Goal: Task Accomplishment & Management: Manage account settings

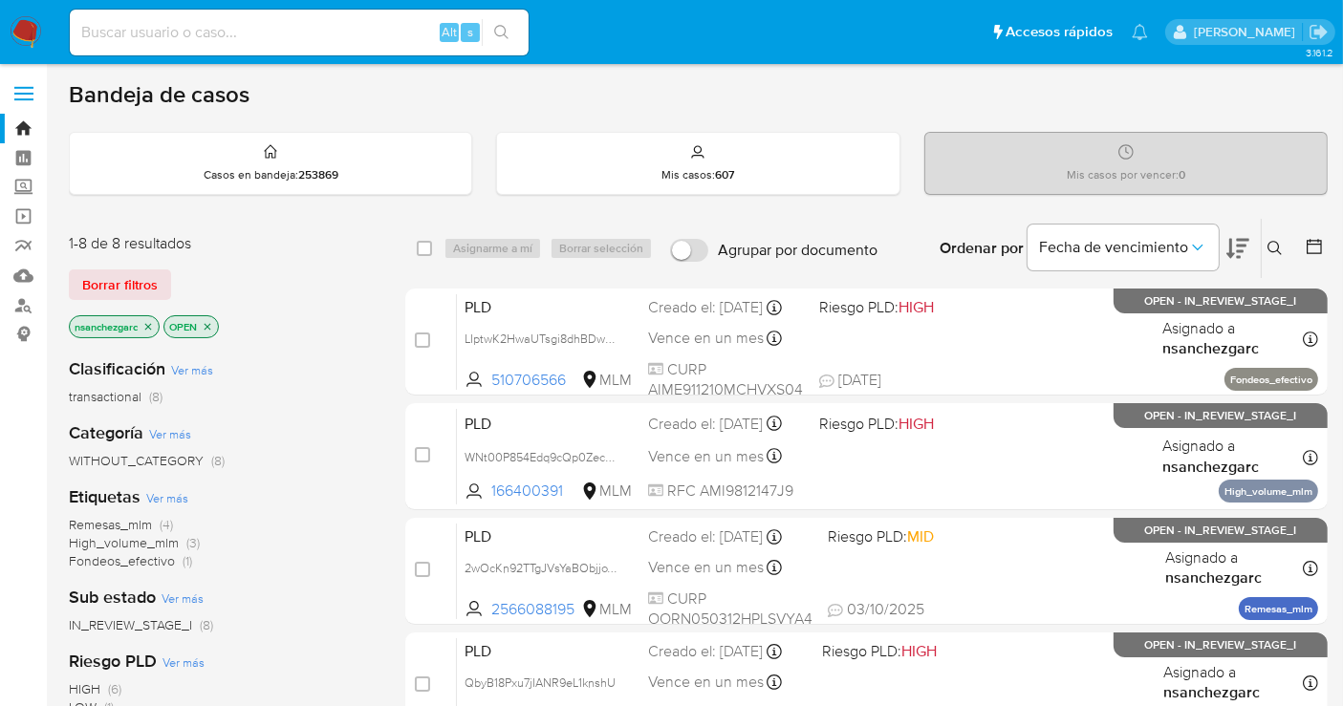
click at [1282, 249] on icon at bounding box center [1274, 248] width 15 height 15
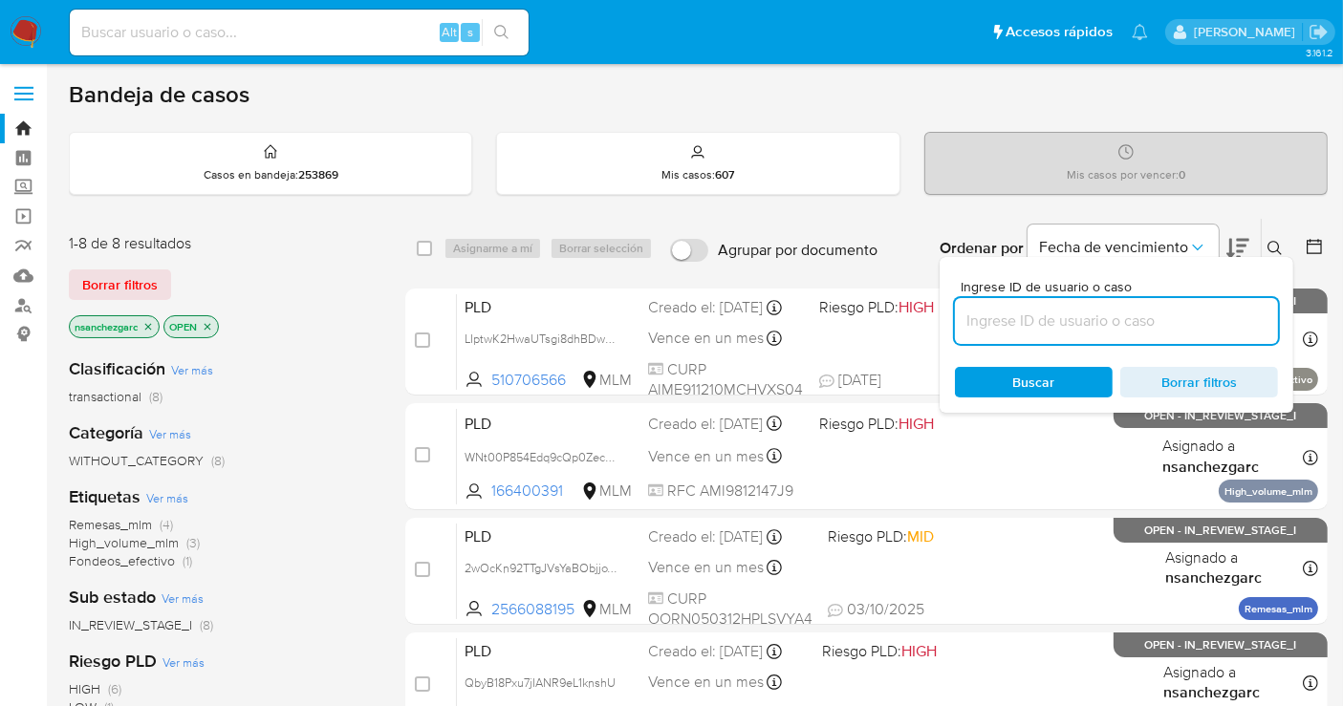
click at [1023, 324] on input at bounding box center [1116, 321] width 323 height 25
type input "2907952718"
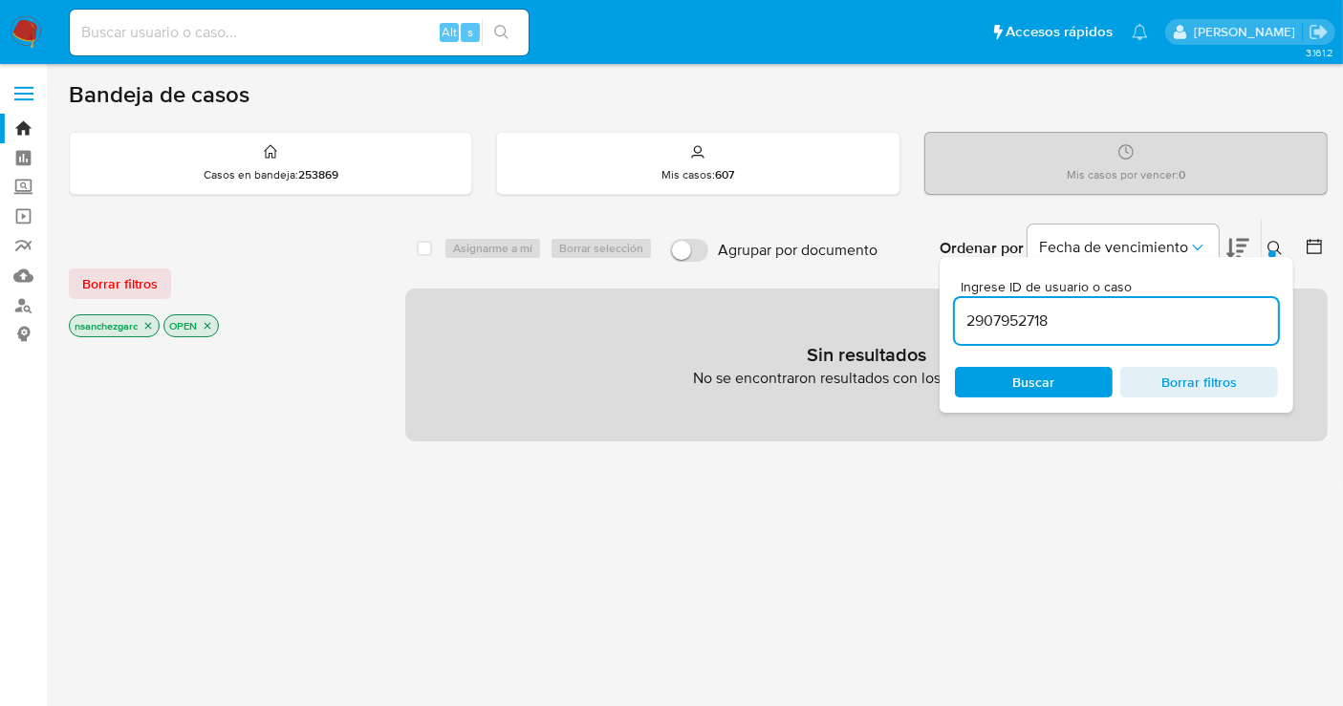
click at [153, 320] on icon "close-filter" at bounding box center [147, 325] width 11 height 11
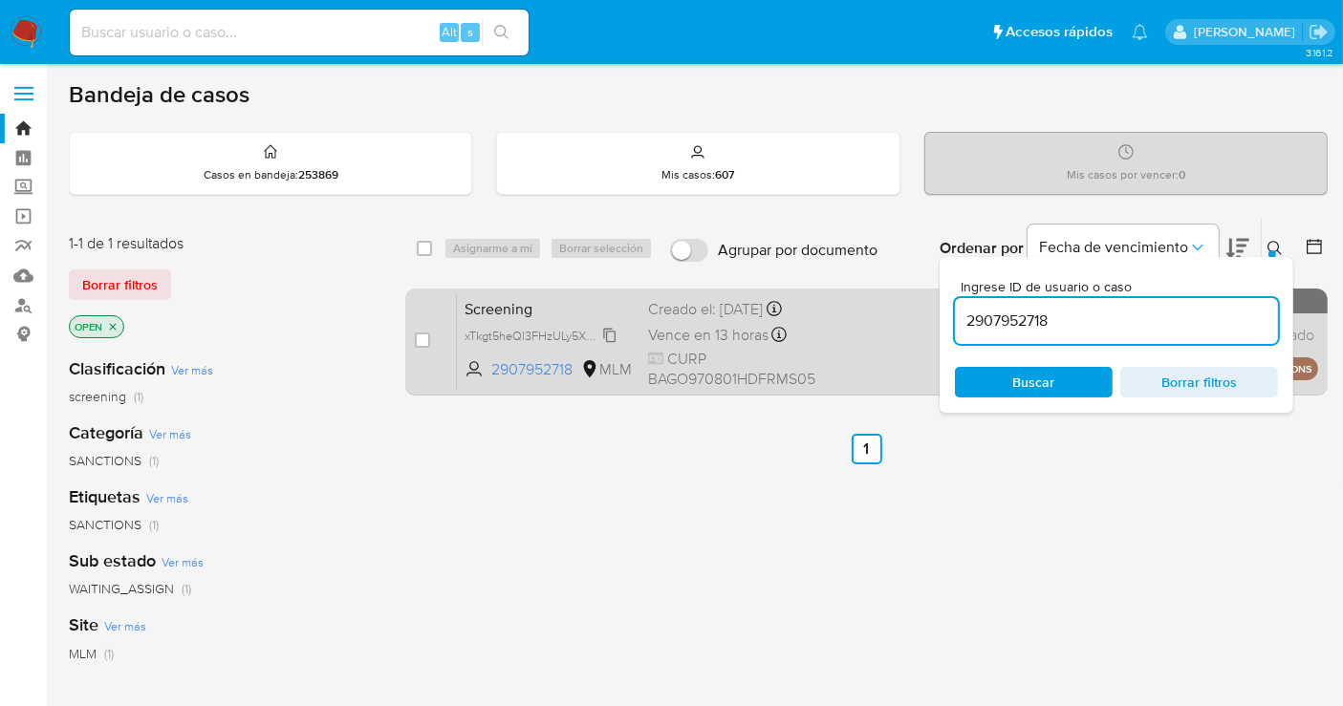
click at [614, 345] on span "xTkgt5heQl3FHzULy5Xm5kdb" at bounding box center [542, 334] width 157 height 21
click at [422, 333] on input "checkbox" at bounding box center [422, 340] width 15 height 15
checkbox input "true"
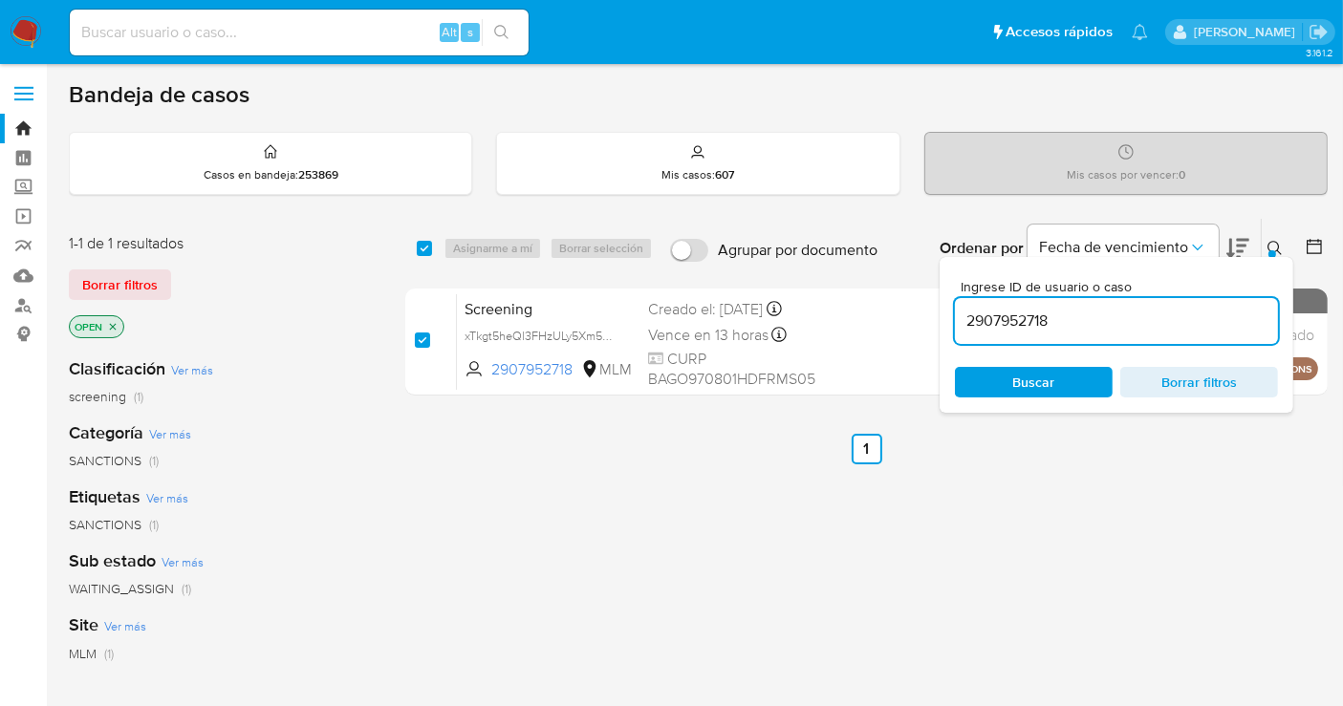
checkbox input "true"
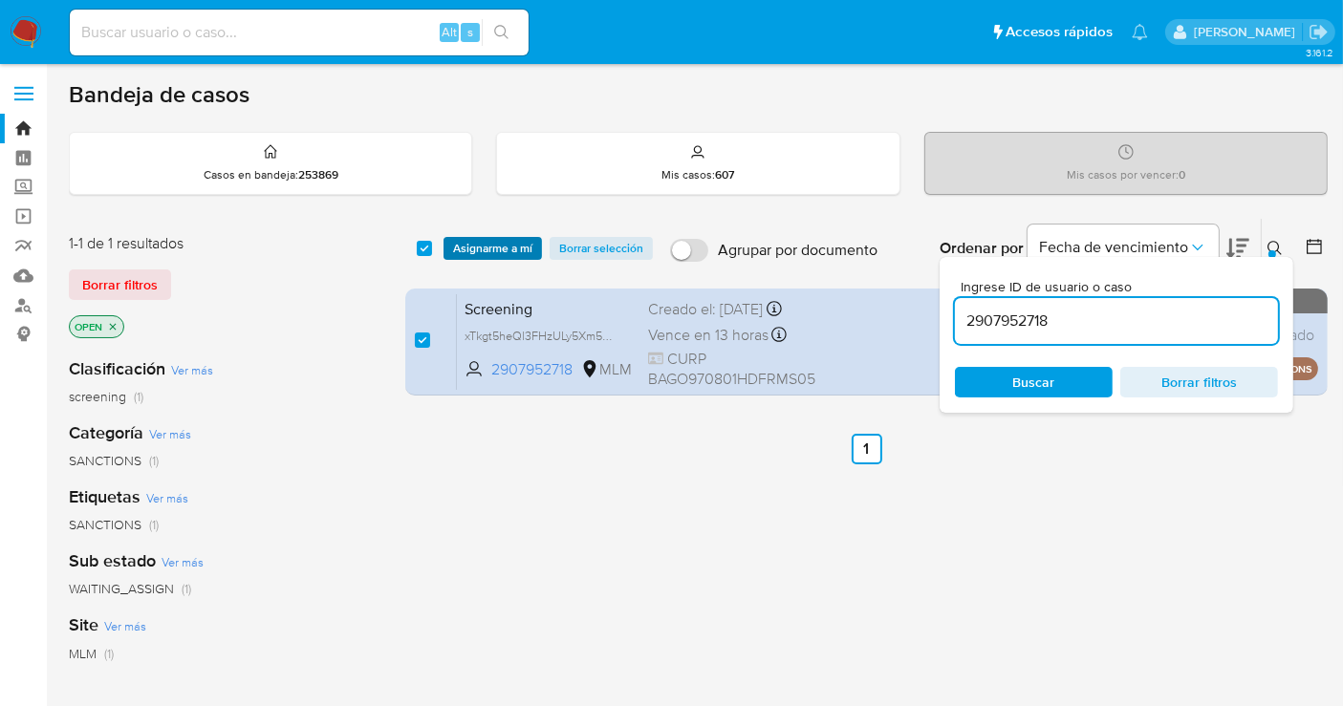
click at [502, 245] on span "Asignarme a mí" at bounding box center [492, 248] width 79 height 19
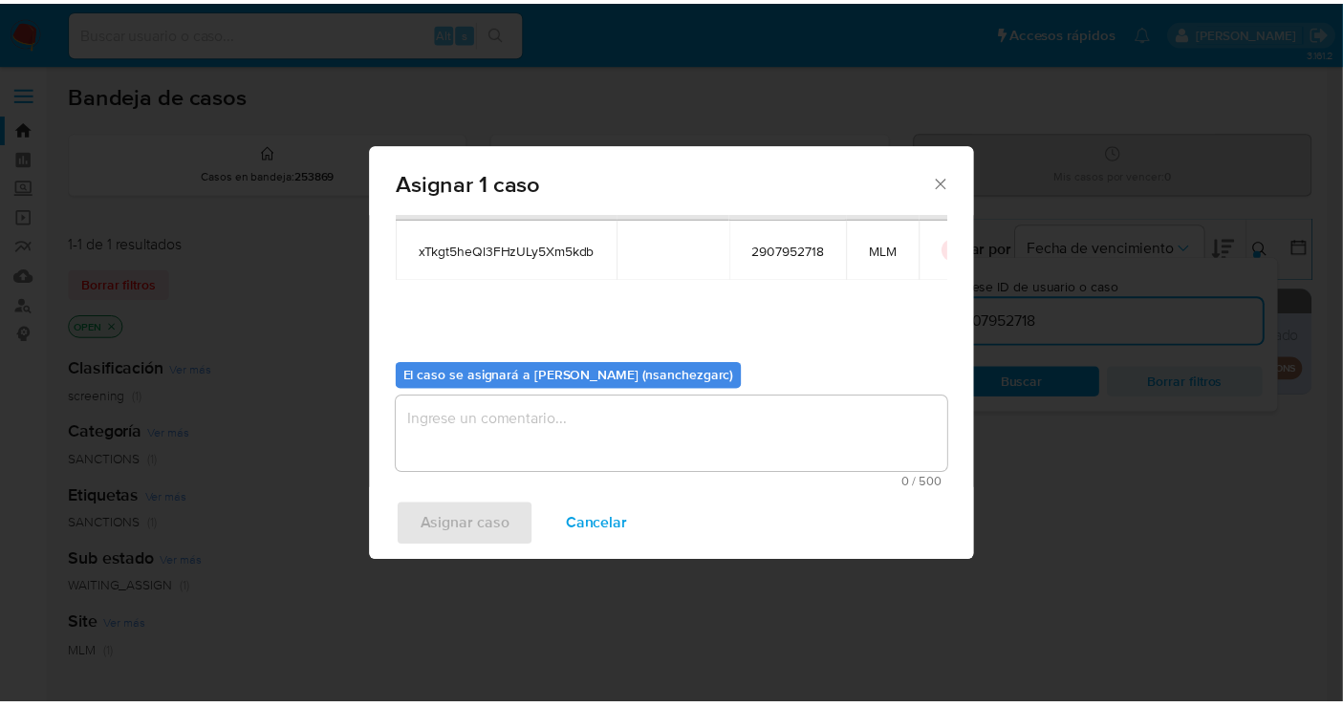
scroll to position [97, 0]
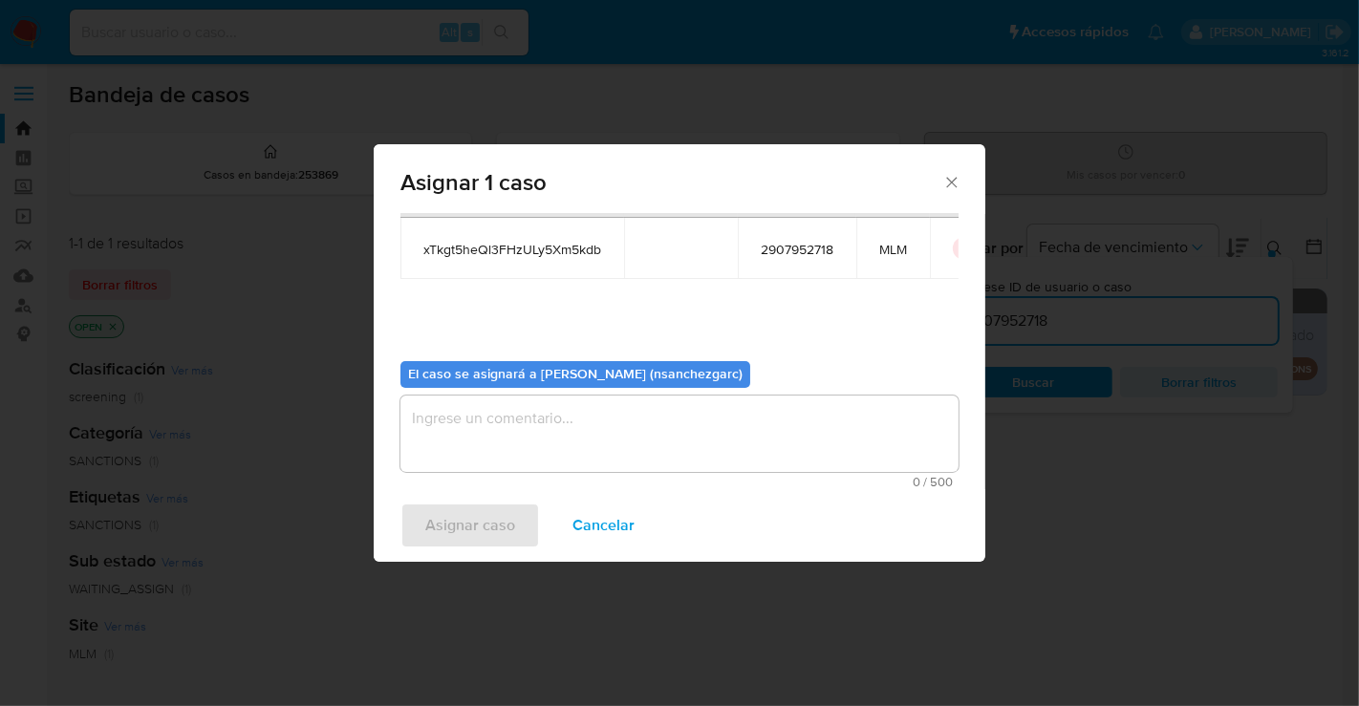
click at [506, 416] on textarea "assign-modal" at bounding box center [679, 434] width 558 height 76
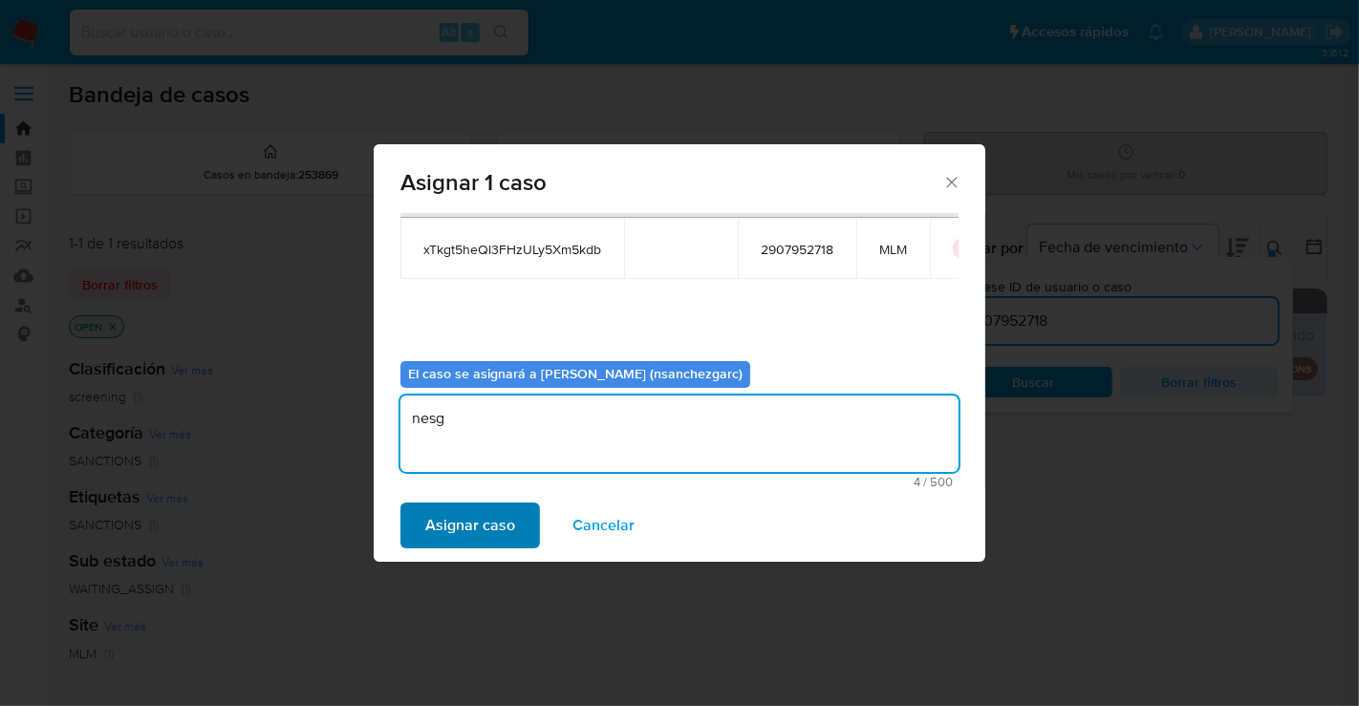
type textarea "nesg"
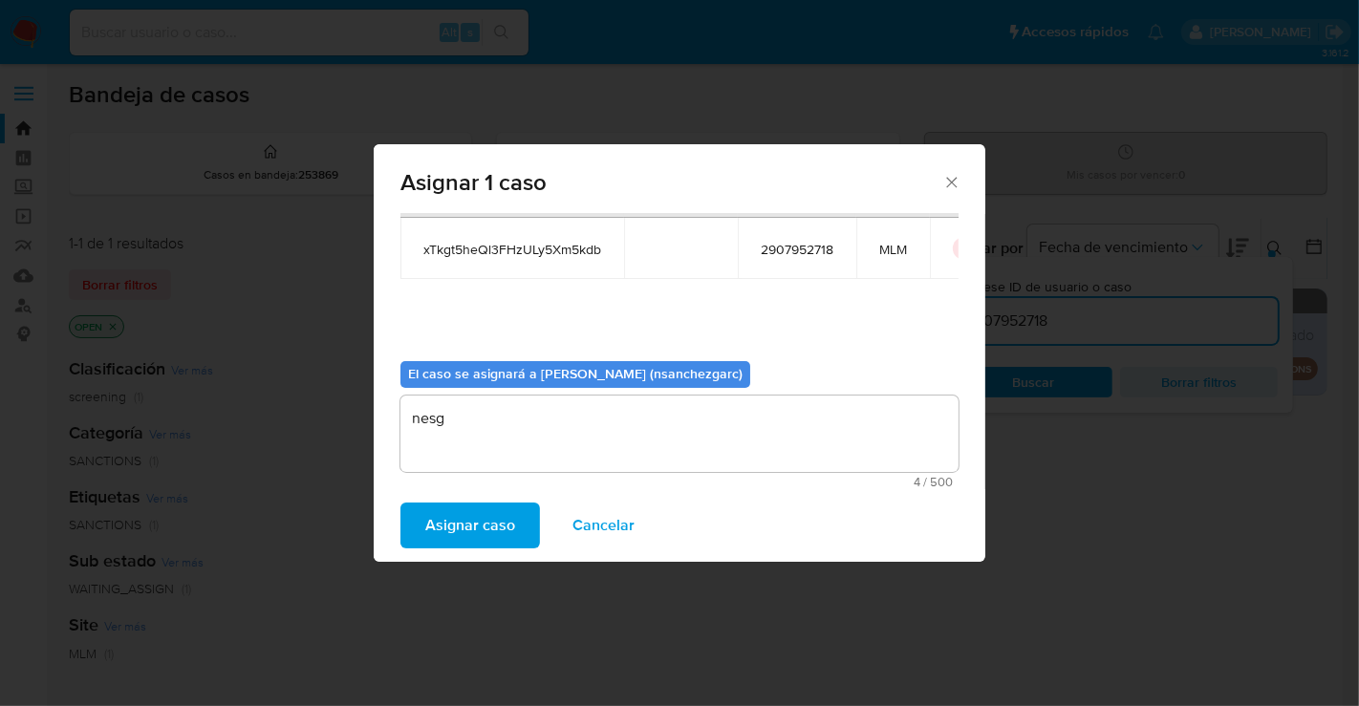
click at [447, 516] on span "Asignar caso" at bounding box center [470, 526] width 90 height 42
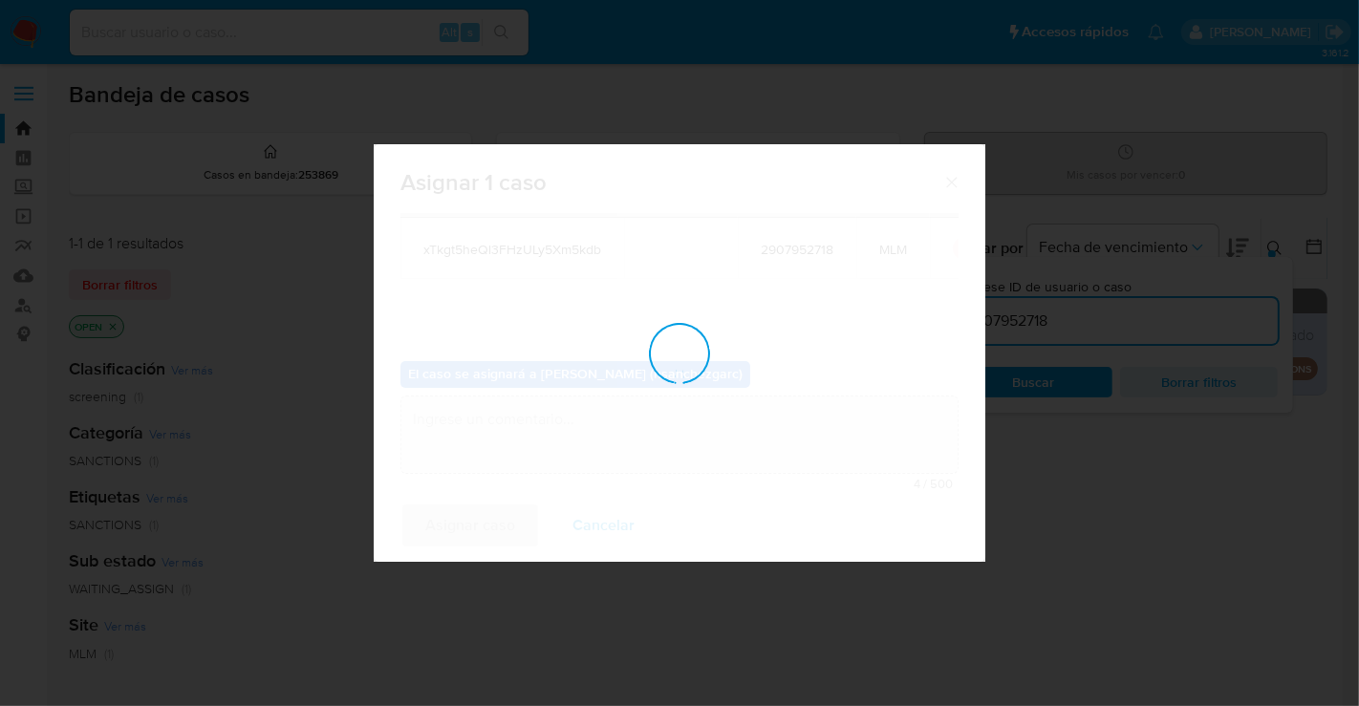
checkbox input "false"
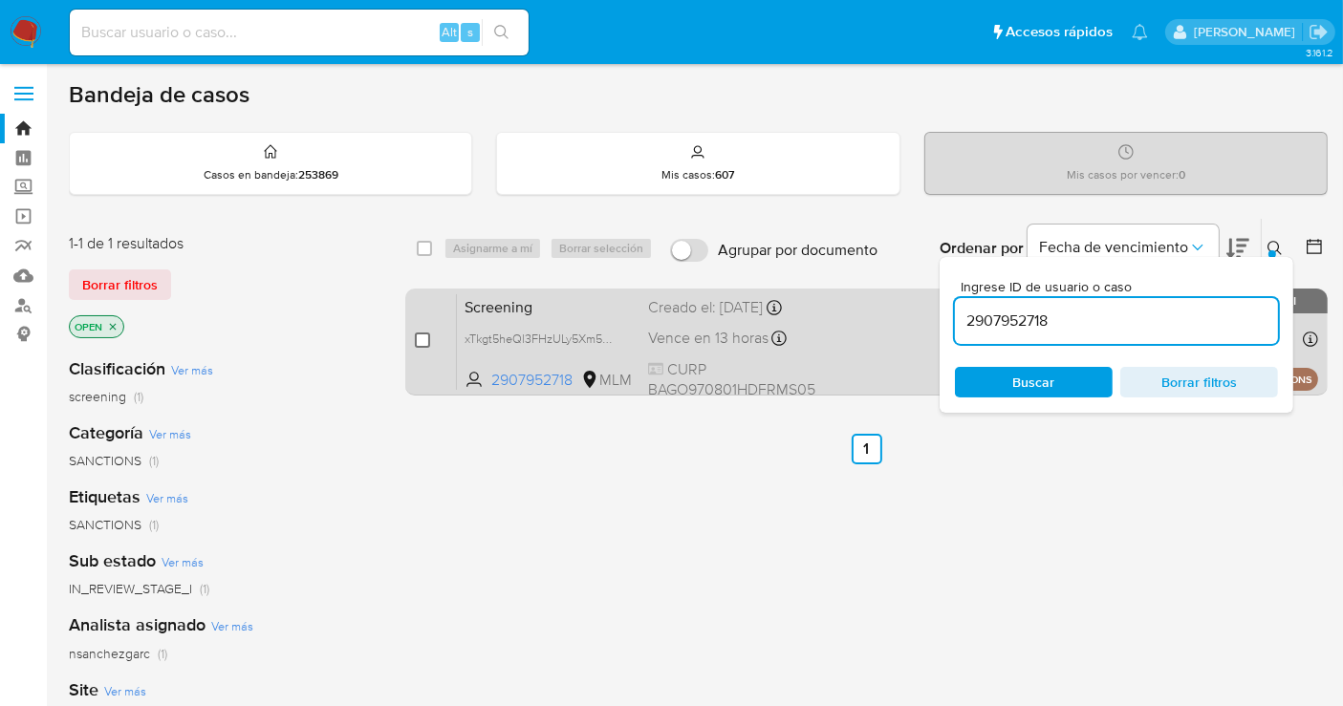
click at [421, 336] on input "checkbox" at bounding box center [422, 340] width 15 height 15
checkbox input "true"
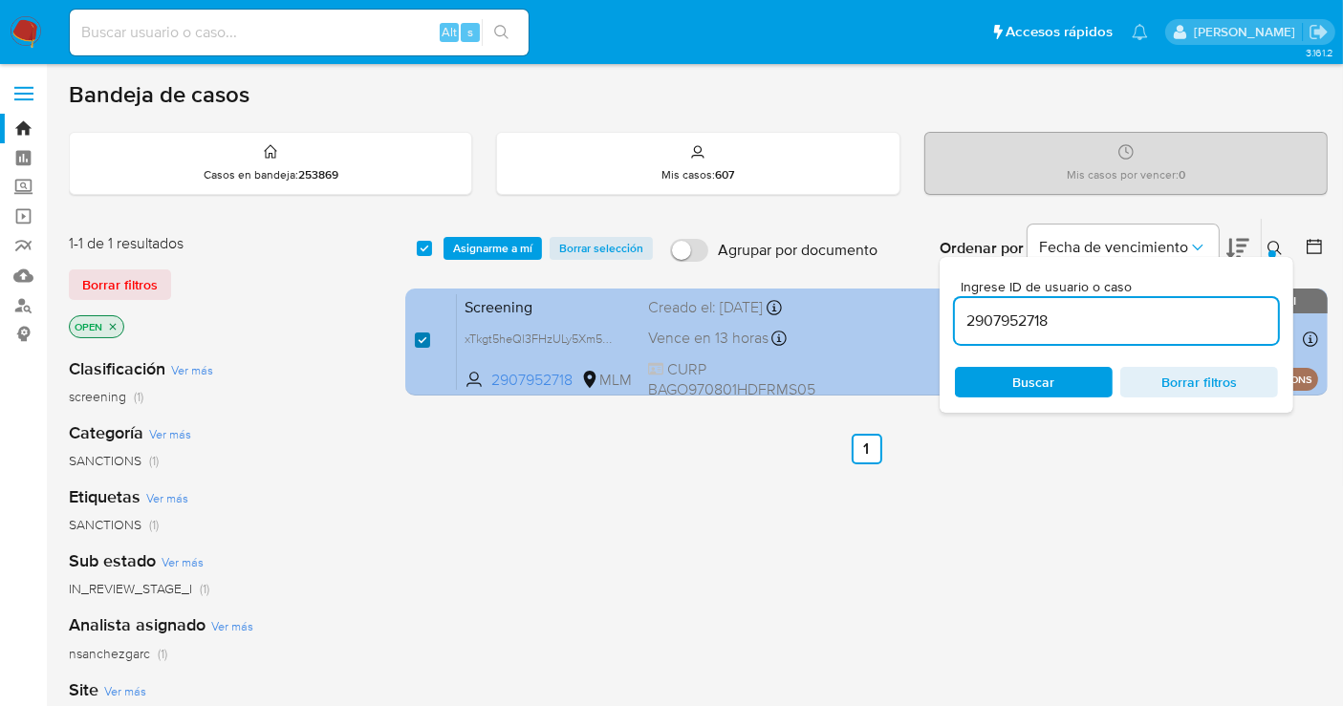
click at [421, 336] on input "checkbox" at bounding box center [422, 340] width 15 height 15
checkbox input "false"
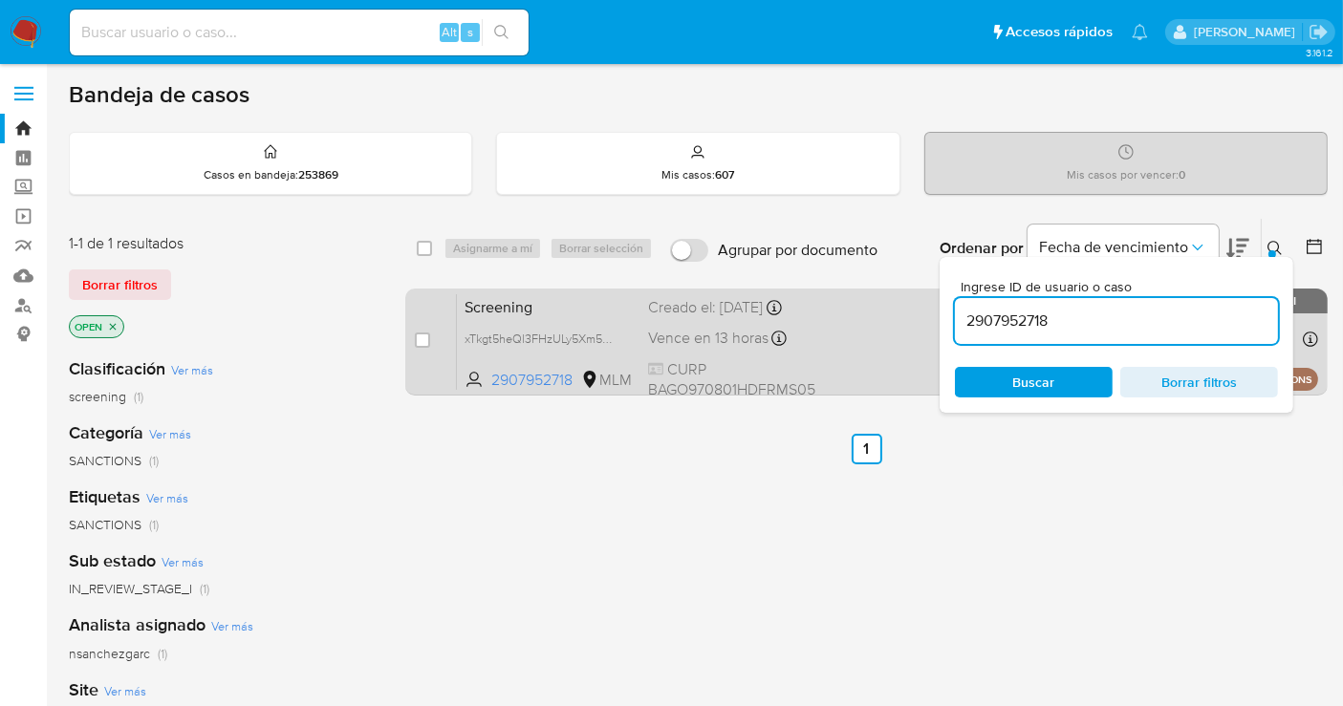
click at [703, 318] on div "Creado el: 05/10/2025 Creado el: 05/10/2025 23:16:55" at bounding box center [731, 307] width 167 height 21
click at [706, 318] on div "Creado el: 05/10/2025 Creado el: 05/10/2025 23:16:55" at bounding box center [731, 307] width 167 height 21
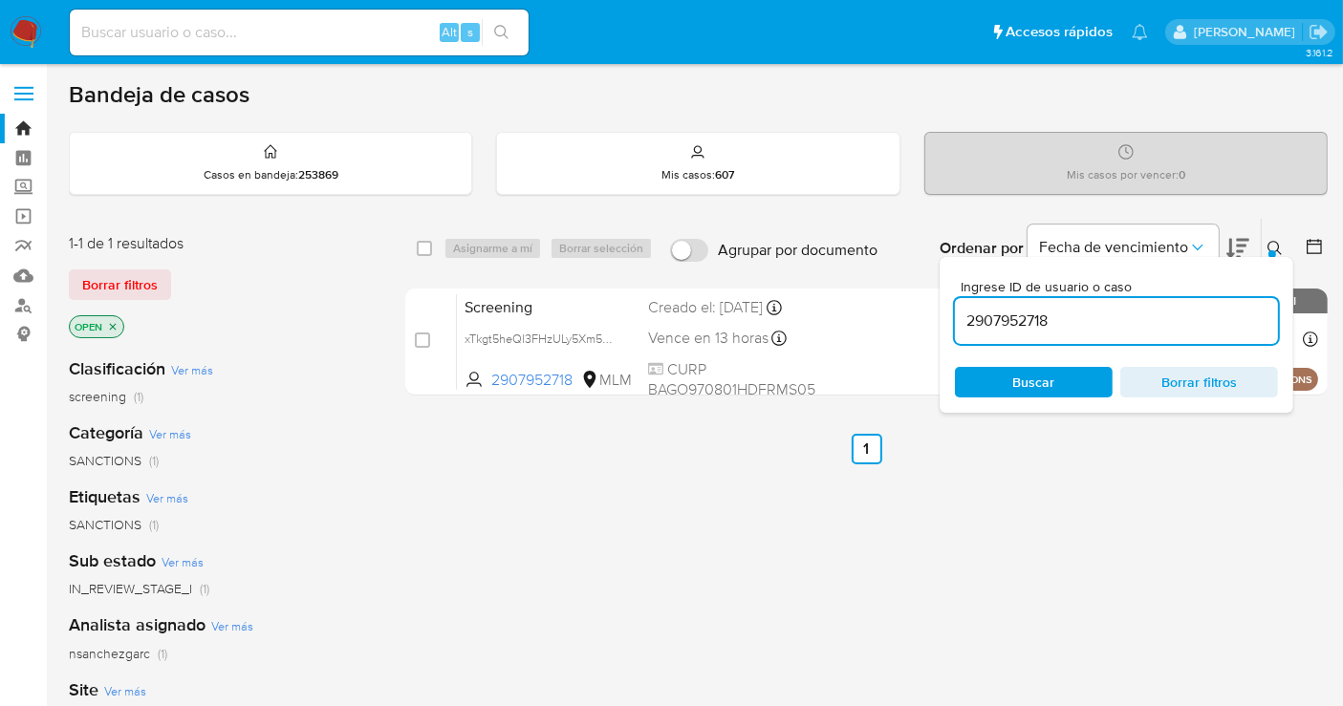
click at [1272, 243] on icon at bounding box center [1274, 248] width 15 height 15
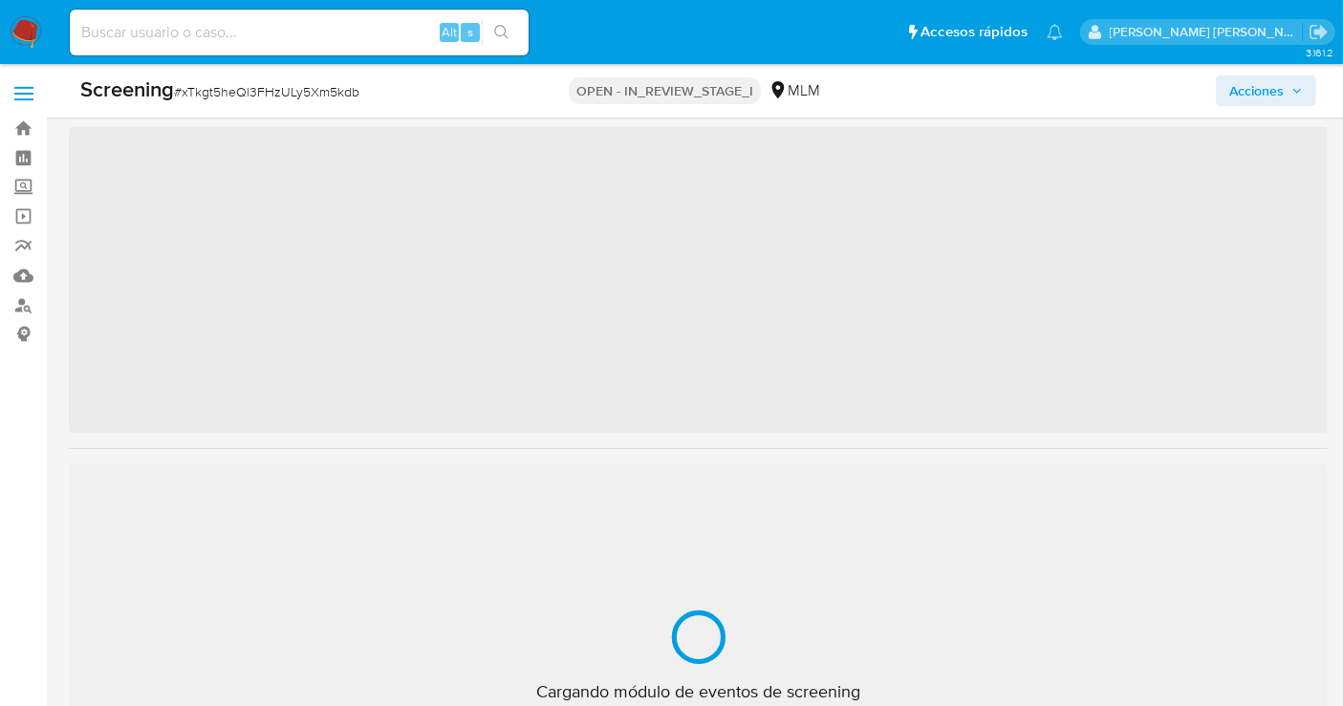
scroll to position [68, 0]
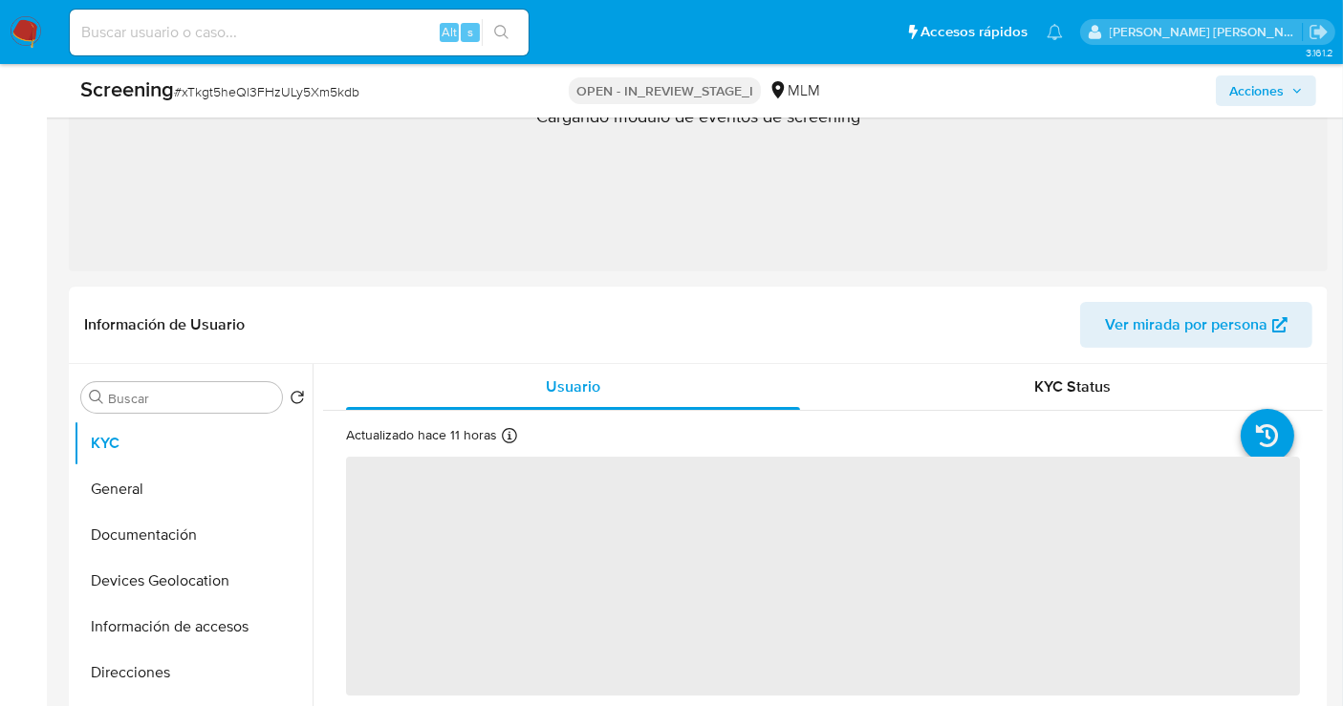
select select "10"
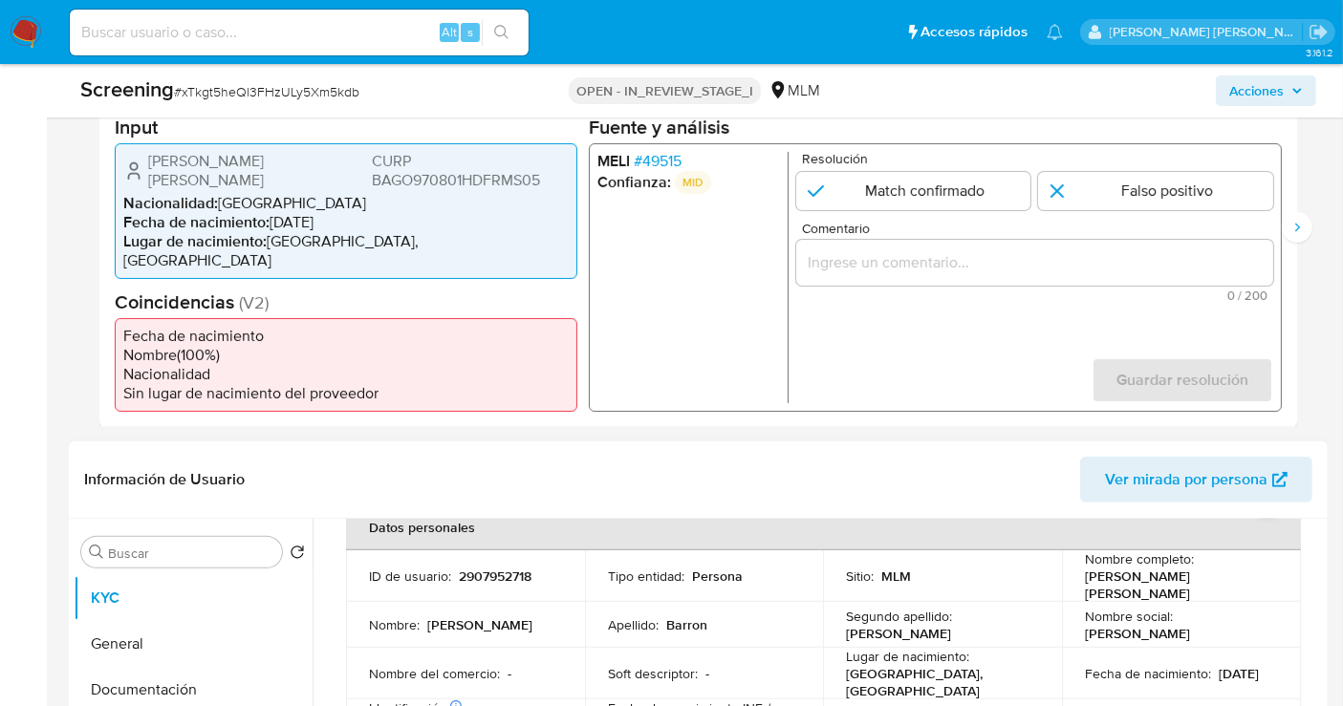
scroll to position [599, 0]
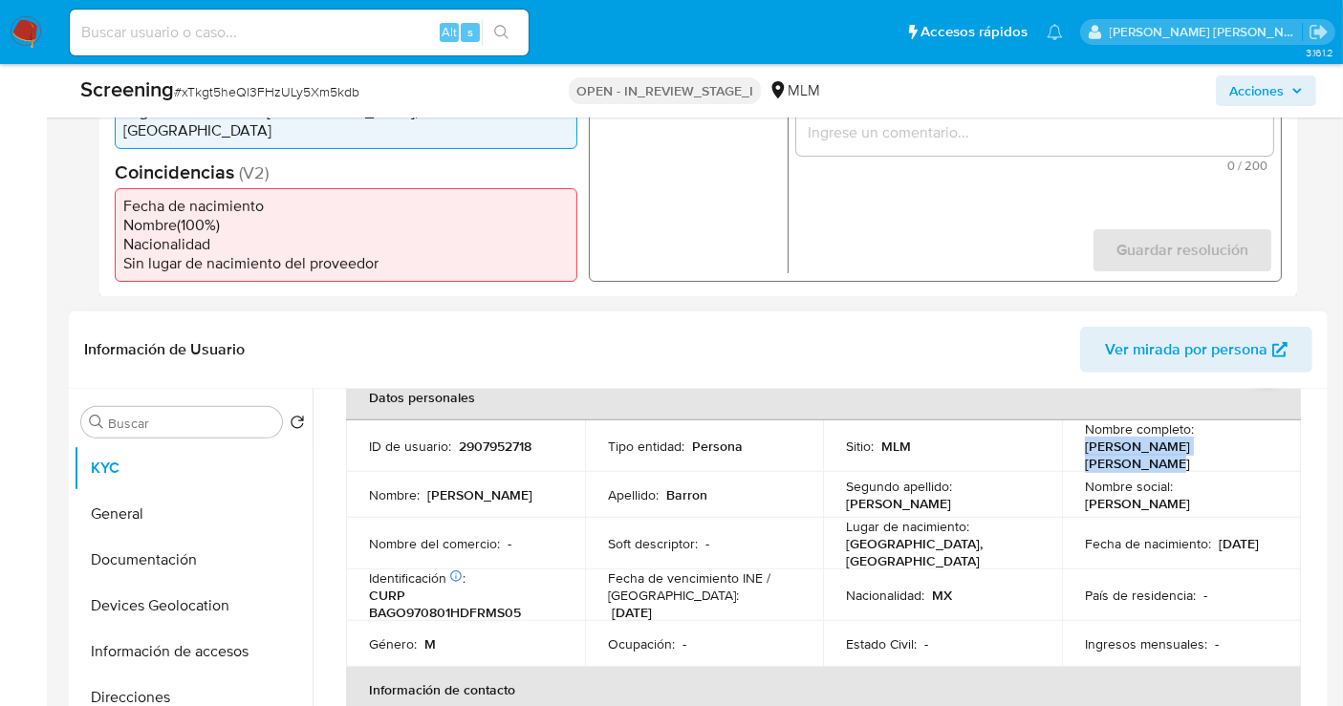
drag, startPoint x: 1272, startPoint y: 435, endPoint x: 1070, endPoint y: 441, distance: 201.7
click at [1070, 441] on td "Nombre completo : Oscar Alfonso Barron Gomez" at bounding box center [1181, 447] width 239 height 52
copy p "[PERSON_NAME] [PERSON_NAME]"
click at [437, 587] on p "CURP BAGO970801HDFRMS05" at bounding box center [461, 604] width 185 height 34
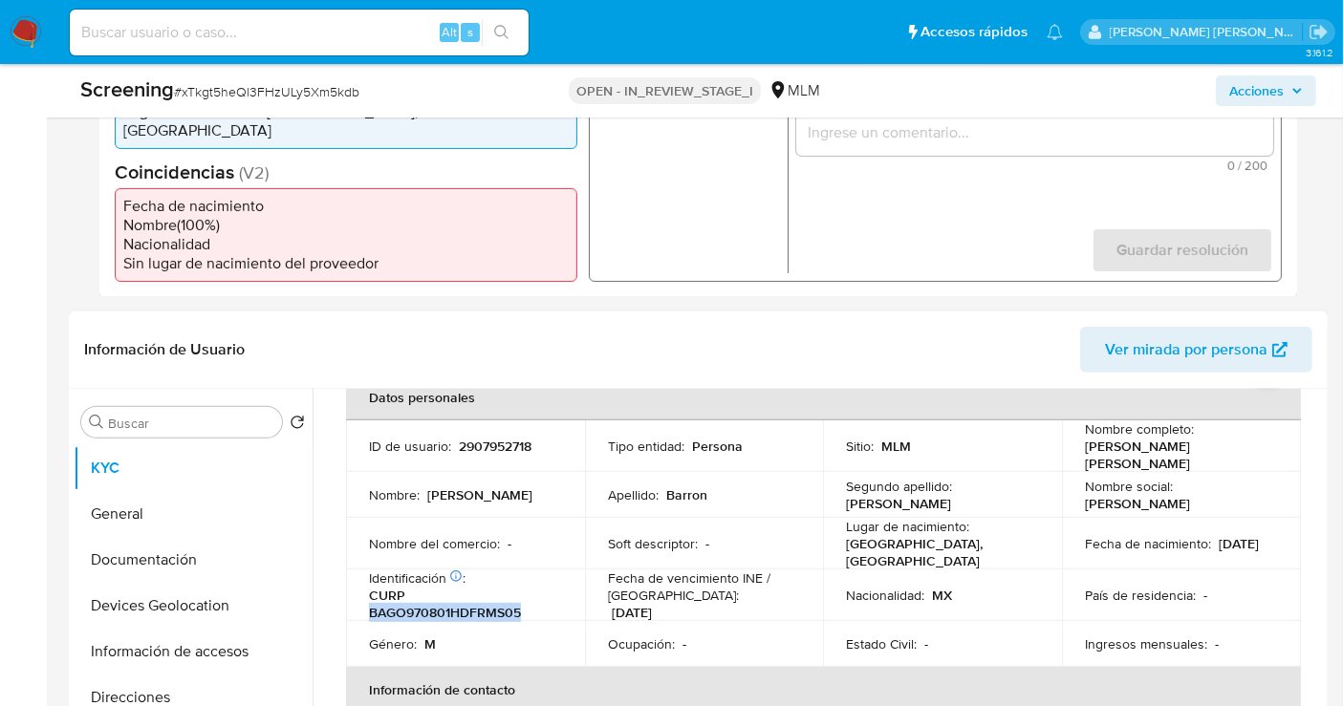
copy p "BAGO970801HDFRMS05"
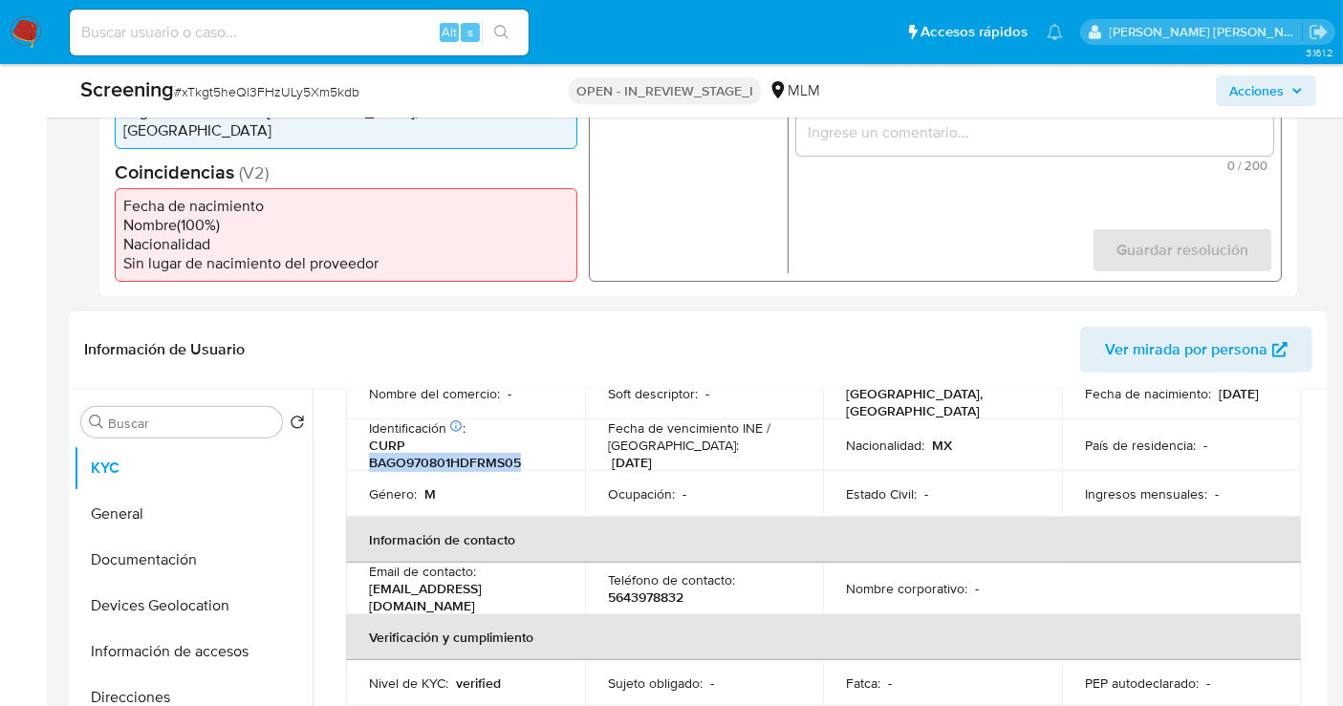
scroll to position [212, 0]
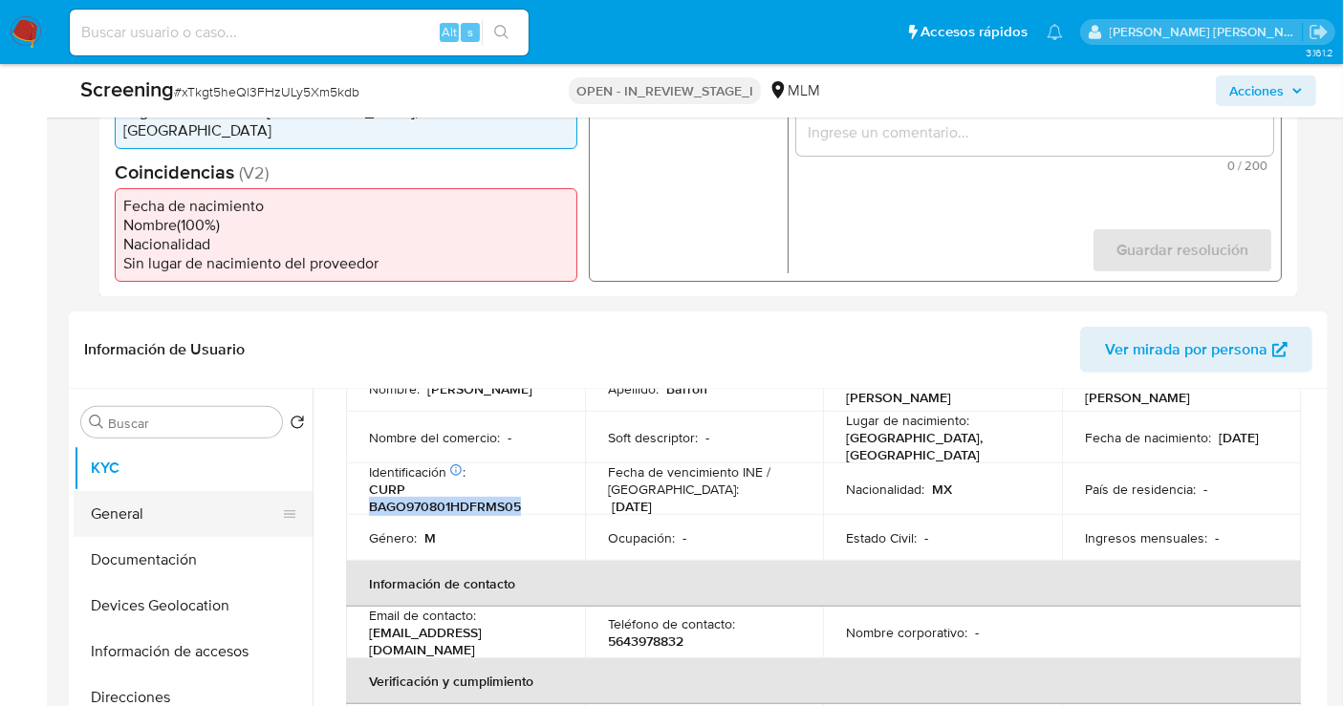
click at [195, 493] on button "General" at bounding box center [186, 514] width 224 height 46
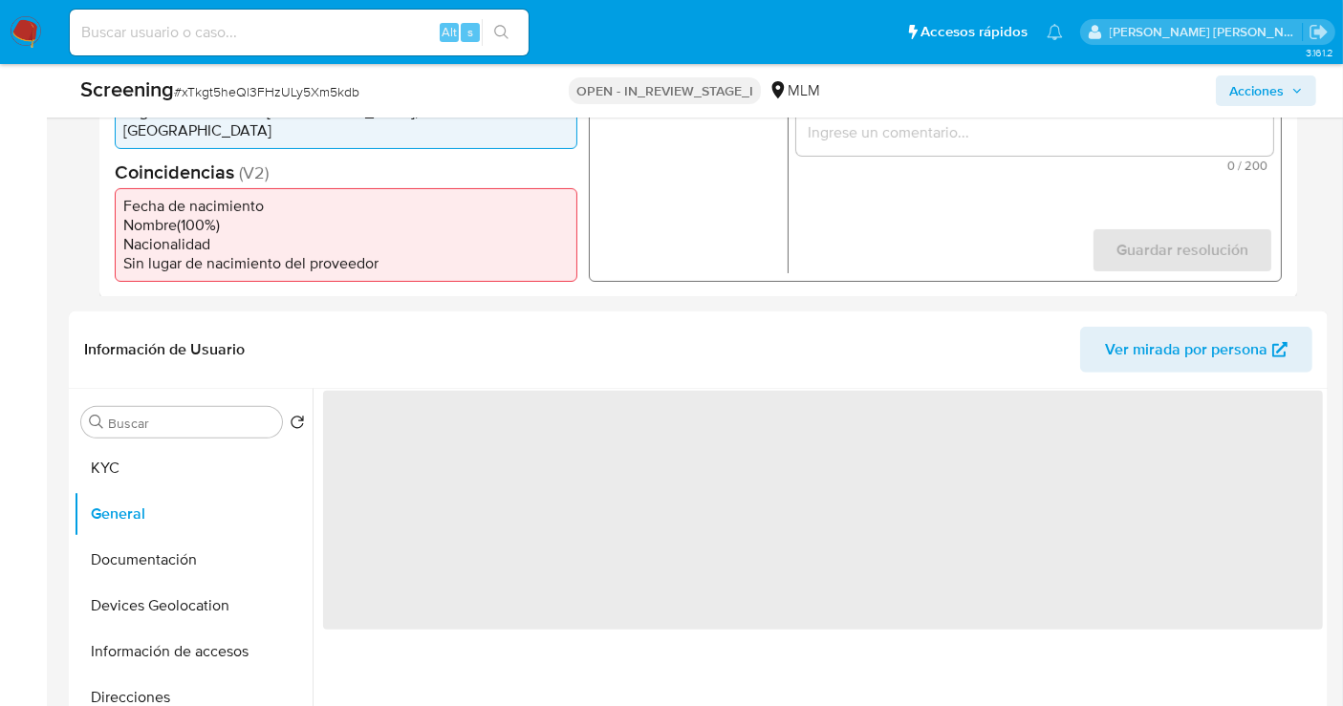
scroll to position [811, 0]
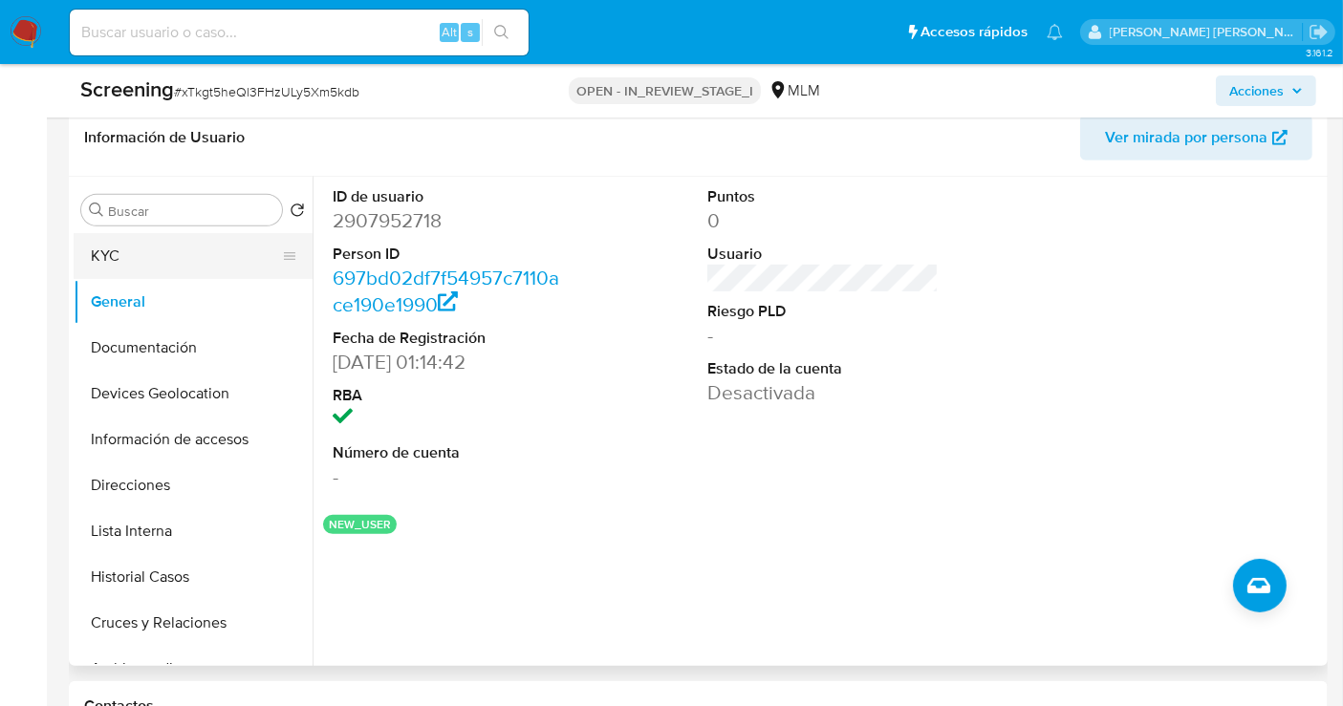
click at [136, 251] on button "KYC" at bounding box center [186, 256] width 224 height 46
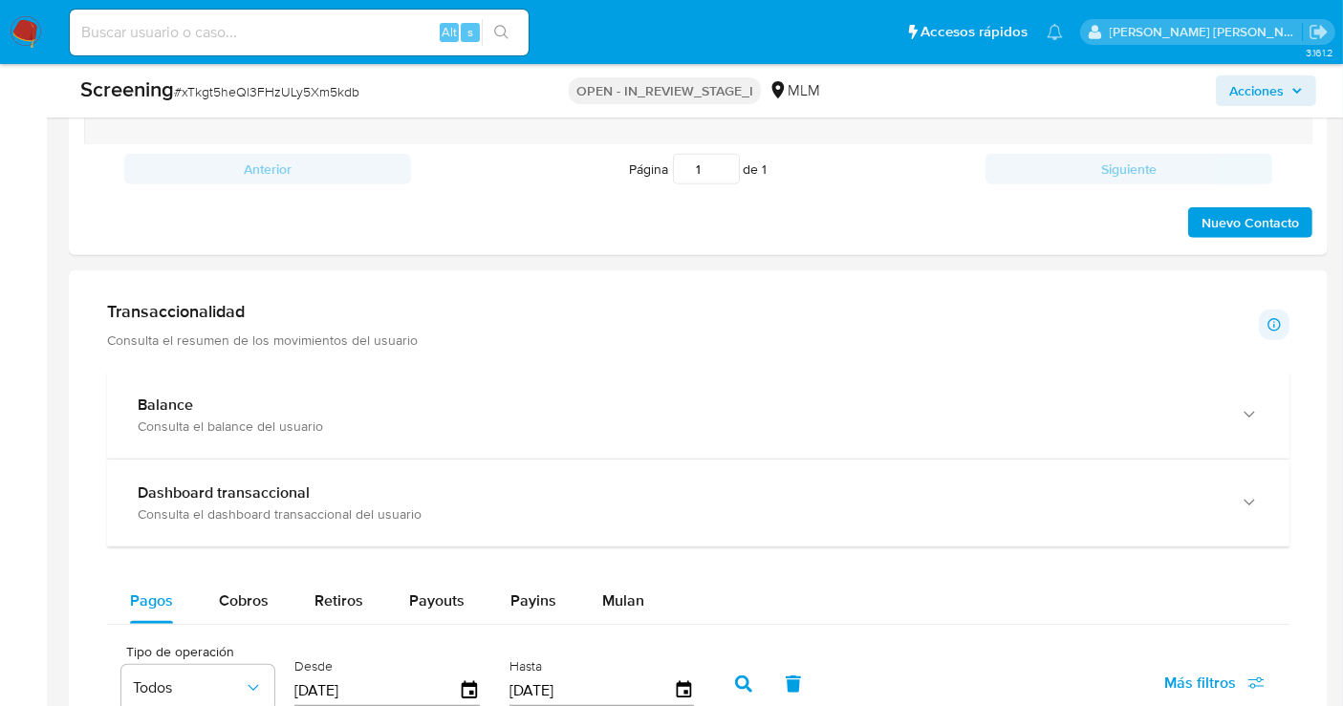
scroll to position [1661, 0]
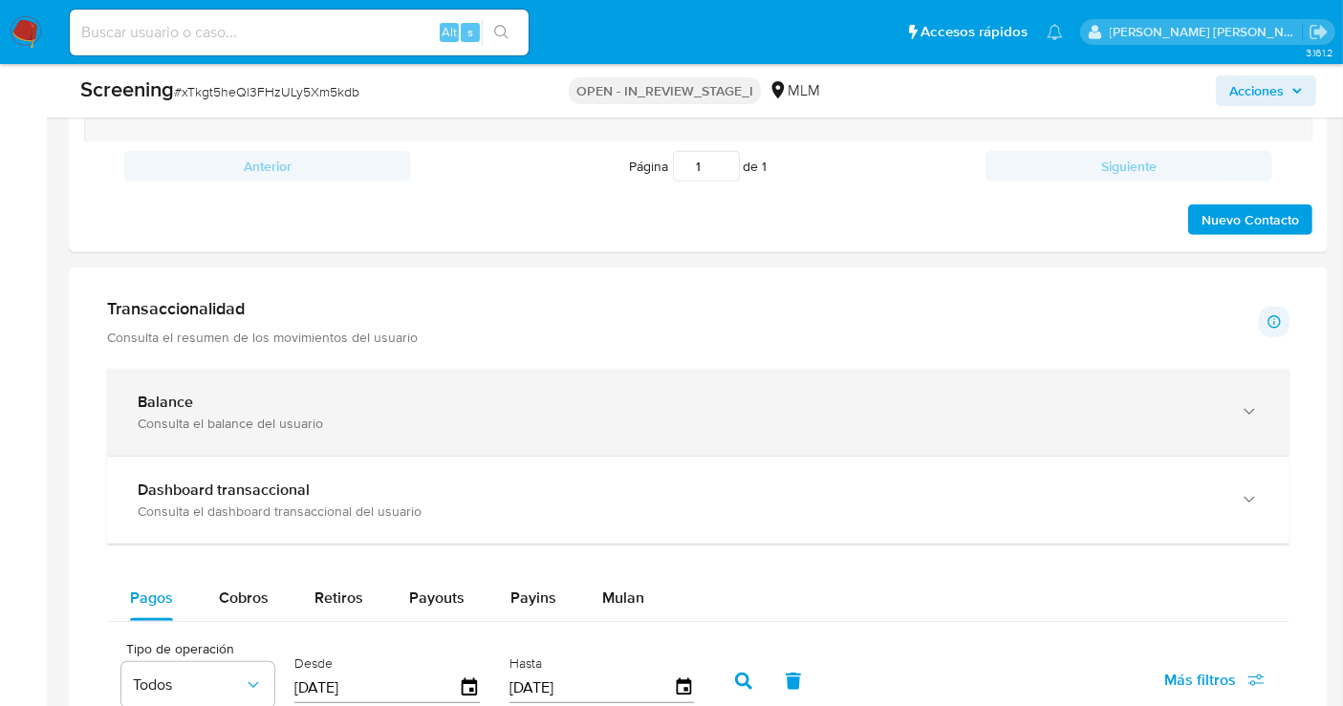
click at [502, 415] on div "Consulta el balance del usuario" at bounding box center [679, 423] width 1083 height 17
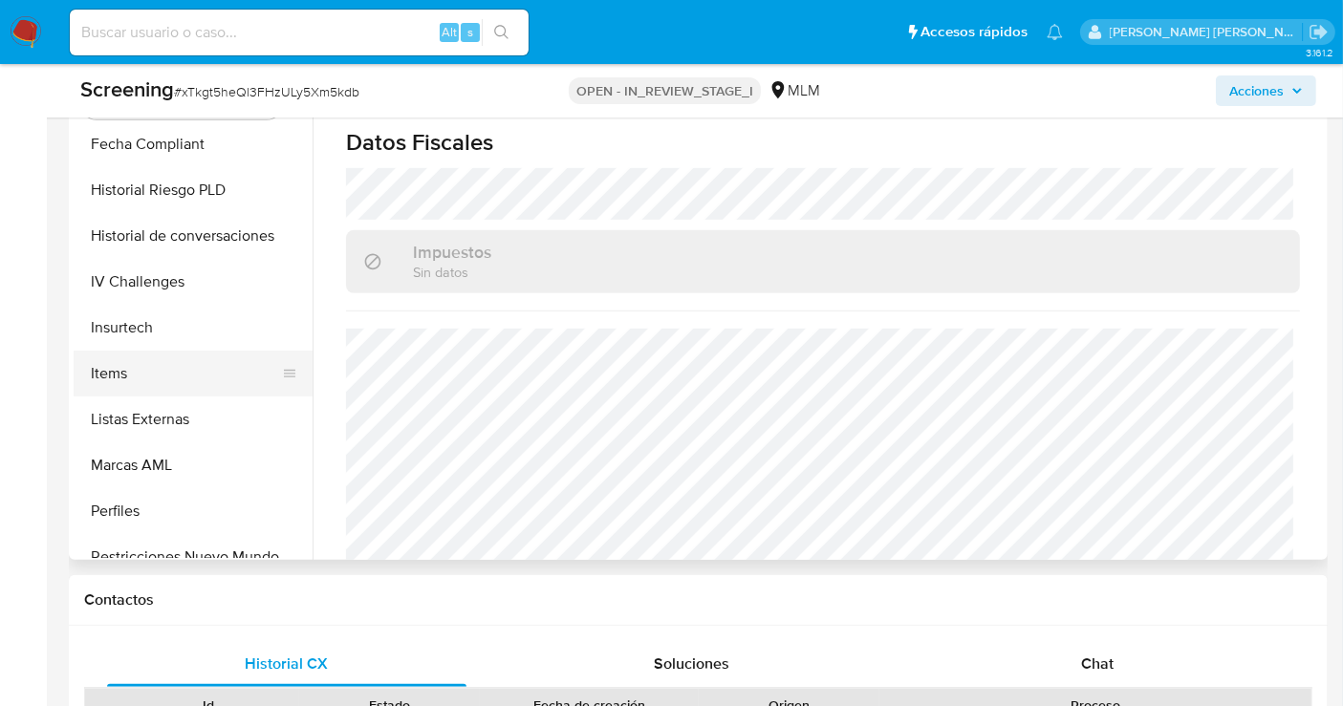
scroll to position [898, 0]
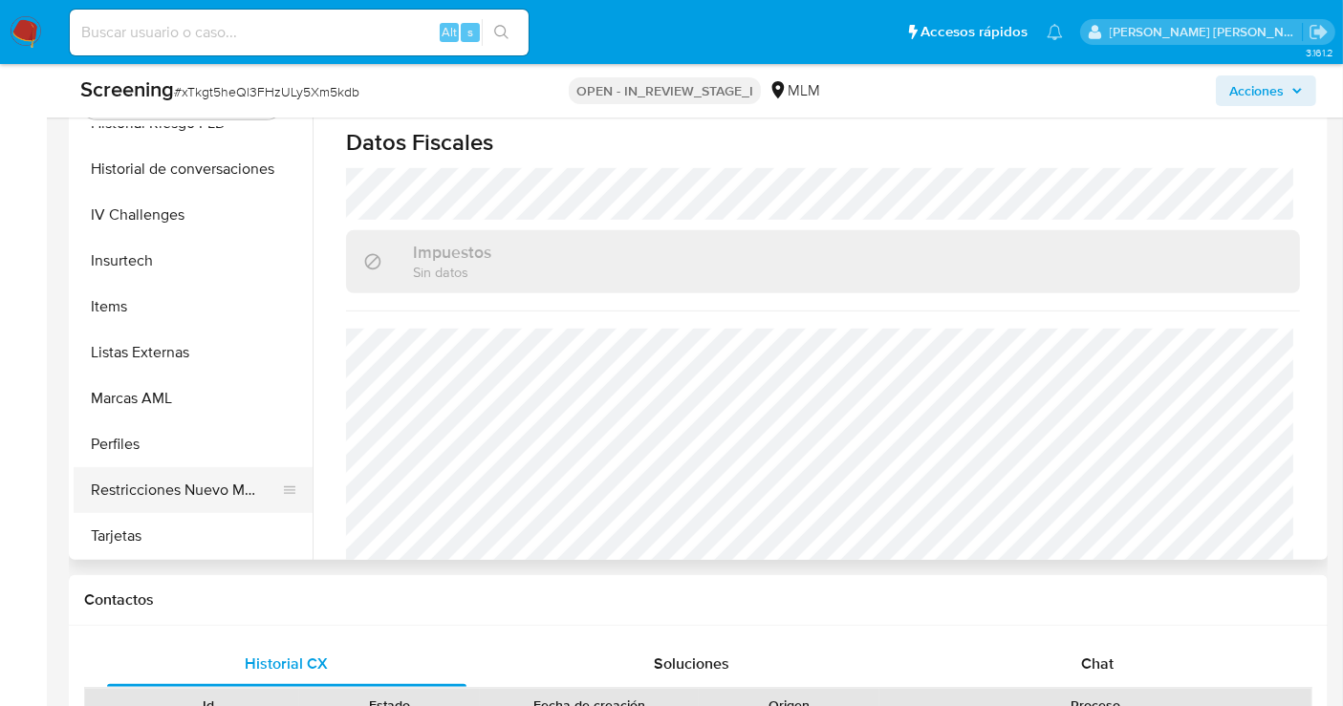
click at [184, 471] on button "Restricciones Nuevo Mundo" at bounding box center [186, 490] width 224 height 46
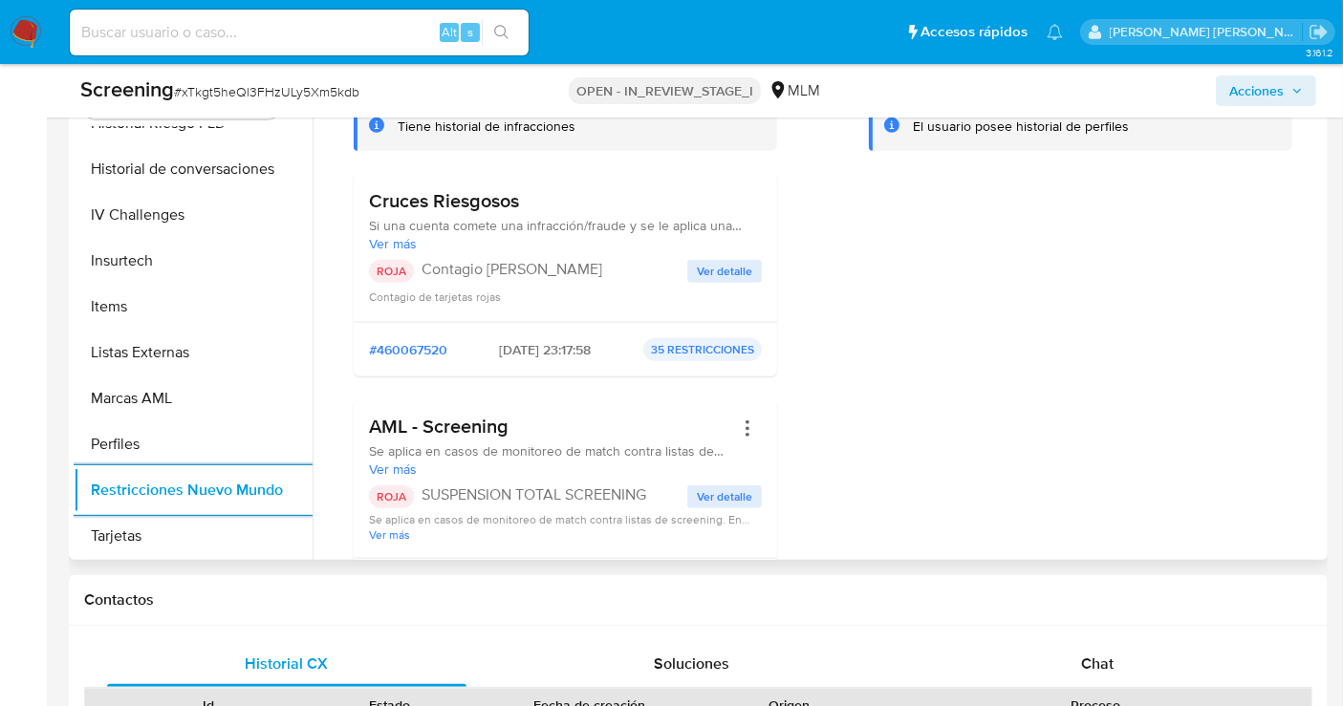
scroll to position [0, 0]
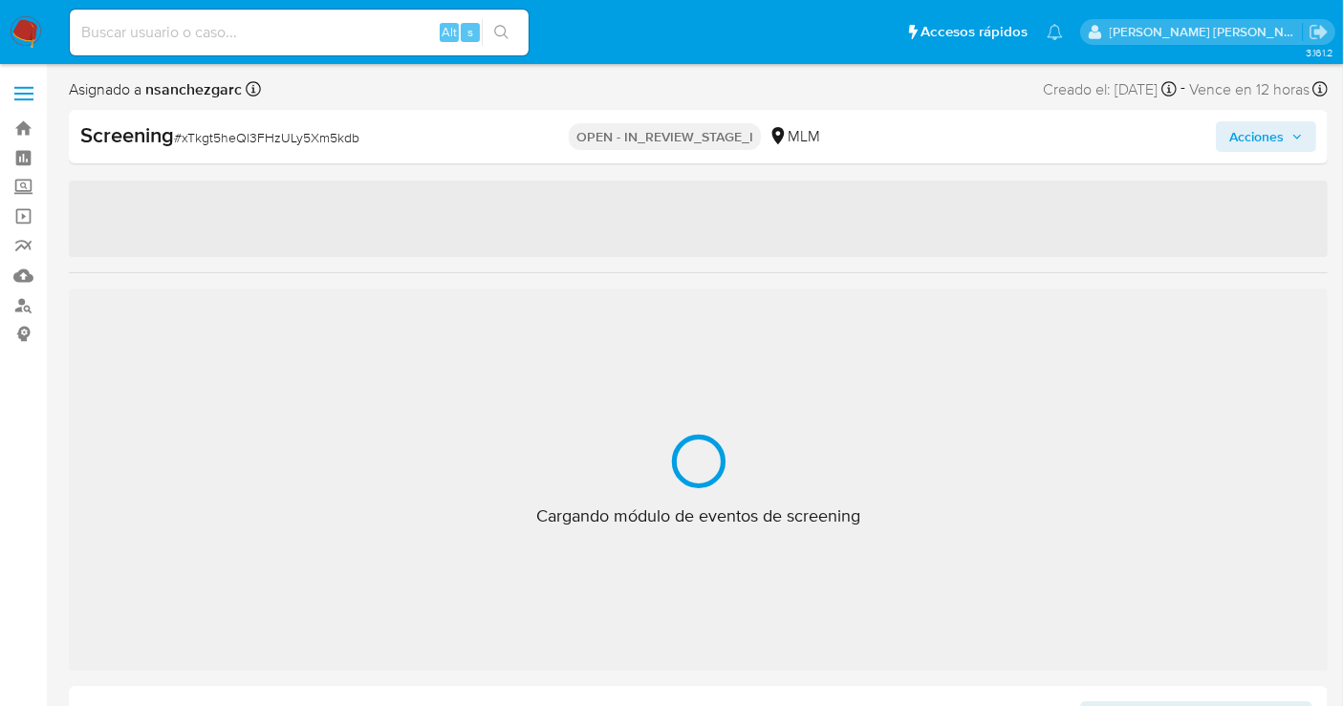
select select "10"
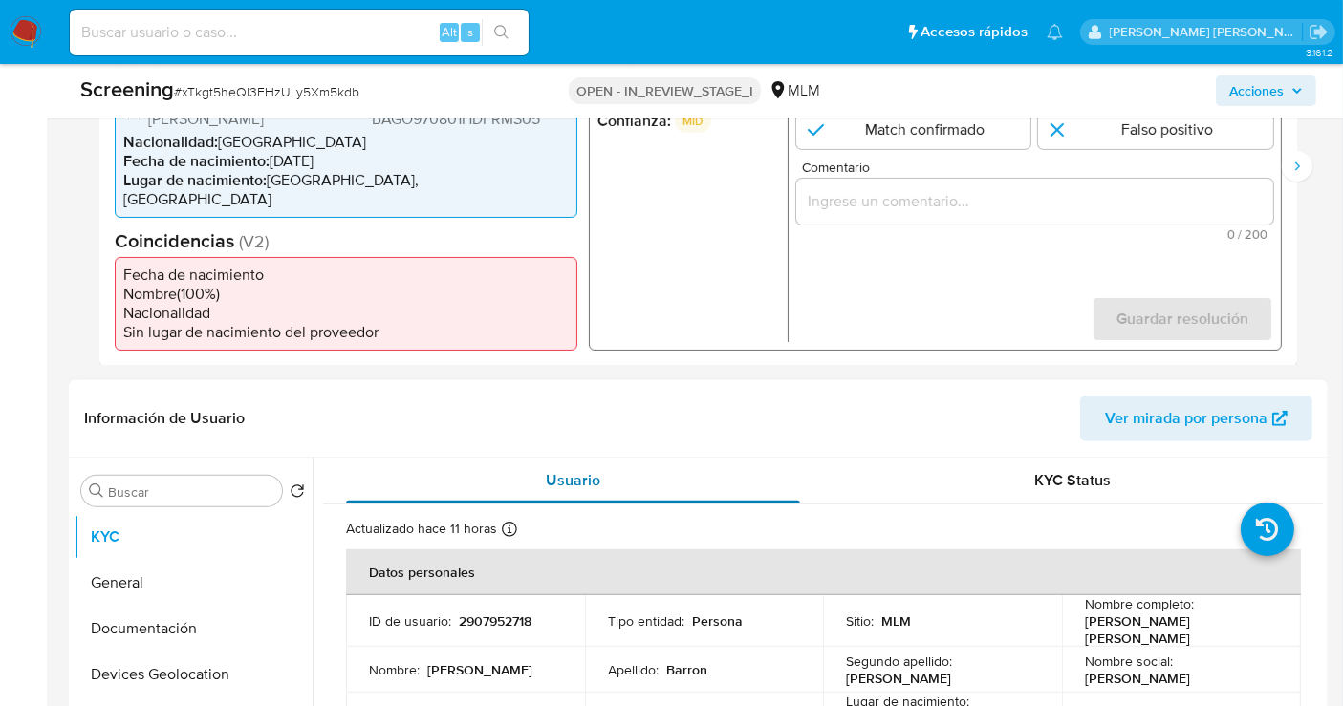
scroll to position [424, 0]
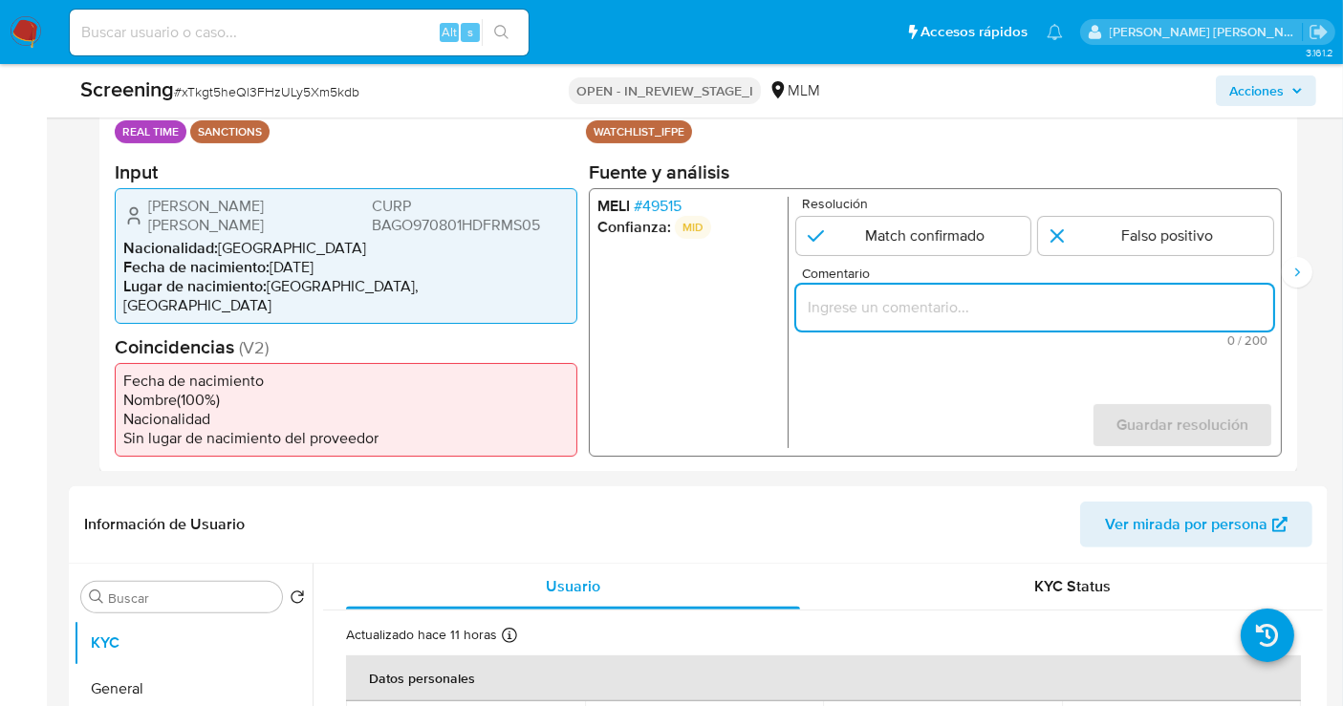
click at [959, 306] on input "Comentario" at bounding box center [1034, 306] width 477 height 25
paste input "SE CONFIRMA COINCIDENCIA EN LISTA DE SANCIONES DENOMINADA IFPE LPB POR NOMBRE C…"
type input "SE CONFIRMA COINCIDENCIA EN LISTA DE SANCIONES DENOMINADA IFPE LPB POR NOMBRE C…"
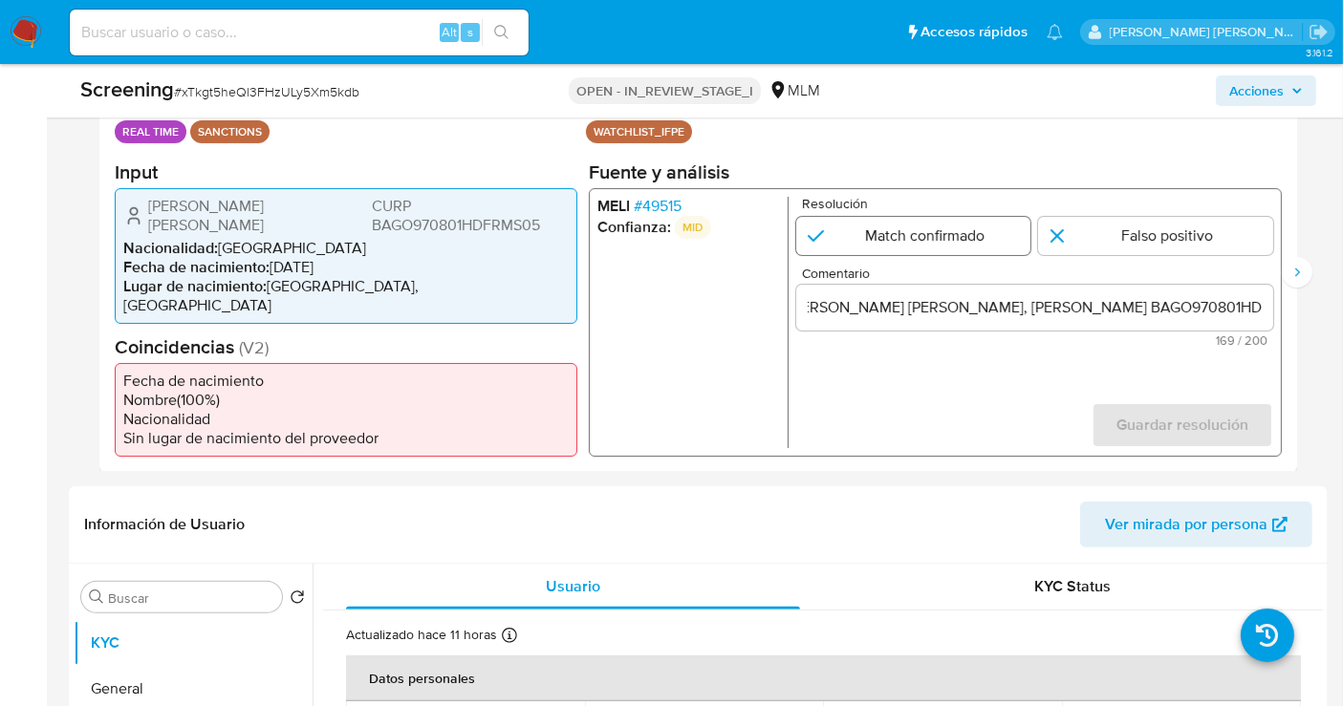
scroll to position [0, 0]
click at [928, 249] on input "1 de 2" at bounding box center [913, 235] width 235 height 38
radio input "true"
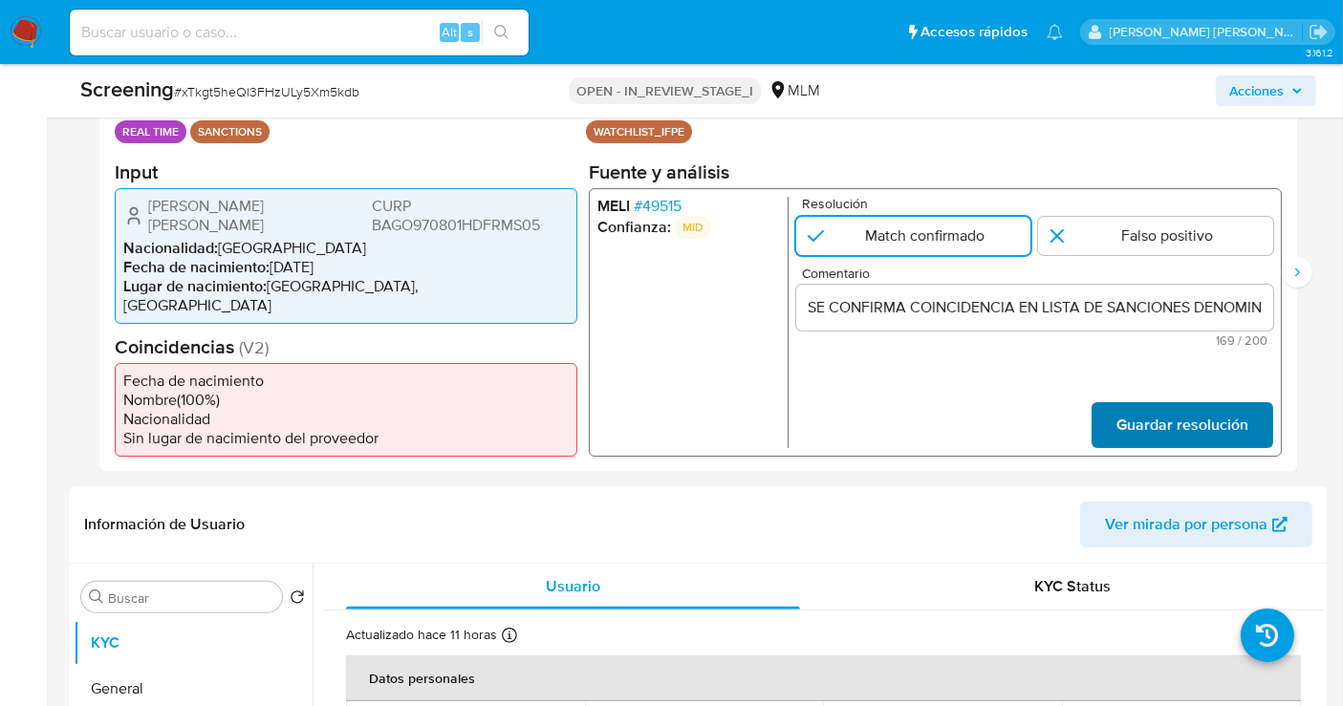
click at [1168, 403] on span "Guardar resolución" at bounding box center [1182, 424] width 132 height 42
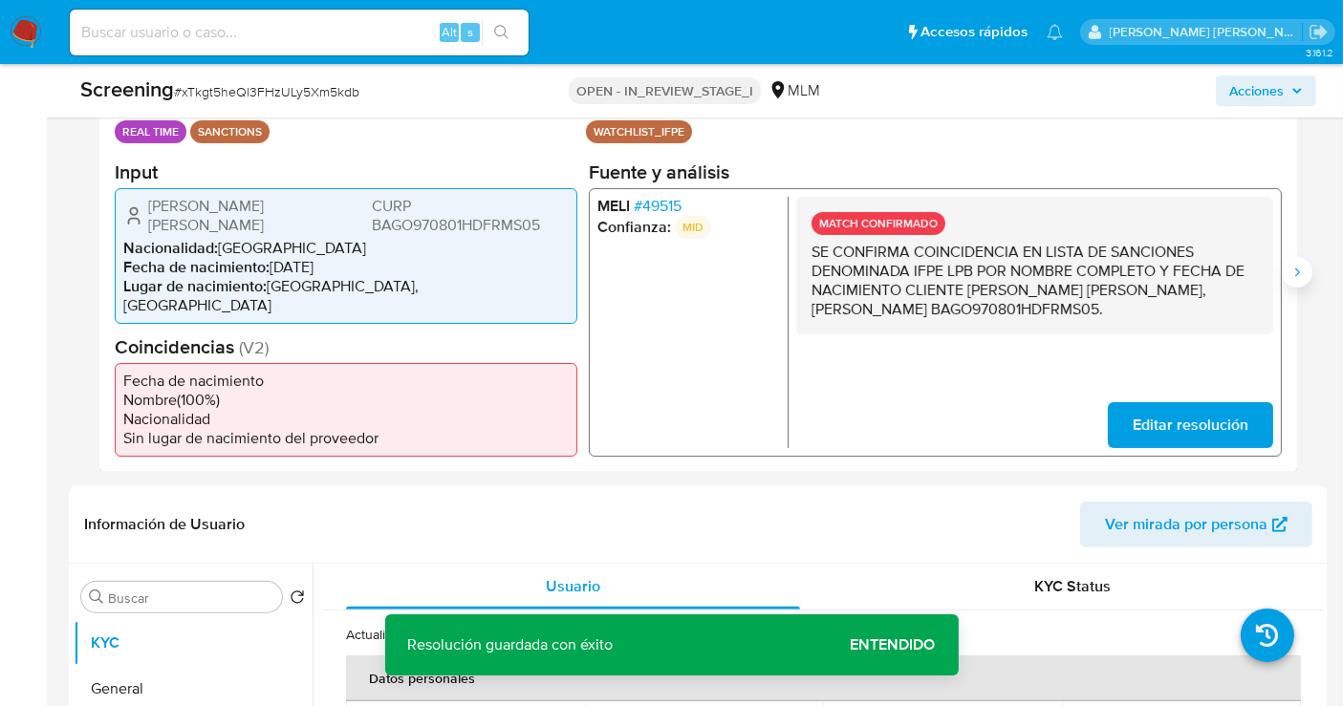
click at [1295, 265] on icon "Siguiente" at bounding box center [1296, 272] width 15 height 15
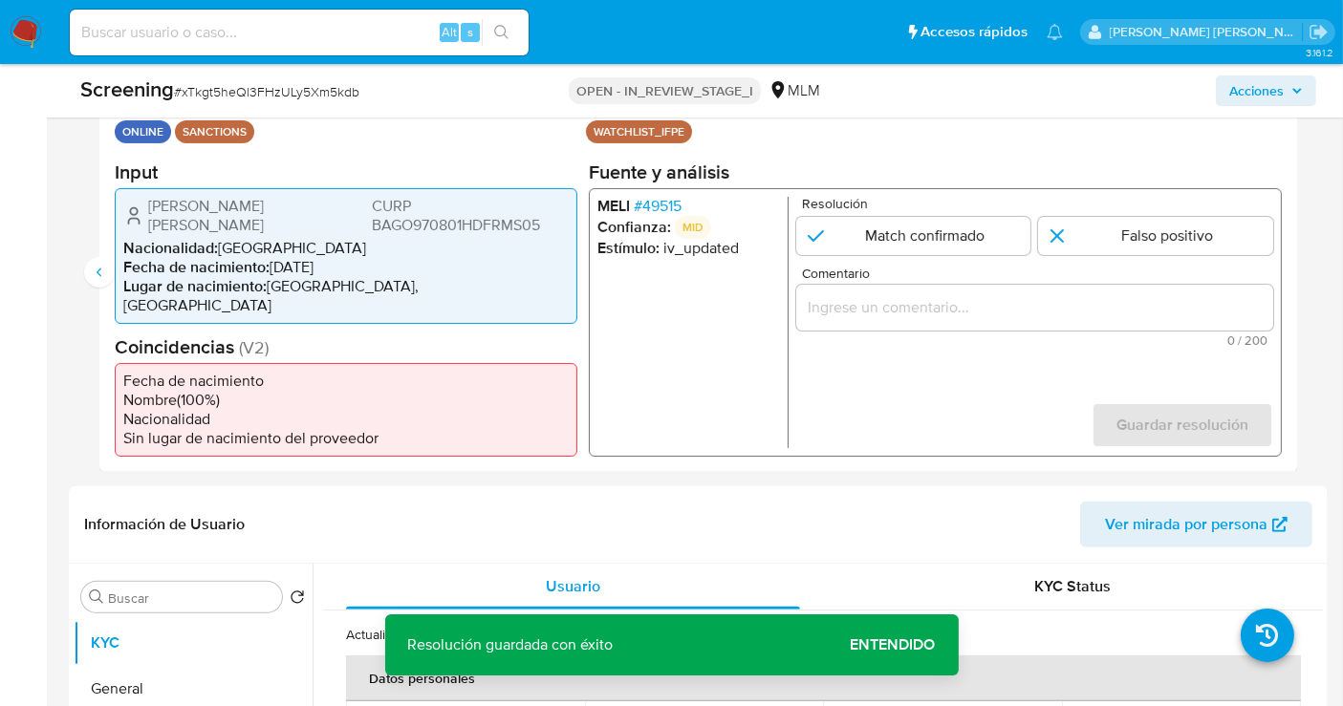
click at [897, 315] on input "Comentario" at bounding box center [1034, 306] width 477 height 25
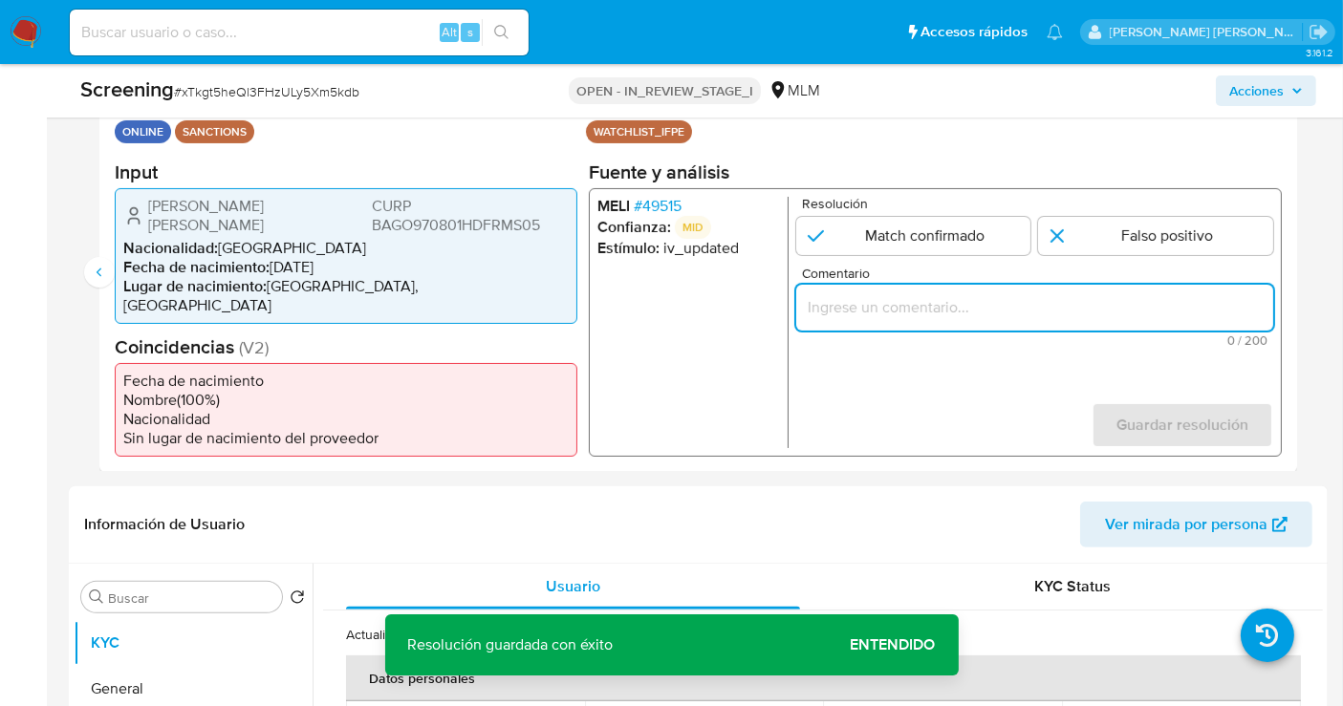
paste input "SE CONFIRMA COINCIDENCIA EN LISTA DE SANCIONES DENOMINADA IFPE LPB POR NOMBRE C…"
type input "SE CONFIRMA COINCIDENCIA EN LISTA DE SANCIONES DENOMINADA IFPE LPB POR NOMBRE C…"
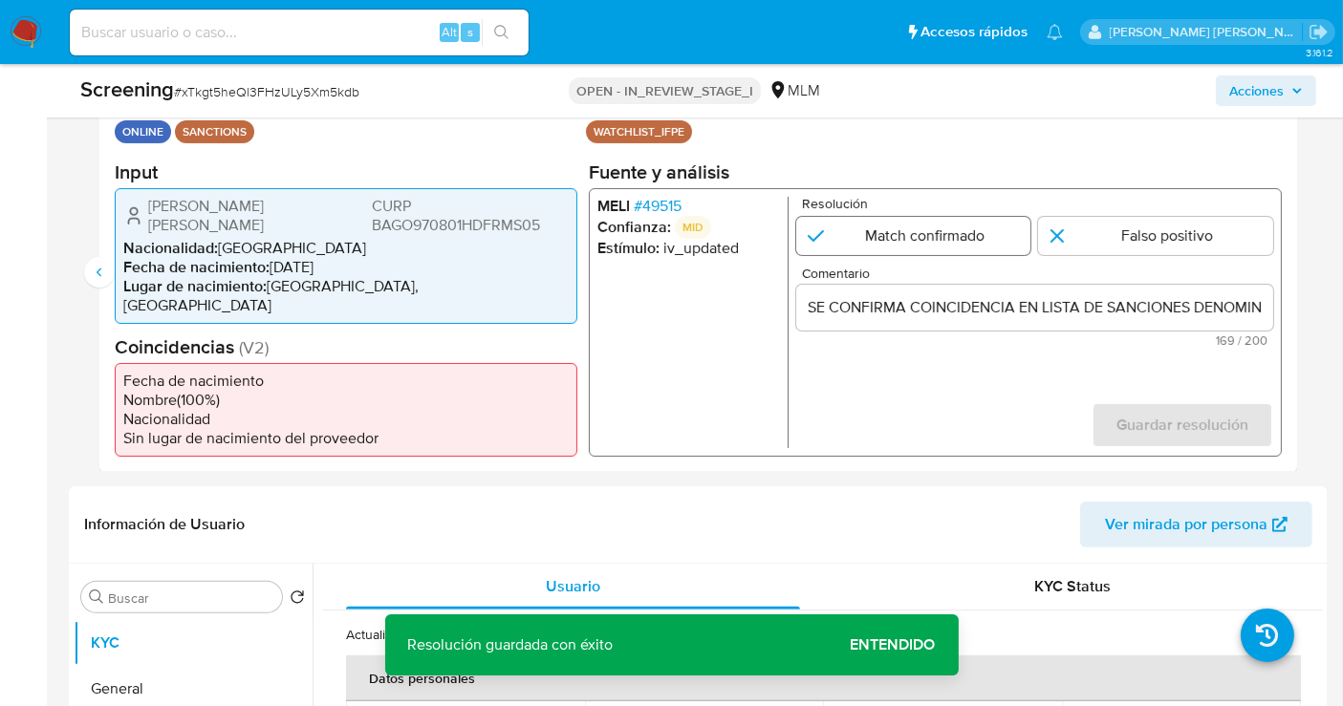
click at [898, 247] on input "2 de 2" at bounding box center [913, 235] width 235 height 38
radio input "true"
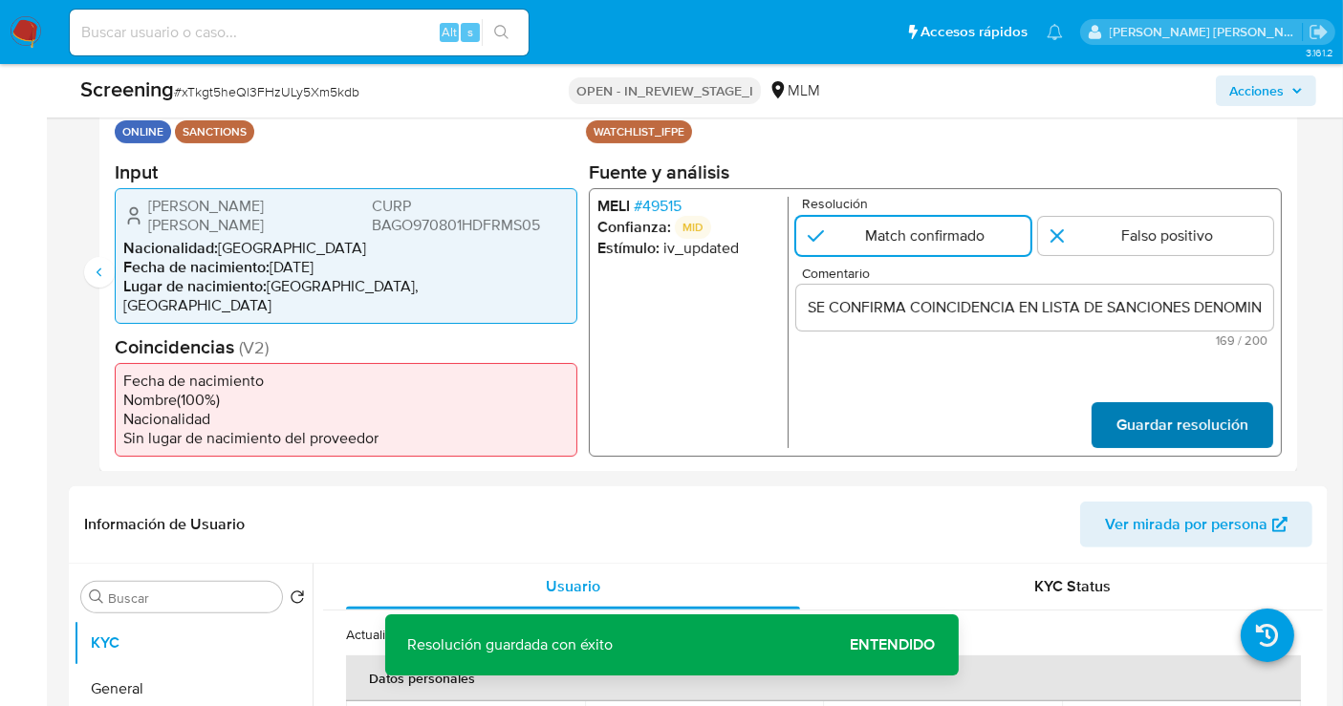
click at [1154, 403] on span "Guardar resolución" at bounding box center [1182, 424] width 132 height 42
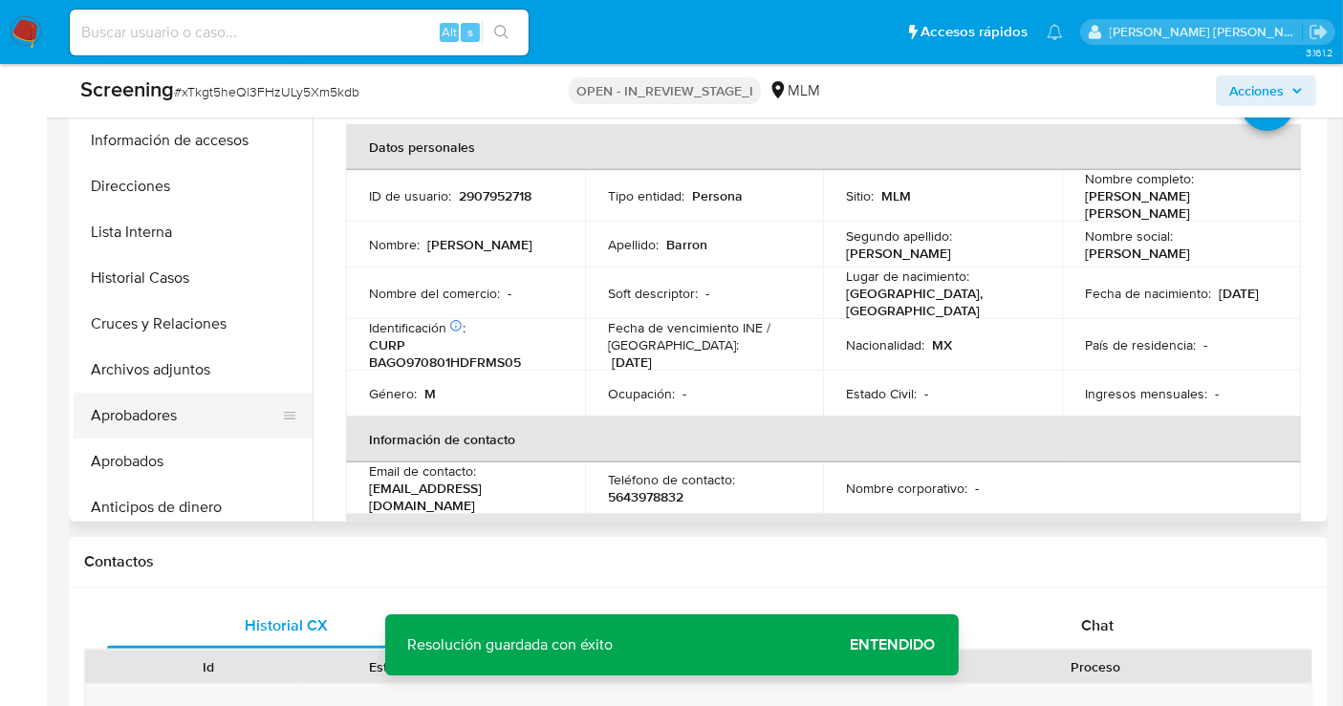
scroll to position [49, 0]
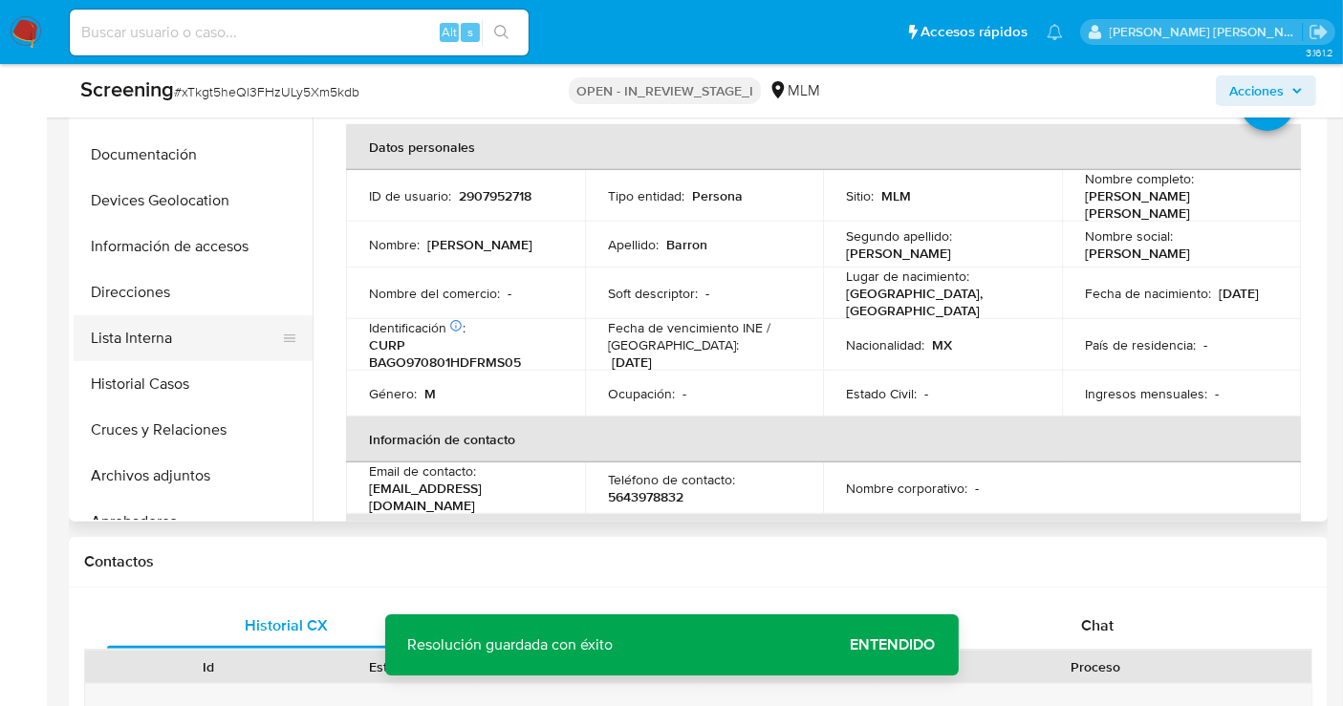
click at [156, 336] on button "Lista Interna" at bounding box center [186, 338] width 224 height 46
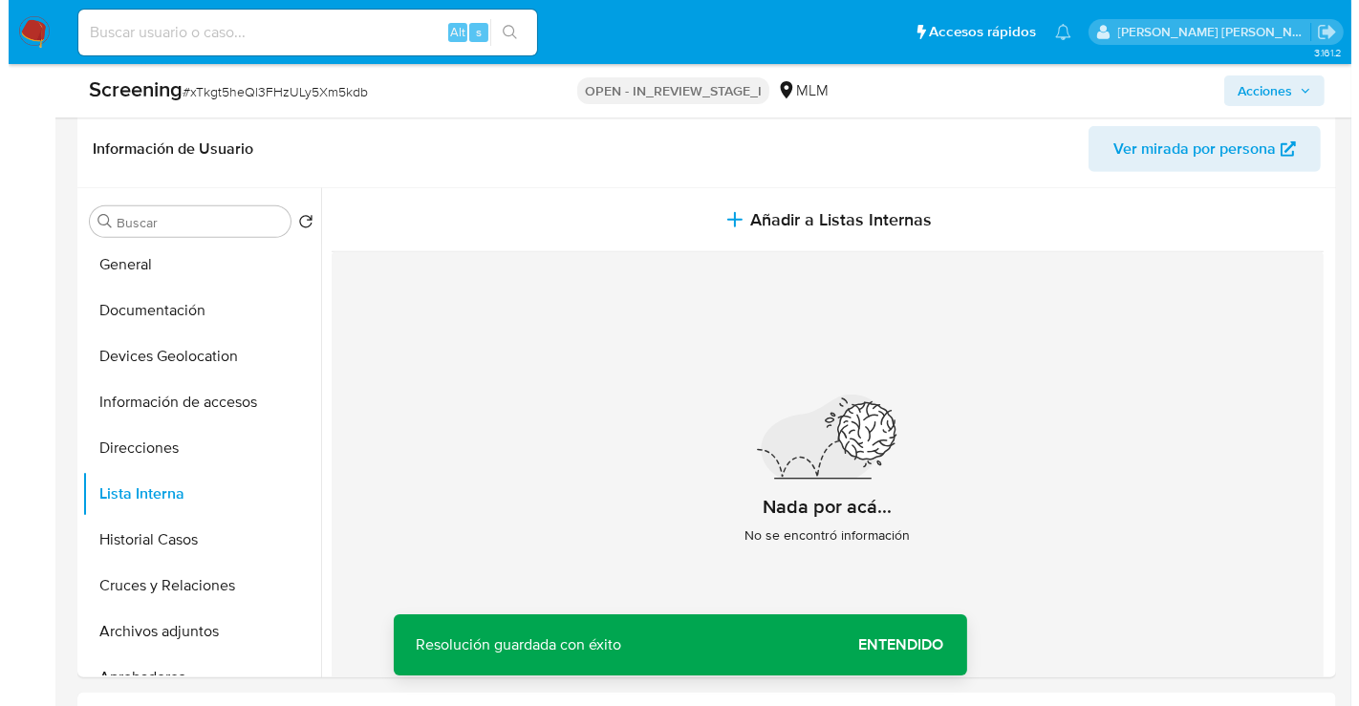
scroll to position [743, 0]
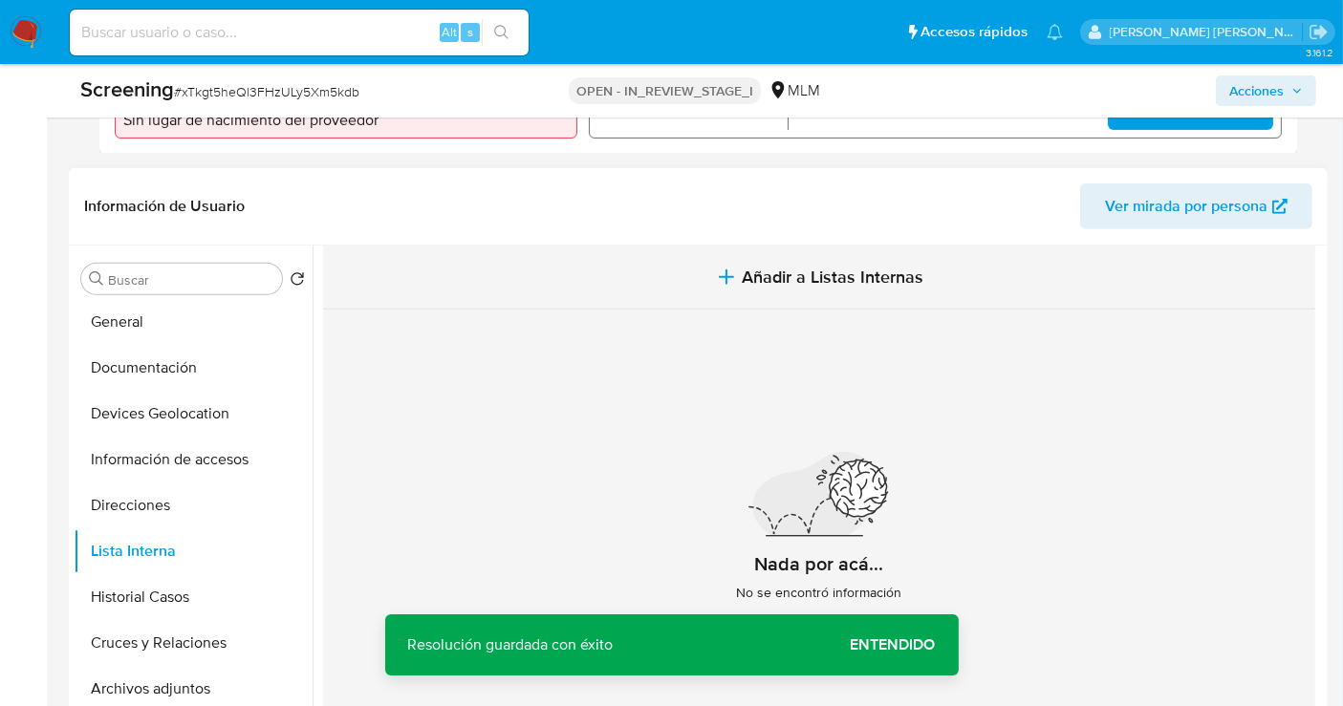
click at [814, 267] on span "Añadir a Listas Internas" at bounding box center [833, 277] width 182 height 21
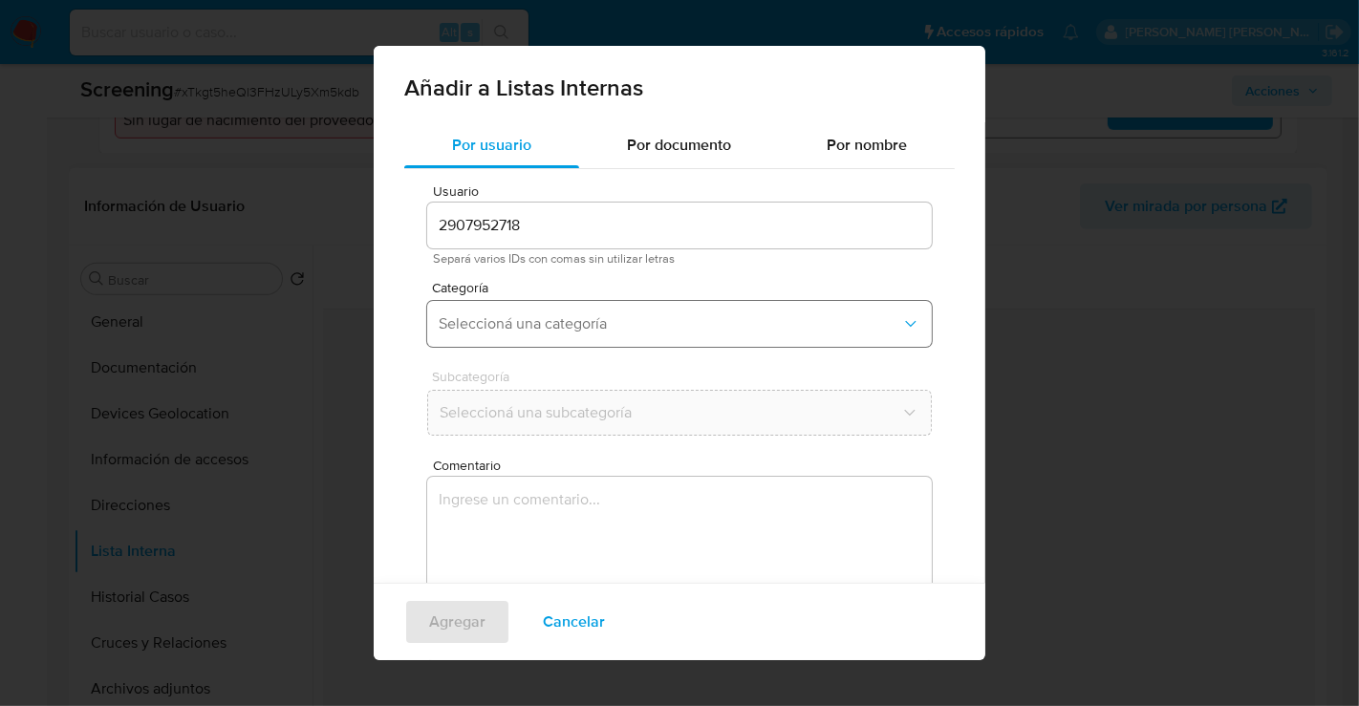
click at [619, 323] on span "Seleccioná una categoría" at bounding box center [670, 323] width 463 height 19
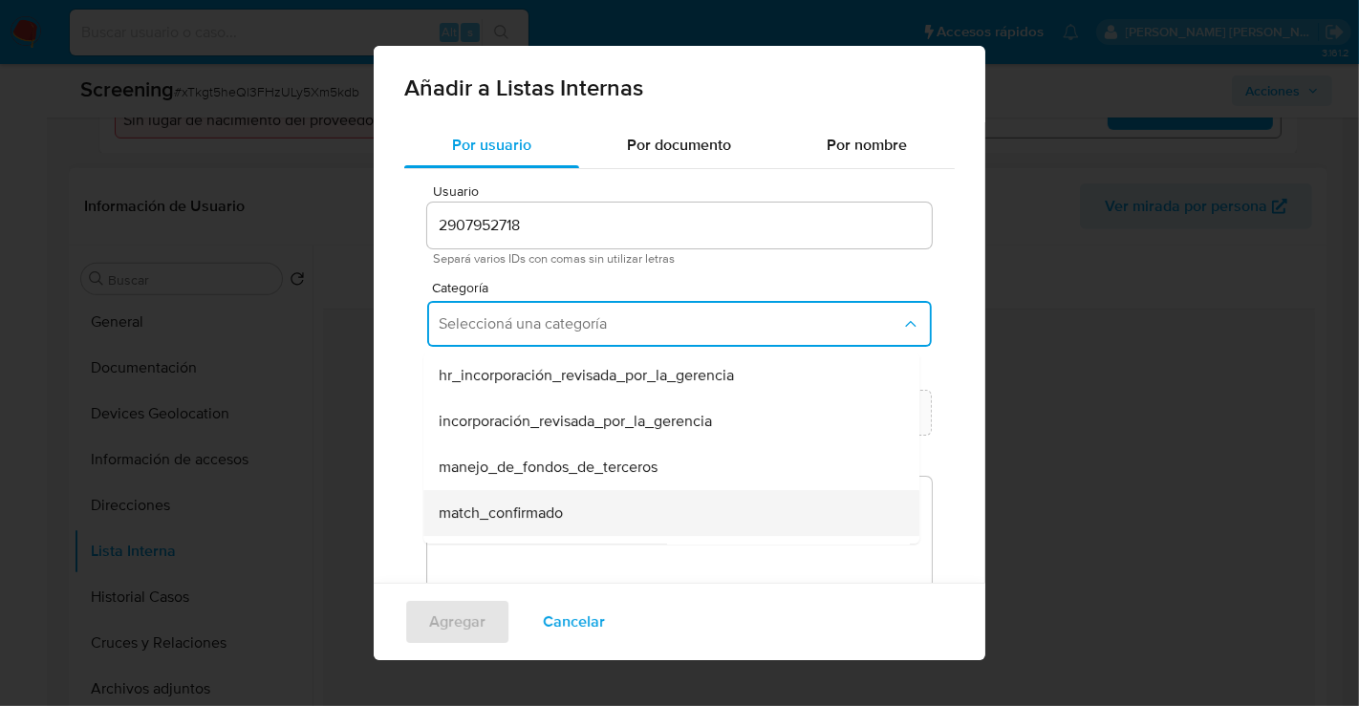
scroll to position [106, 0]
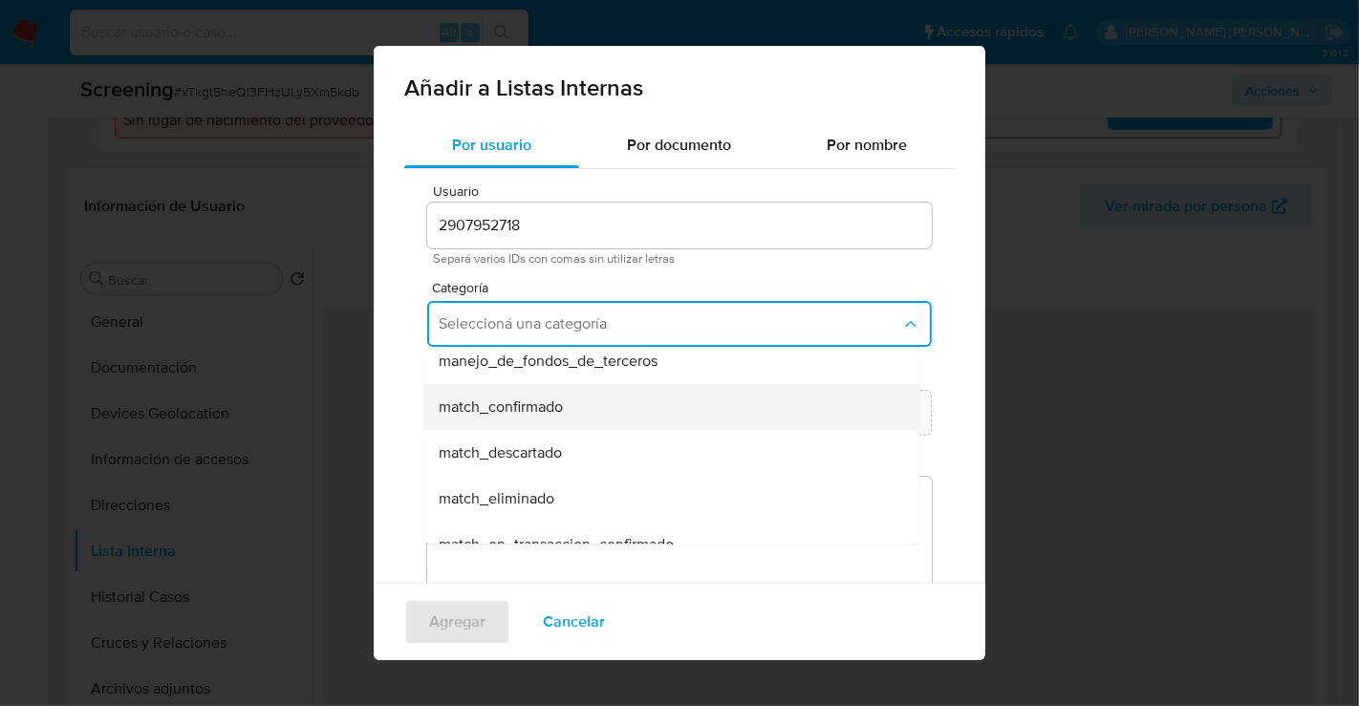
click at [543, 405] on span "match_confirmado" at bounding box center [501, 407] width 124 height 19
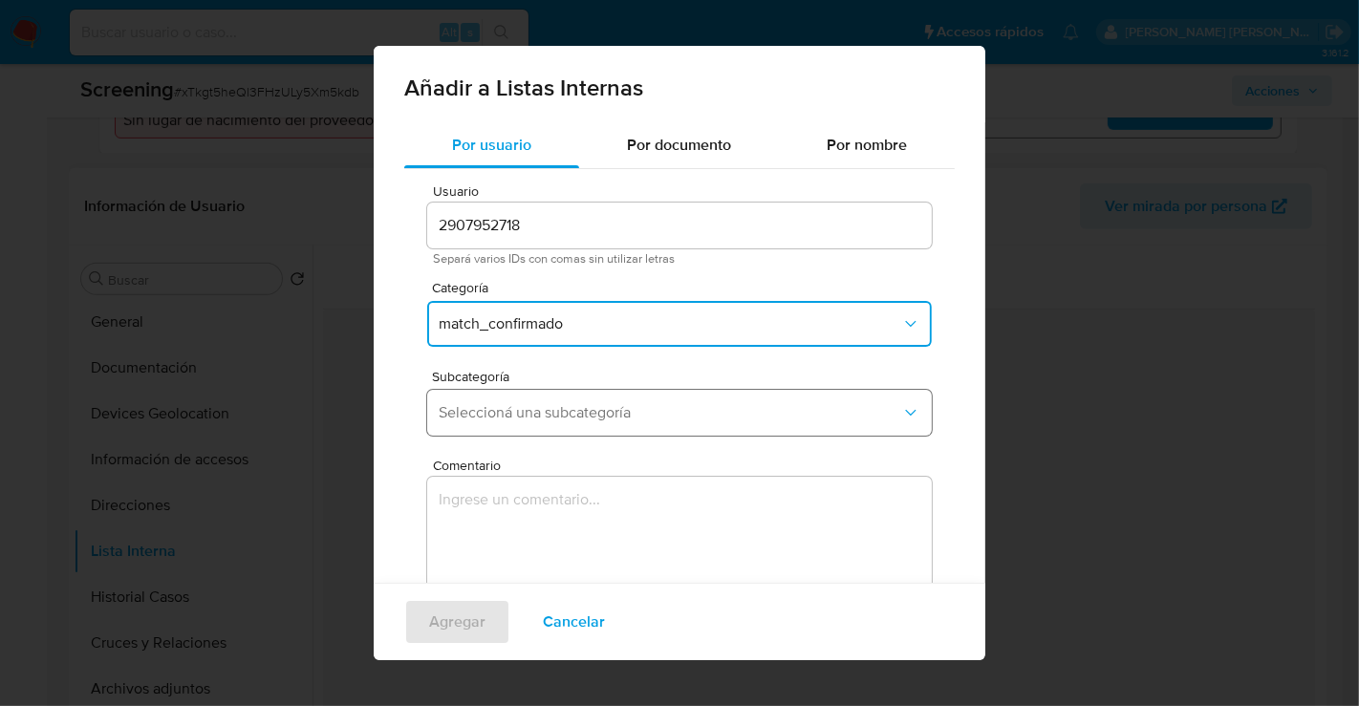
click at [538, 420] on span "Seleccioná una subcategoría" at bounding box center [670, 412] width 463 height 19
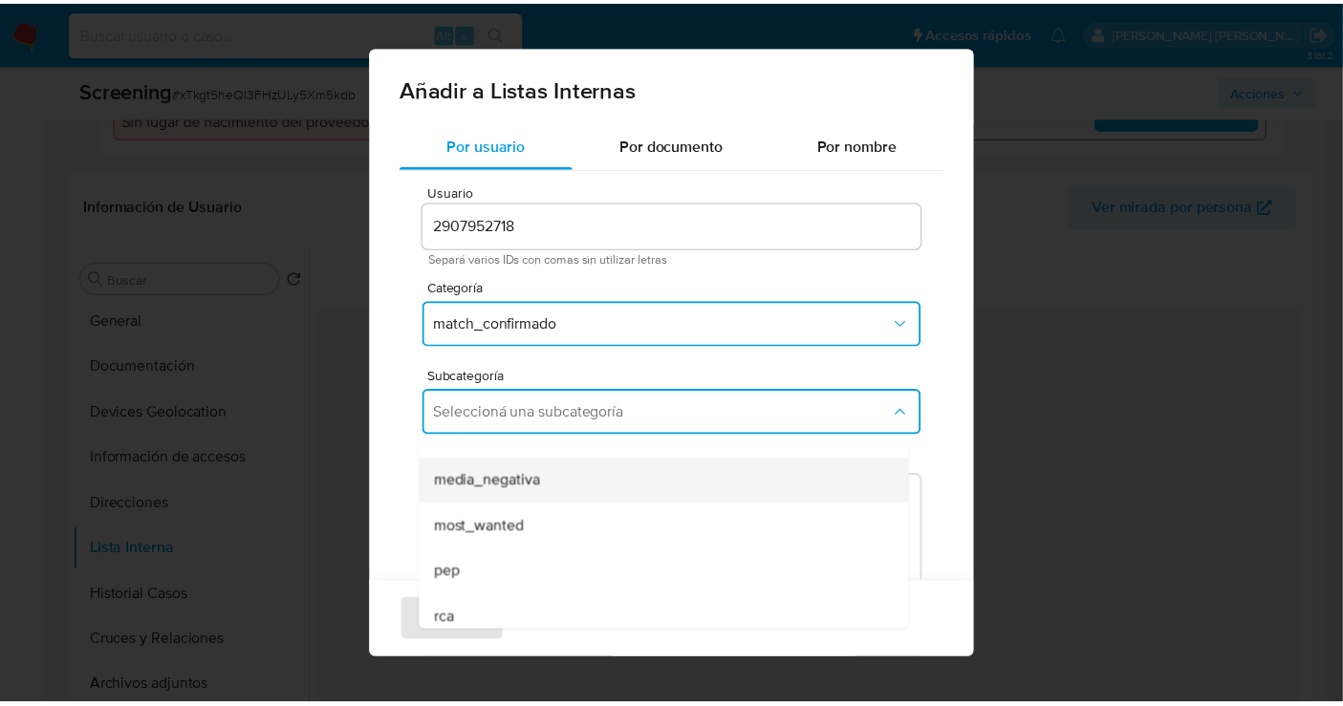
scroll to position [129, 0]
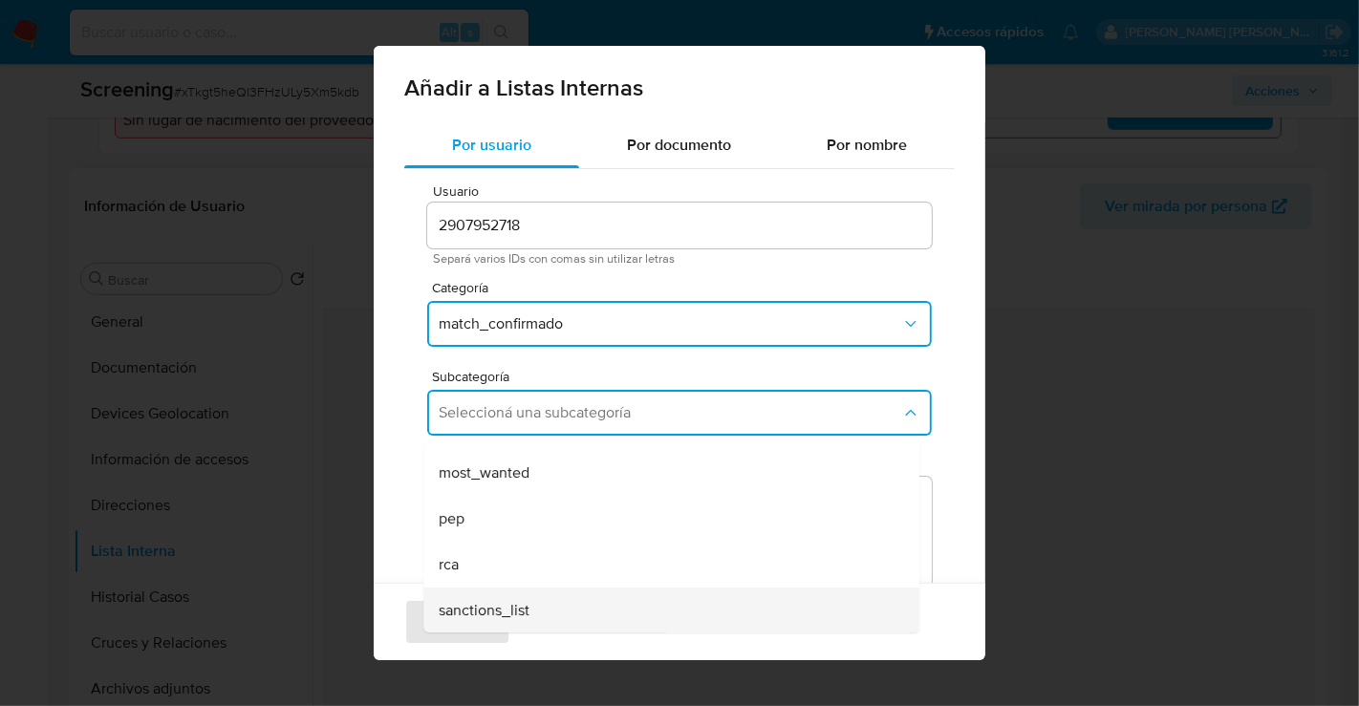
click at [524, 613] on span "sanctions_list" at bounding box center [484, 610] width 91 height 19
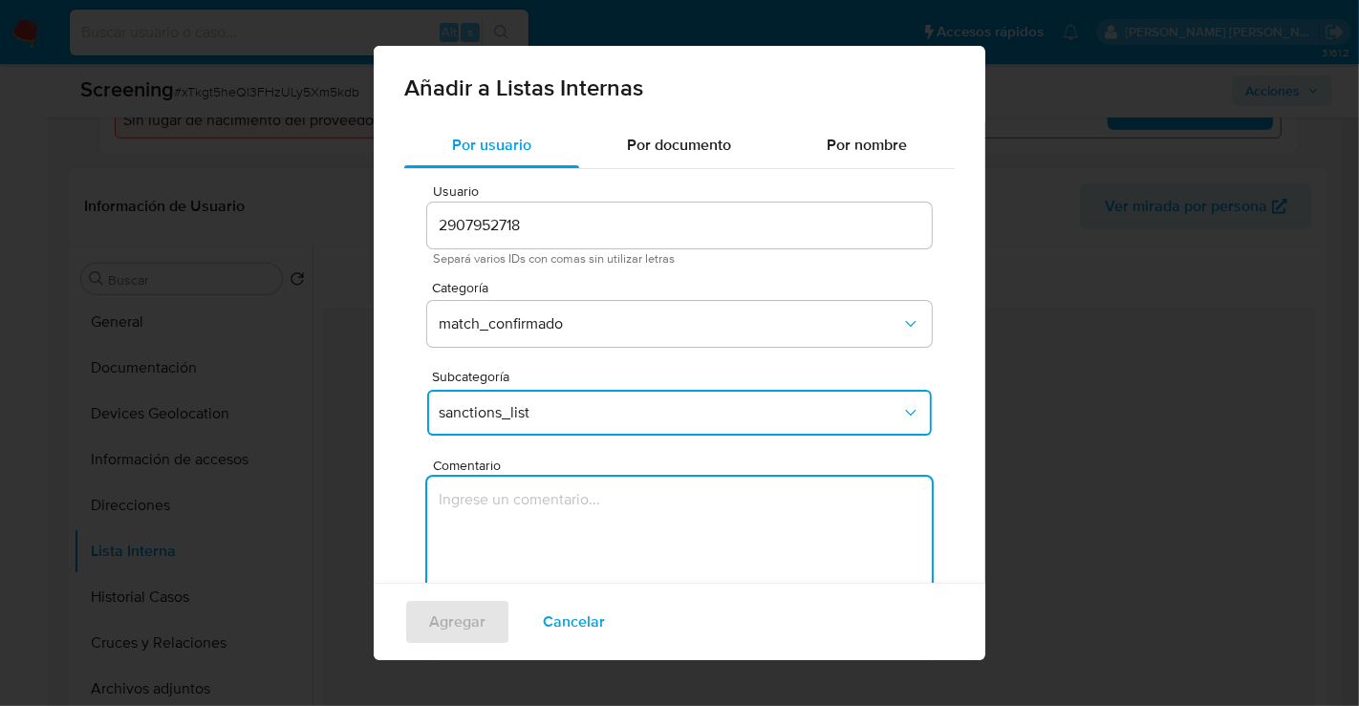
click at [554, 535] on textarea "Comentario" at bounding box center [679, 568] width 505 height 183
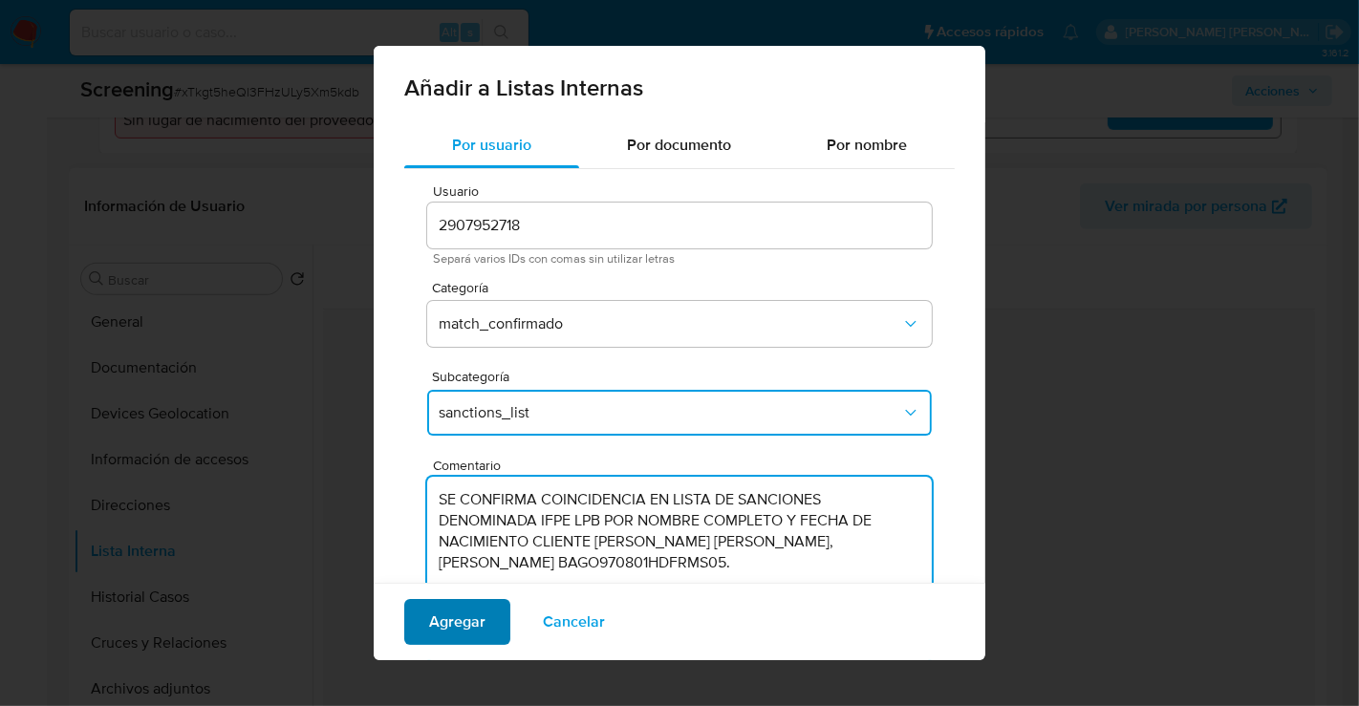
type textarea "SE CONFIRMA COINCIDENCIA EN LISTA DE SANCIONES DENOMINADA IFPE LPB POR NOMBRE C…"
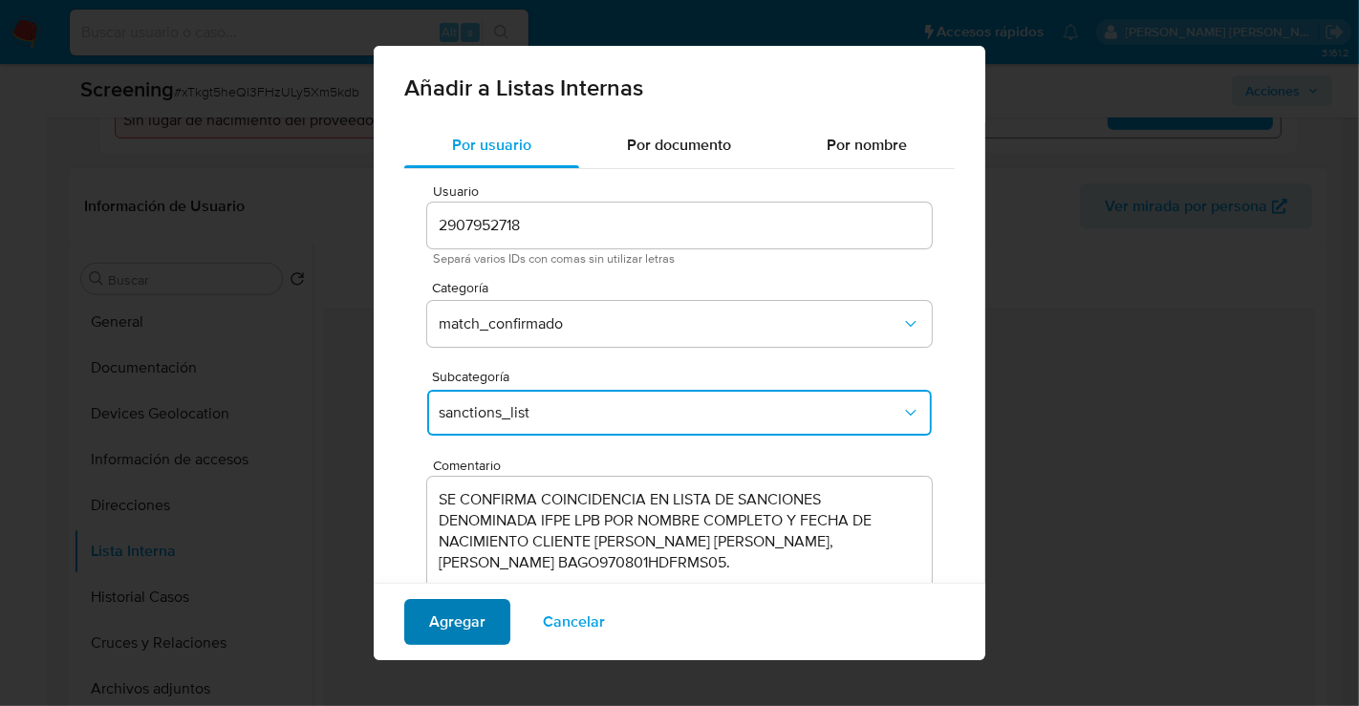
click at [443, 619] on span "Agregar" at bounding box center [457, 622] width 56 height 42
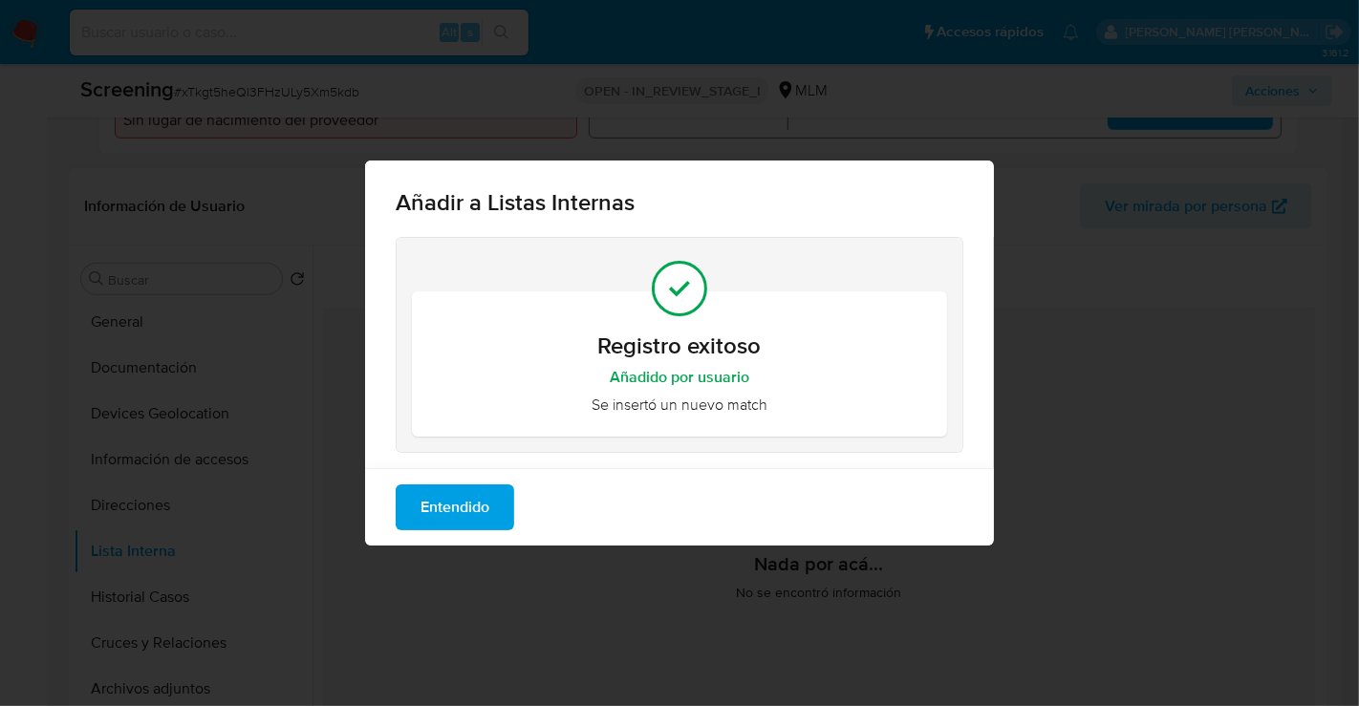
click at [491, 500] on button "Entendido" at bounding box center [455, 508] width 119 height 46
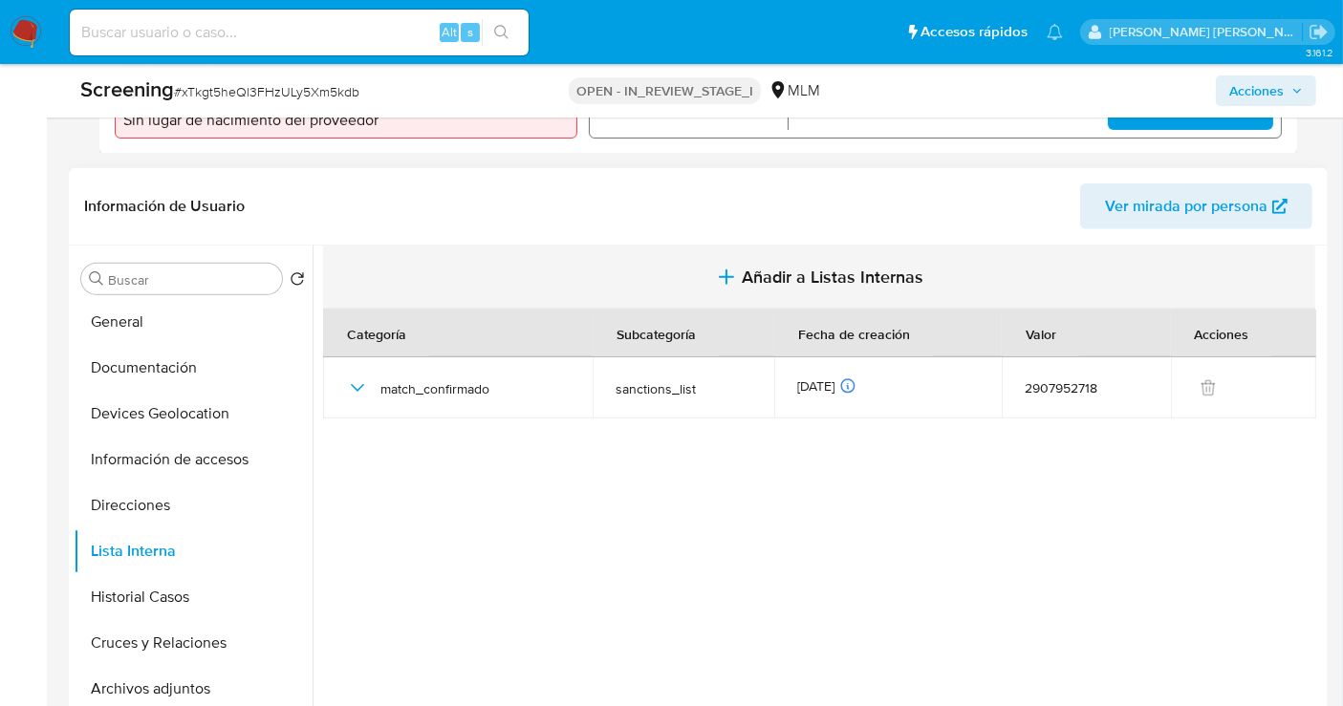
click at [808, 267] on span "Añadir a Listas Internas" at bounding box center [833, 277] width 182 height 21
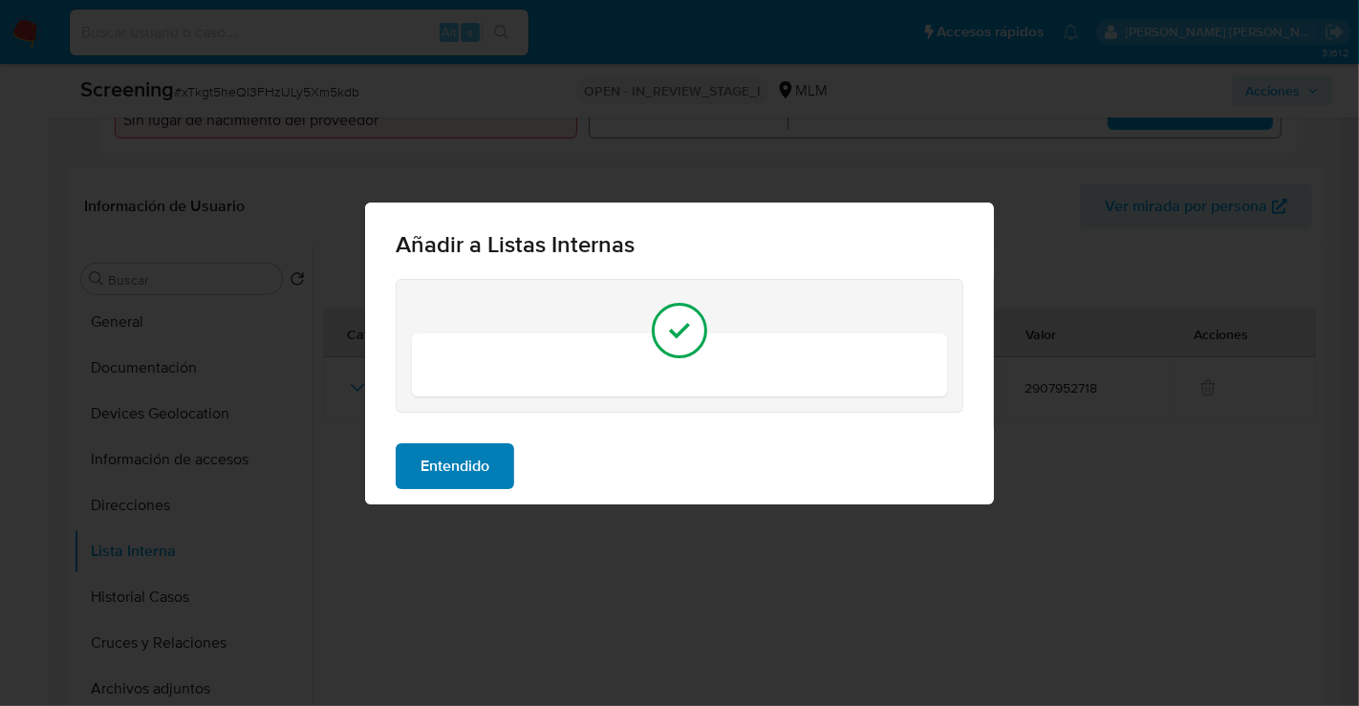
click at [453, 445] on span "Entendido" at bounding box center [455, 466] width 69 height 42
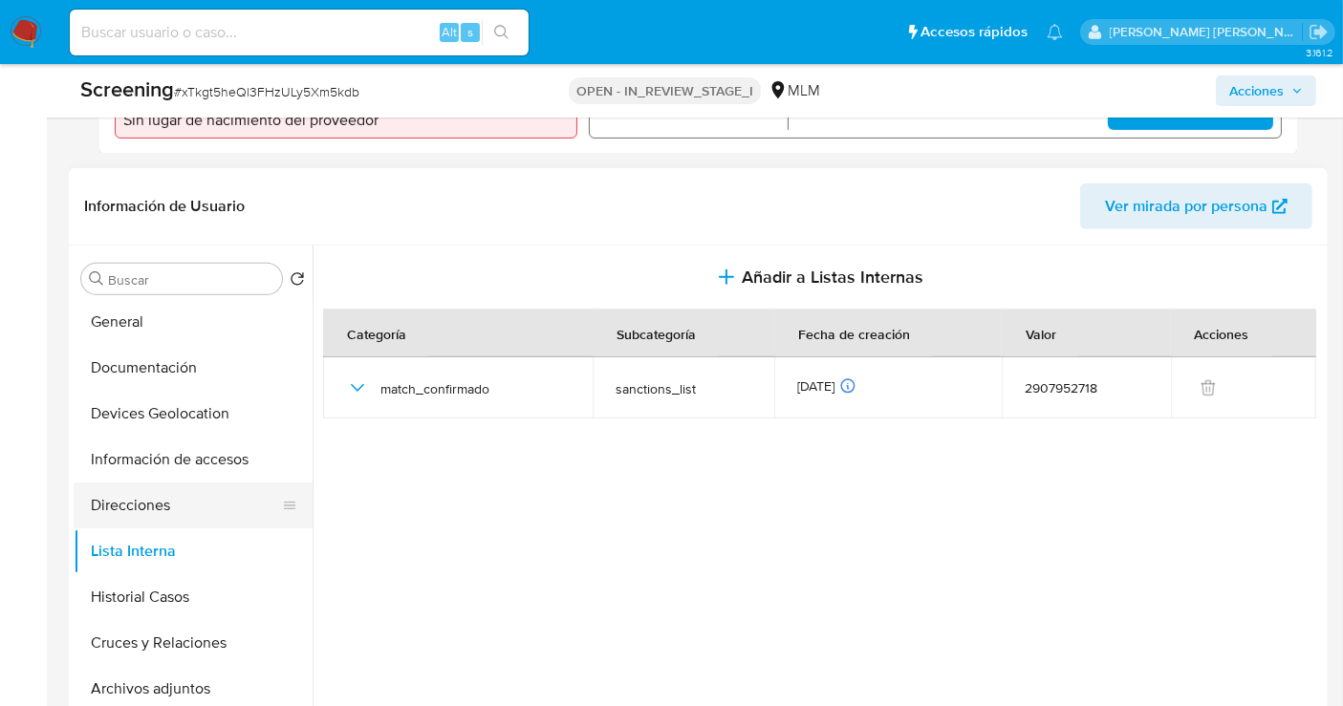
click at [149, 489] on button "Direcciones" at bounding box center [186, 506] width 224 height 46
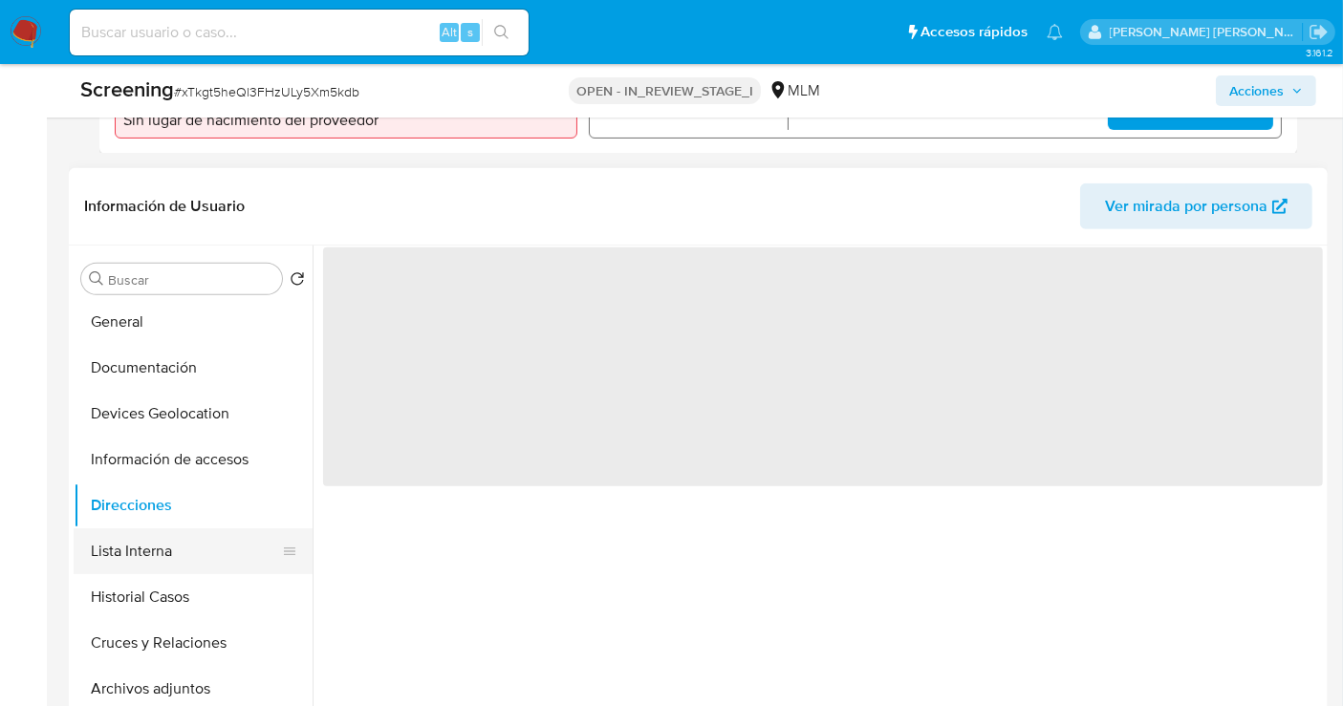
click at [132, 533] on button "Lista Interna" at bounding box center [186, 552] width 224 height 46
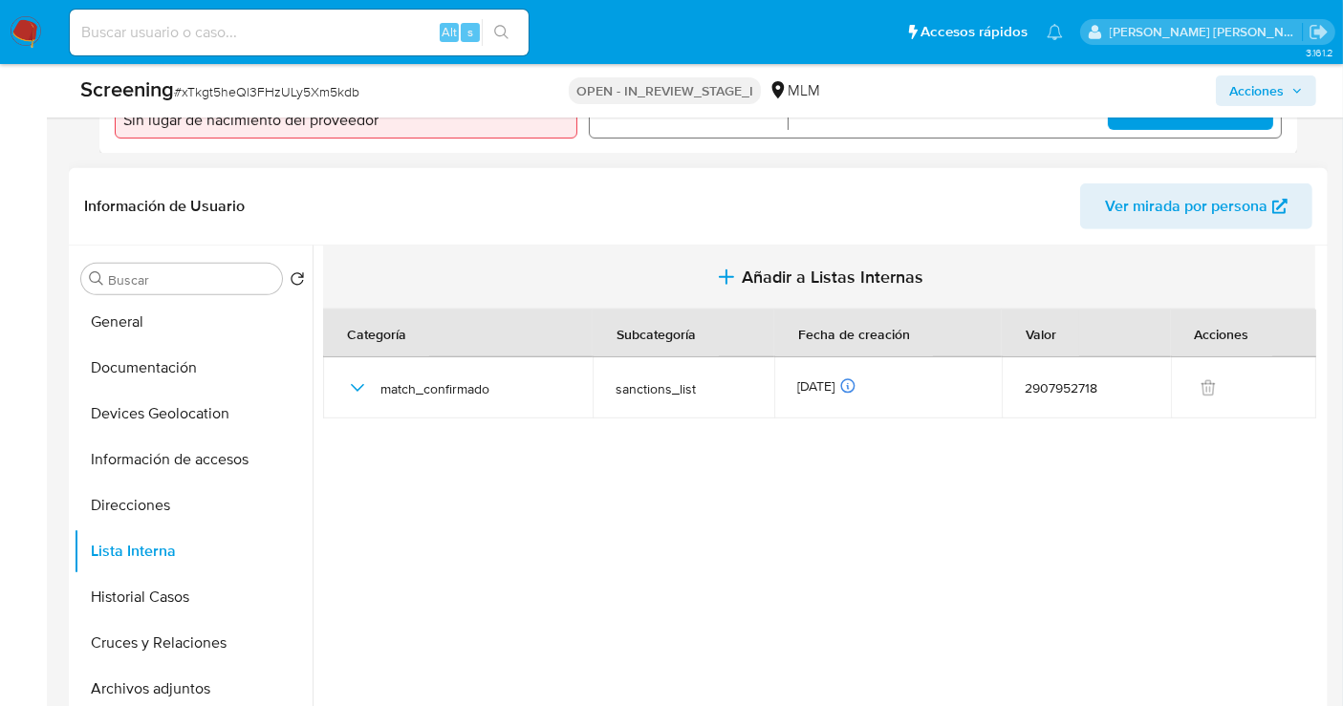
click at [804, 273] on button "Añadir a Listas Internas" at bounding box center [819, 278] width 992 height 64
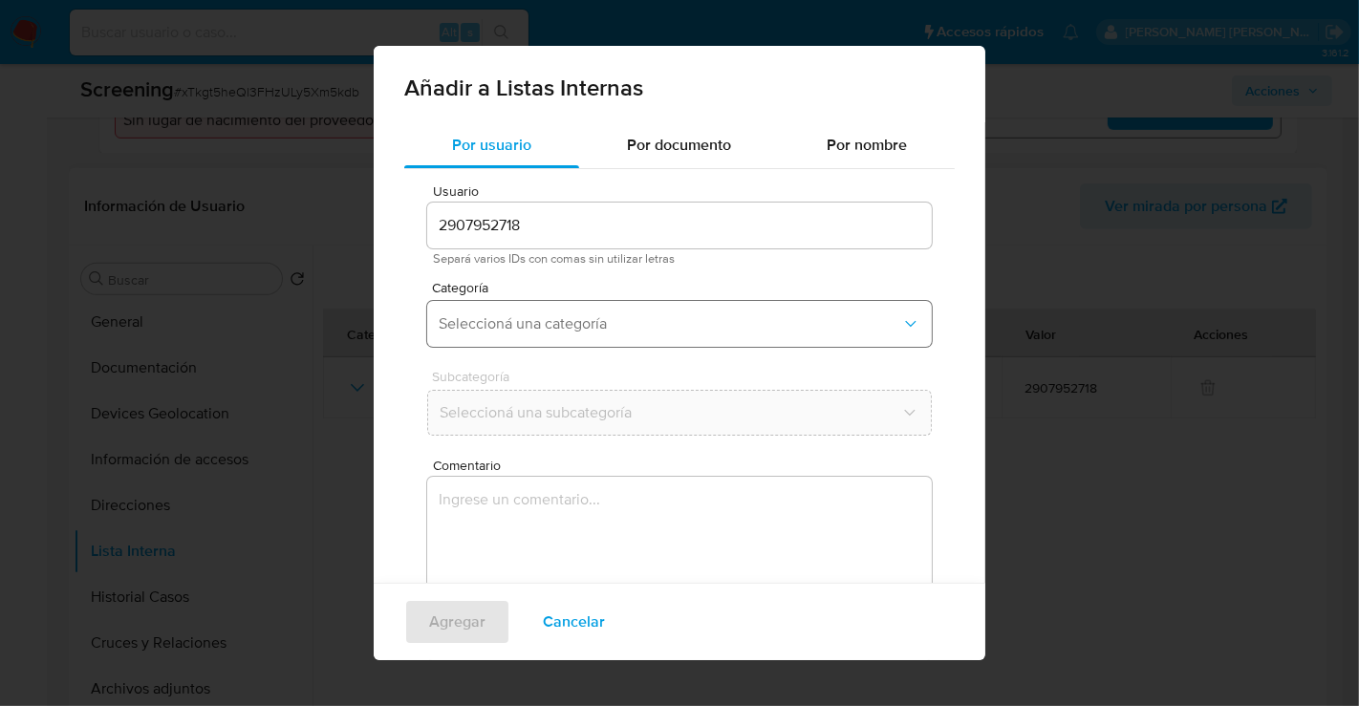
click at [504, 326] on span "Seleccioná una categoría" at bounding box center [670, 323] width 463 height 19
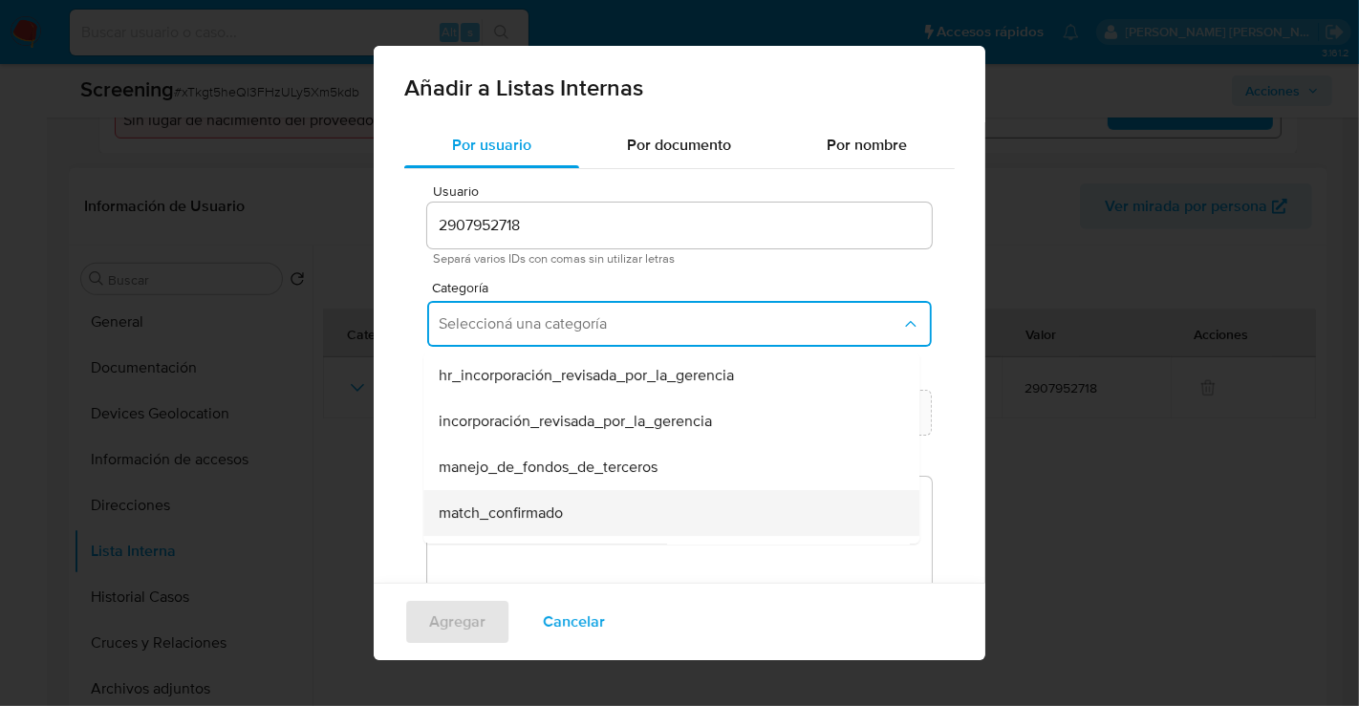
click at [514, 512] on span "match_confirmado" at bounding box center [501, 513] width 124 height 19
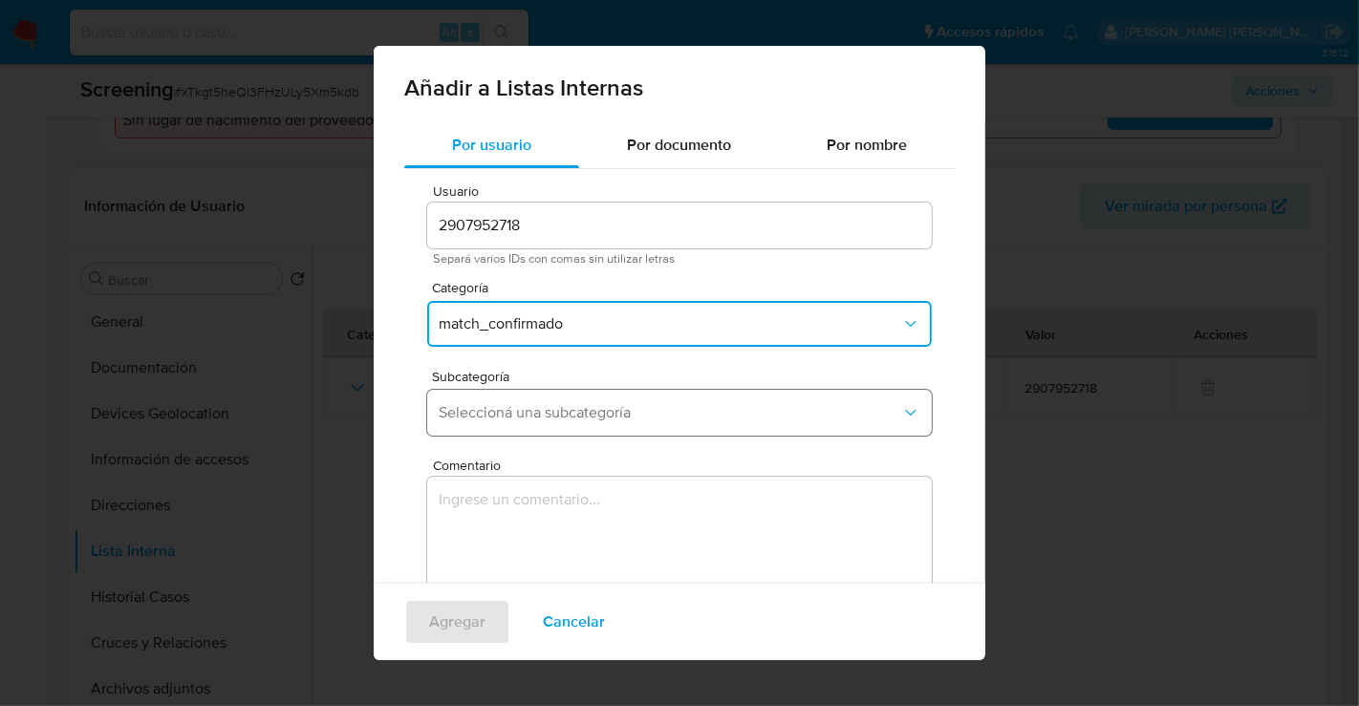
click at [541, 403] on span "Seleccioná una subcategoría" at bounding box center [670, 412] width 463 height 19
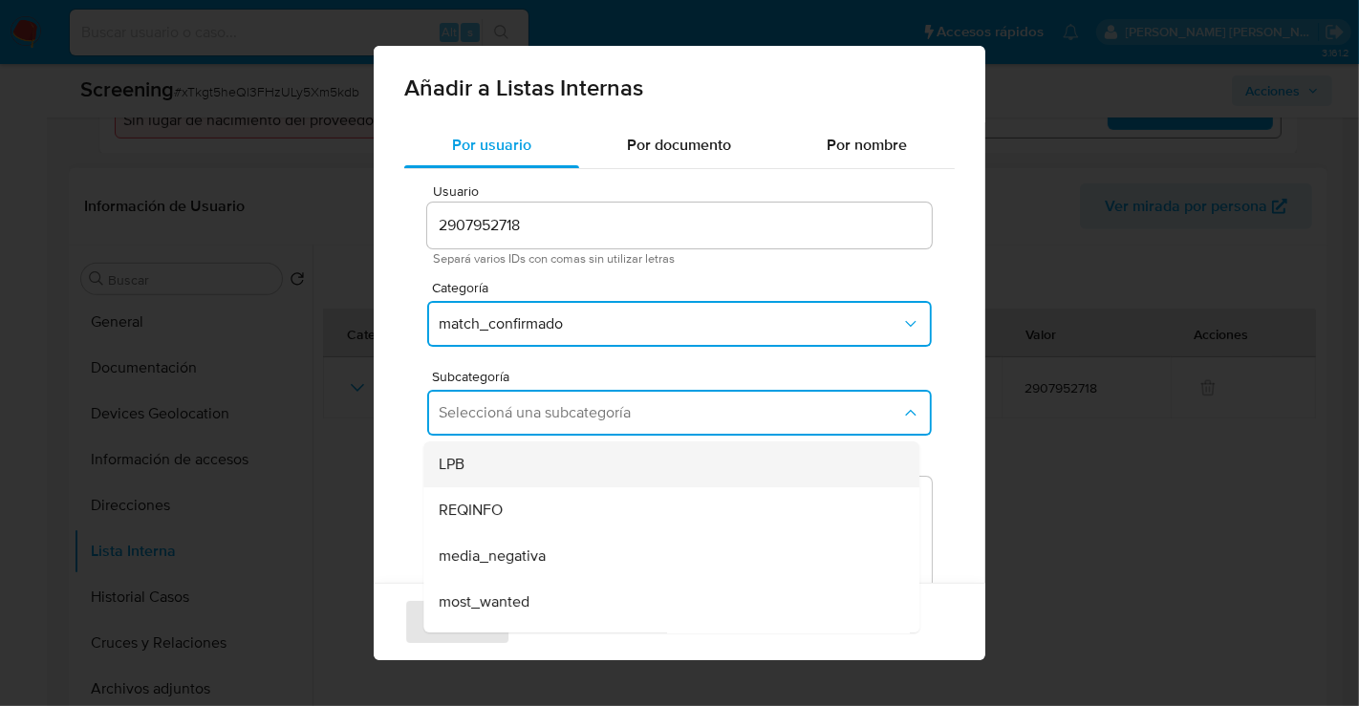
click at [486, 468] on div "LPB" at bounding box center [666, 465] width 454 height 46
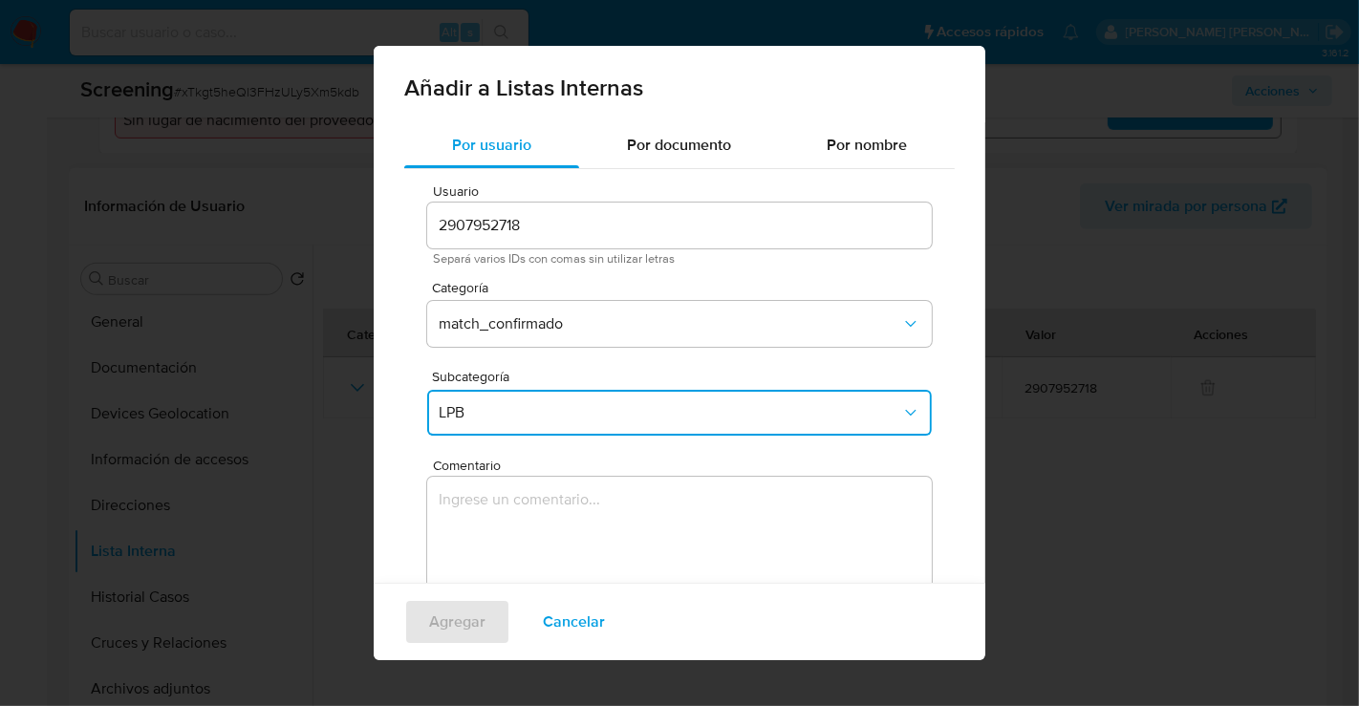
click at [508, 547] on textarea "Comentario" at bounding box center [679, 568] width 505 height 183
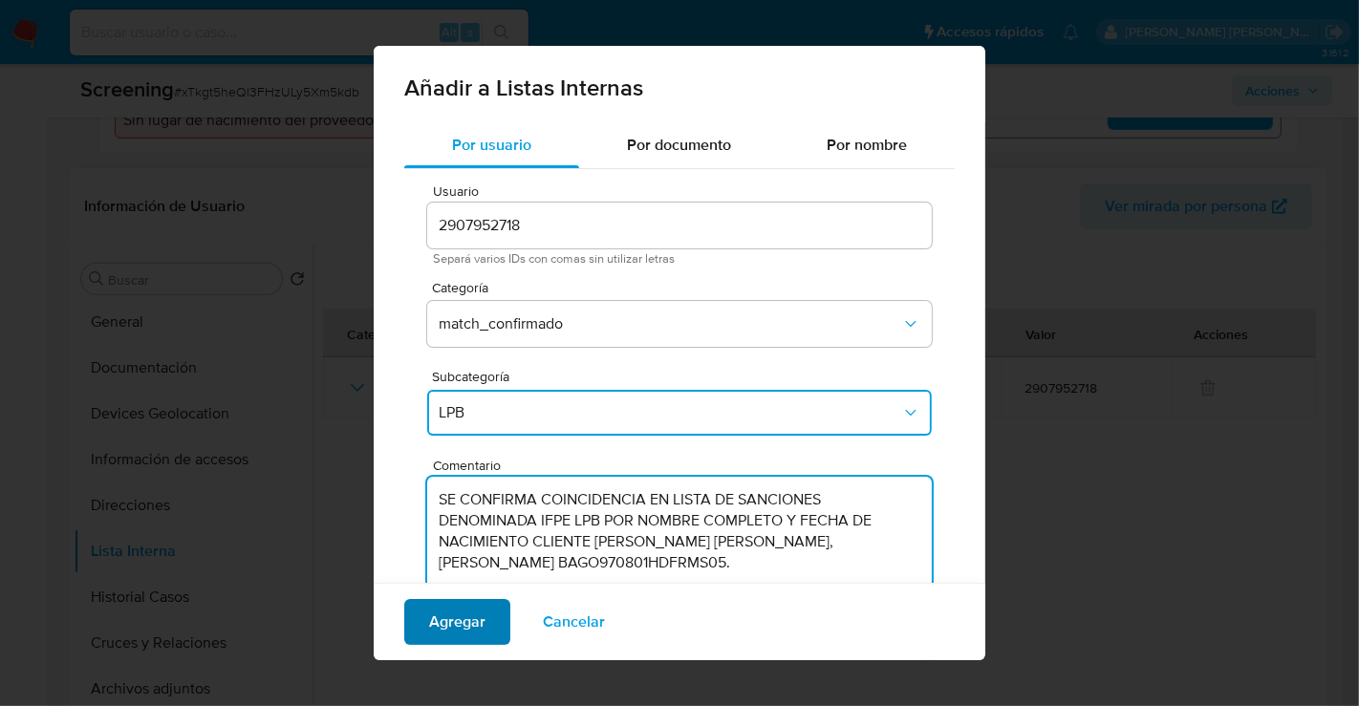
type textarea "SE CONFIRMA COINCIDENCIA EN LISTA DE SANCIONES DENOMINADA IFPE LPB POR NOMBRE C…"
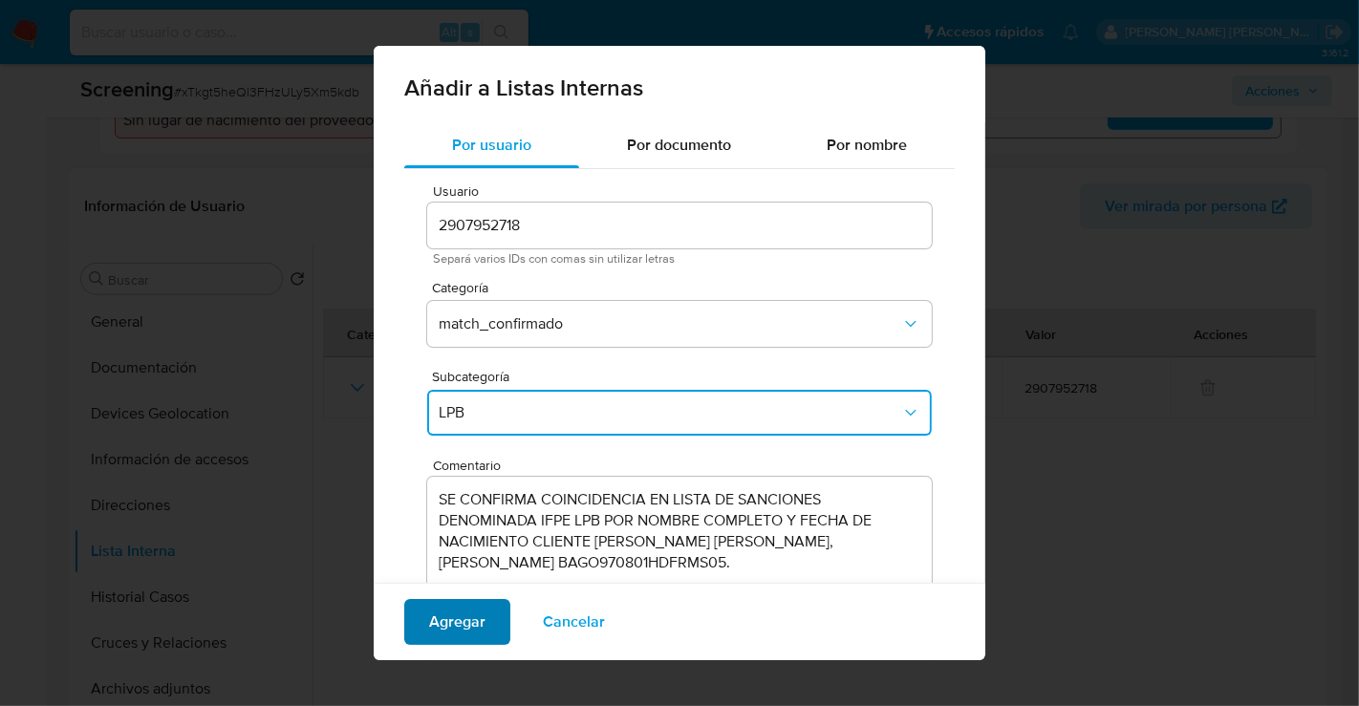
click at [446, 639] on span "Agregar" at bounding box center [457, 622] width 56 height 42
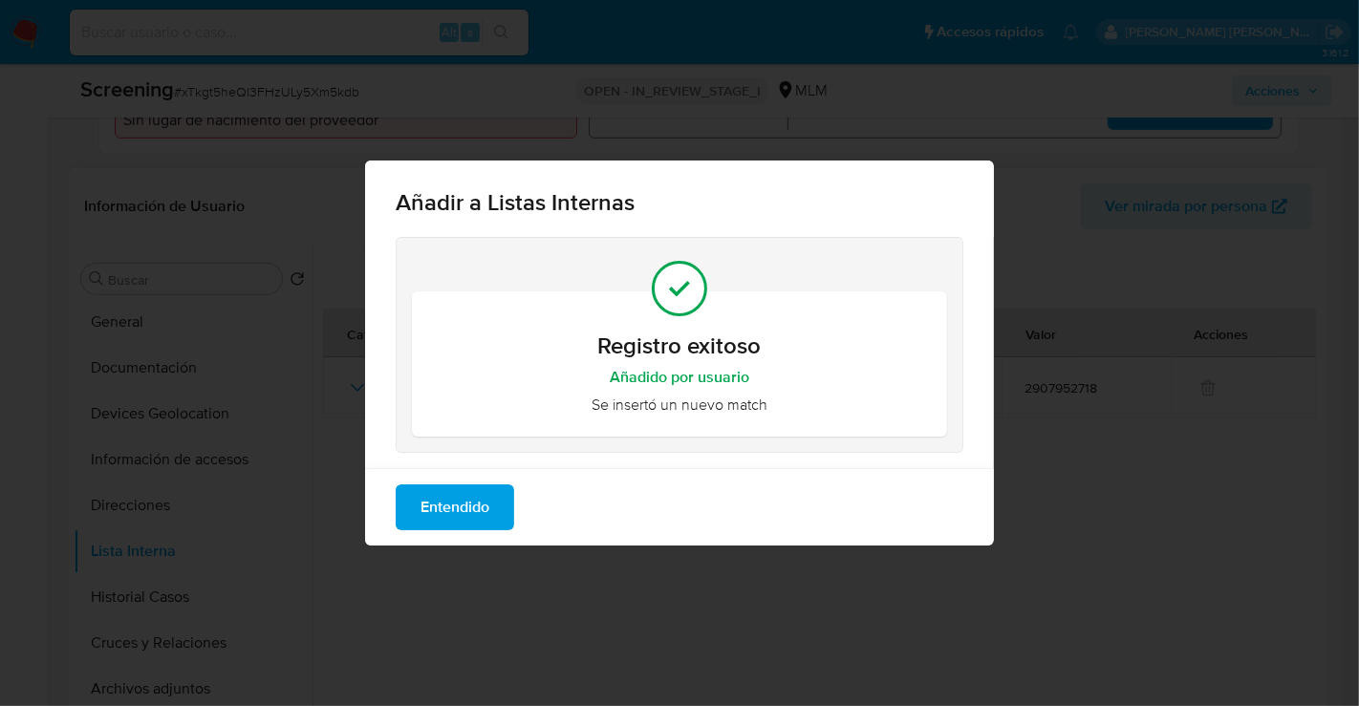
click at [465, 516] on span "Entendido" at bounding box center [455, 507] width 69 height 42
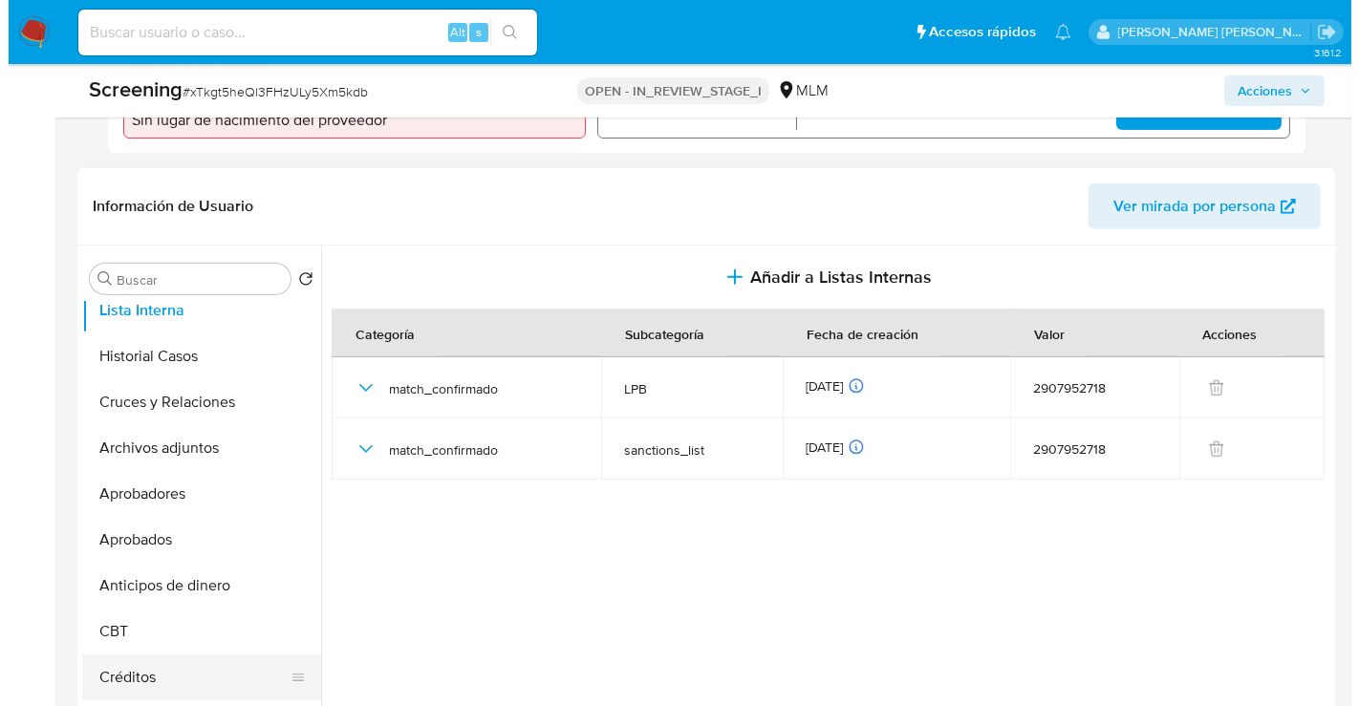
scroll to position [318, 0]
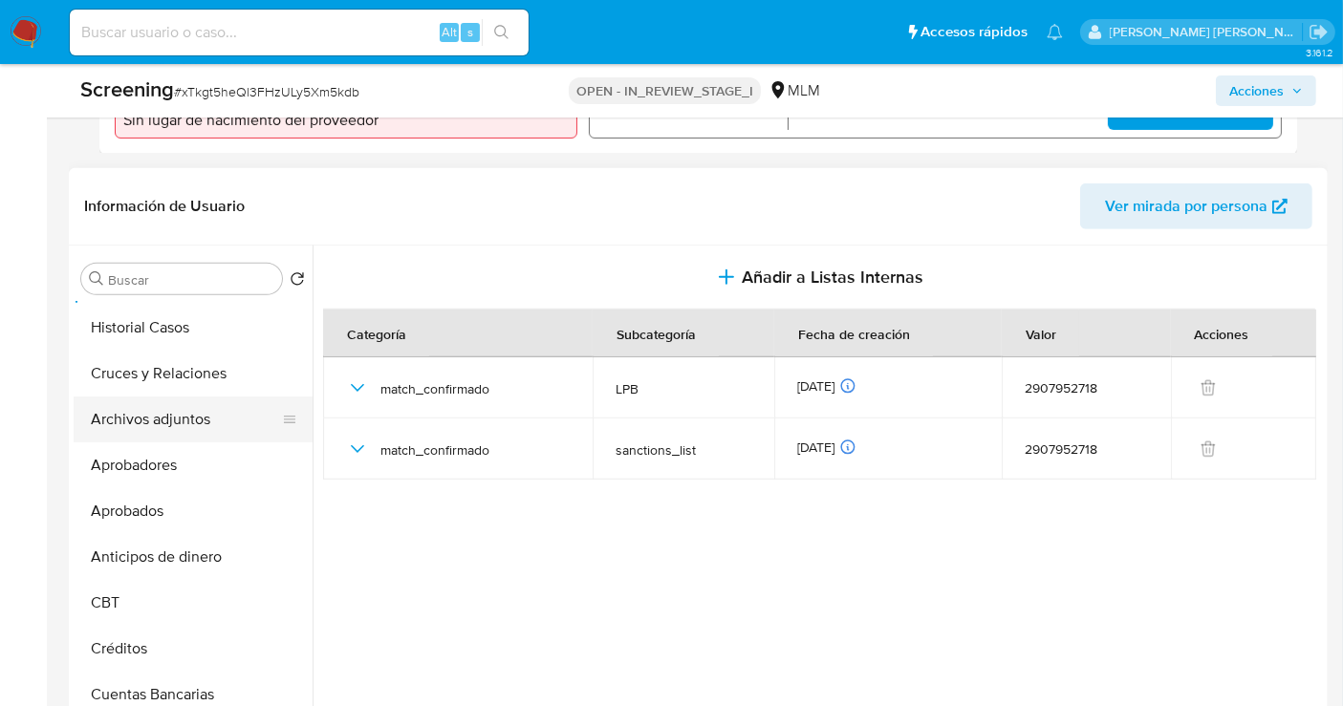
click at [185, 397] on button "Archivos adjuntos" at bounding box center [186, 420] width 224 height 46
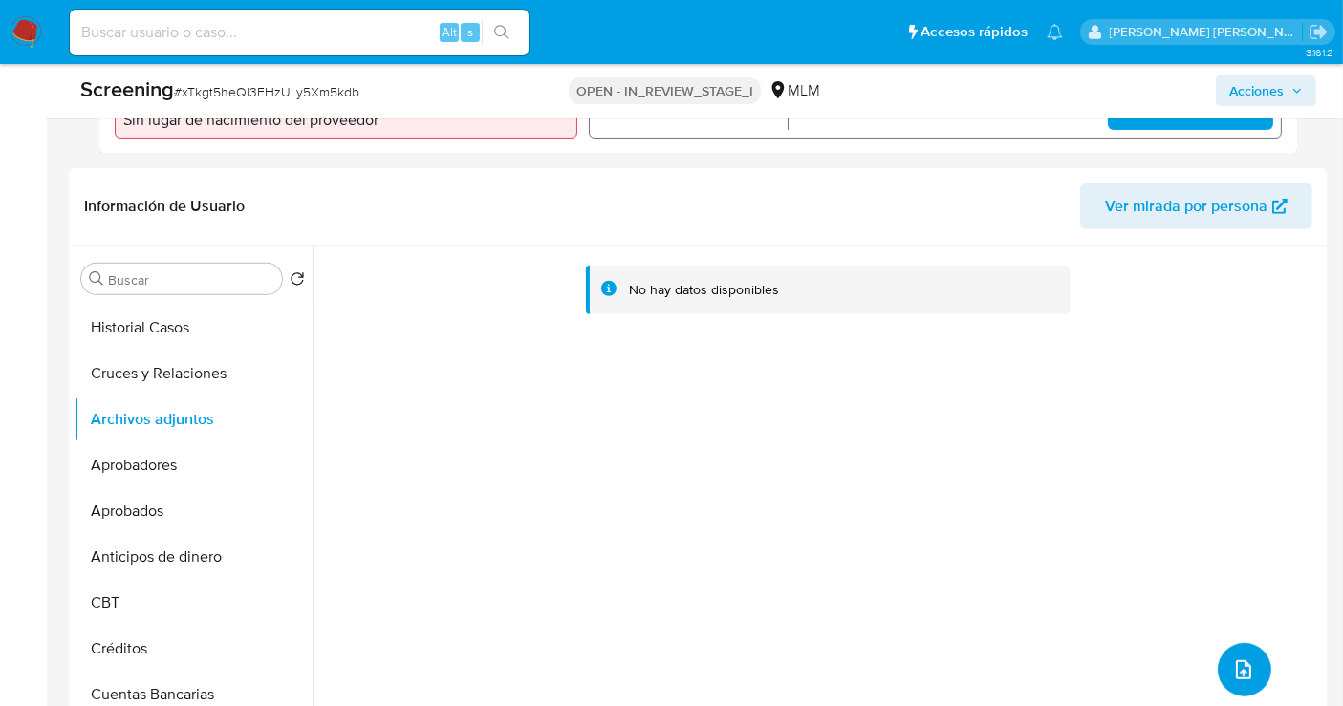
click at [1239, 658] on icon "upload-file" at bounding box center [1243, 669] width 23 height 23
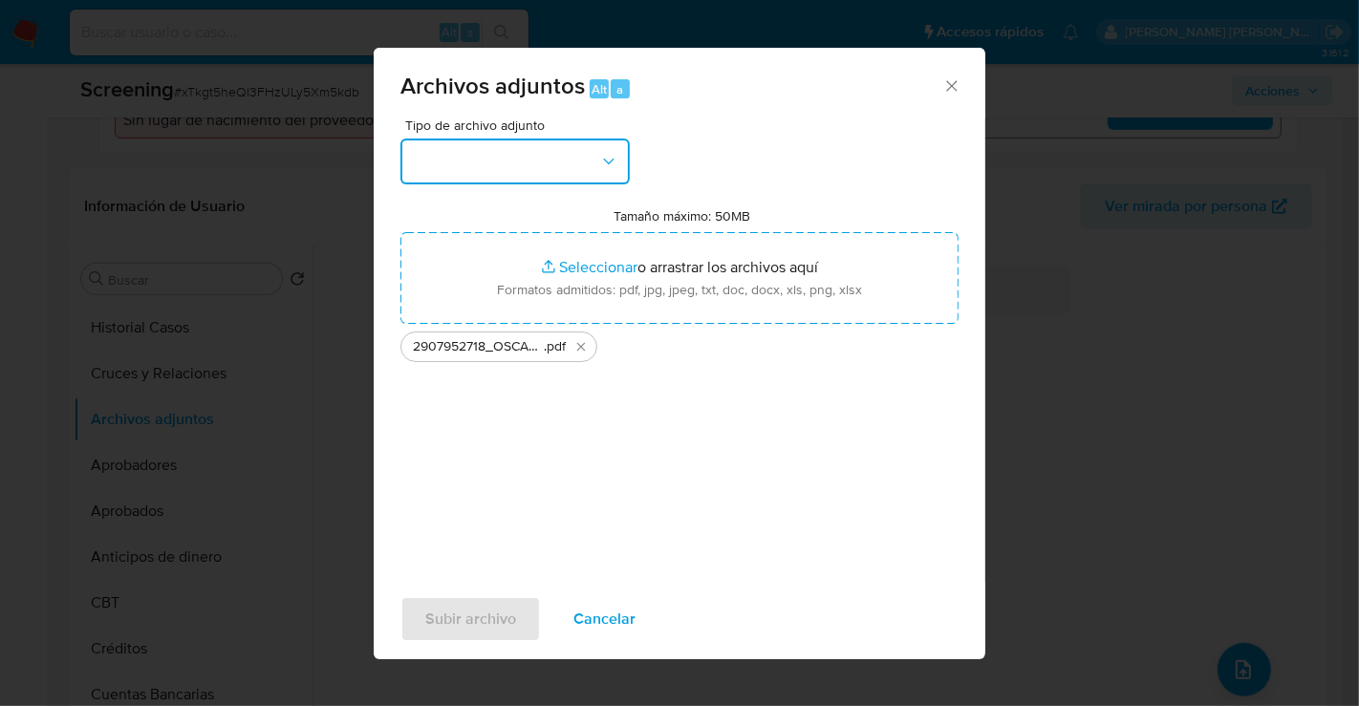
click at [538, 173] on button "button" at bounding box center [514, 162] width 229 height 46
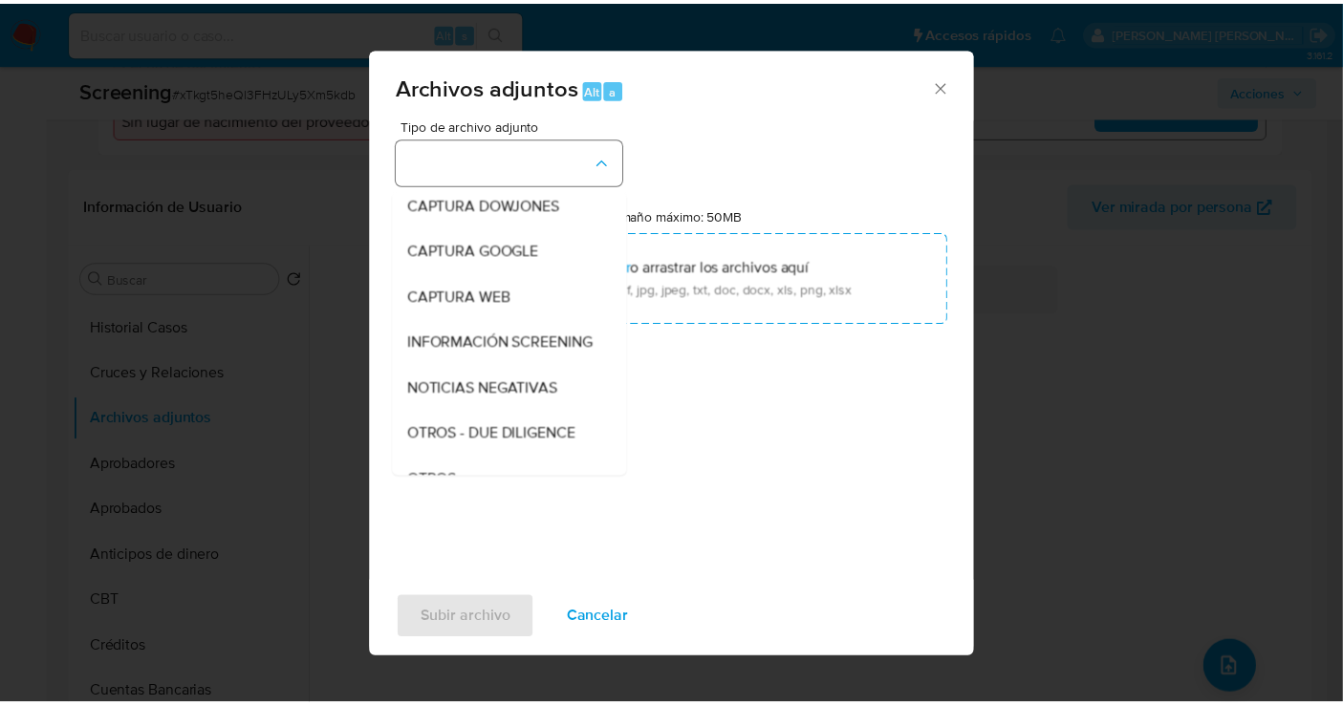
scroll to position [98, 0]
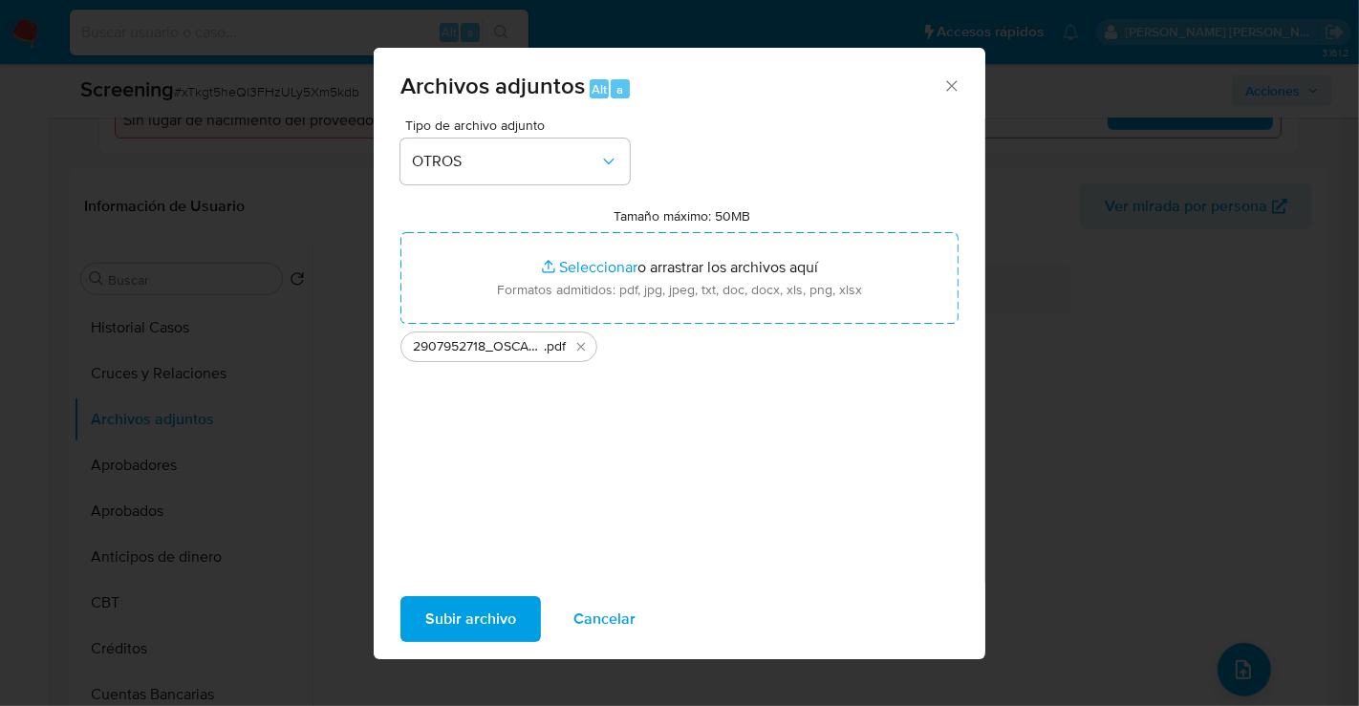
click at [461, 623] on span "Subir archivo" at bounding box center [470, 619] width 91 height 42
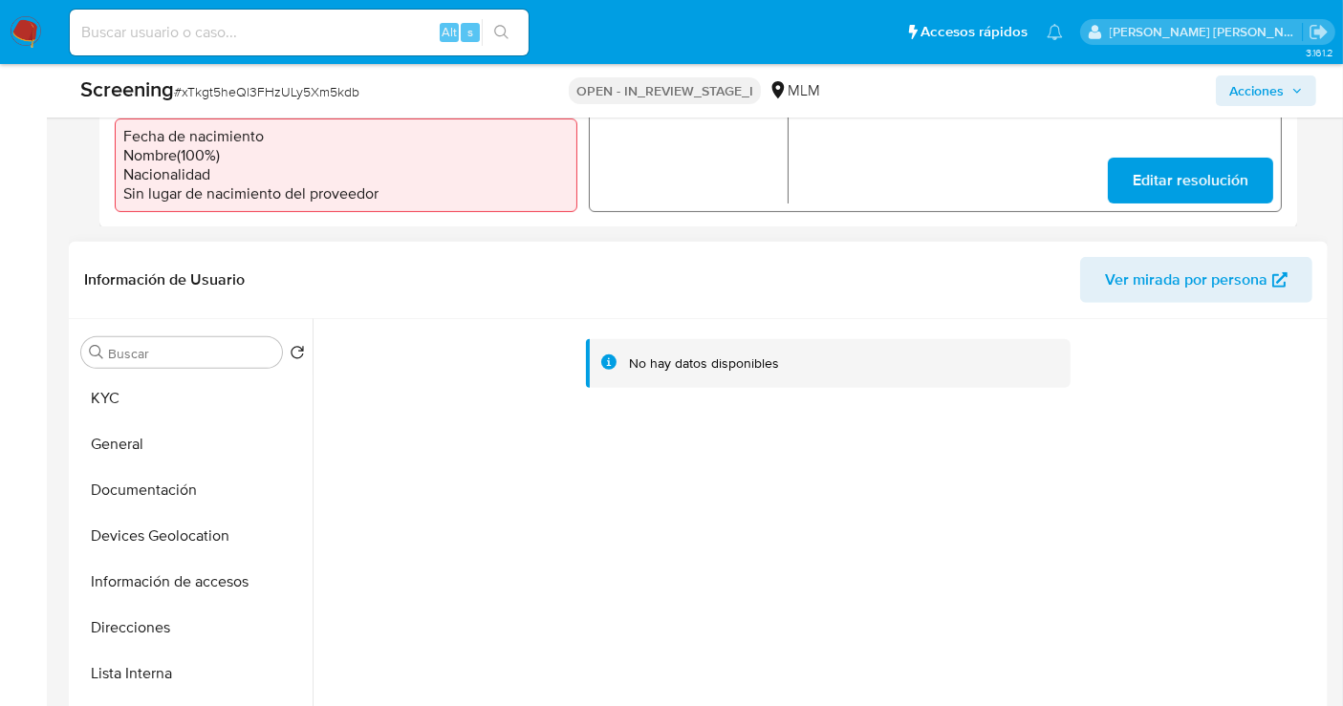
scroll to position [637, 0]
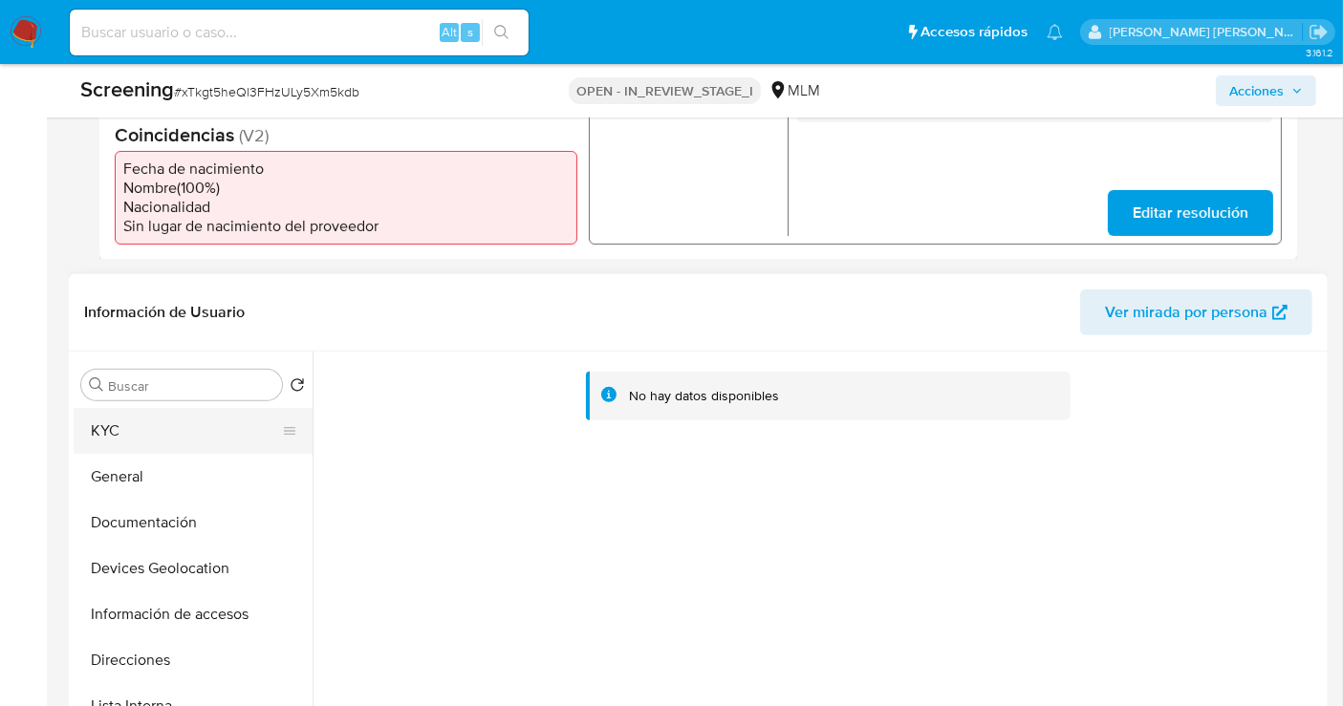
click at [127, 408] on button "KYC" at bounding box center [186, 431] width 224 height 46
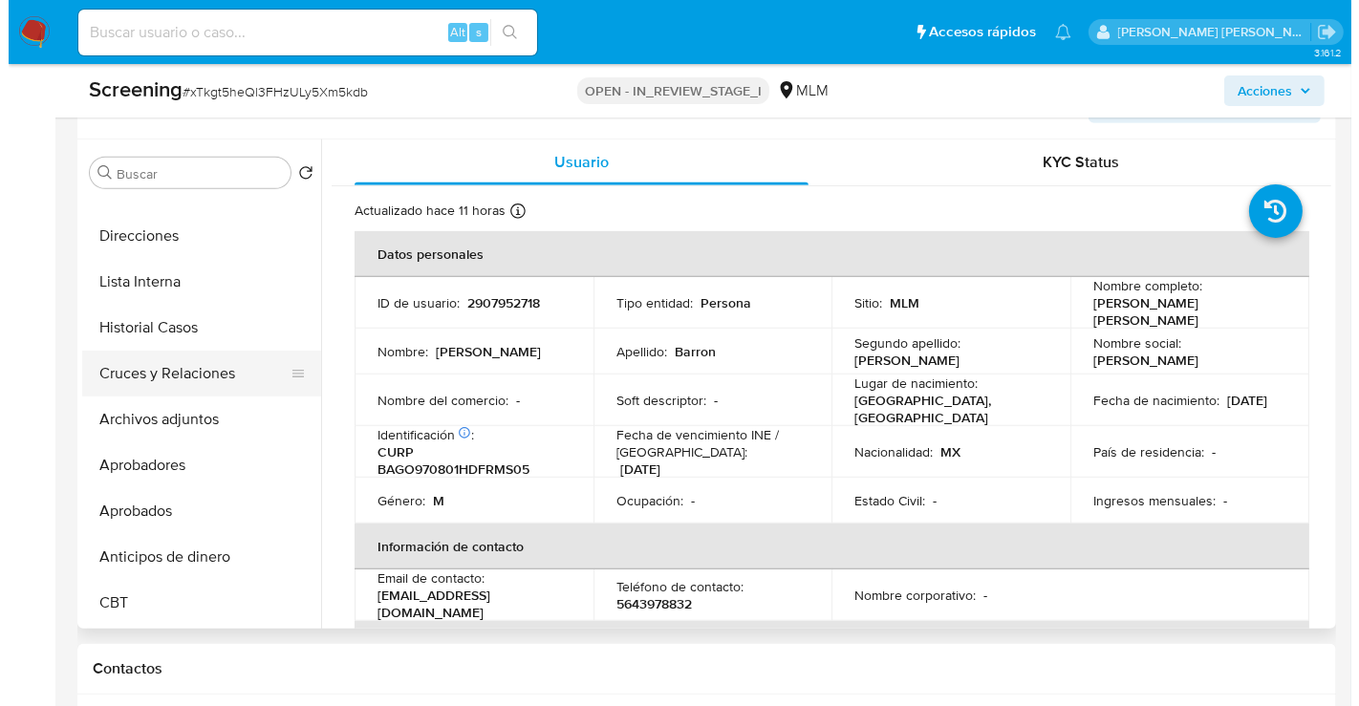
scroll to position [318, 0]
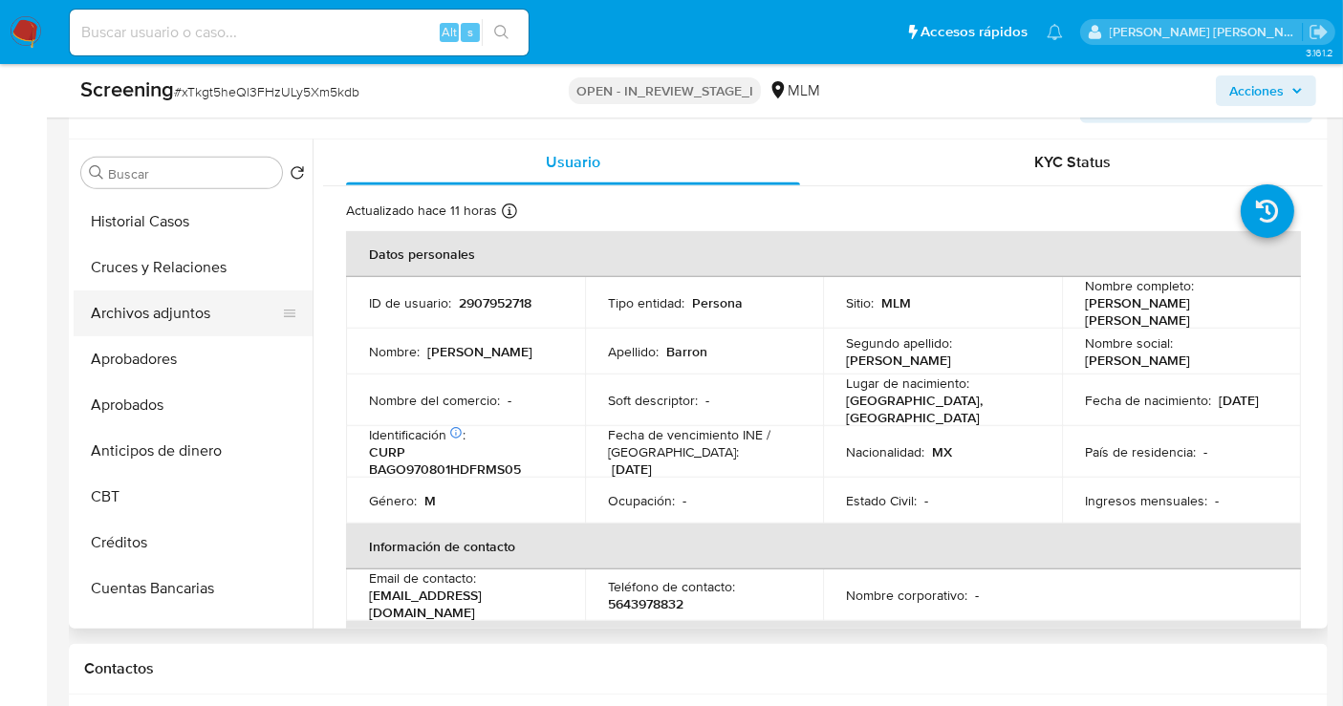
click at [156, 301] on button "Archivos adjuntos" at bounding box center [186, 314] width 224 height 46
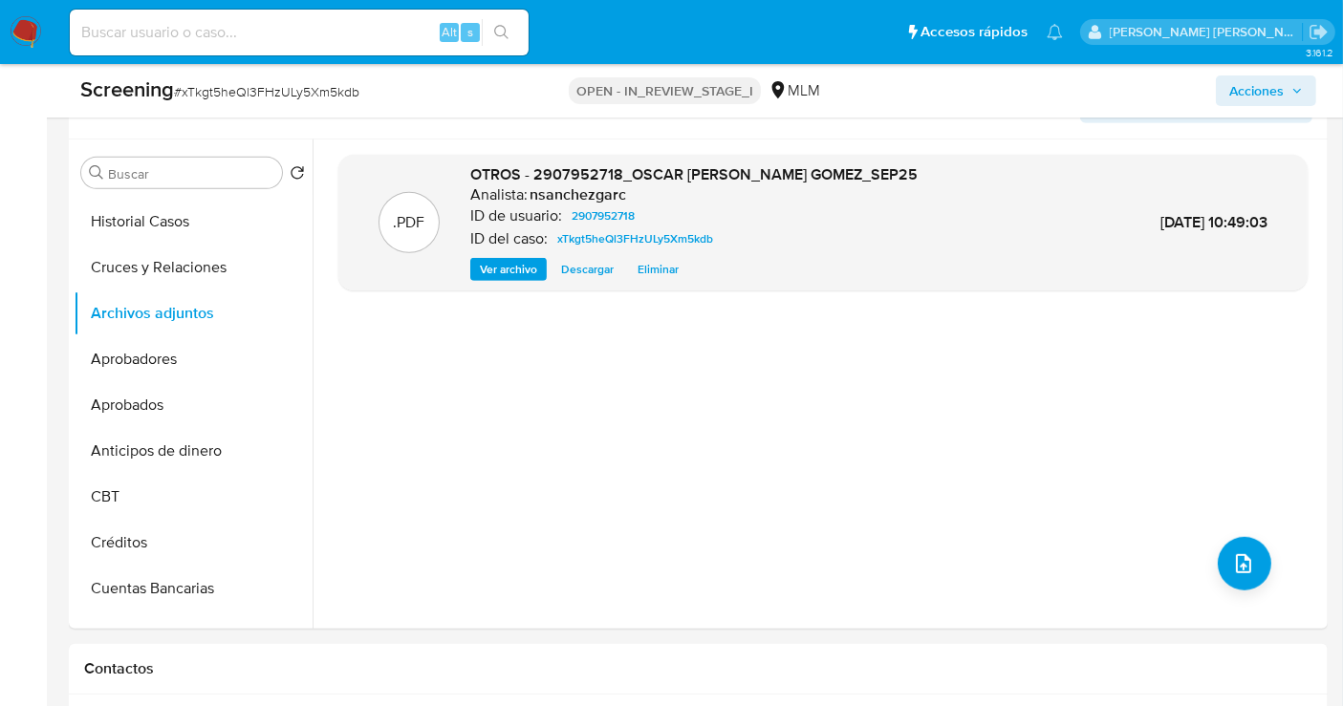
click at [1246, 80] on span "Acciones" at bounding box center [1256, 91] width 54 height 31
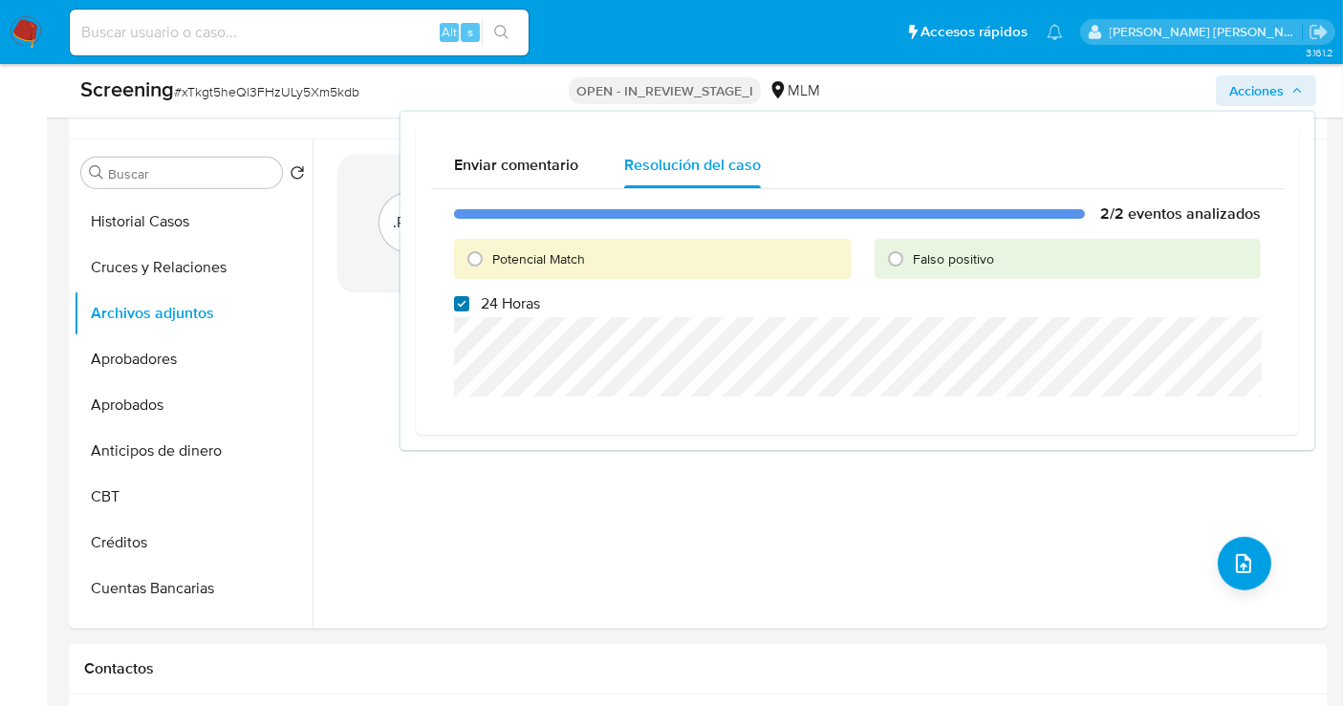
click at [460, 302] on input "24 Horas" at bounding box center [461, 303] width 15 height 15
checkbox input "false"
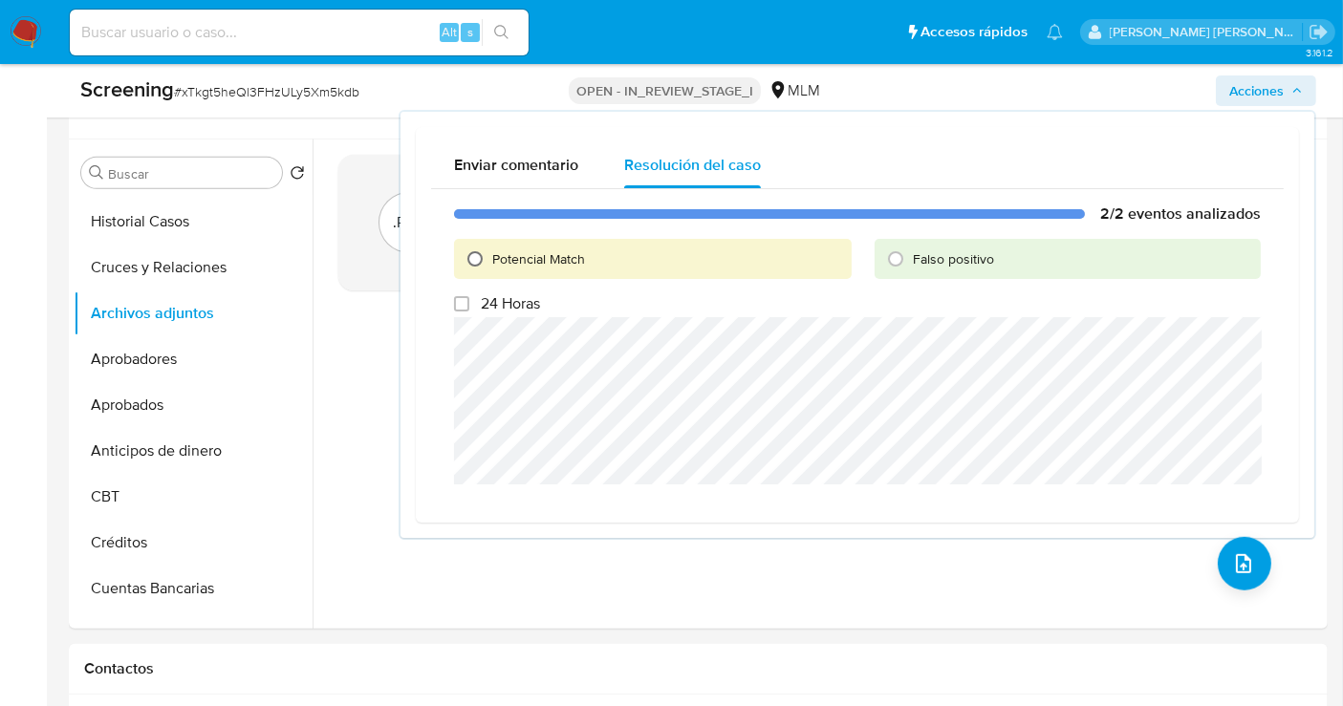
click at [478, 268] on input "Potencial Match" at bounding box center [475, 259] width 31 height 31
radio input "true"
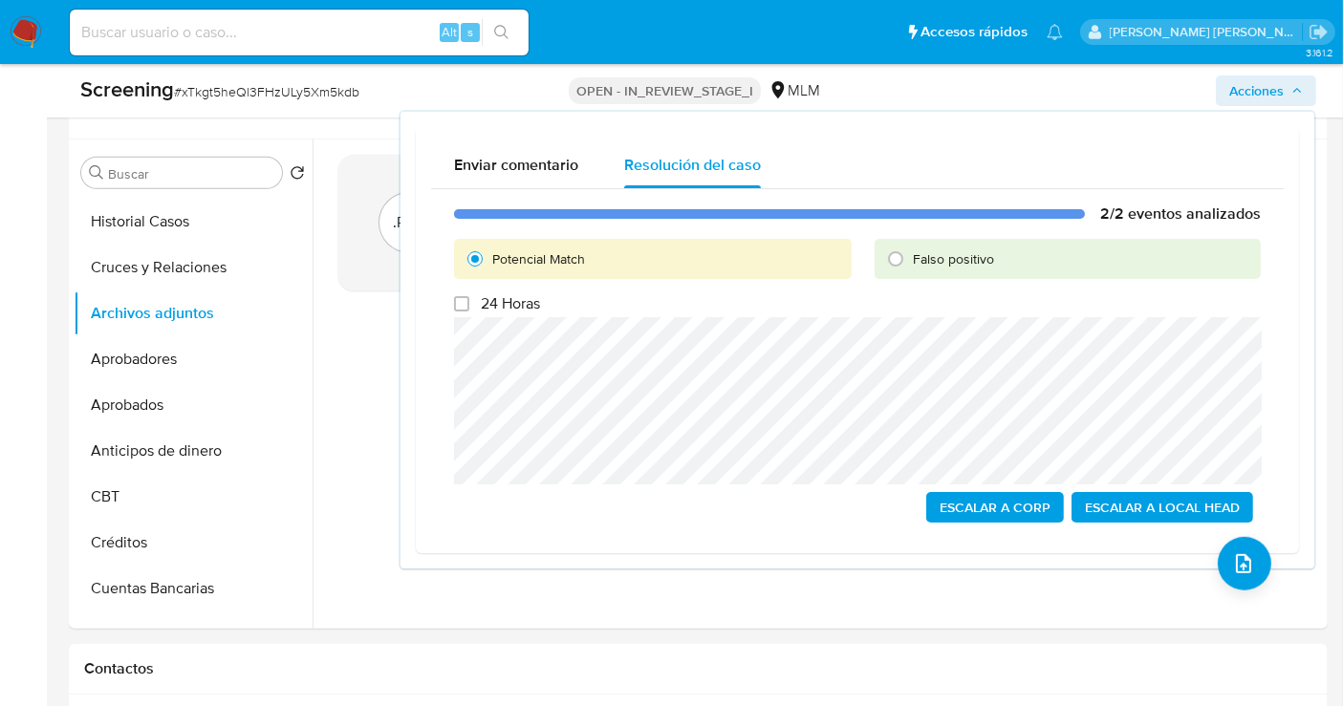
click at [1133, 510] on span "Escalar a Local Head" at bounding box center [1162, 507] width 155 height 27
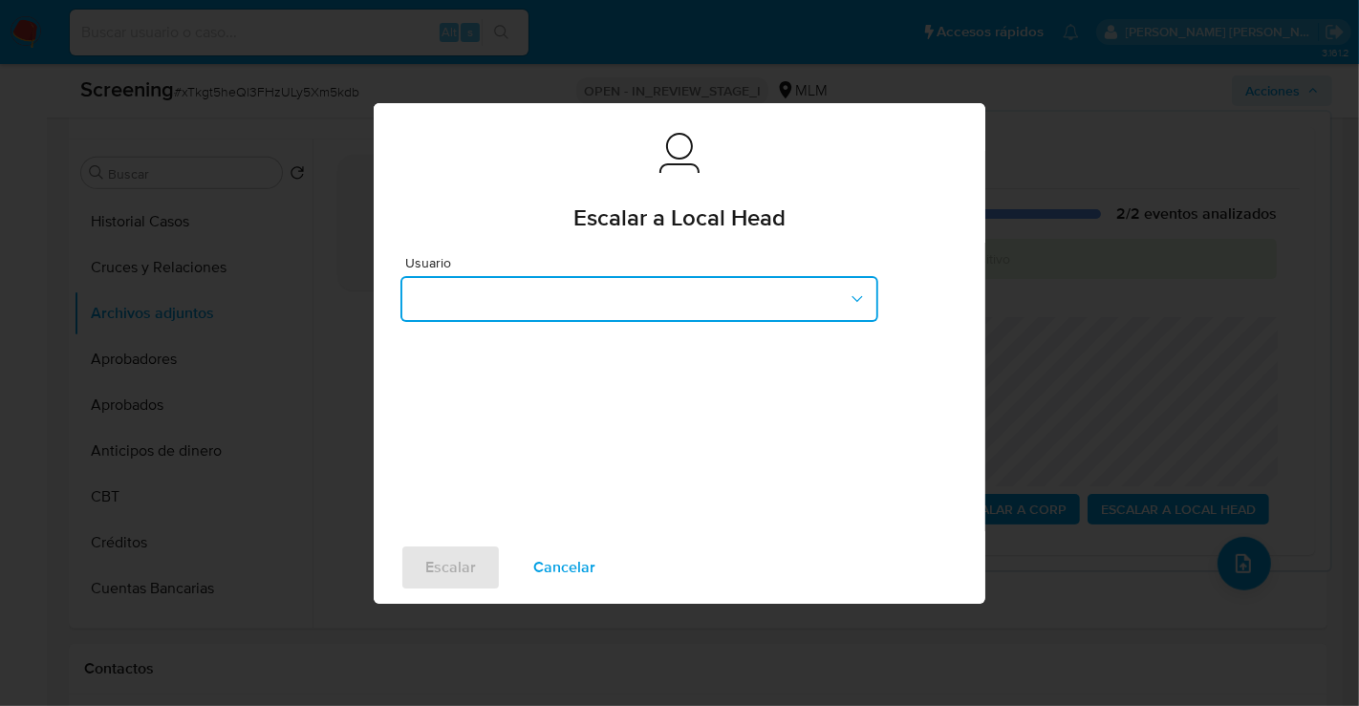
click at [610, 306] on button "button" at bounding box center [639, 299] width 478 height 46
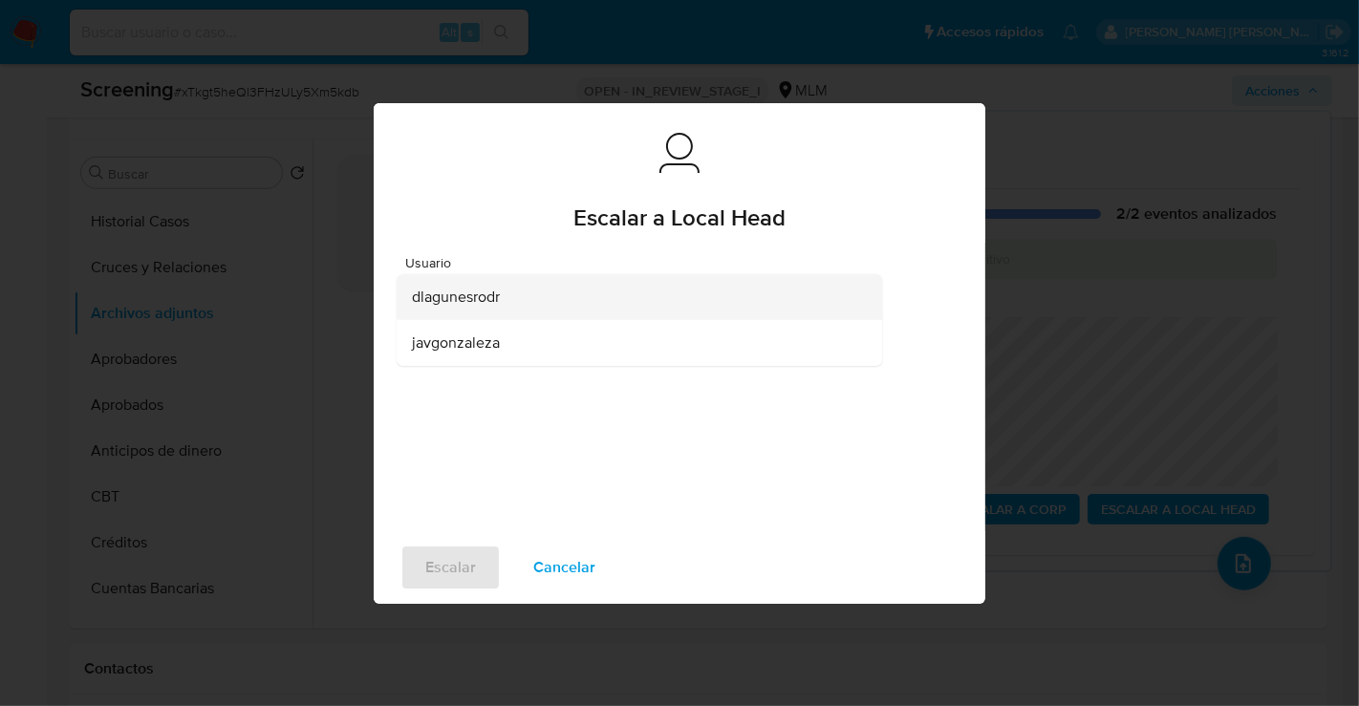
click at [481, 291] on span "dlagunesrodr" at bounding box center [456, 296] width 88 height 19
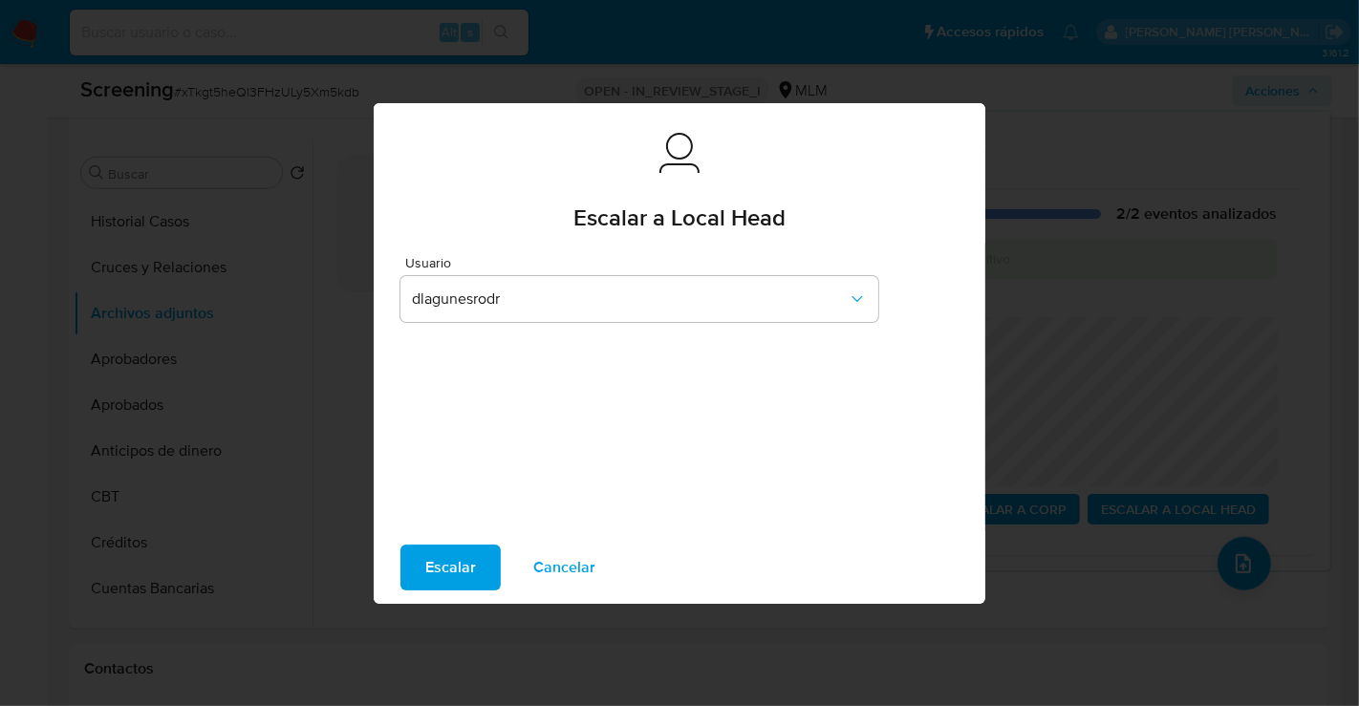
click at [447, 572] on span "Escalar" at bounding box center [450, 568] width 51 height 42
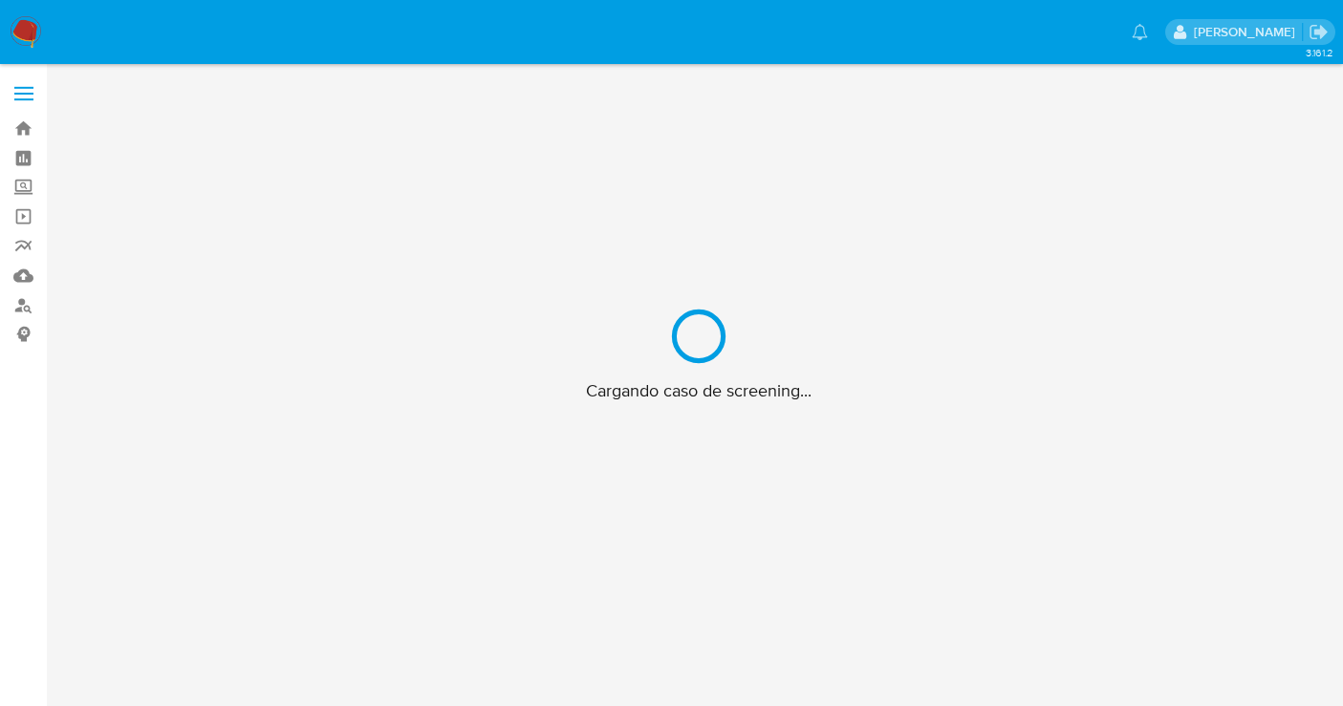
scroll to position [68, 0]
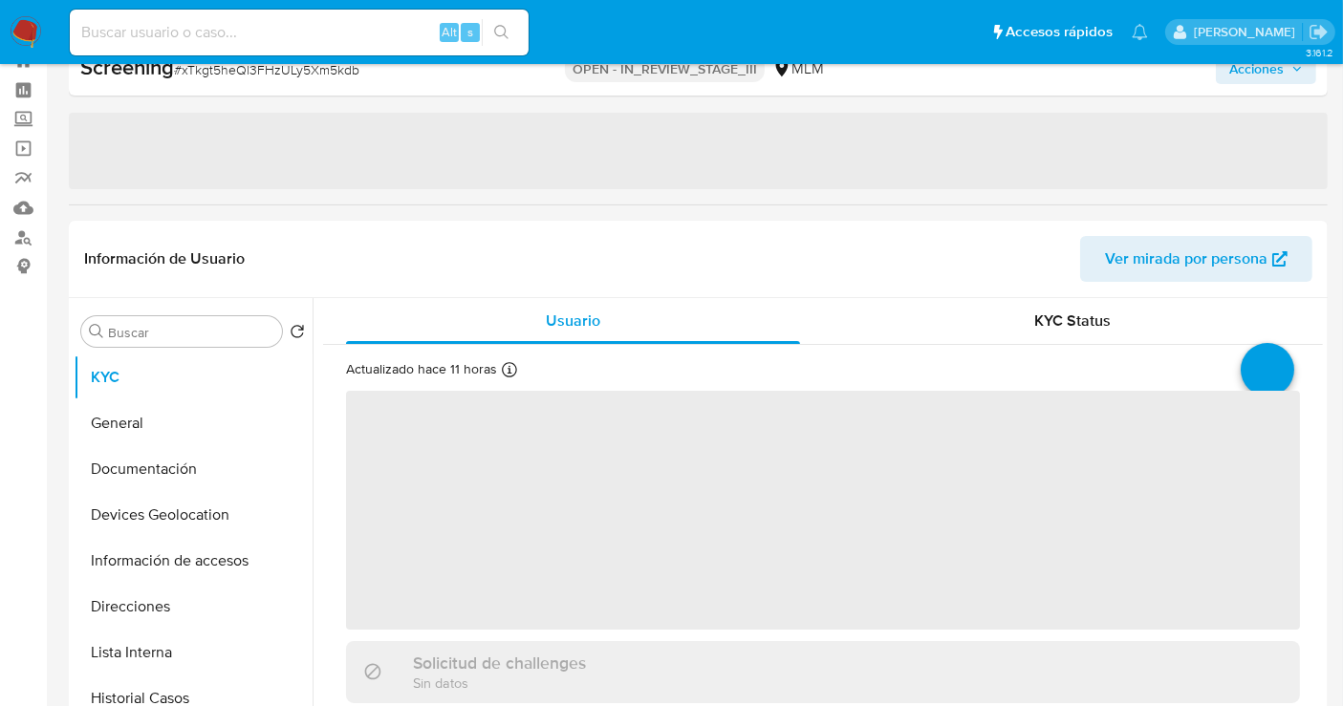
select select "10"
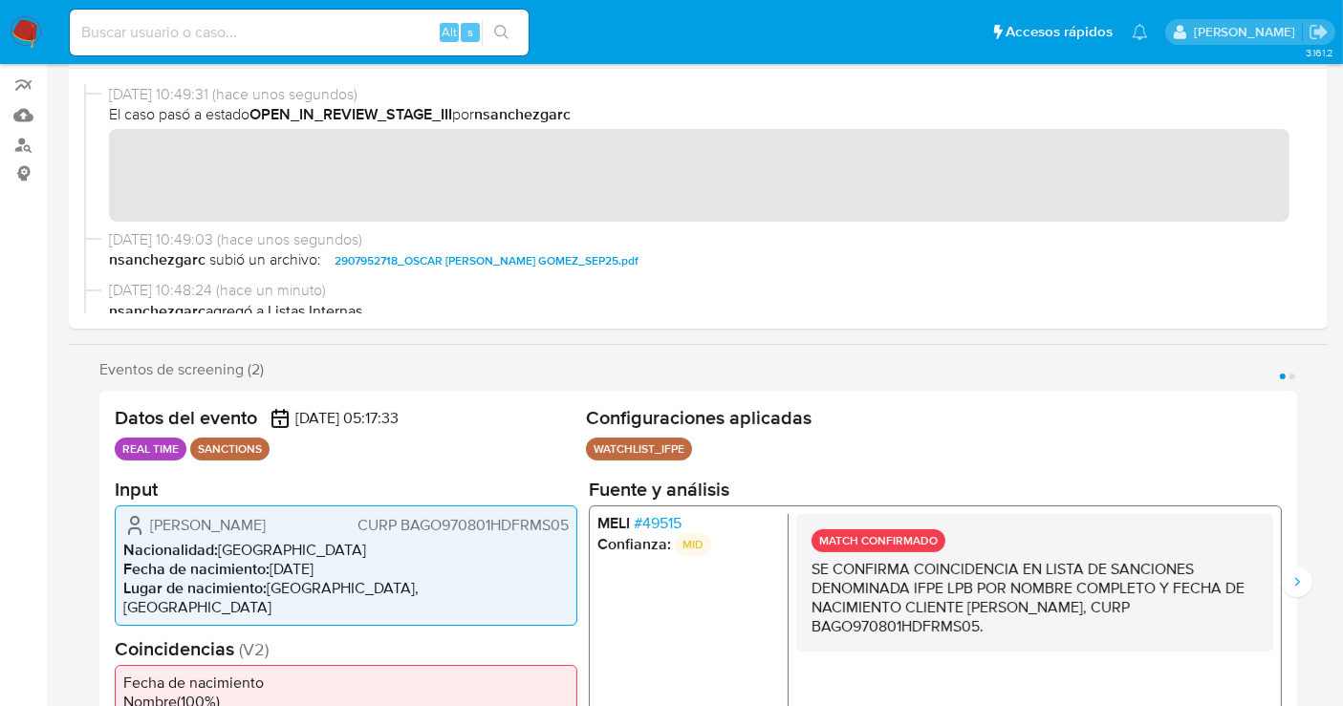
scroll to position [281, 0]
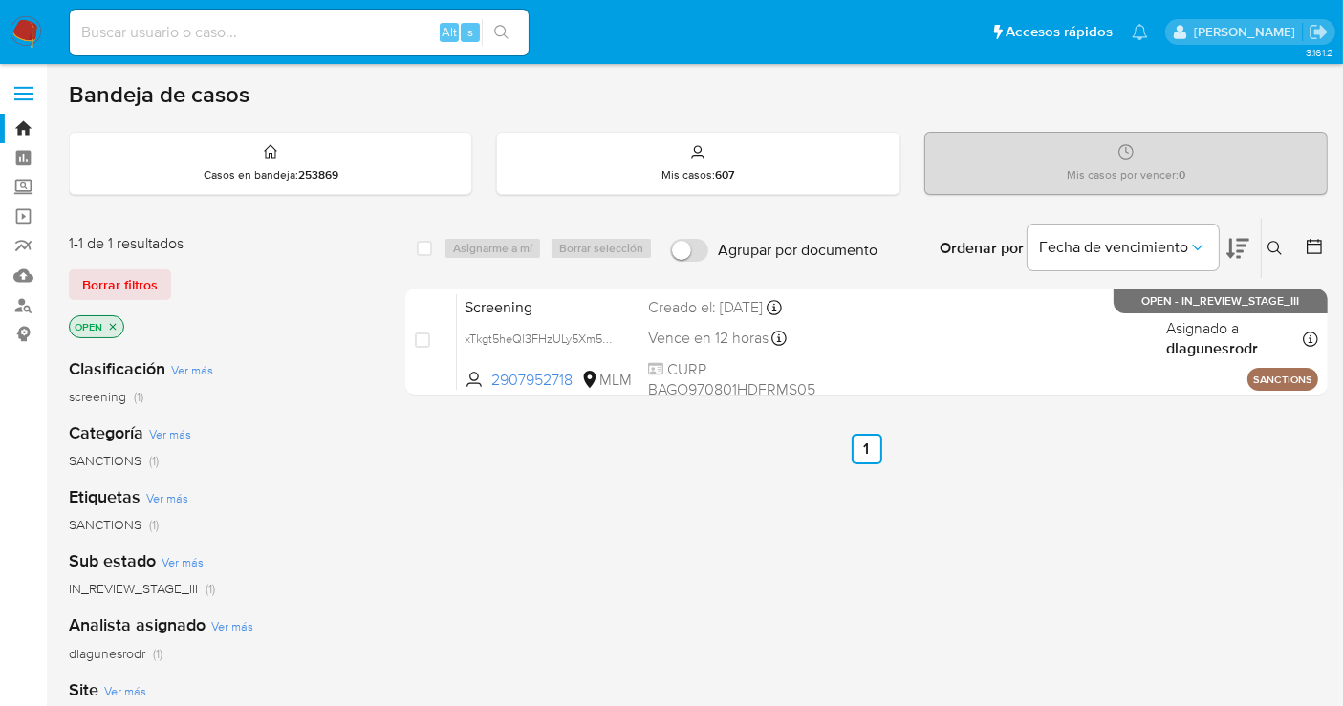
click at [25, 42] on img at bounding box center [26, 32] width 32 height 32
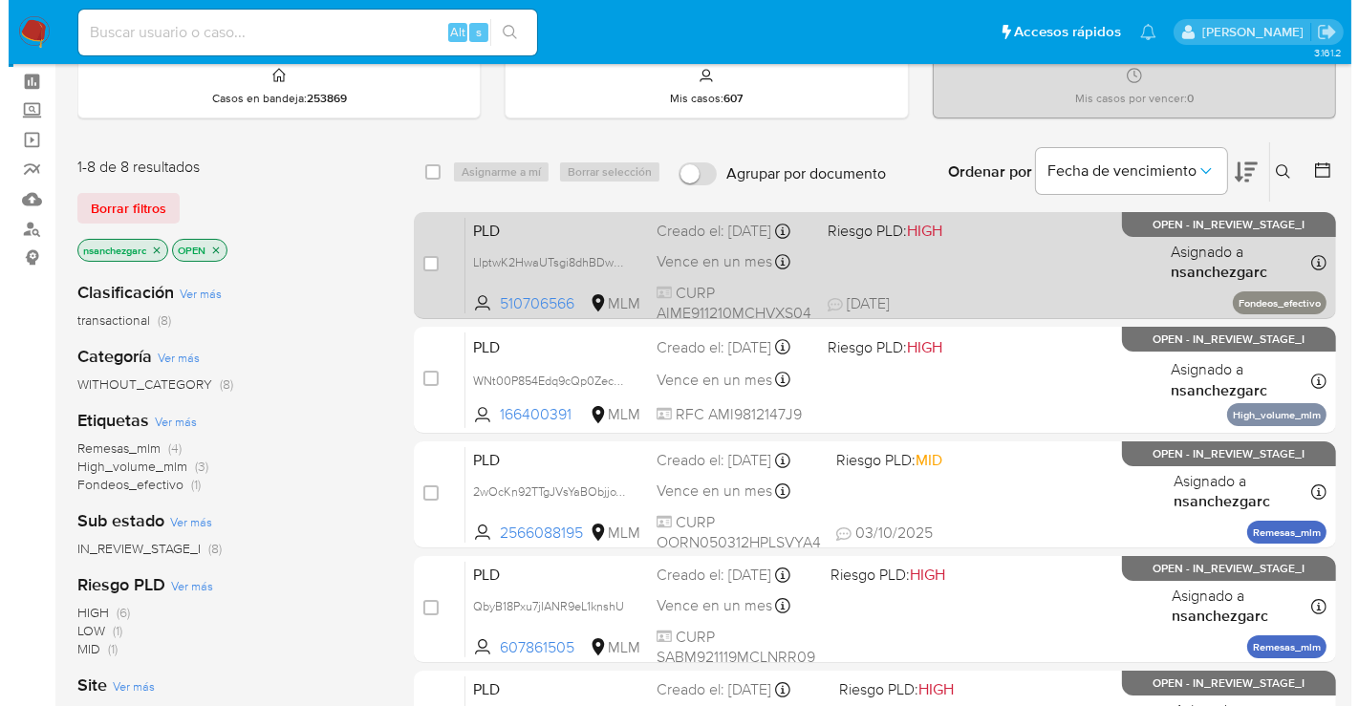
scroll to position [2, 0]
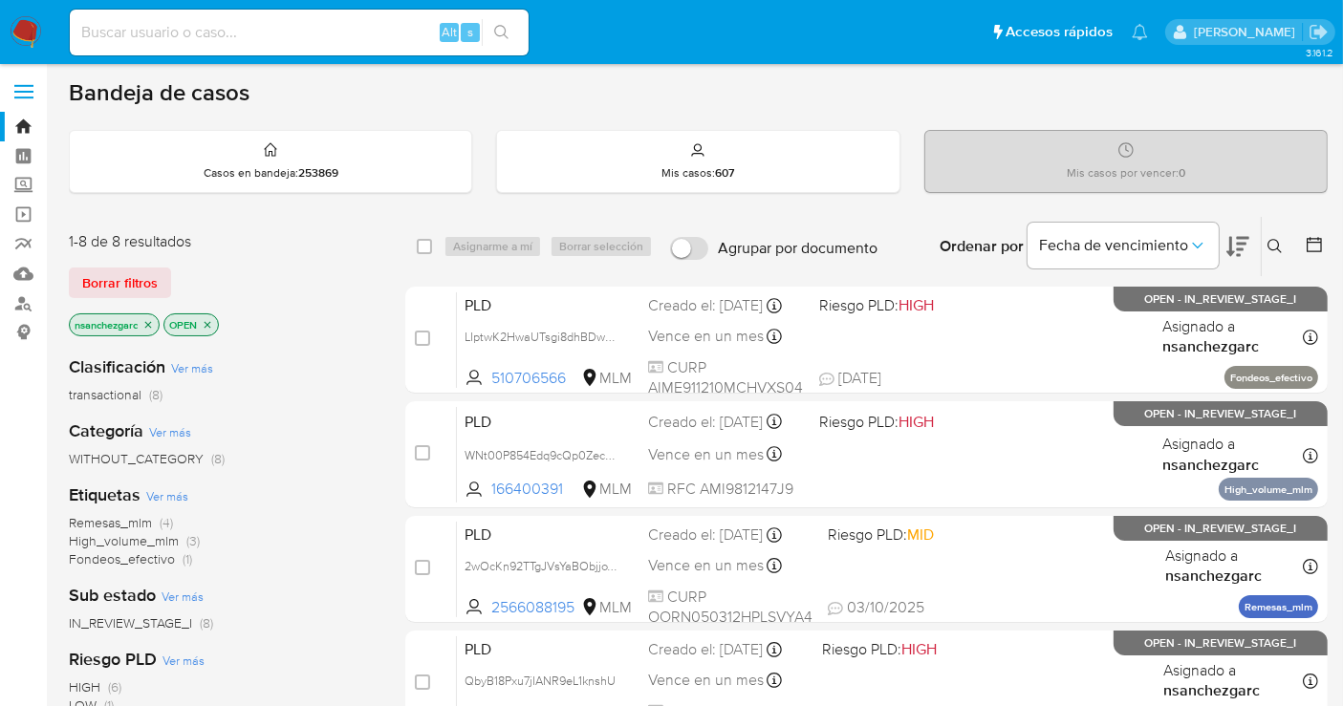
click at [1281, 240] on icon at bounding box center [1274, 246] width 15 height 15
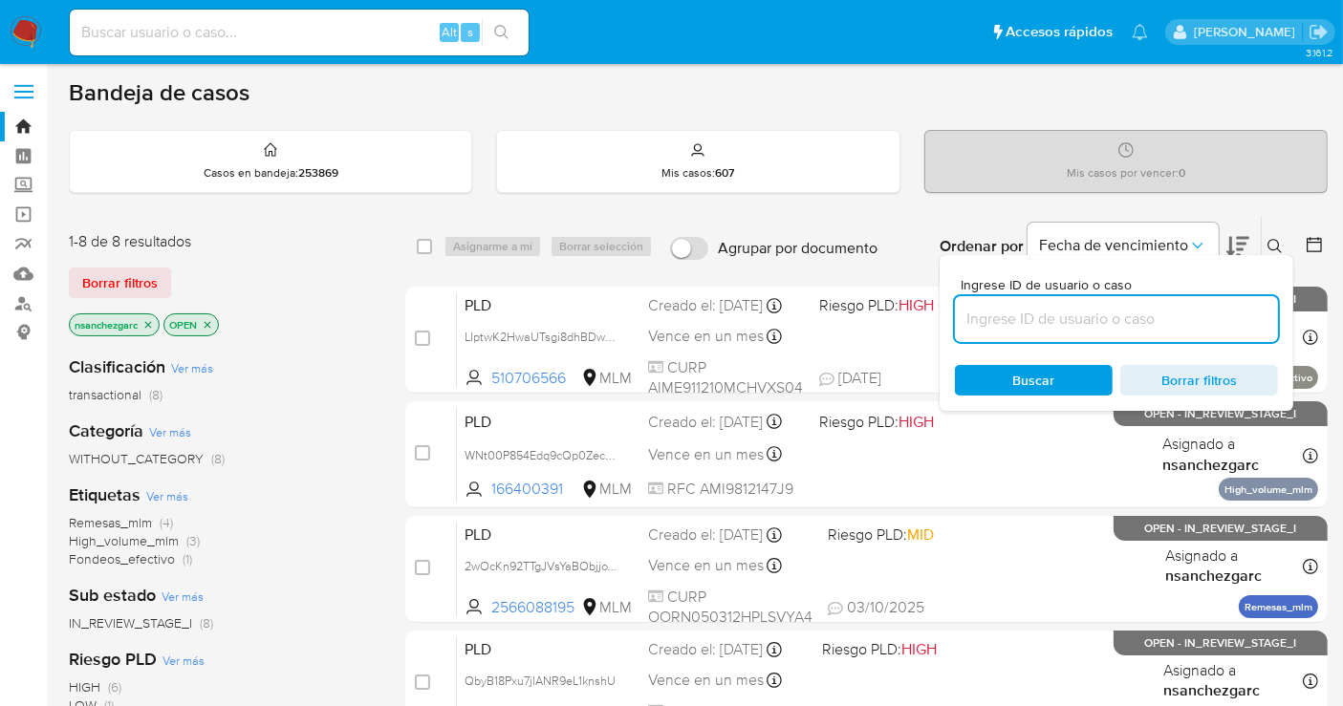
click at [1039, 314] on input at bounding box center [1116, 319] width 323 height 25
type input "496312325"
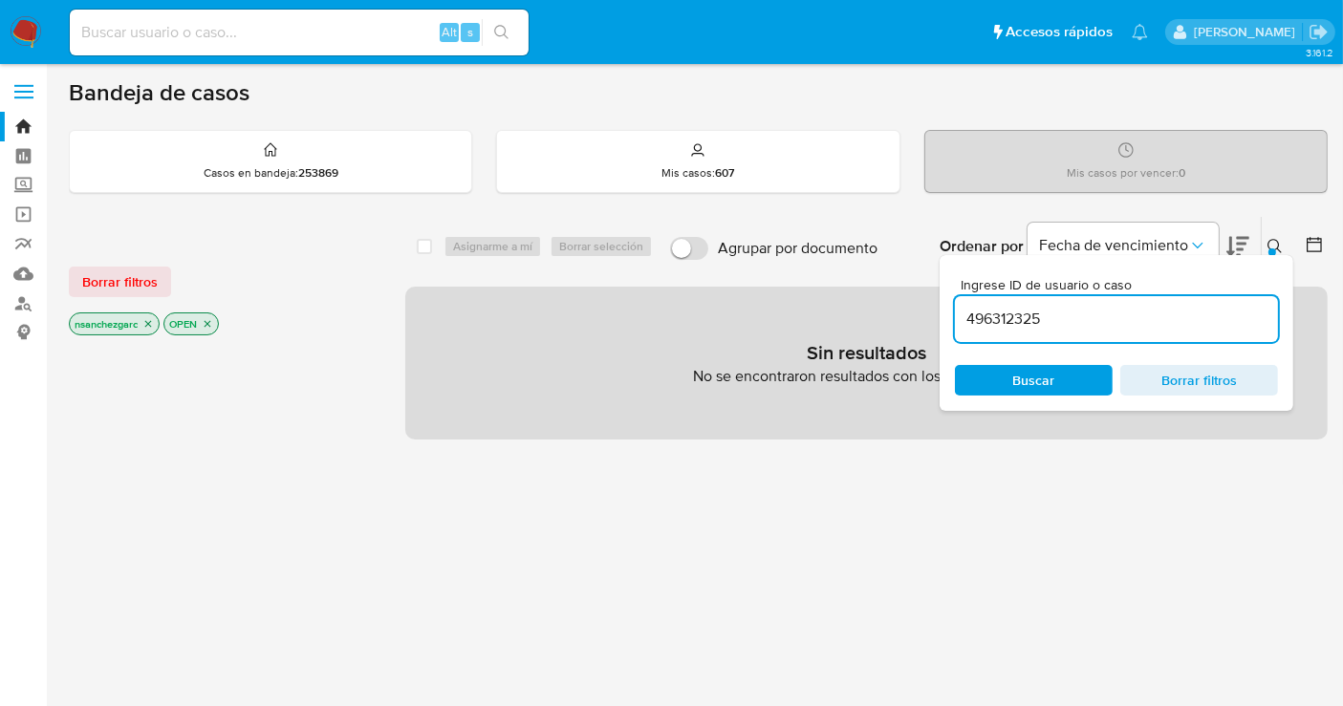
click at [148, 320] on icon "close-filter" at bounding box center [147, 323] width 11 height 11
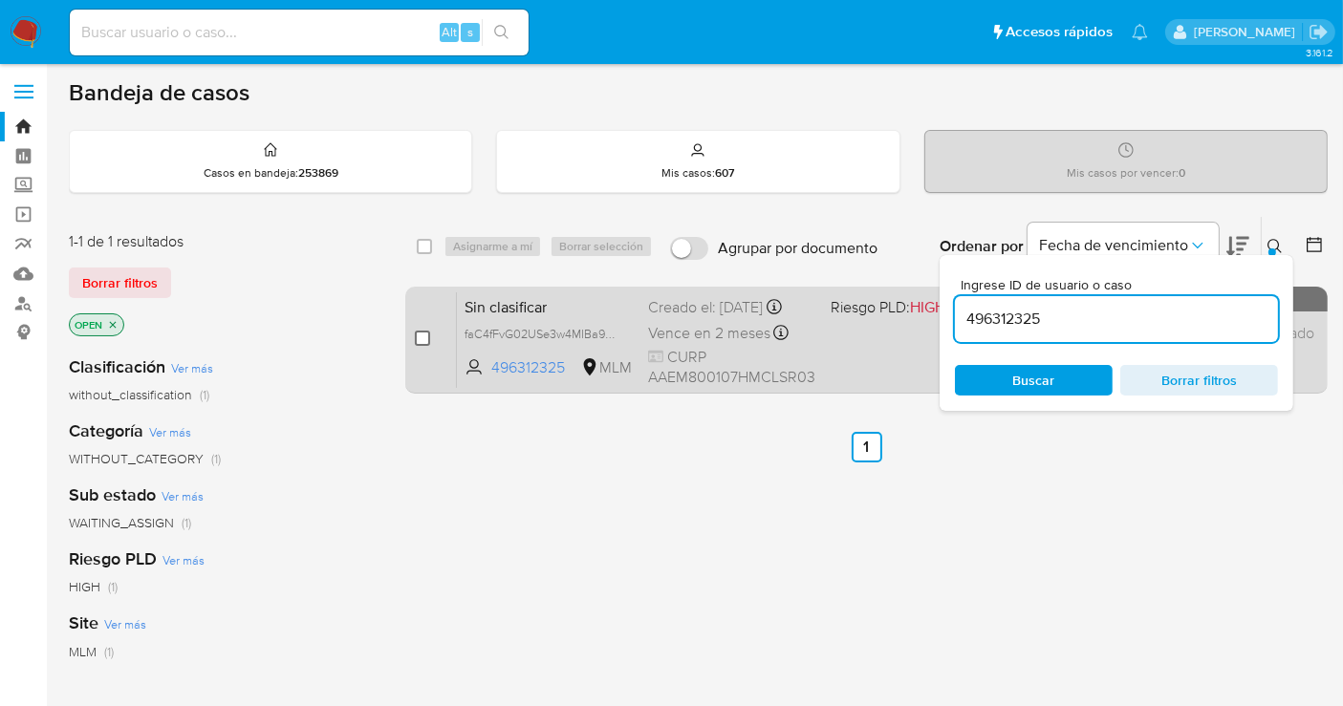
click at [425, 335] on input "checkbox" at bounding box center [422, 338] width 15 height 15
checkbox input "true"
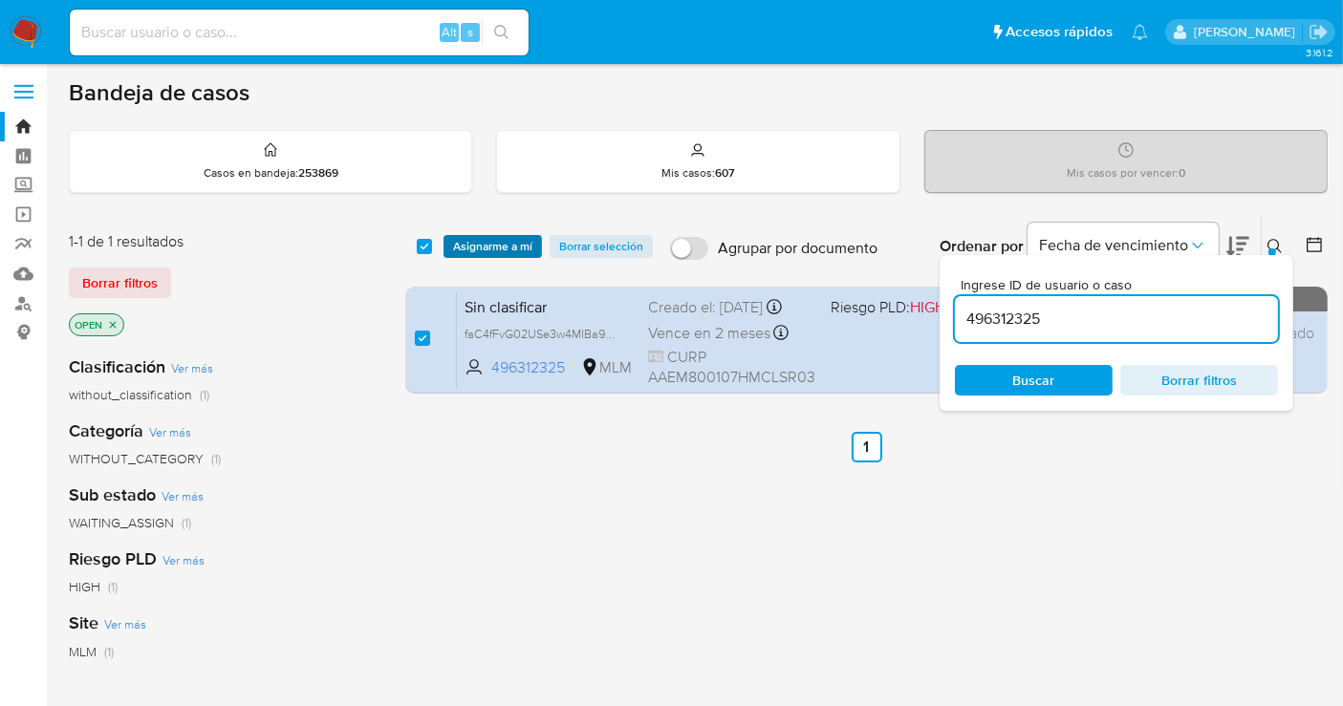
click at [492, 241] on span "Asignarme a mí" at bounding box center [492, 246] width 79 height 19
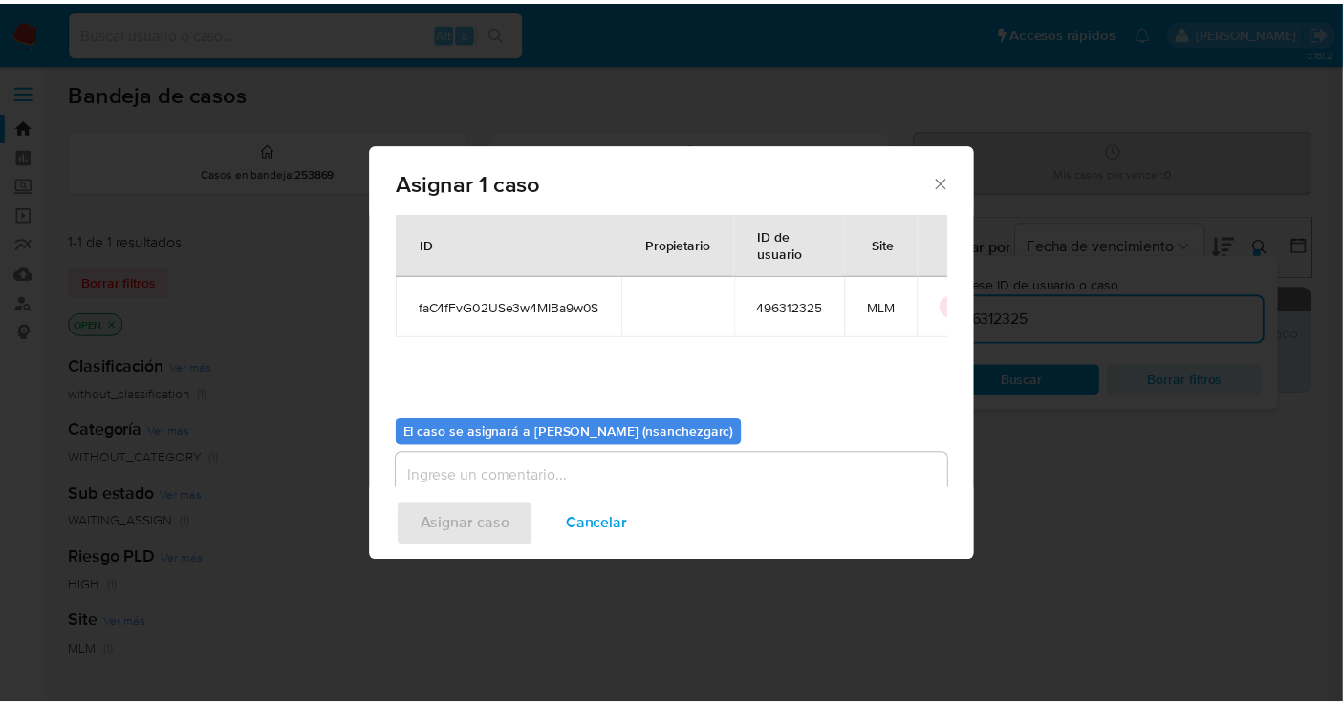
scroll to position [97, 0]
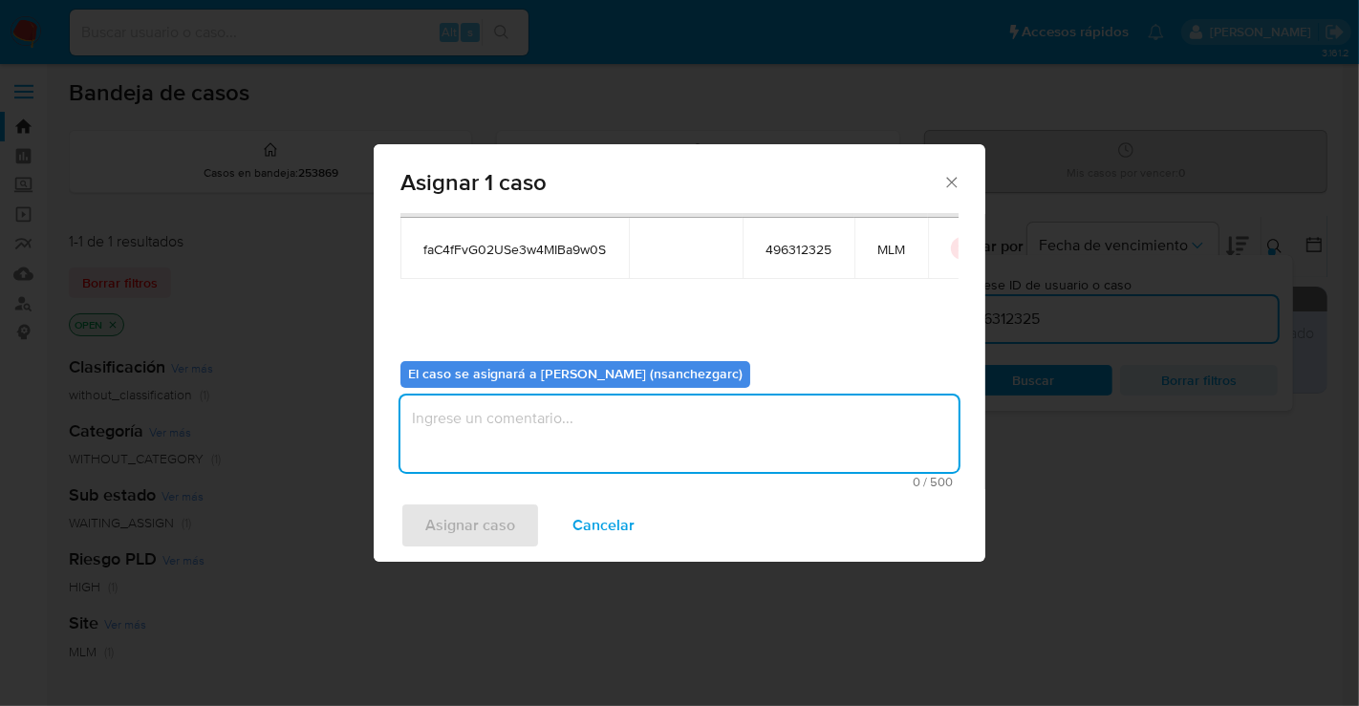
click at [456, 432] on textarea "assign-modal" at bounding box center [679, 434] width 558 height 76
type textarea "nesg"
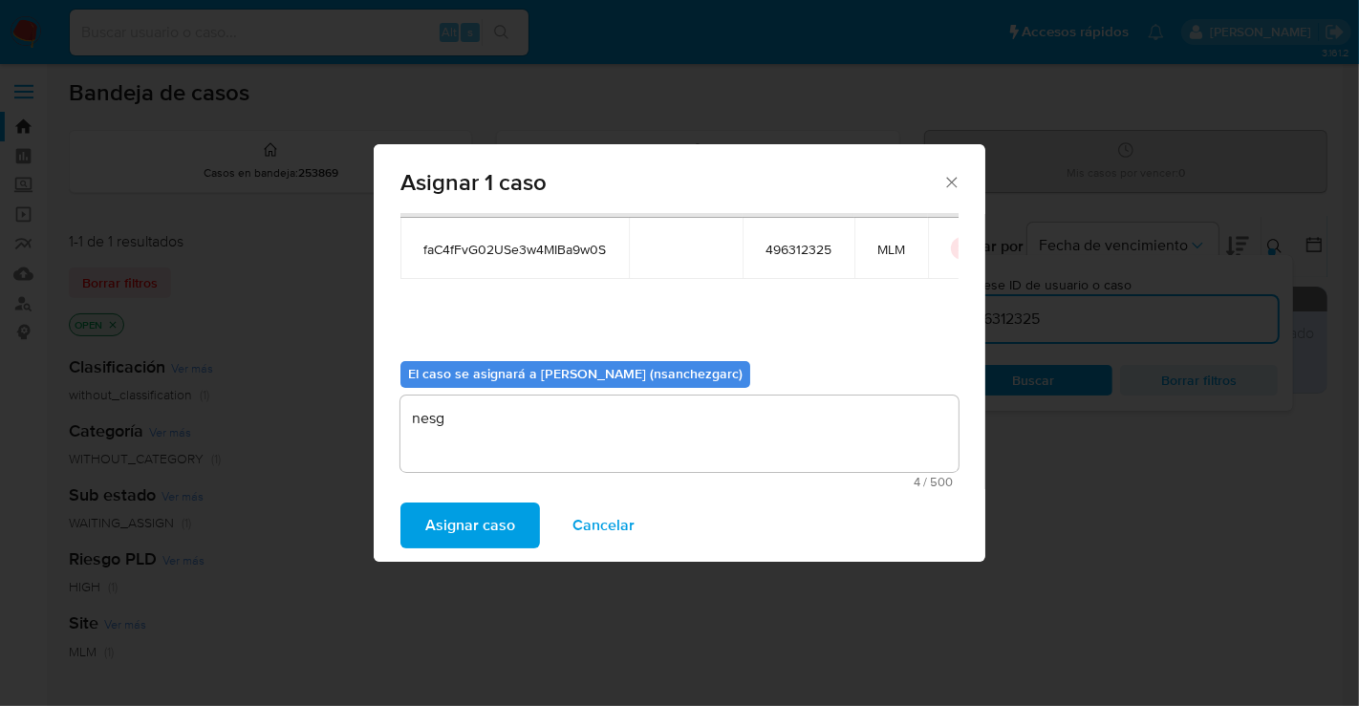
click at [477, 521] on span "Asignar caso" at bounding box center [470, 526] width 90 height 42
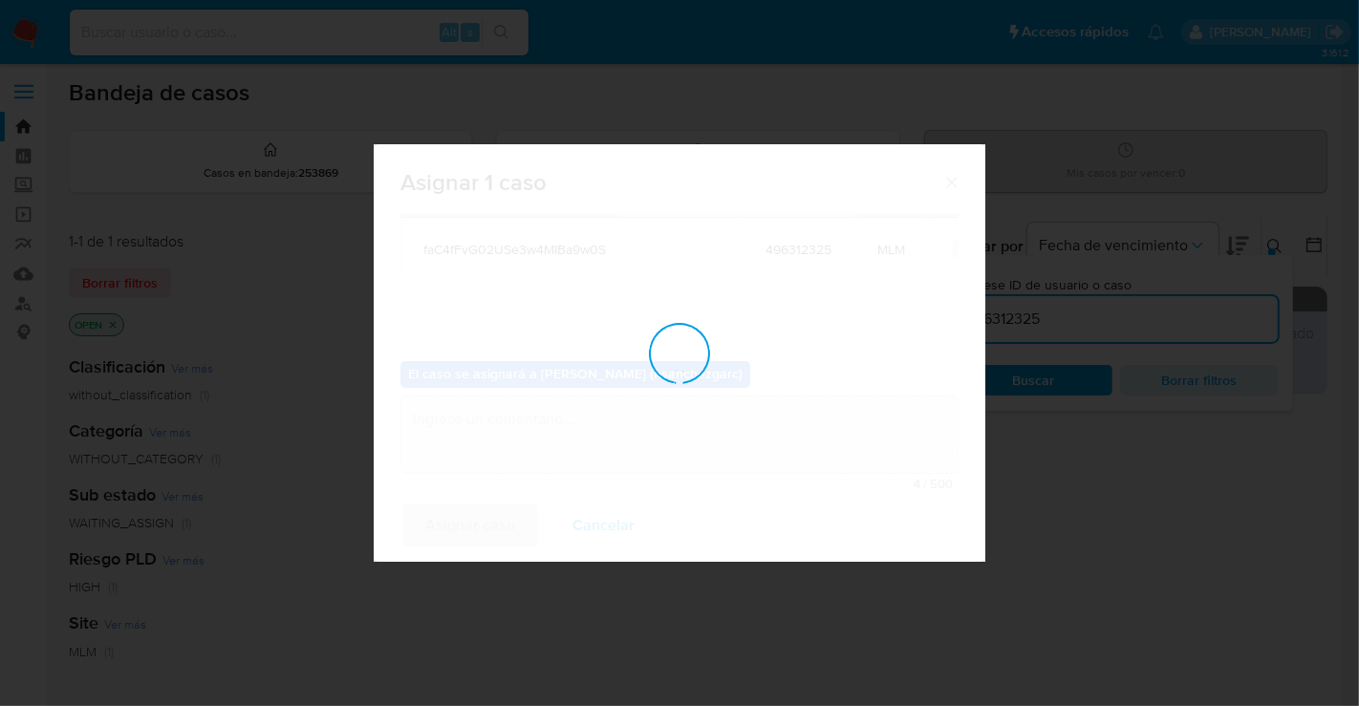
checkbox input "false"
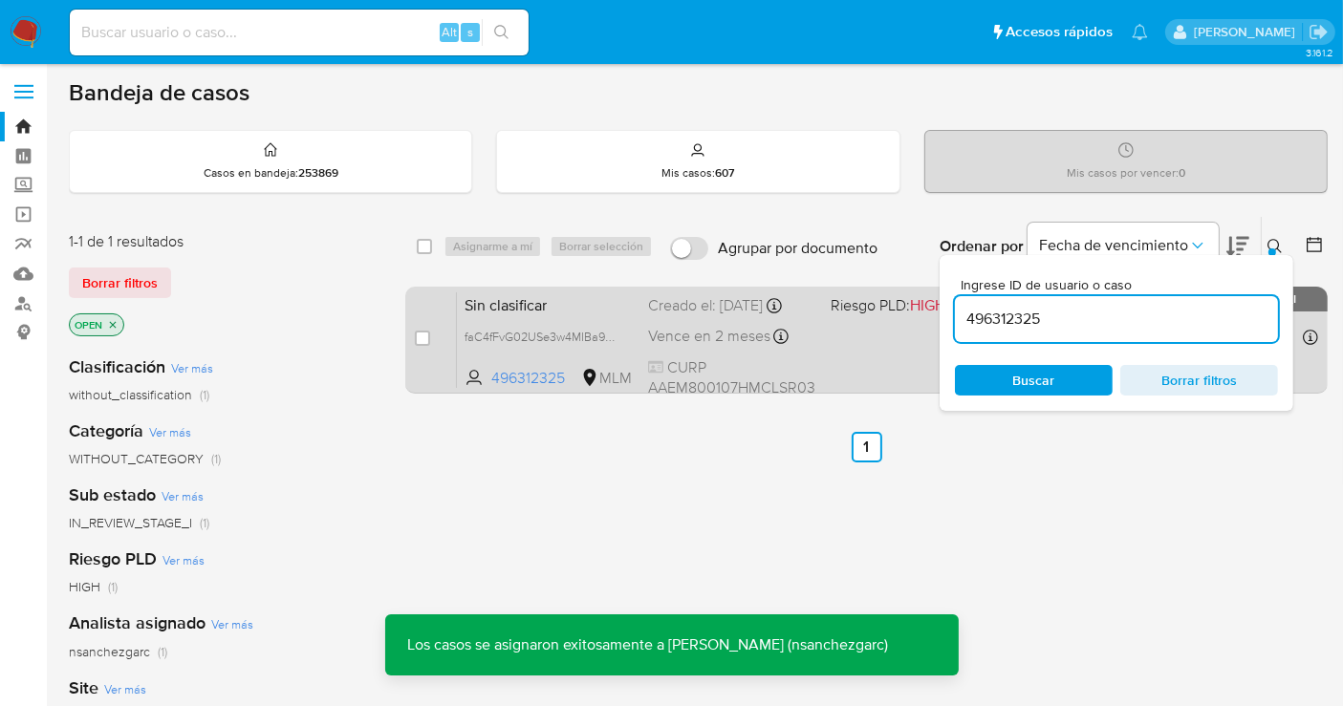
click at [756, 347] on span "Vence en 2 meses" at bounding box center [709, 336] width 122 height 21
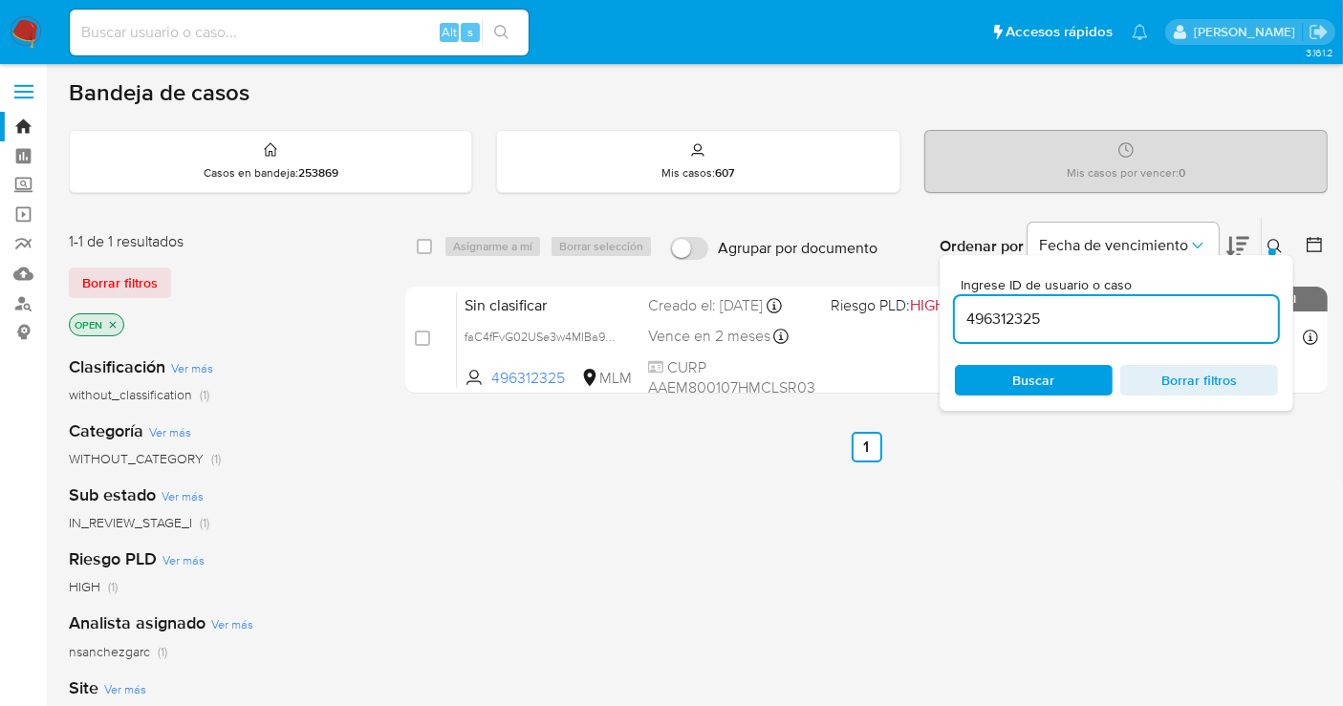
click at [23, 32] on img at bounding box center [26, 32] width 32 height 32
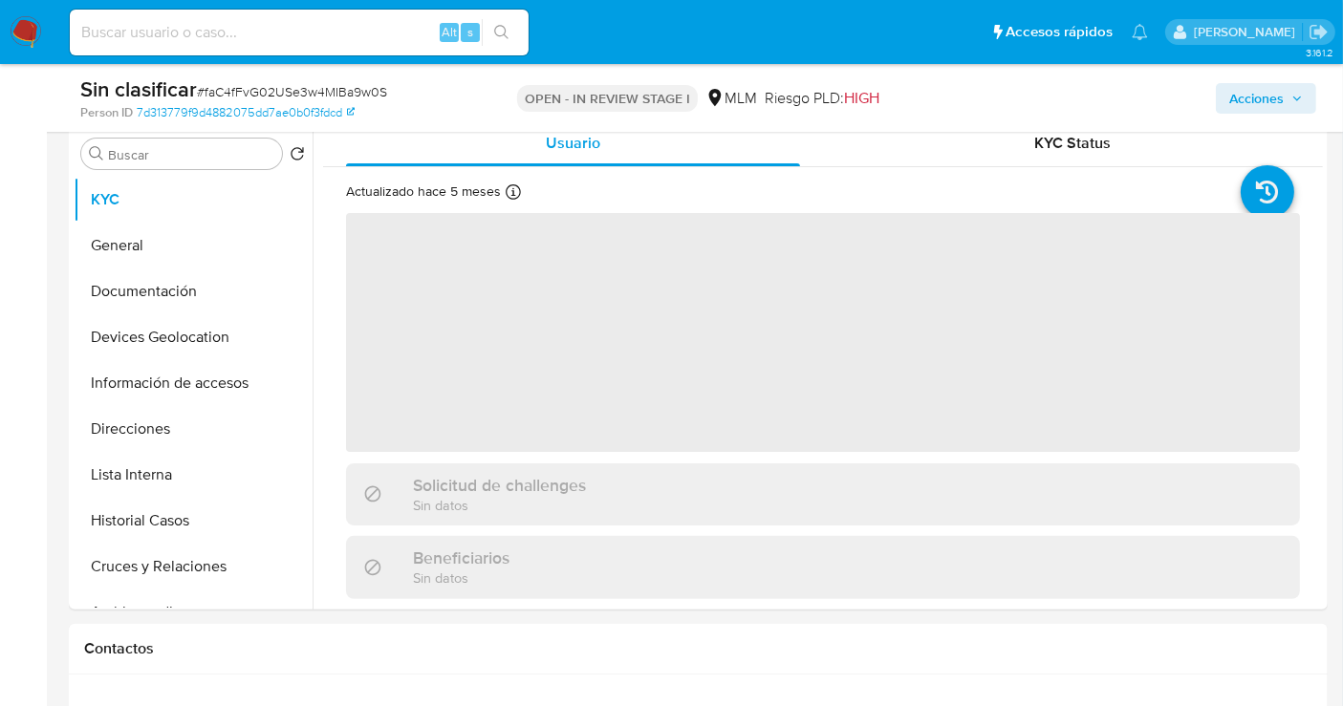
scroll to position [424, 0]
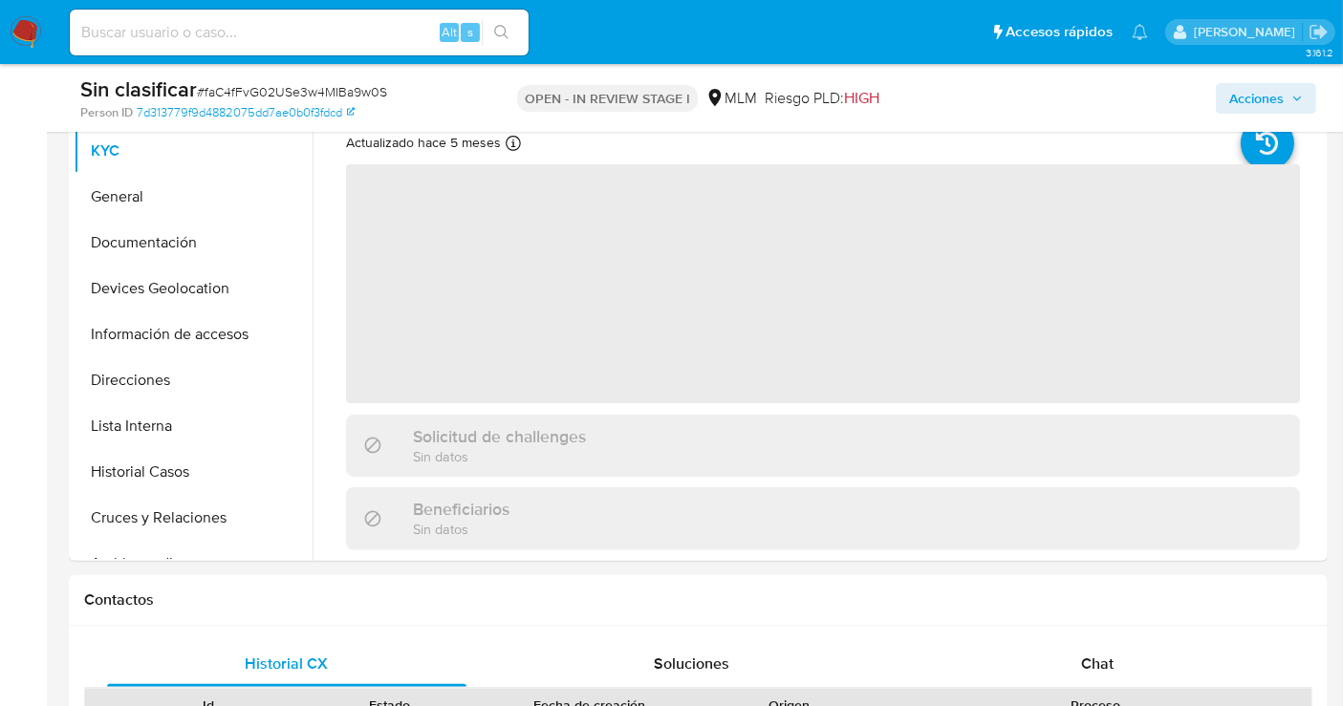
select select "10"
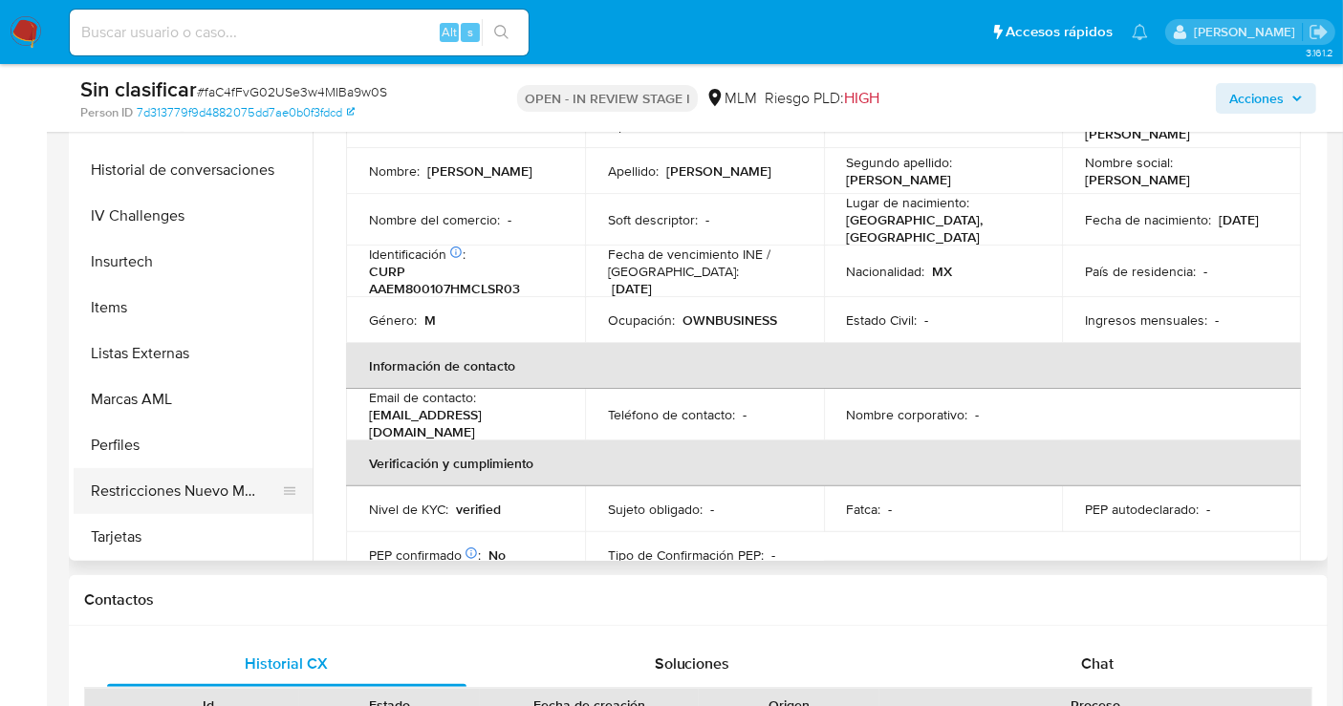
click at [185, 486] on button "Restricciones Nuevo Mundo" at bounding box center [186, 491] width 224 height 46
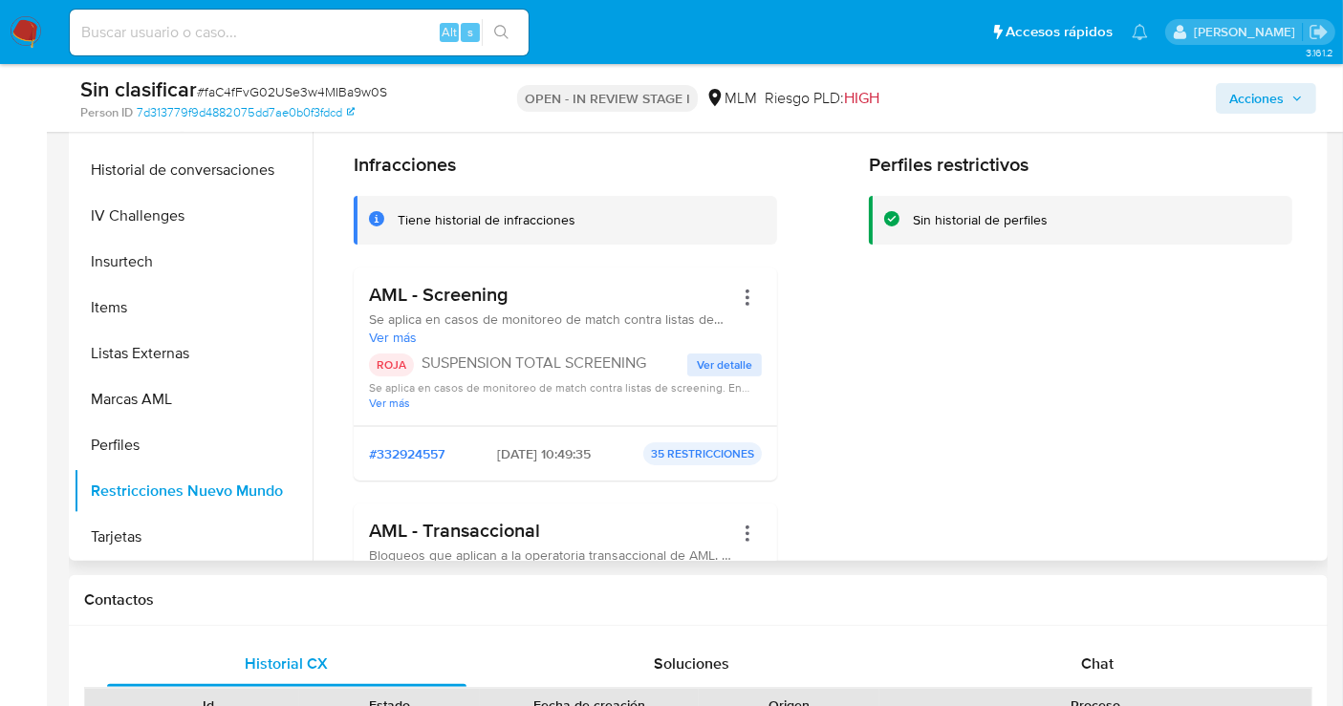
scroll to position [106, 0]
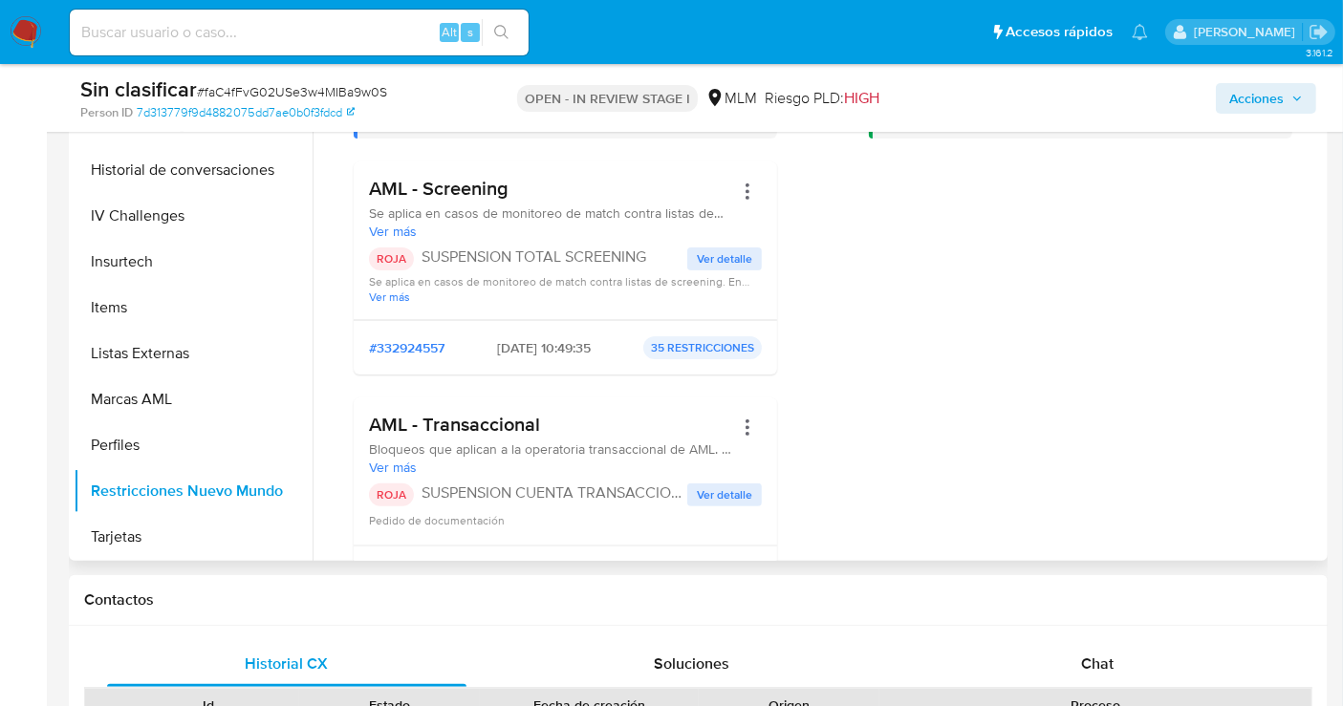
click at [724, 262] on span "Ver detalle" at bounding box center [724, 258] width 55 height 19
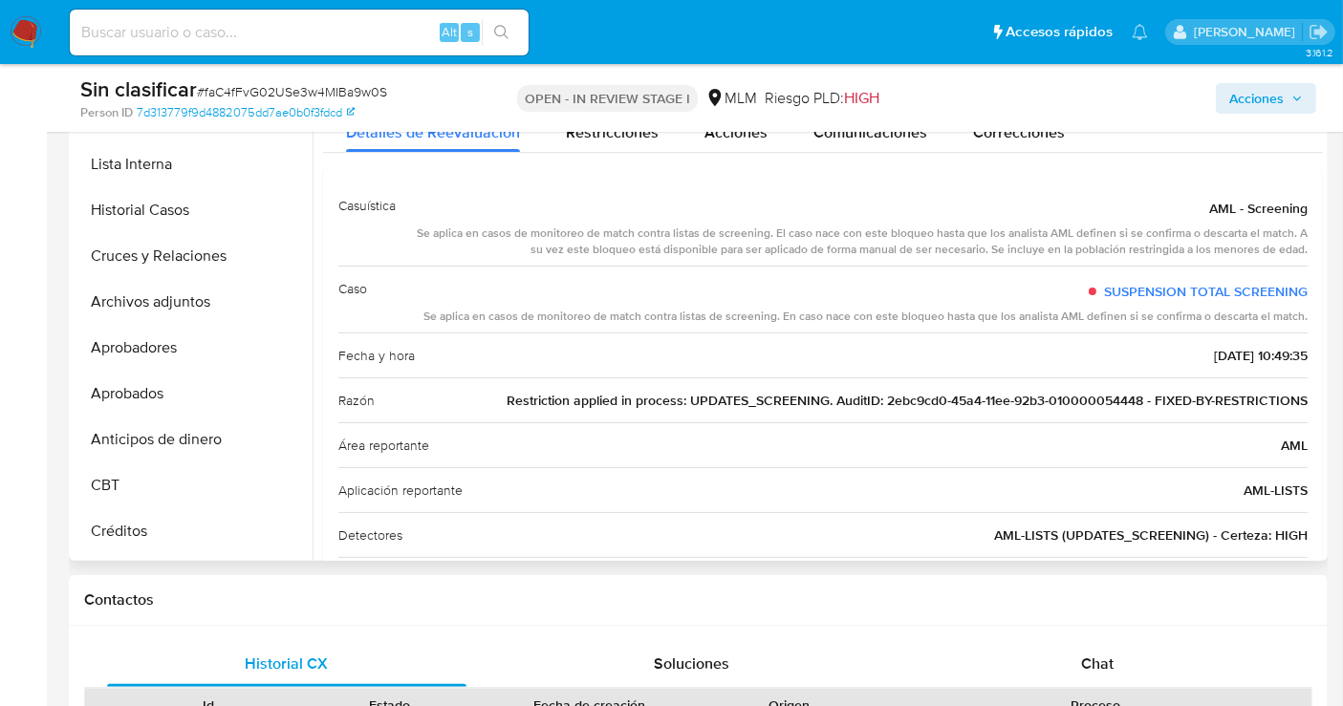
scroll to position [155, 0]
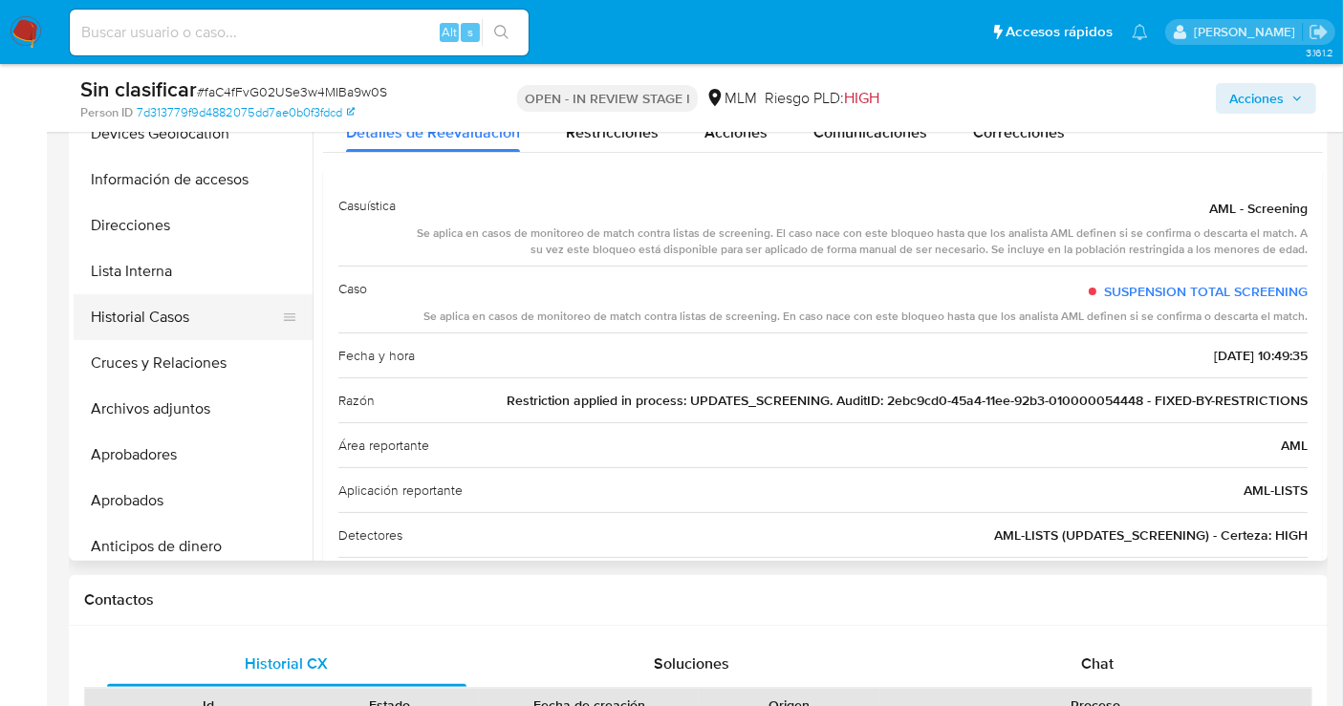
click at [138, 315] on button "Historial Casos" at bounding box center [186, 317] width 224 height 46
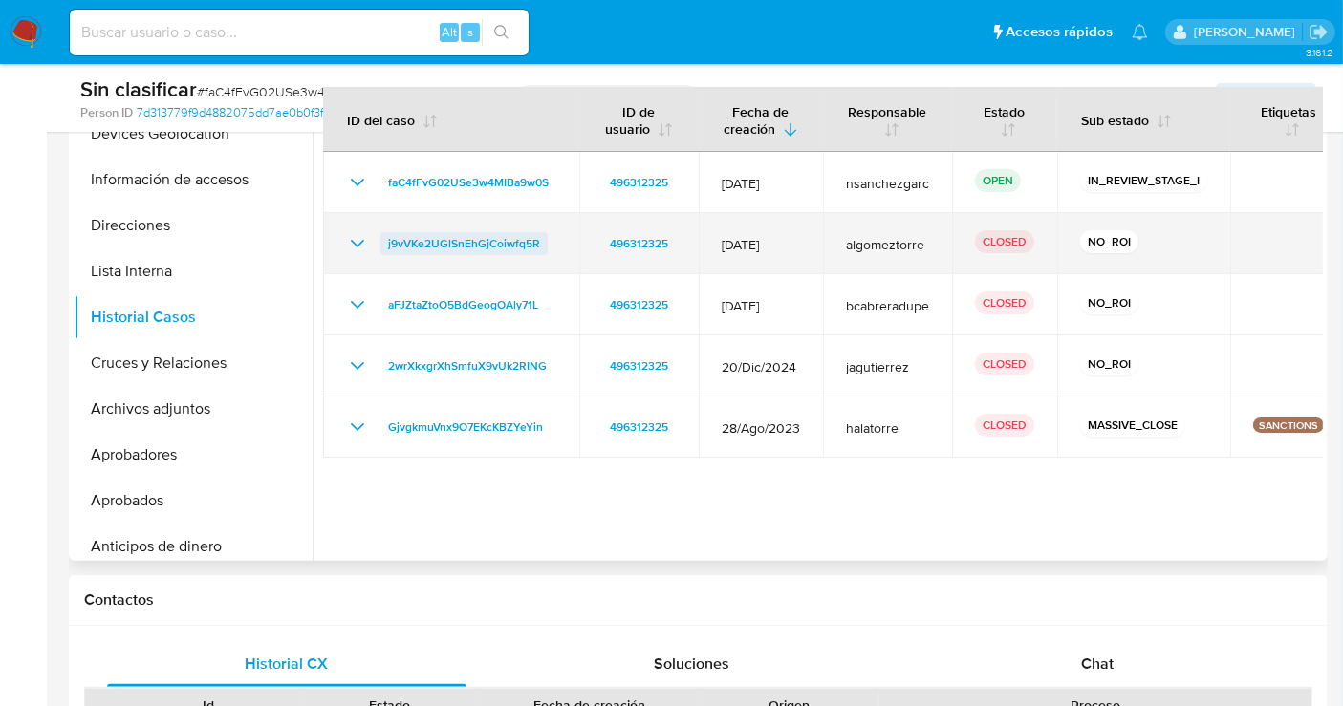
click at [464, 244] on span "j9vVKe2UGlSnEhGjCoiwfq5R" at bounding box center [464, 243] width 152 height 23
click at [346, 237] on icon "Mostrar/Ocultar" at bounding box center [357, 243] width 23 height 23
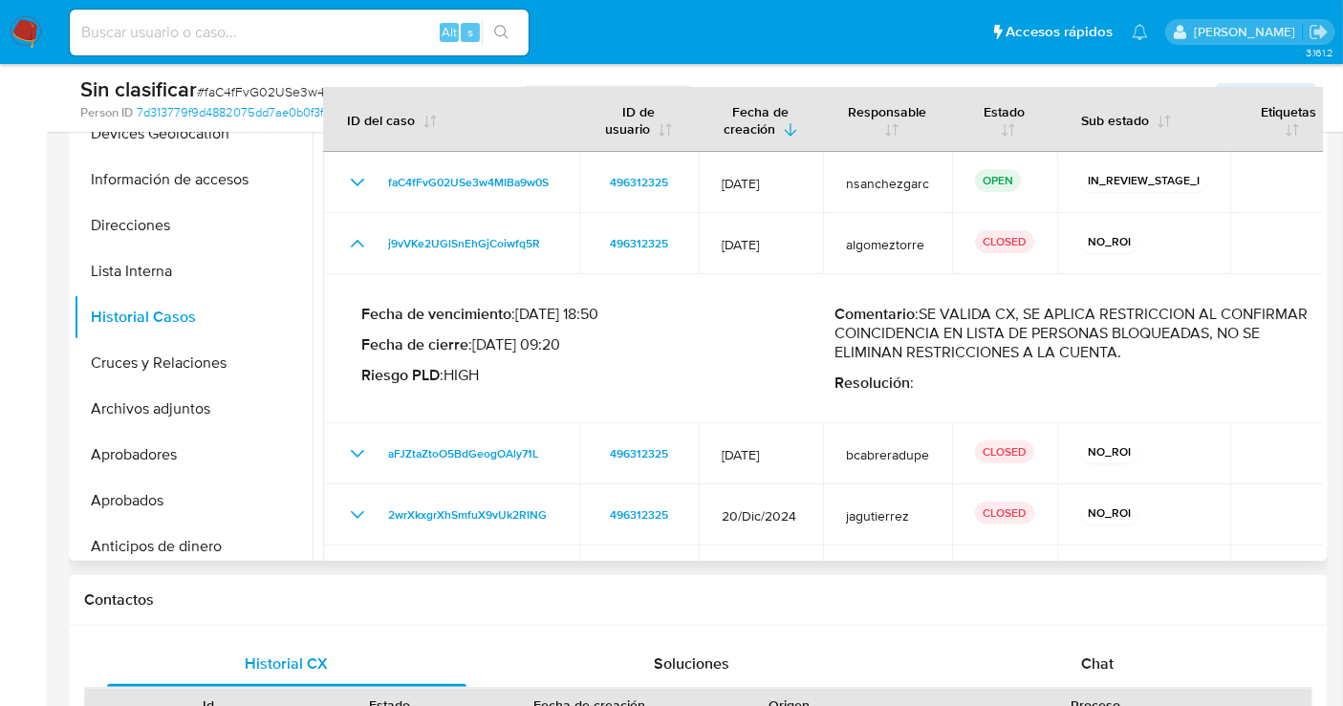
drag, startPoint x: 1187, startPoint y: 359, endPoint x: 925, endPoint y: 314, distance: 265.7
click at [925, 314] on p "Comentario : SE VALIDA CX, SE APLICA RESTRICCION AL CONFIRMAR COINCIDENCIA EN L…" at bounding box center [1072, 333] width 474 height 57
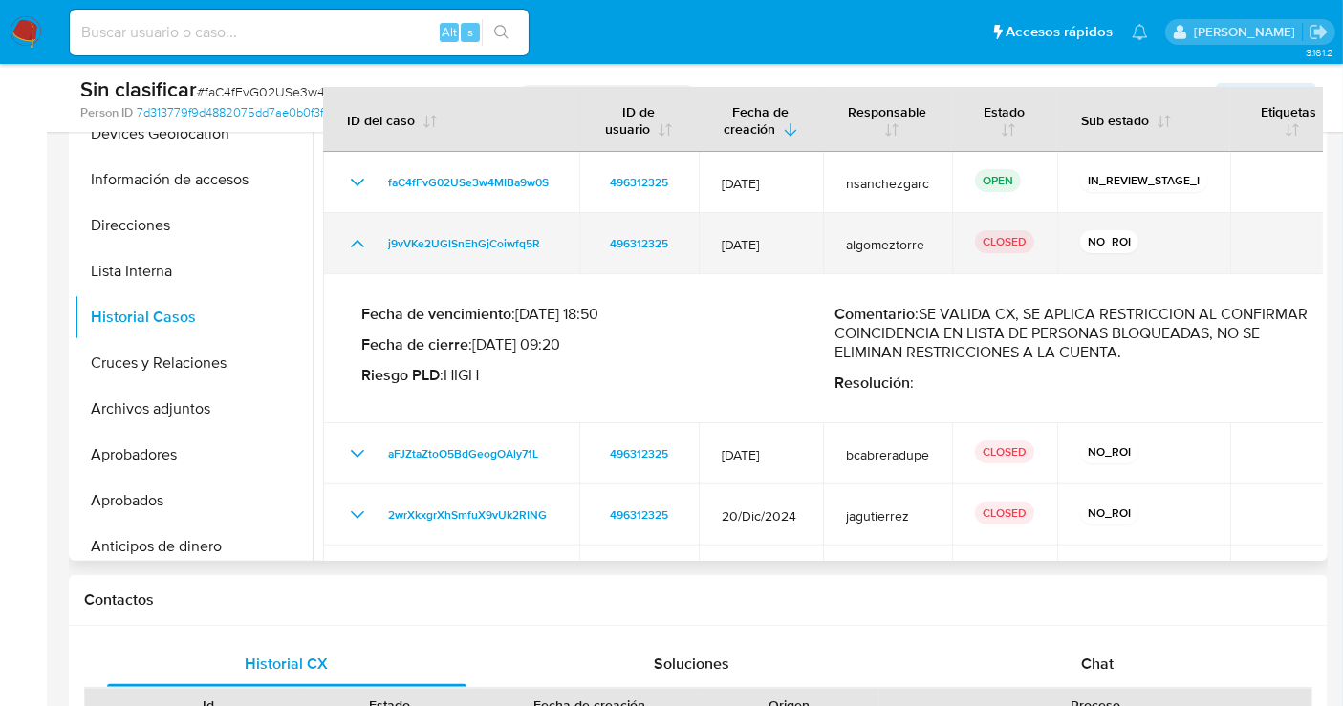
click at [361, 241] on icon "Mostrar/Ocultar" at bounding box center [357, 243] width 23 height 23
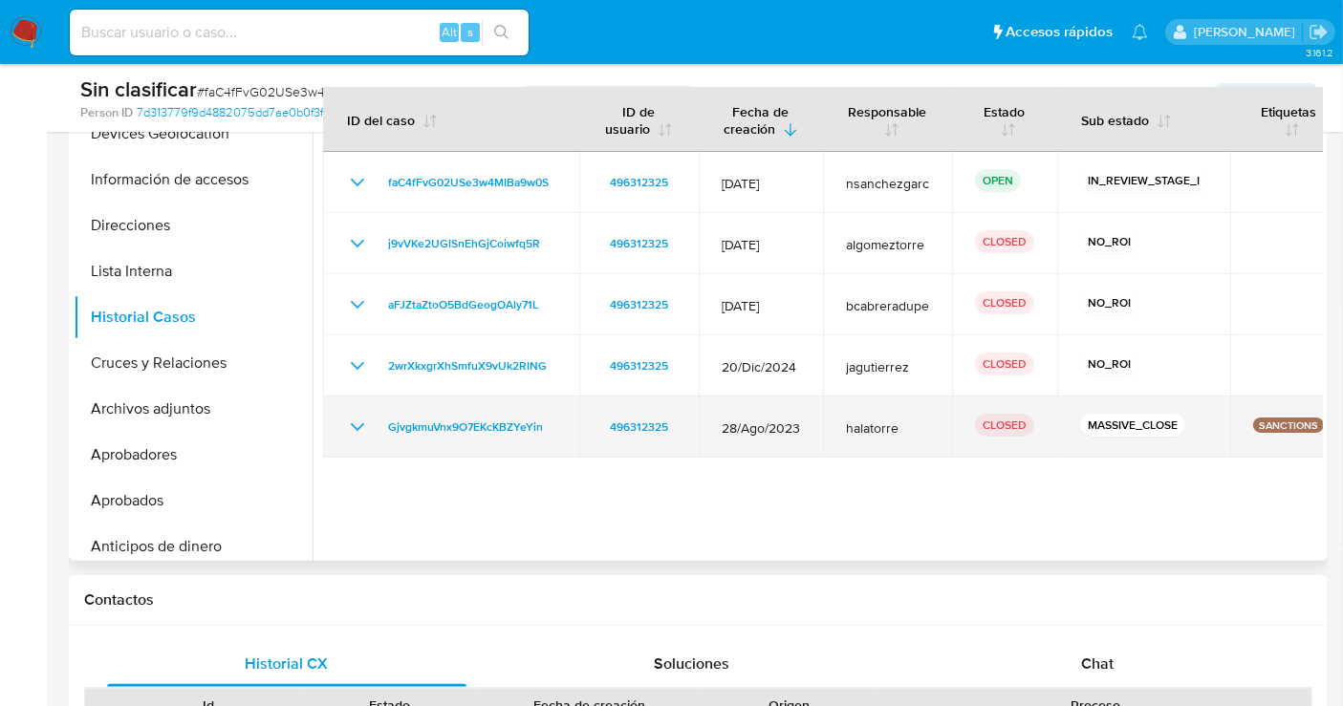
click at [365, 420] on icon "Mostrar/Ocultar" at bounding box center [357, 427] width 23 height 23
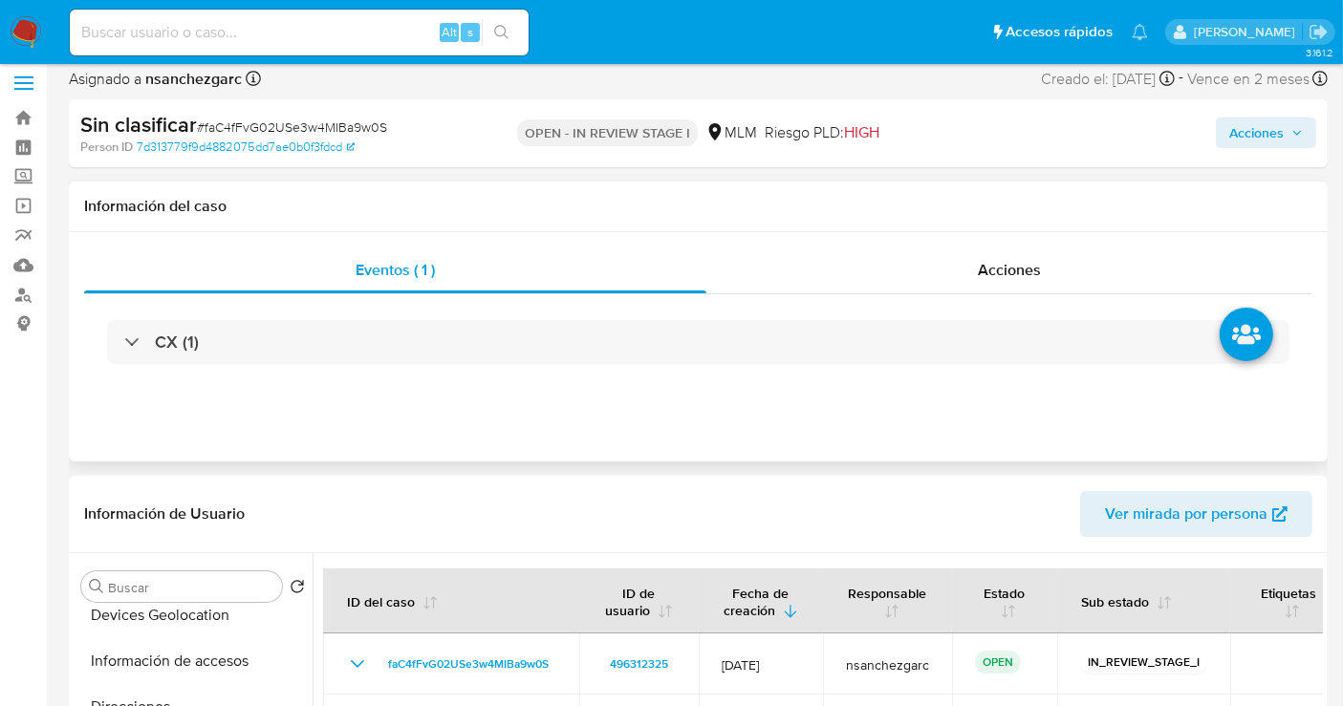
scroll to position [0, 0]
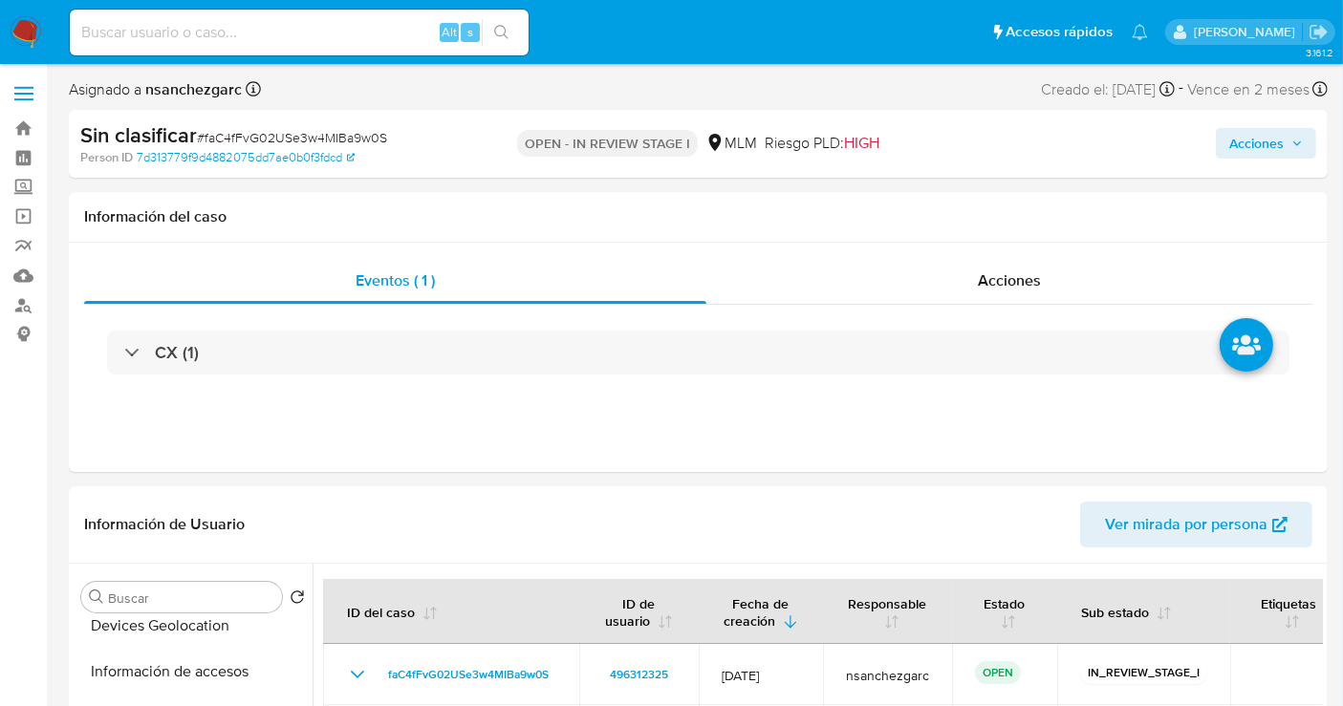
click at [1275, 149] on span "Acciones" at bounding box center [1256, 143] width 54 height 31
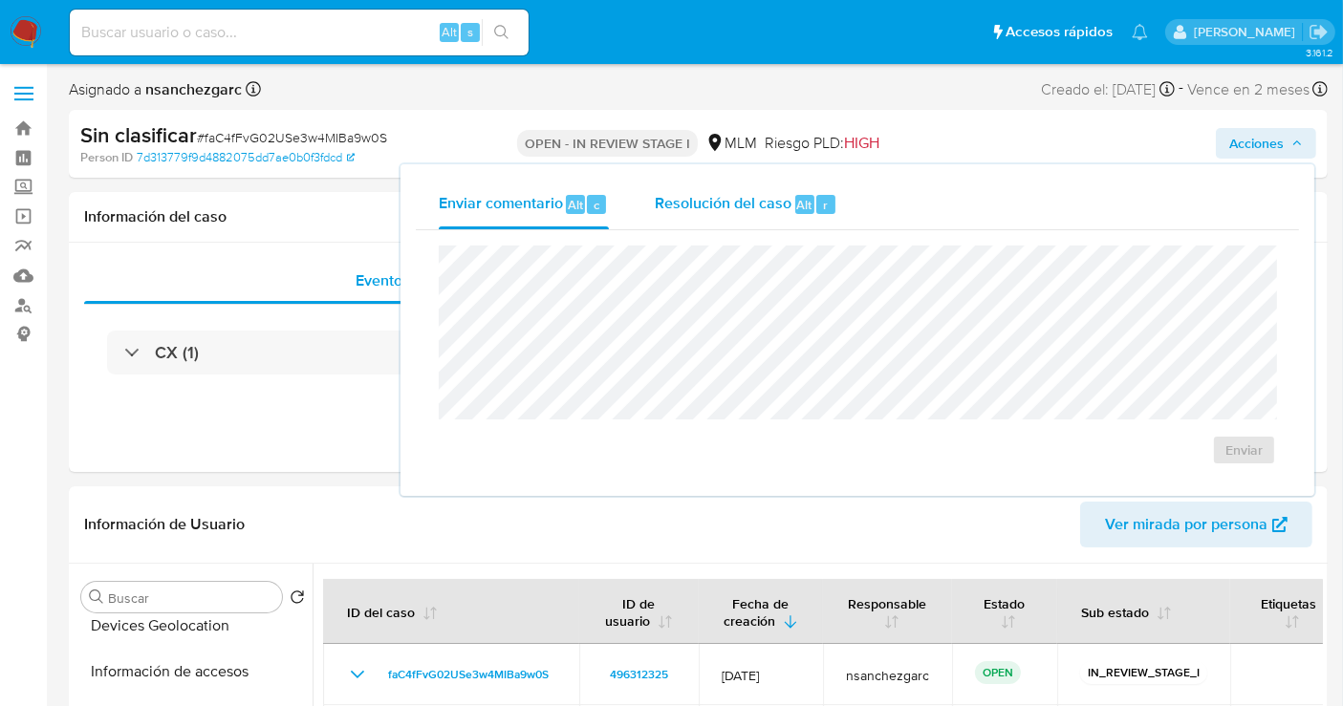
click at [702, 205] on span "Resolución del caso" at bounding box center [723, 204] width 137 height 22
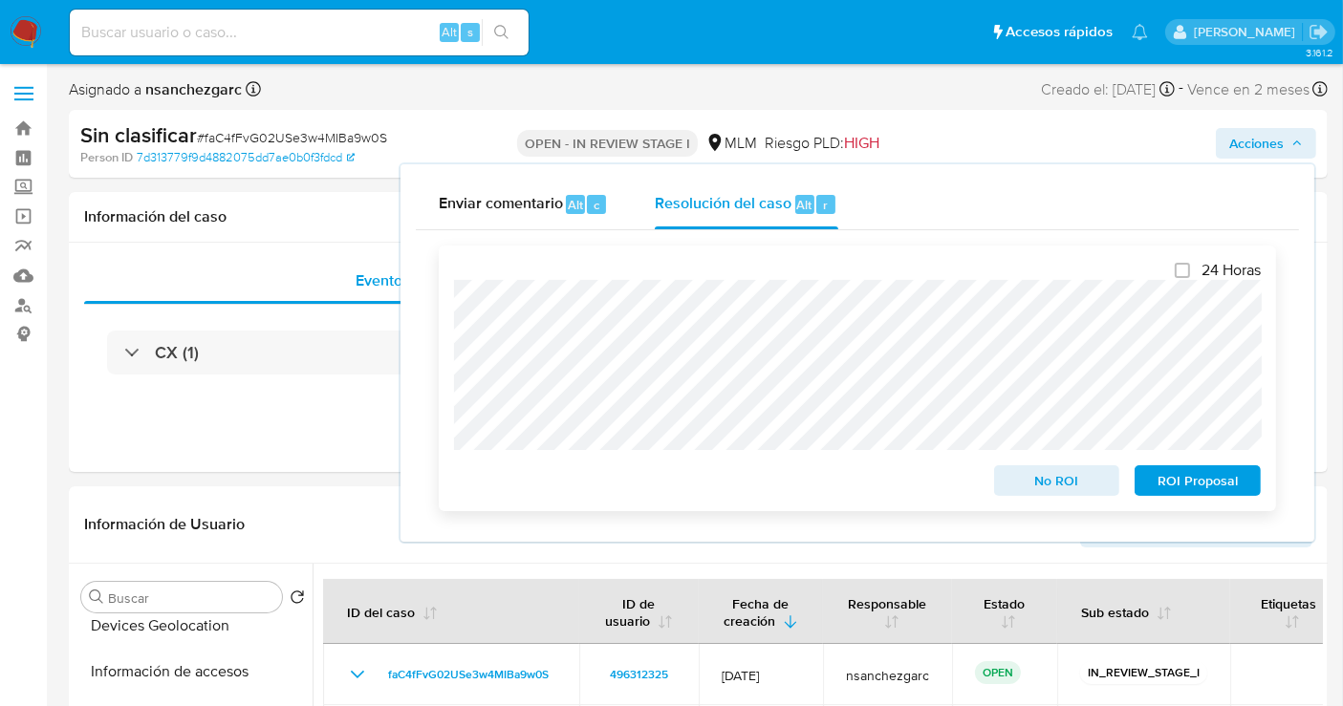
click at [1043, 483] on span "No ROI" at bounding box center [1056, 480] width 99 height 27
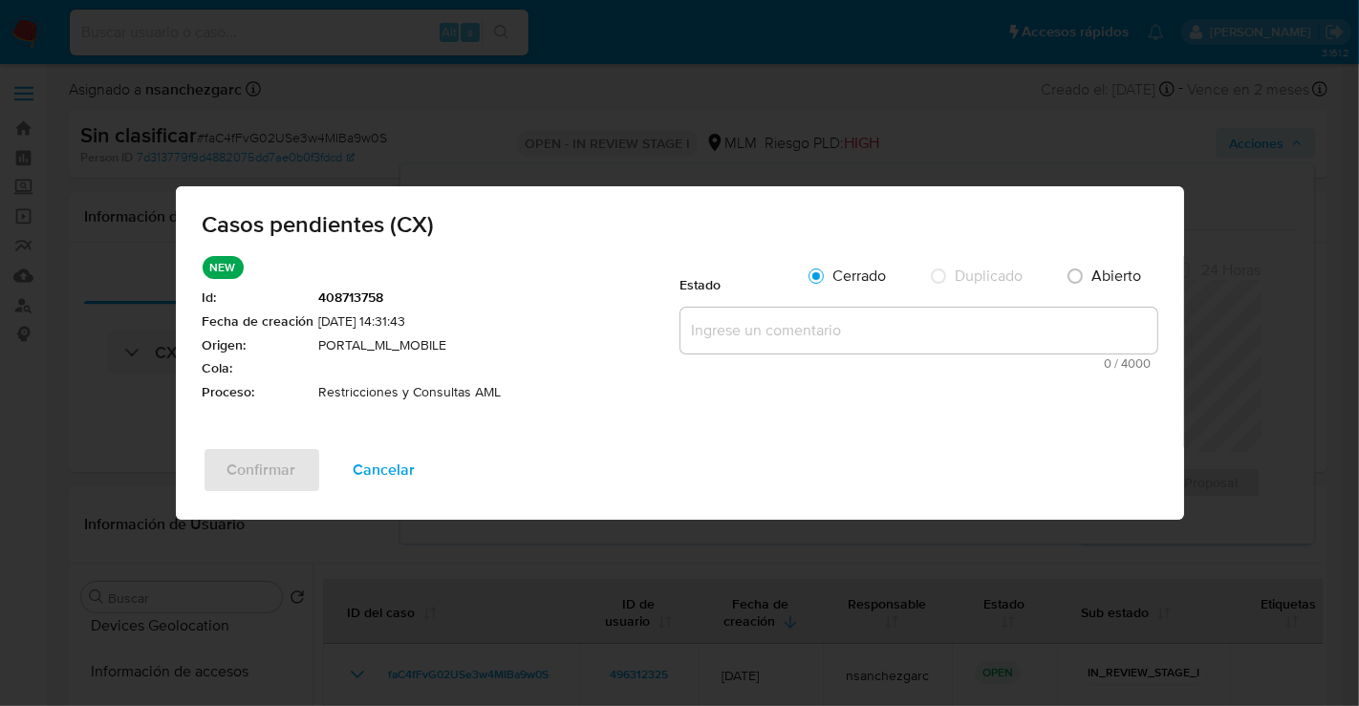
click at [759, 333] on textarea at bounding box center [918, 331] width 477 height 46
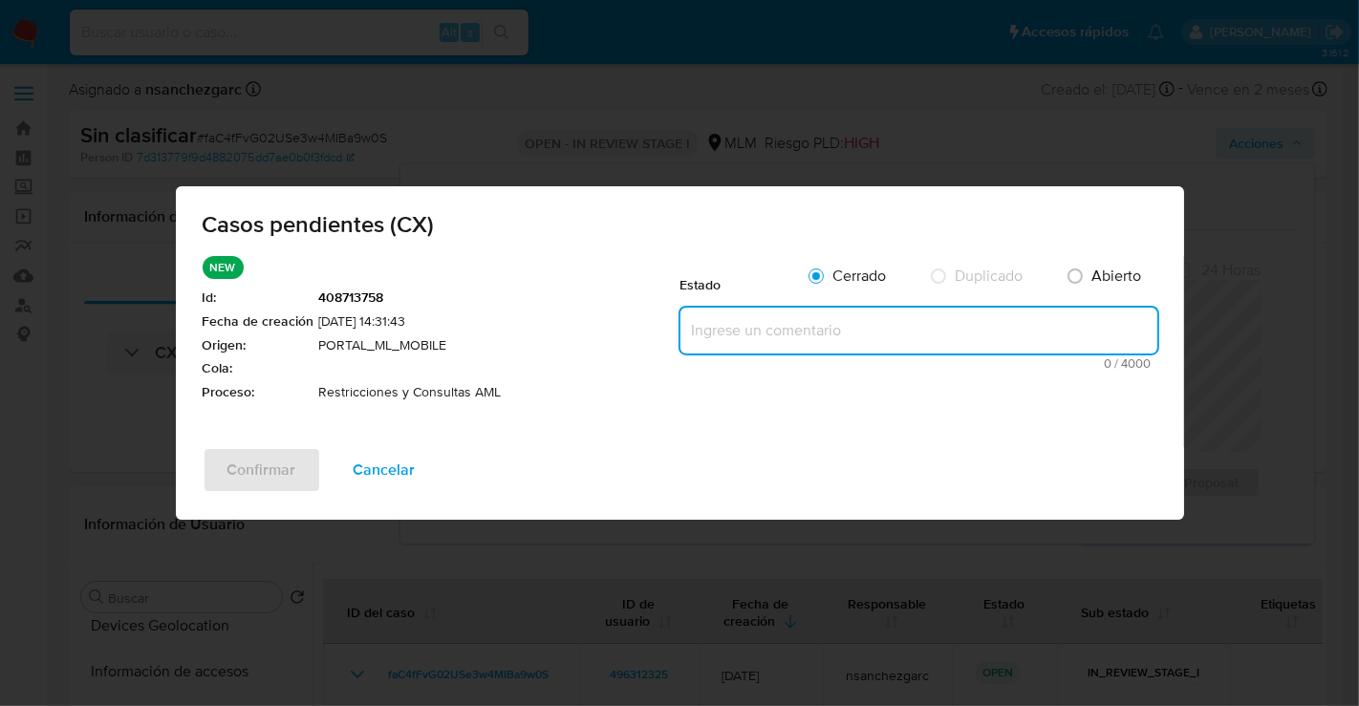
paste textarea "SE VALIDA CX, SE APLICA RESTRICCION AL CONFIRMAR COINCIDENCIA EN LISTA DE PERSO…"
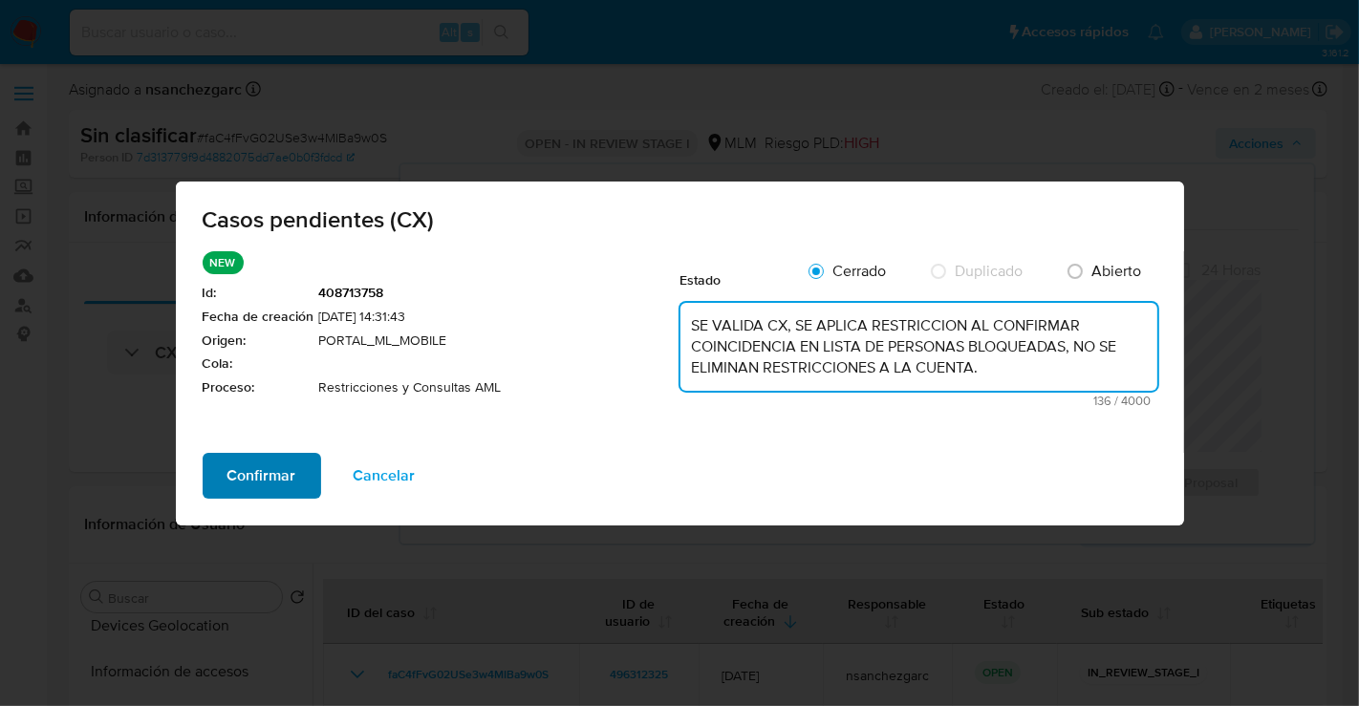
type textarea "SE VALIDA CX, SE APLICA RESTRICCION AL CONFIRMAR COINCIDENCIA EN LISTA DE PERSO…"
click at [248, 482] on span "Confirmar" at bounding box center [261, 476] width 69 height 42
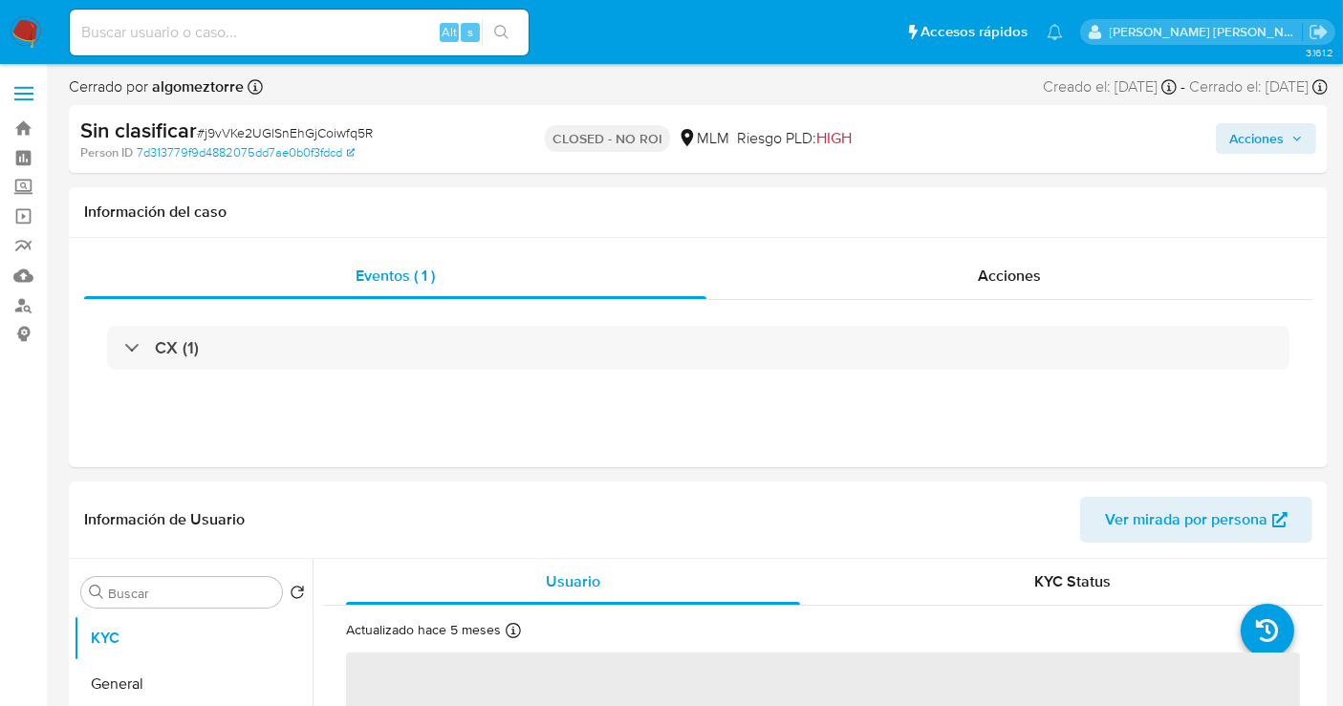
select select "10"
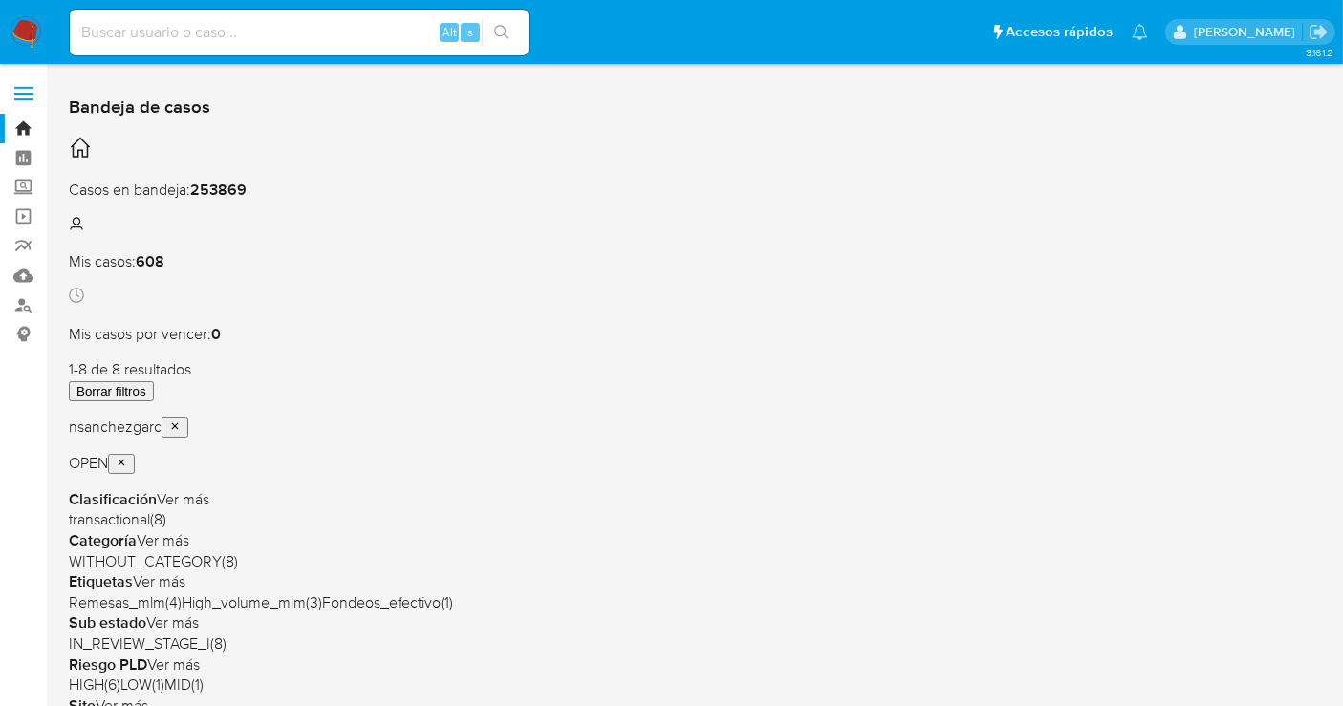
scroll to position [106, 0]
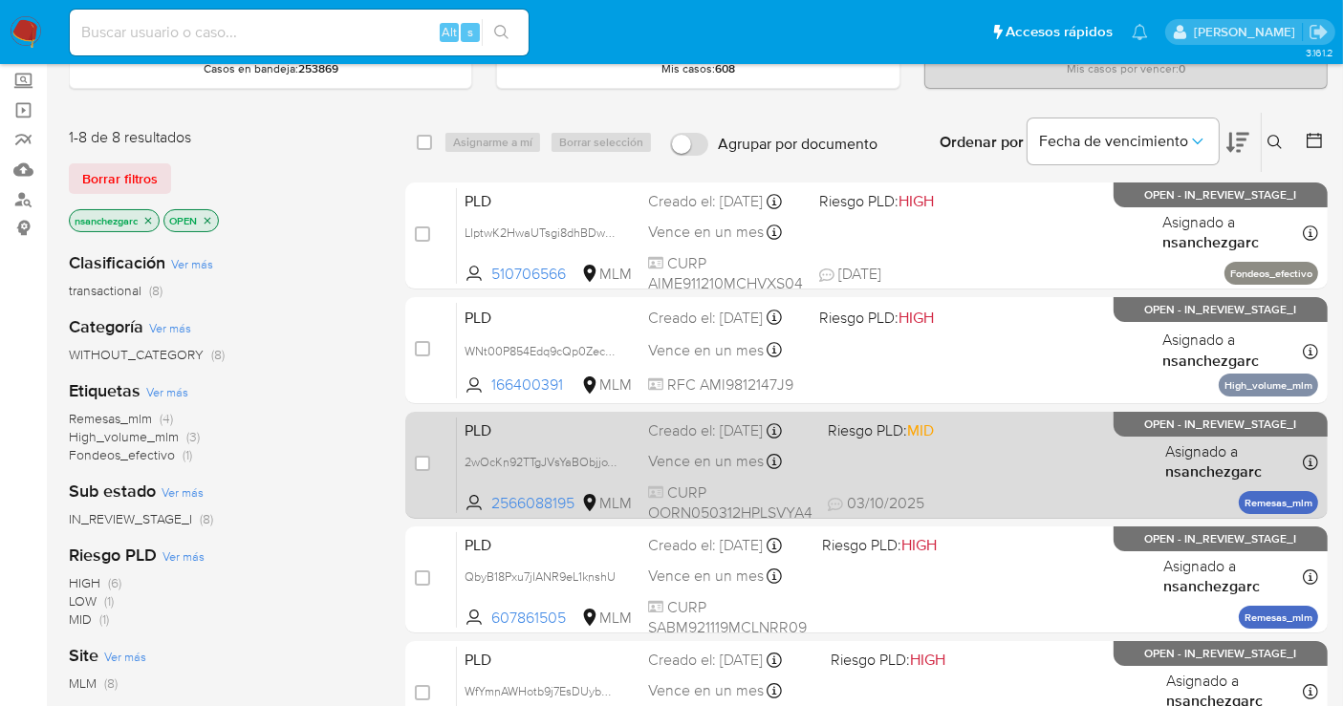
click at [745, 442] on div "Creado el: [DATE] Creado el: [DATE] 02:13:07" at bounding box center [730, 431] width 164 height 21
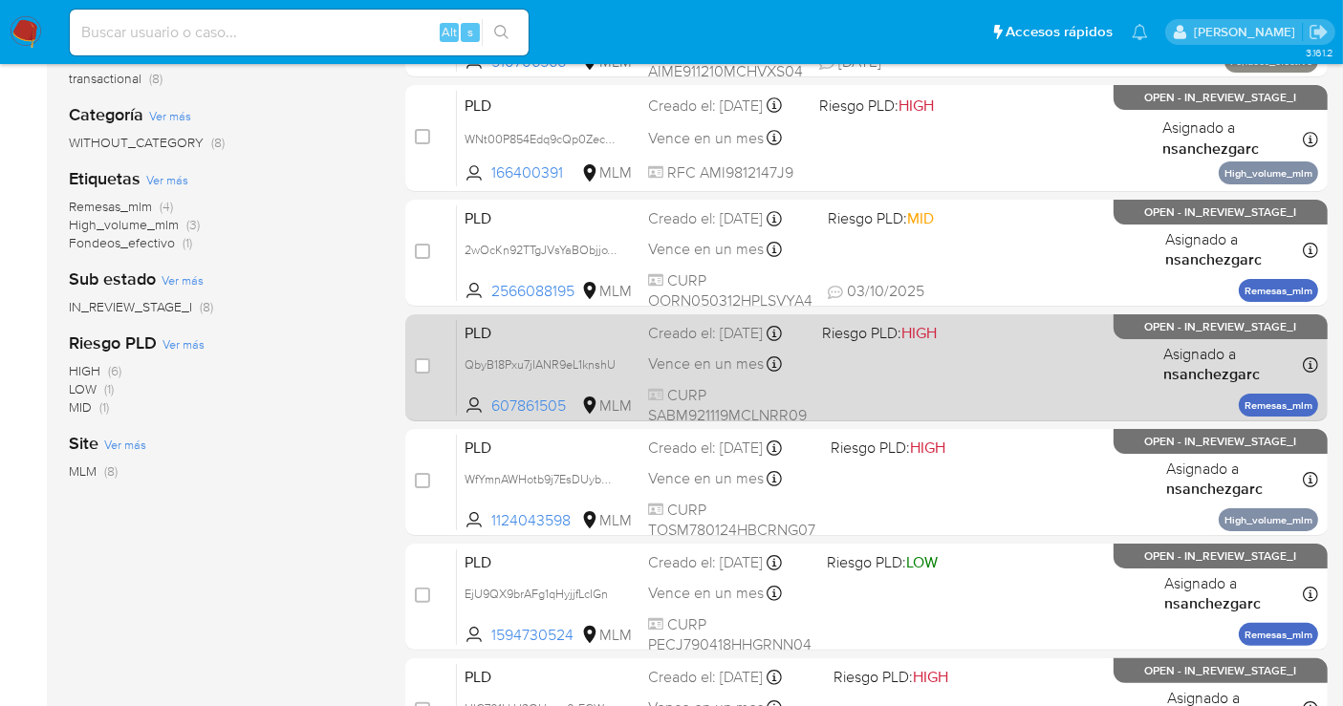
click at [721, 337] on div "Creado el: [DATE] Creado el: [DATE] 02:12:37" at bounding box center [727, 333] width 159 height 21
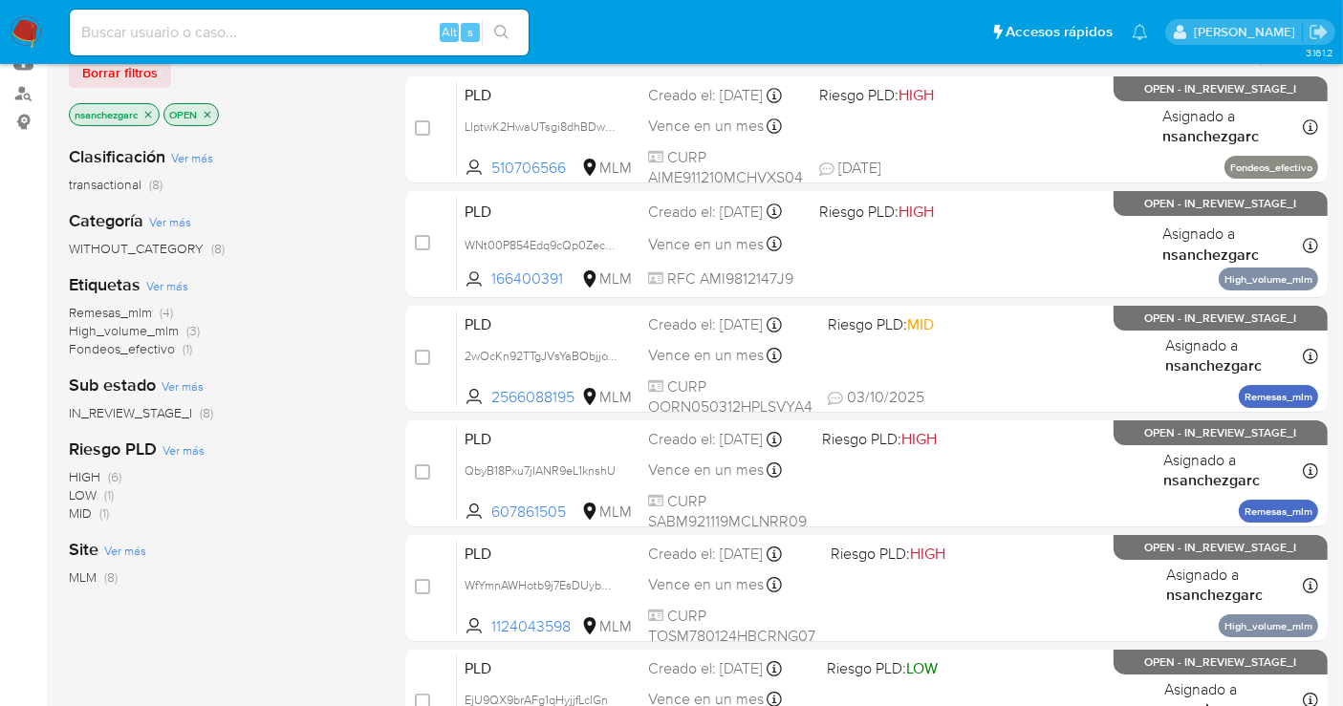
scroll to position [637, 0]
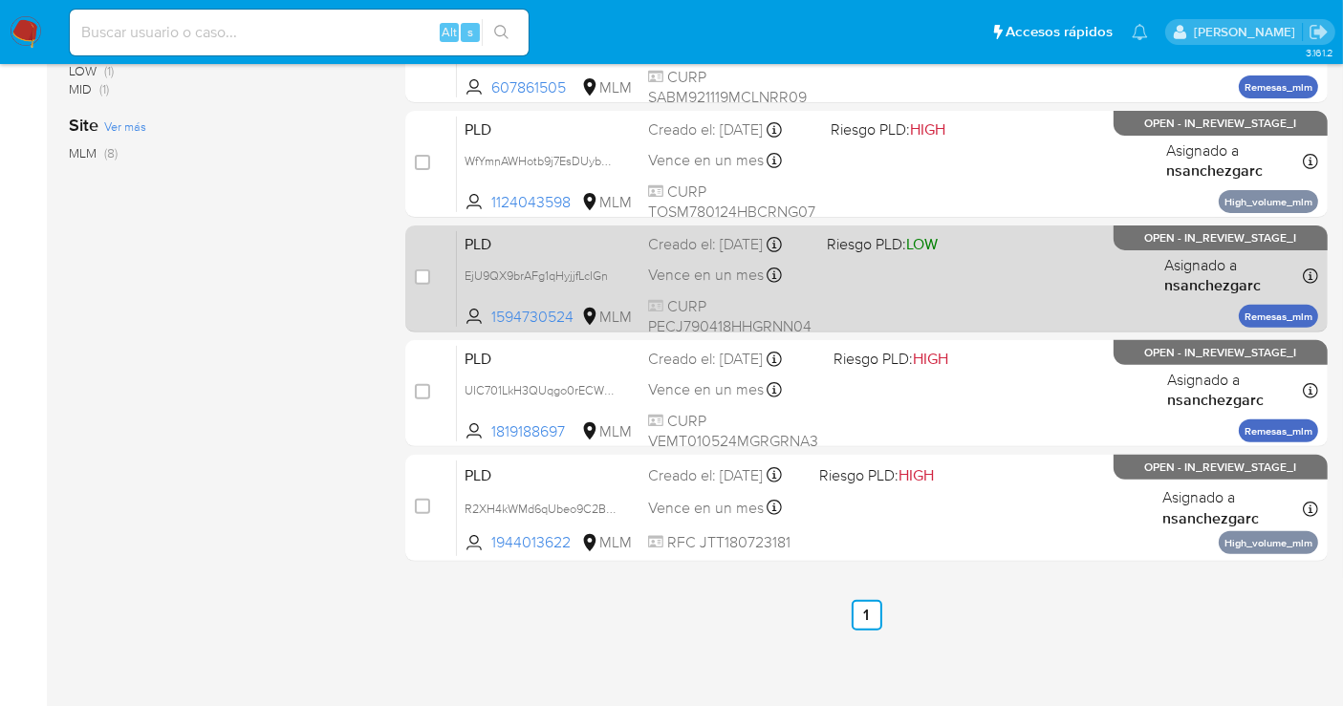
click at [671, 276] on div "PLD EjU9QX9brAFg1qHyjjfLcIGn 1594730524 MLM Riesgo PLD: LOW Creado el: [DATE] C…" at bounding box center [887, 278] width 861 height 97
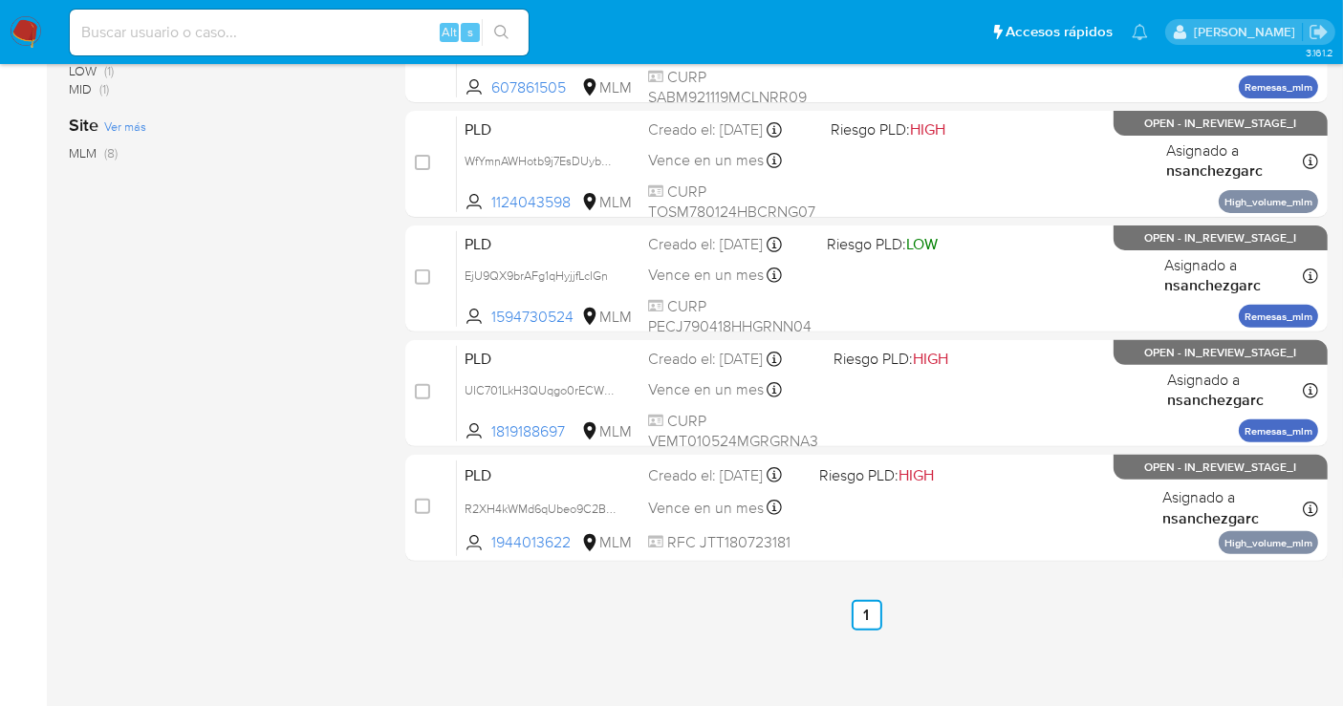
click at [31, 23] on img at bounding box center [26, 32] width 32 height 32
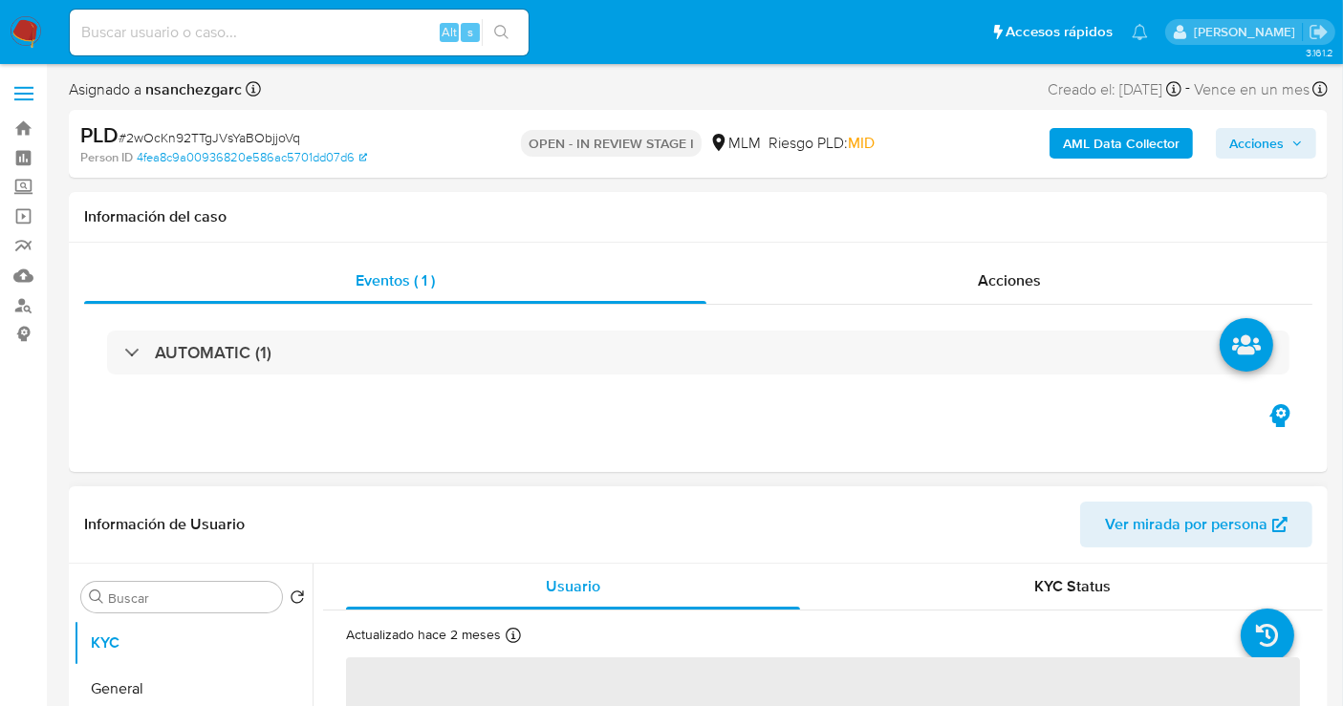
select select "10"
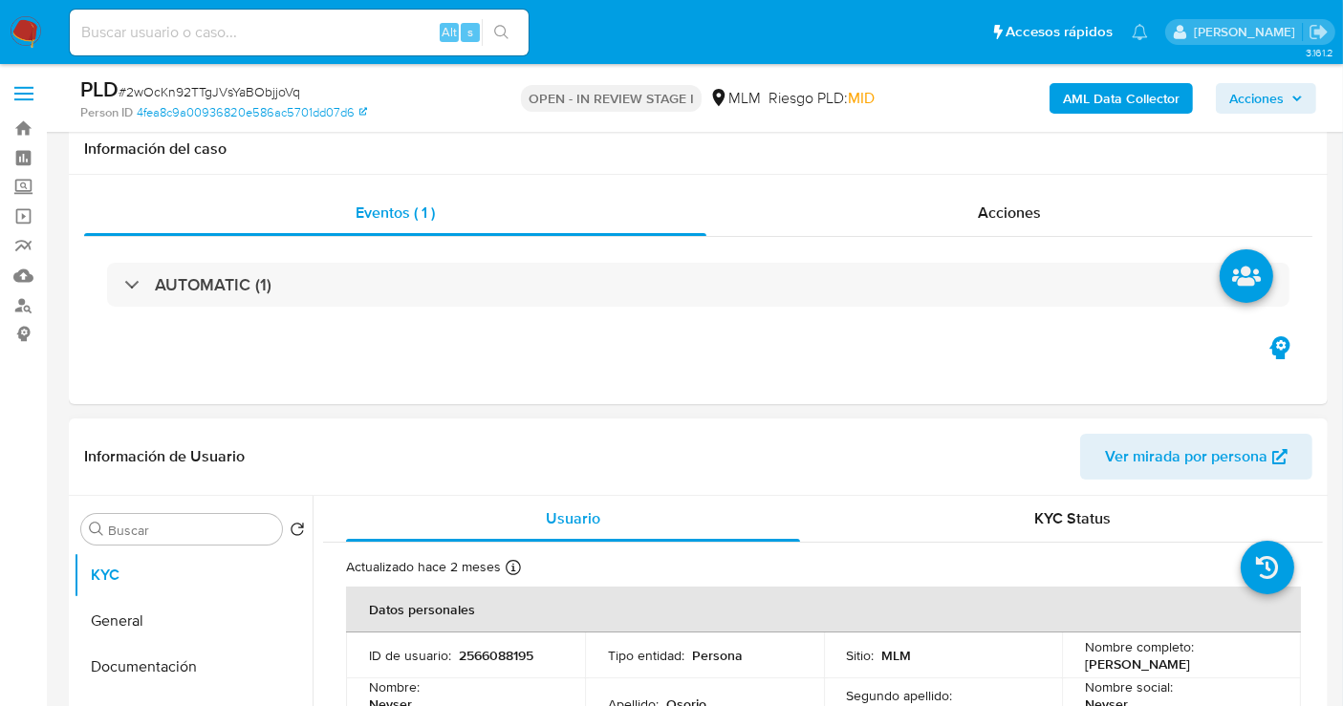
scroll to position [530, 0]
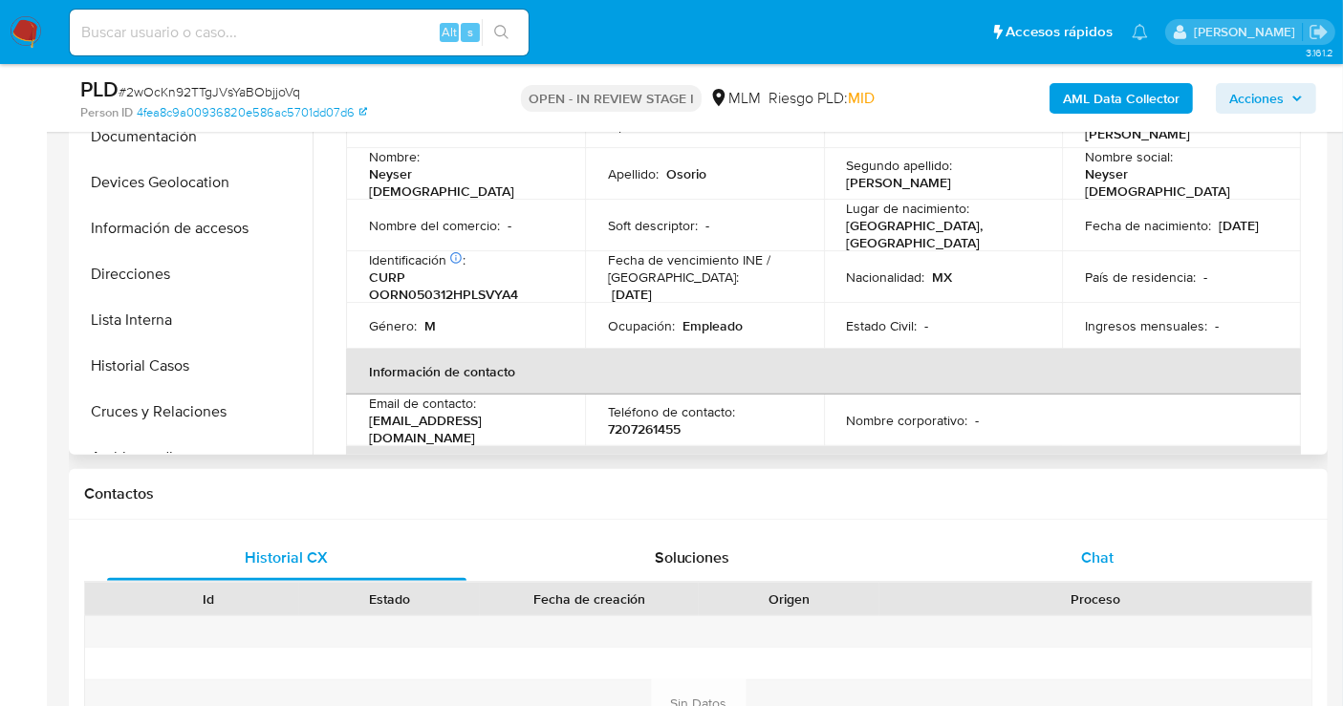
click at [1078, 572] on div "Chat" at bounding box center [1096, 558] width 359 height 46
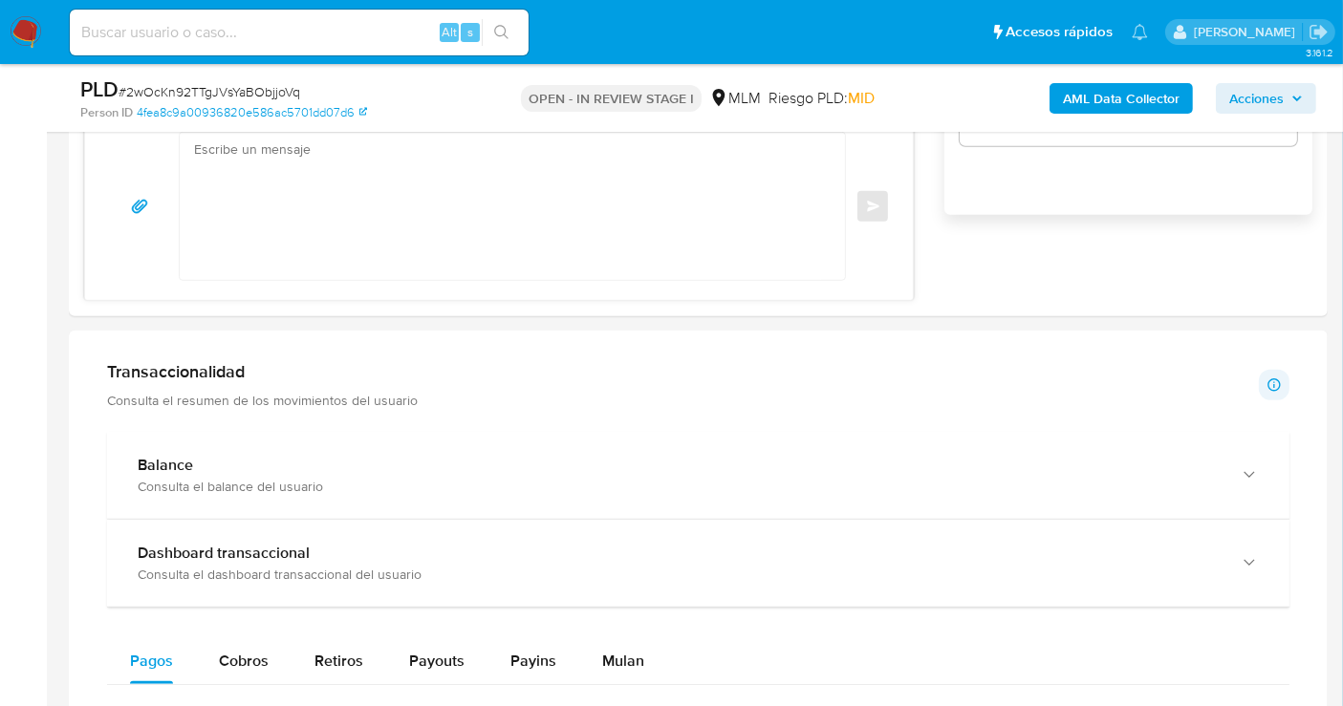
scroll to position [1486, 0]
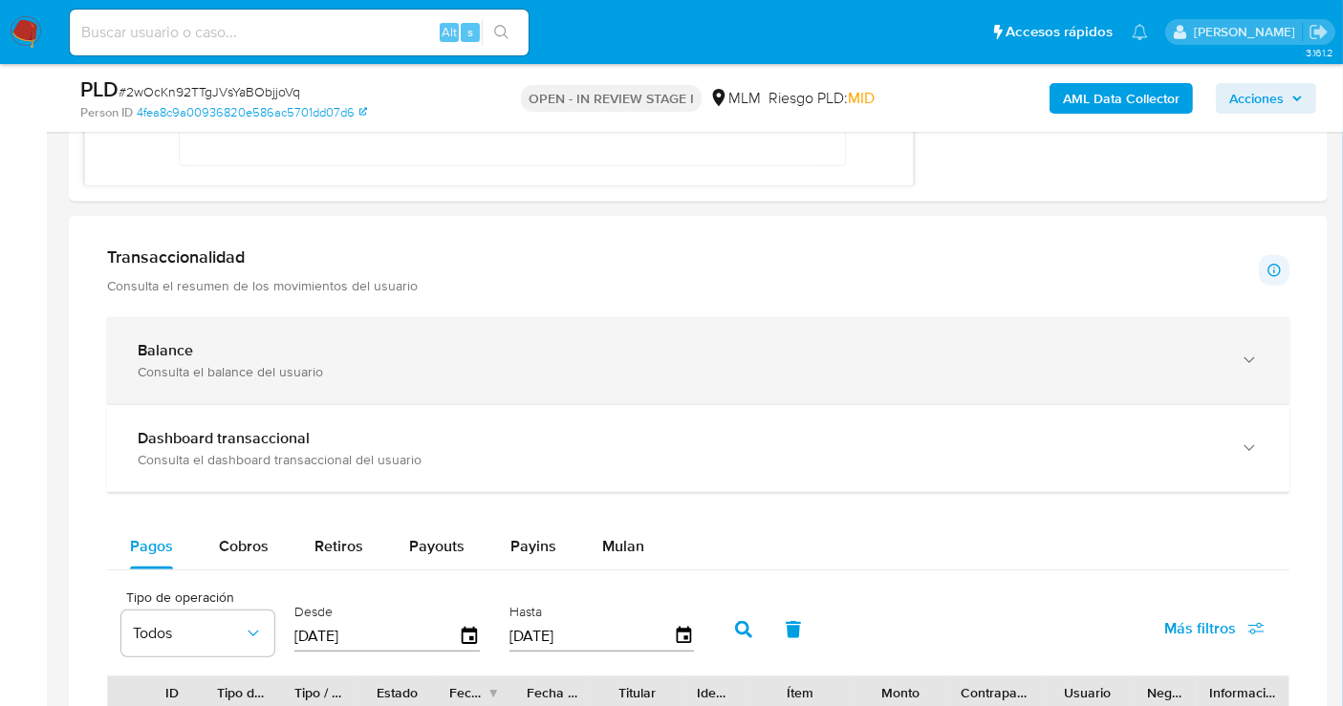
click at [478, 363] on div "Consulta el balance del usuario" at bounding box center [679, 371] width 1083 height 17
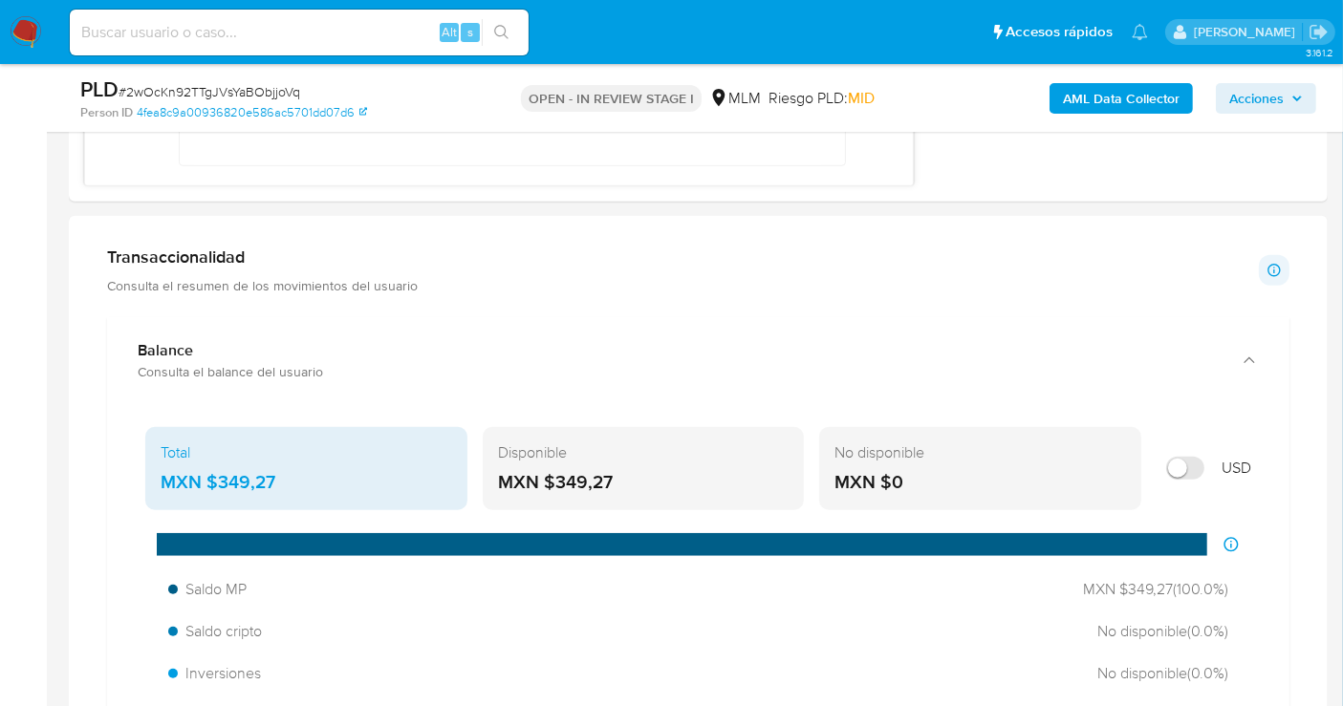
drag, startPoint x: 268, startPoint y: 476, endPoint x: 223, endPoint y: 487, distance: 46.4
click at [223, 487] on div "MXN $349,27" at bounding box center [306, 482] width 291 height 25
drag, startPoint x: 277, startPoint y: 481, endPoint x: 211, endPoint y: 484, distance: 66.0
click at [211, 484] on div "MXN $349,27" at bounding box center [306, 482] width 291 height 25
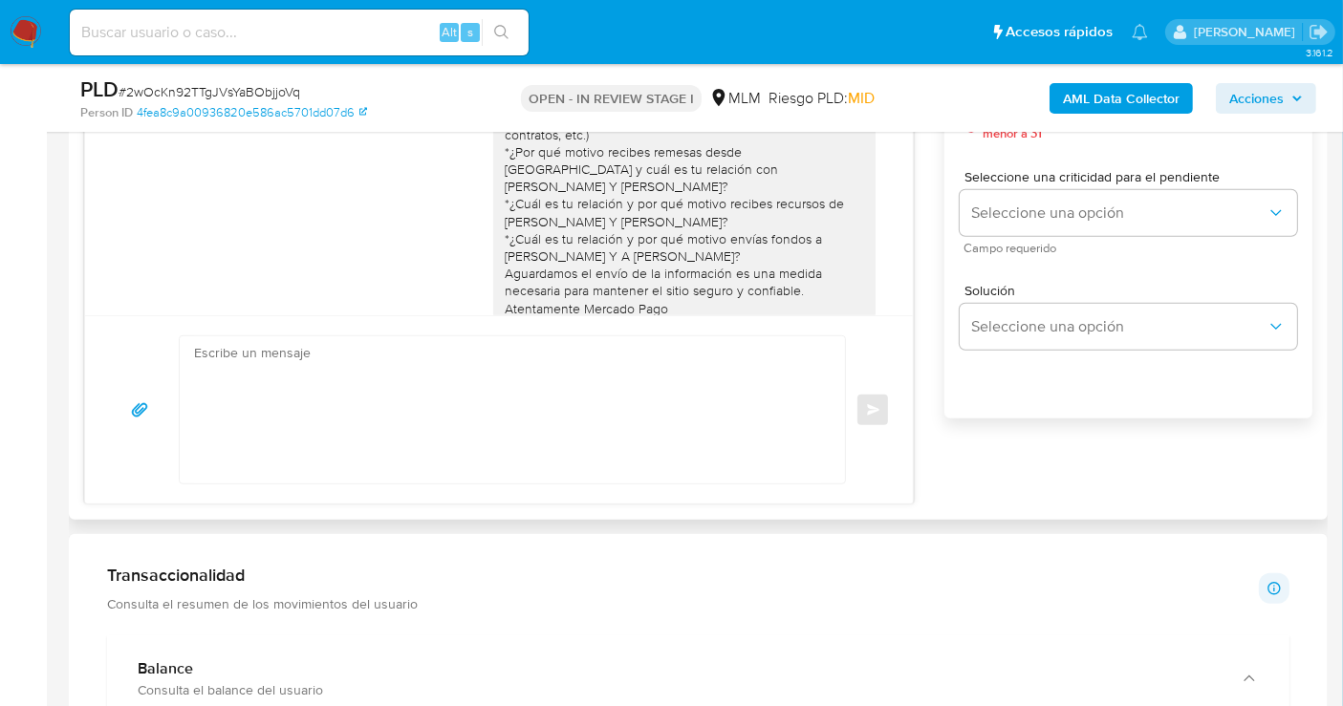
scroll to position [743, 0]
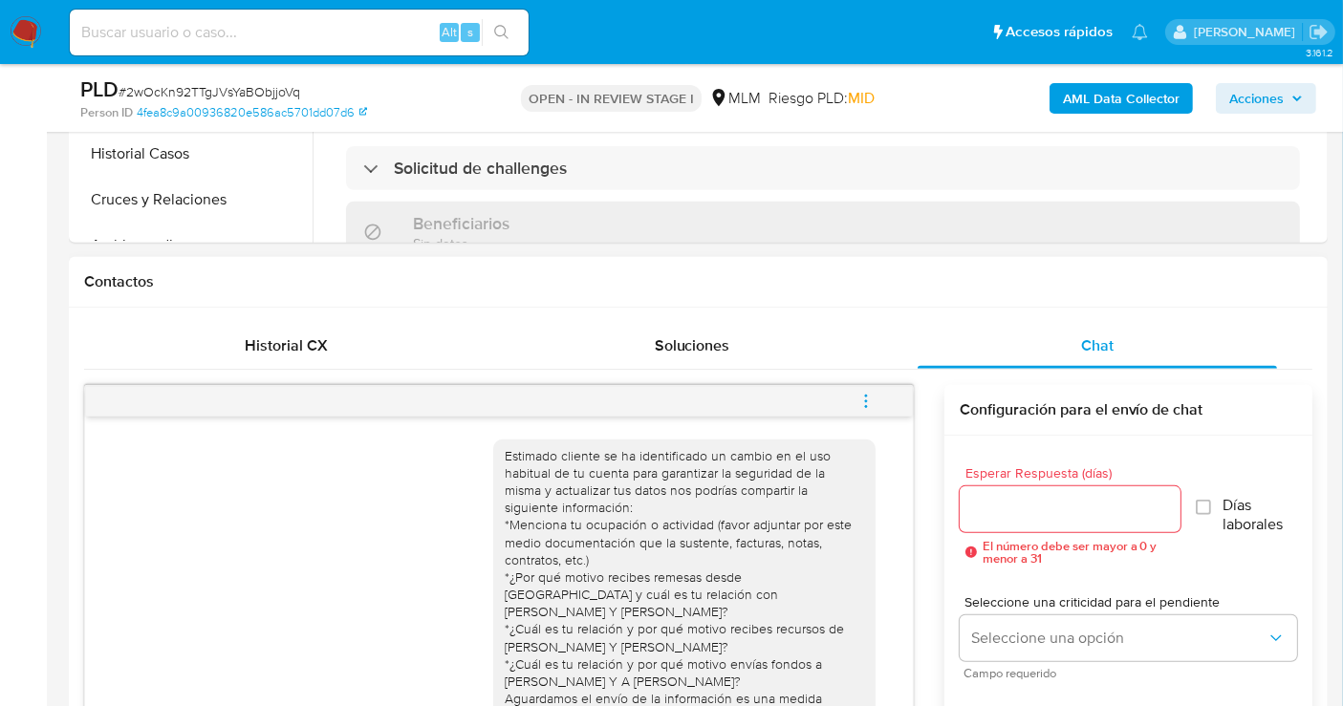
click at [858, 405] on icon "menu-action" at bounding box center [865, 401] width 17 height 17
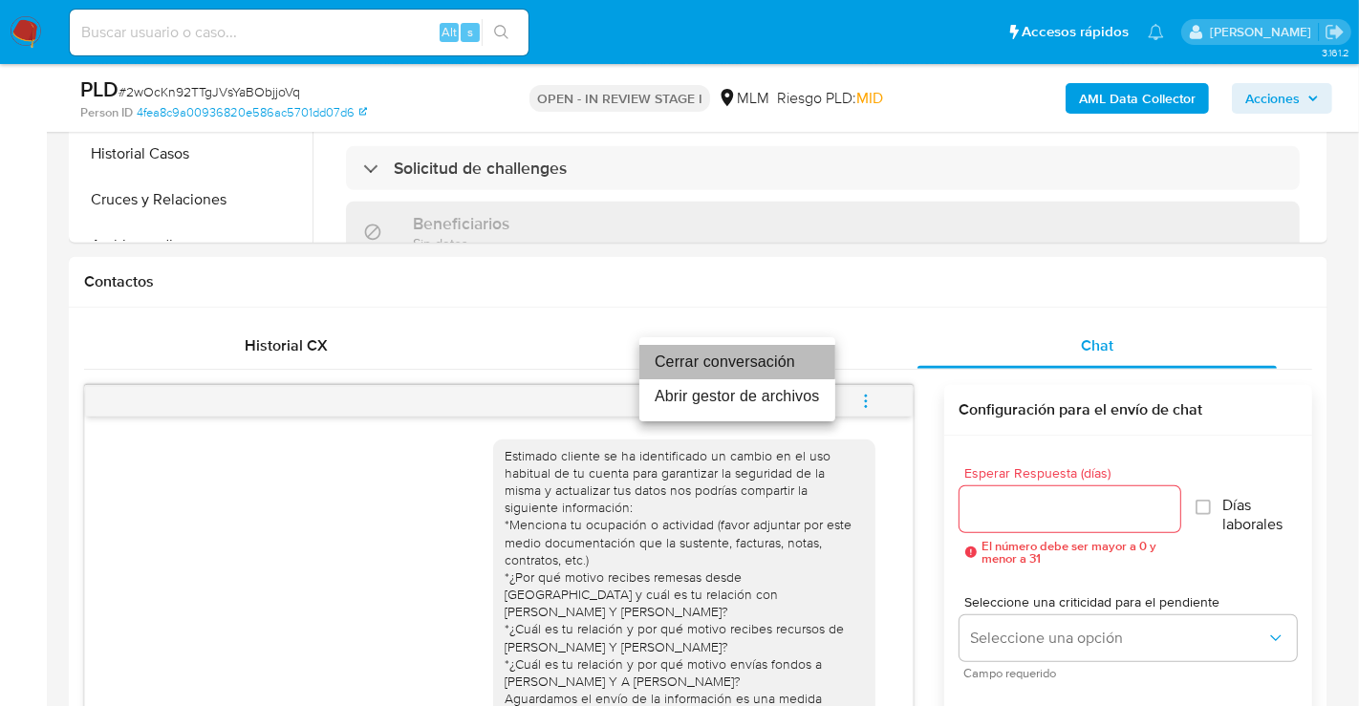
click at [706, 356] on li "Cerrar conversación" at bounding box center [737, 362] width 196 height 34
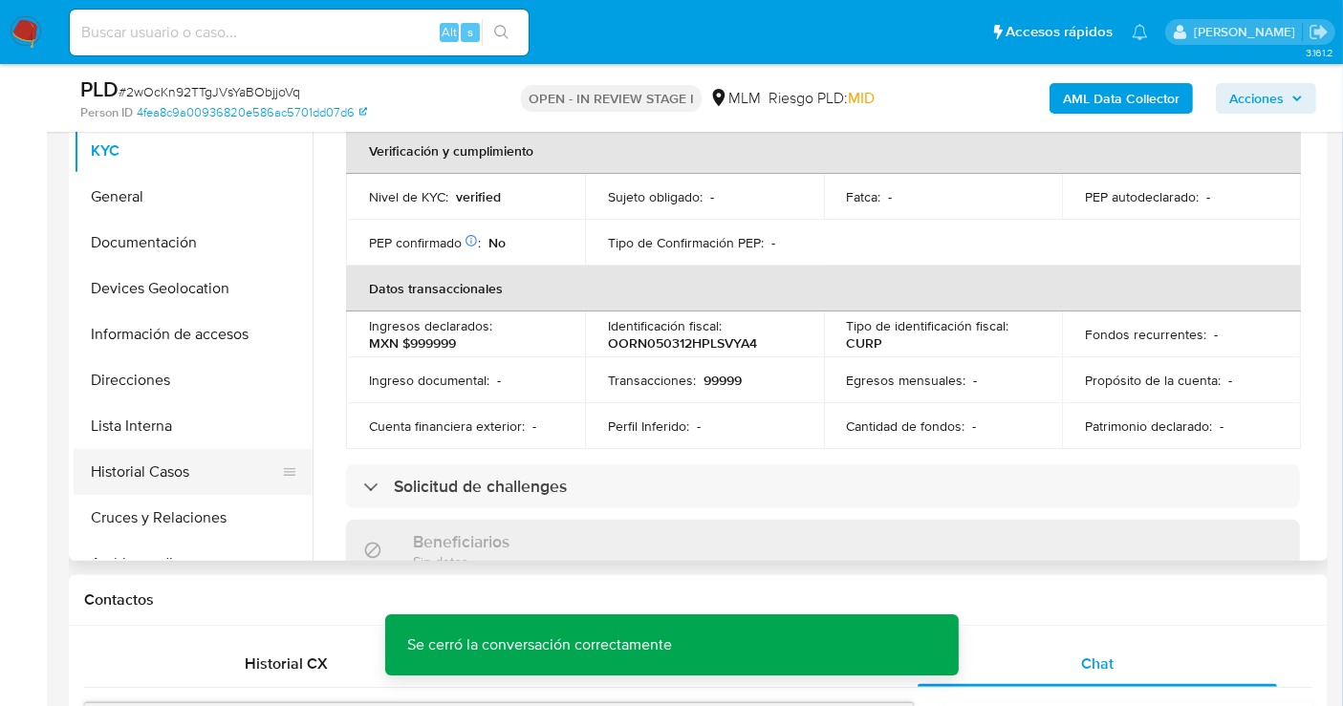
scroll to position [106, 0]
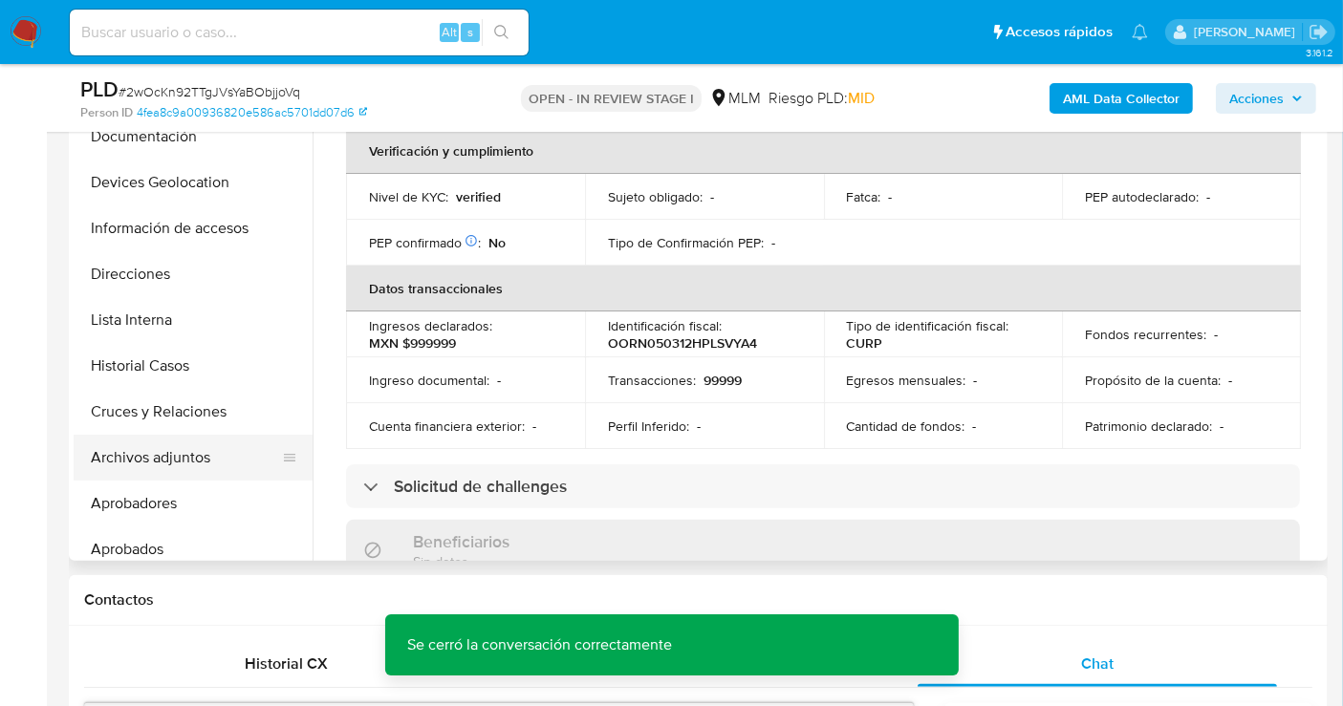
click at [183, 457] on button "Archivos adjuntos" at bounding box center [186, 458] width 224 height 46
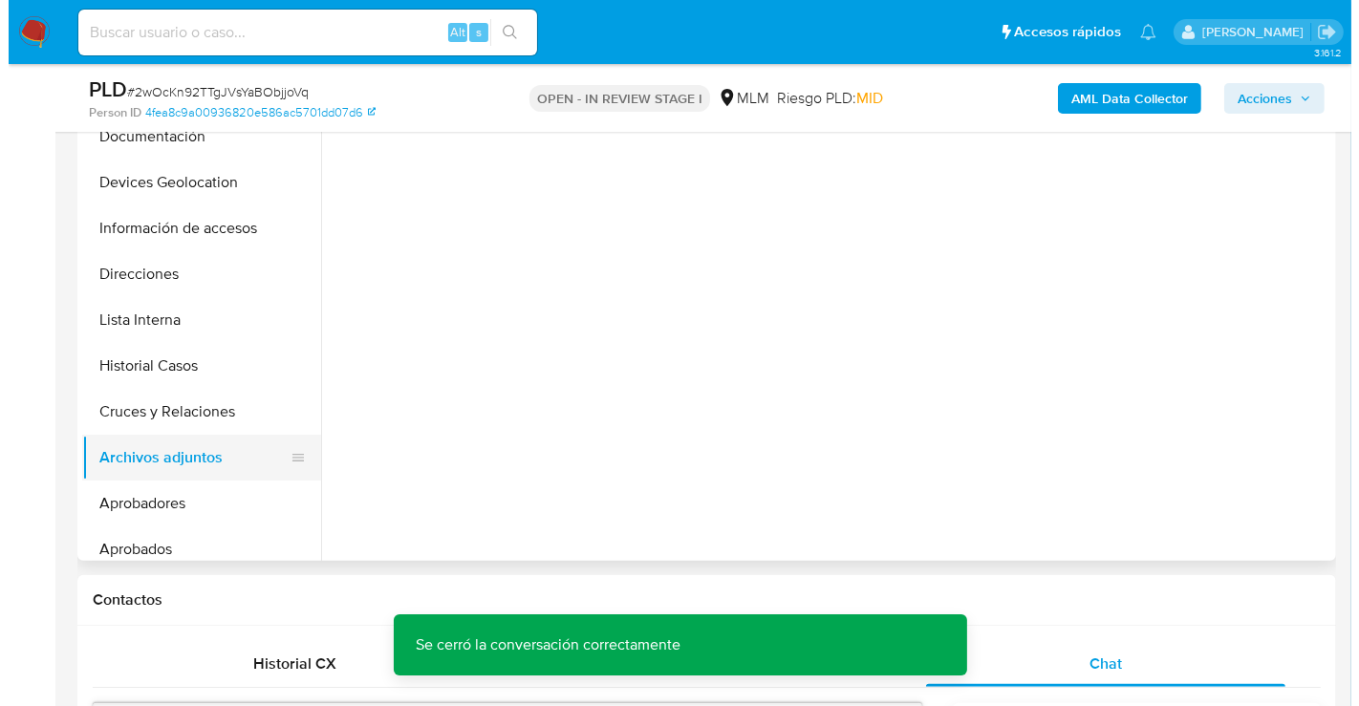
scroll to position [0, 0]
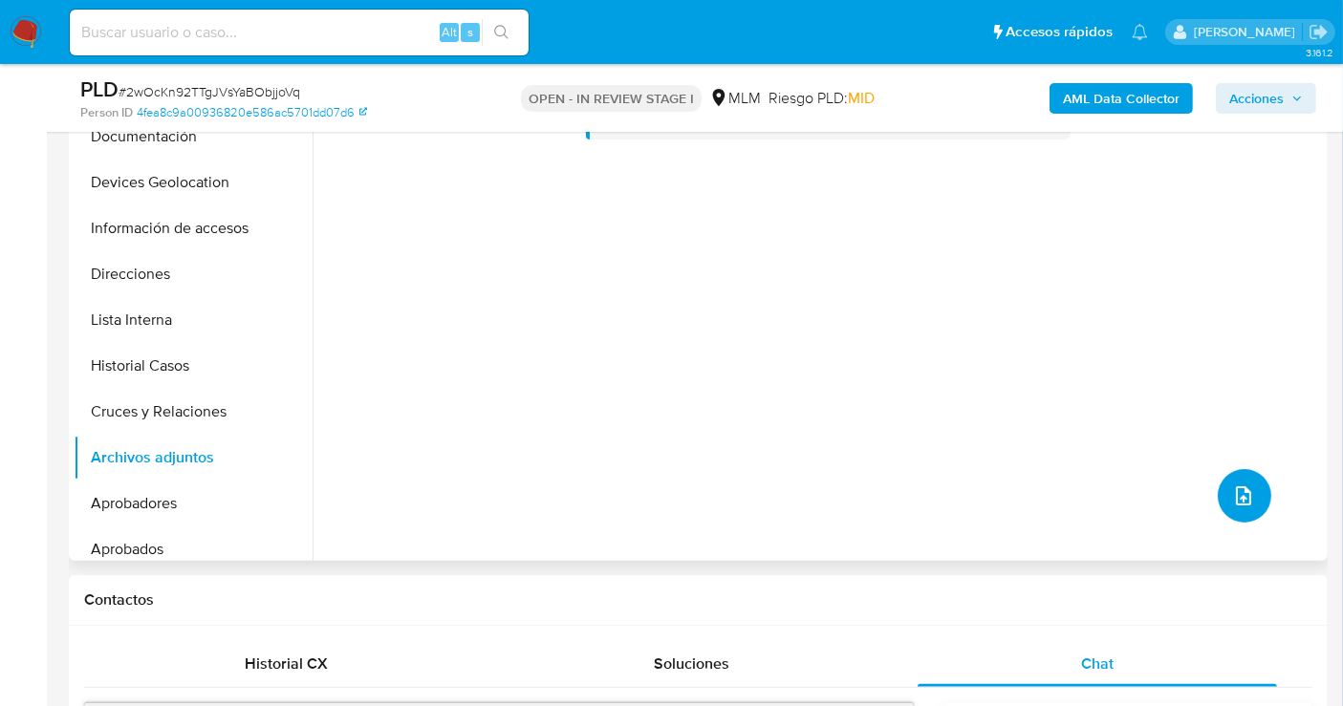
click at [1240, 485] on icon "upload-file" at bounding box center [1243, 496] width 23 height 23
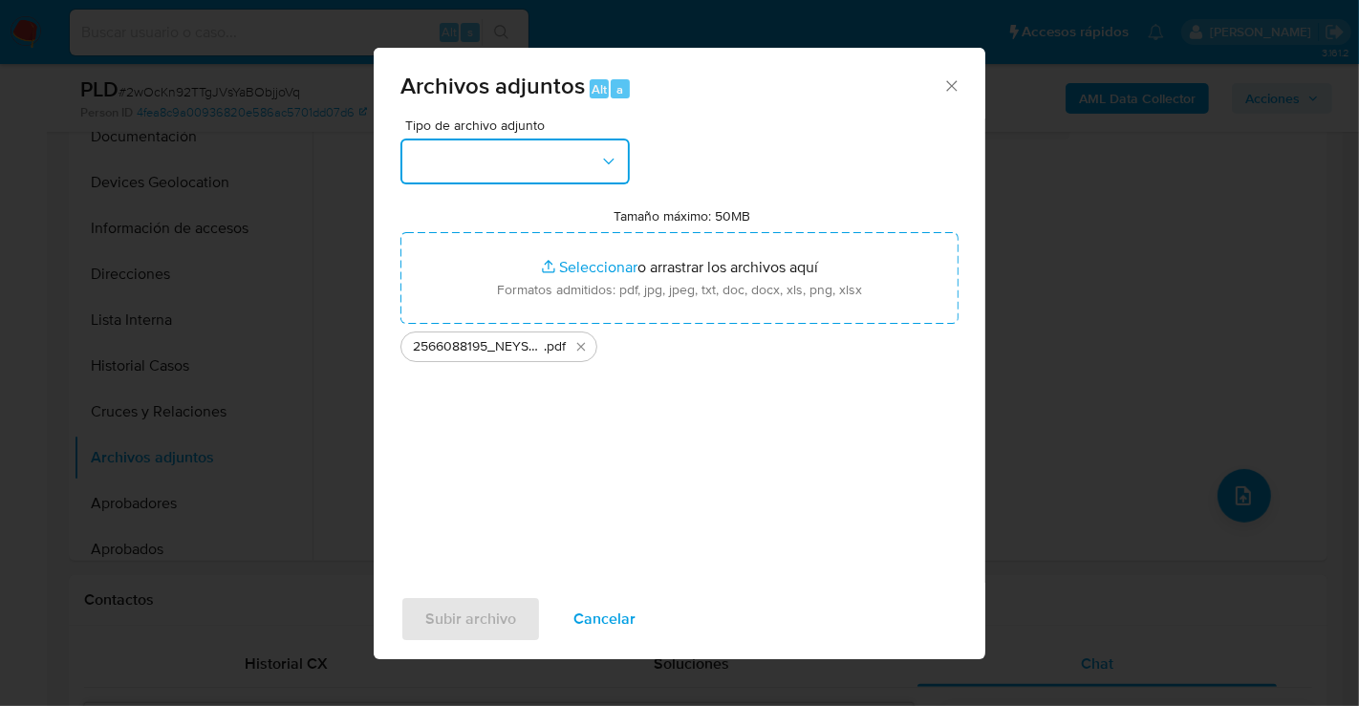
click at [510, 173] on button "button" at bounding box center [514, 162] width 229 height 46
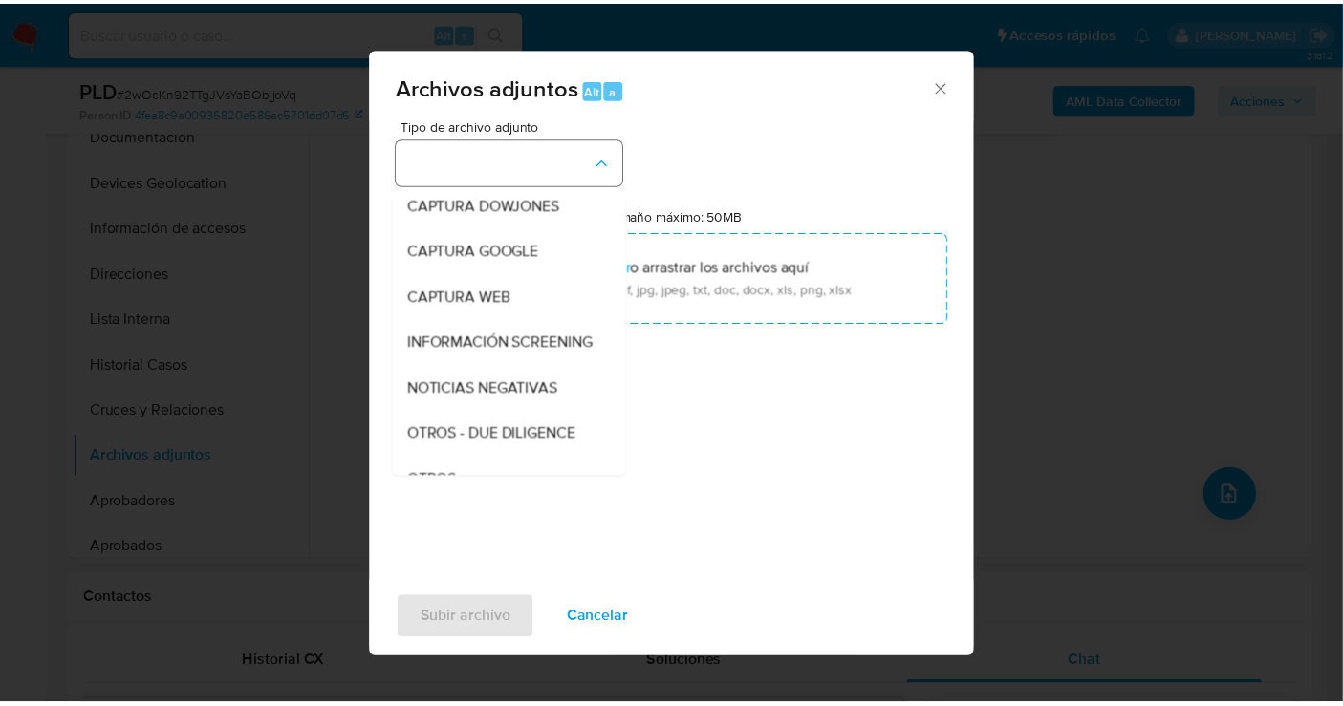
scroll to position [98, 0]
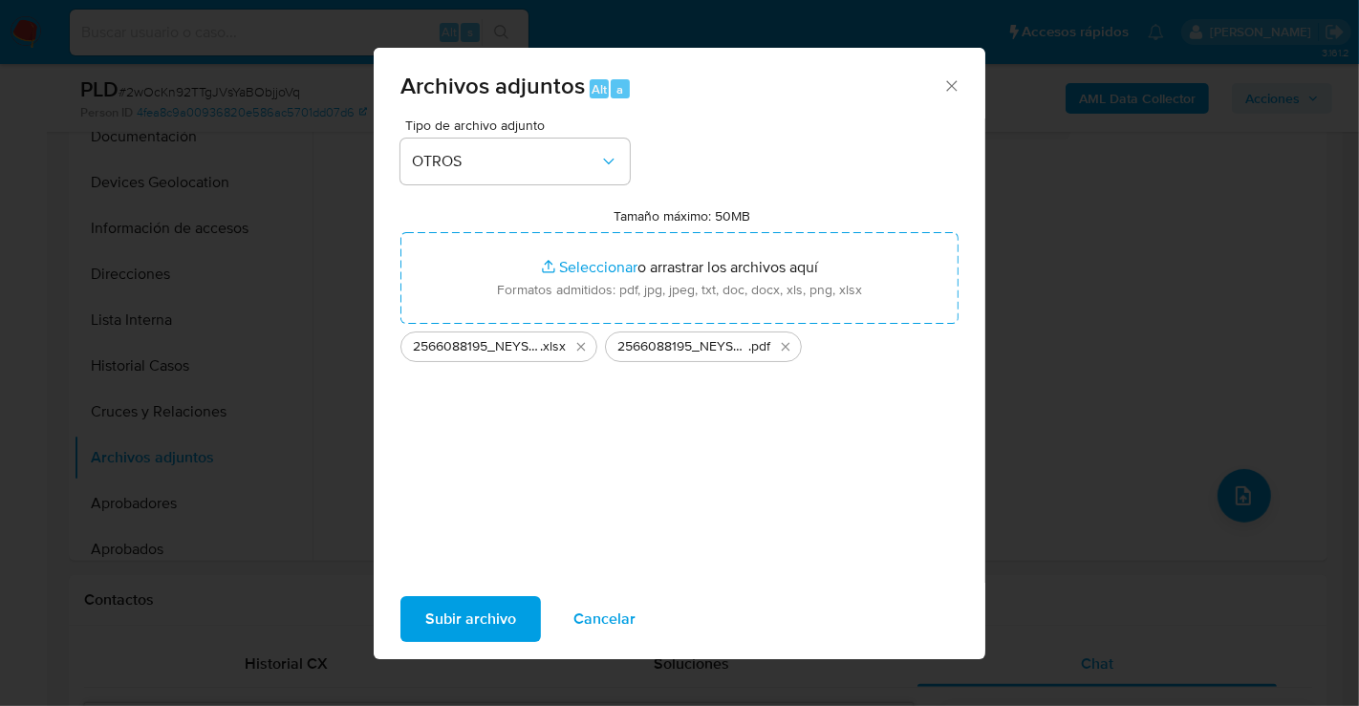
click at [475, 621] on span "Subir archivo" at bounding box center [470, 619] width 91 height 42
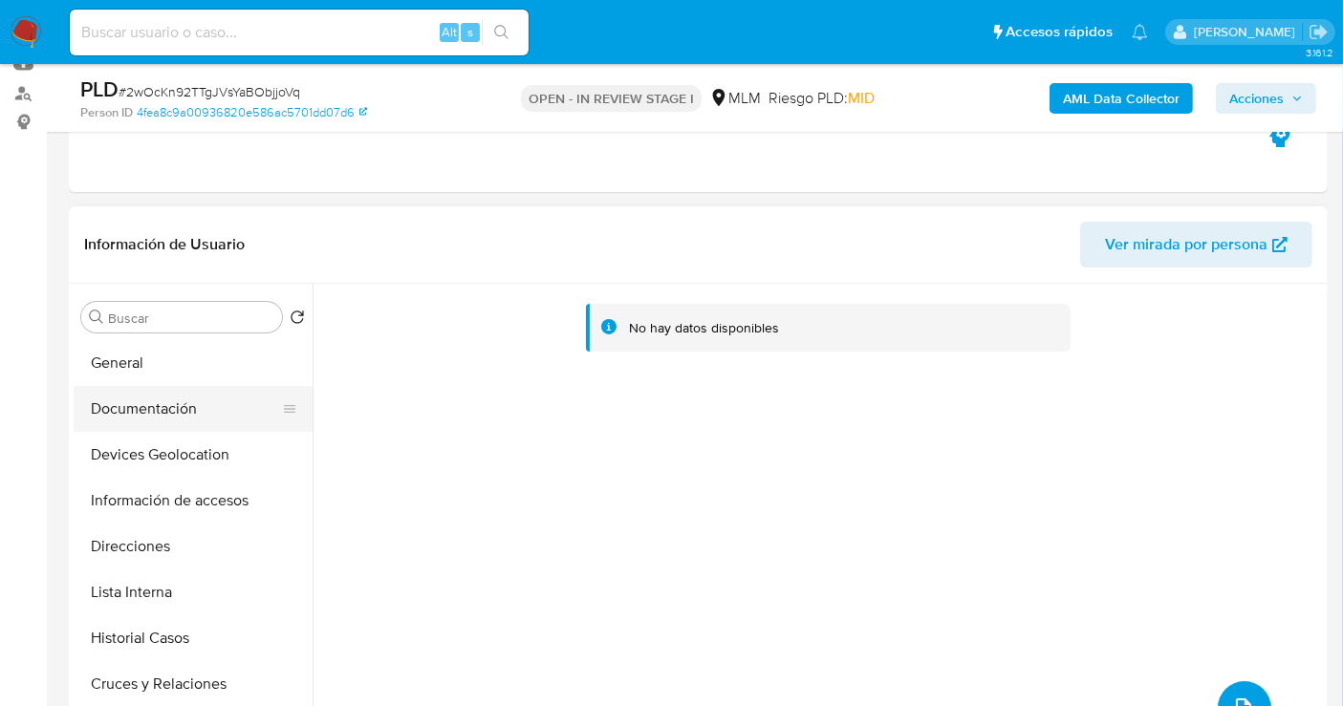
scroll to position [0, 0]
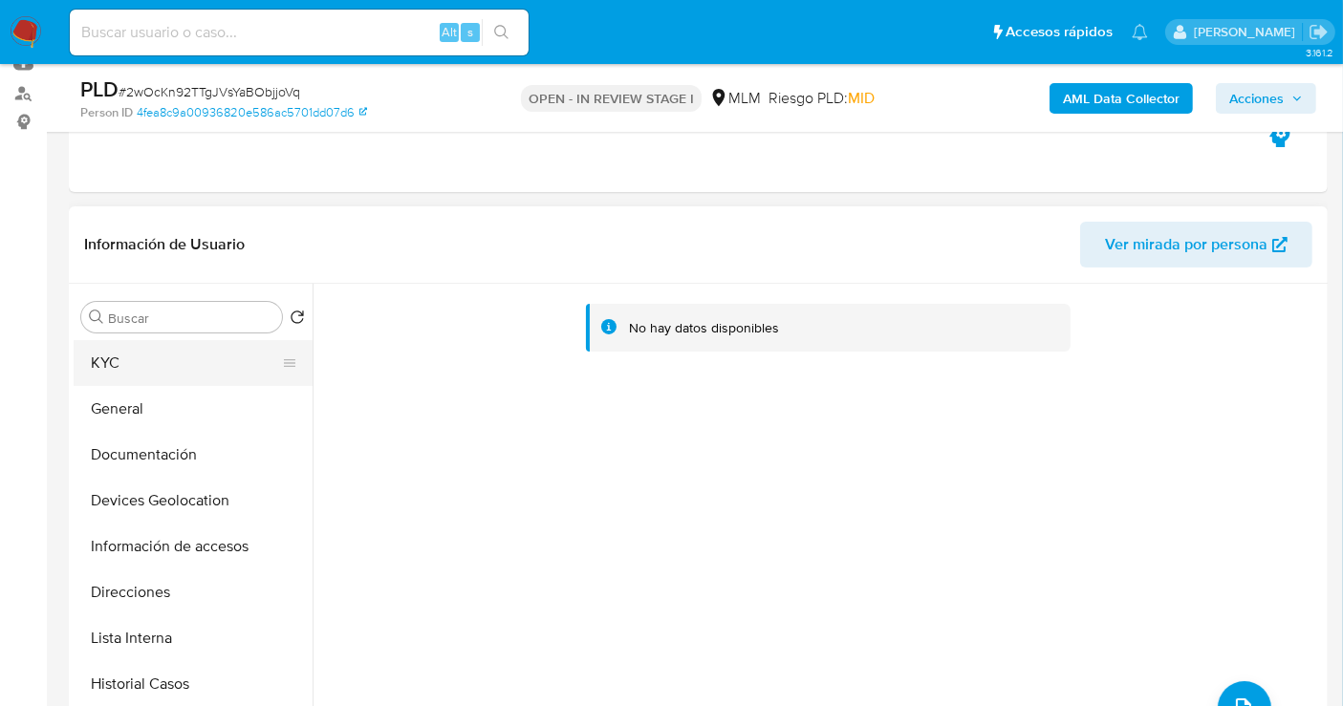
click at [112, 370] on button "KYC" at bounding box center [186, 363] width 224 height 46
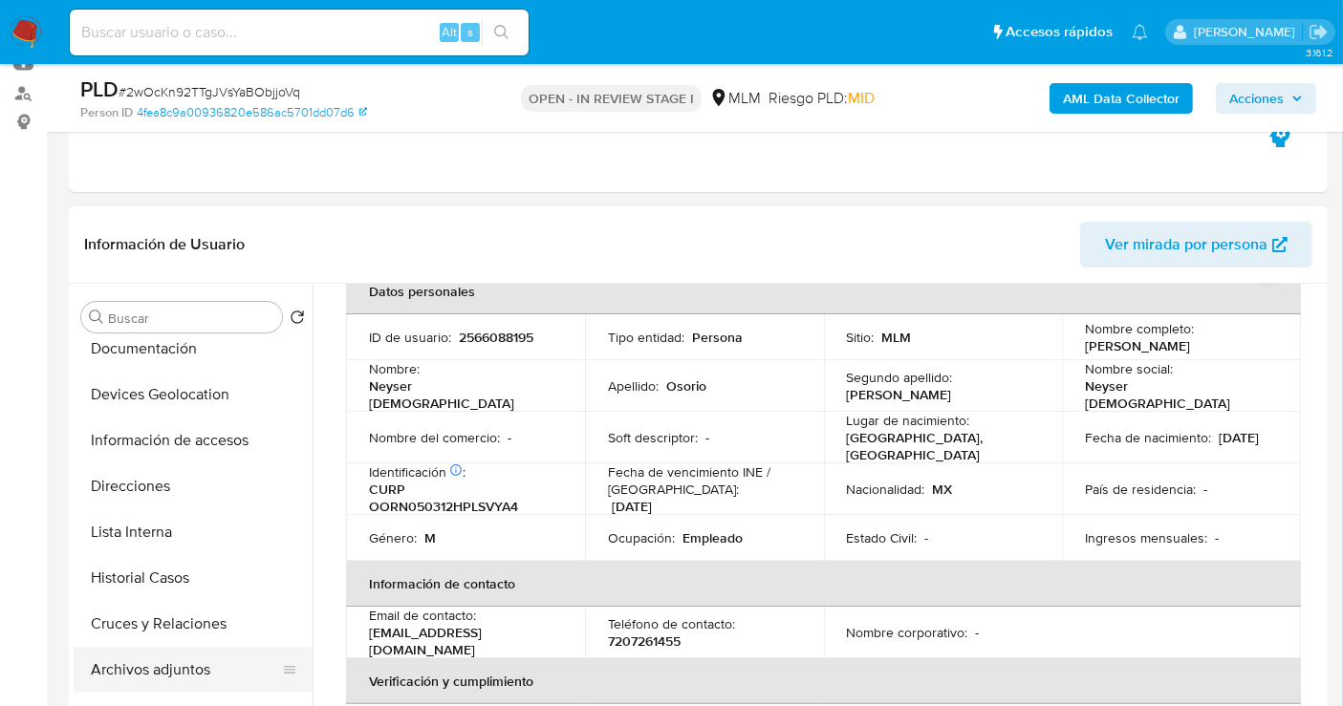
scroll to position [212, 0]
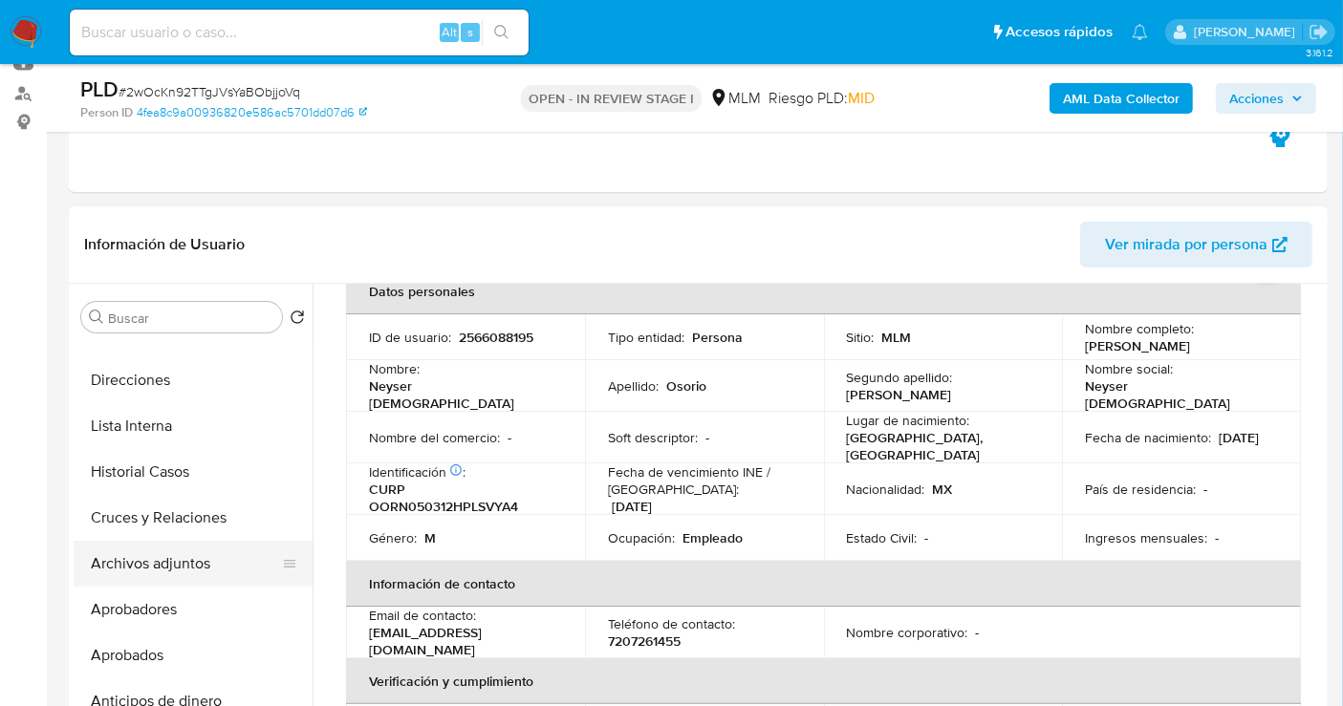
click at [136, 562] on button "Archivos adjuntos" at bounding box center [186, 564] width 224 height 46
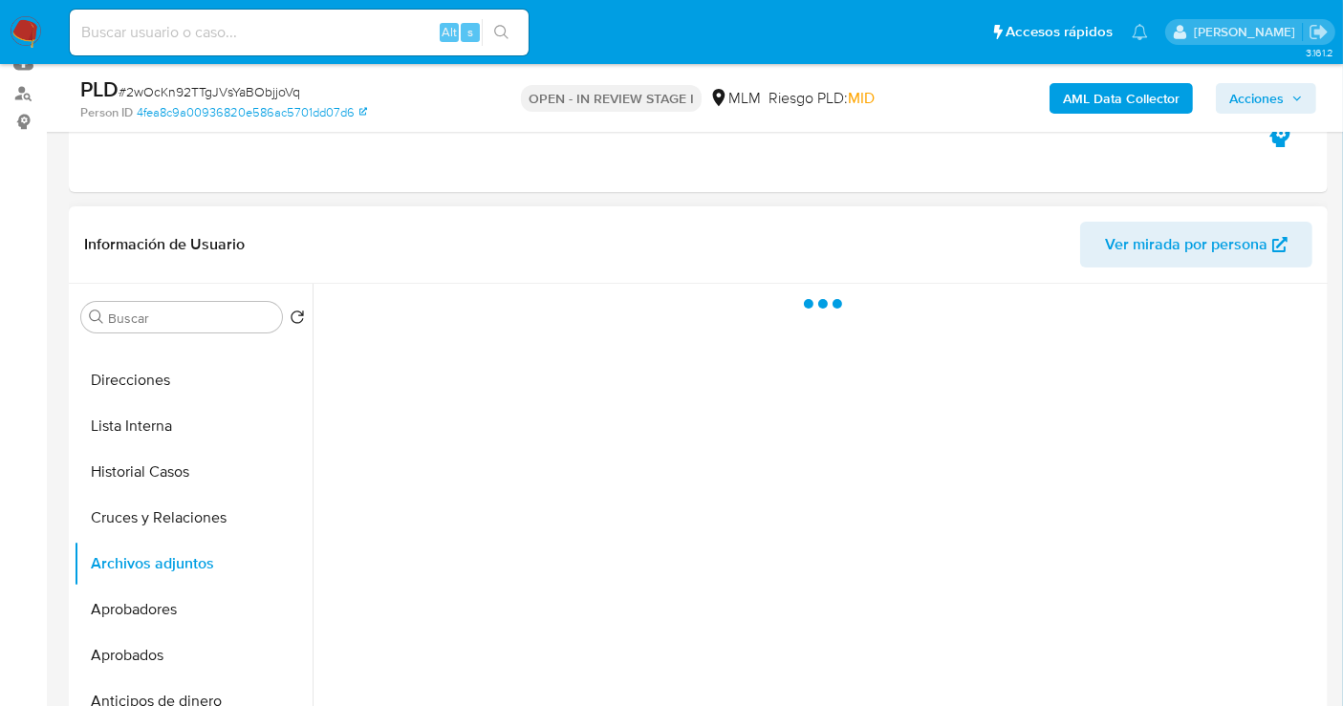
scroll to position [0, 0]
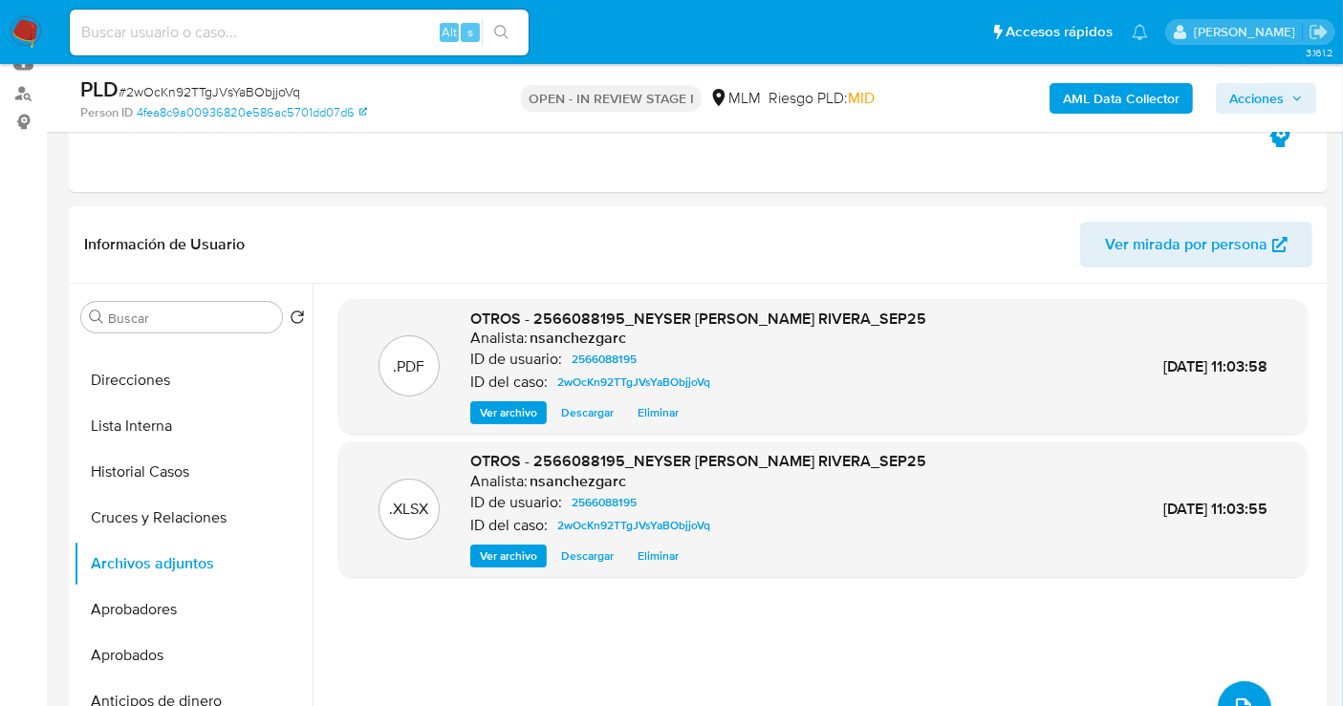
click at [1248, 100] on span "Acciones" at bounding box center [1256, 98] width 54 height 31
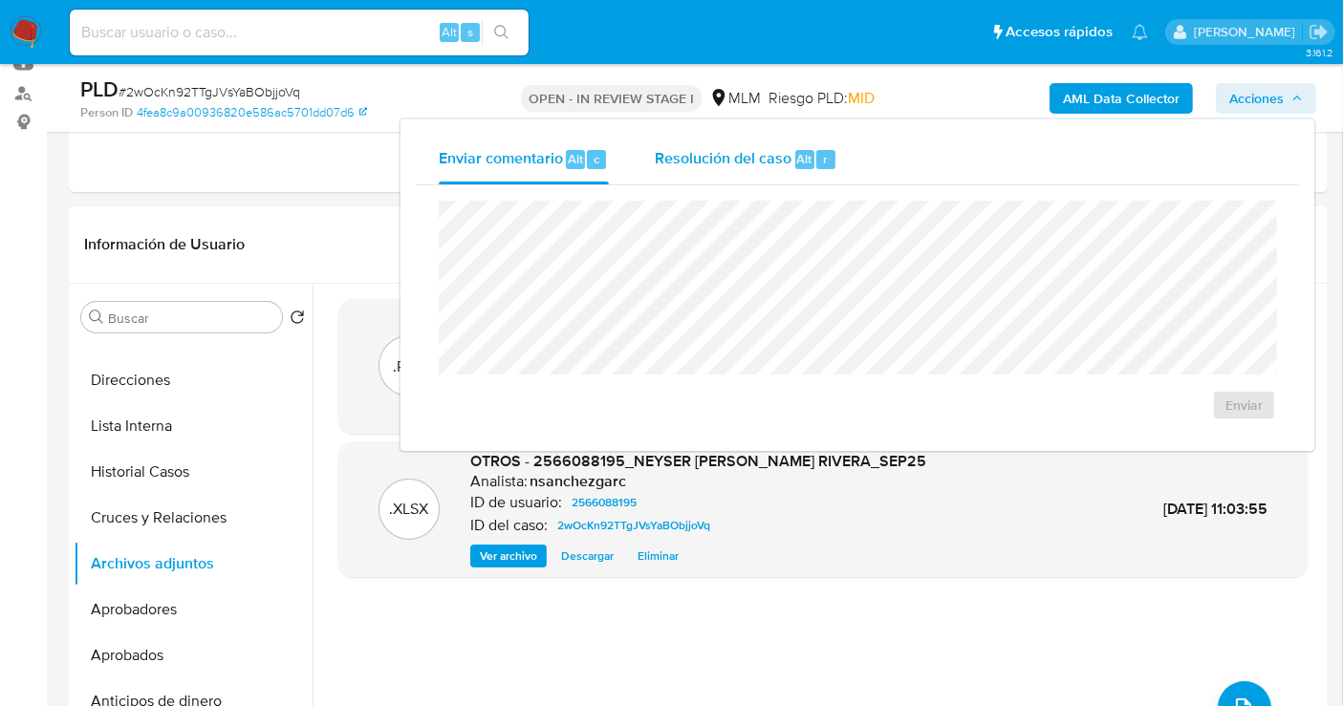
click at [681, 162] on span "Resolución del caso" at bounding box center [723, 158] width 137 height 22
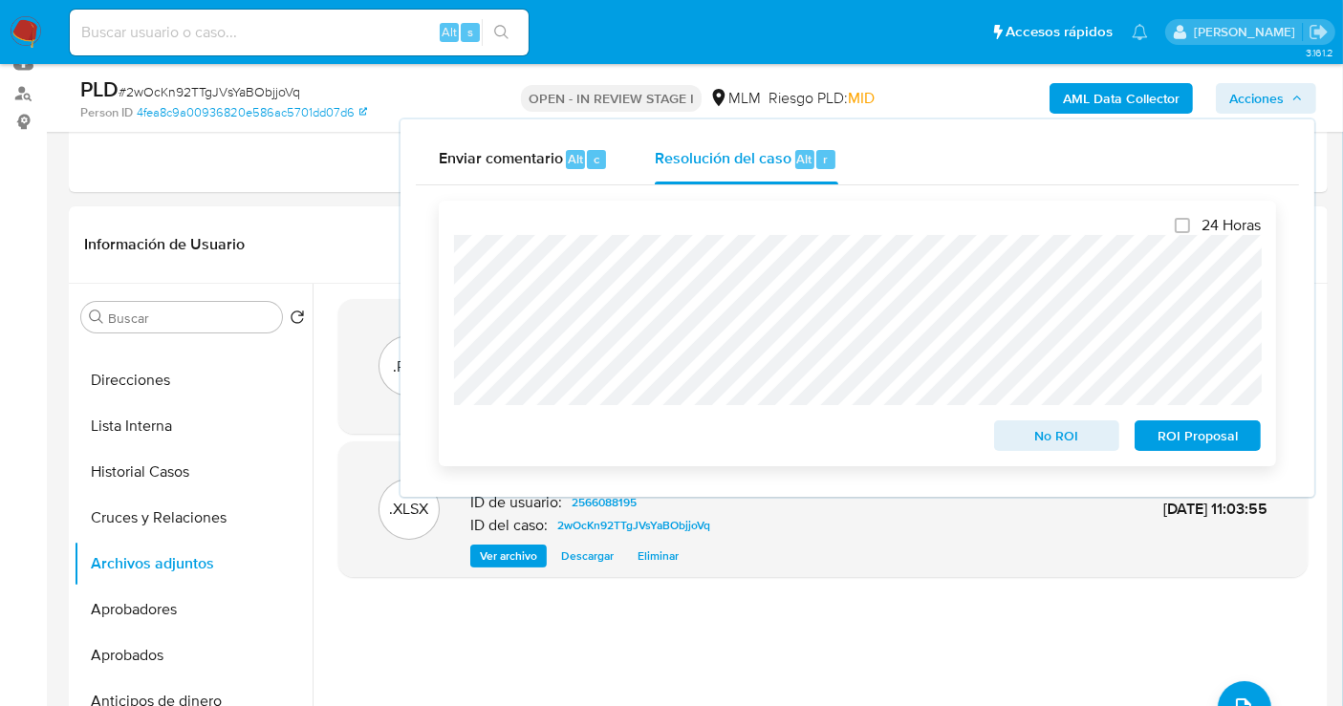
click at [1192, 446] on span "ROI Proposal" at bounding box center [1197, 435] width 99 height 27
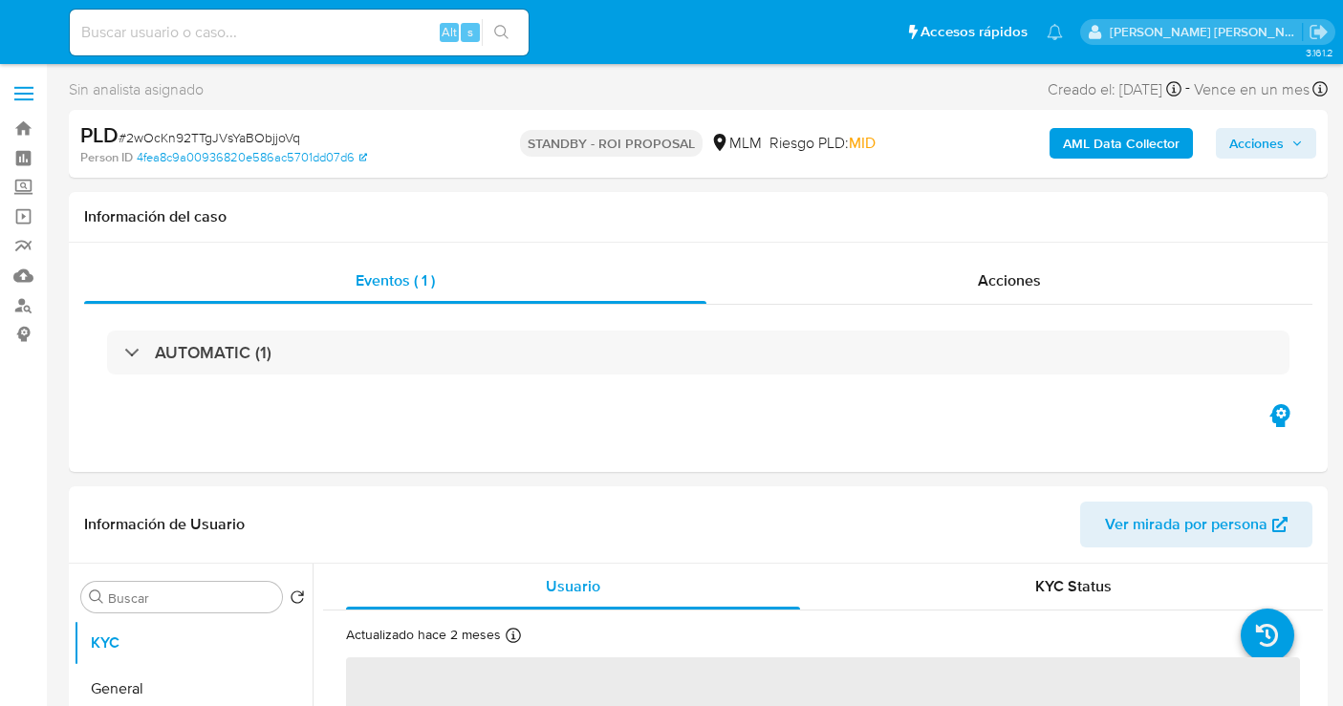
select select "10"
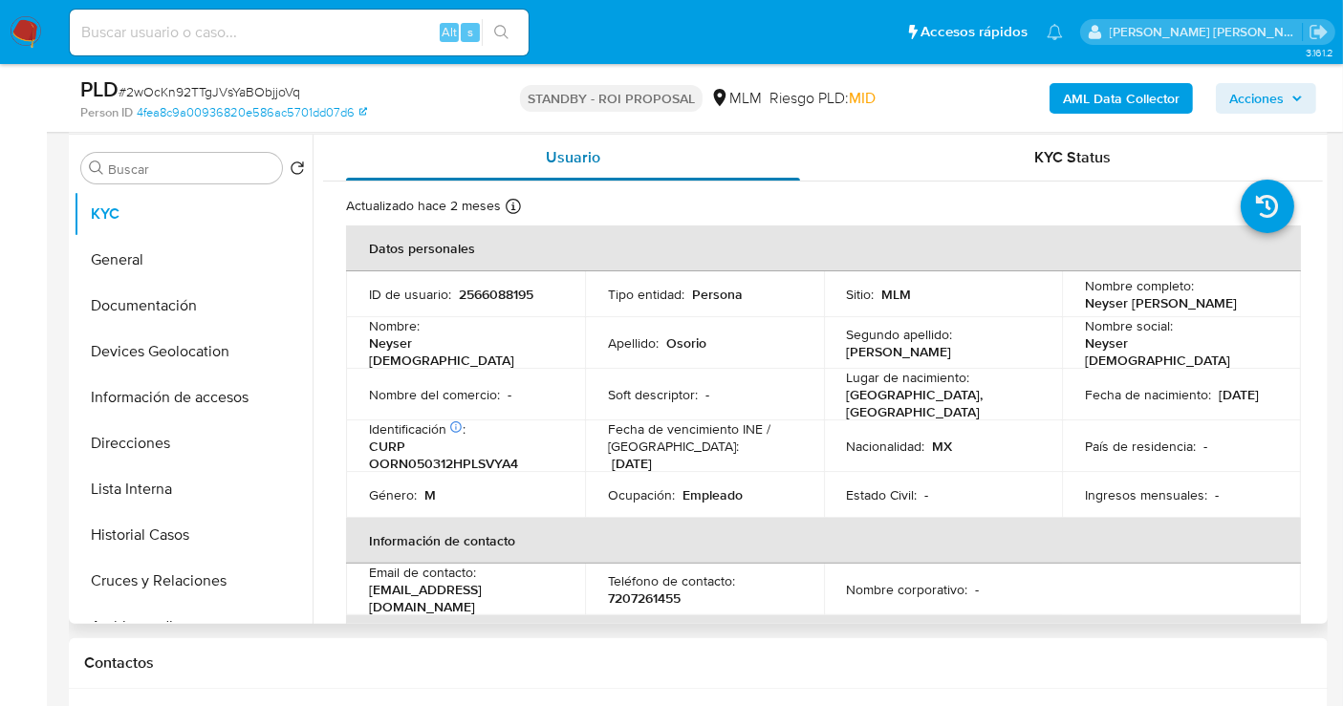
scroll to position [424, 0]
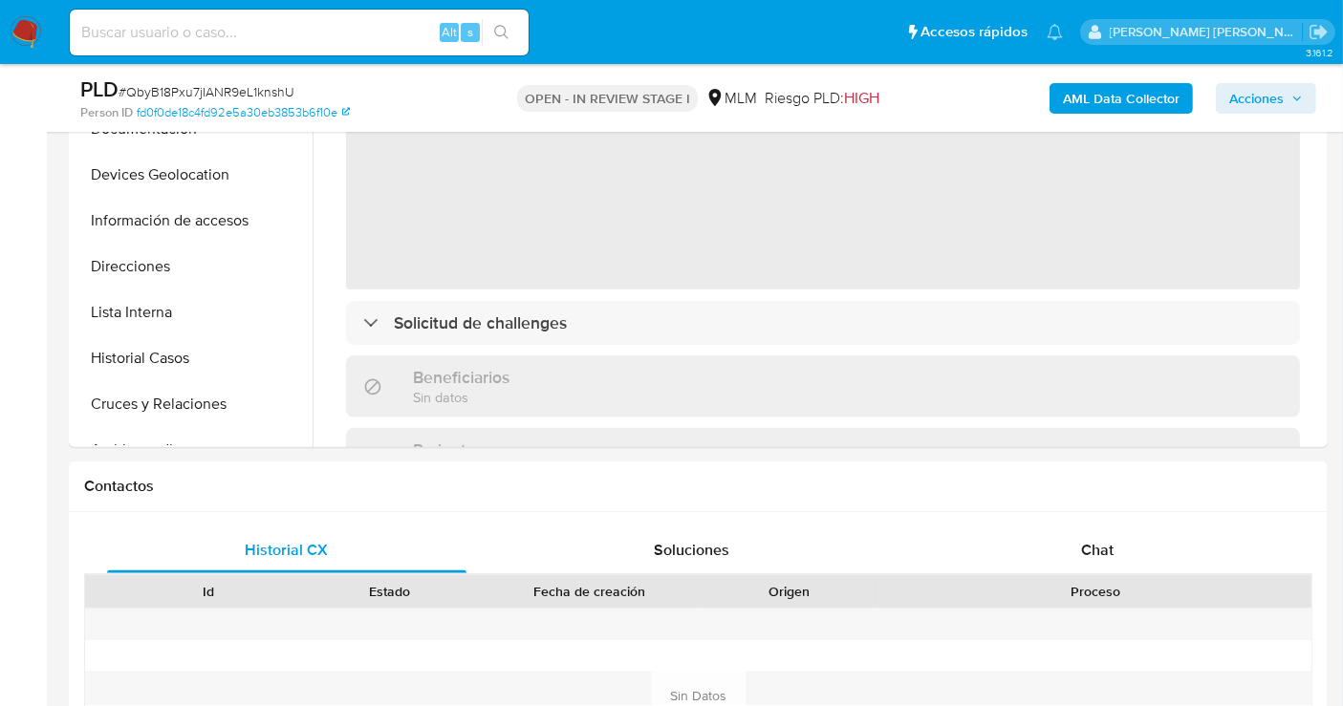
scroll to position [637, 0]
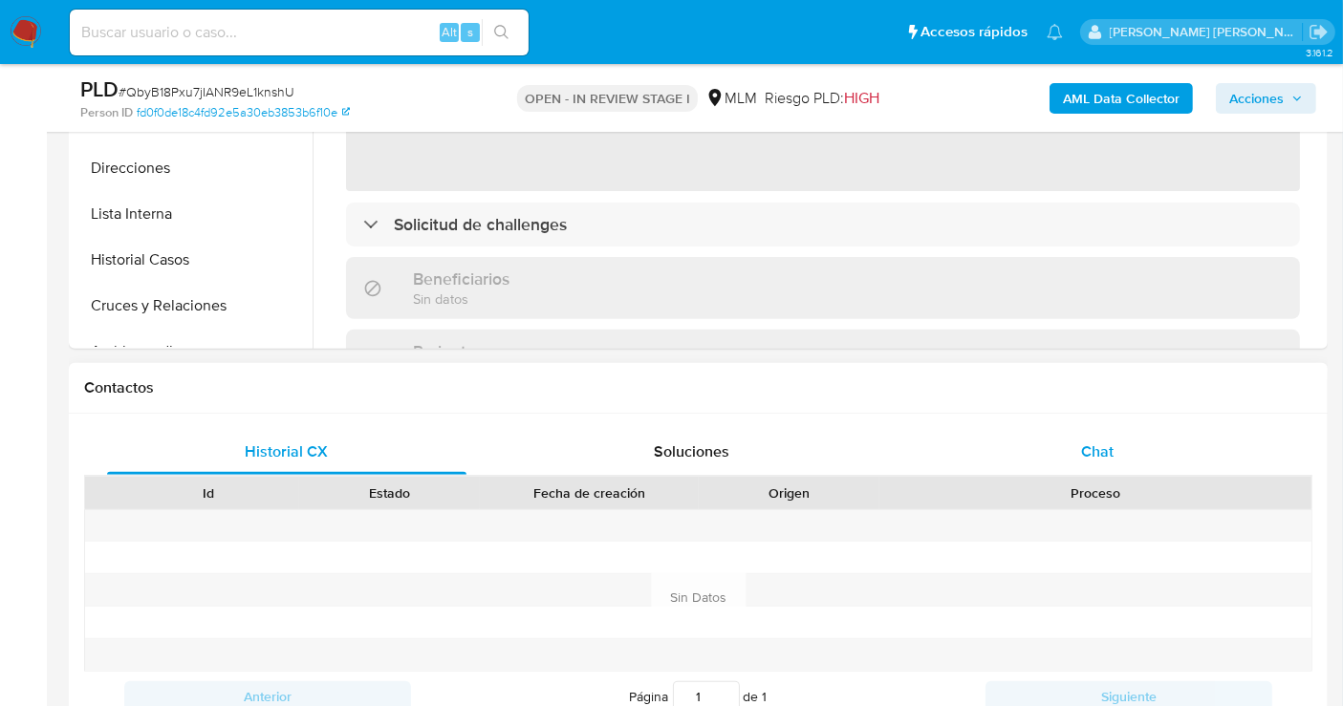
click at [1094, 461] on div "Chat" at bounding box center [1096, 452] width 359 height 46
select select "10"
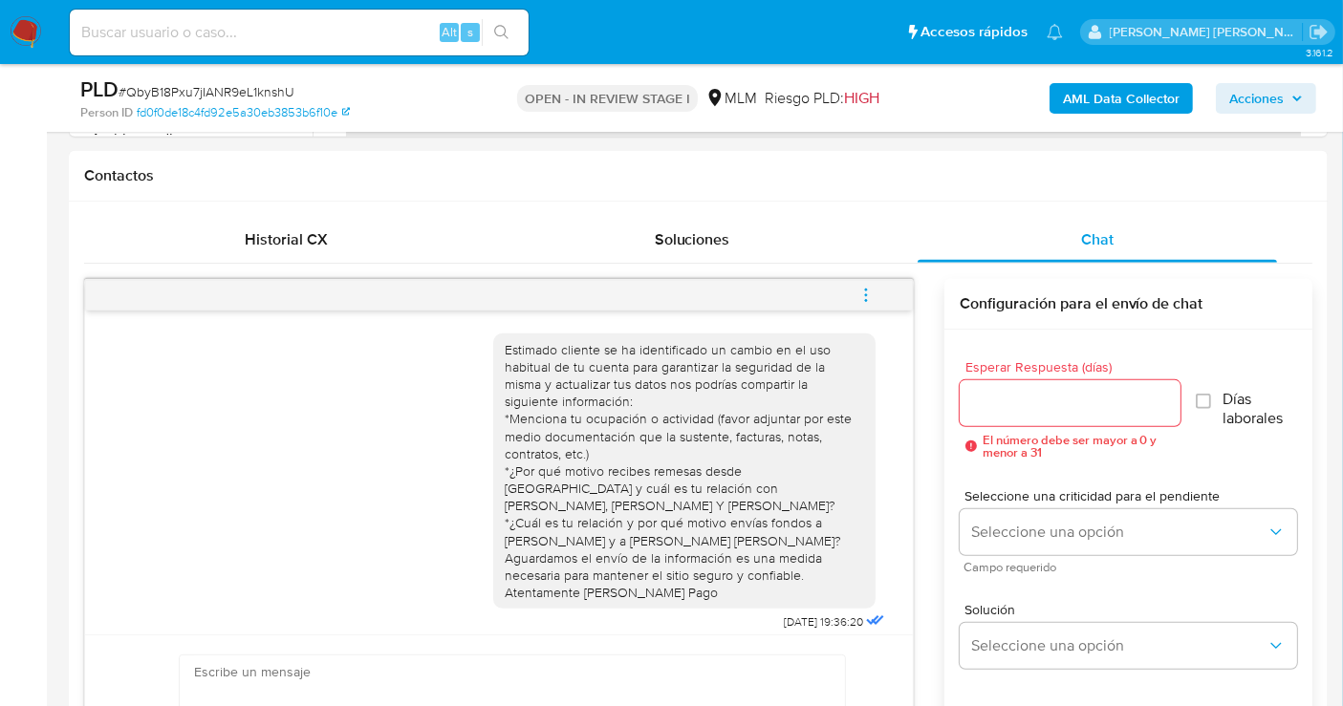
scroll to position [11, 0]
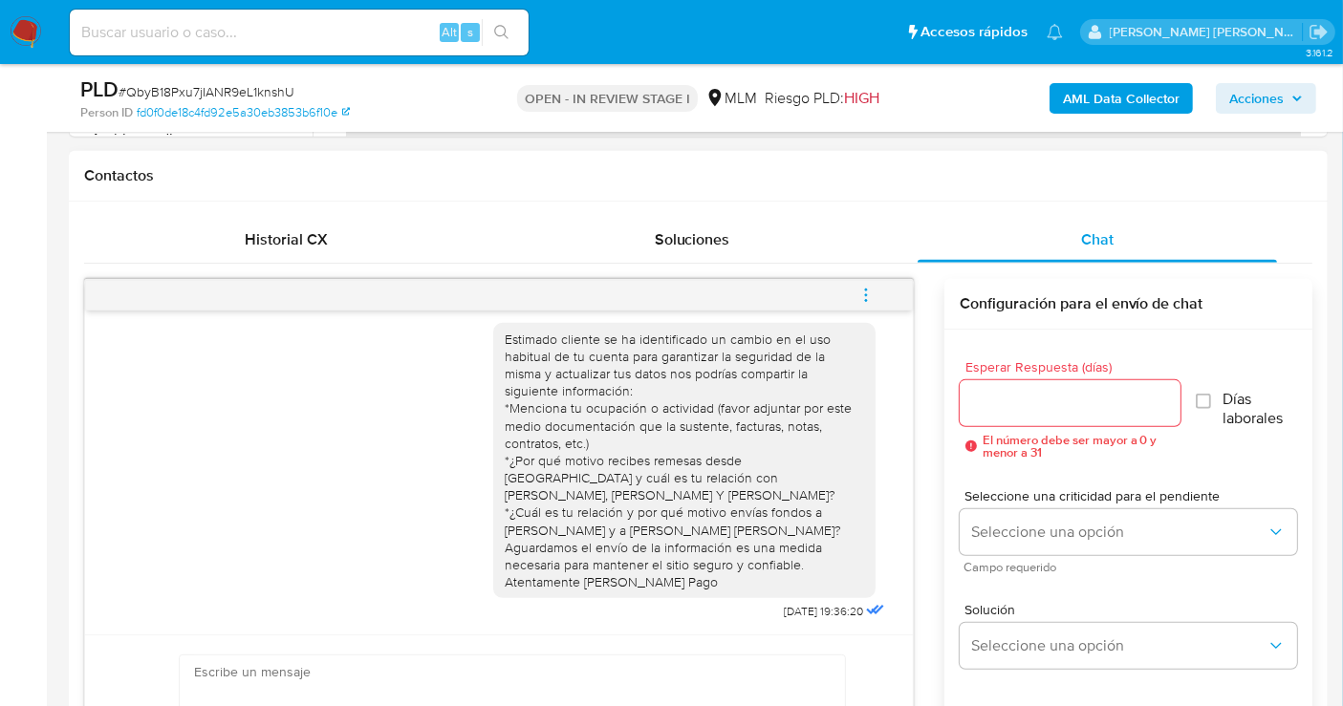
click at [863, 291] on icon "menu-action" at bounding box center [865, 295] width 17 height 17
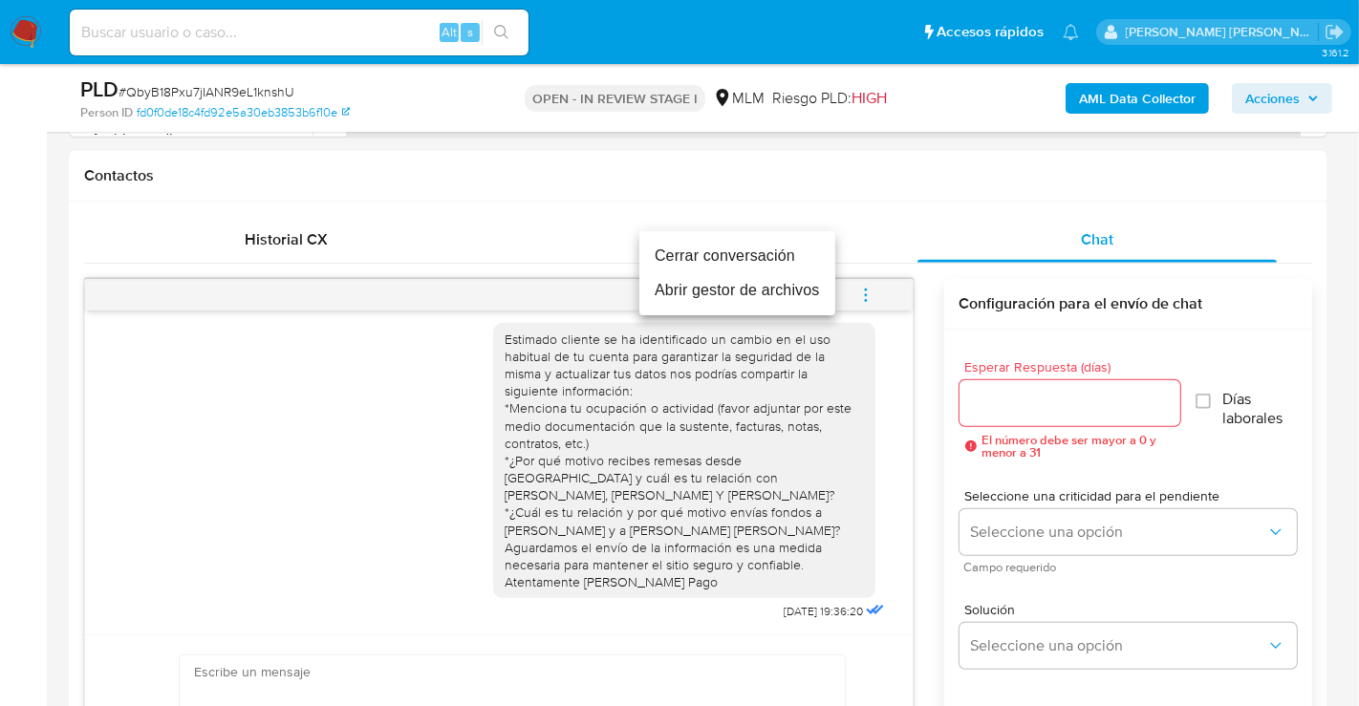
click at [694, 247] on li "Cerrar conversación" at bounding box center [737, 256] width 196 height 34
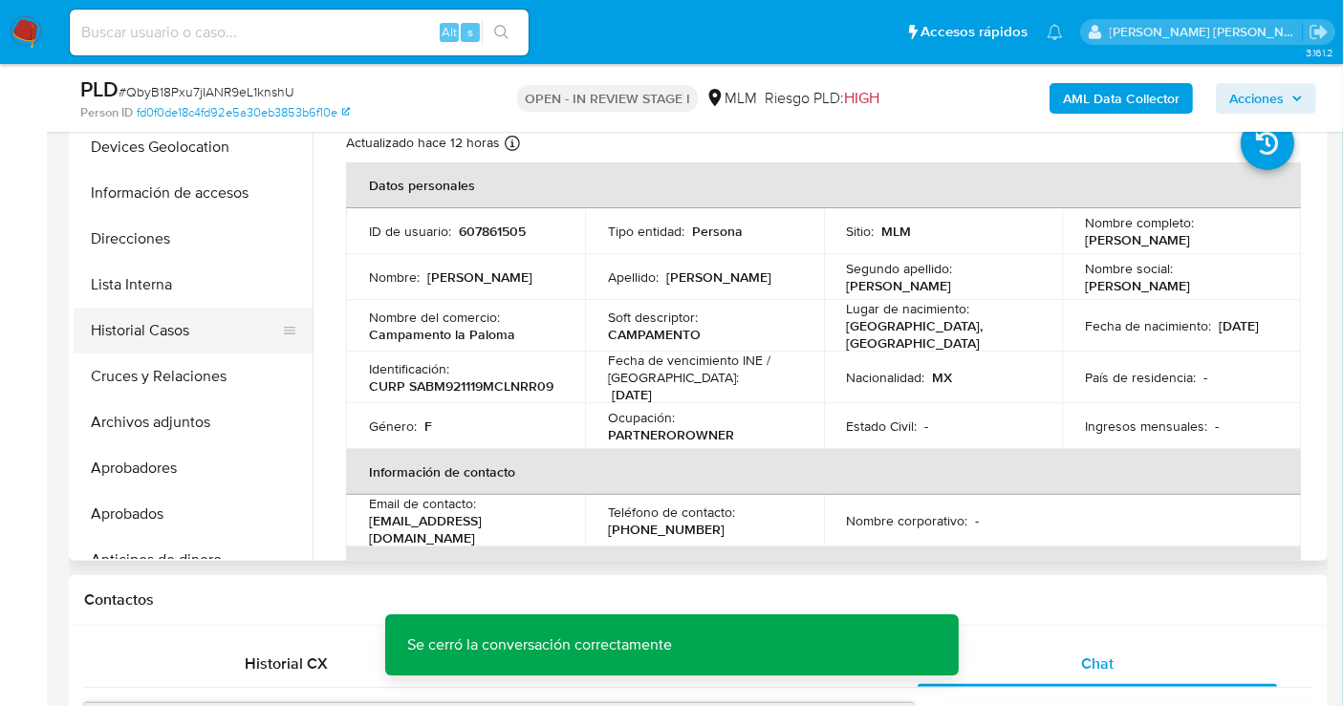
scroll to position [212, 0]
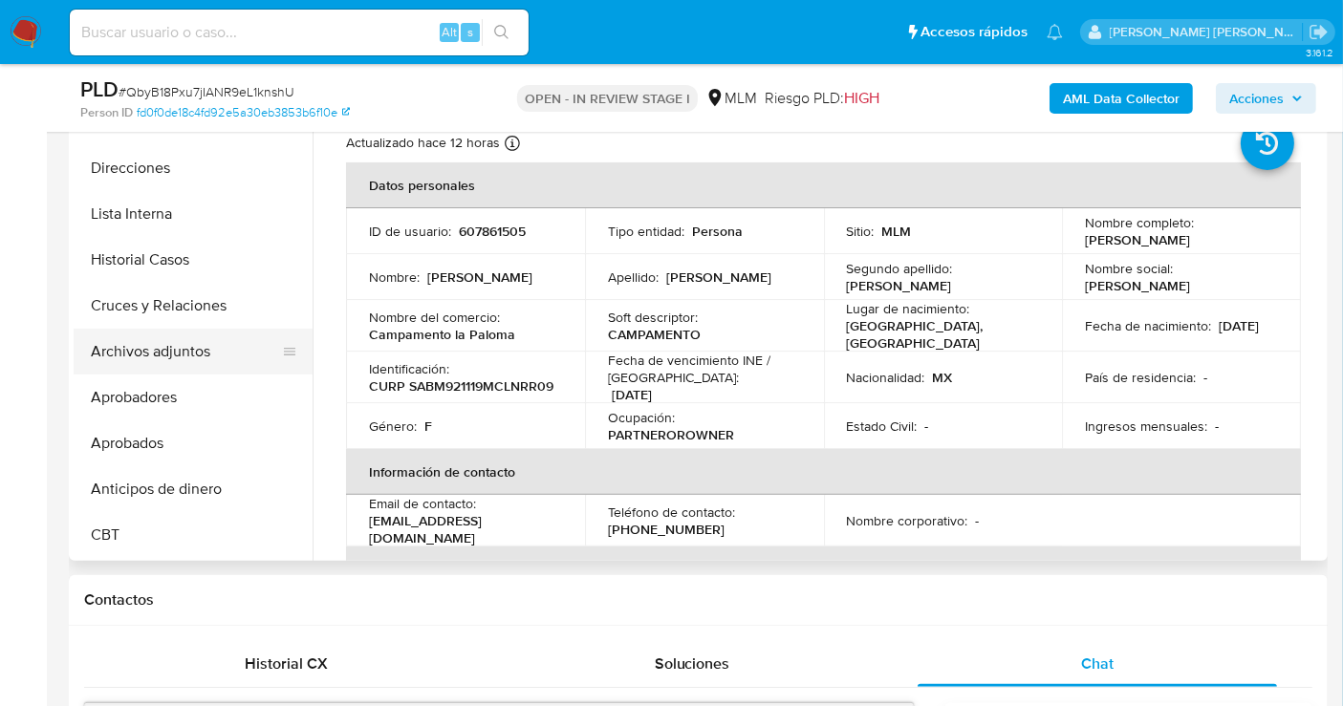
click at [148, 356] on button "Archivos adjuntos" at bounding box center [186, 352] width 224 height 46
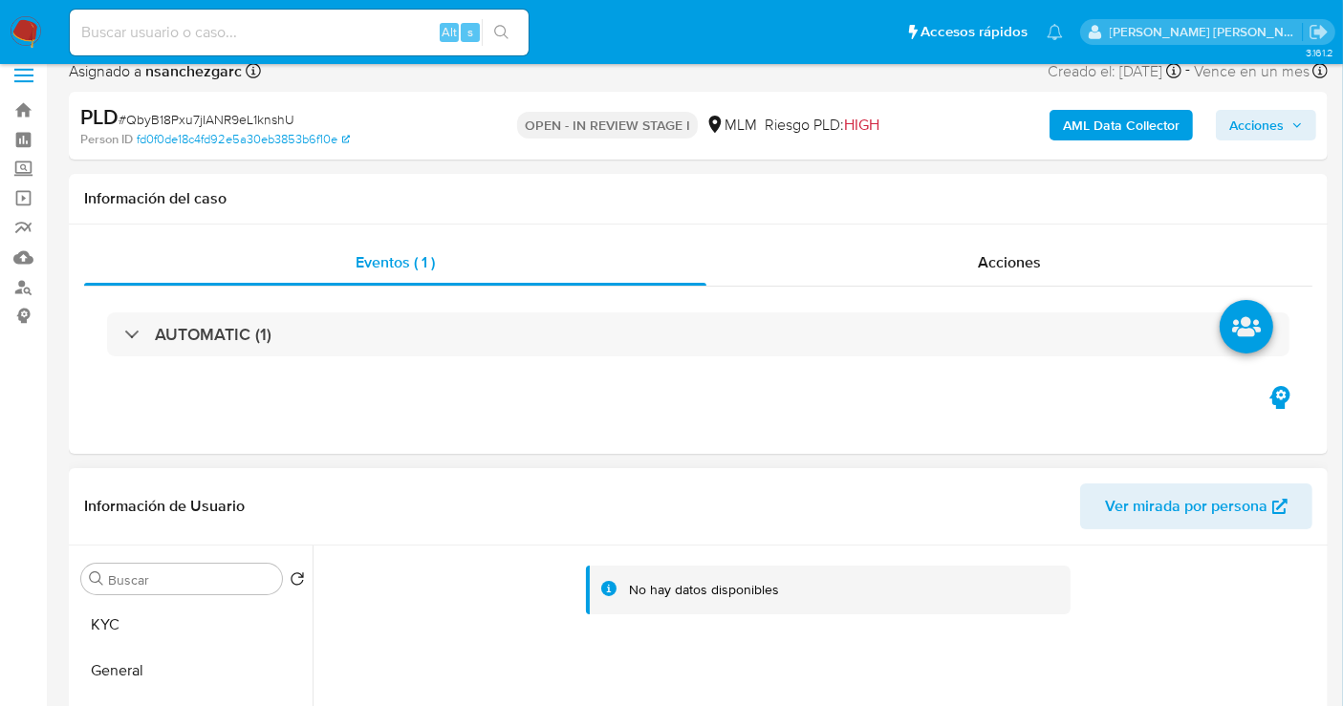
scroll to position [0, 0]
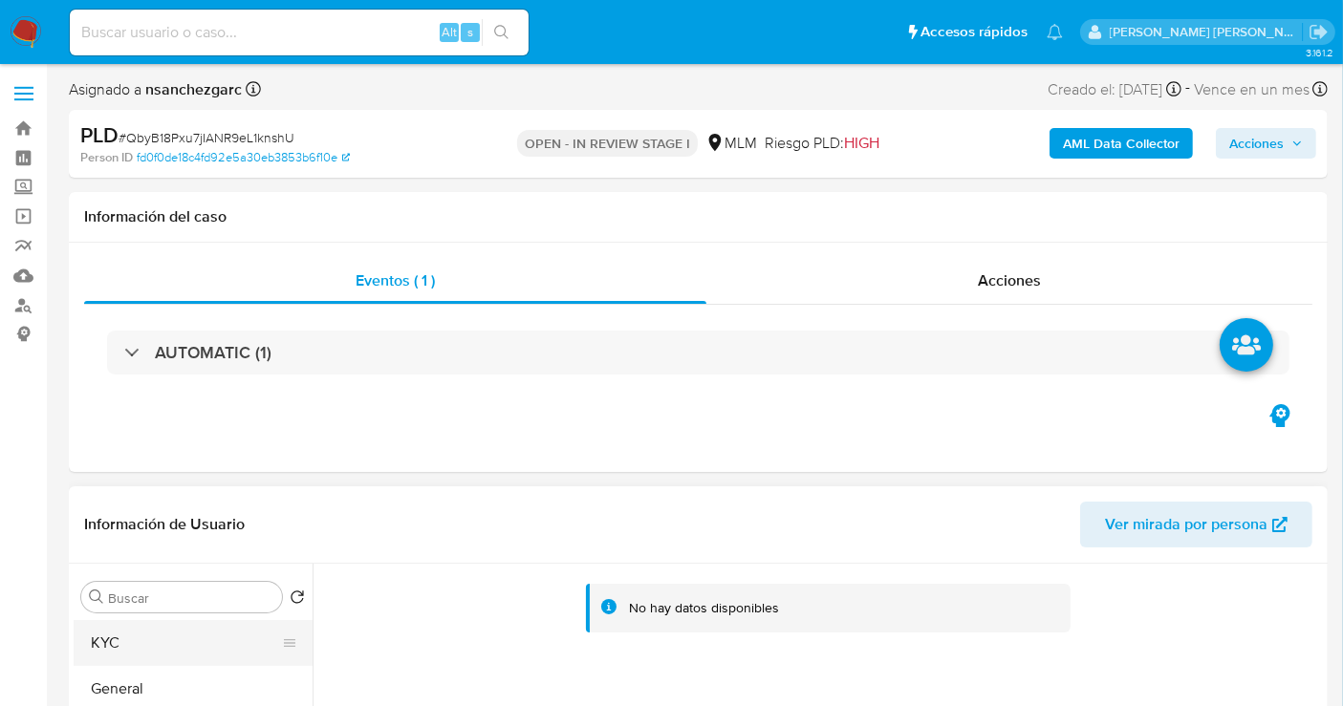
click at [108, 631] on button "KYC" at bounding box center [186, 643] width 224 height 46
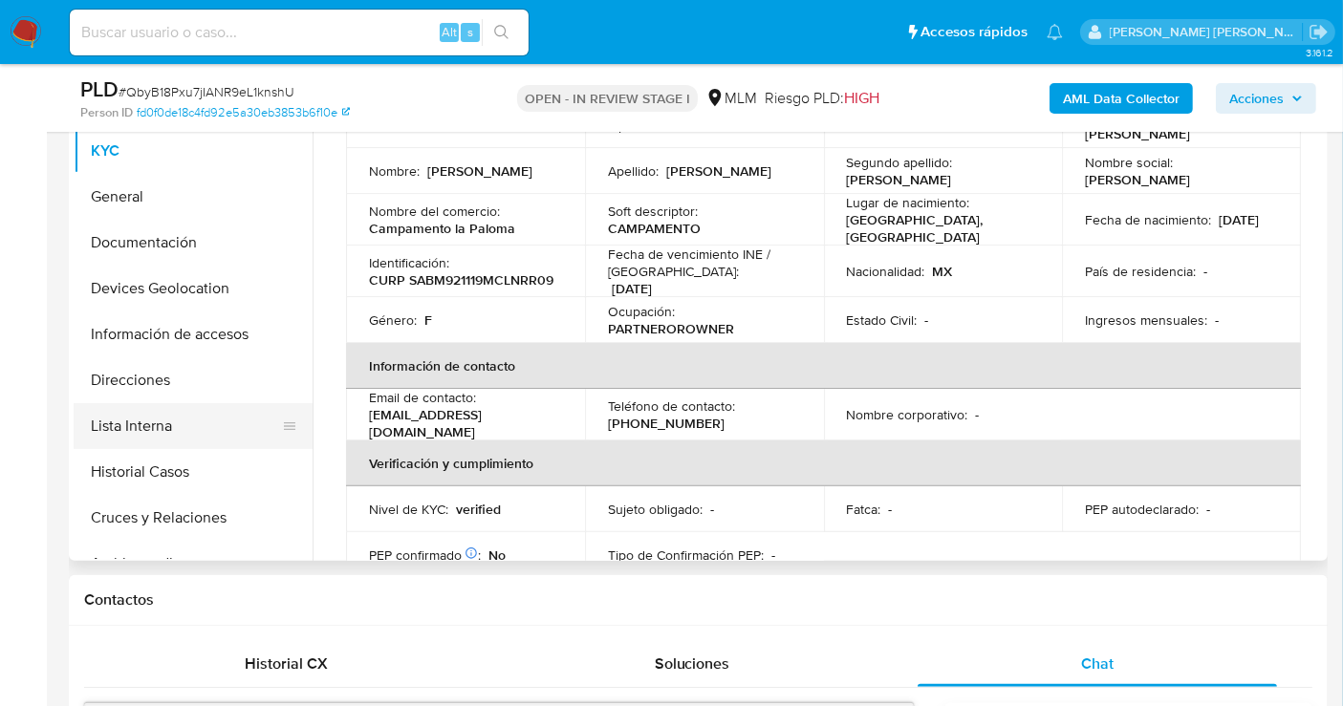
scroll to position [106, 0]
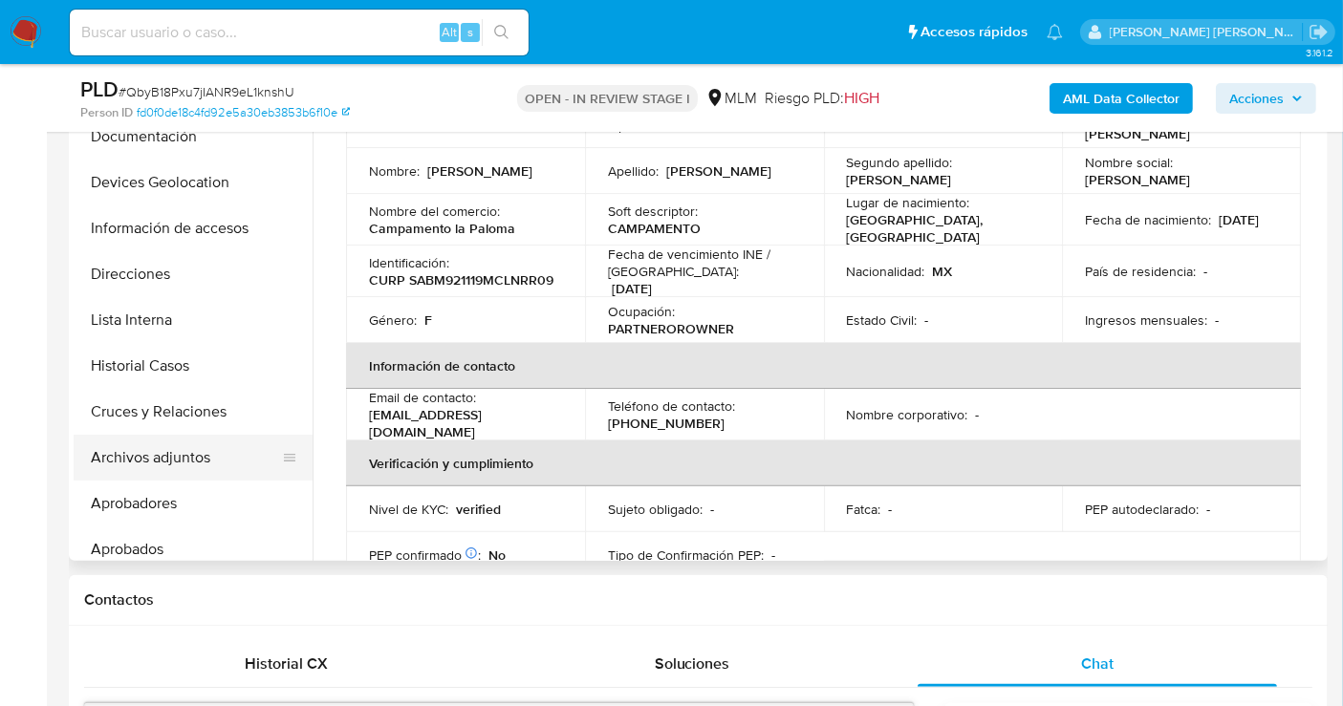
click at [128, 449] on button "Archivos adjuntos" at bounding box center [186, 458] width 224 height 46
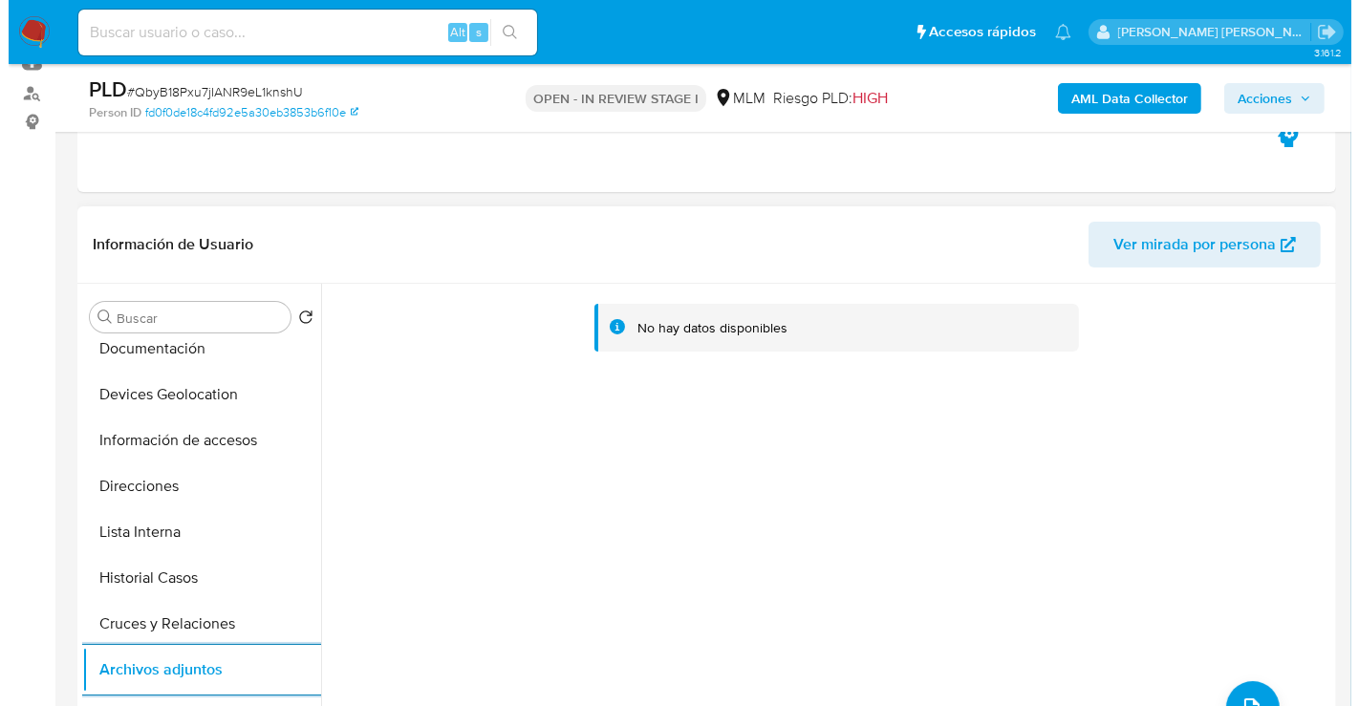
scroll to position [318, 0]
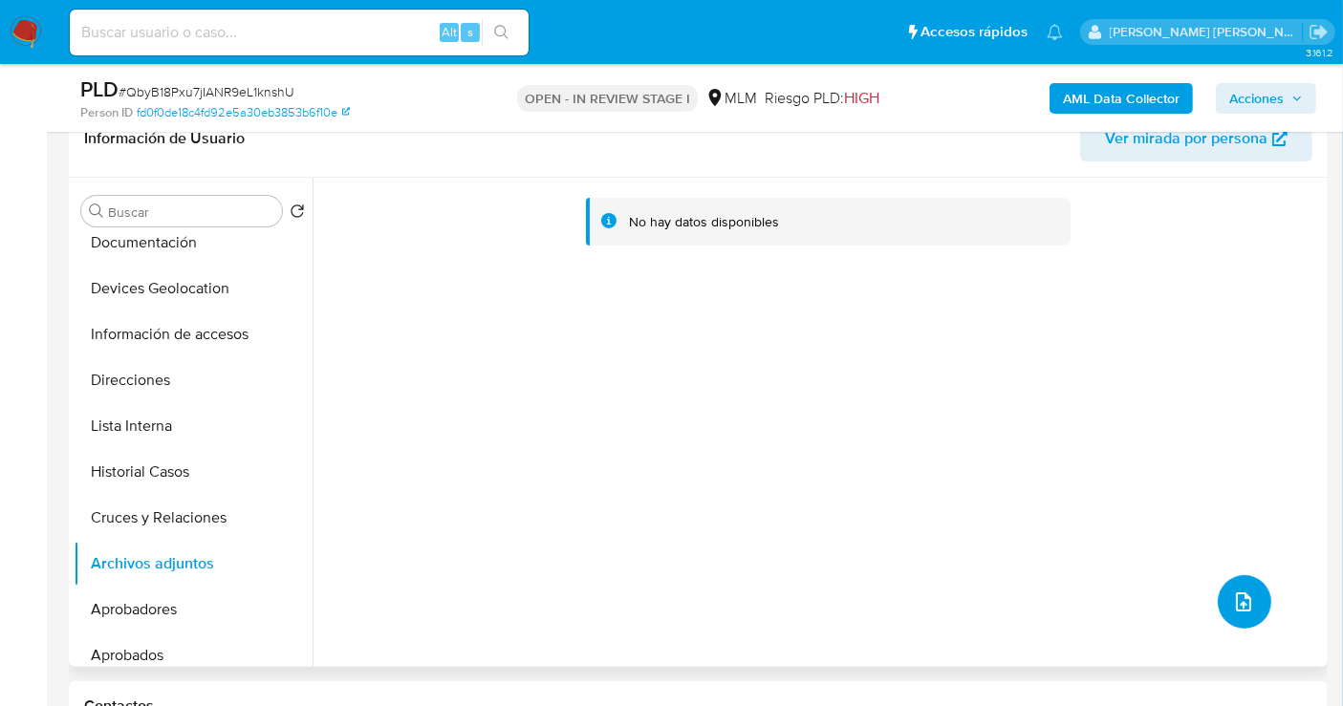
click at [1243, 599] on icon "upload-file" at bounding box center [1243, 602] width 15 height 19
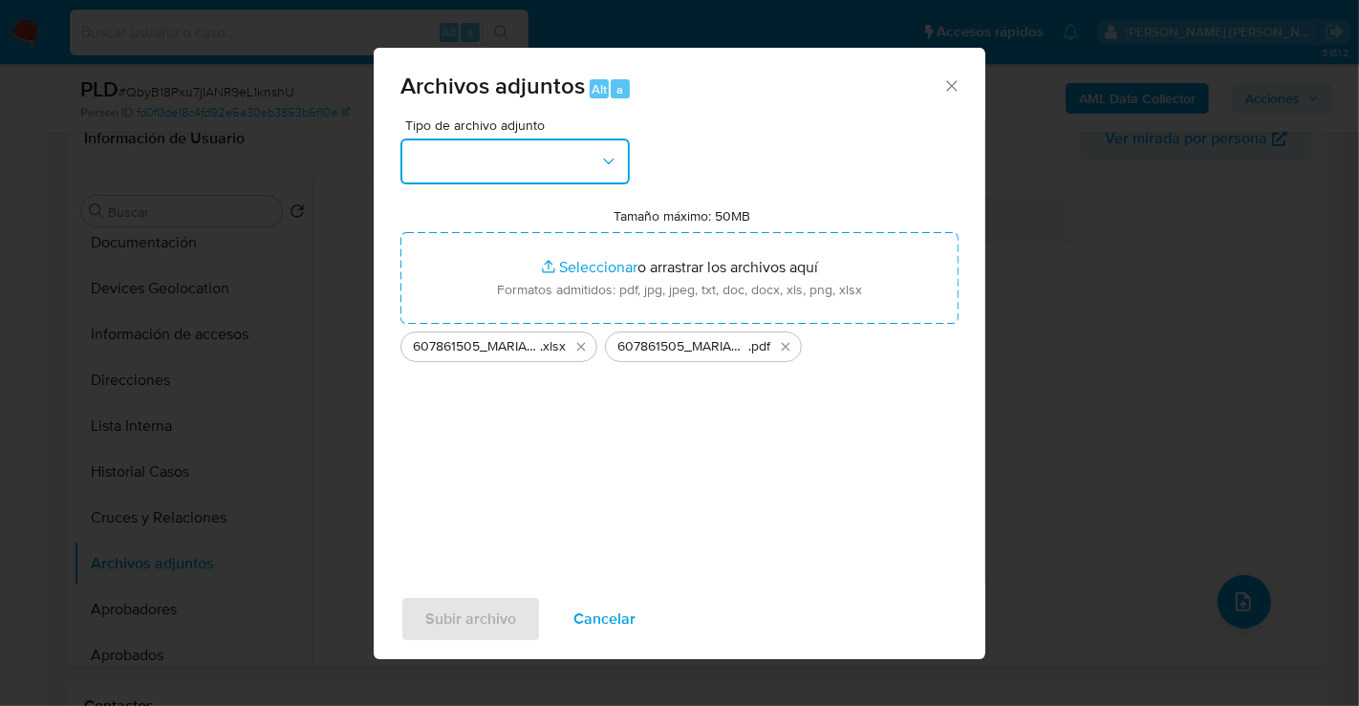
click at [493, 158] on button "button" at bounding box center [514, 162] width 229 height 46
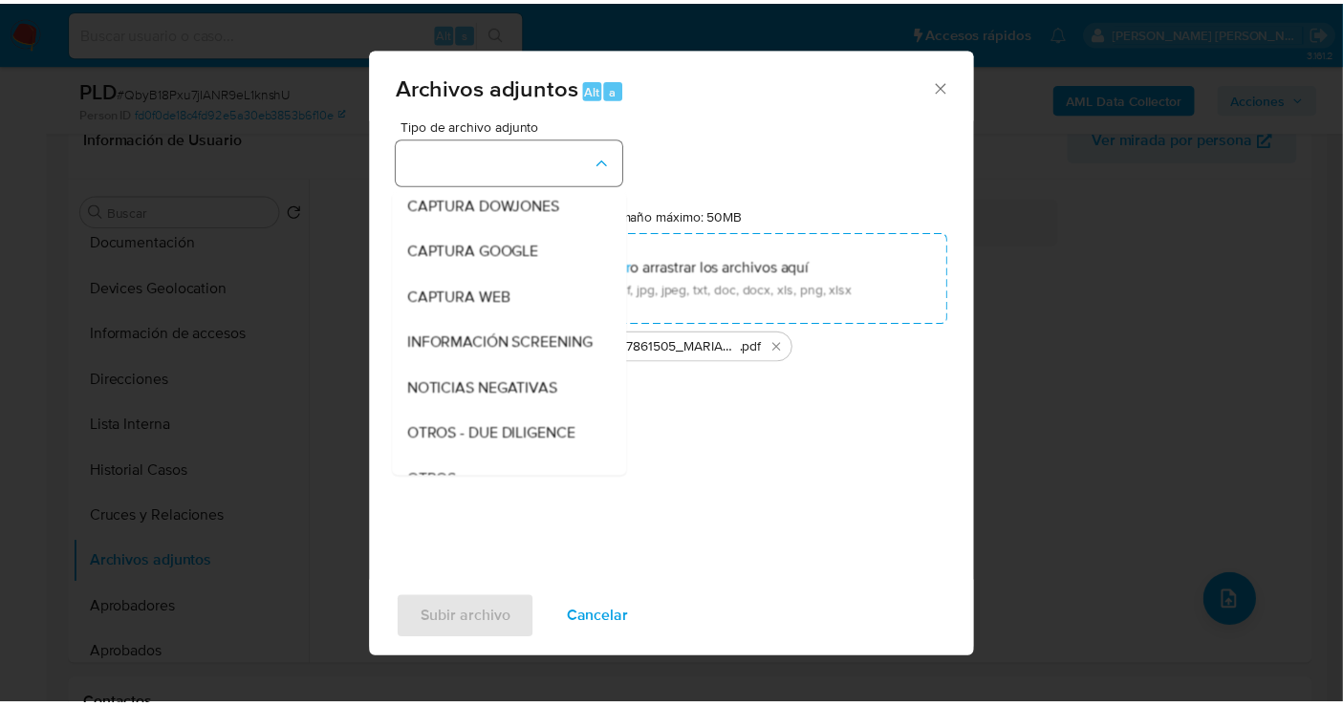
scroll to position [98, 0]
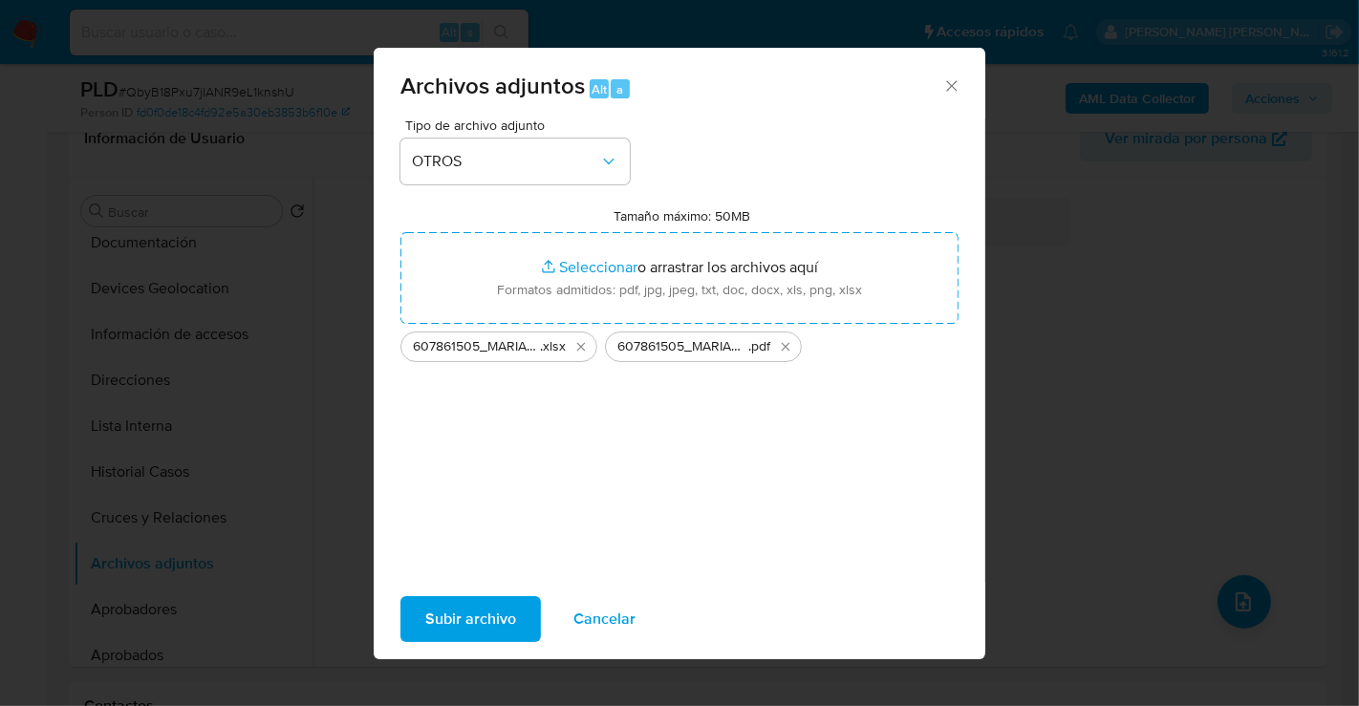
click at [497, 610] on span "Subir archivo" at bounding box center [470, 619] width 91 height 42
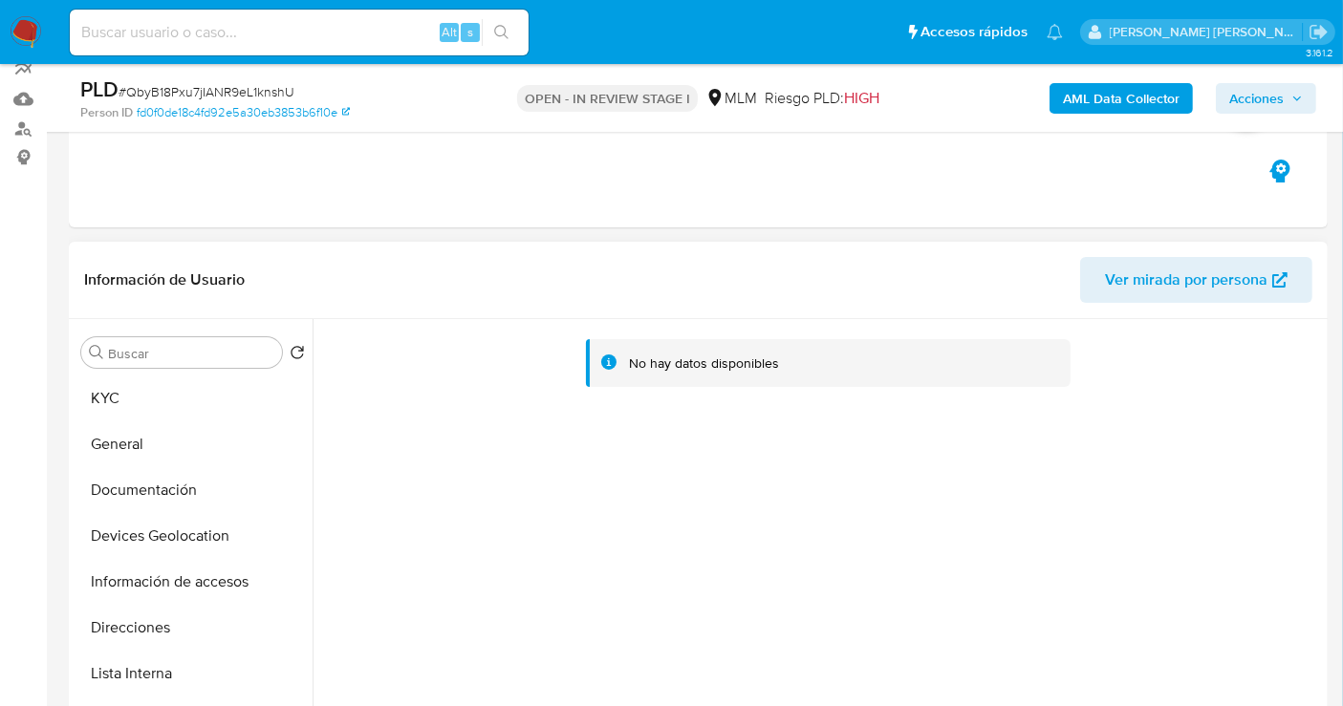
scroll to position [106, 0]
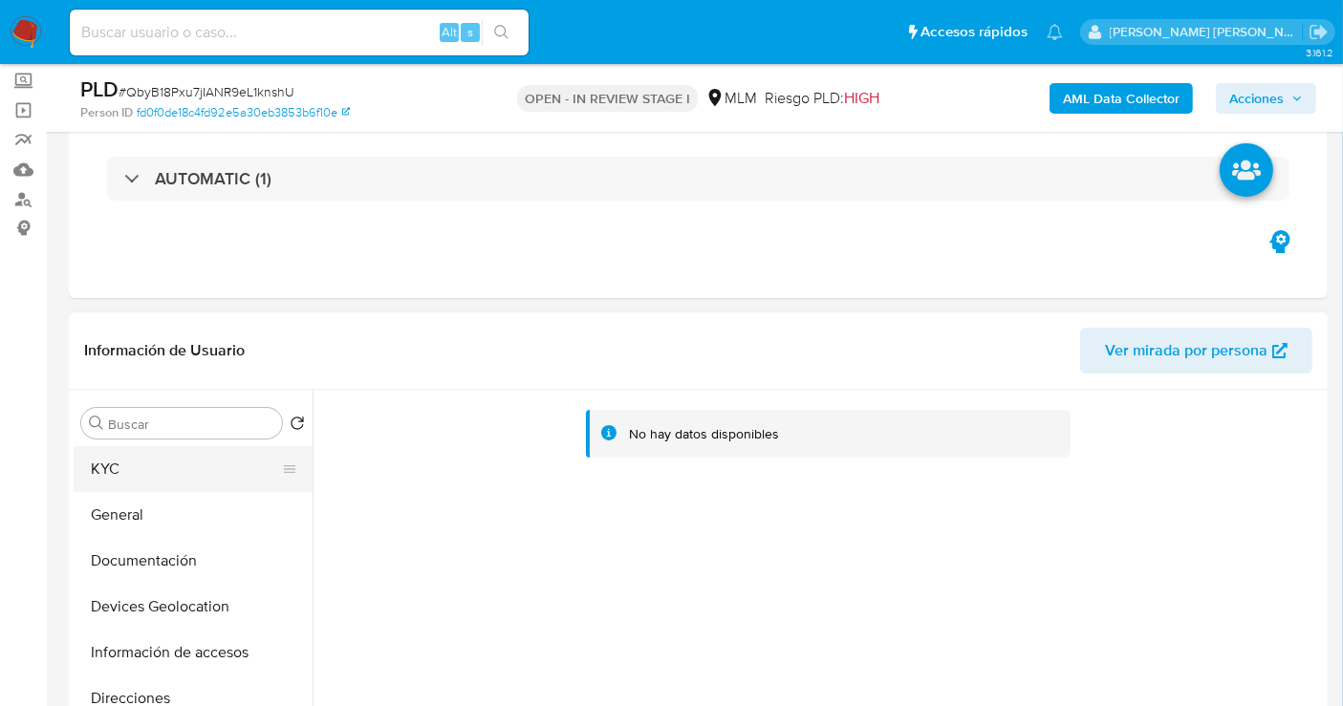
click at [128, 468] on button "KYC" at bounding box center [186, 469] width 224 height 46
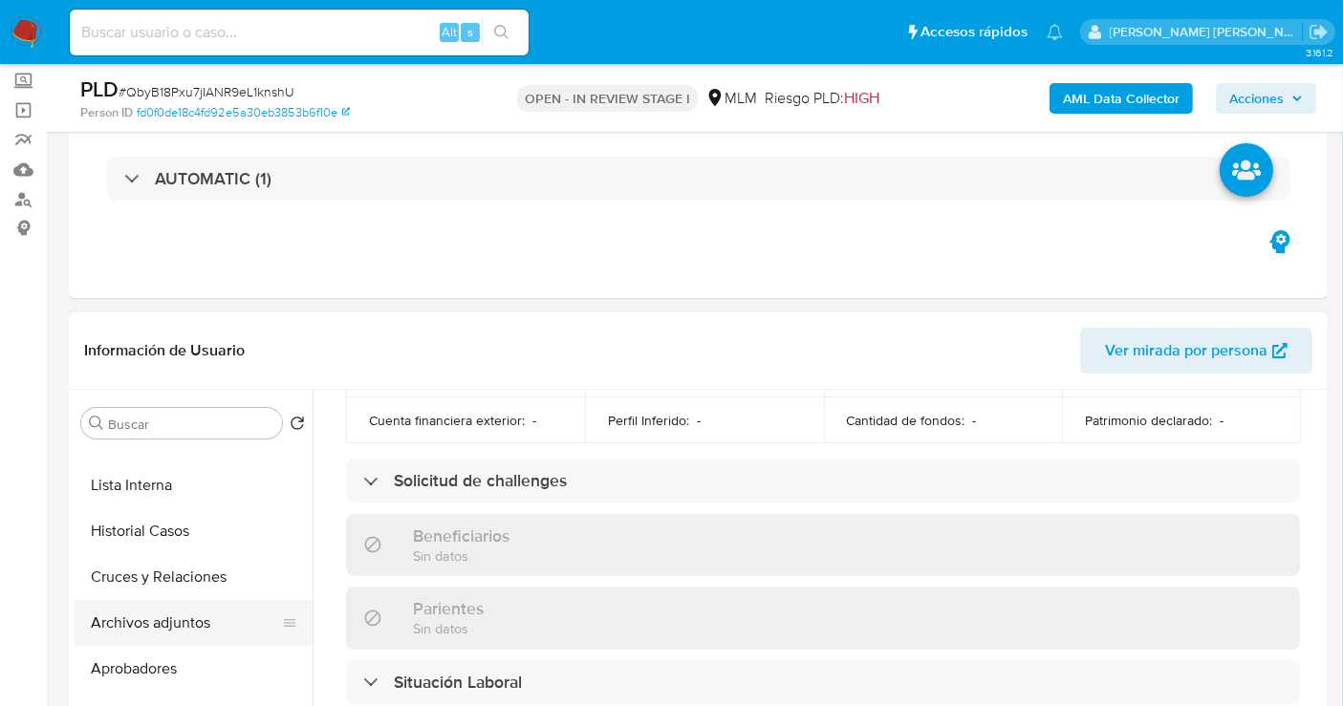
scroll to position [318, 0]
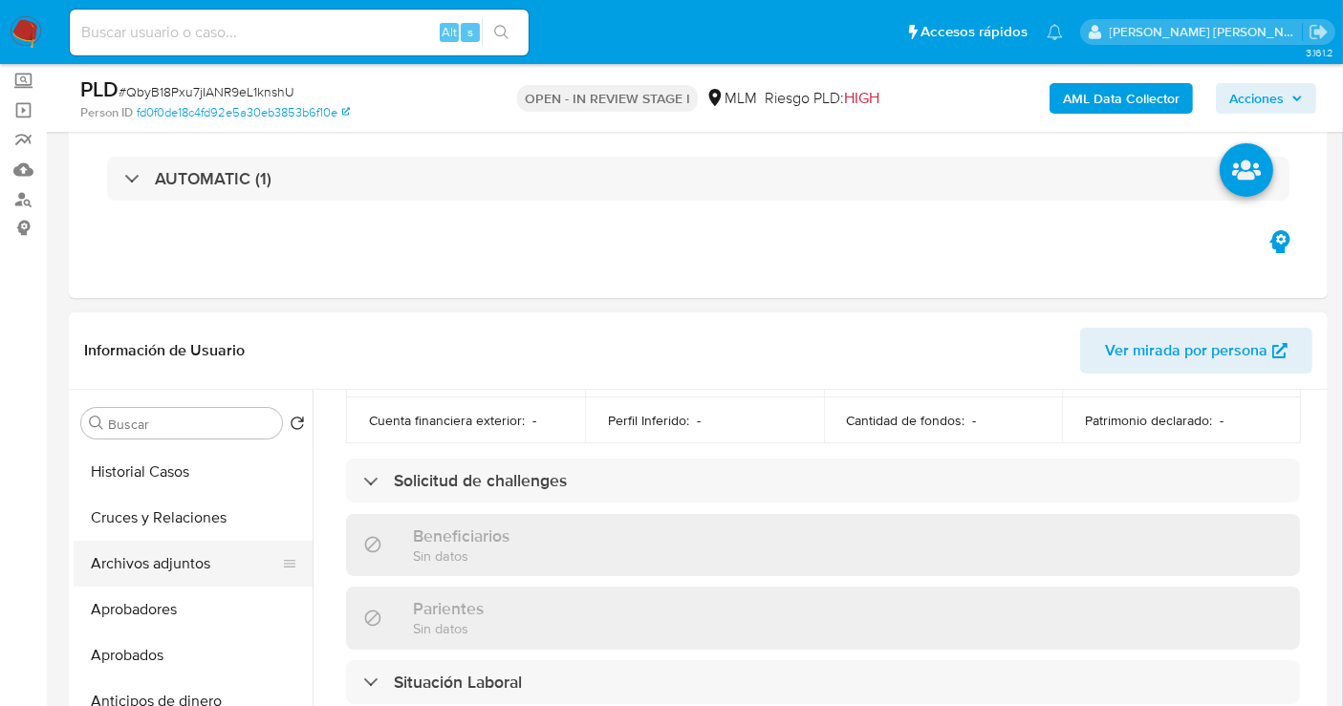
click at [158, 566] on button "Archivos adjuntos" at bounding box center [186, 564] width 224 height 46
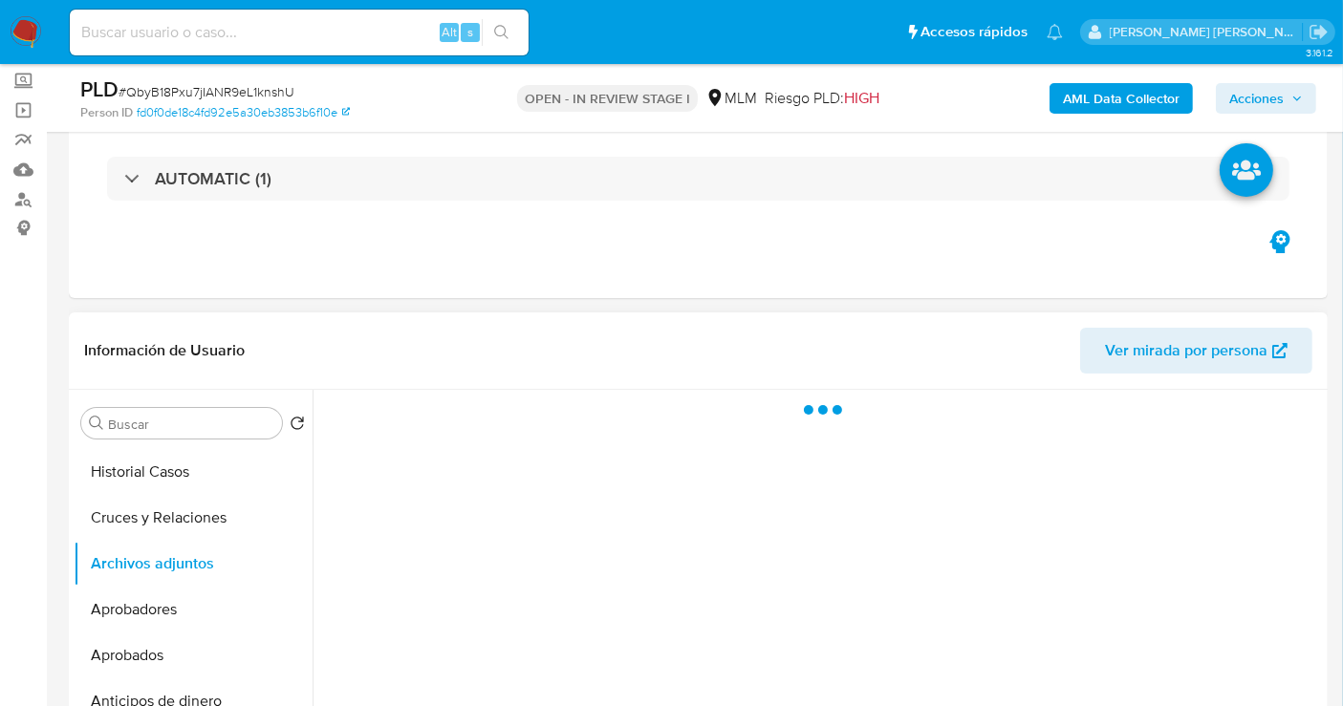
scroll to position [0, 0]
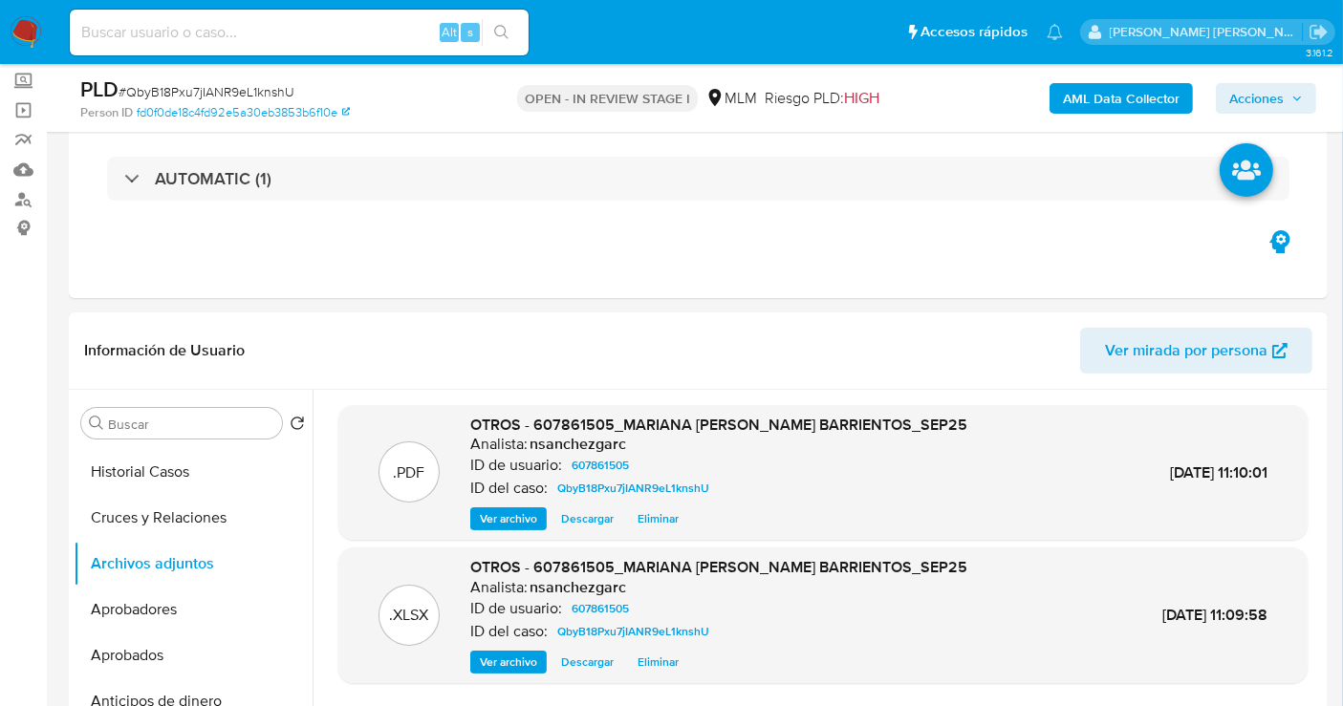
click at [1263, 102] on span "Acciones" at bounding box center [1256, 98] width 54 height 31
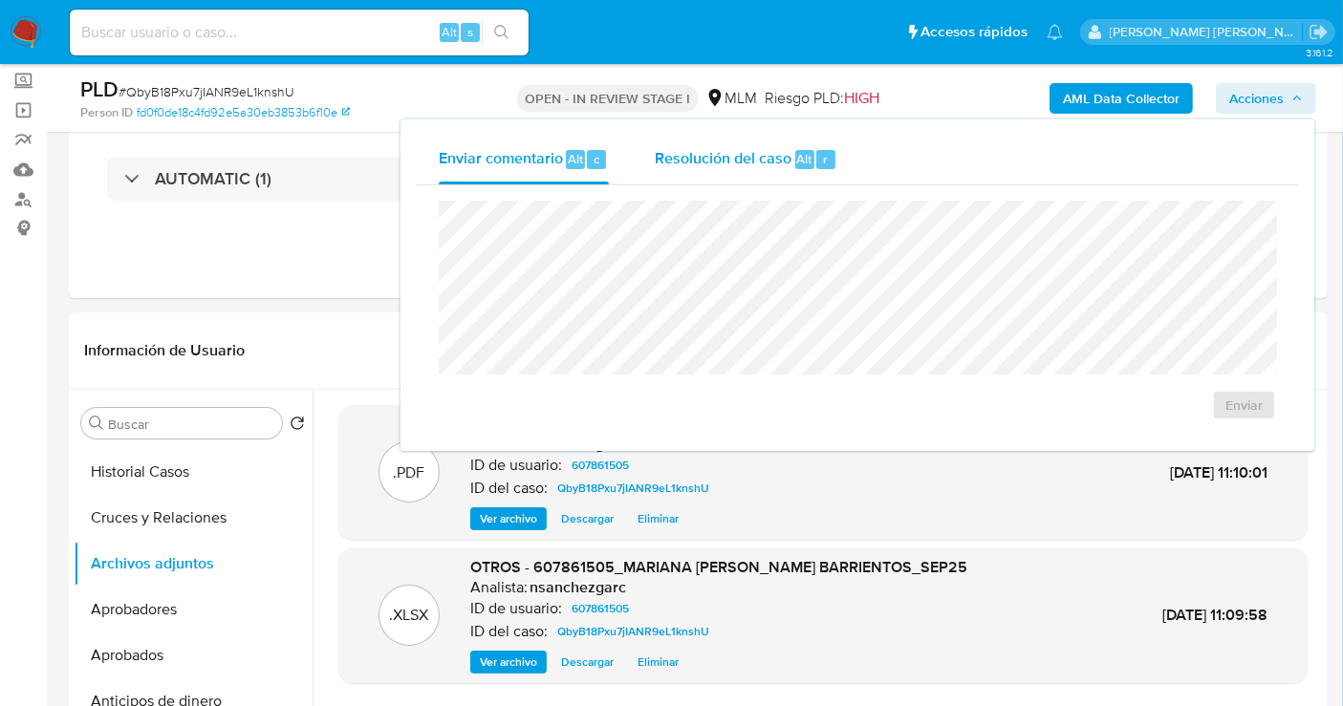
click at [750, 157] on span "Resolución del caso" at bounding box center [723, 158] width 137 height 22
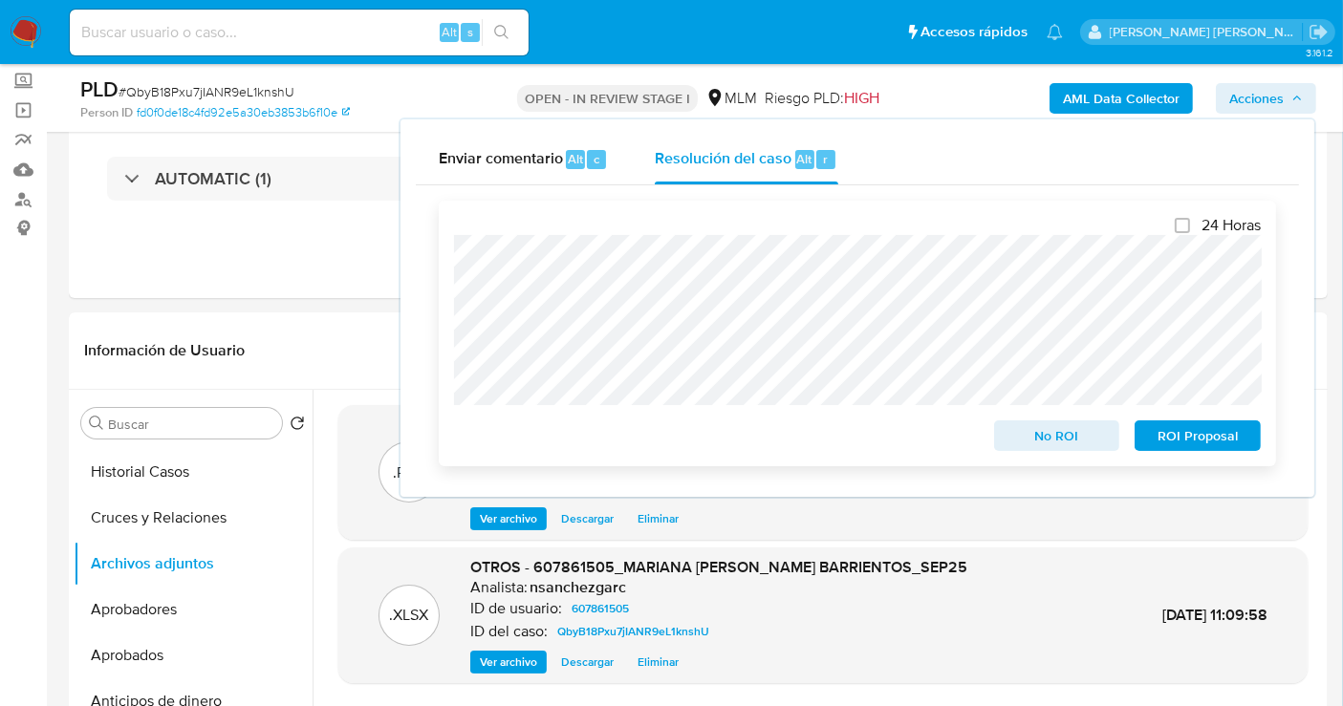
click at [1047, 428] on span "No ROI" at bounding box center [1056, 435] width 99 height 27
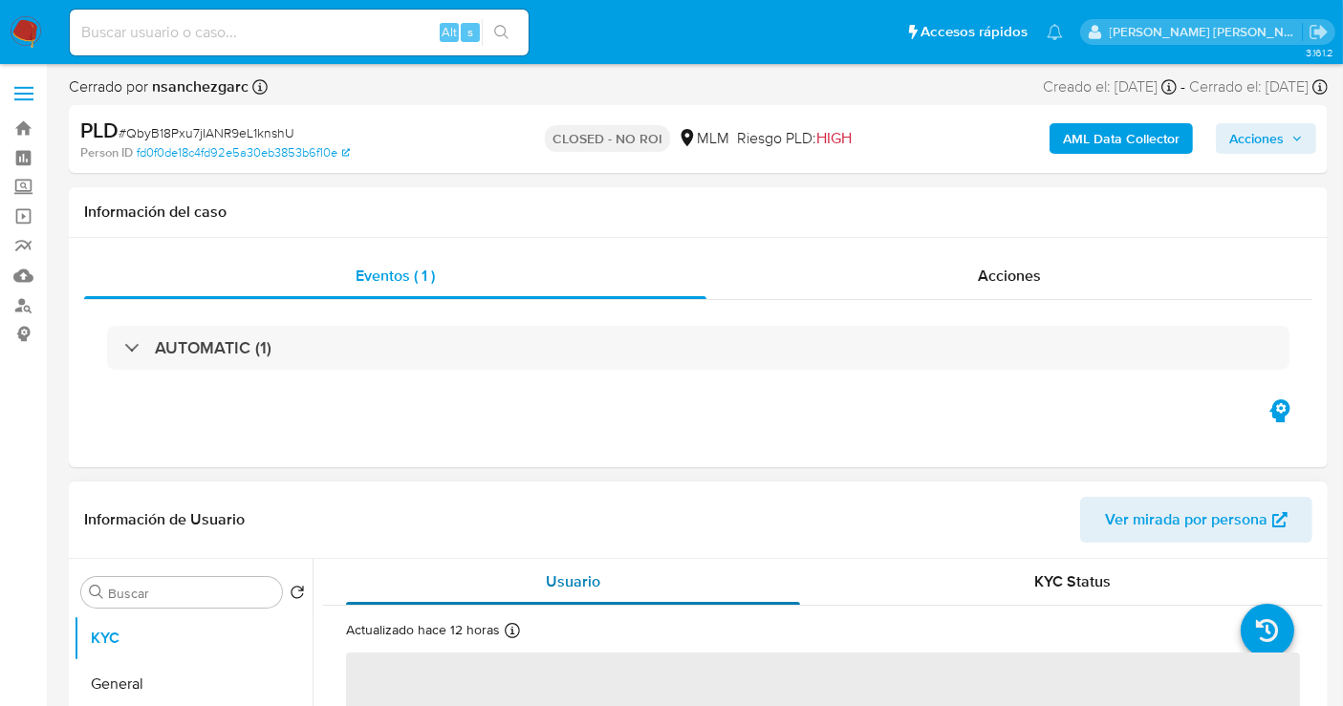
select select "10"
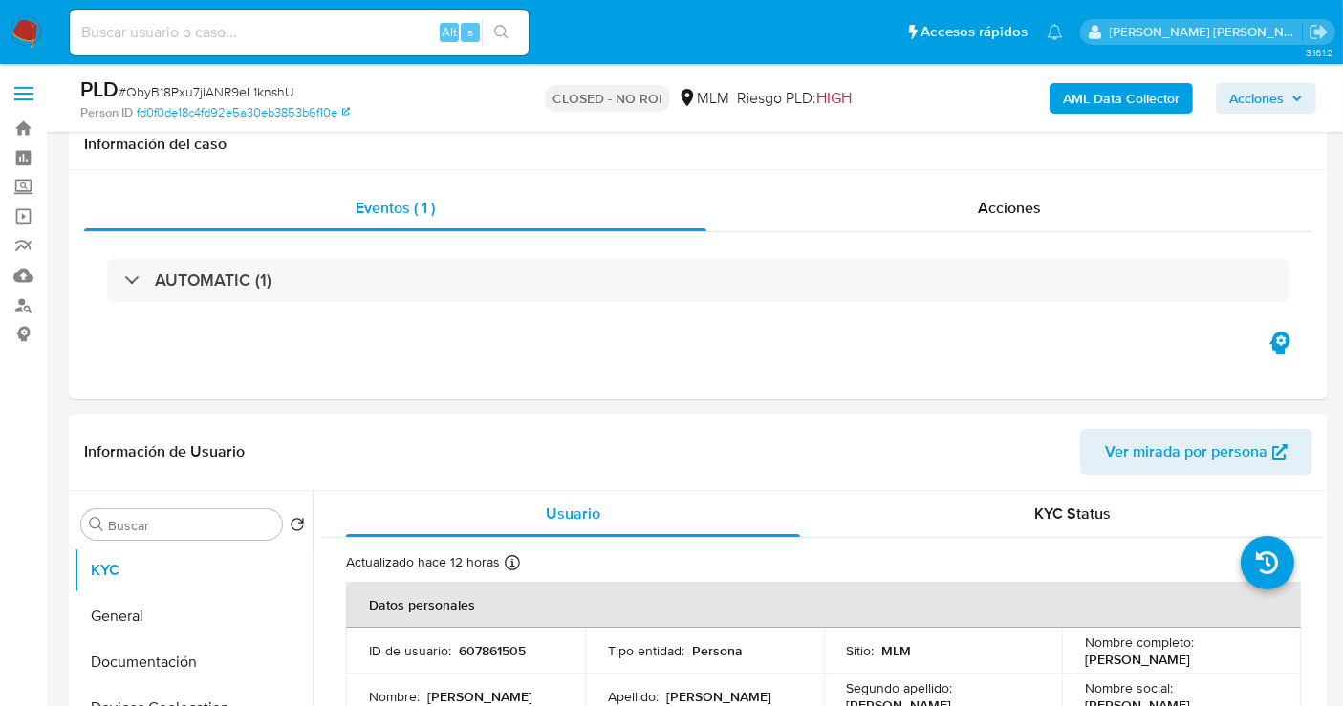
scroll to position [318, 0]
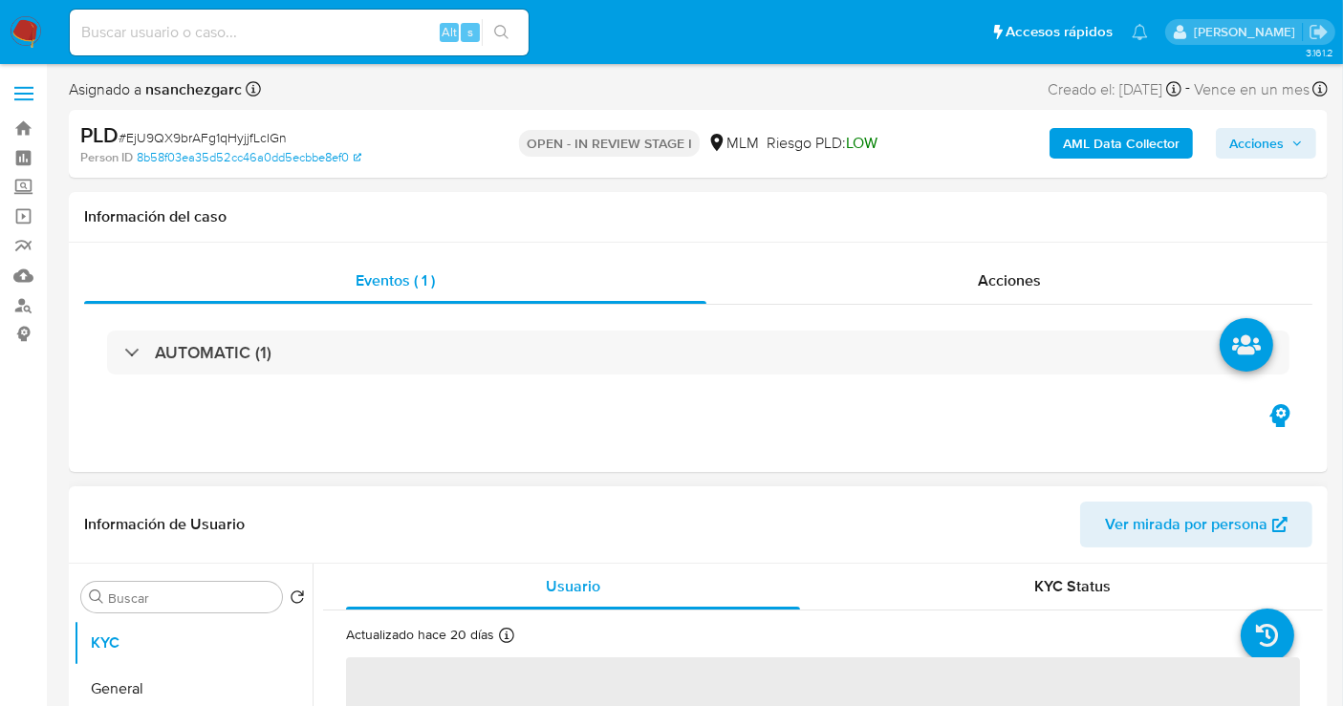
select select "10"
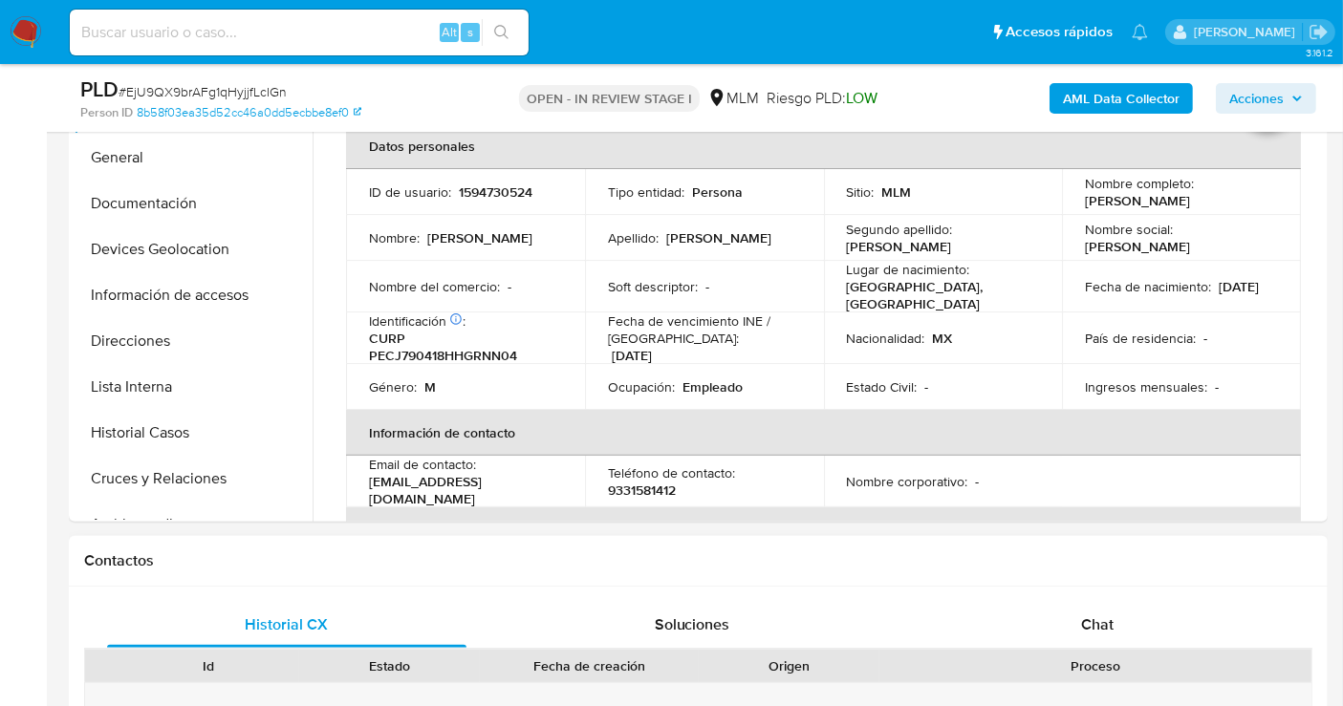
scroll to position [637, 0]
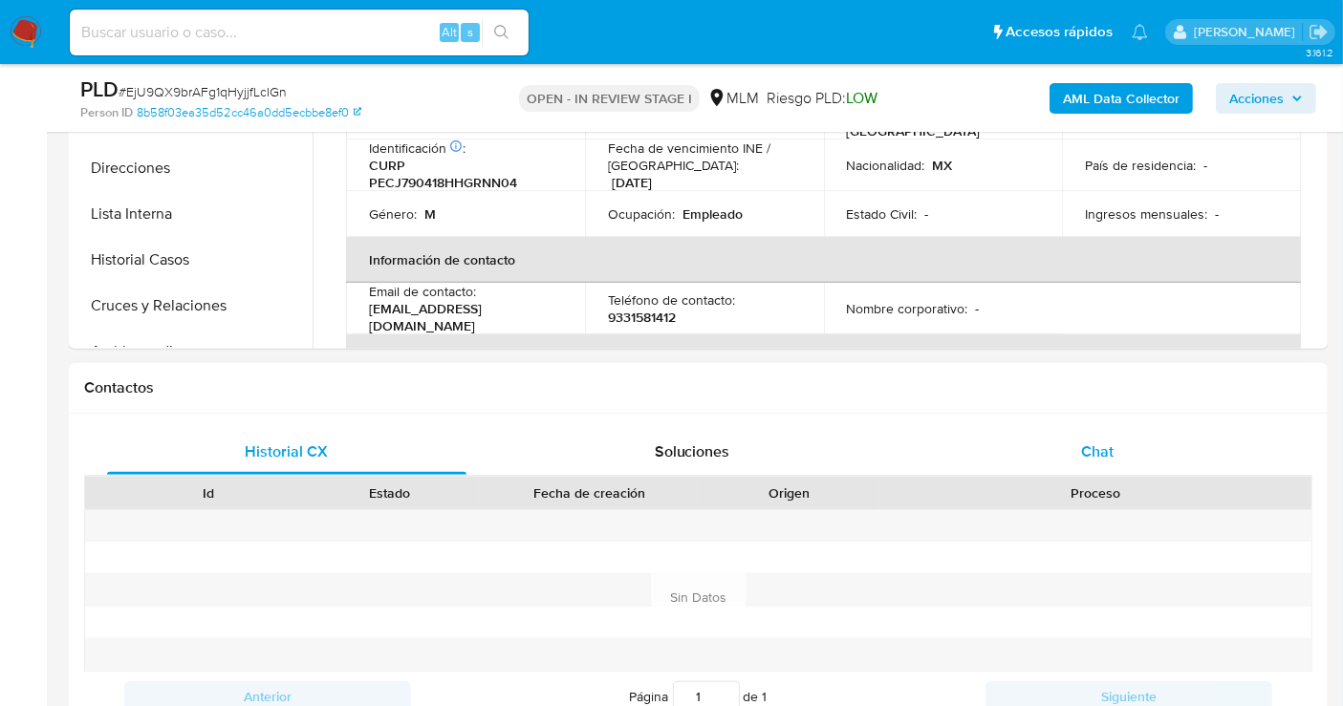
click at [1144, 464] on div "Chat" at bounding box center [1096, 452] width 359 height 46
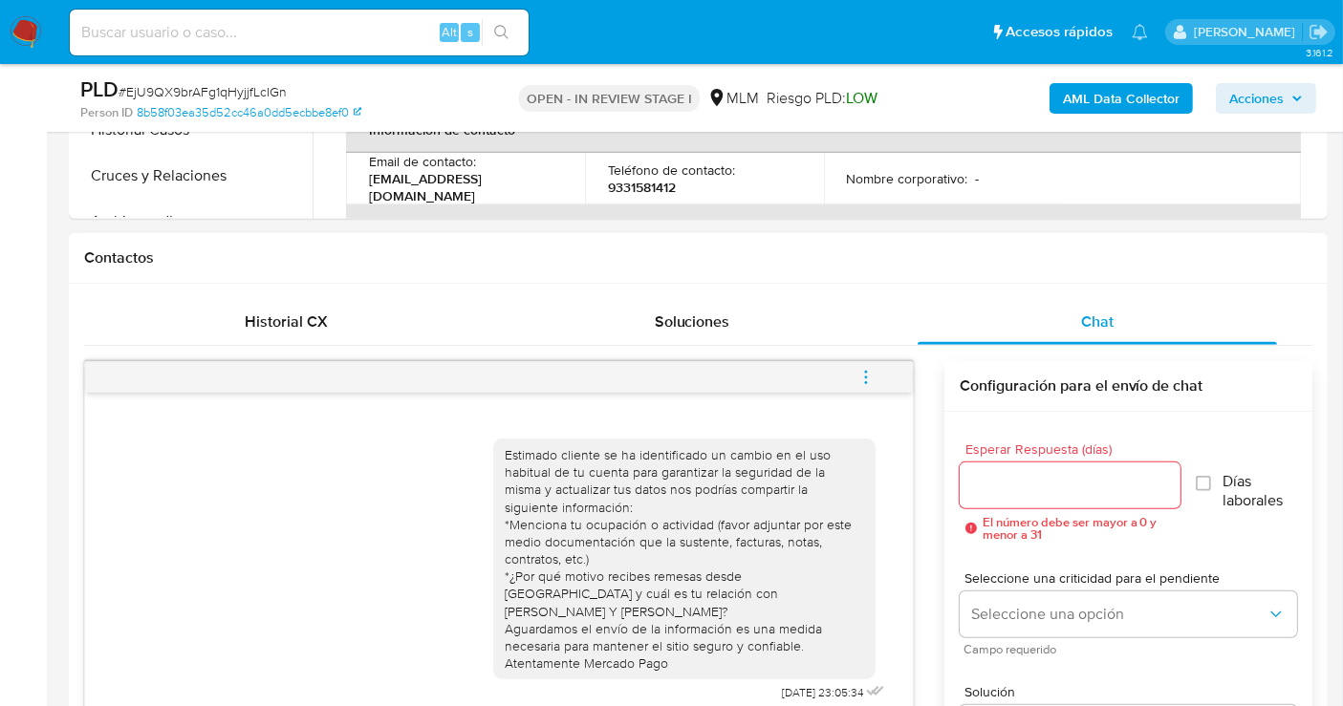
scroll to position [956, 0]
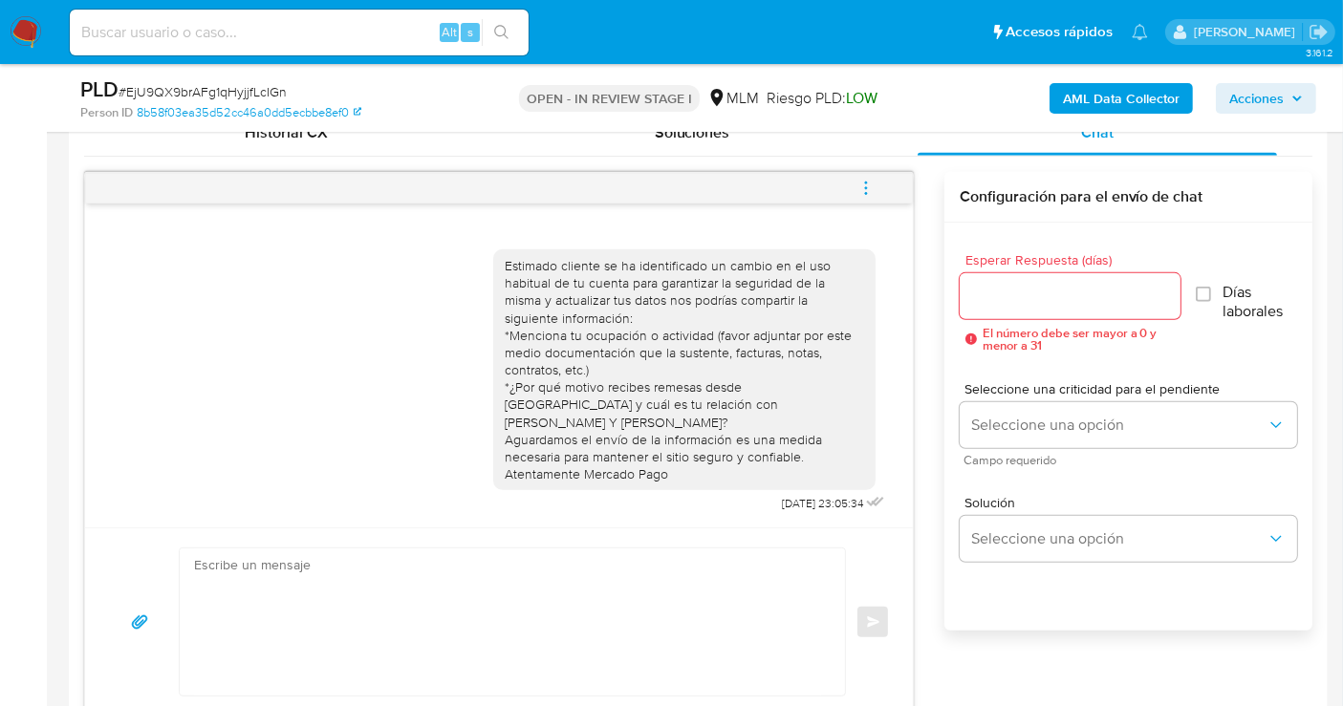
click at [862, 189] on icon "menu-action" at bounding box center [865, 188] width 17 height 17
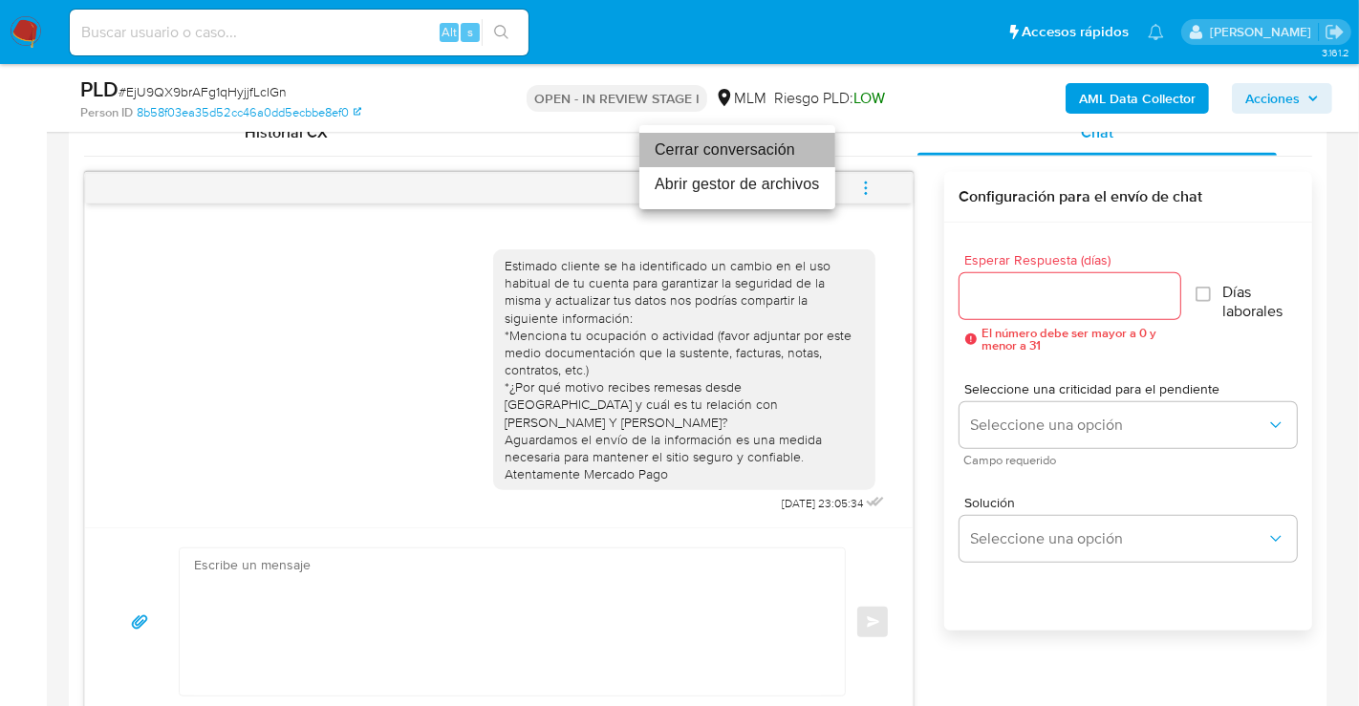
click at [698, 145] on li "Cerrar conversación" at bounding box center [737, 150] width 196 height 34
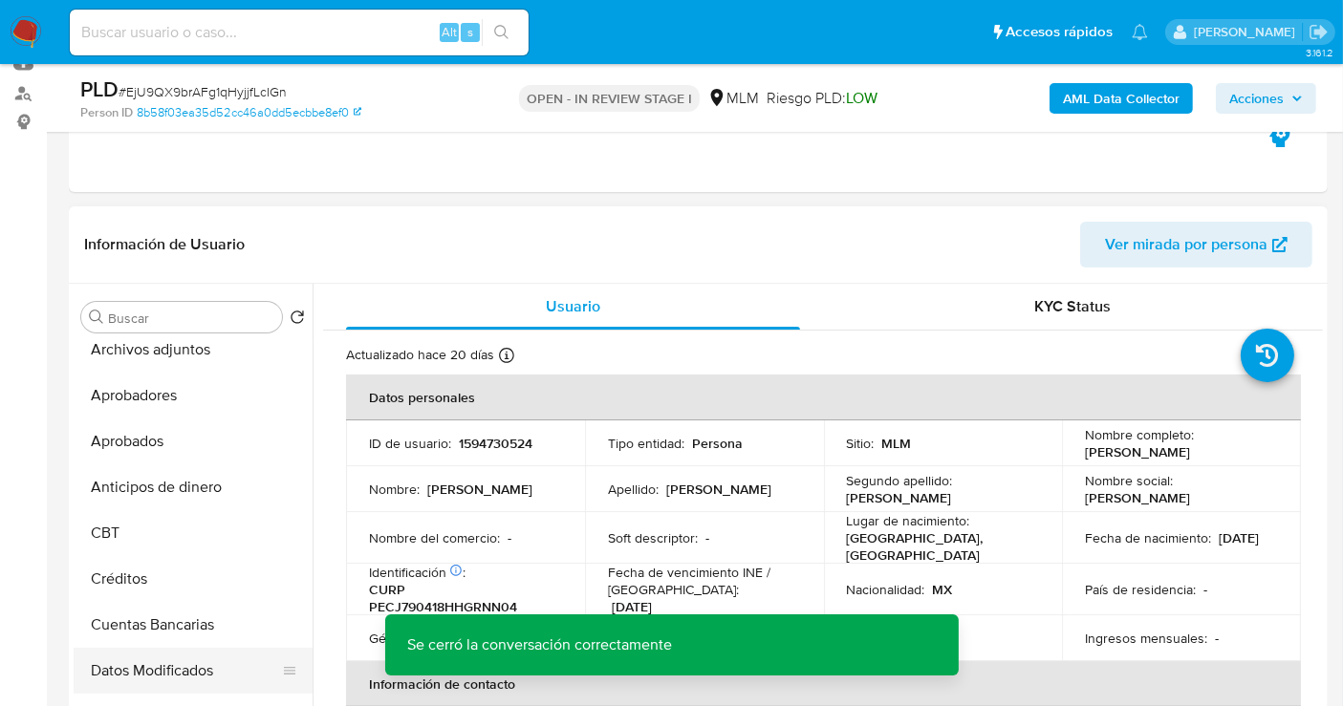
scroll to position [424, 0]
click at [180, 362] on button "Archivos adjuntos" at bounding box center [186, 352] width 224 height 46
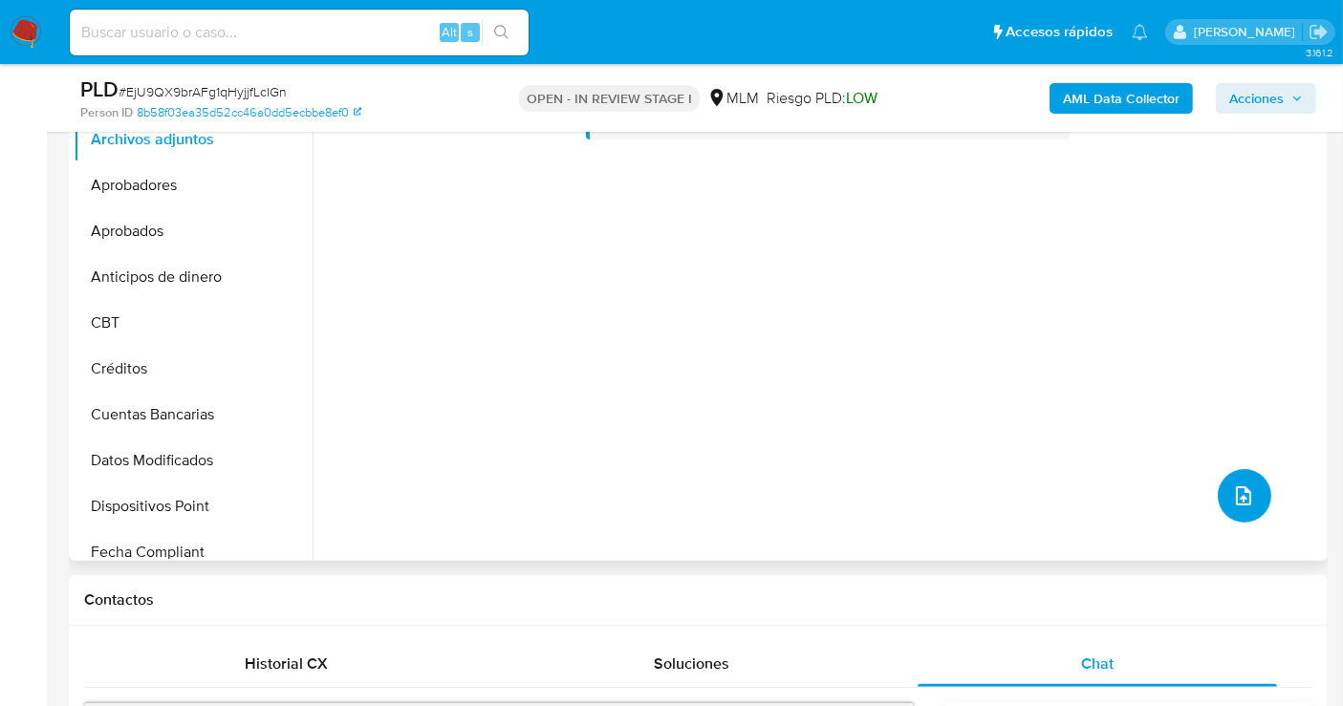
click at [1233, 505] on icon "upload-file" at bounding box center [1243, 496] width 23 height 23
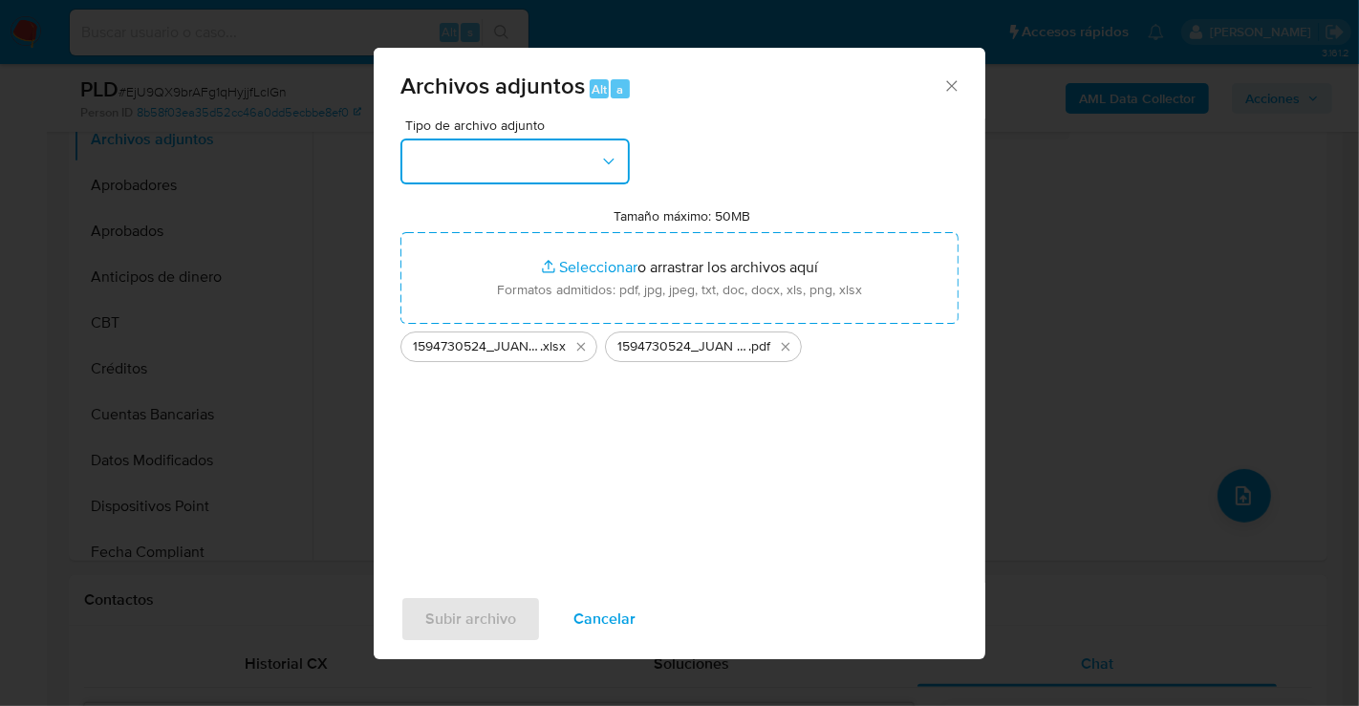
click at [495, 175] on button "button" at bounding box center [514, 162] width 229 height 46
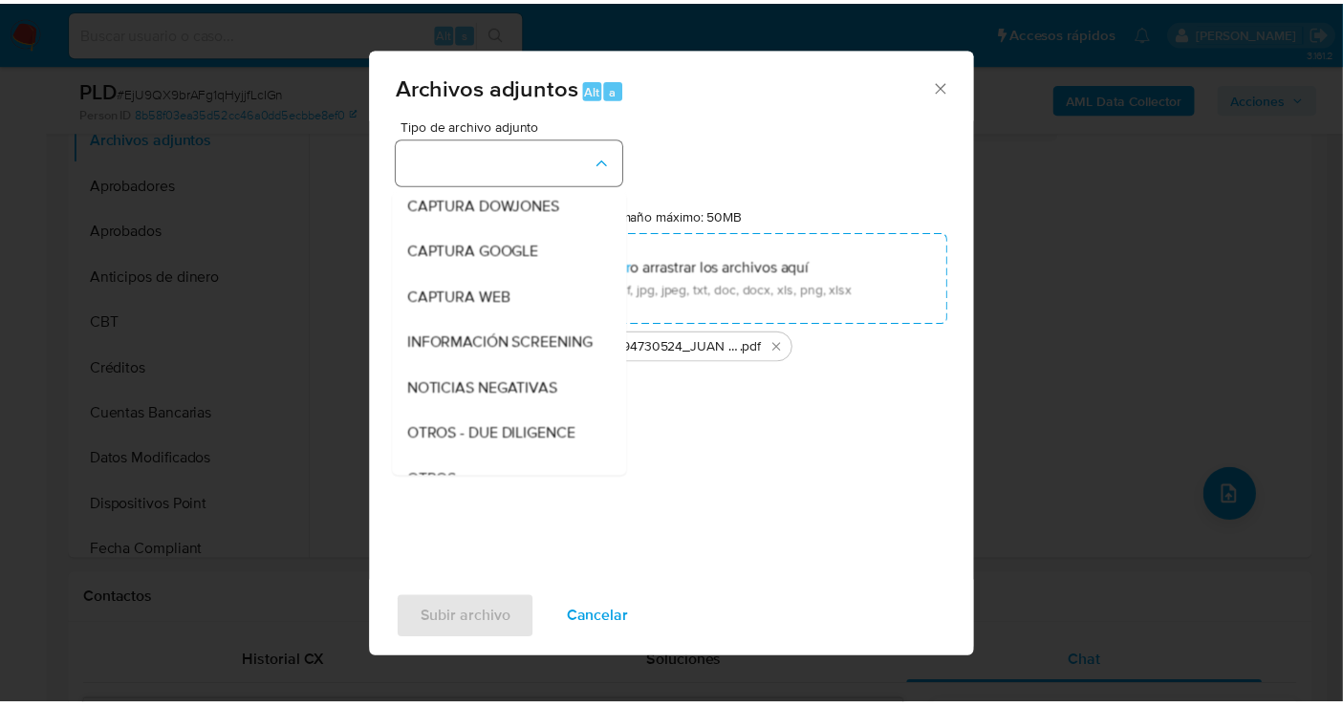
scroll to position [98, 0]
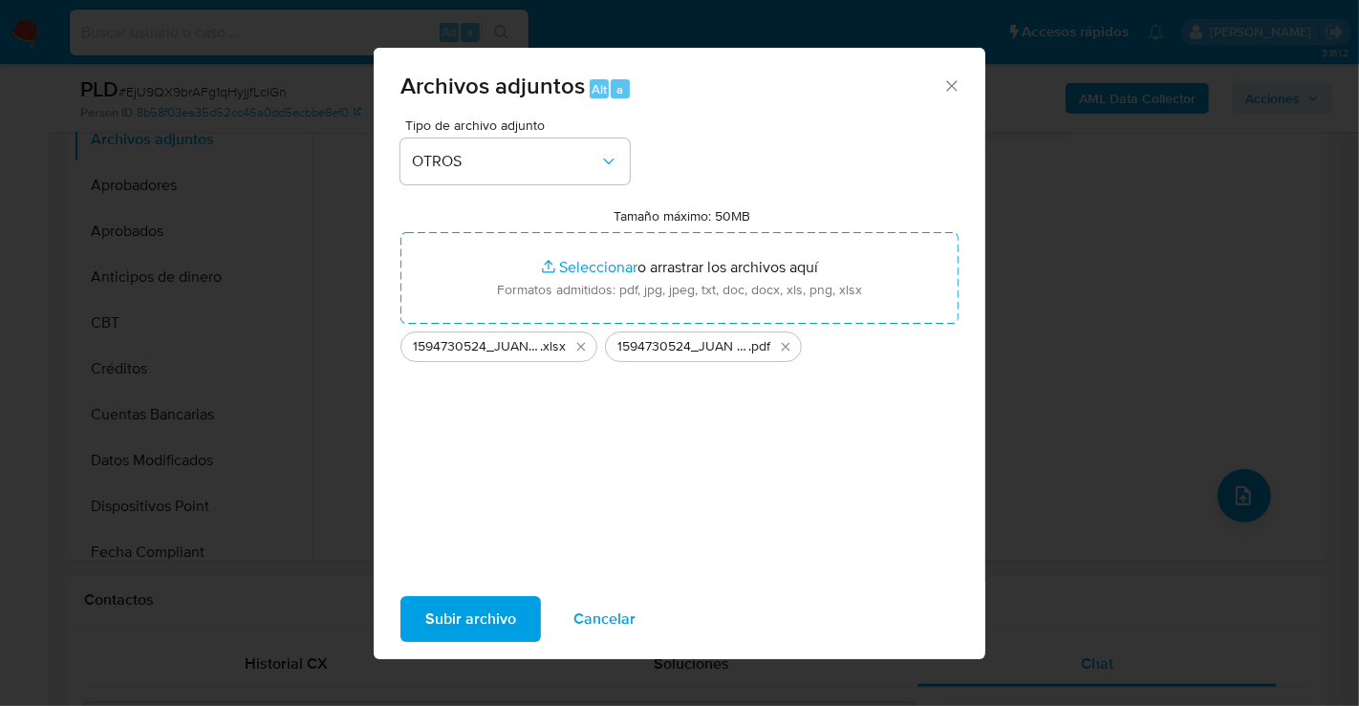
click at [473, 619] on span "Subir archivo" at bounding box center [470, 619] width 91 height 42
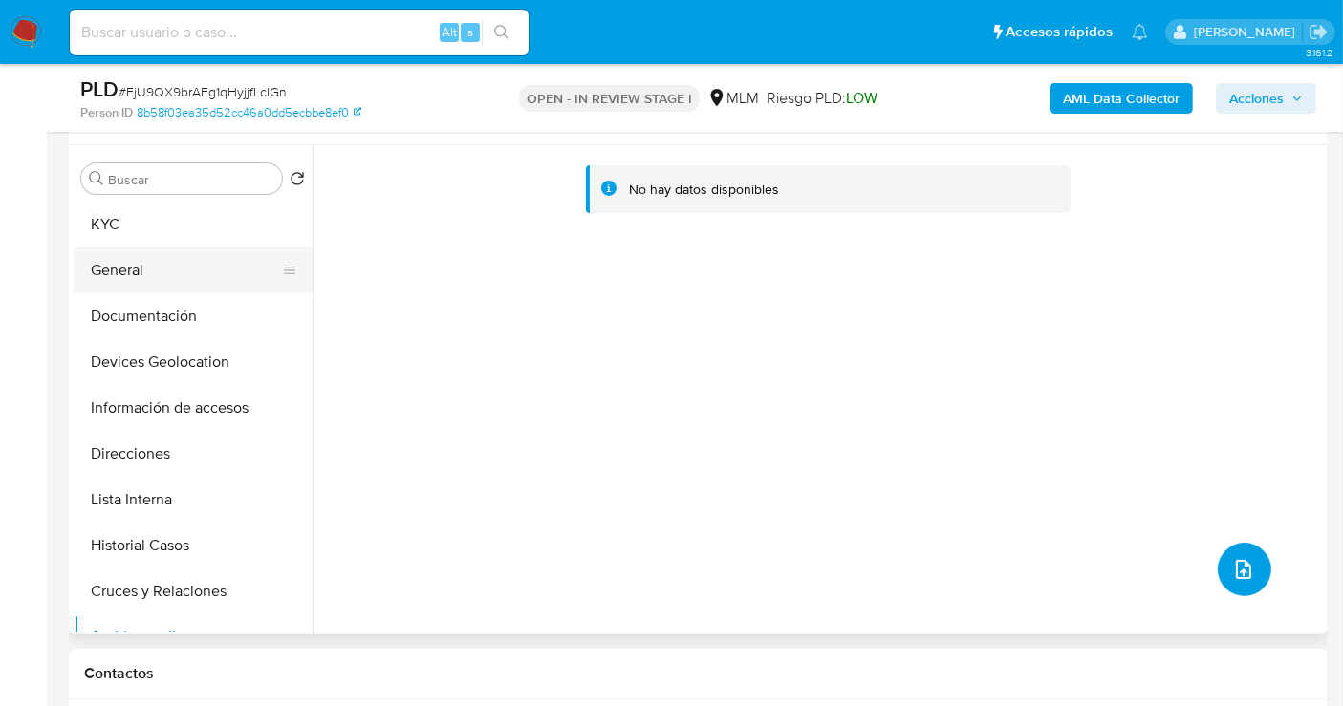
scroll to position [318, 0]
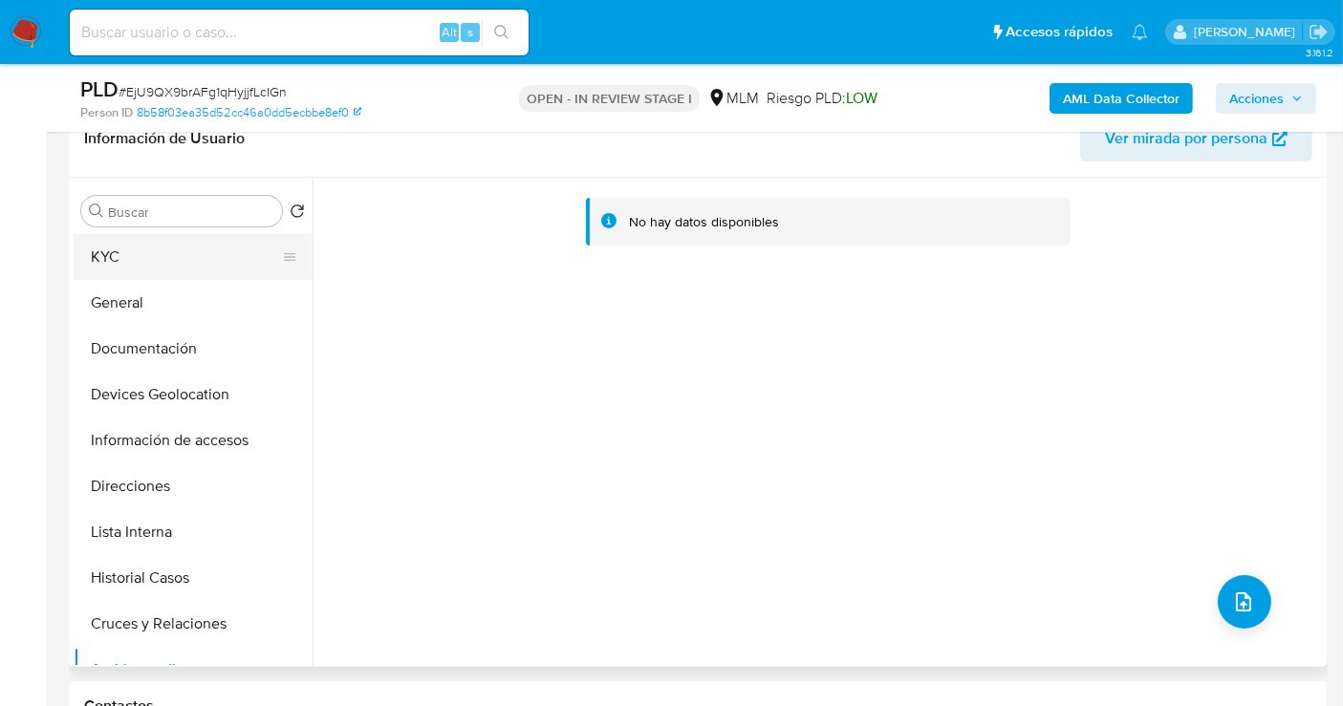
click at [103, 248] on button "KYC" at bounding box center [186, 257] width 224 height 46
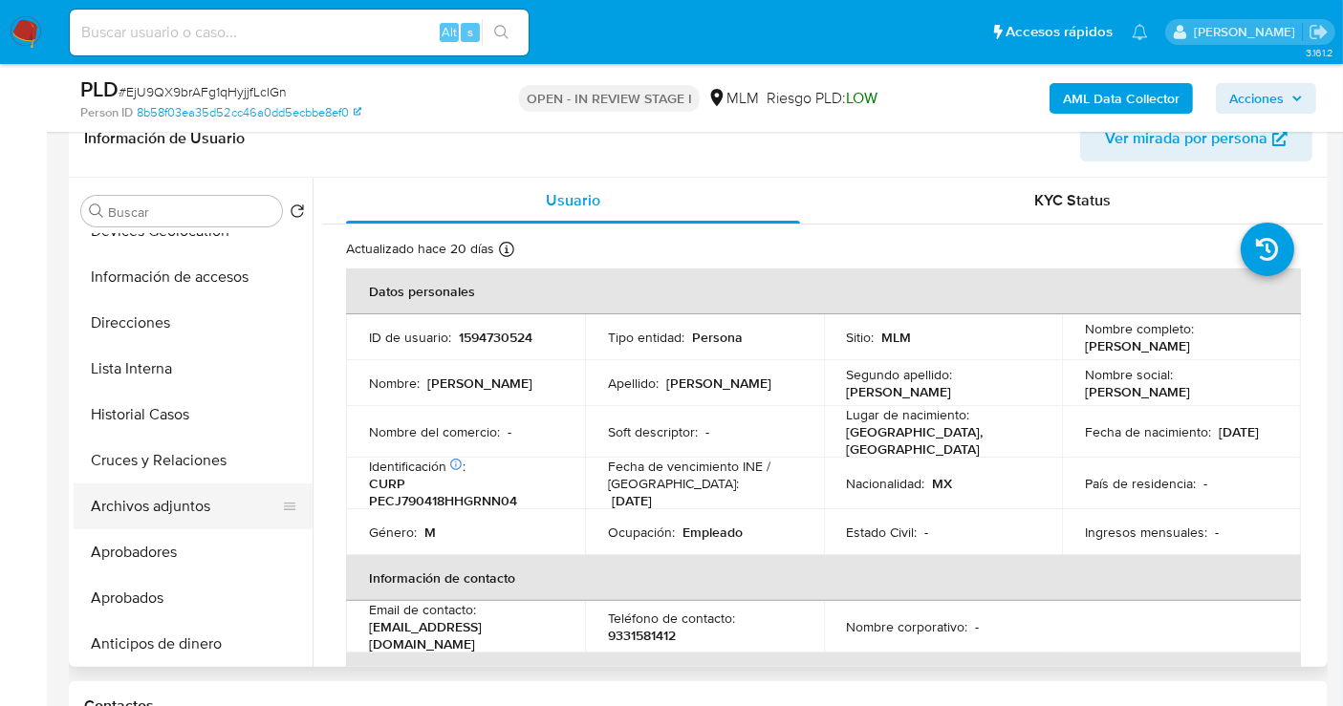
scroll to position [212, 0]
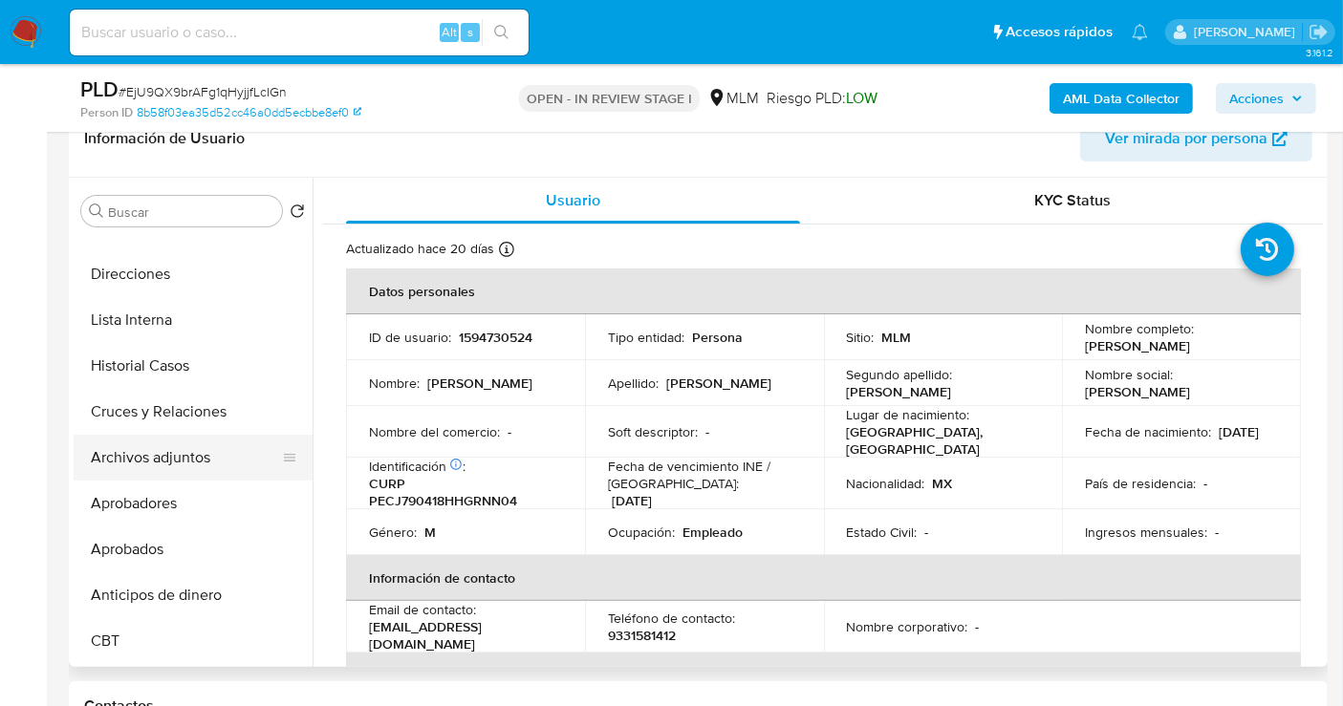
click at [161, 454] on button "Archivos adjuntos" at bounding box center [186, 458] width 224 height 46
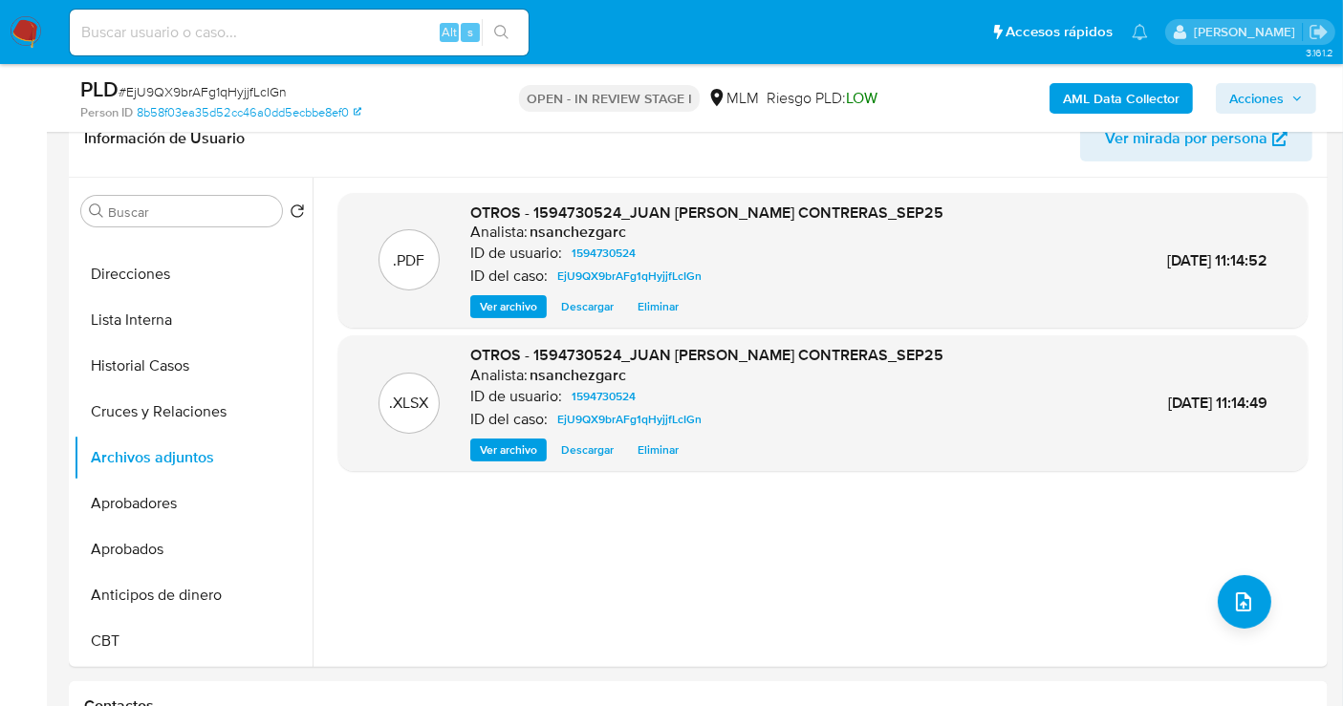
click at [1271, 102] on span "Acciones" at bounding box center [1256, 98] width 54 height 31
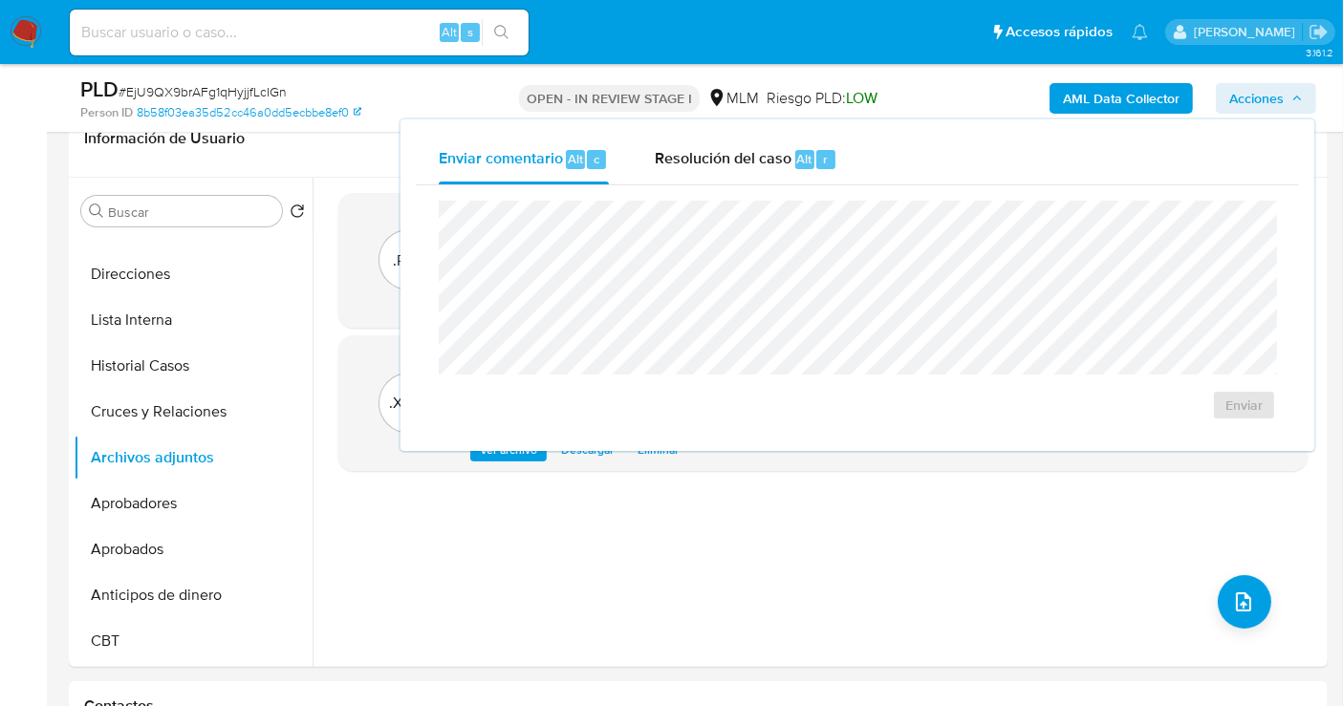
drag, startPoint x: 734, startPoint y: 160, endPoint x: 715, endPoint y: 195, distance: 40.2
click at [735, 160] on span "Resolución del caso" at bounding box center [723, 158] width 137 height 22
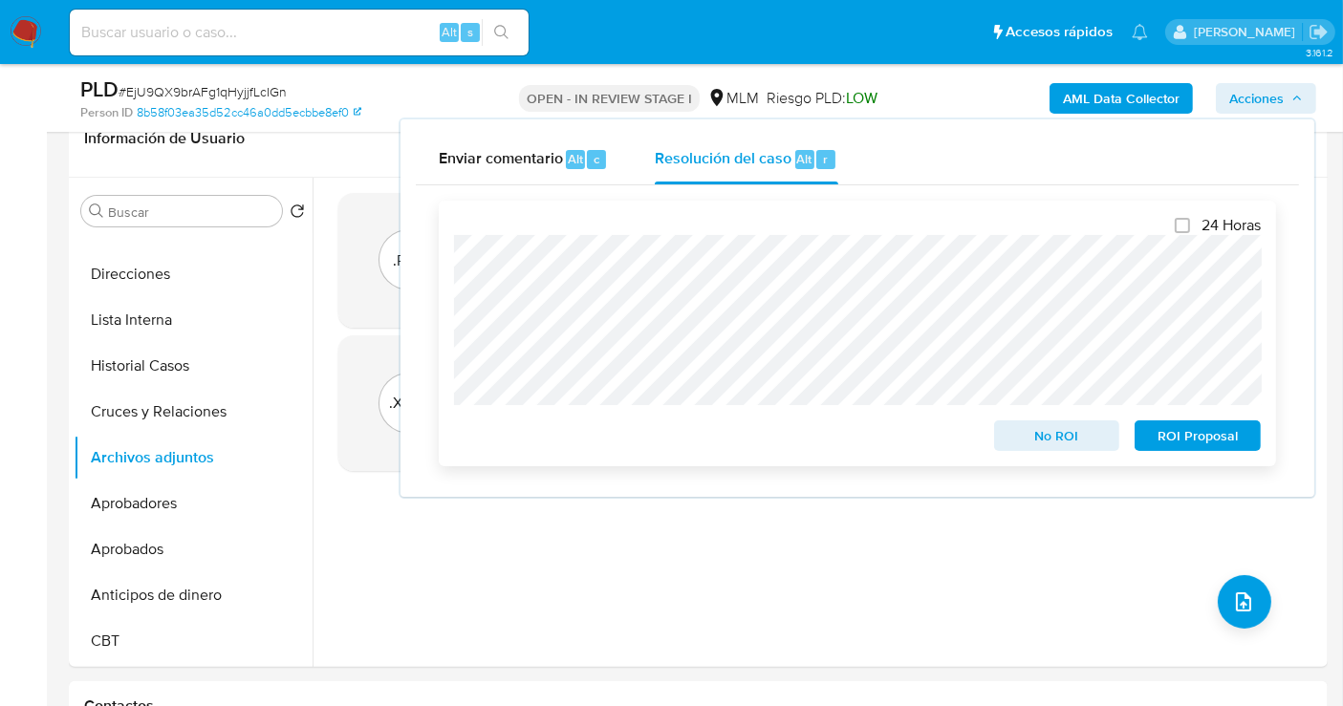
click at [1043, 441] on span "No ROI" at bounding box center [1056, 435] width 99 height 27
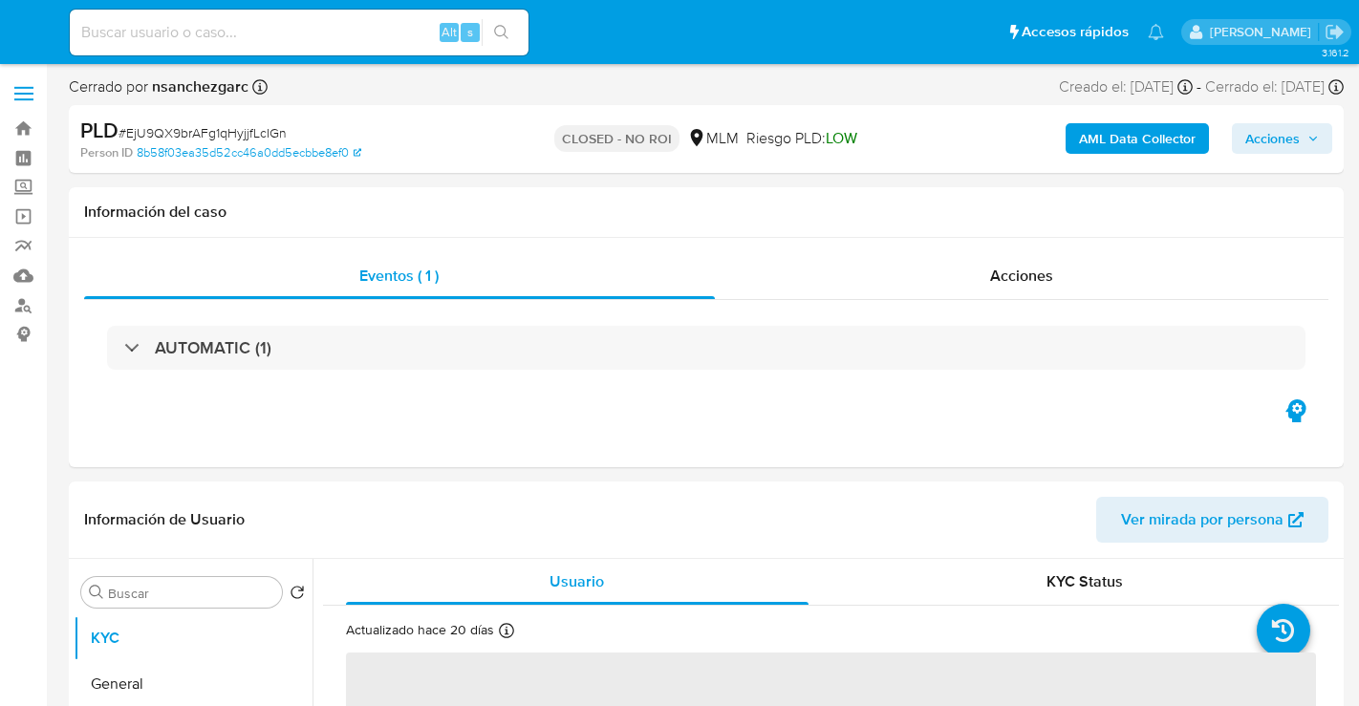
select select "10"
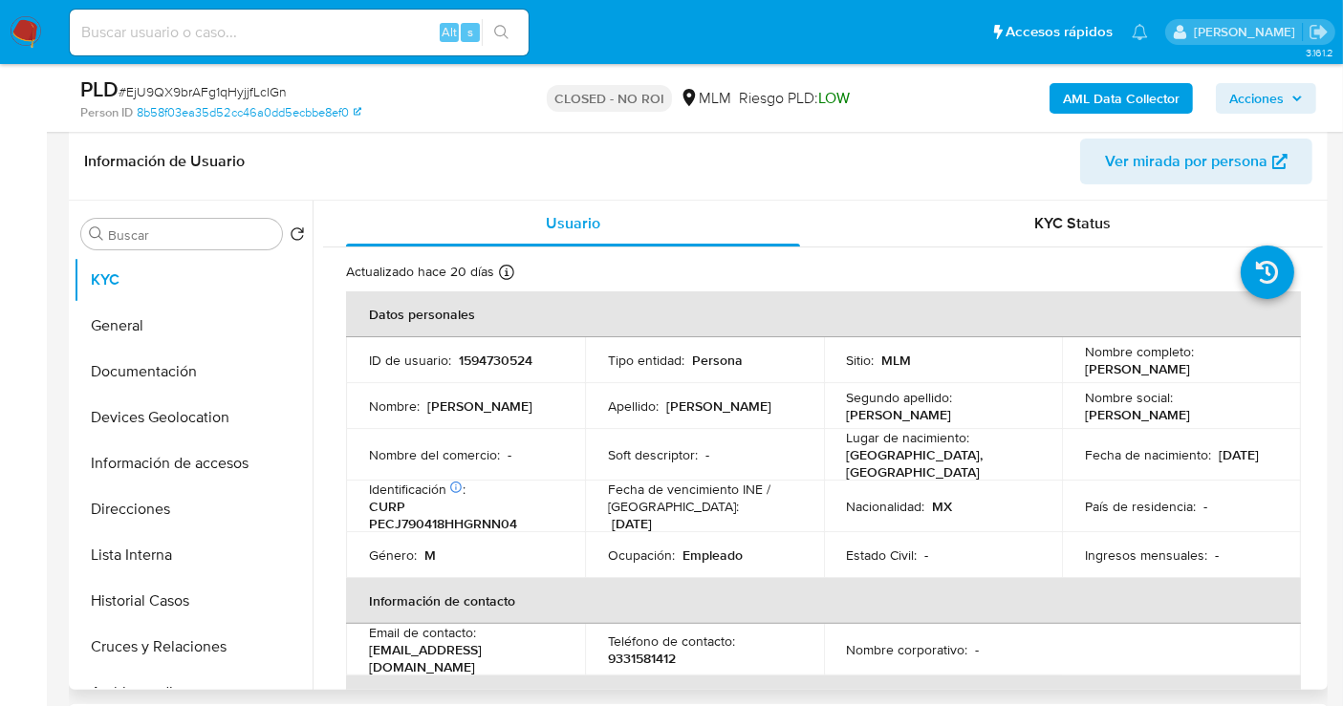
scroll to position [424, 0]
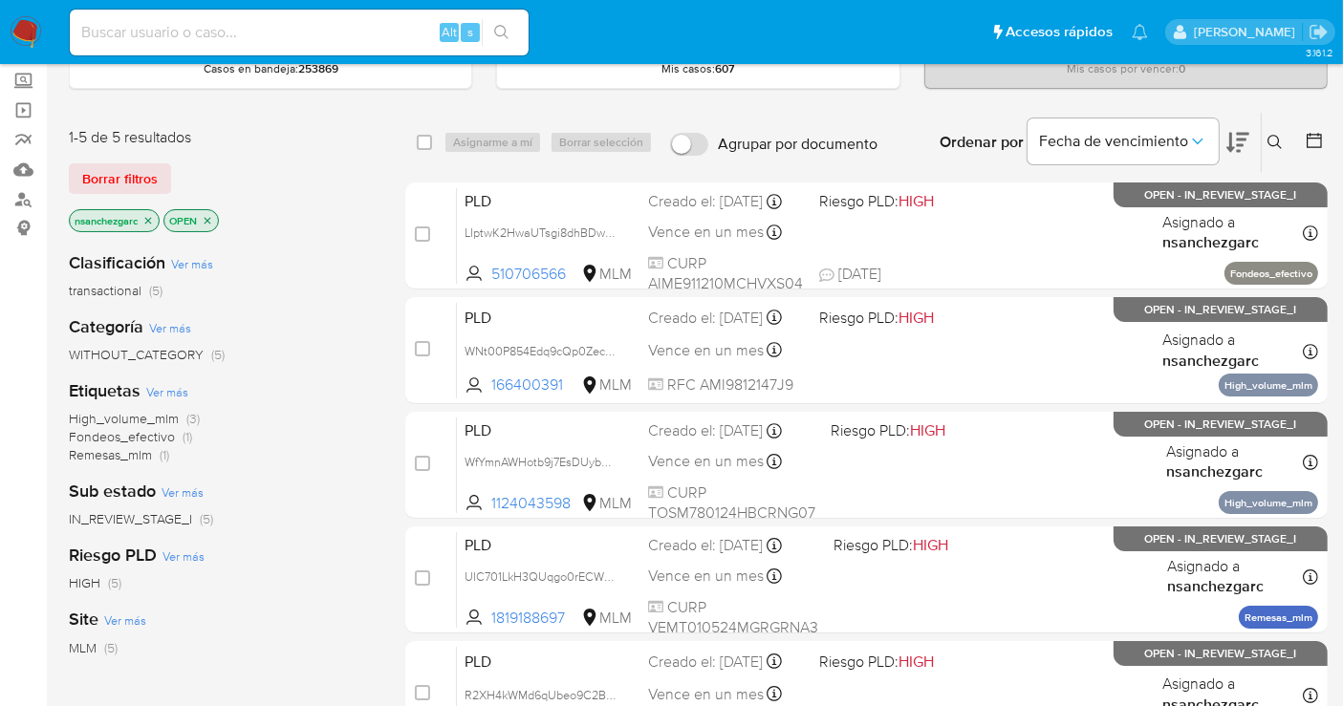
scroll to position [212, 0]
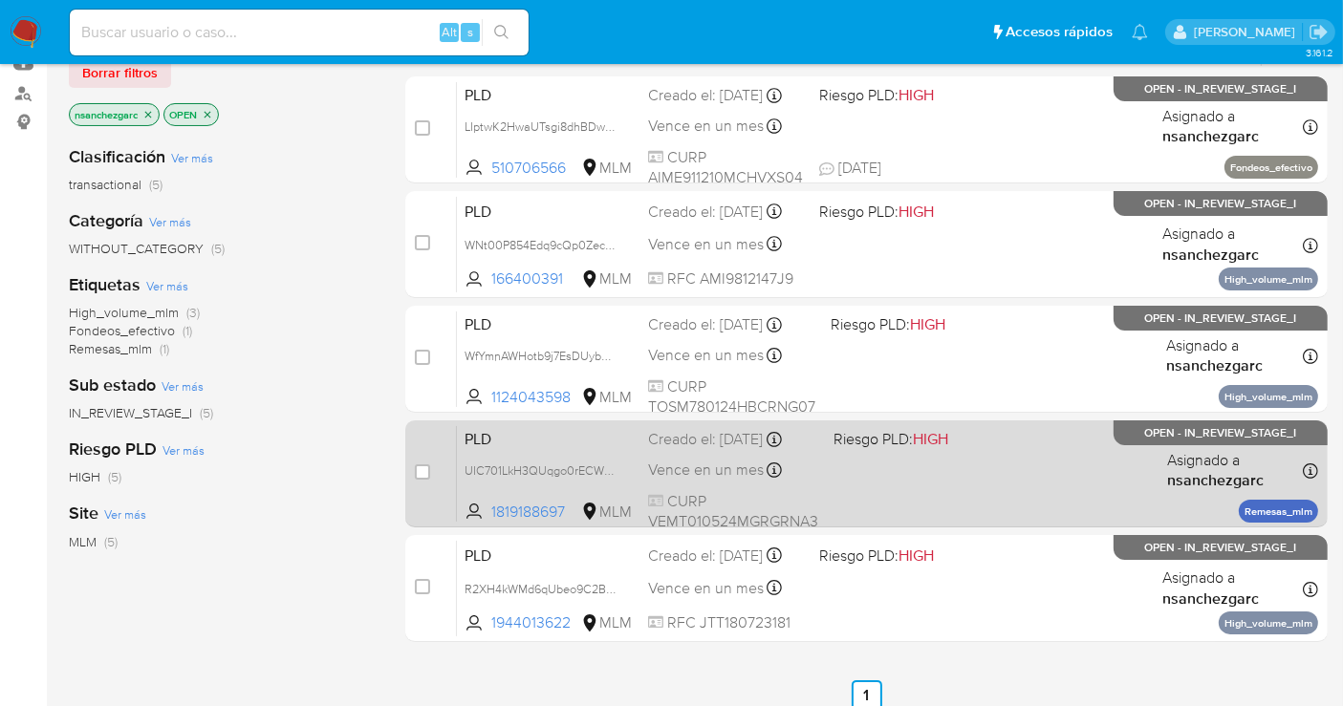
click at [724, 451] on div "PLD UIC701LkH3QUqgo0rECWnh7h 1819188697 MLM Riesgo PLD: HIGH Creado el: 12/09/2…" at bounding box center [887, 473] width 861 height 97
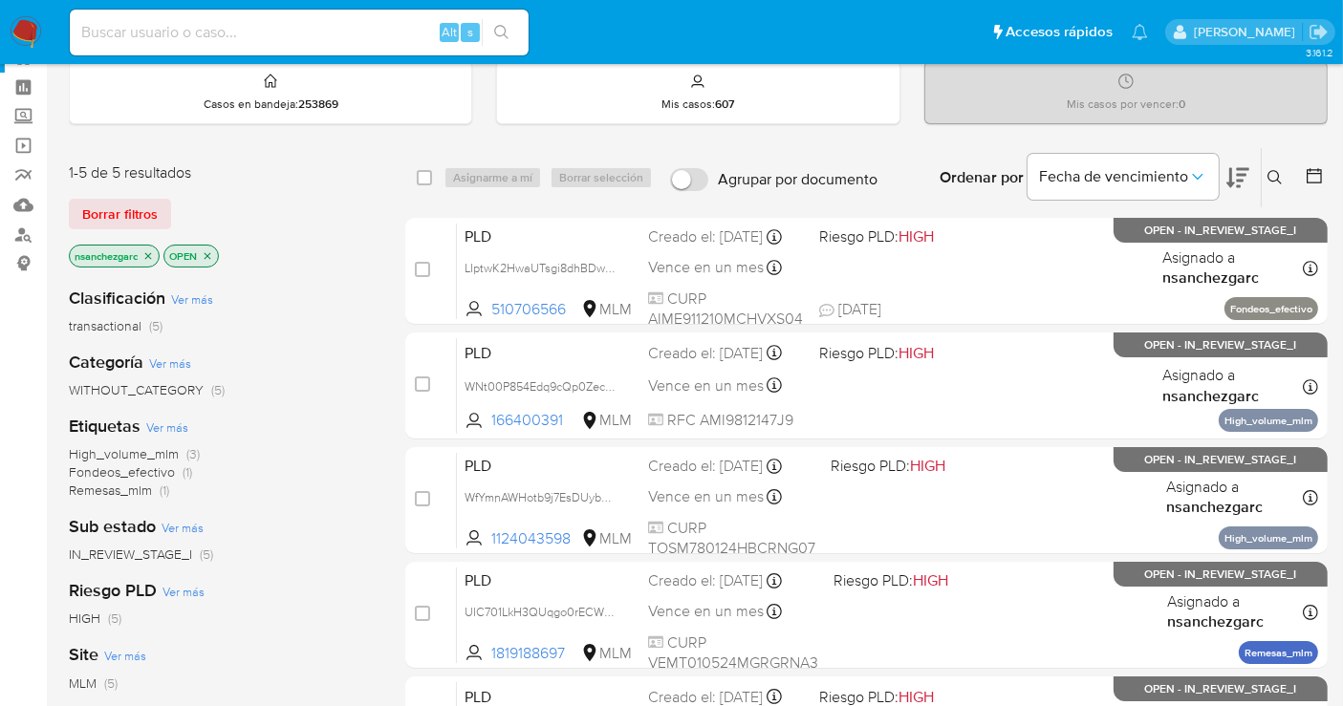
scroll to position [0, 0]
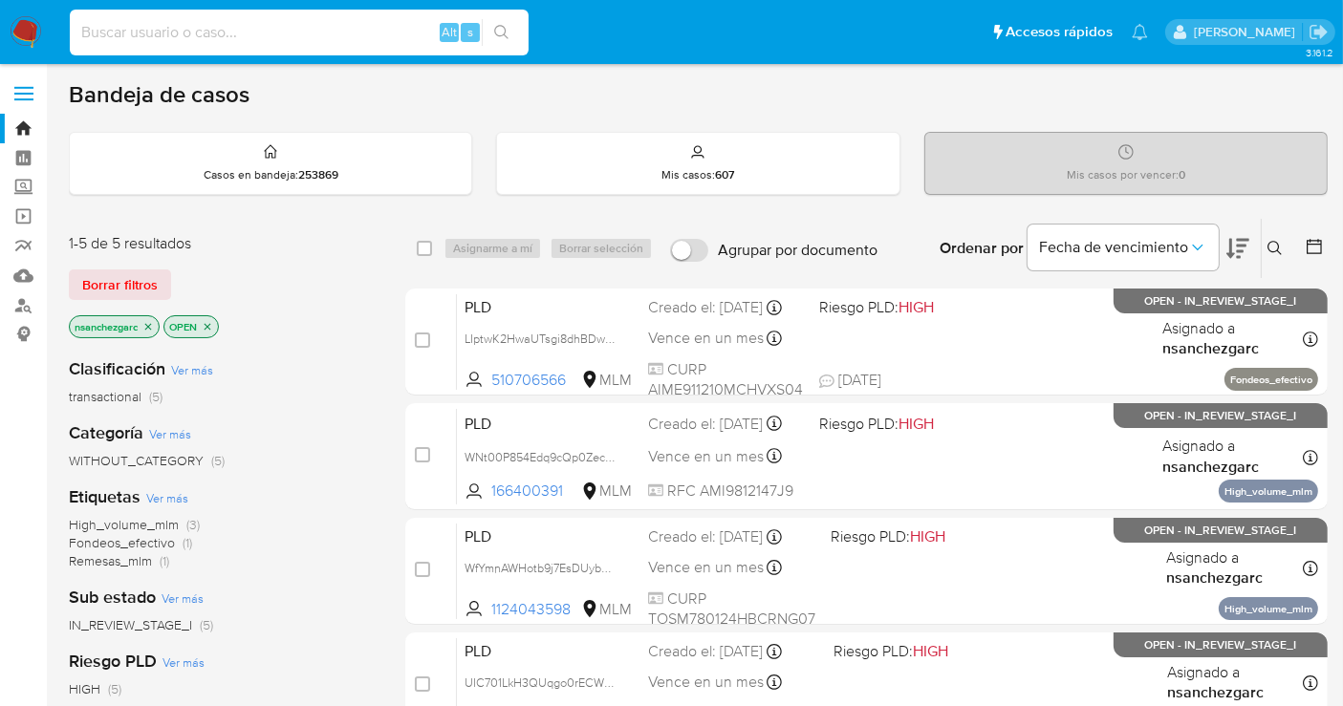
click at [363, 36] on input at bounding box center [299, 32] width 459 height 25
paste input "775100927"
type input "775100927"
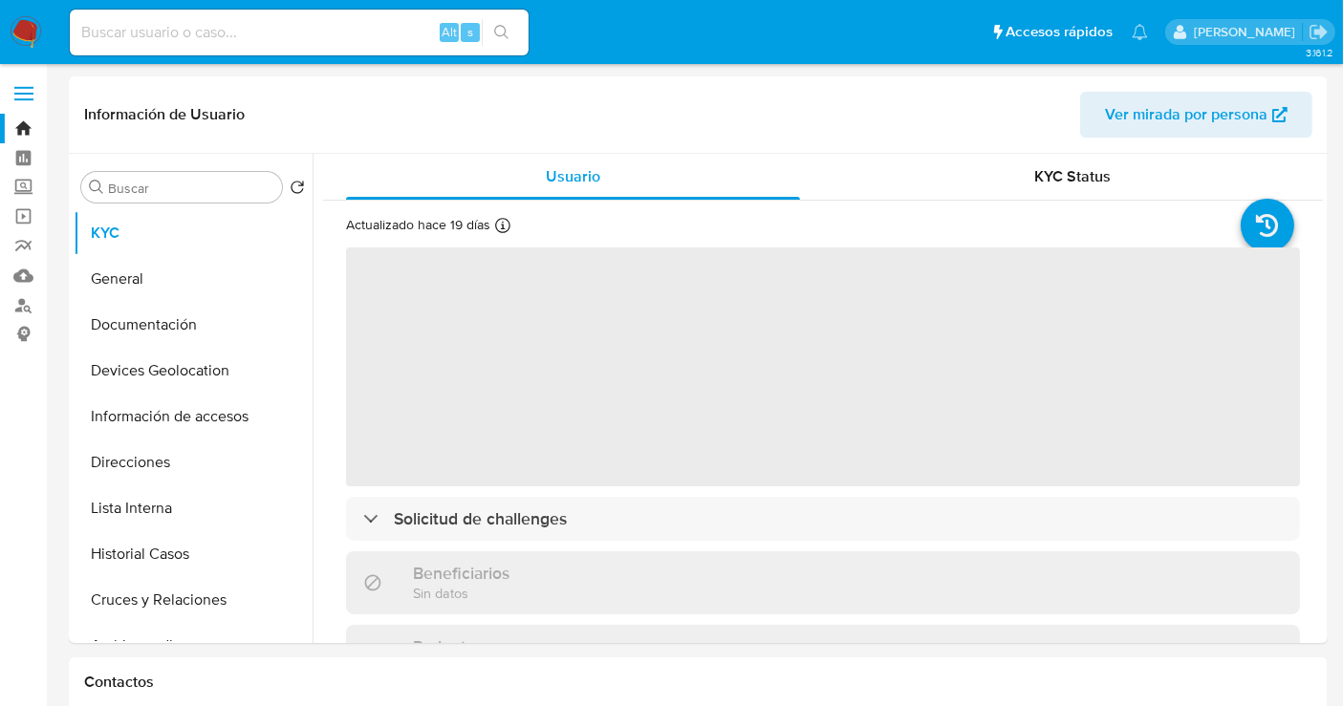
select select "10"
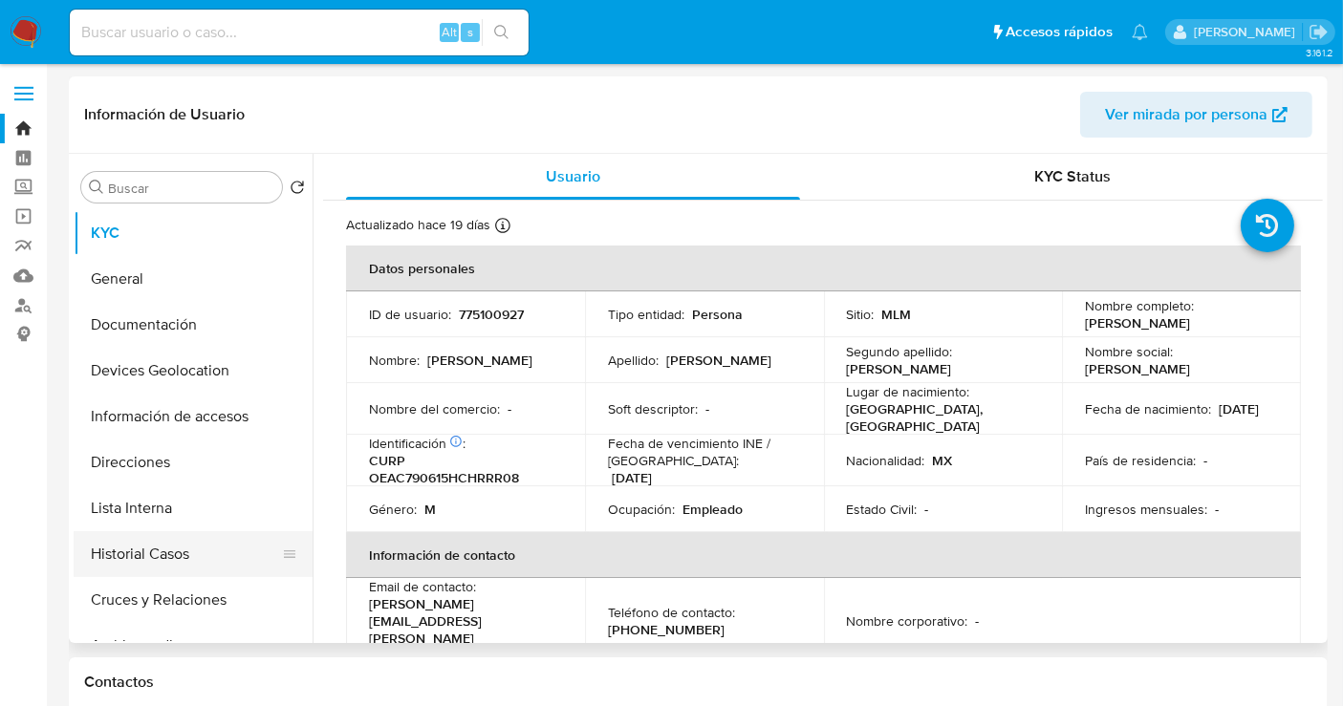
click at [158, 551] on button "Historial Casos" at bounding box center [186, 554] width 224 height 46
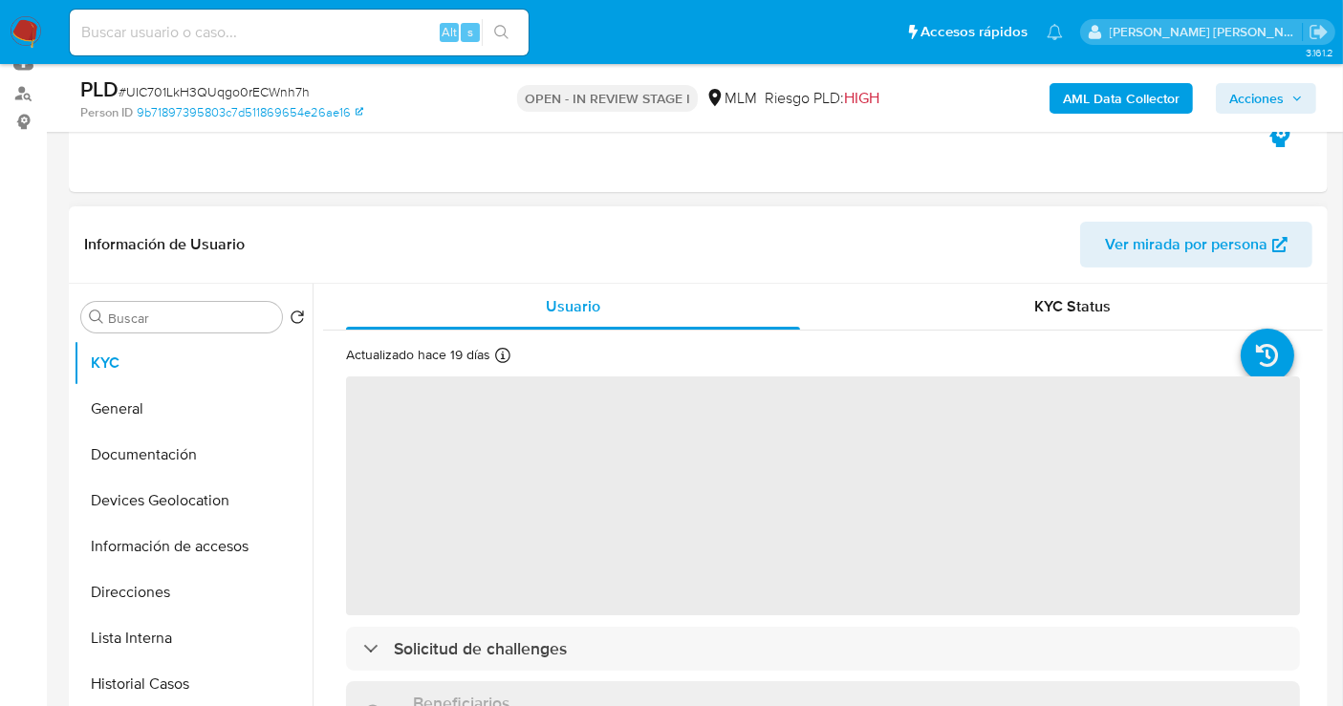
select select "10"
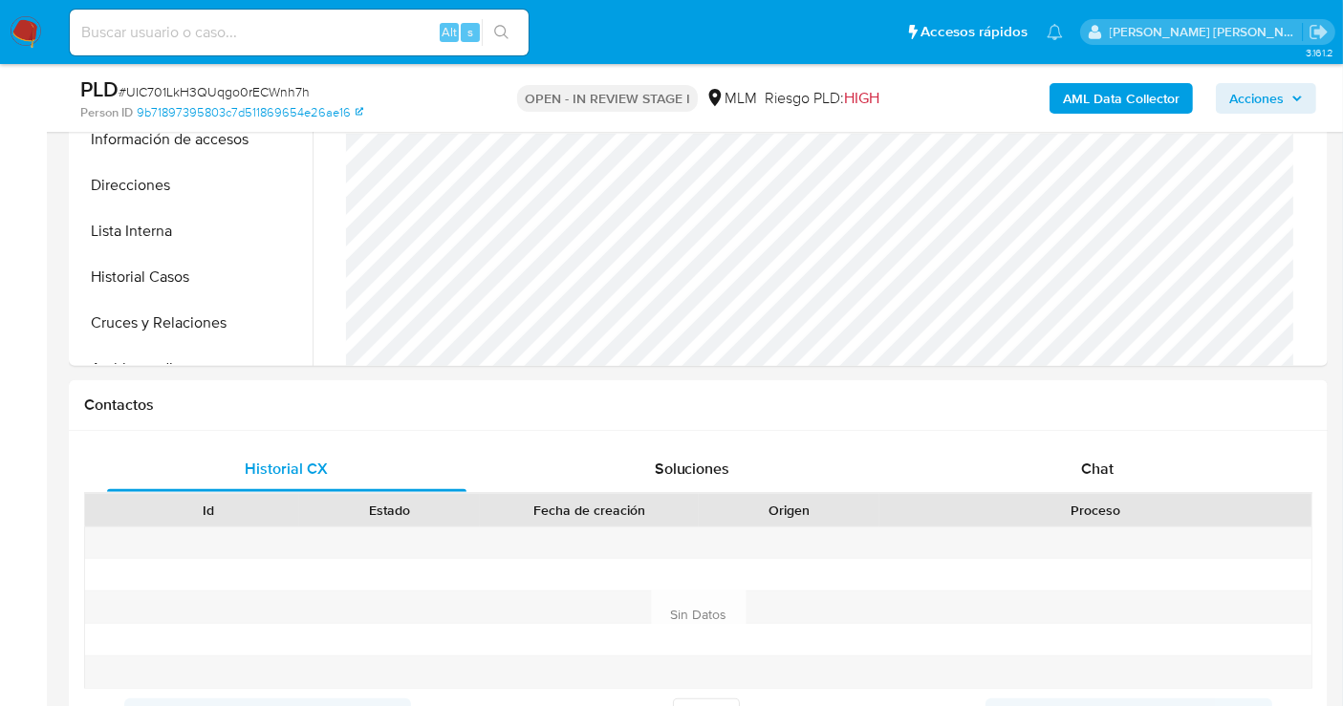
scroll to position [743, 0]
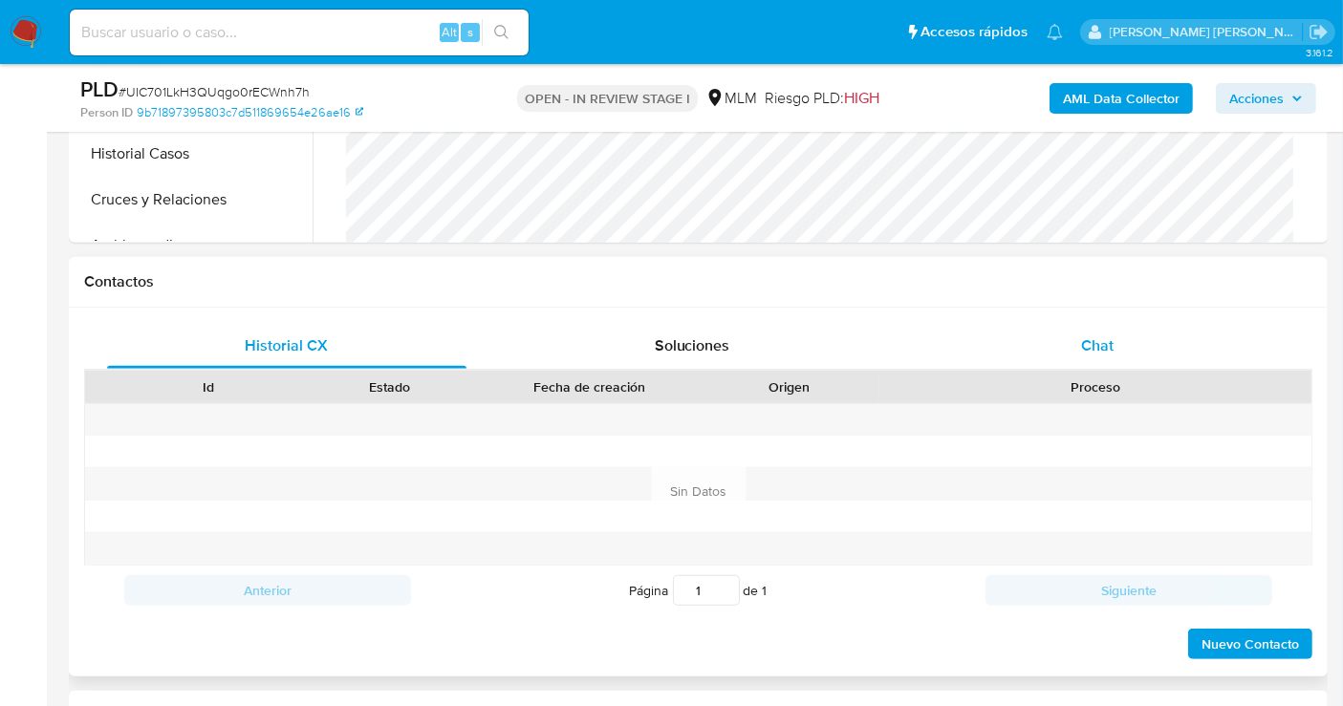
click at [1094, 348] on span "Chat" at bounding box center [1097, 346] width 32 height 22
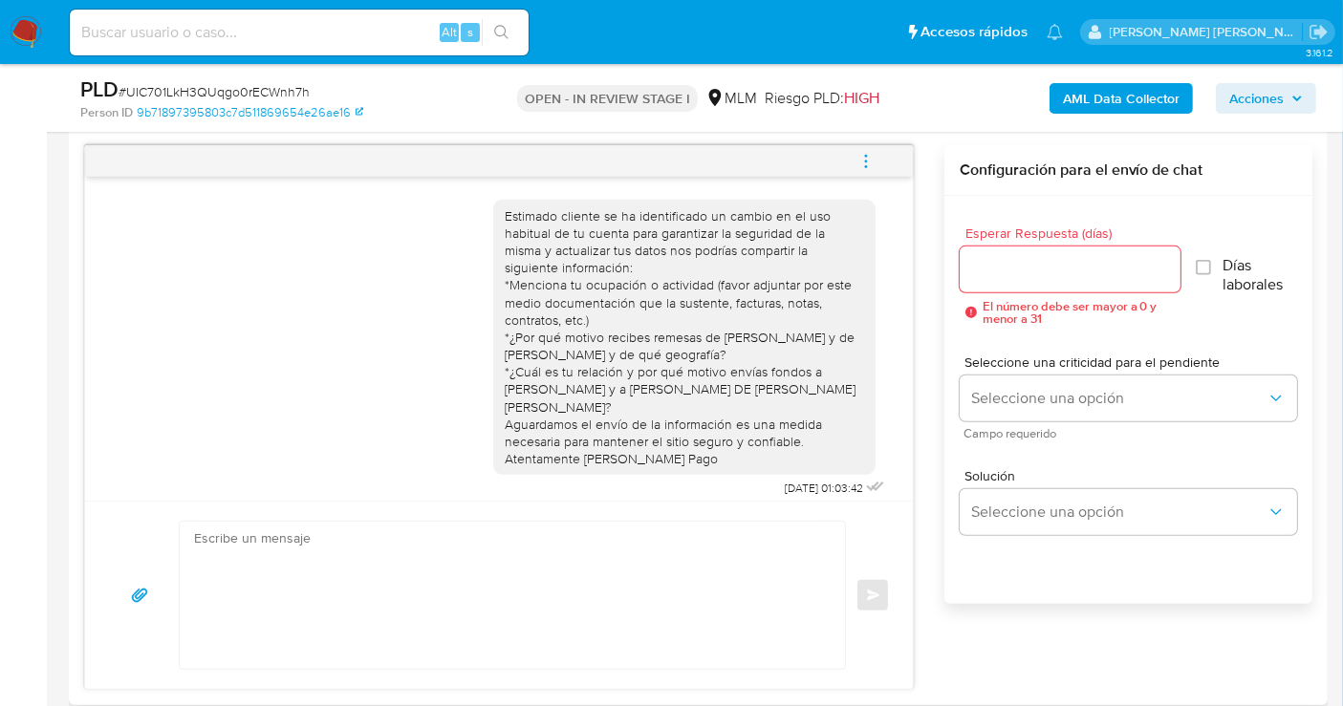
scroll to position [849, 0]
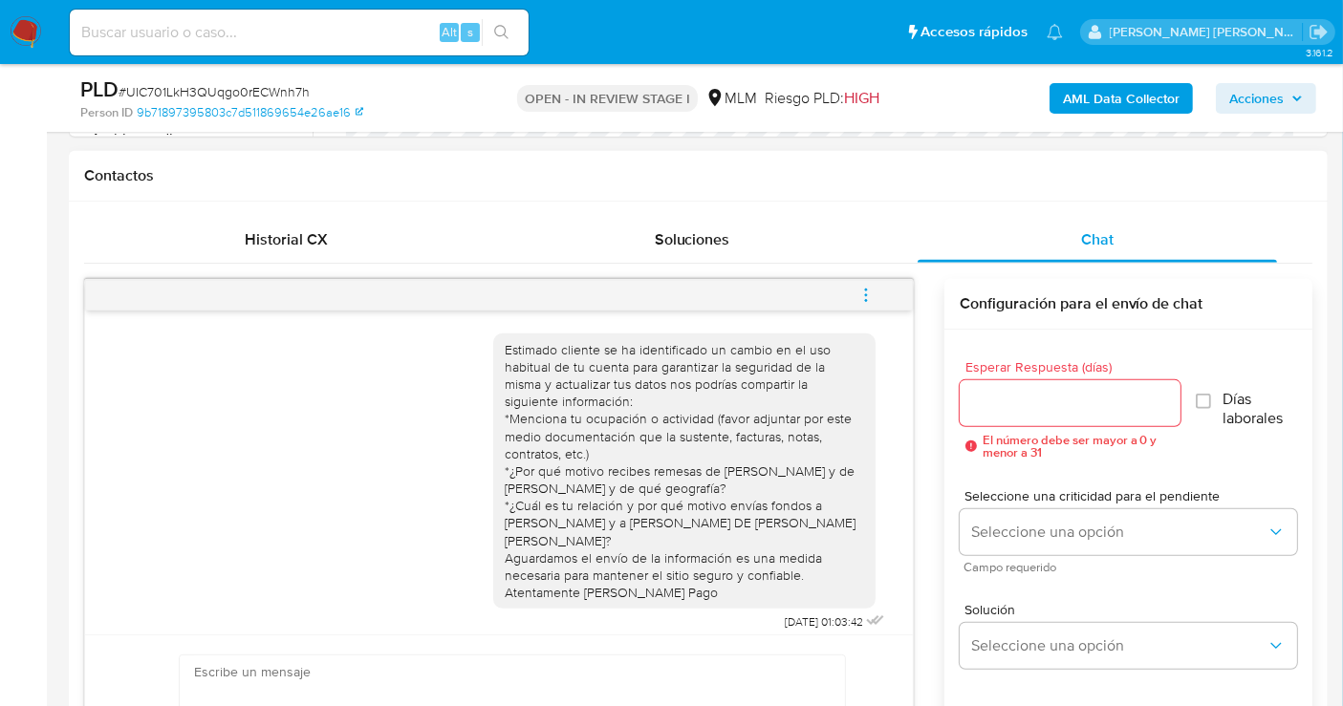
click at [860, 289] on icon "menu-action" at bounding box center [865, 295] width 17 height 17
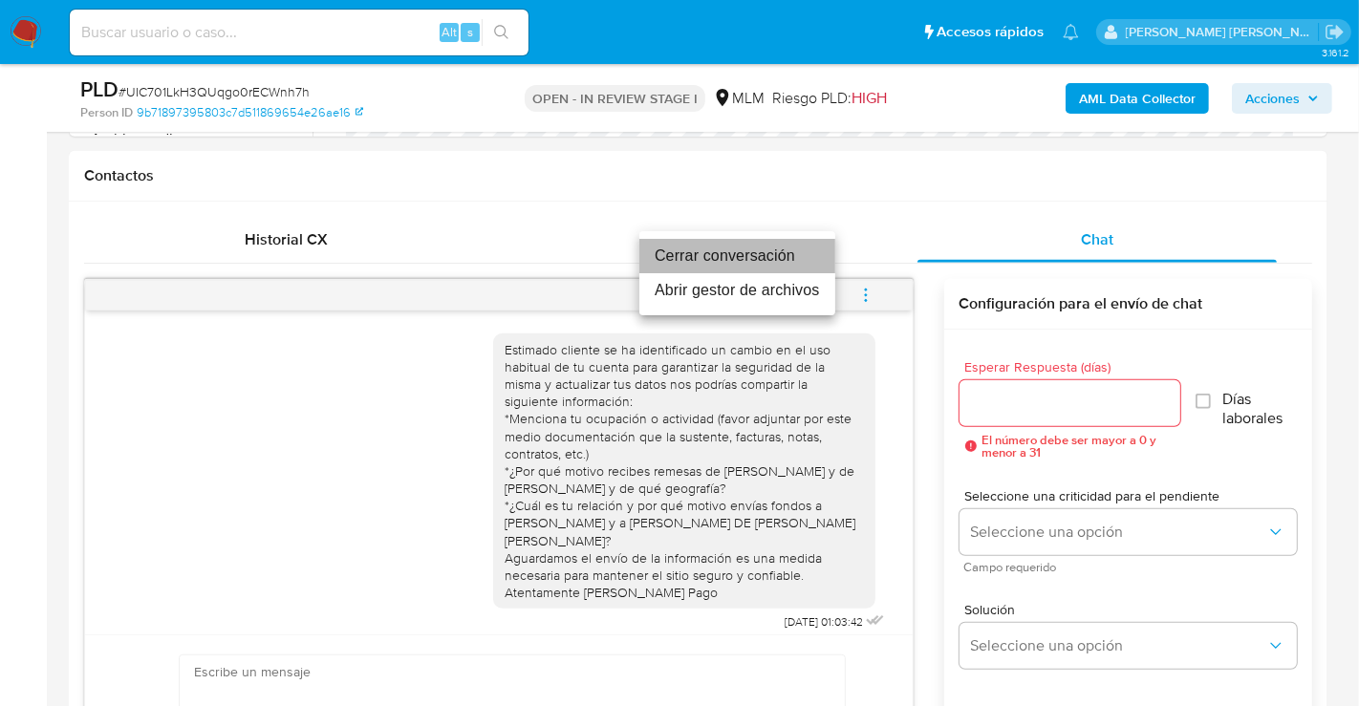
click at [715, 245] on li "Cerrar conversación" at bounding box center [737, 256] width 196 height 34
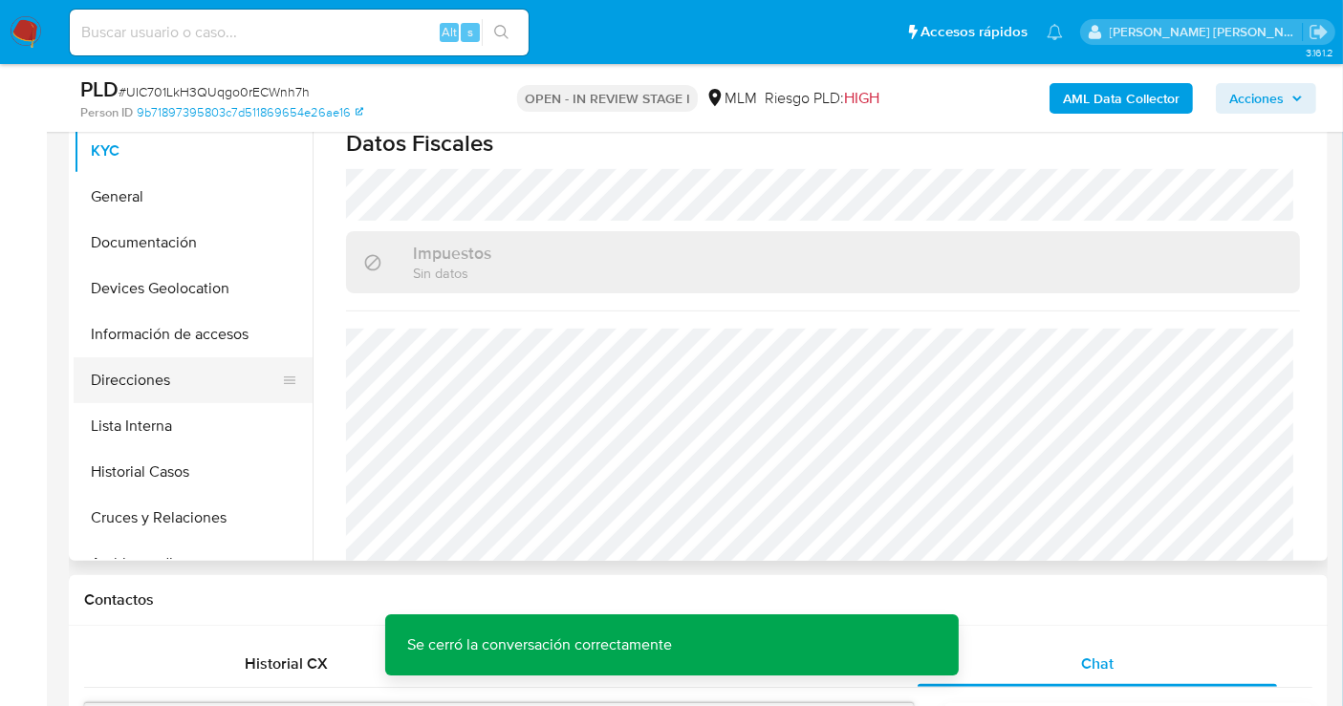
scroll to position [212, 0]
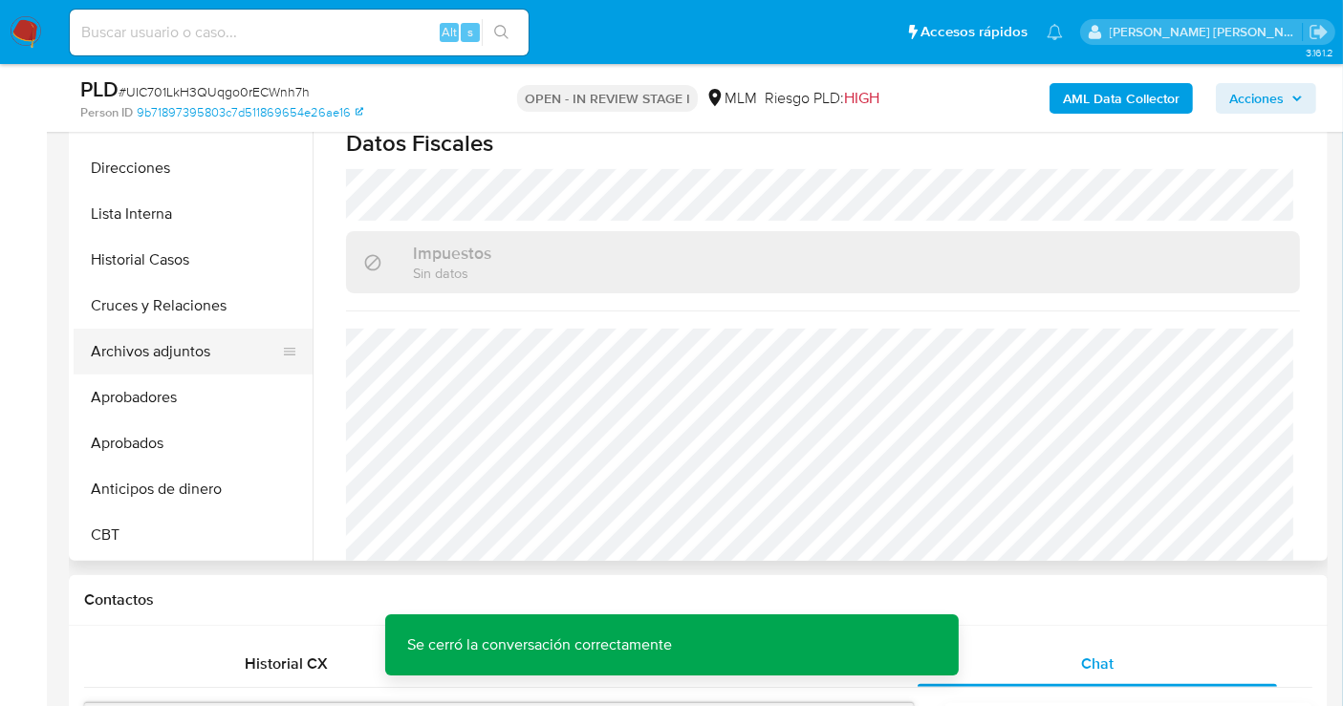
click at [163, 356] on button "Archivos adjuntos" at bounding box center [186, 352] width 224 height 46
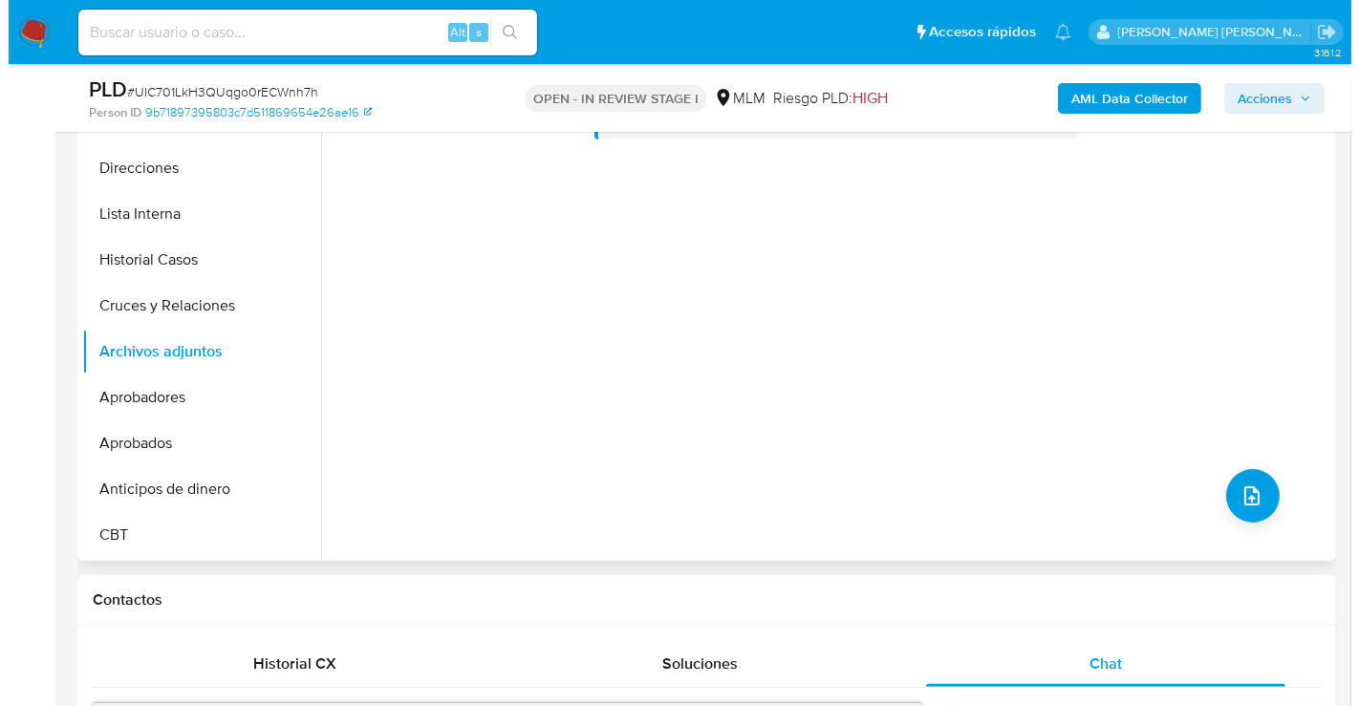
scroll to position [318, 0]
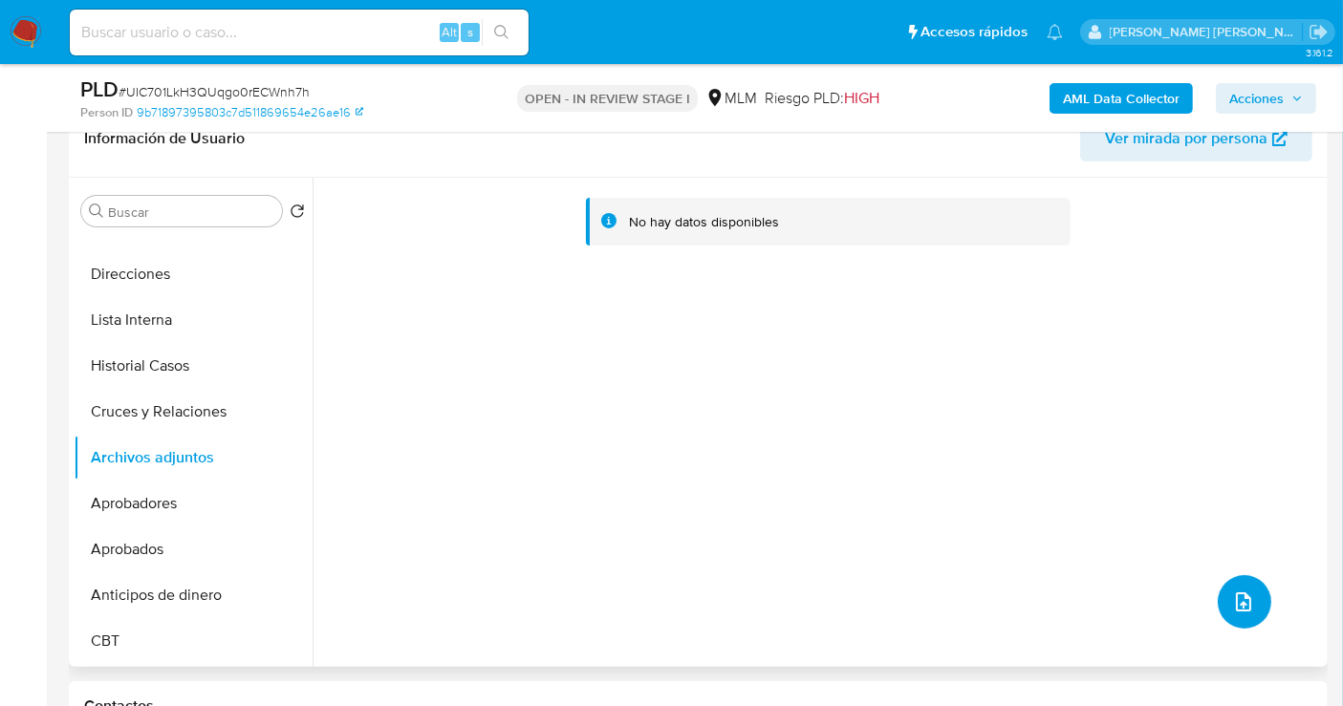
click at [1232, 597] on icon "upload-file" at bounding box center [1243, 602] width 23 height 23
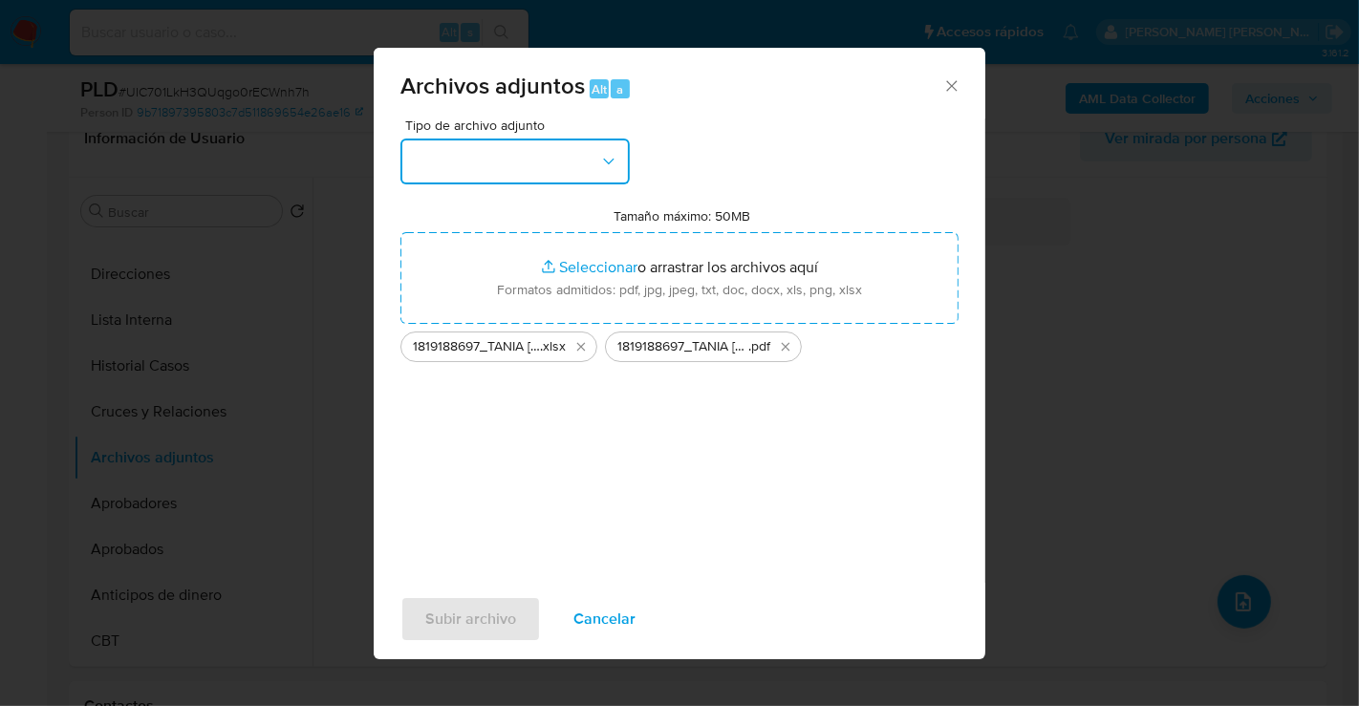
click at [523, 147] on button "button" at bounding box center [514, 162] width 229 height 46
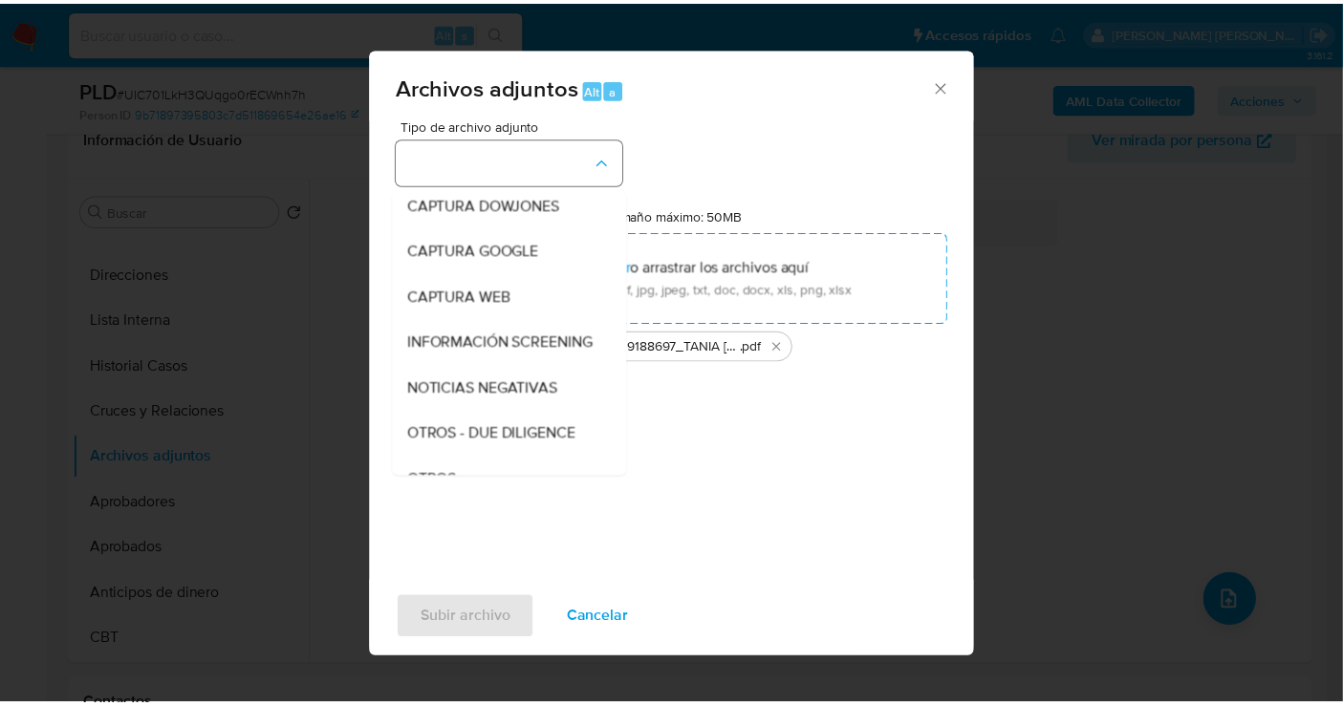
scroll to position [98, 0]
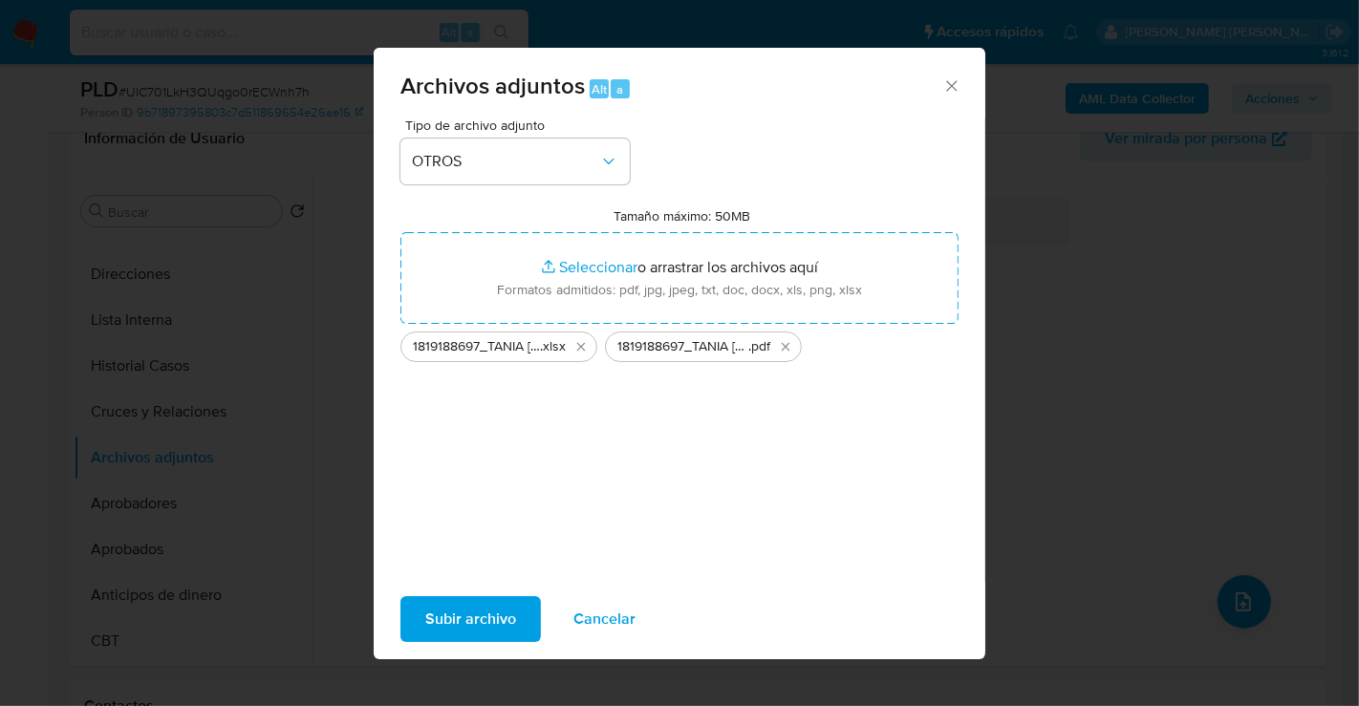
click at [486, 603] on span "Subir archivo" at bounding box center [470, 619] width 91 height 42
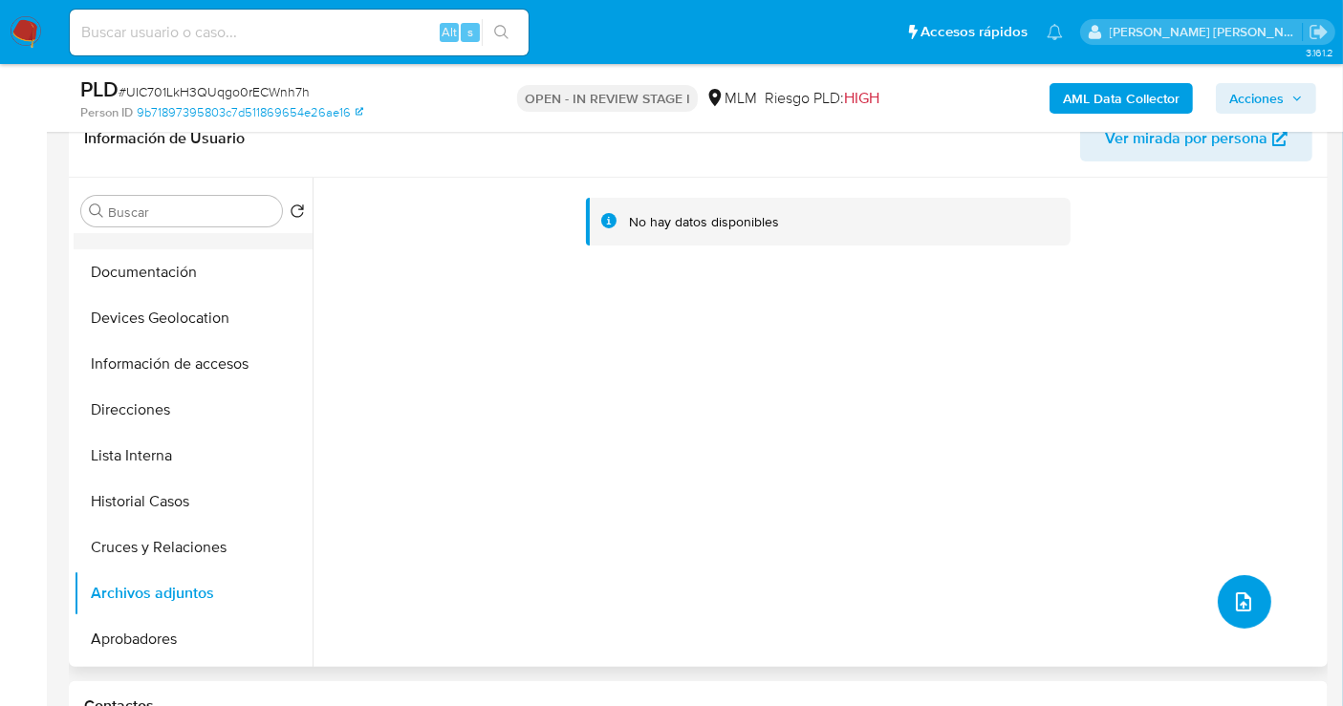
scroll to position [0, 0]
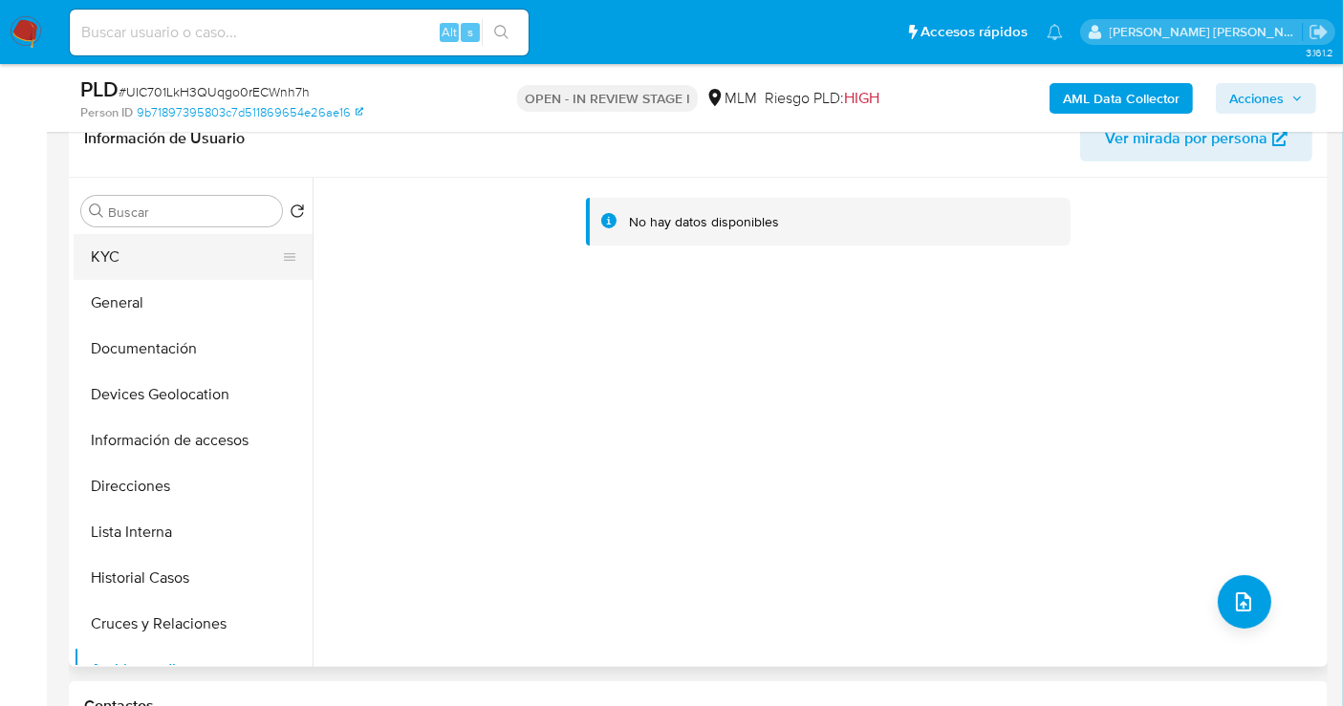
click at [141, 269] on button "KYC" at bounding box center [186, 257] width 224 height 46
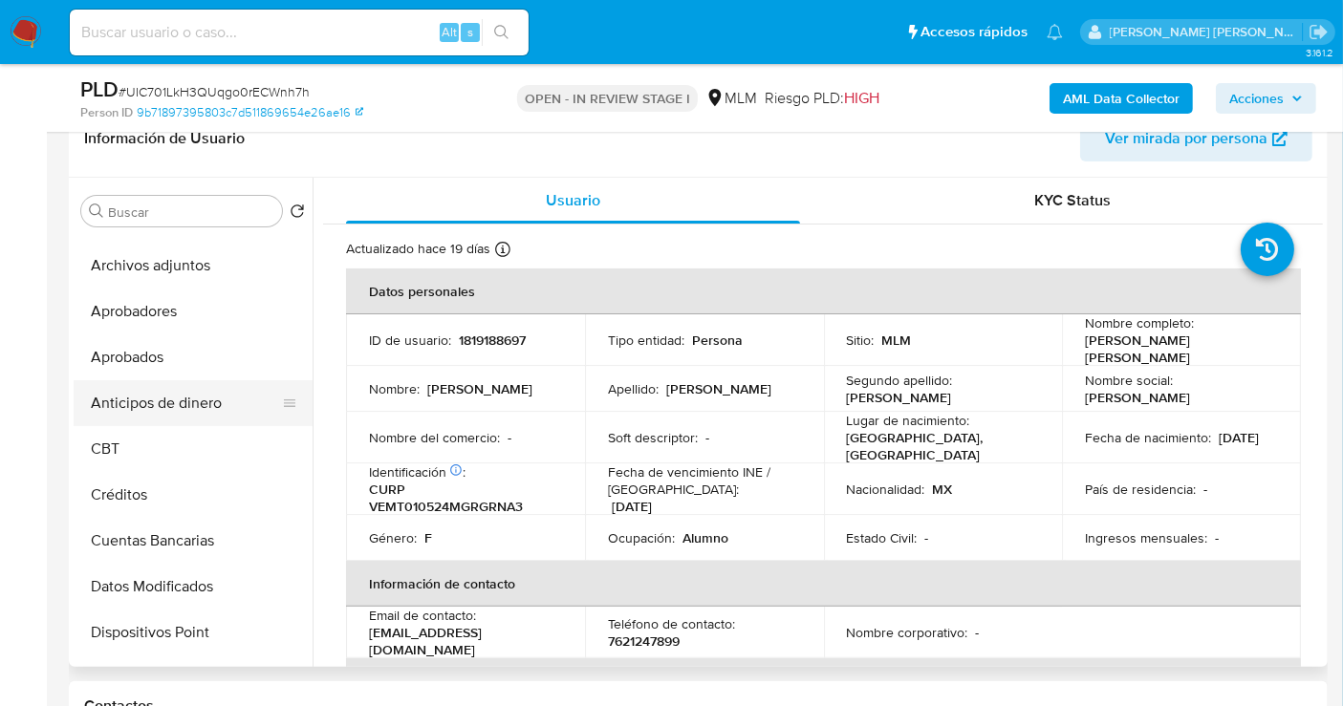
scroll to position [424, 0]
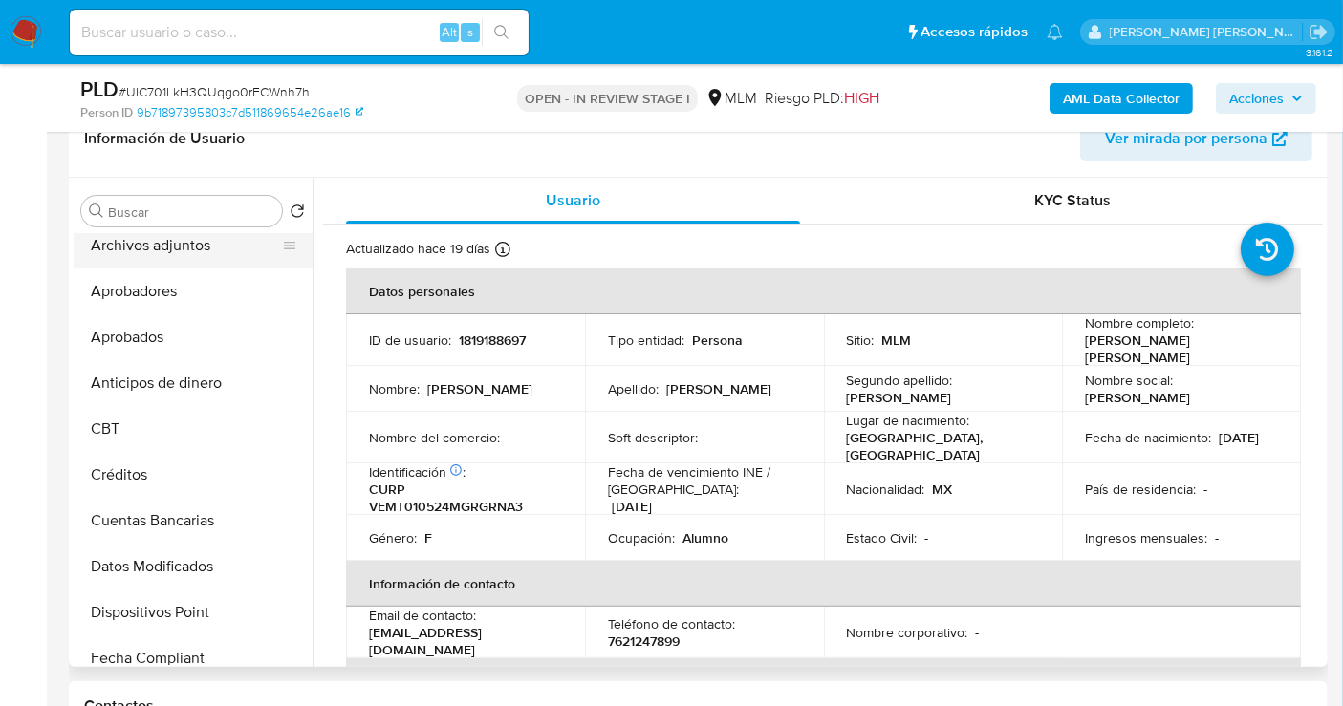
click at [164, 242] on button "Archivos adjuntos" at bounding box center [186, 246] width 224 height 46
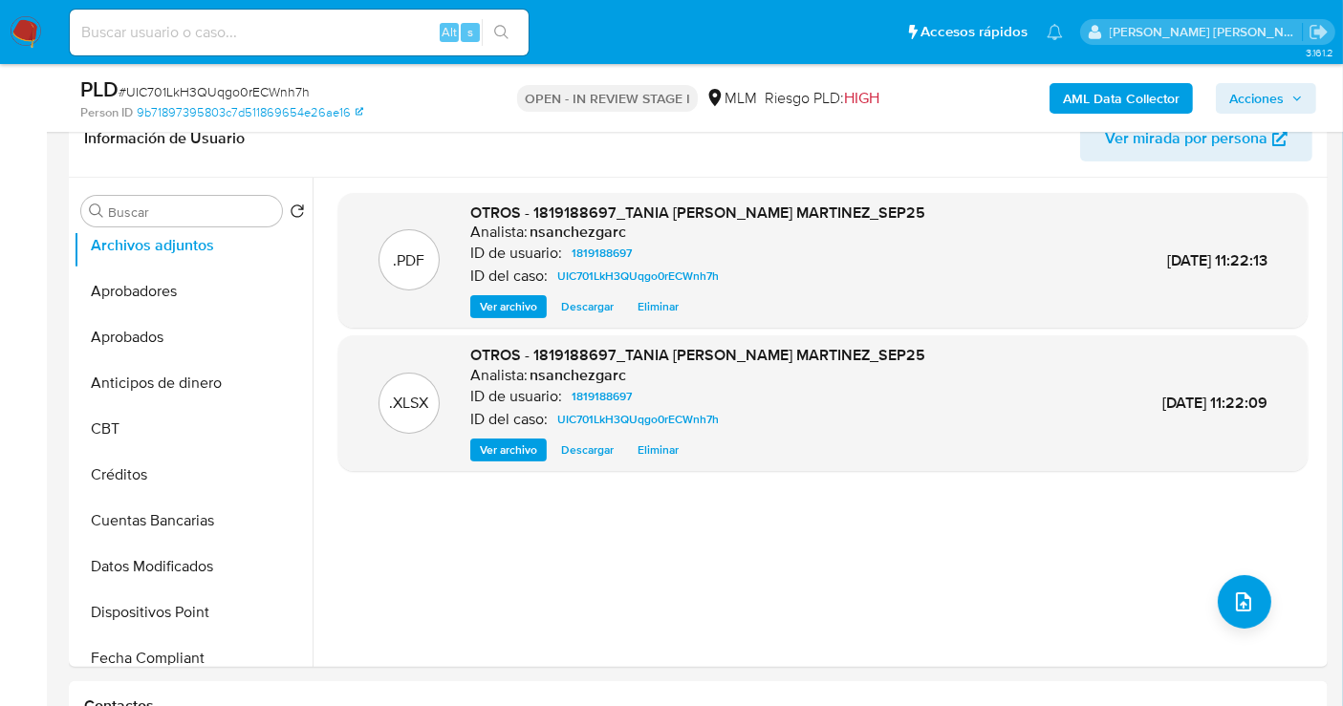
click at [1260, 105] on span "Acciones" at bounding box center [1256, 98] width 54 height 31
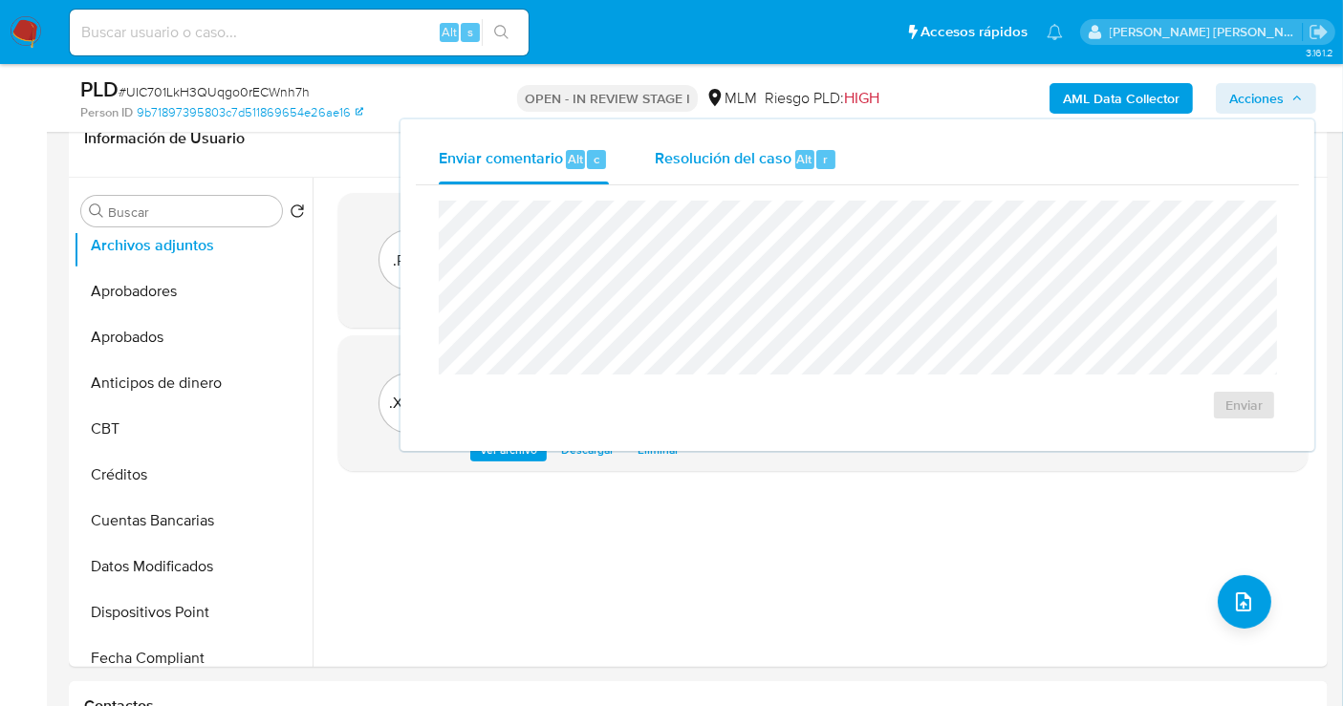
click at [744, 159] on span "Resolución del caso" at bounding box center [723, 158] width 137 height 22
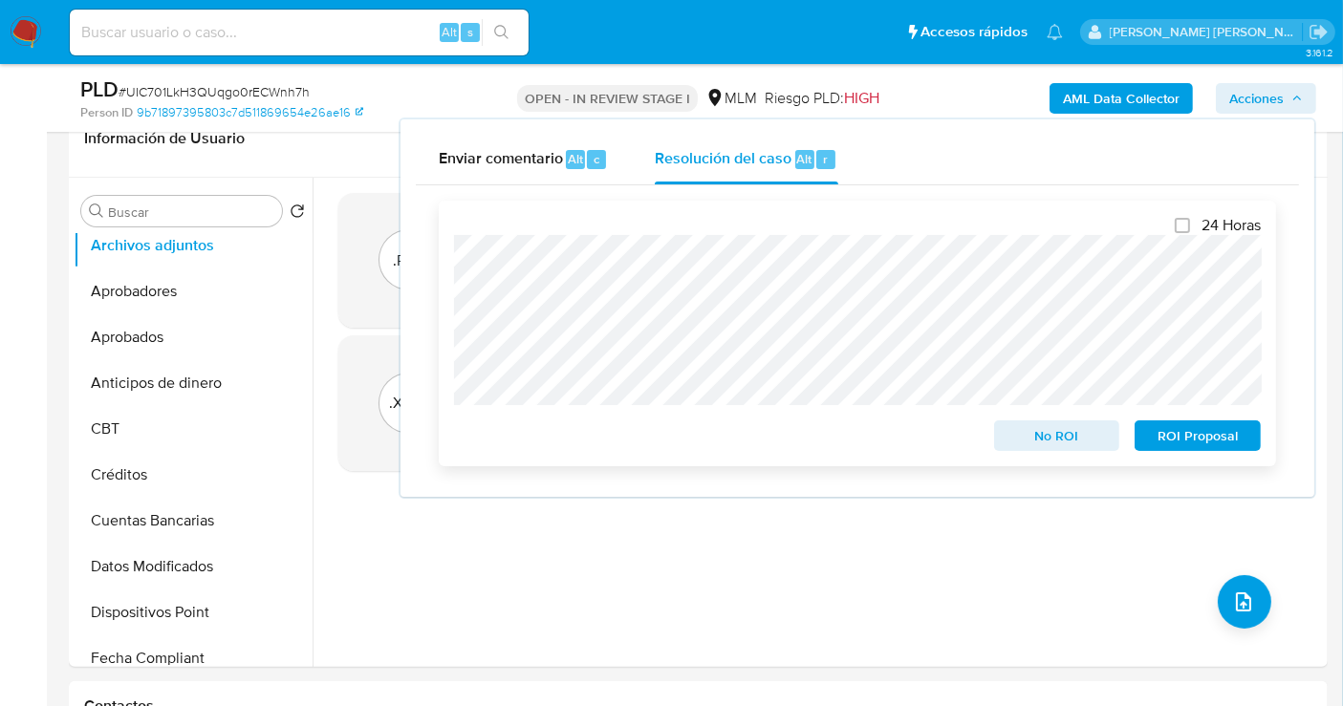
click at [1030, 436] on span "No ROI" at bounding box center [1056, 435] width 99 height 27
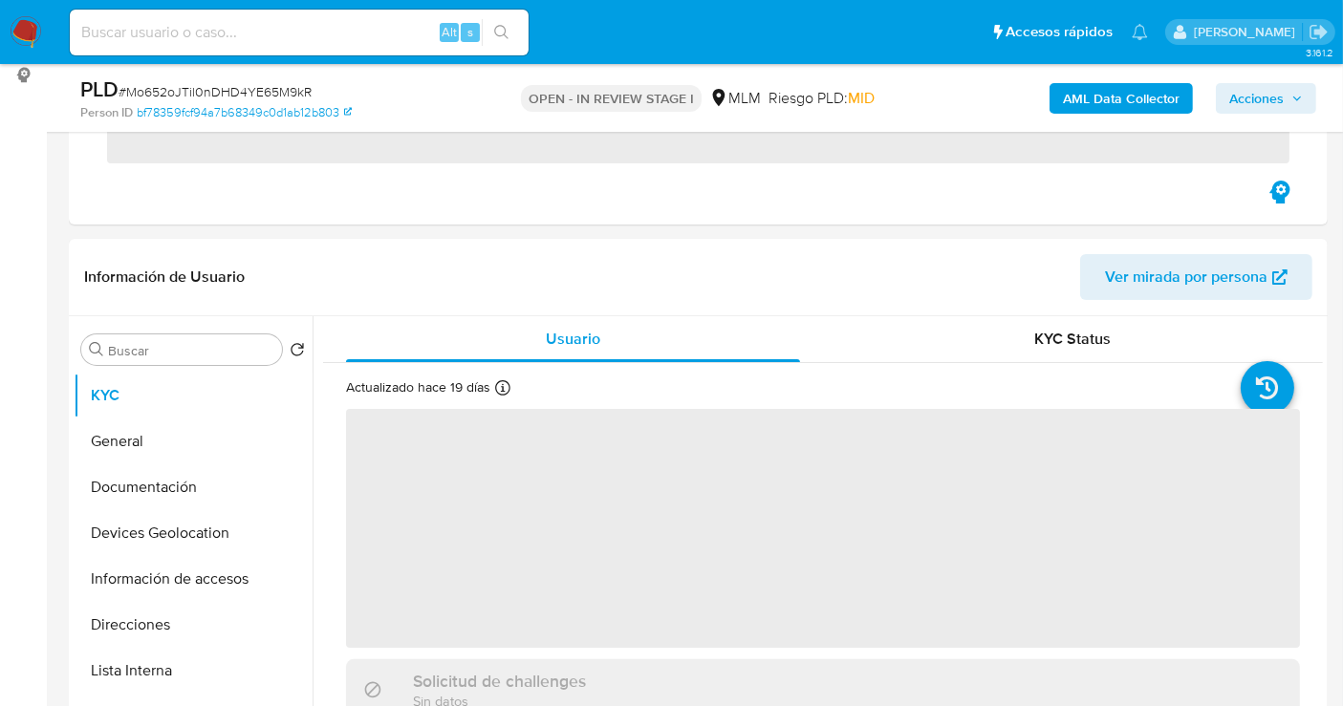
scroll to position [530, 0]
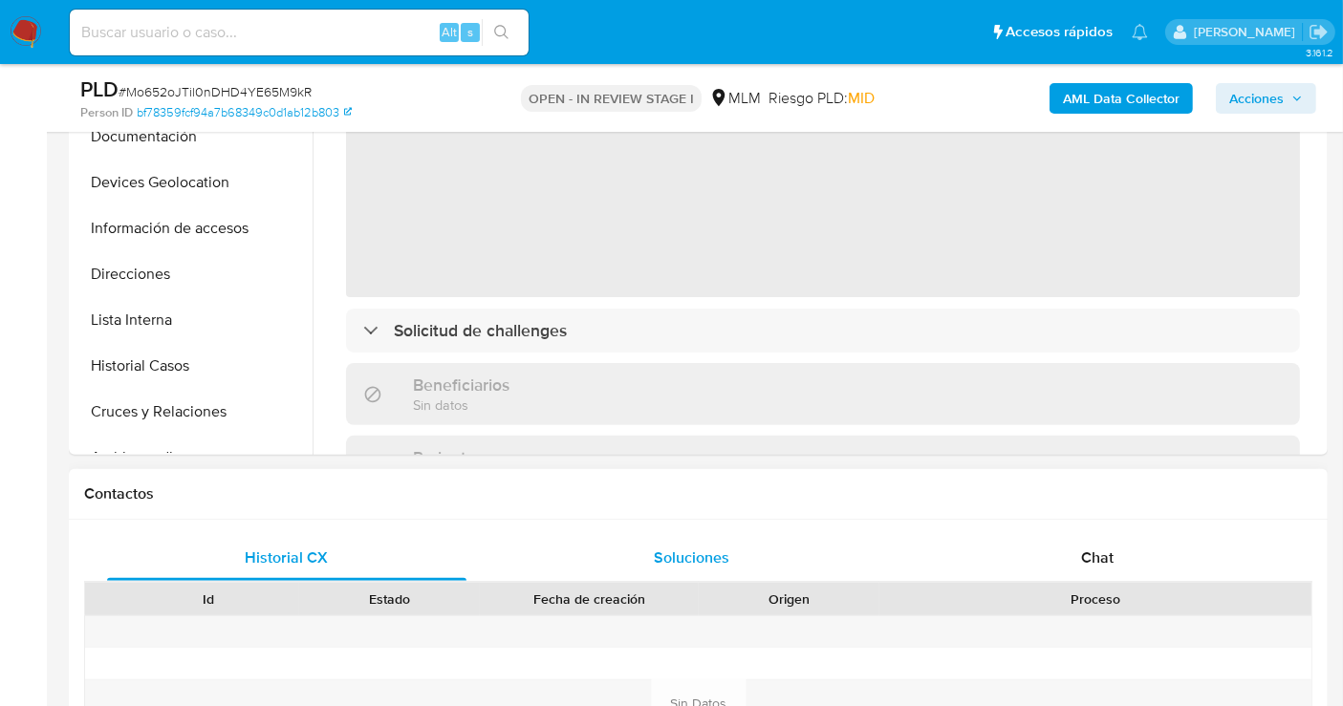
select select "10"
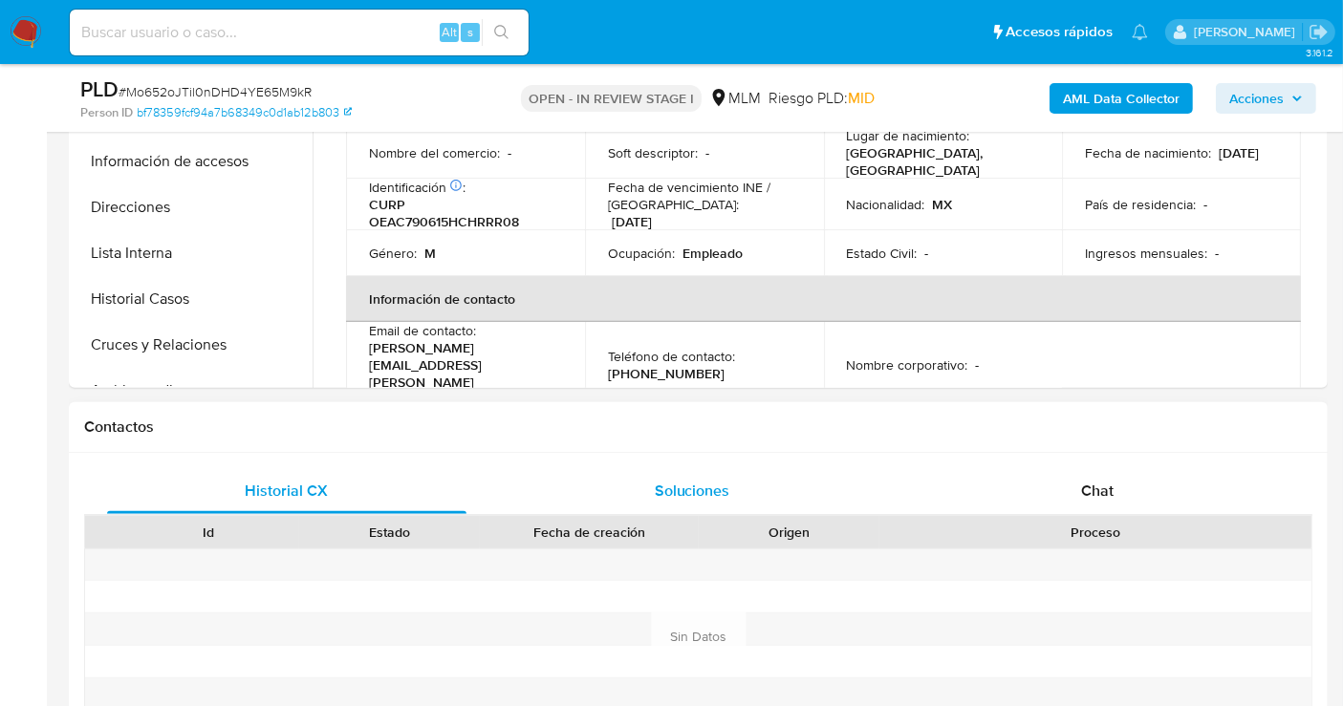
scroll to position [849, 0]
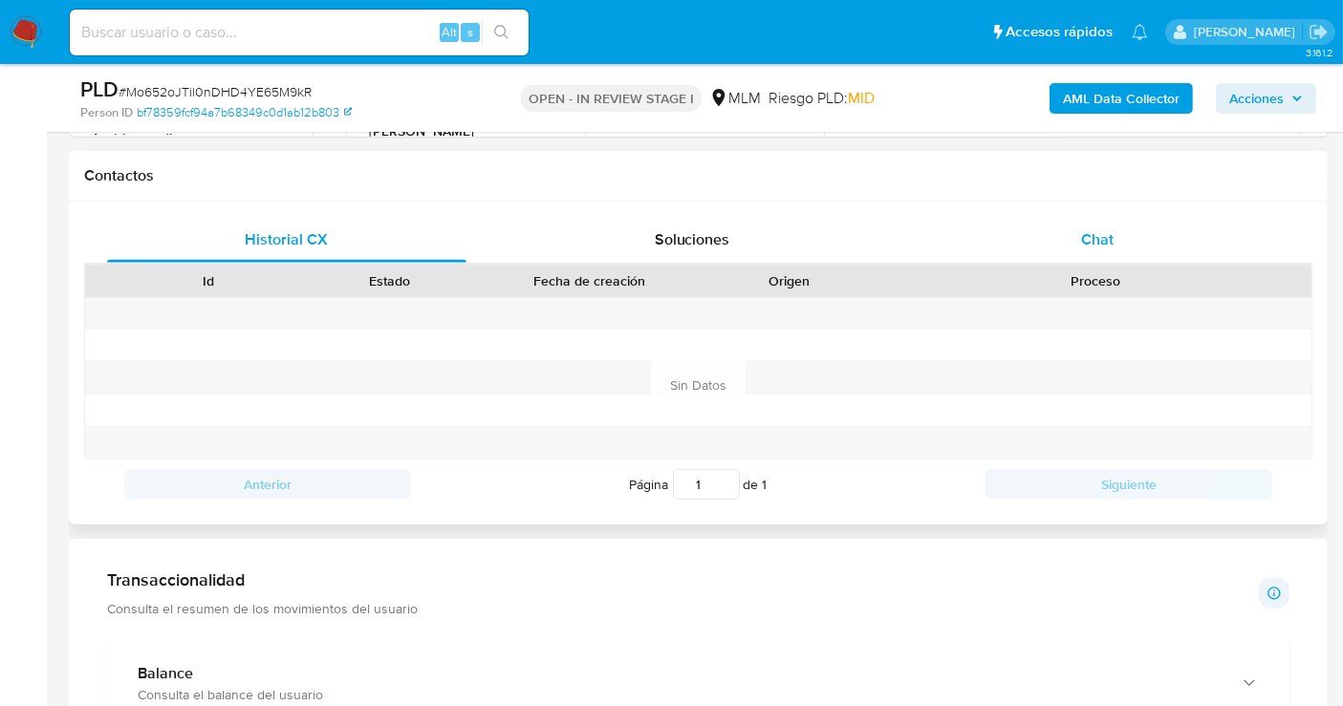
click at [1121, 240] on div "Chat" at bounding box center [1096, 240] width 359 height 46
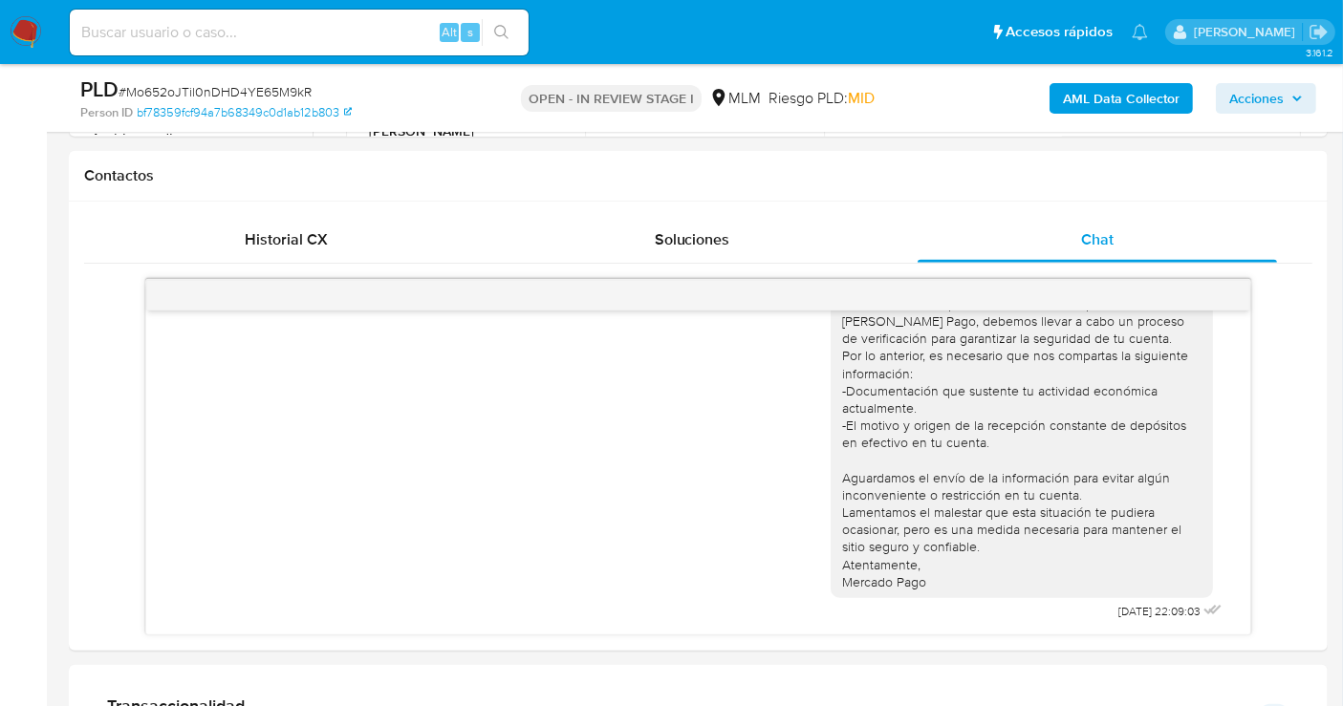
scroll to position [0, 0]
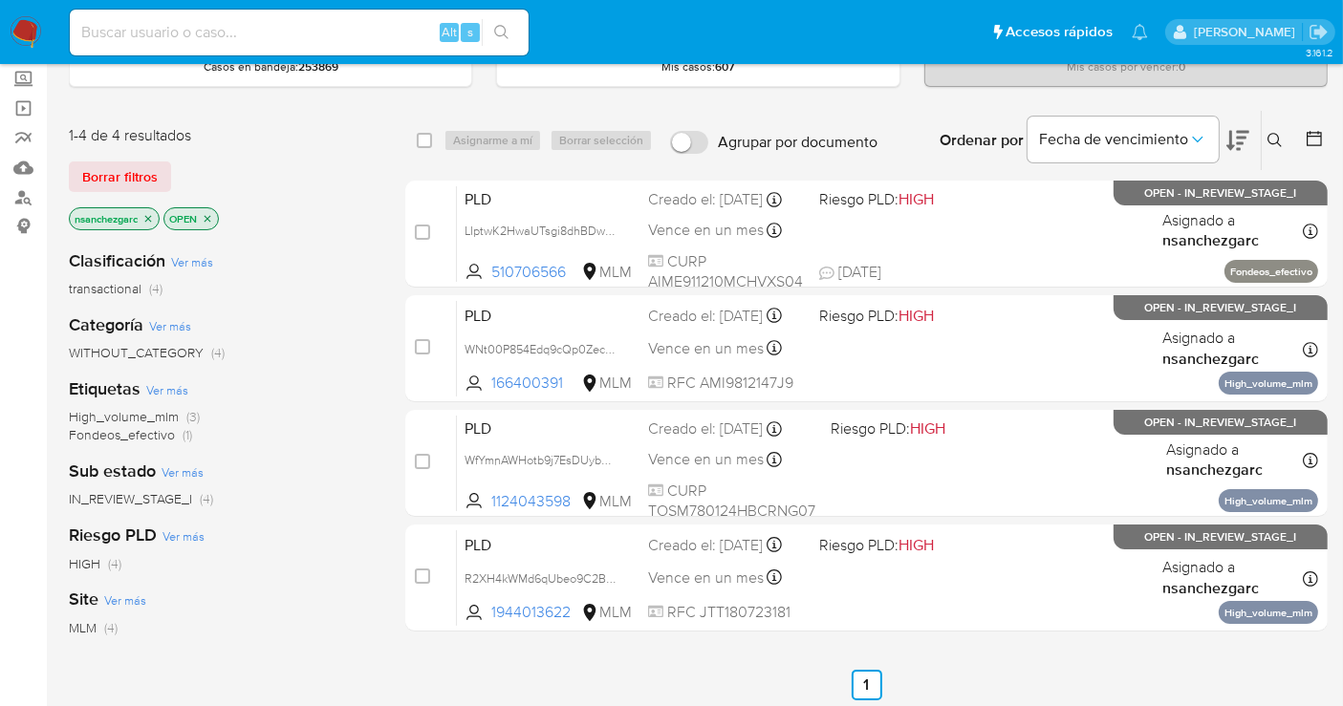
scroll to position [212, 0]
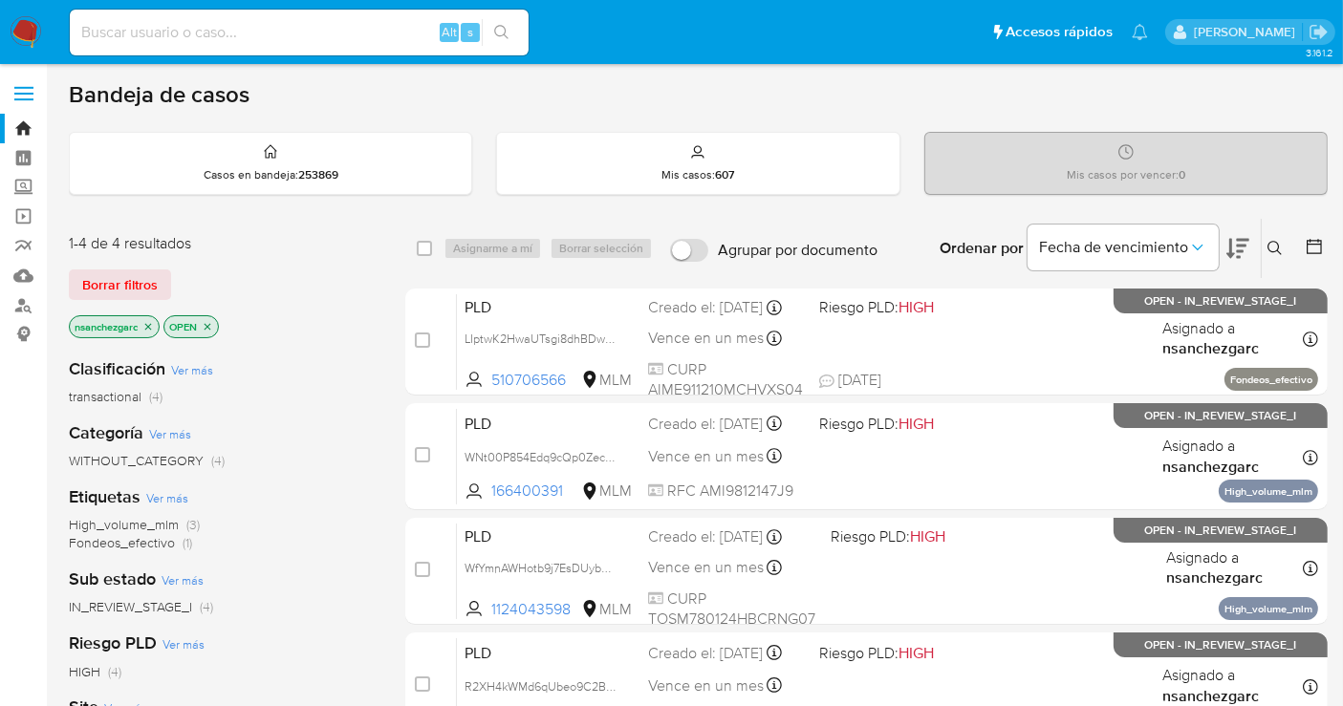
click at [1283, 239] on button at bounding box center [1278, 248] width 32 height 23
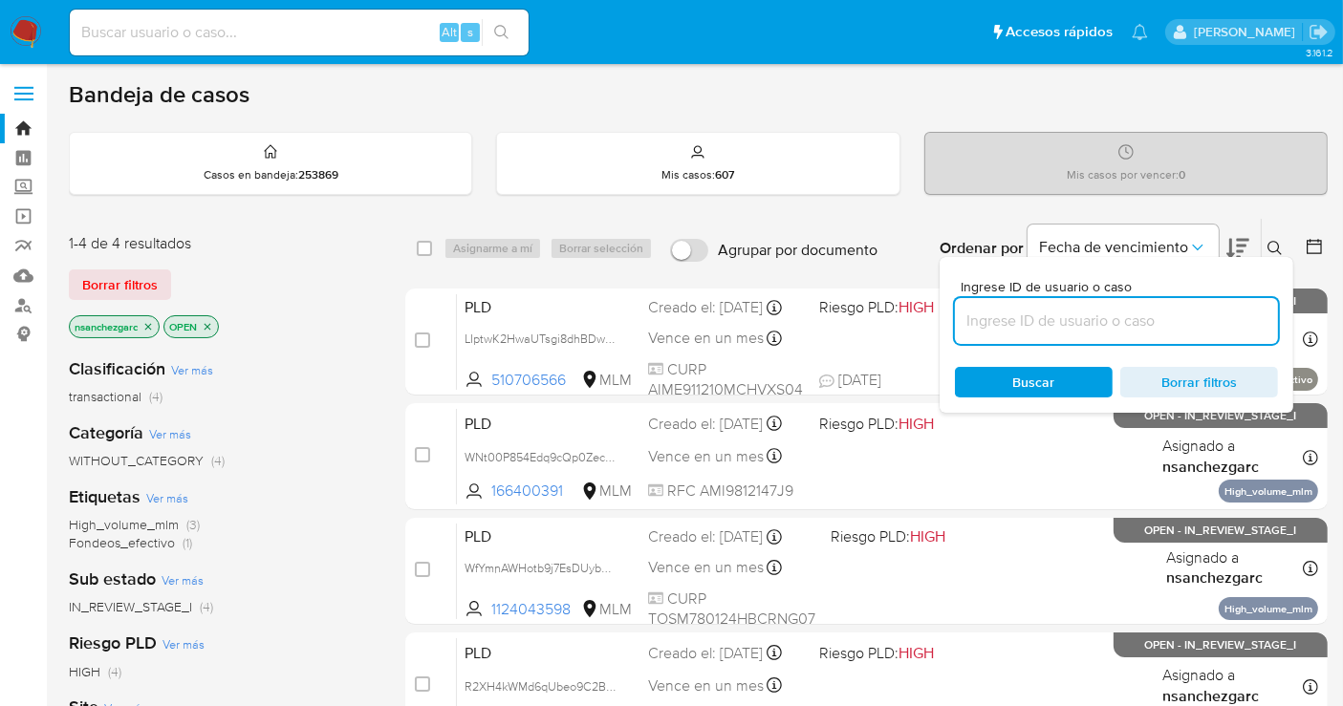
click at [1047, 313] on input at bounding box center [1116, 321] width 323 height 25
type input "396290697"
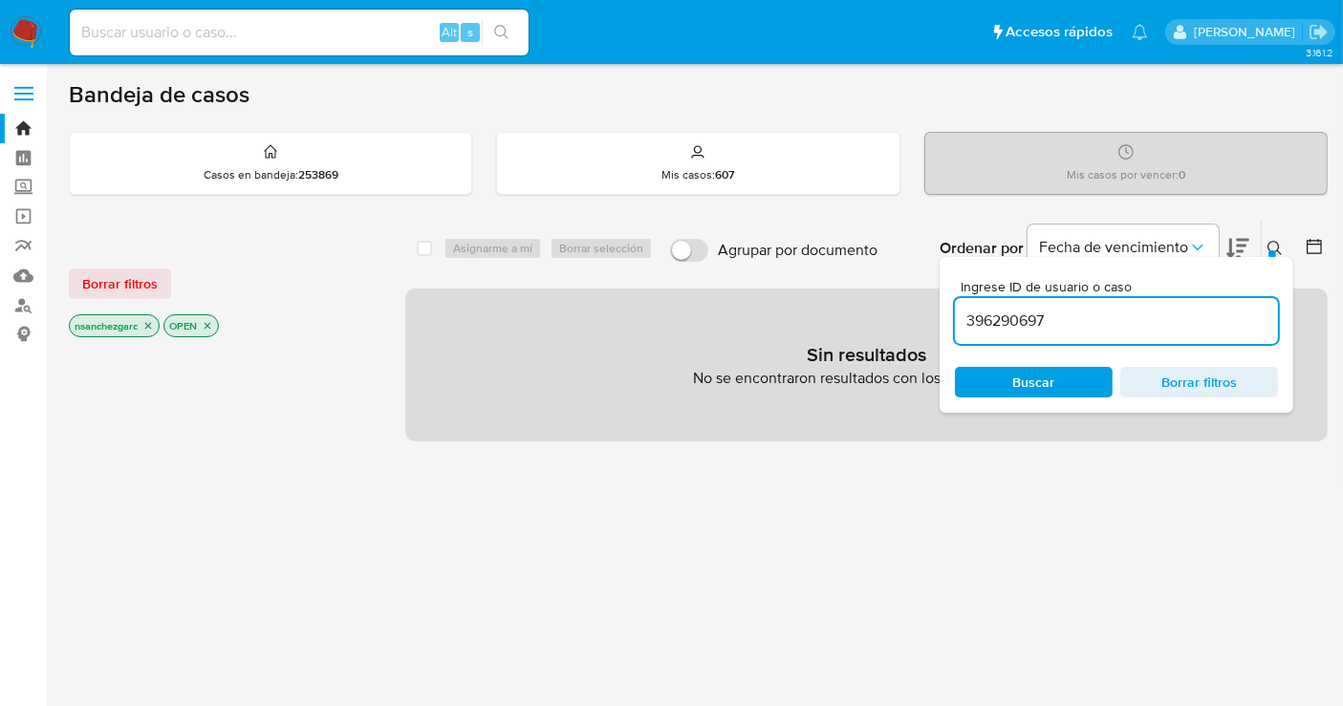
click at [140, 321] on p "nsanchezgarc" at bounding box center [114, 325] width 89 height 21
click at [147, 323] on icon "close-filter" at bounding box center [148, 326] width 7 height 7
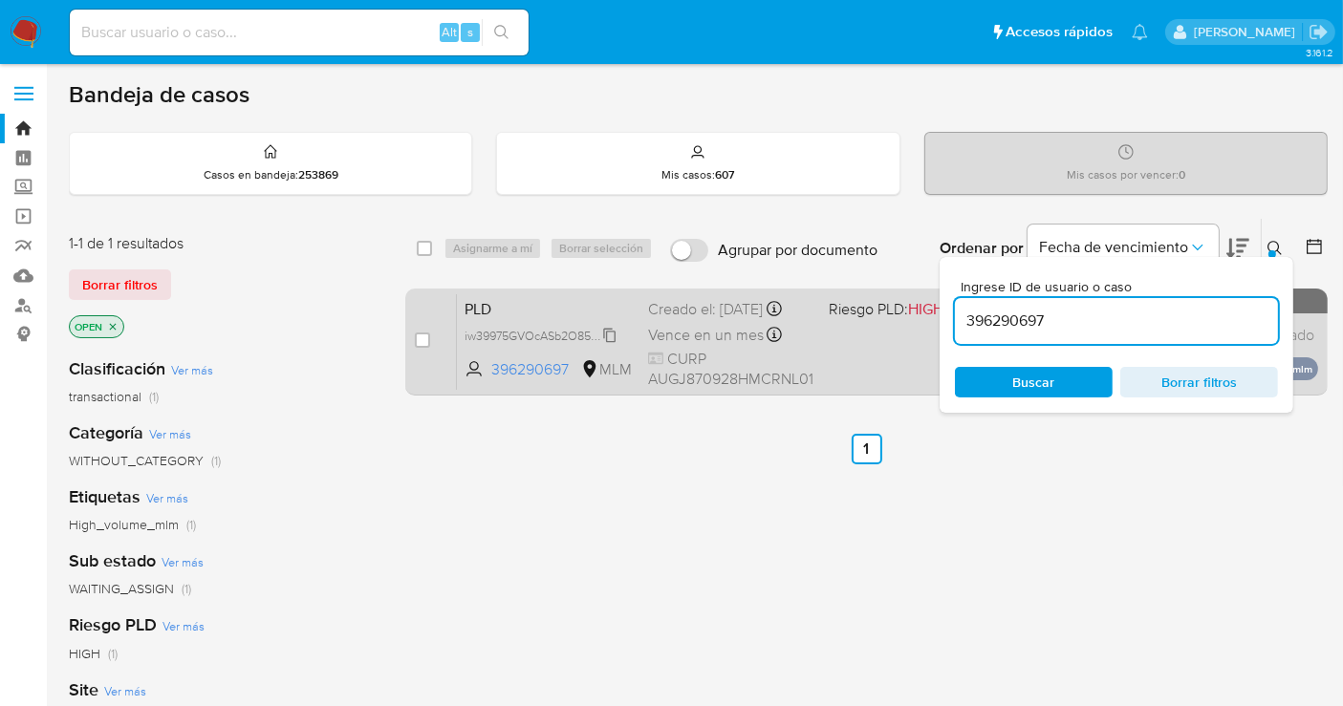
click at [611, 345] on span "iw39975GVOcASb2O85DWw7VA" at bounding box center [551, 334] width 174 height 21
click at [412, 345] on div "case-item-checkbox No es posible asignar el caso PLD iw39975GVOcASb2O85DWw7VA 3…" at bounding box center [866, 342] width 922 height 107
click at [416, 342] on input "checkbox" at bounding box center [422, 340] width 15 height 15
checkbox input "true"
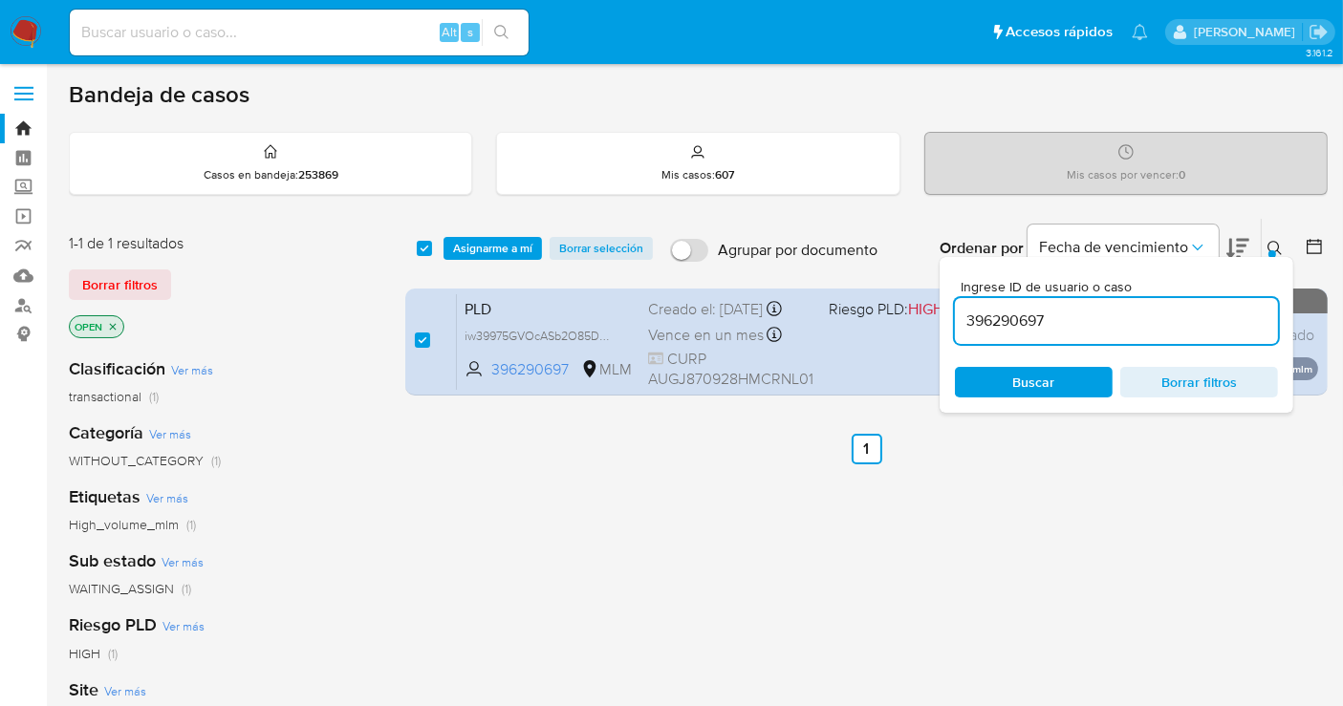
click at [475, 262] on div "select-all-cases-checkbox Asignarme a mí Borrar selección Agrupar por documento…" at bounding box center [866, 248] width 922 height 59
click at [473, 243] on span "Asignarme a mí" at bounding box center [492, 248] width 79 height 19
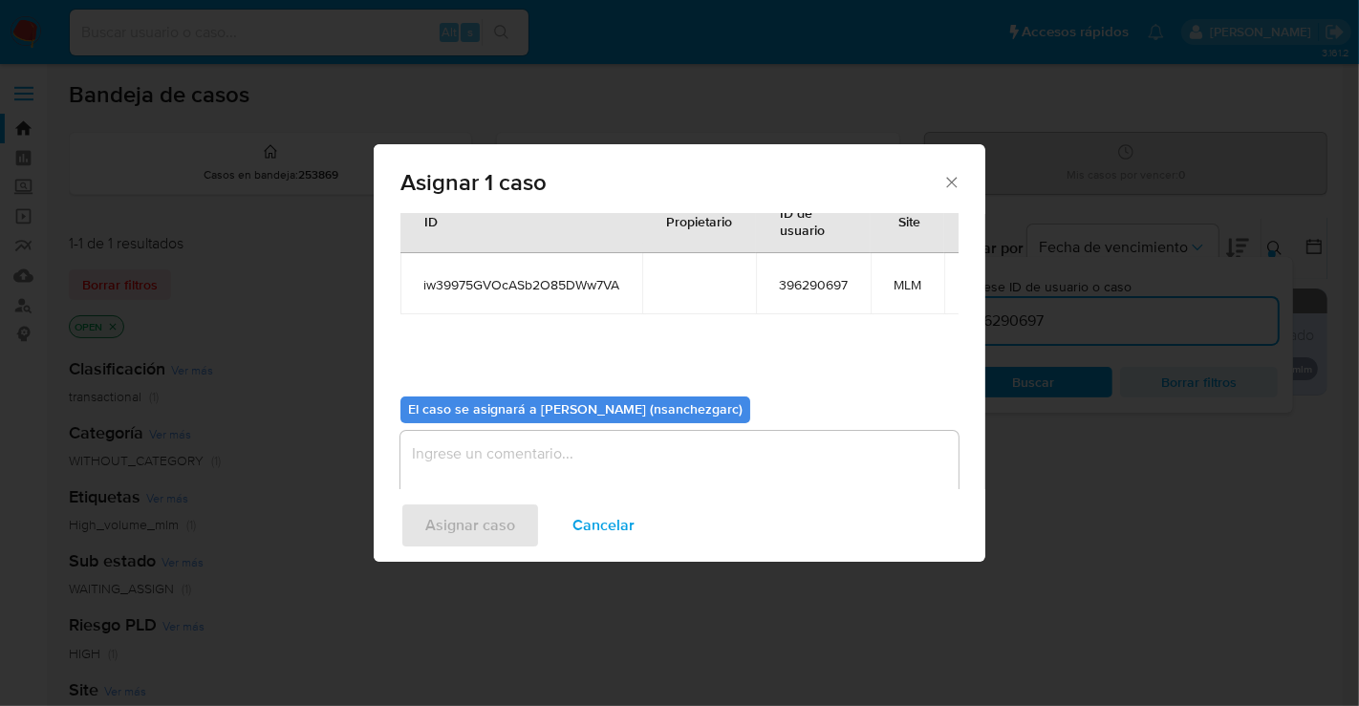
scroll to position [115, 0]
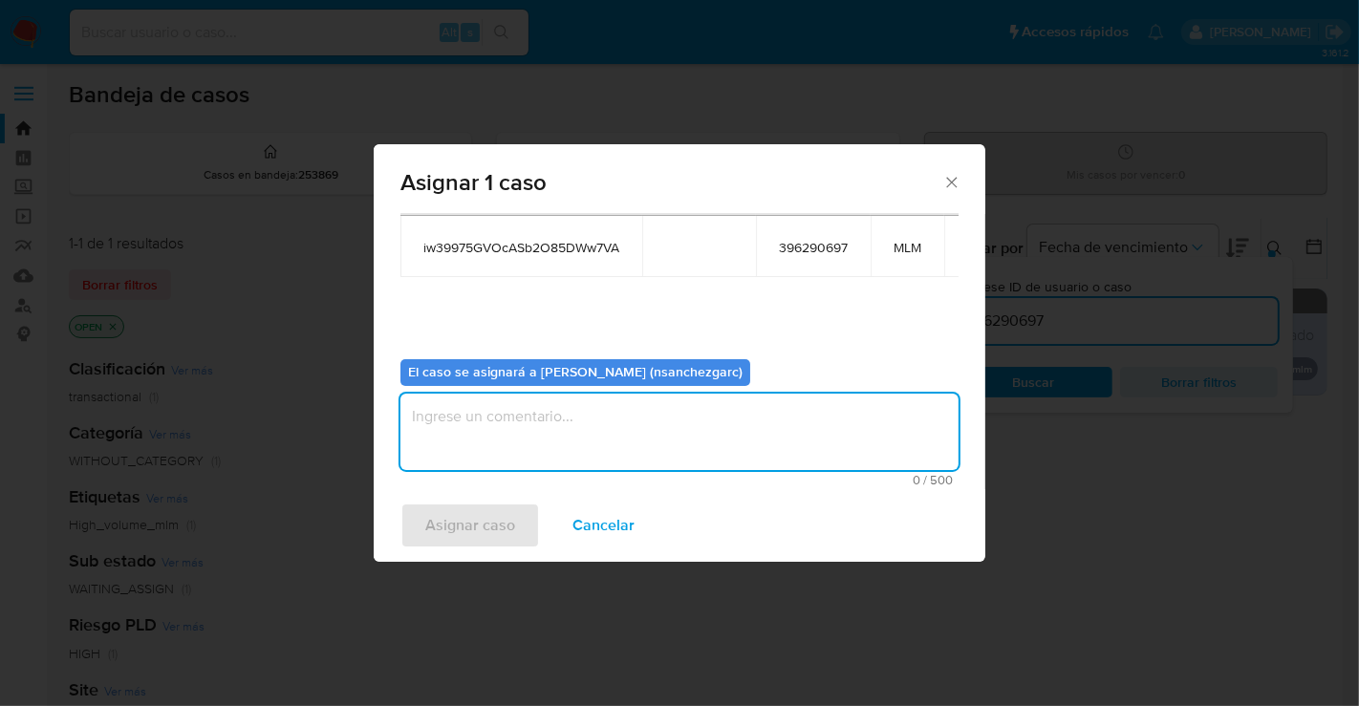
click at [421, 405] on textarea "assign-modal" at bounding box center [679, 432] width 558 height 76
type textarea "nesg"
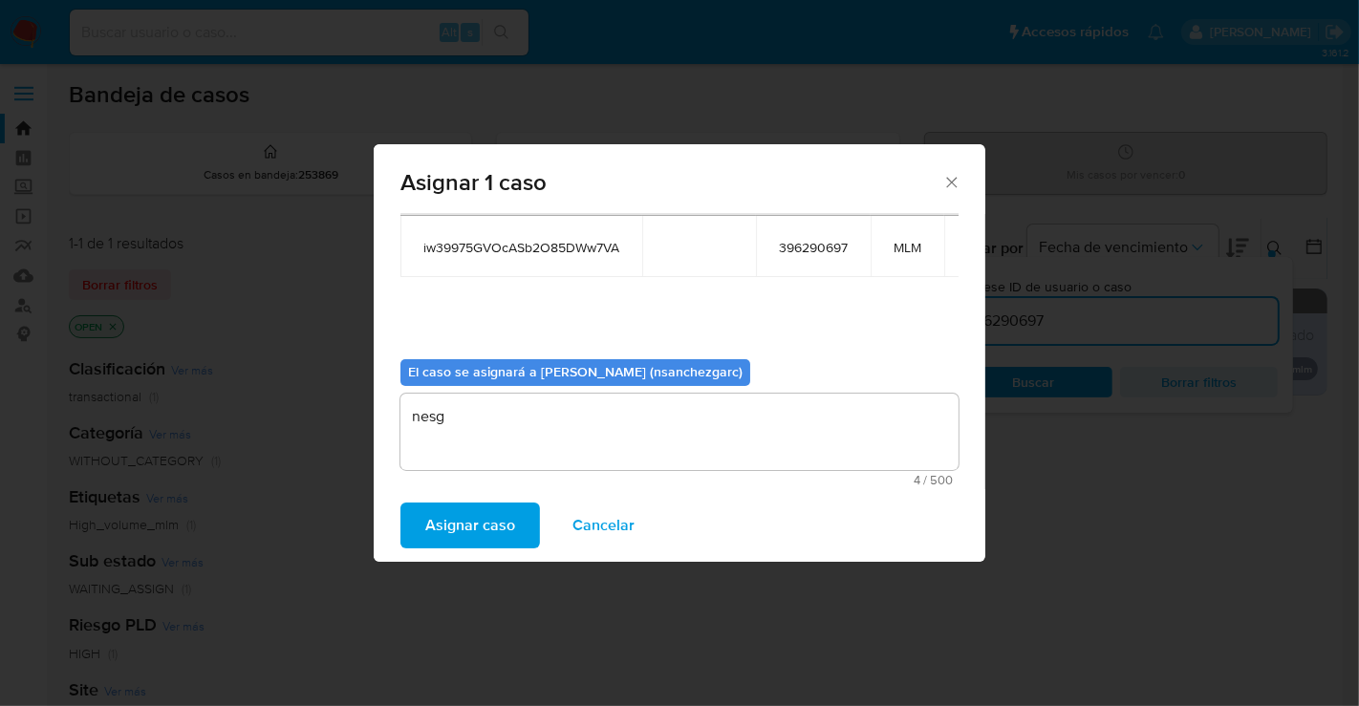
click at [464, 526] on span "Asignar caso" at bounding box center [470, 526] width 90 height 42
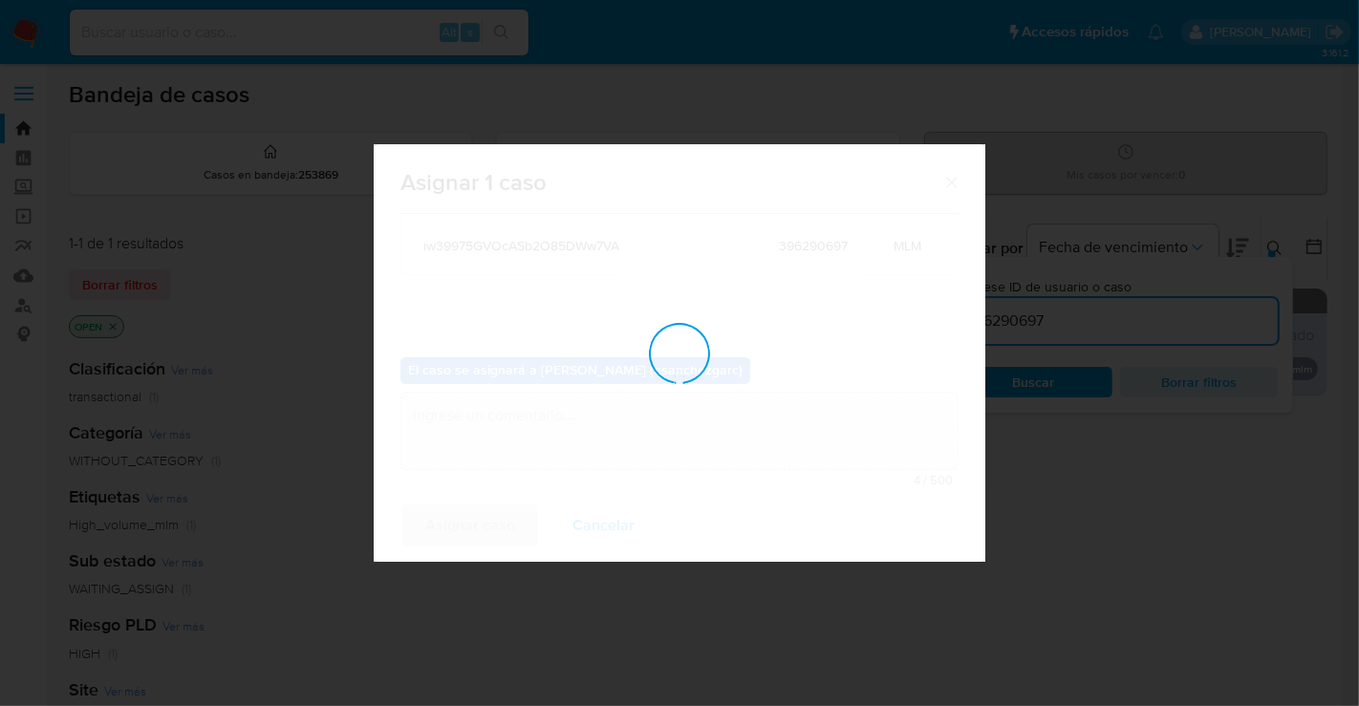
checkbox input "false"
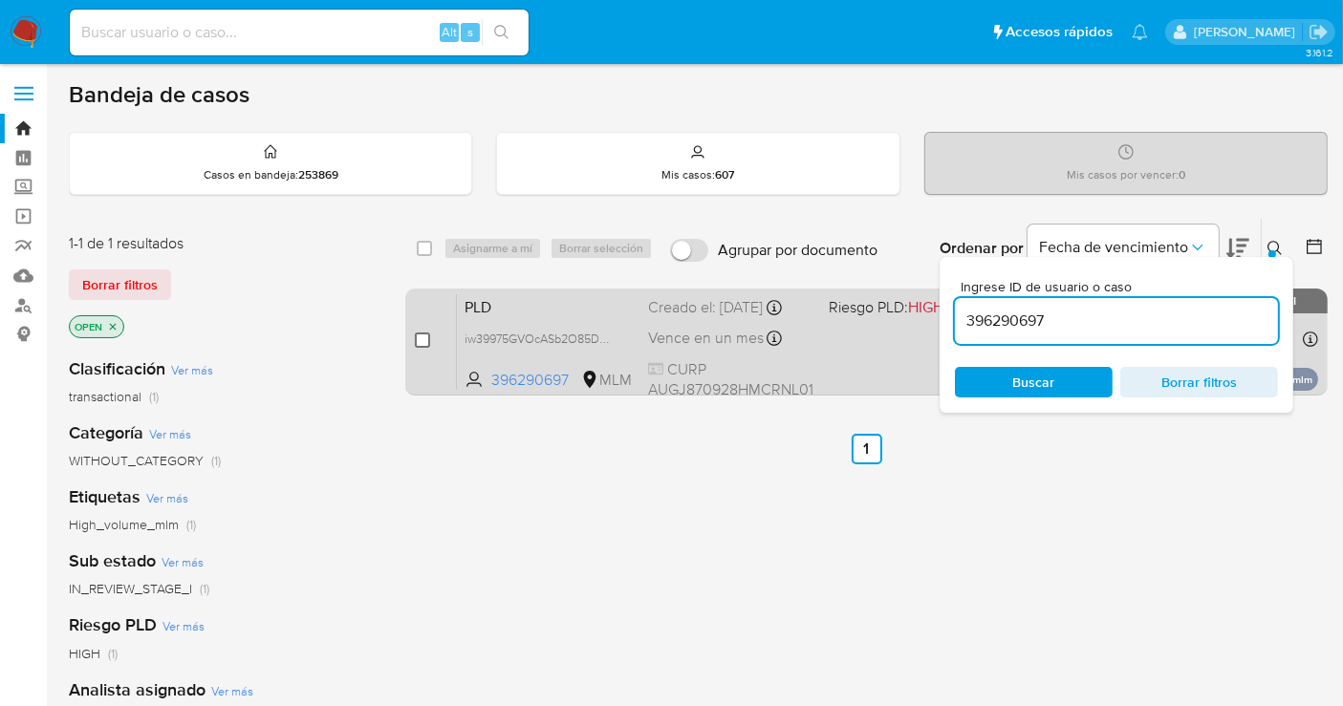
click at [421, 339] on input "checkbox" at bounding box center [422, 340] width 15 height 15
checkbox input "true"
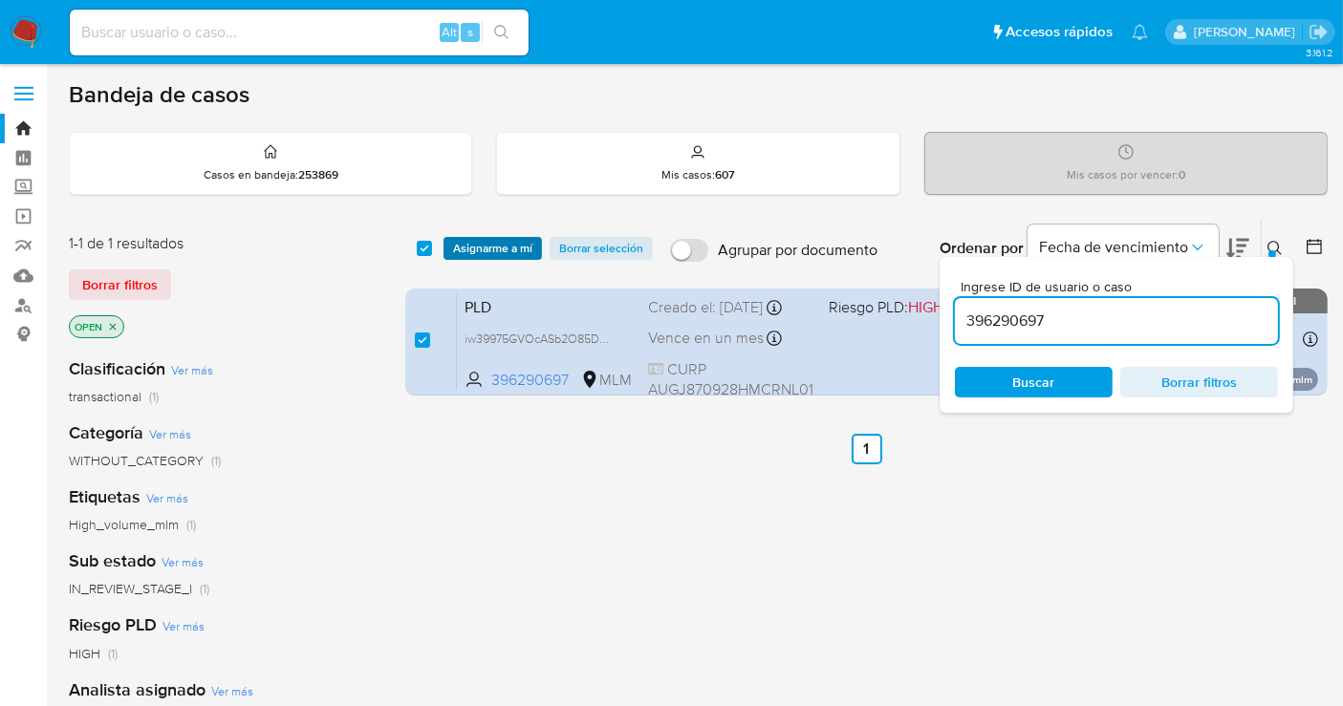
click at [491, 241] on span "Asignarme a mí" at bounding box center [492, 248] width 79 height 19
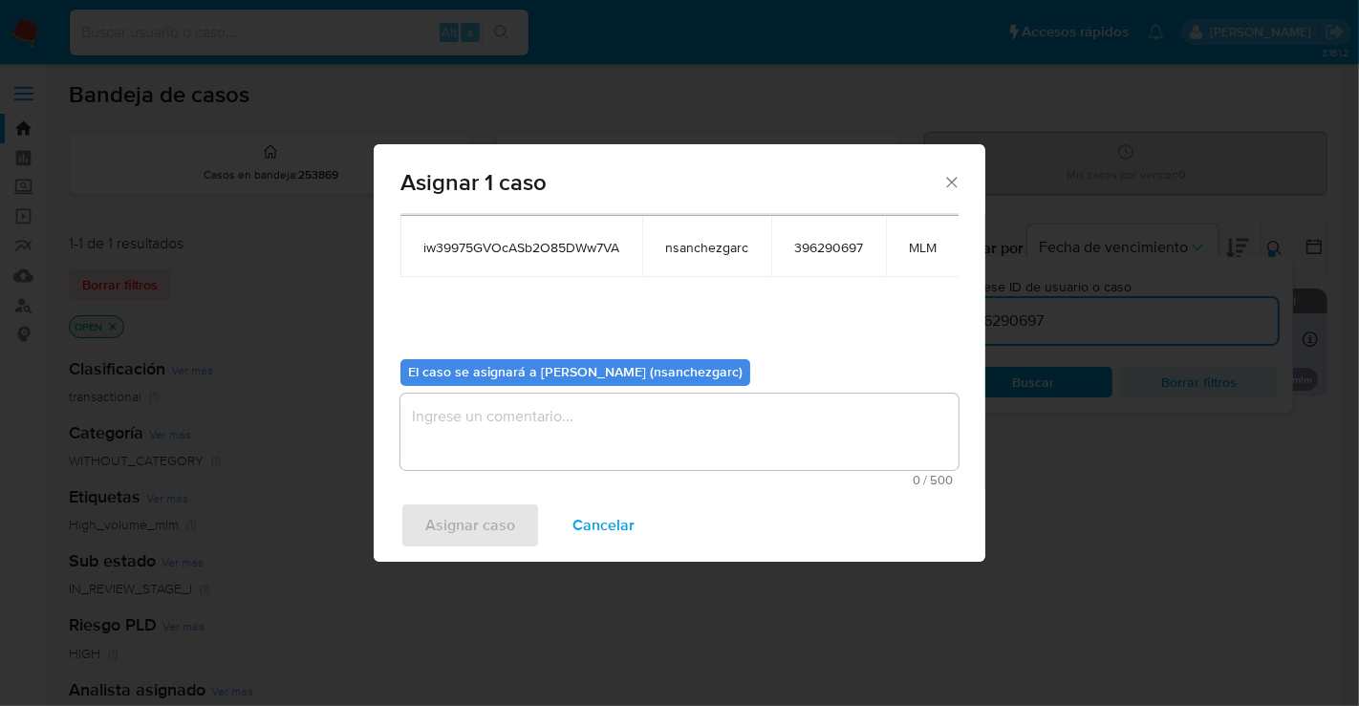
click at [450, 418] on textarea "assign-modal" at bounding box center [679, 432] width 558 height 76
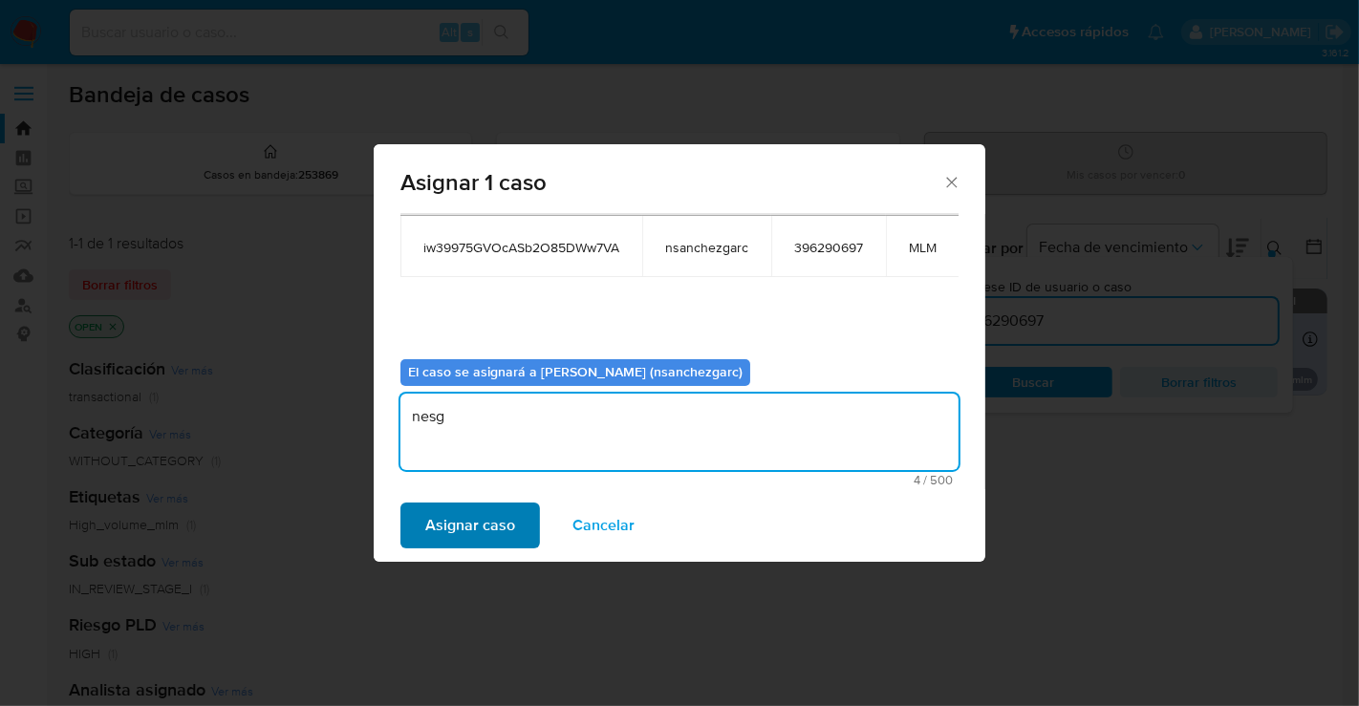
type textarea "nesg"
click at [478, 505] on span "Asignar caso" at bounding box center [470, 526] width 90 height 42
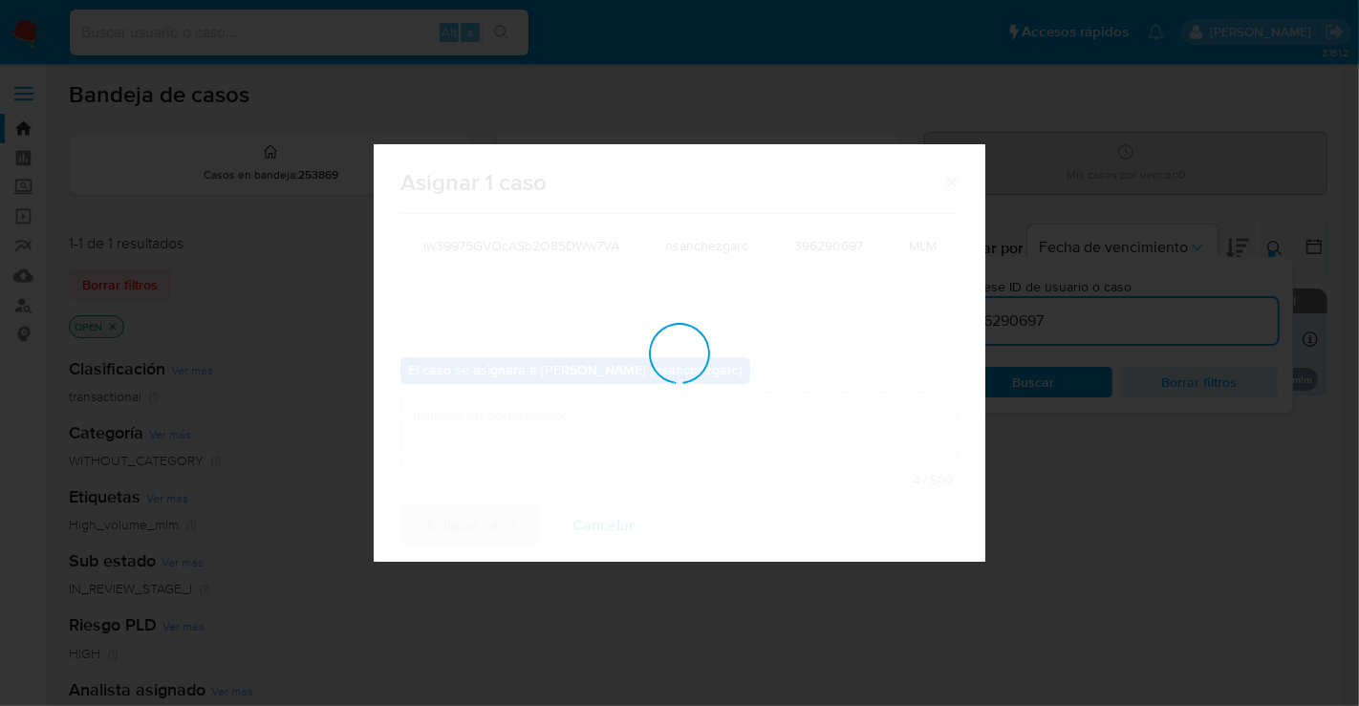
checkbox input "false"
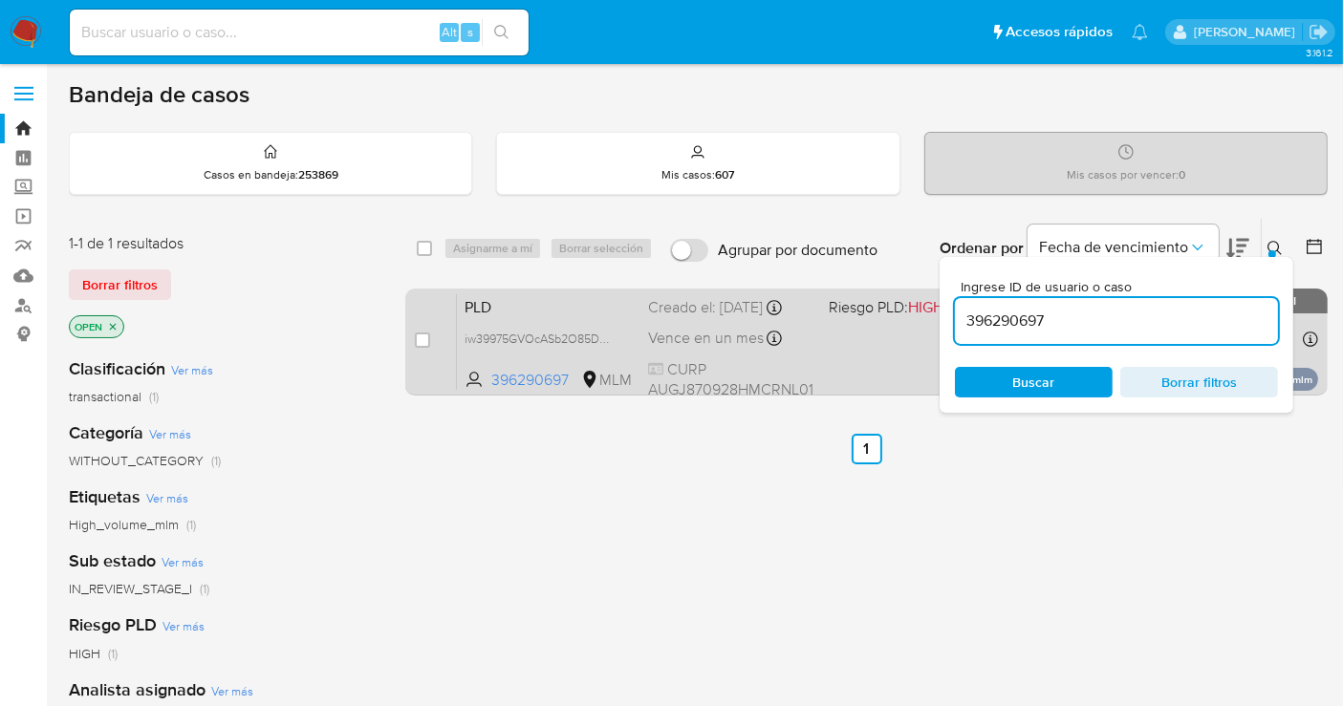
click at [702, 345] on div "Vence en un mes Vence el 11/11/2025 02:09:08" at bounding box center [730, 339] width 165 height 26
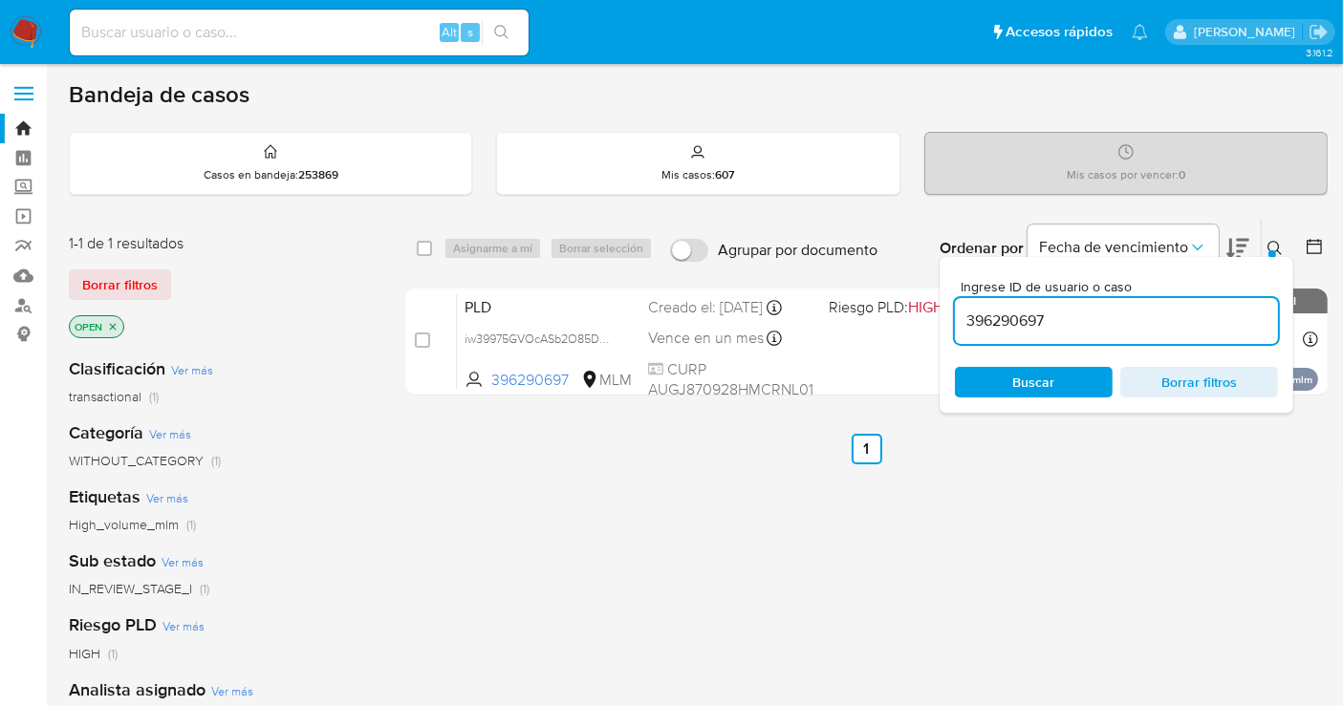
click at [27, 33] on img at bounding box center [26, 32] width 32 height 32
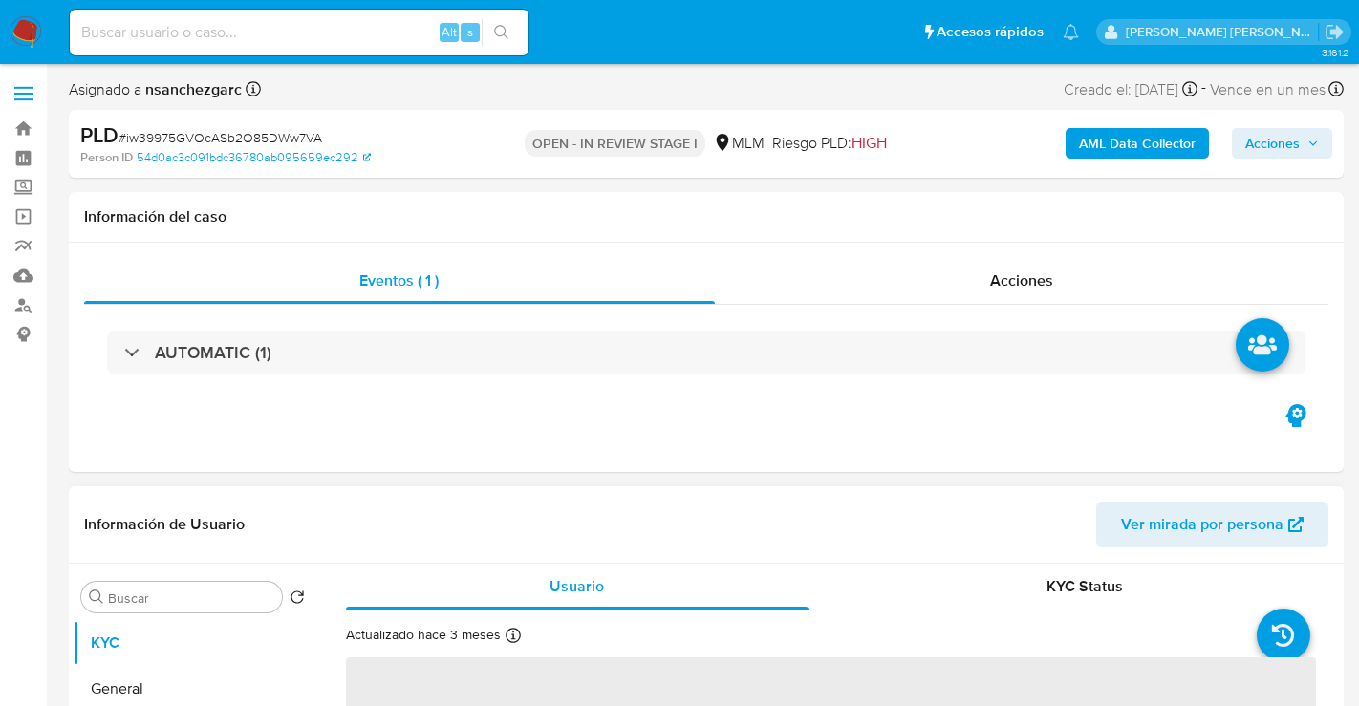
select select "10"
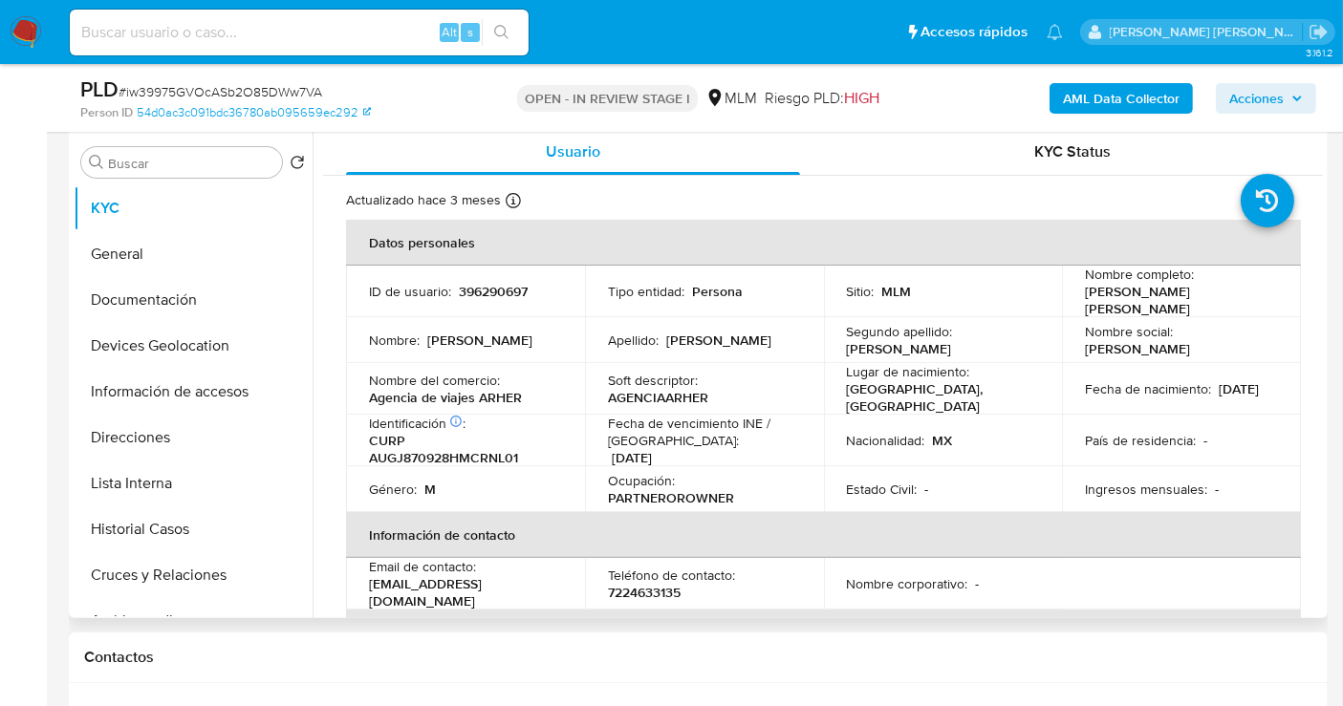
scroll to position [318, 0]
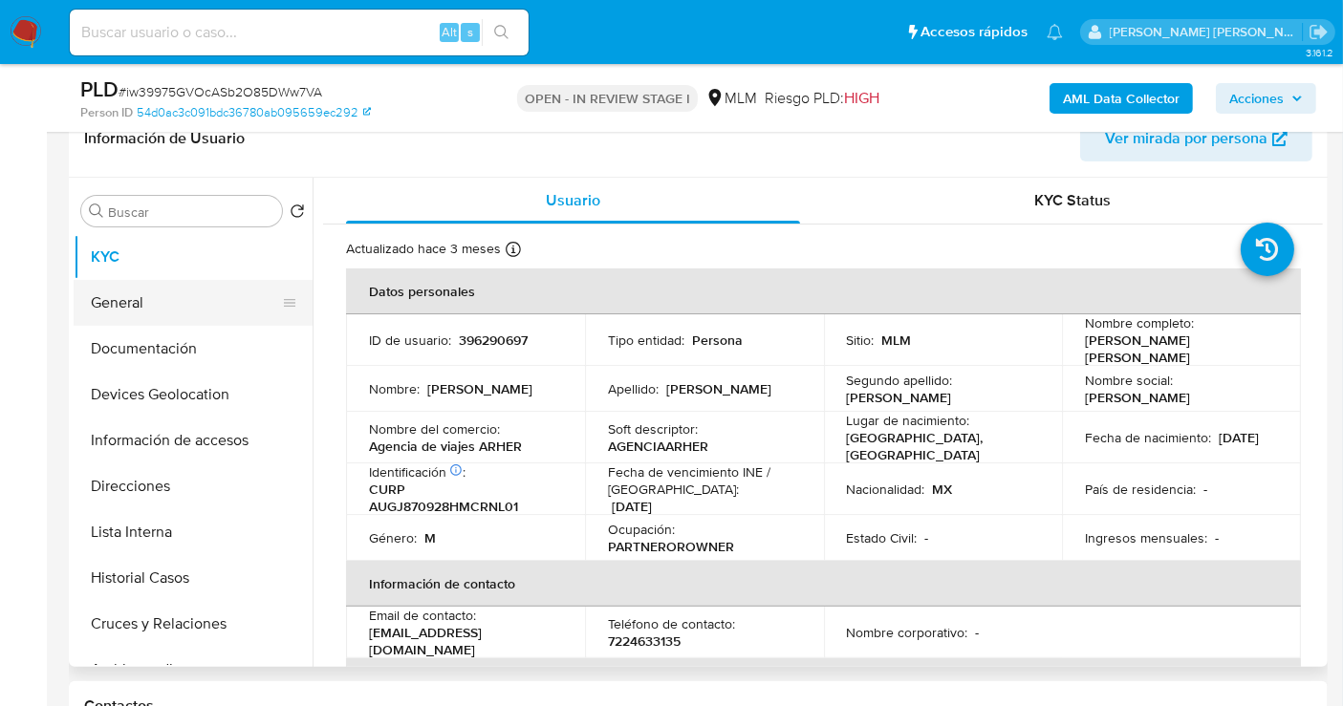
click at [140, 301] on button "General" at bounding box center [186, 303] width 224 height 46
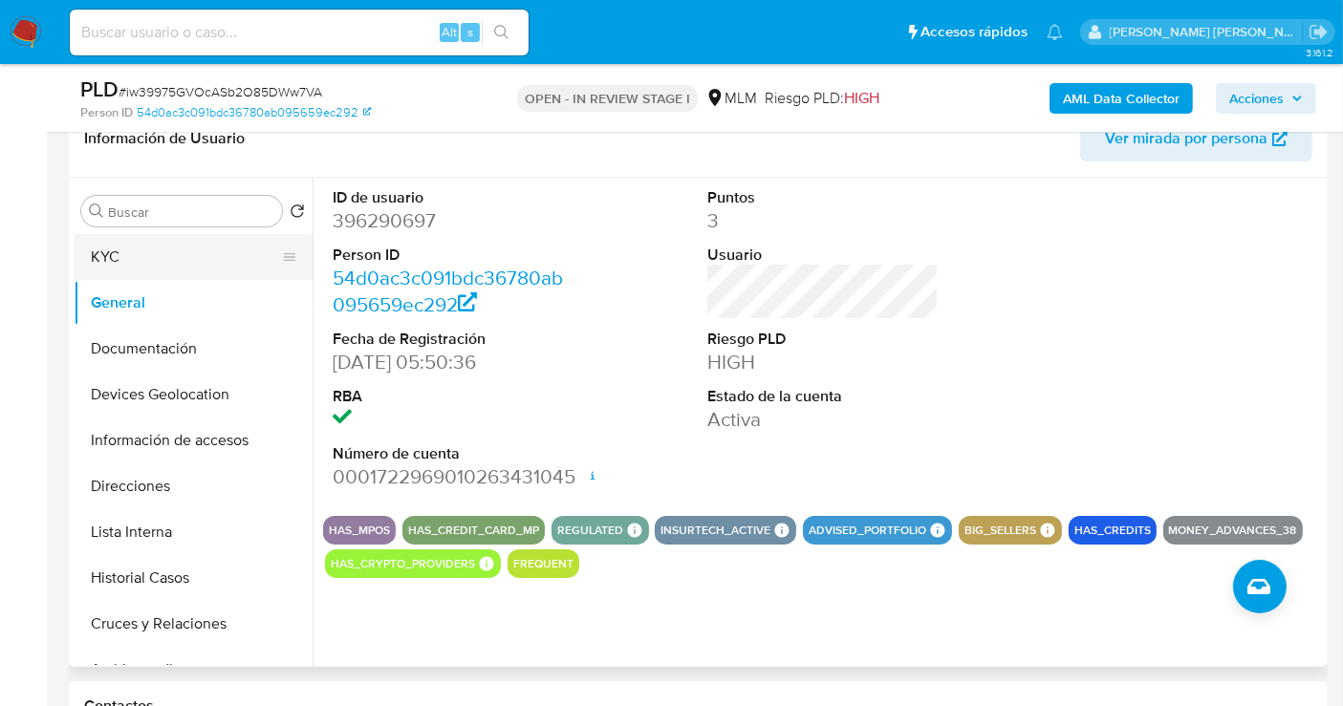
click at [131, 272] on button "KYC" at bounding box center [186, 257] width 224 height 46
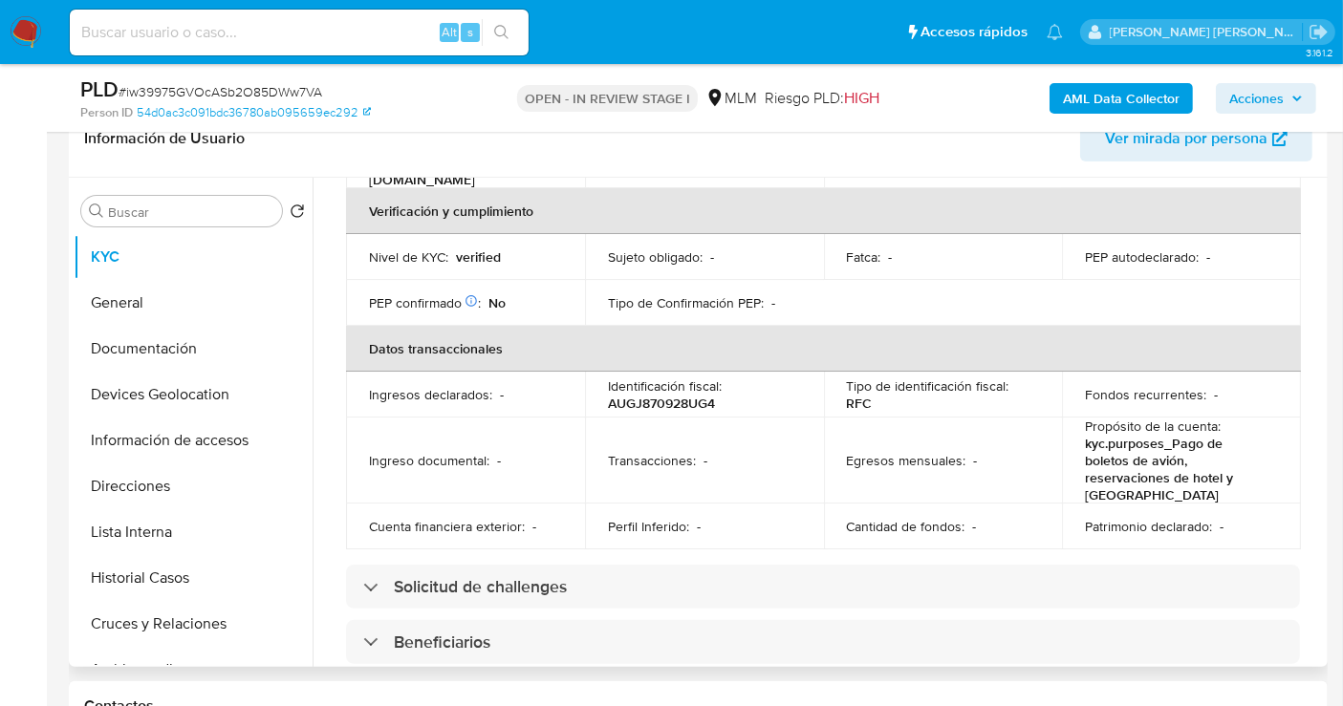
scroll to position [478, 0]
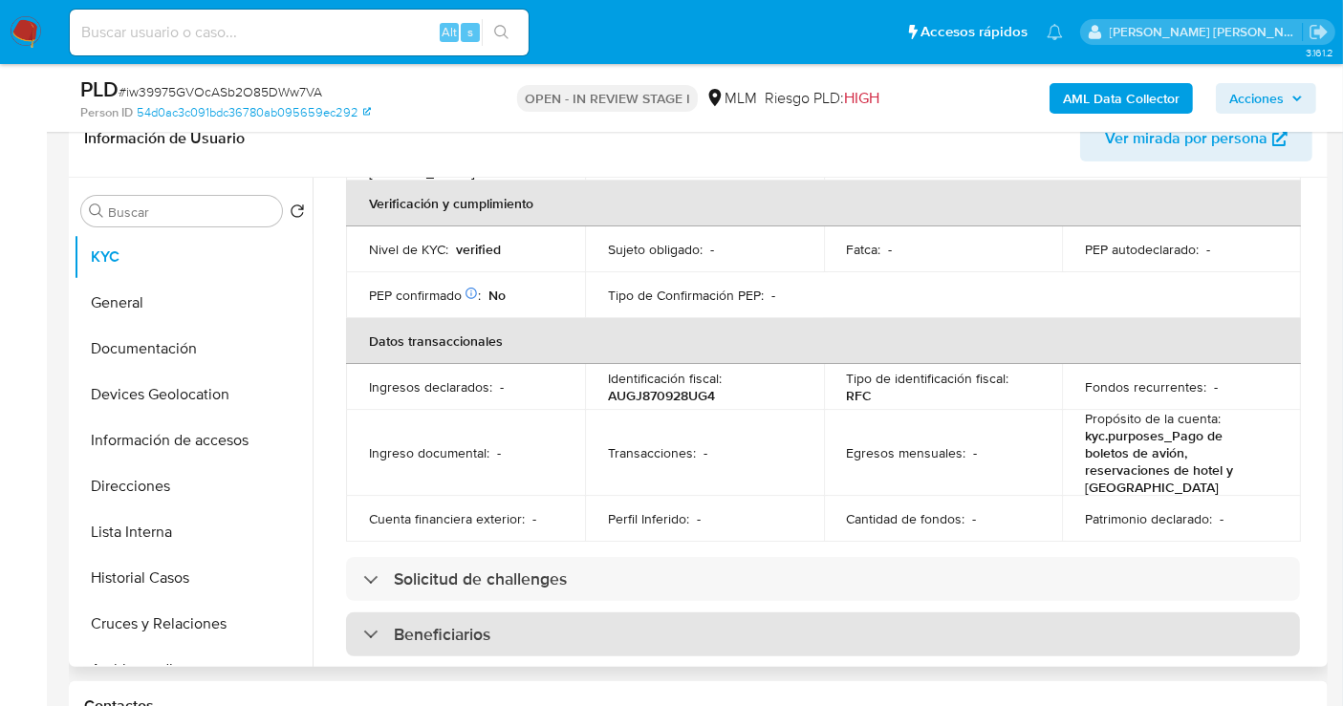
click at [432, 624] on h3 "Beneficiarios" at bounding box center [442, 634] width 97 height 21
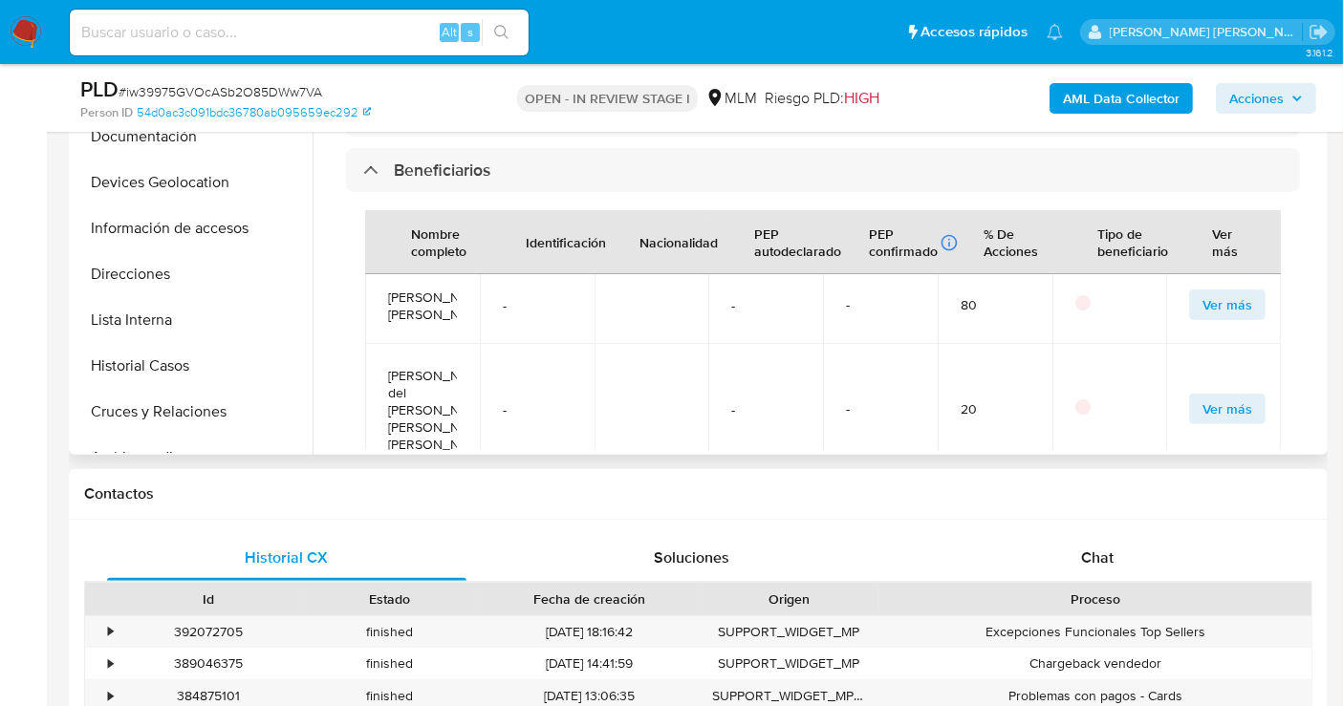
scroll to position [15, 0]
click at [444, 294] on span "[PERSON_NAME]" at bounding box center [422, 301] width 69 height 34
copy span "[PERSON_NAME]"
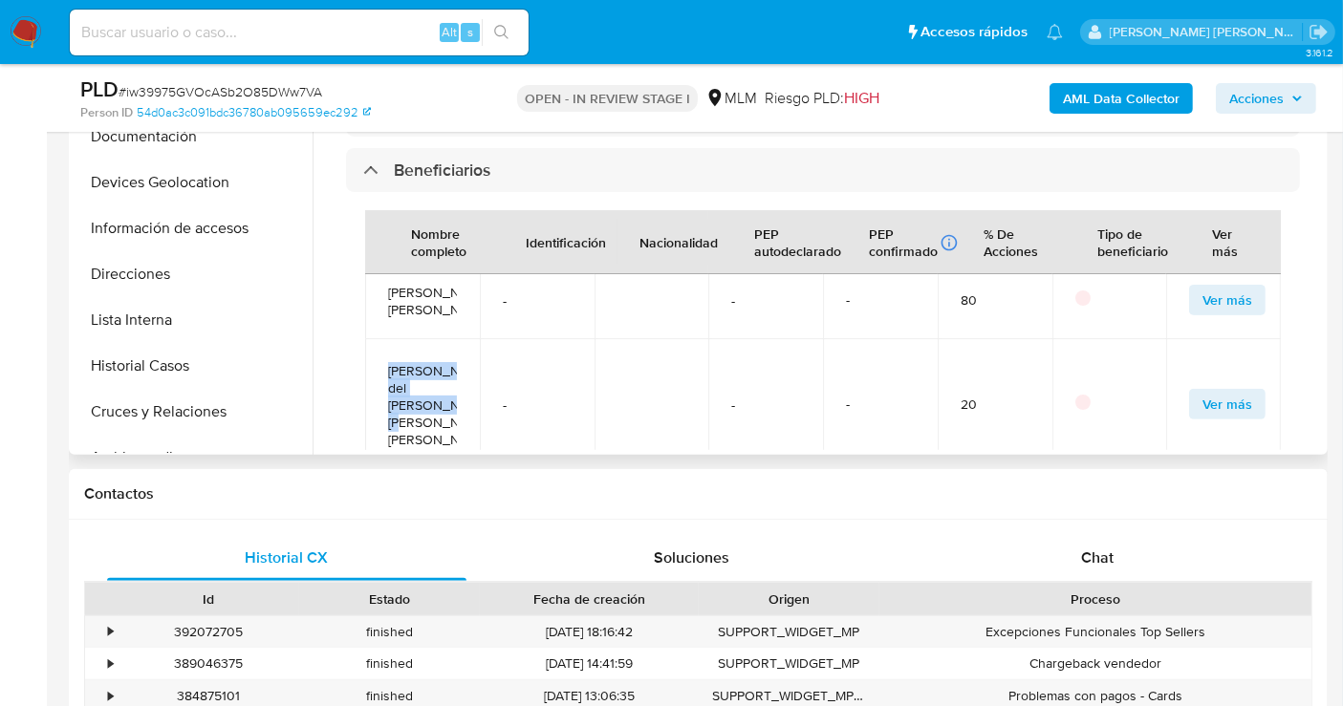
drag, startPoint x: 403, startPoint y: 390, endPoint x: 369, endPoint y: 351, distance: 52.1
click at [369, 351] on td "[PERSON_NAME] [PERSON_NAME]" at bounding box center [422, 404] width 115 height 130
copy span "Maria del rosario leticia Gonzalez"
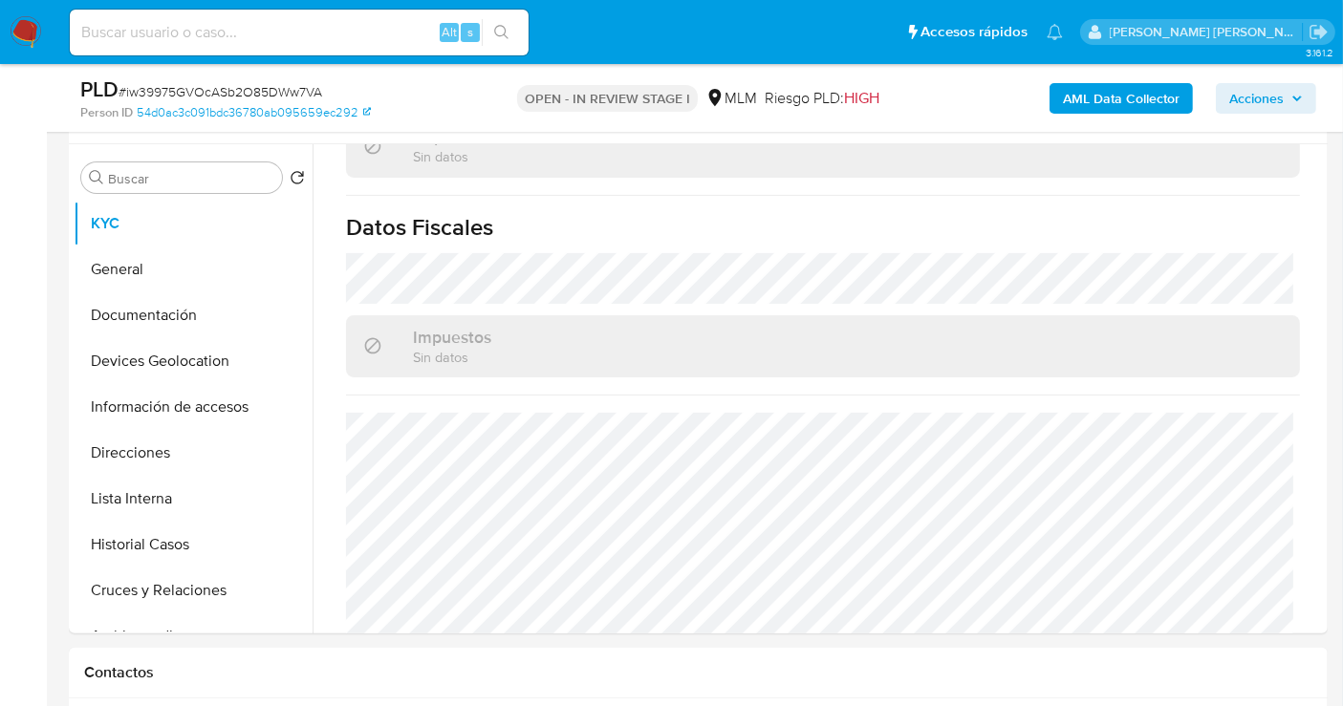
scroll to position [318, 0]
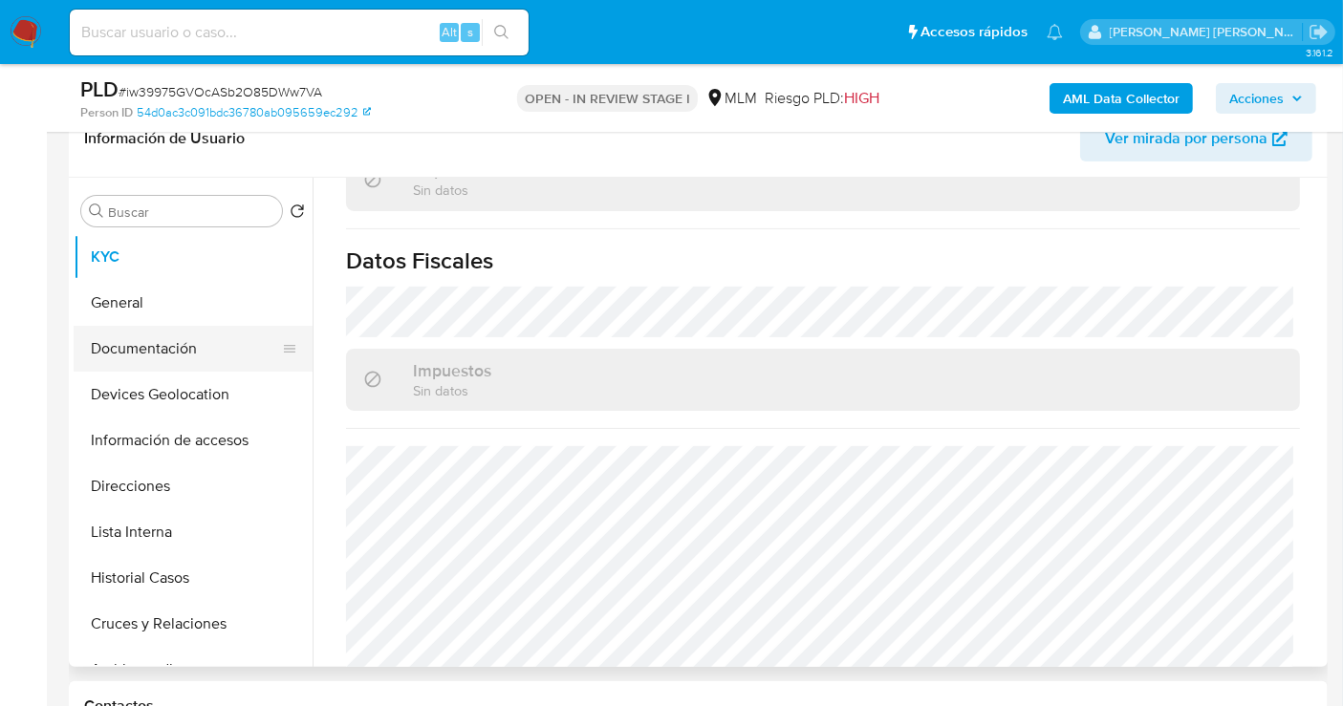
click at [139, 350] on button "Documentación" at bounding box center [186, 349] width 224 height 46
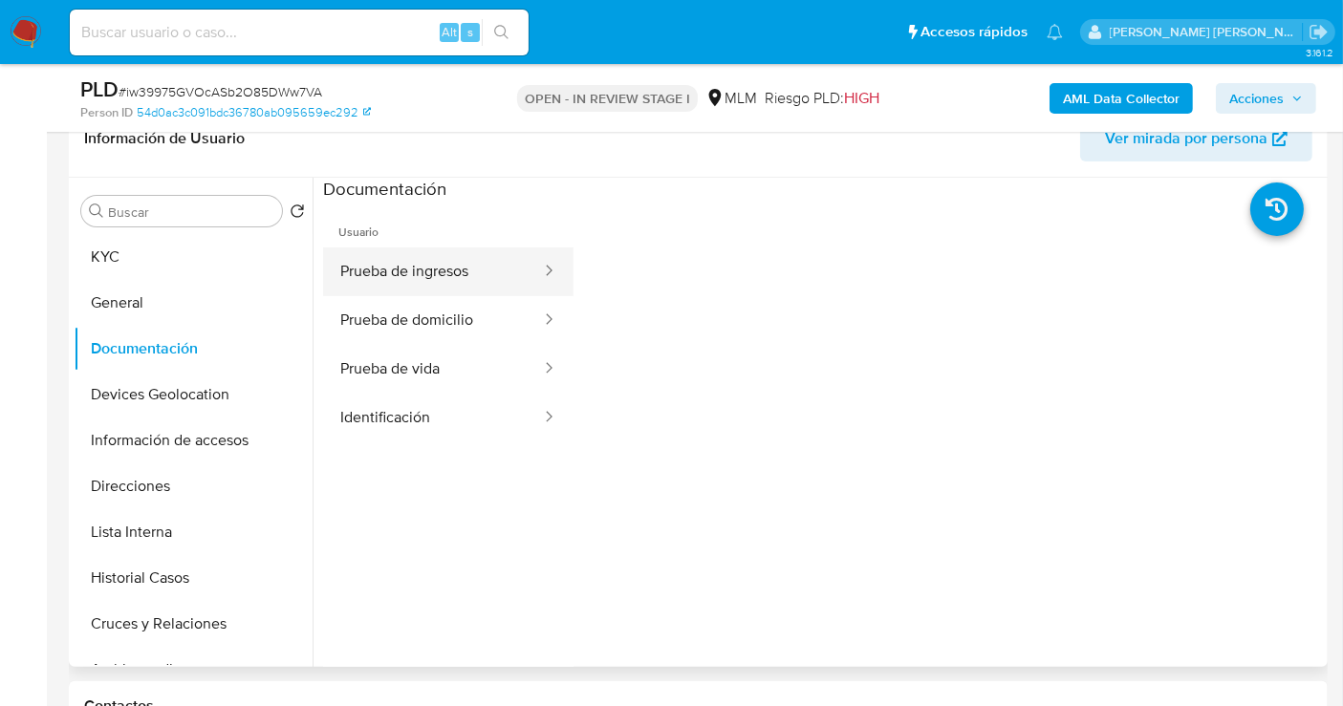
click at [393, 276] on button "Prueba de ingresos" at bounding box center [433, 272] width 220 height 49
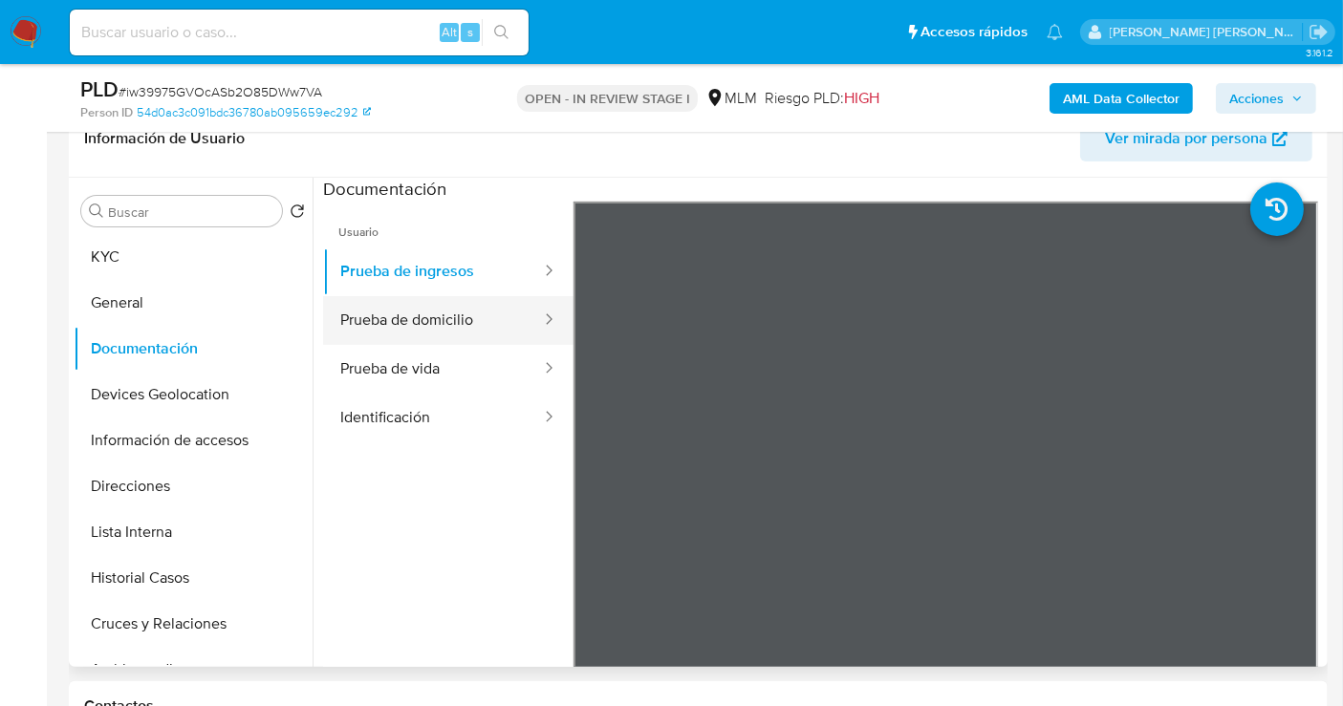
click at [392, 329] on button "Prueba de domicilio" at bounding box center [433, 320] width 220 height 49
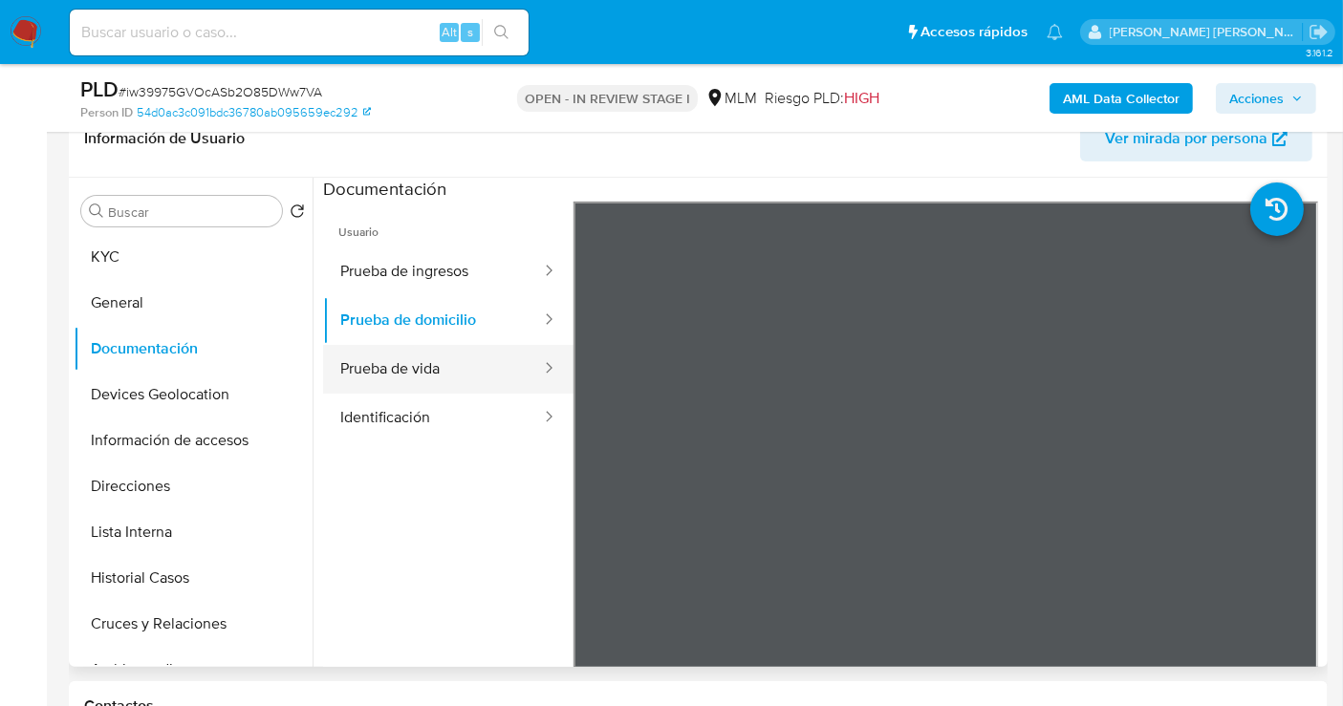
click at [399, 365] on button "Prueba de vida" at bounding box center [433, 369] width 220 height 49
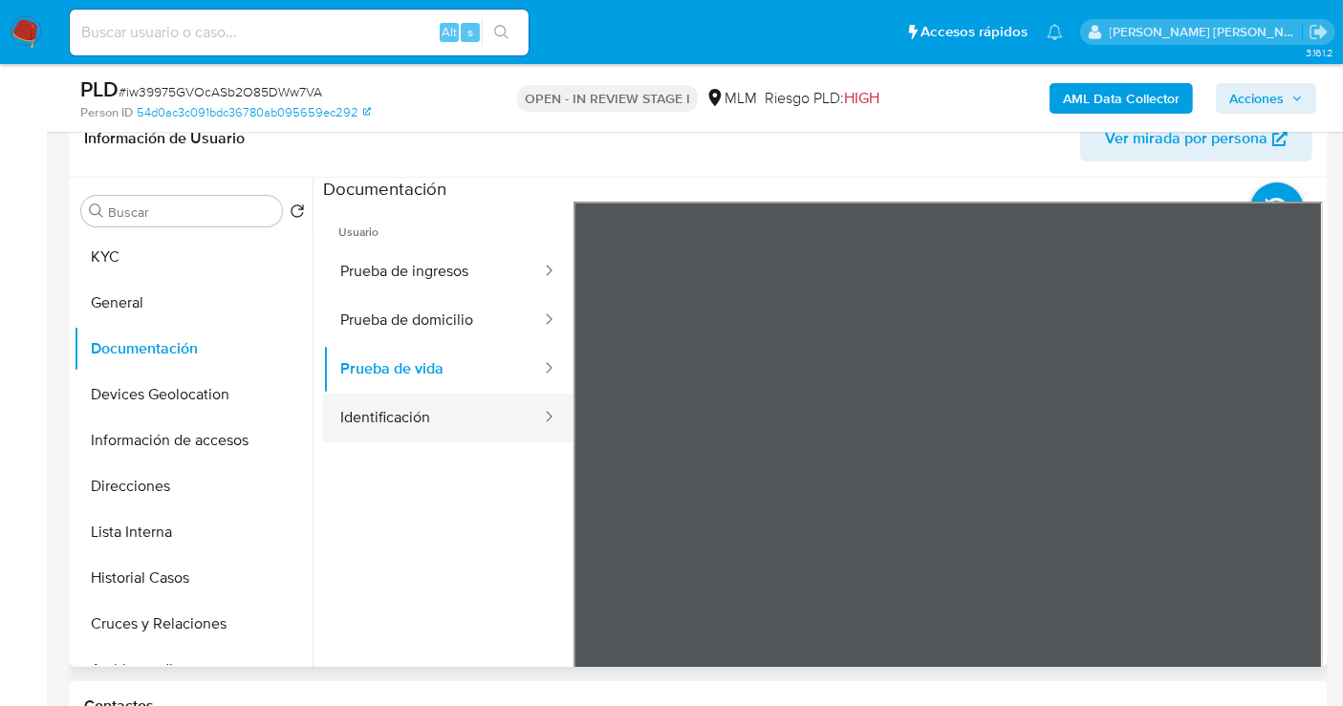
click at [446, 407] on button "Identificación" at bounding box center [433, 418] width 220 height 49
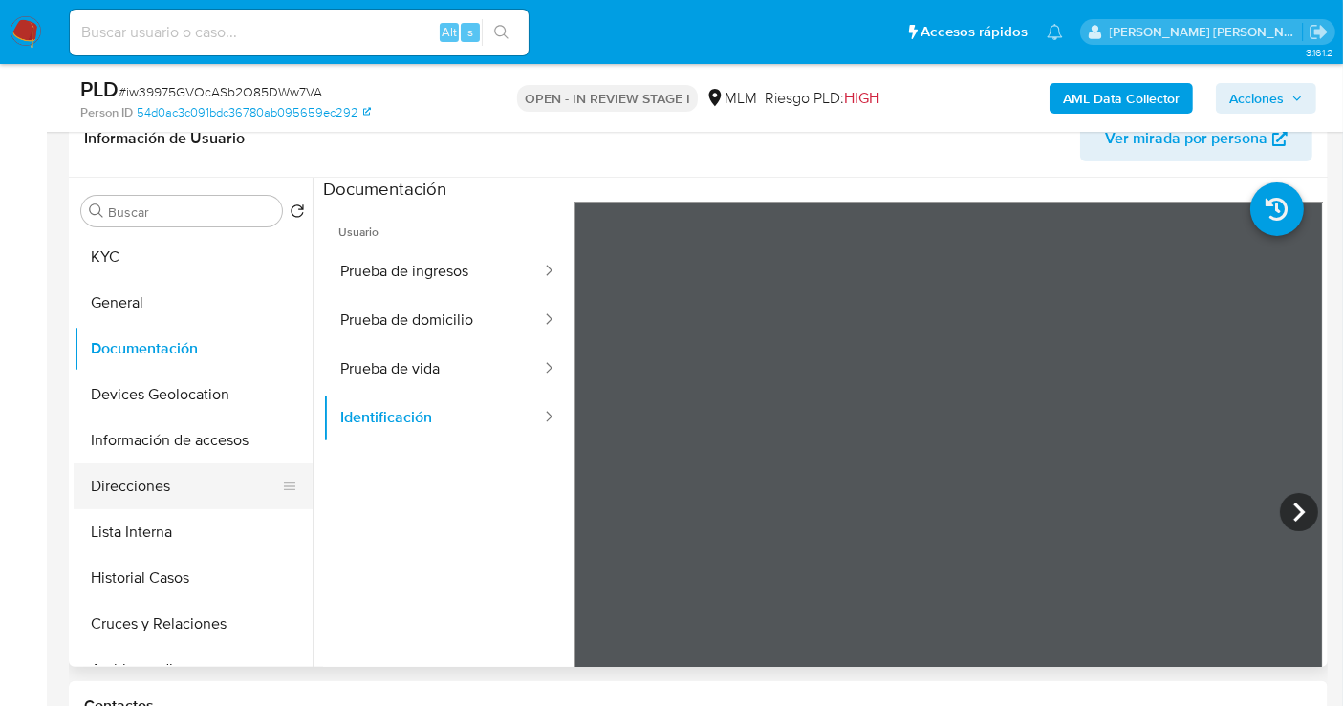
click at [139, 475] on button "Direcciones" at bounding box center [186, 487] width 224 height 46
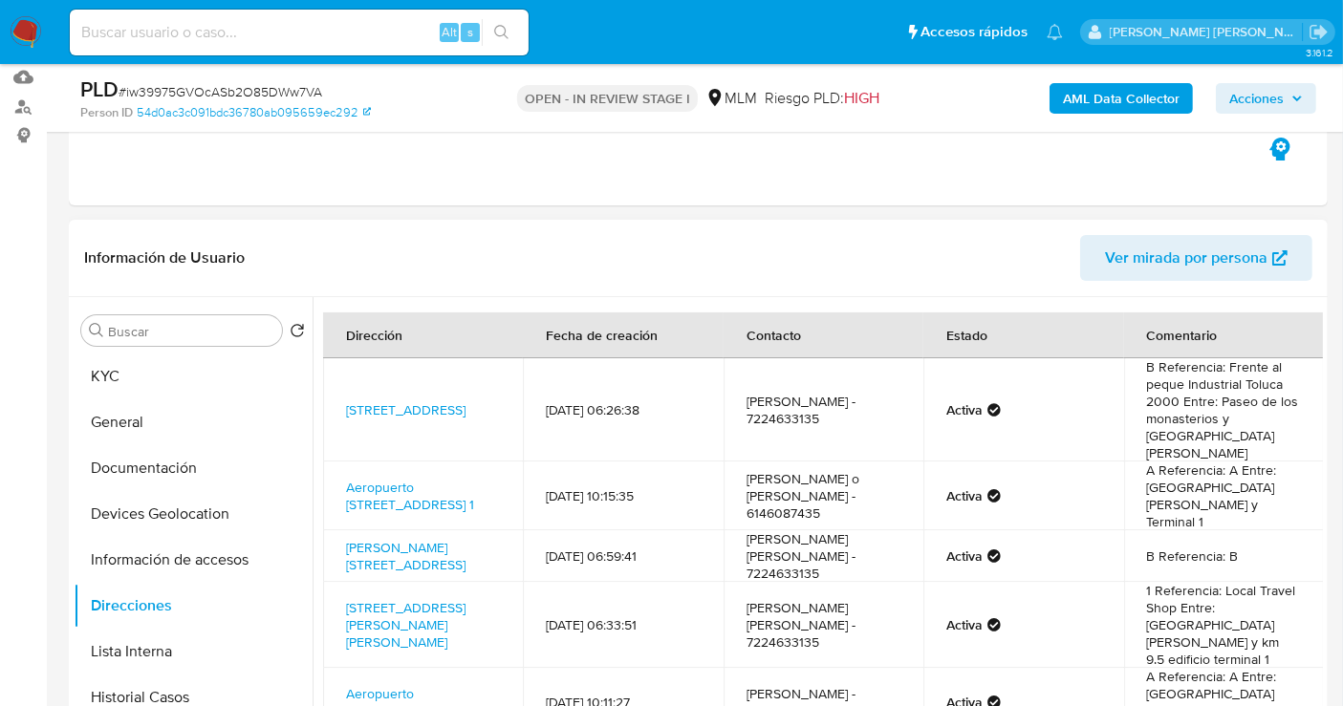
scroll to position [106, 0]
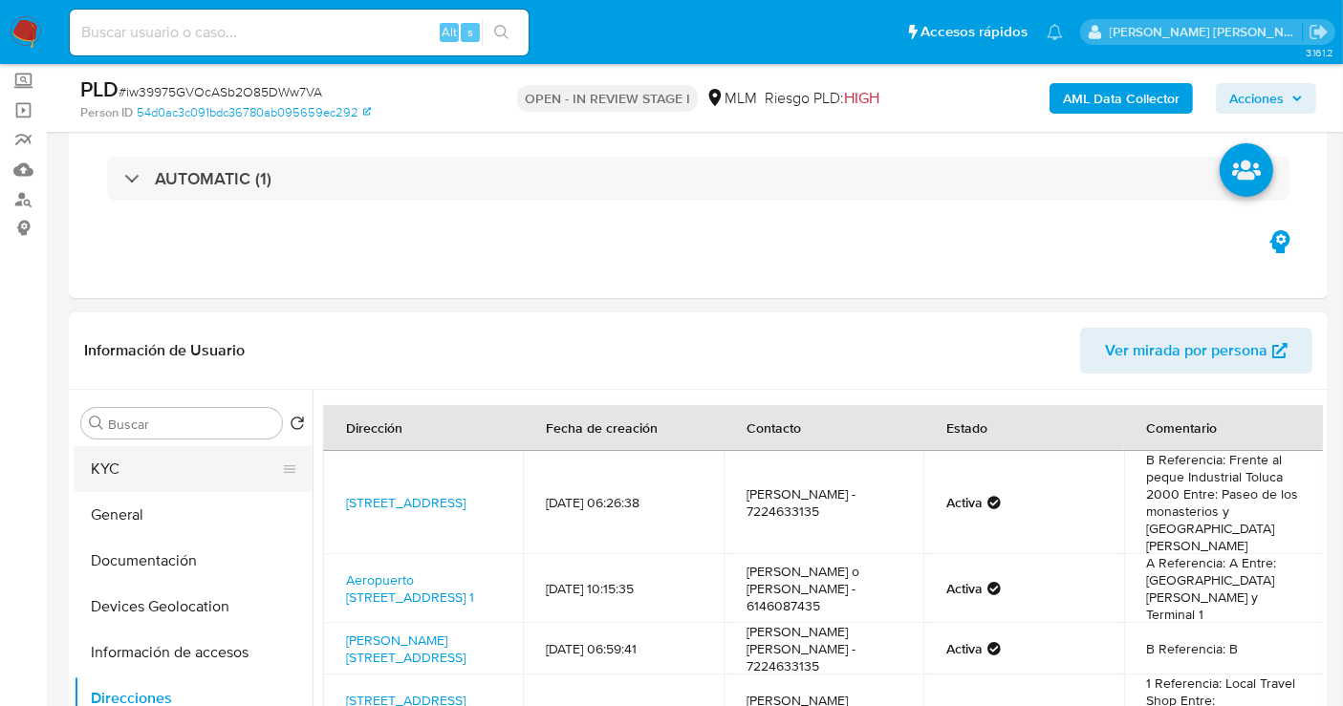
click at [117, 470] on button "KYC" at bounding box center [186, 469] width 224 height 46
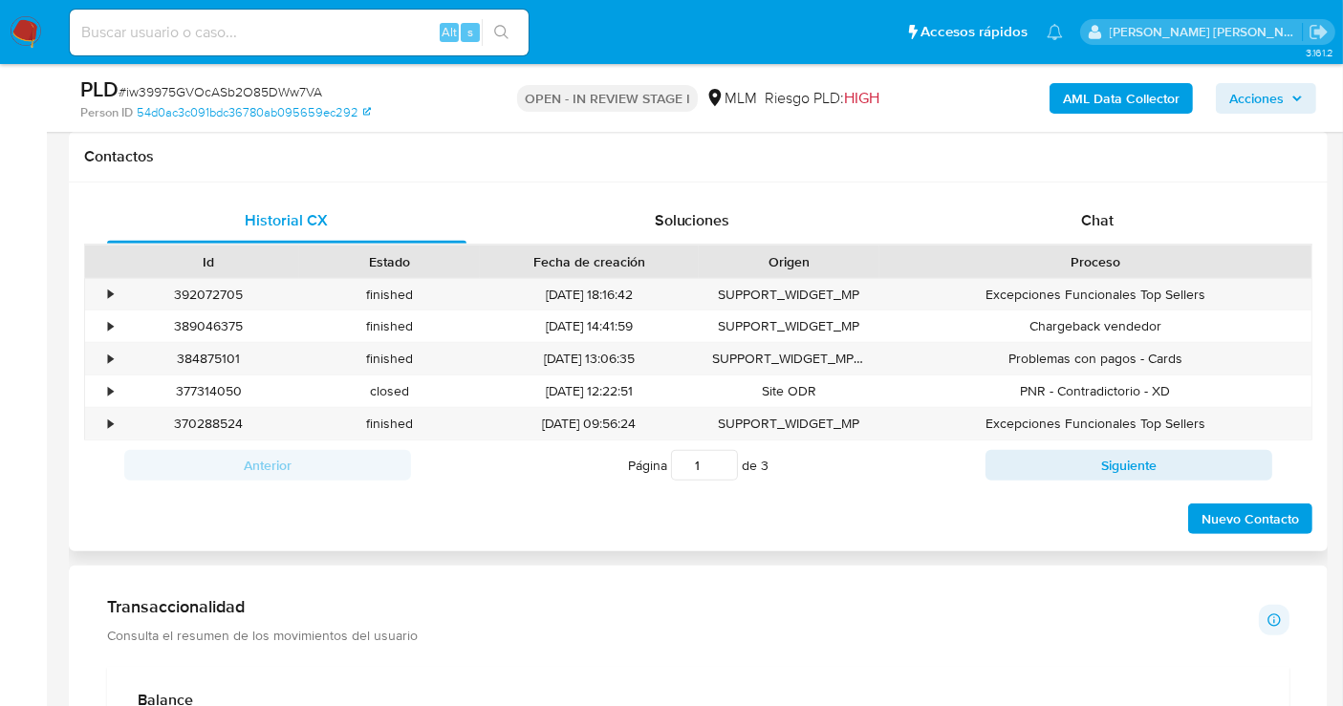
scroll to position [1062, 0]
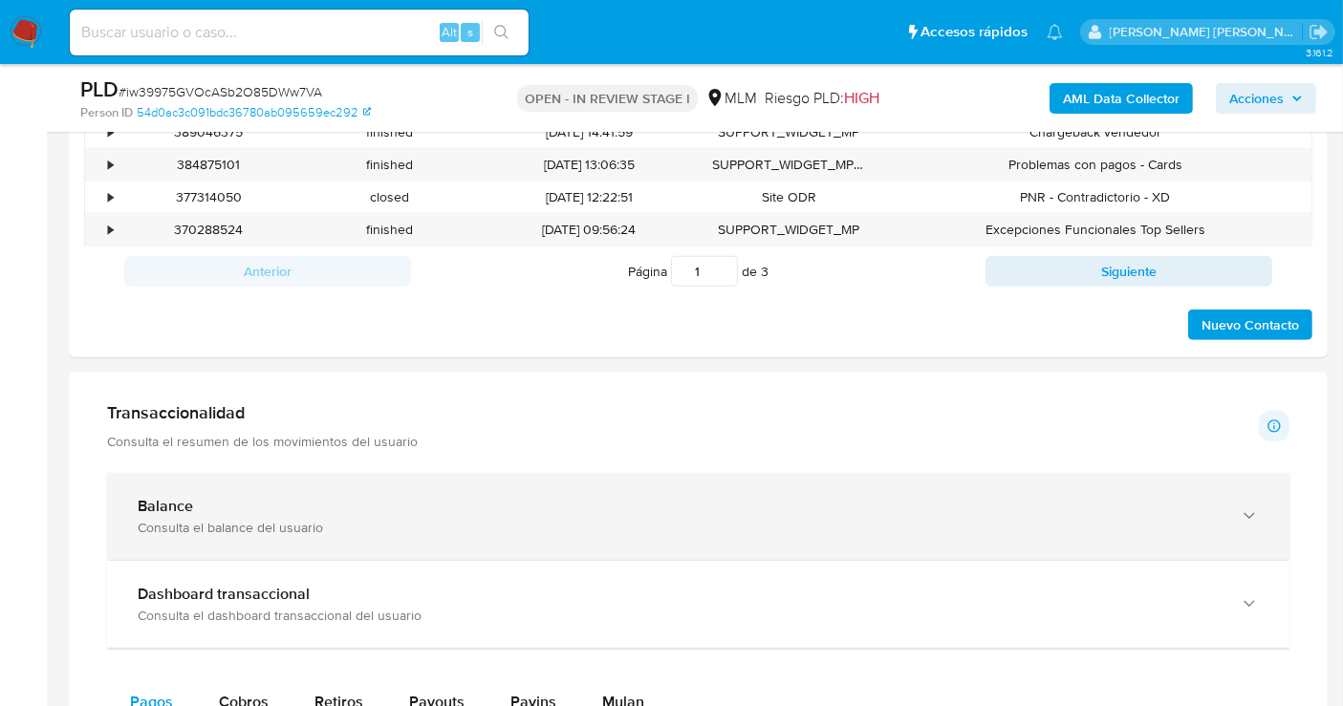
click at [435, 542] on div "Balance Consulta el balance del usuario" at bounding box center [698, 516] width 1182 height 87
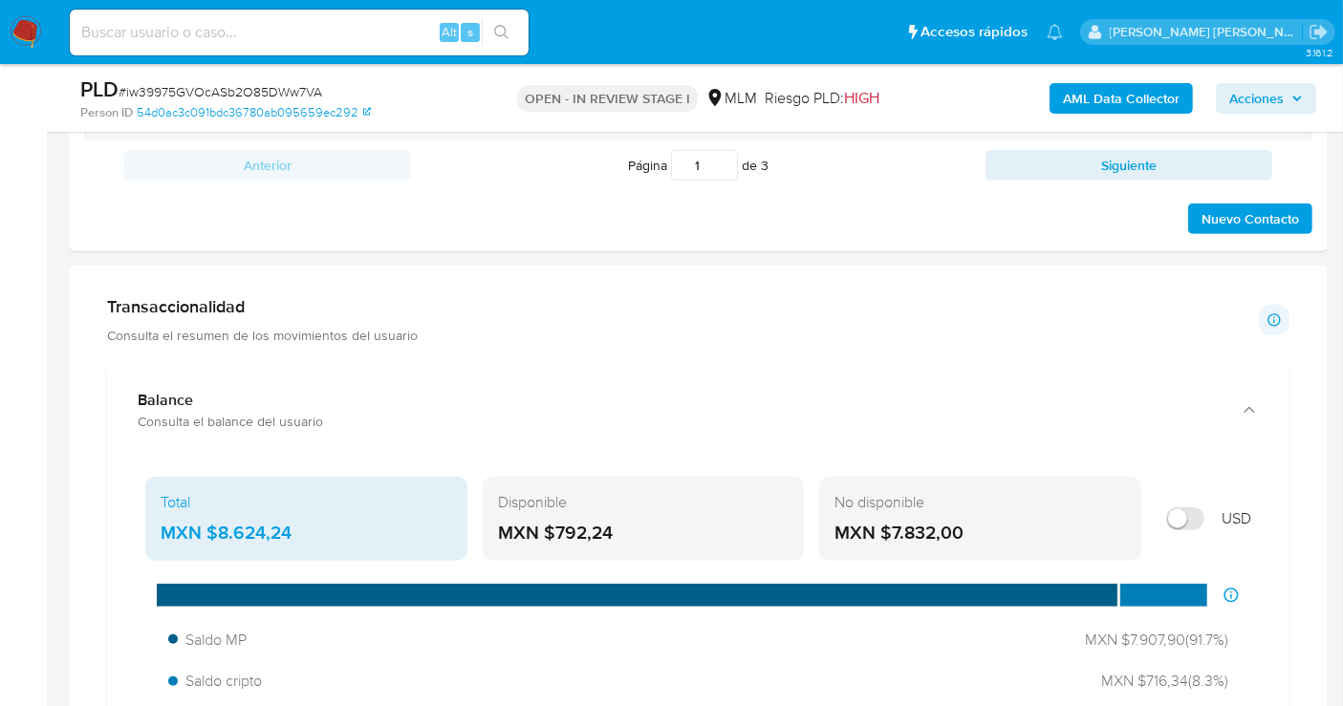
scroll to position [1274, 0]
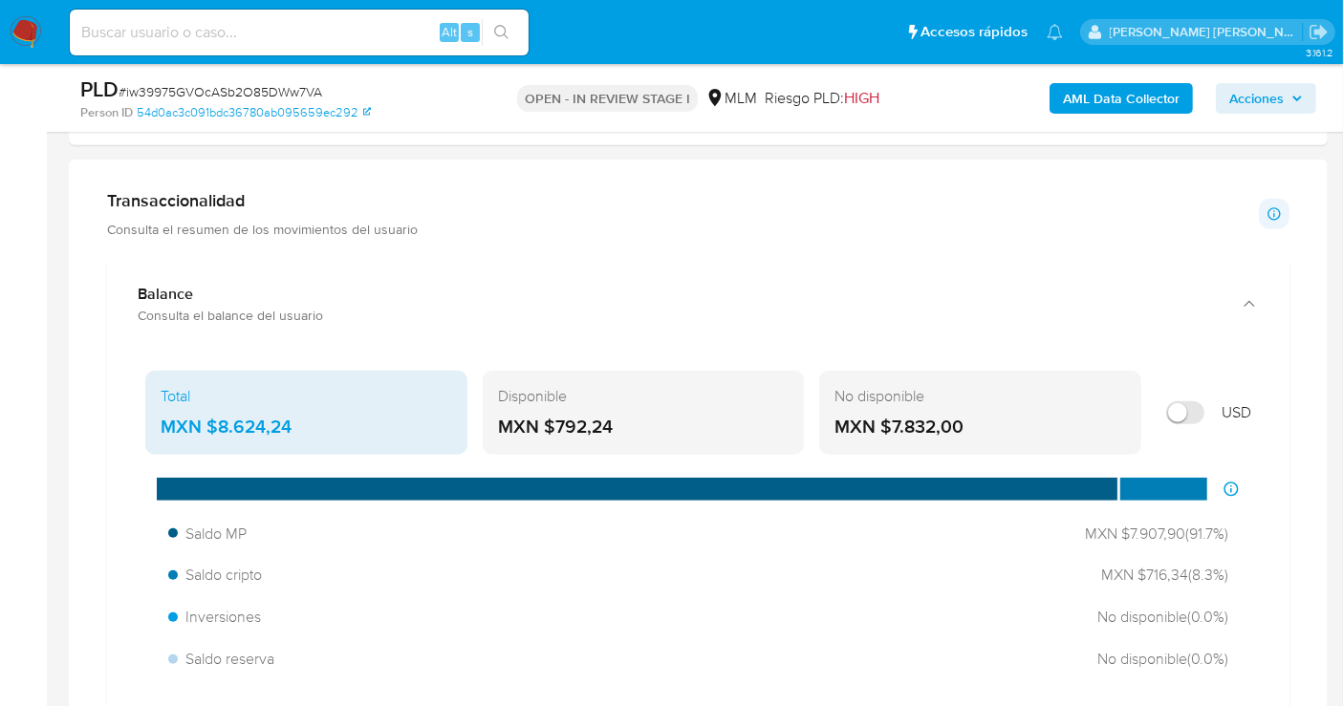
click at [238, 419] on div "MXN $8.624,24" at bounding box center [306, 427] width 291 height 25
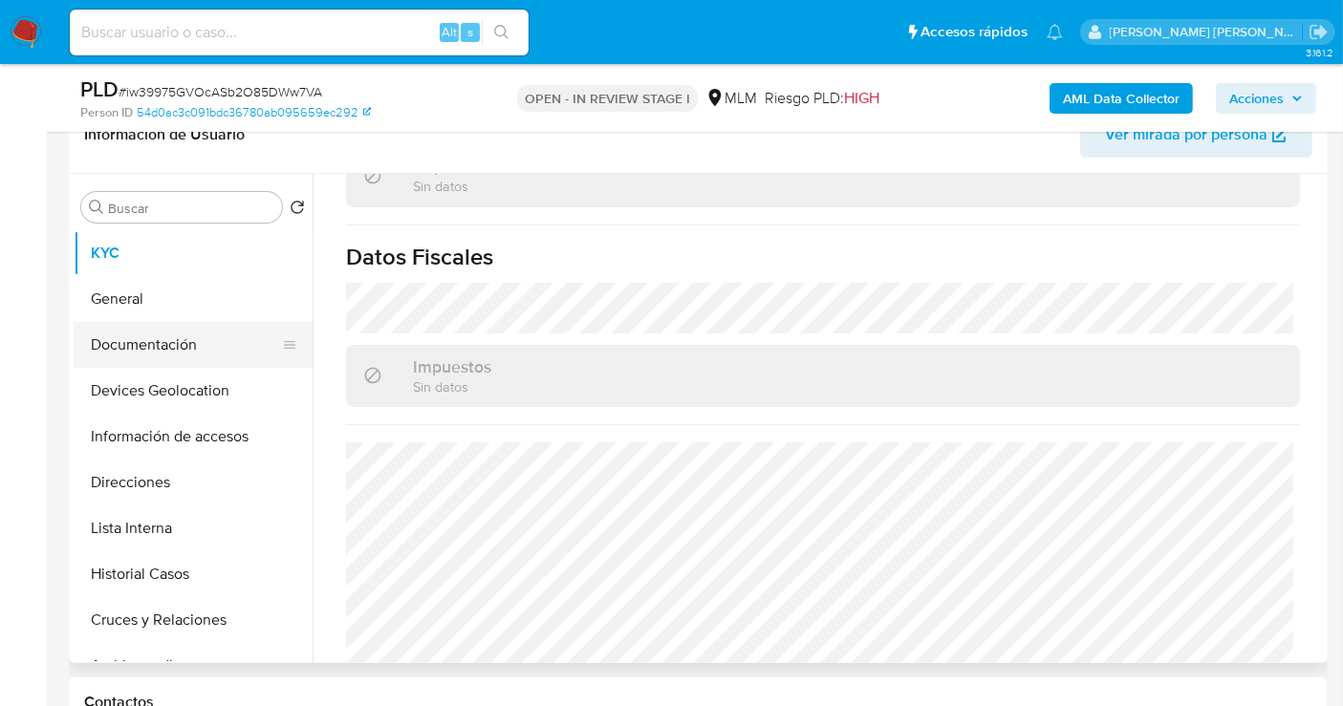
scroll to position [318, 0]
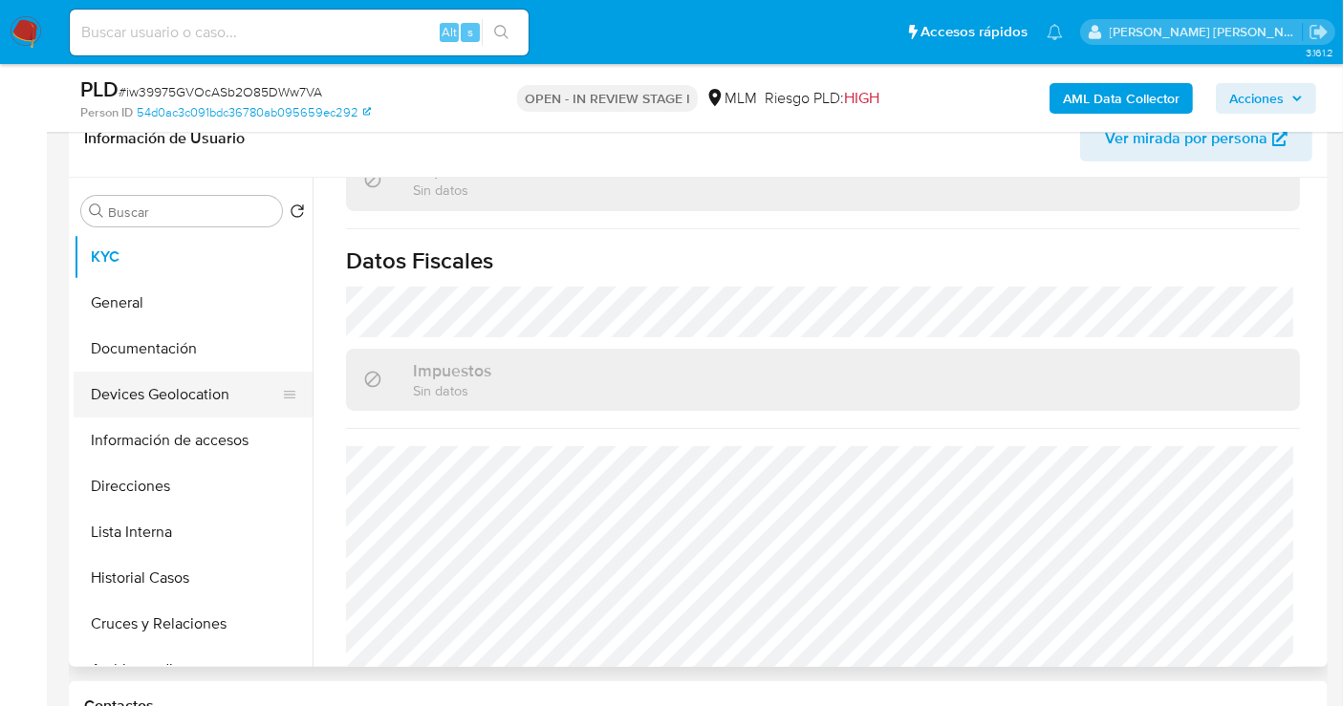
click at [139, 397] on button "Devices Geolocation" at bounding box center [186, 395] width 224 height 46
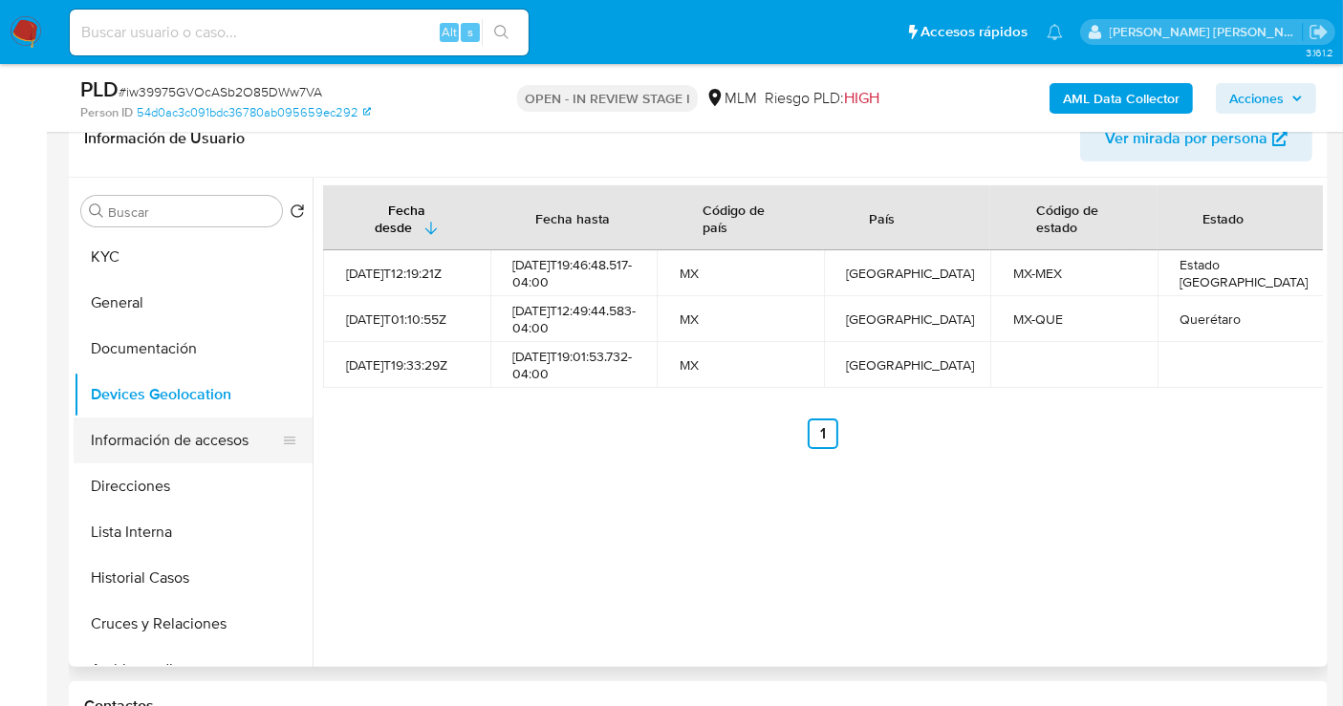
click at [170, 428] on button "Información de accesos" at bounding box center [186, 441] width 224 height 46
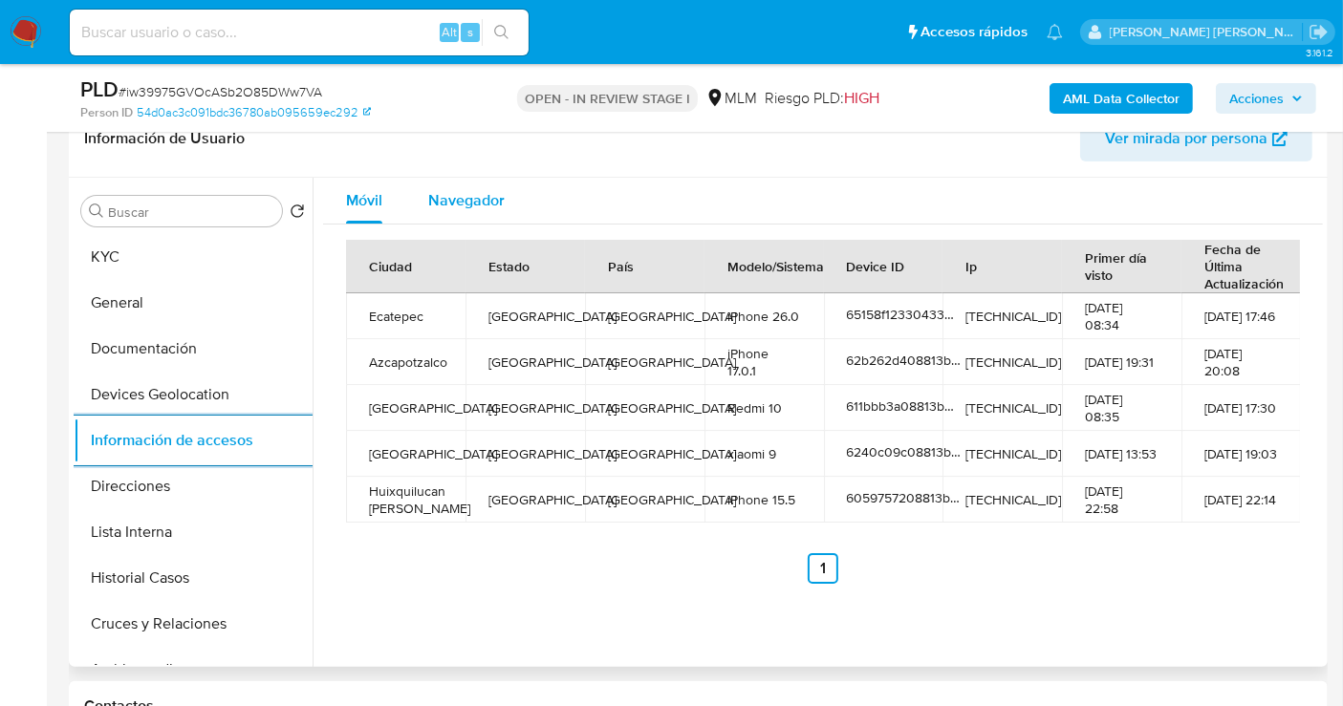
click at [448, 195] on span "Navegador" at bounding box center [466, 200] width 76 height 22
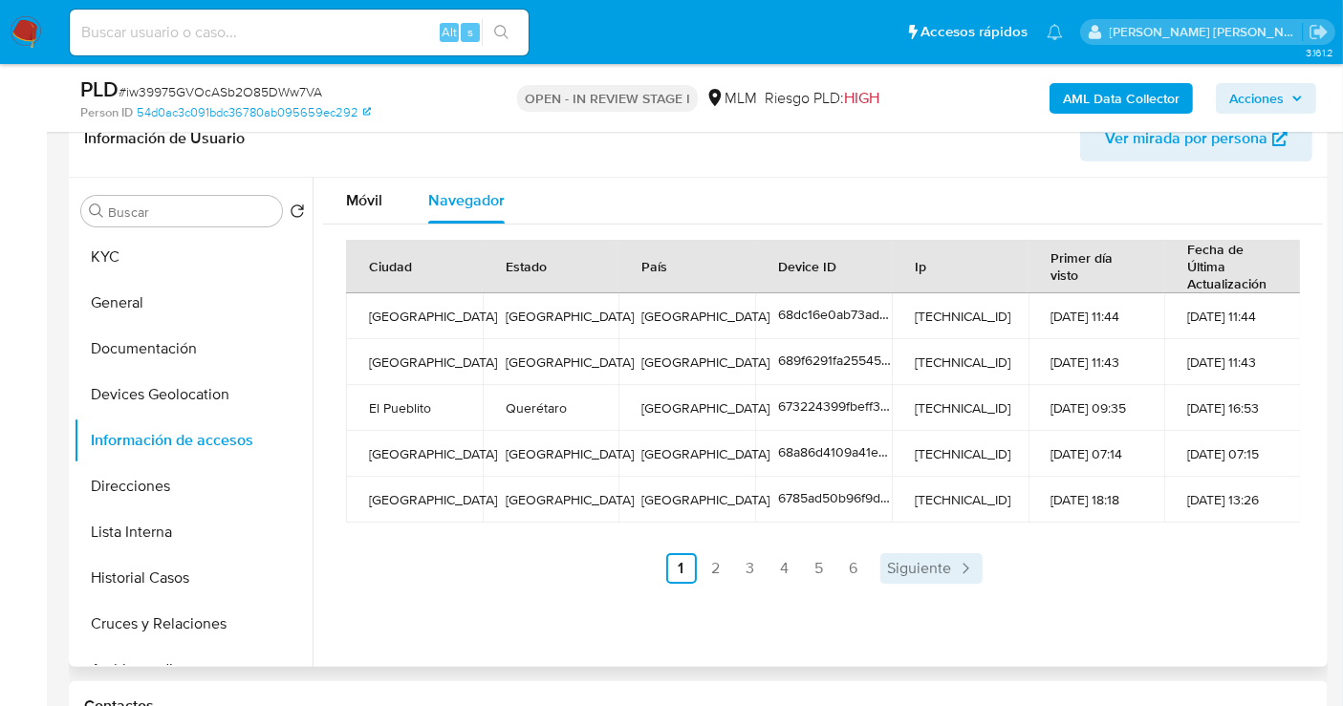
click at [929, 561] on span "Siguiente" at bounding box center [920, 568] width 64 height 15
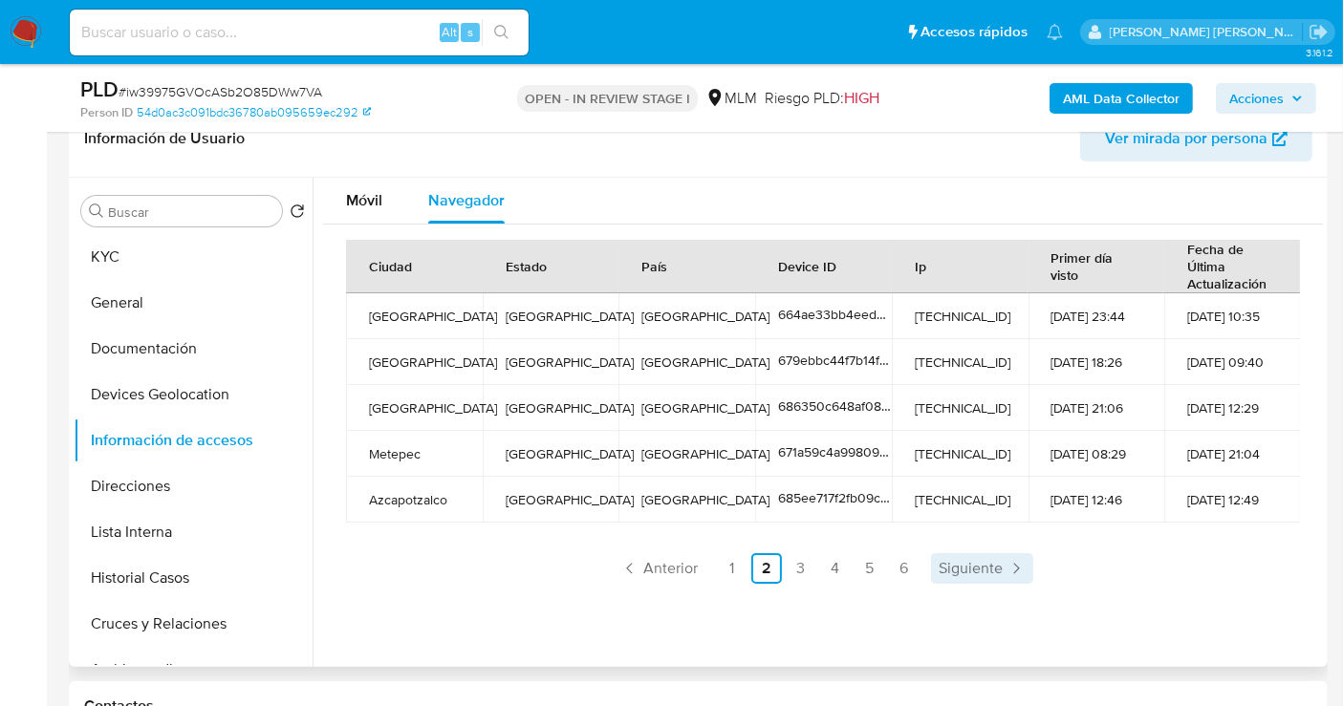
click at [996, 569] on span "Siguiente" at bounding box center [971, 568] width 64 height 15
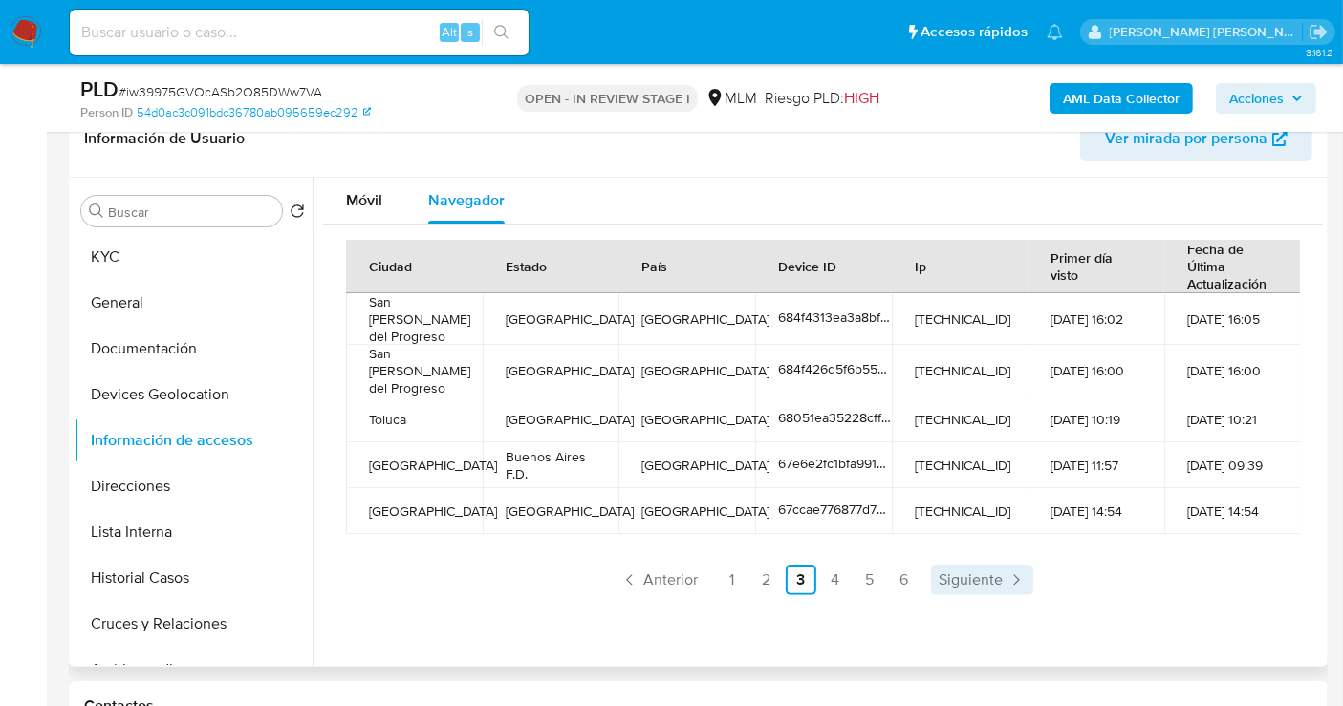
click at [996, 572] on span "Siguiente" at bounding box center [971, 579] width 64 height 15
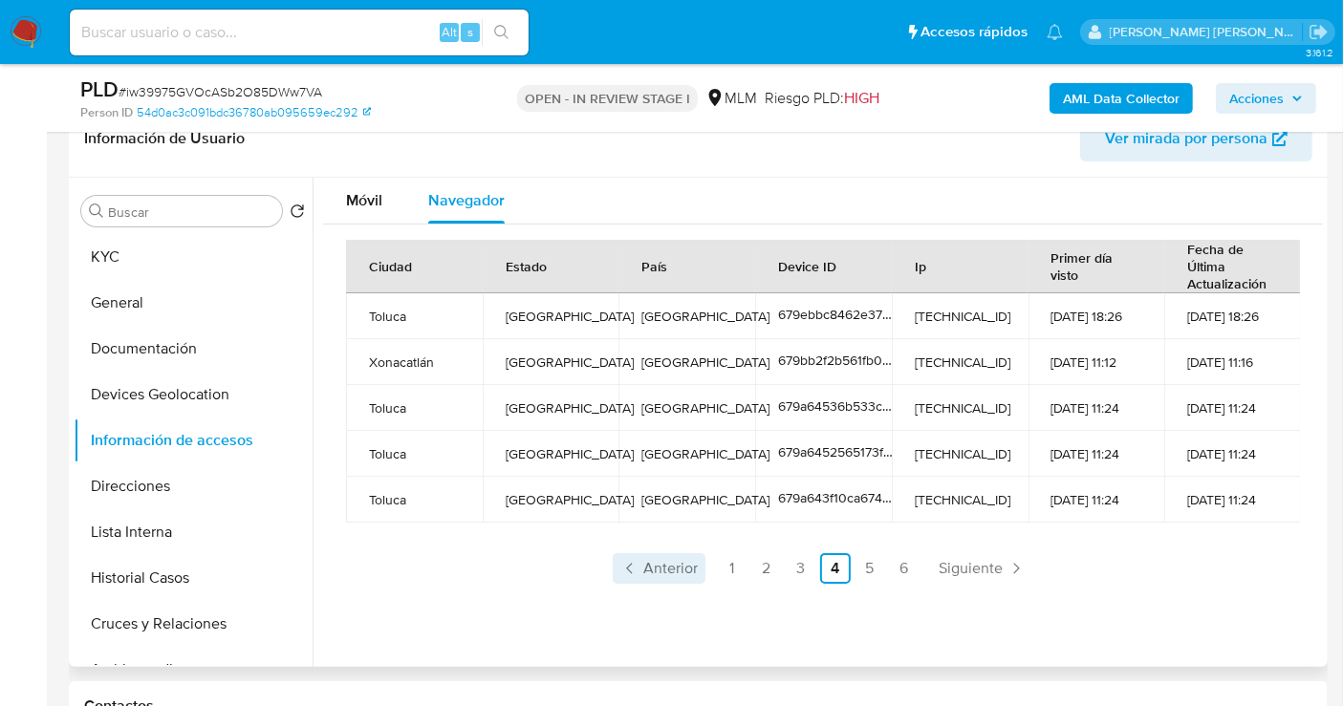
click at [652, 566] on span "Anterior" at bounding box center [670, 568] width 54 height 15
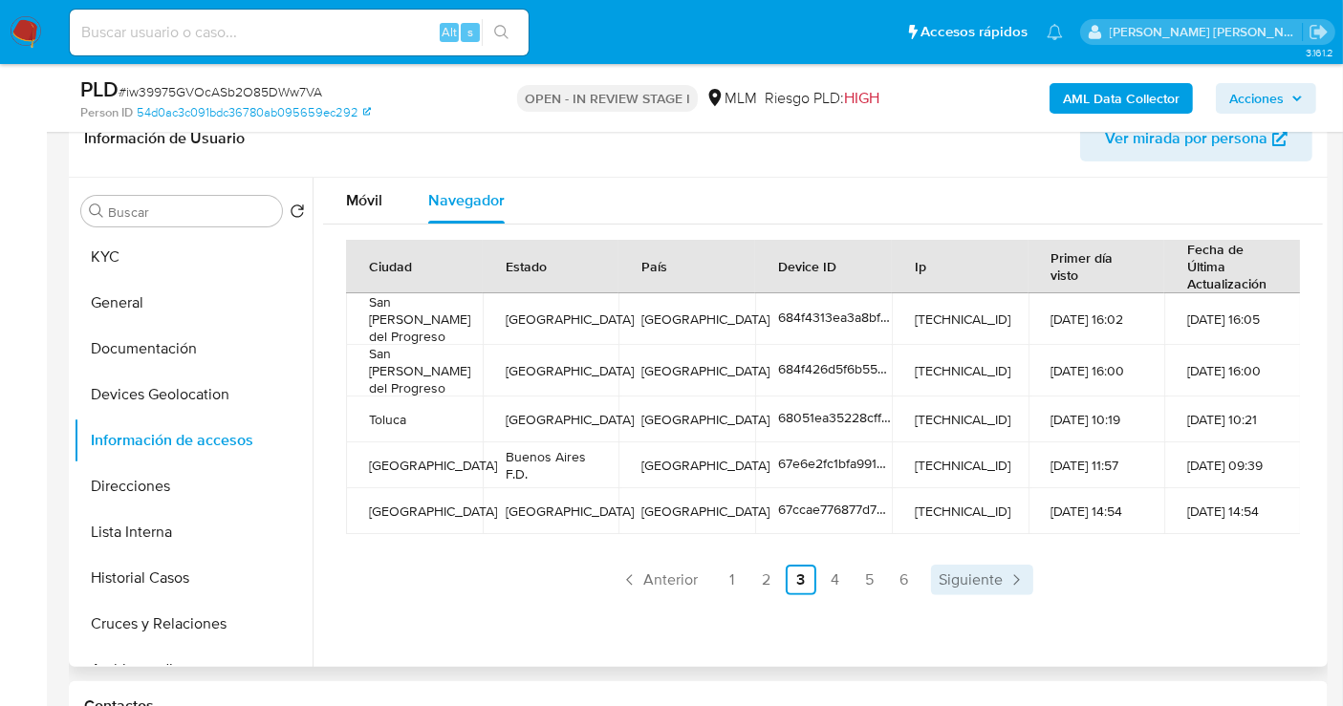
click at [961, 565] on link "Siguiente" at bounding box center [982, 580] width 102 height 31
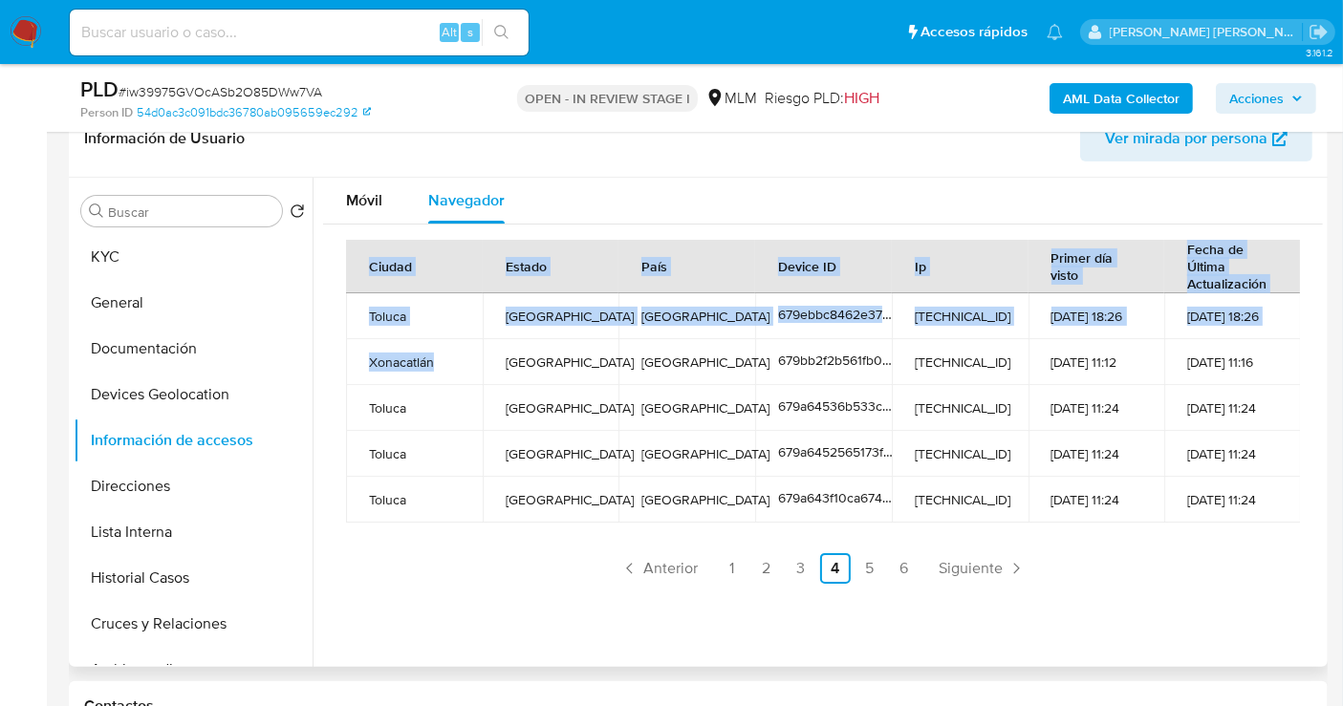
drag, startPoint x: 442, startPoint y: 361, endPoint x: 337, endPoint y: 364, distance: 104.2
click at [337, 364] on div "Ciudad Estado País Device ID Ip Primer día visto Fecha de Última Actualización …" at bounding box center [823, 412] width 1000 height 375
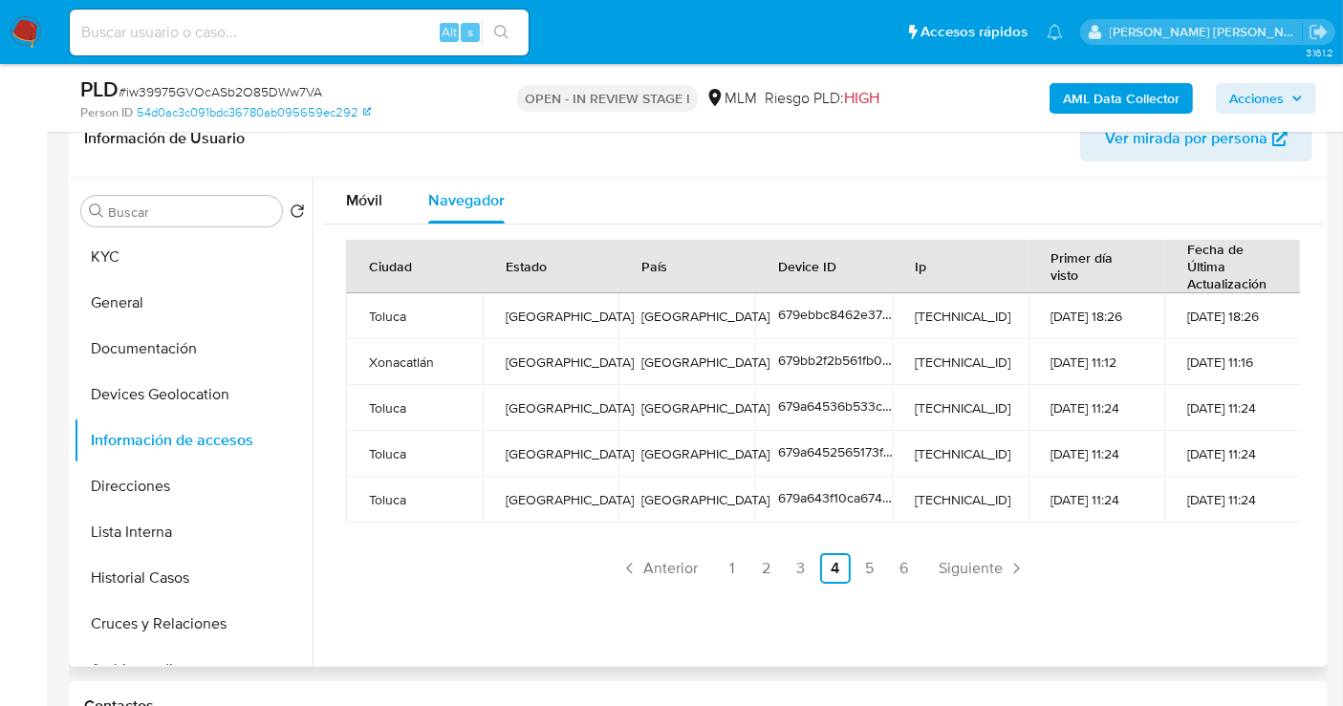
drag, startPoint x: 486, startPoint y: 623, endPoint x: 474, endPoint y: 538, distance: 85.8
click at [486, 623] on div "Móvil Navegador Ciudad Estado País Device ID Ip Primer día visto Fecha de Últim…" at bounding box center [818, 422] width 1010 height 489
drag, startPoint x: 444, startPoint y: 367, endPoint x: 368, endPoint y: 358, distance: 76.9
click at [368, 358] on td "Xonacatlán" at bounding box center [414, 362] width 137 height 46
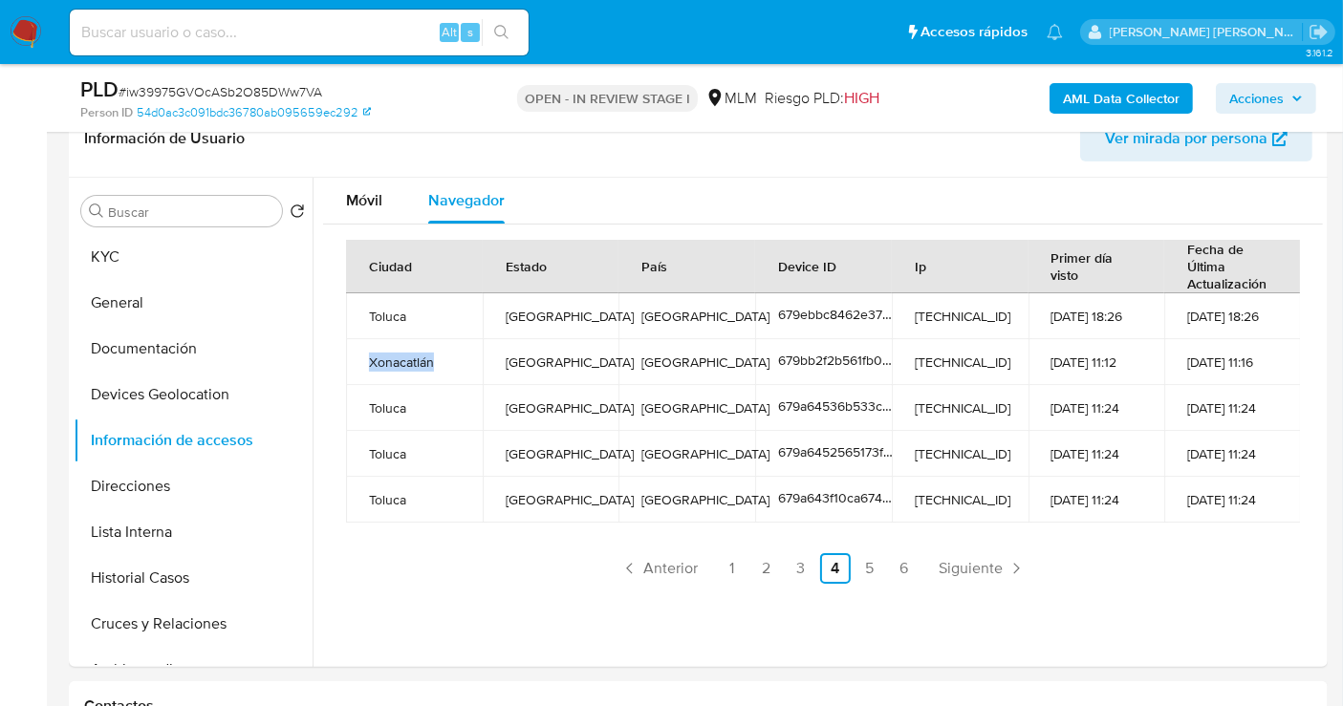
copy td "Xonacatlán"
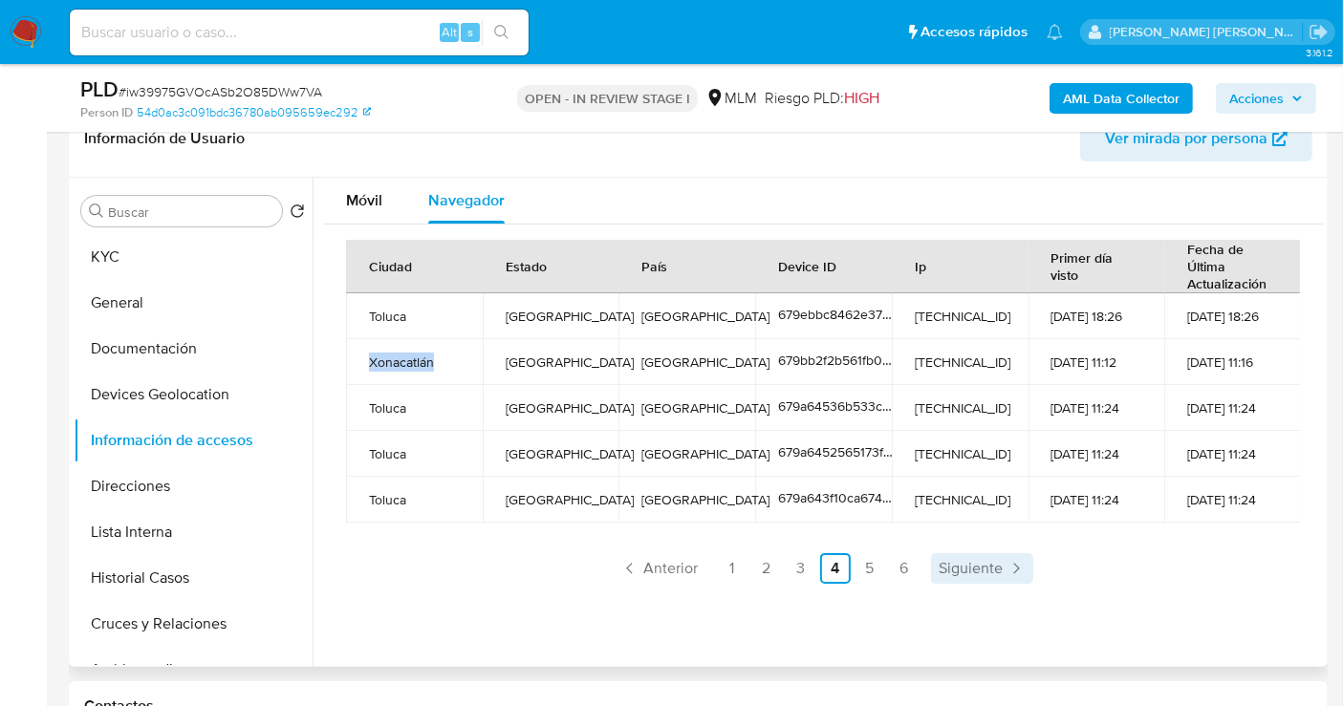
click at [974, 567] on span "Siguiente" at bounding box center [971, 568] width 64 height 15
click at [974, 567] on ul "Anterior 1 2 3 4 5 6 Siguiente" at bounding box center [823, 568] width 954 height 31
click at [876, 569] on link "4" at bounding box center [891, 568] width 31 height 31
click at [969, 569] on span "Siguiente" at bounding box center [971, 568] width 64 height 15
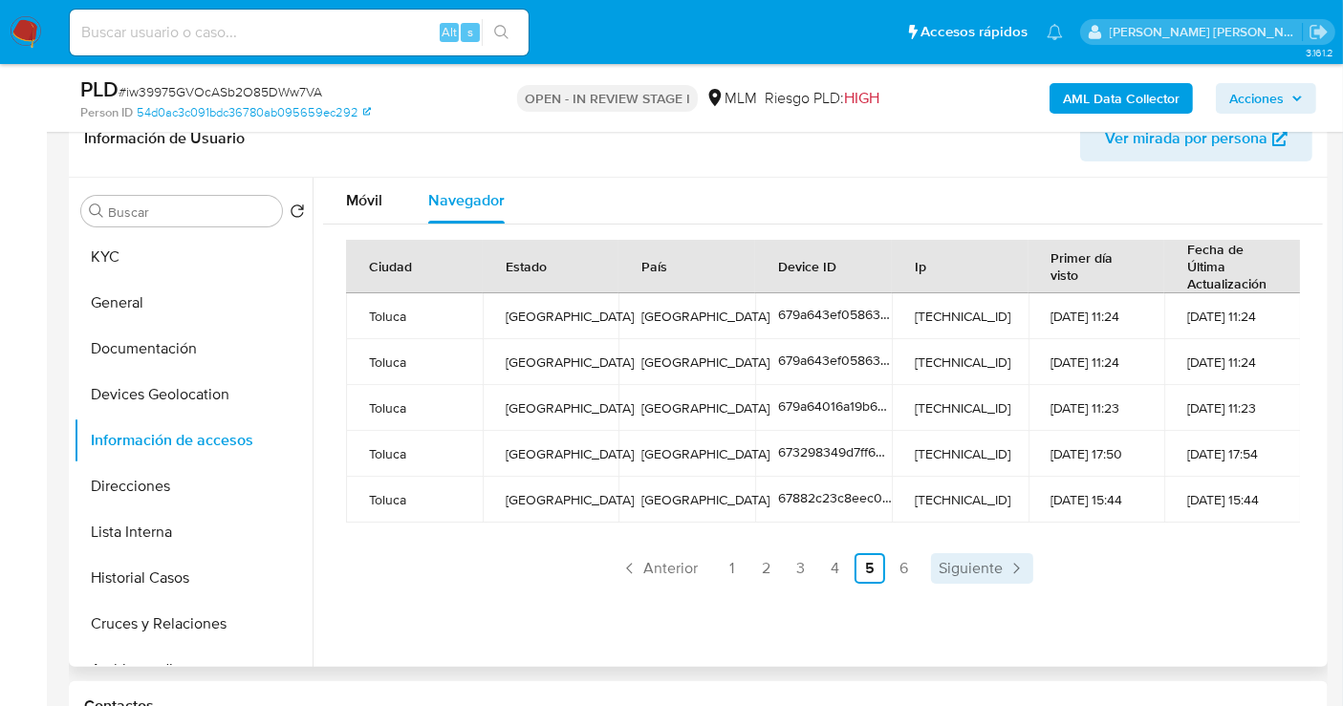
click at [994, 572] on span "Siguiente" at bounding box center [971, 568] width 64 height 15
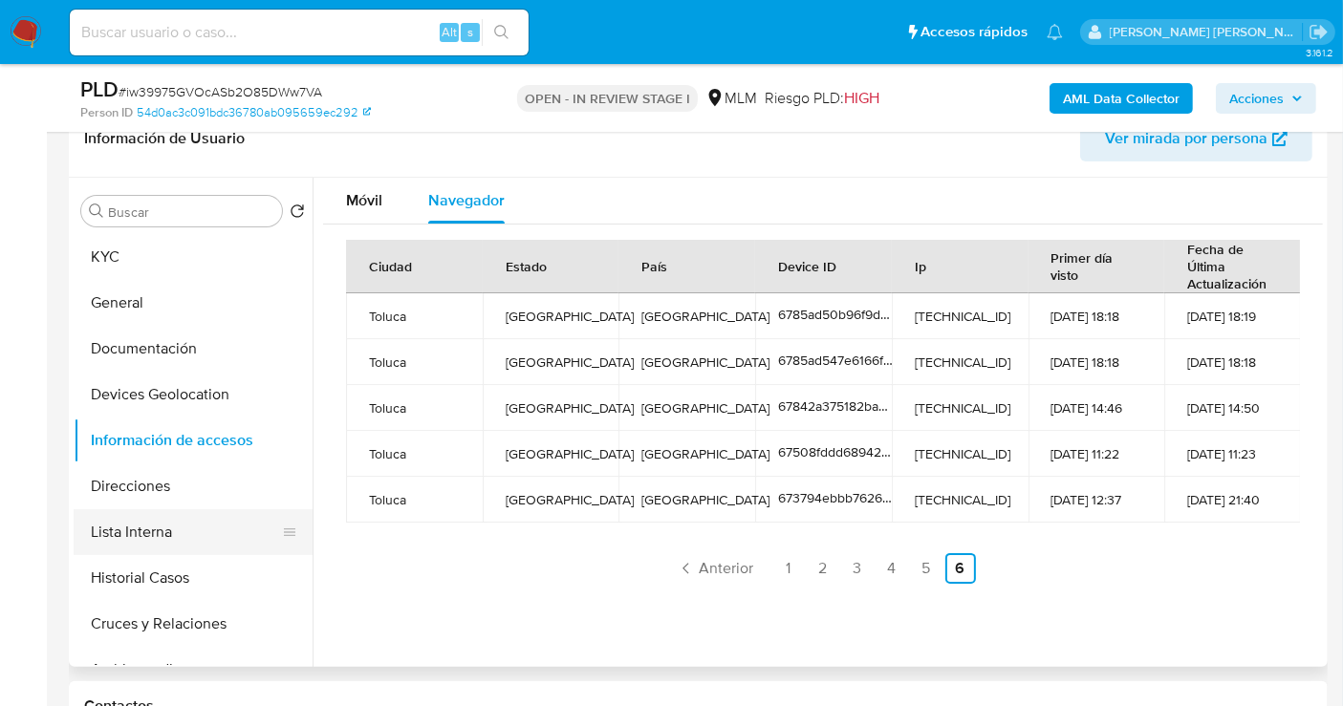
click at [131, 533] on button "Lista Interna" at bounding box center [186, 532] width 224 height 46
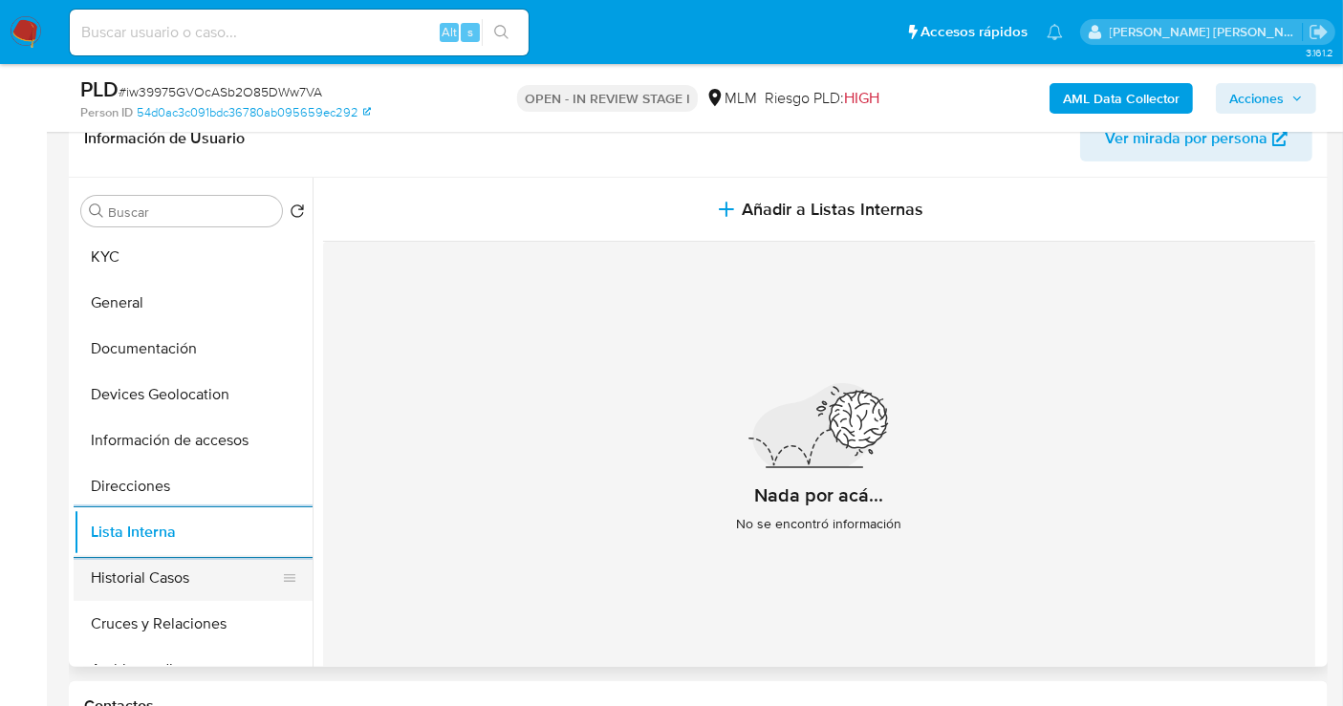
click at [142, 585] on button "Historial Casos" at bounding box center [186, 578] width 224 height 46
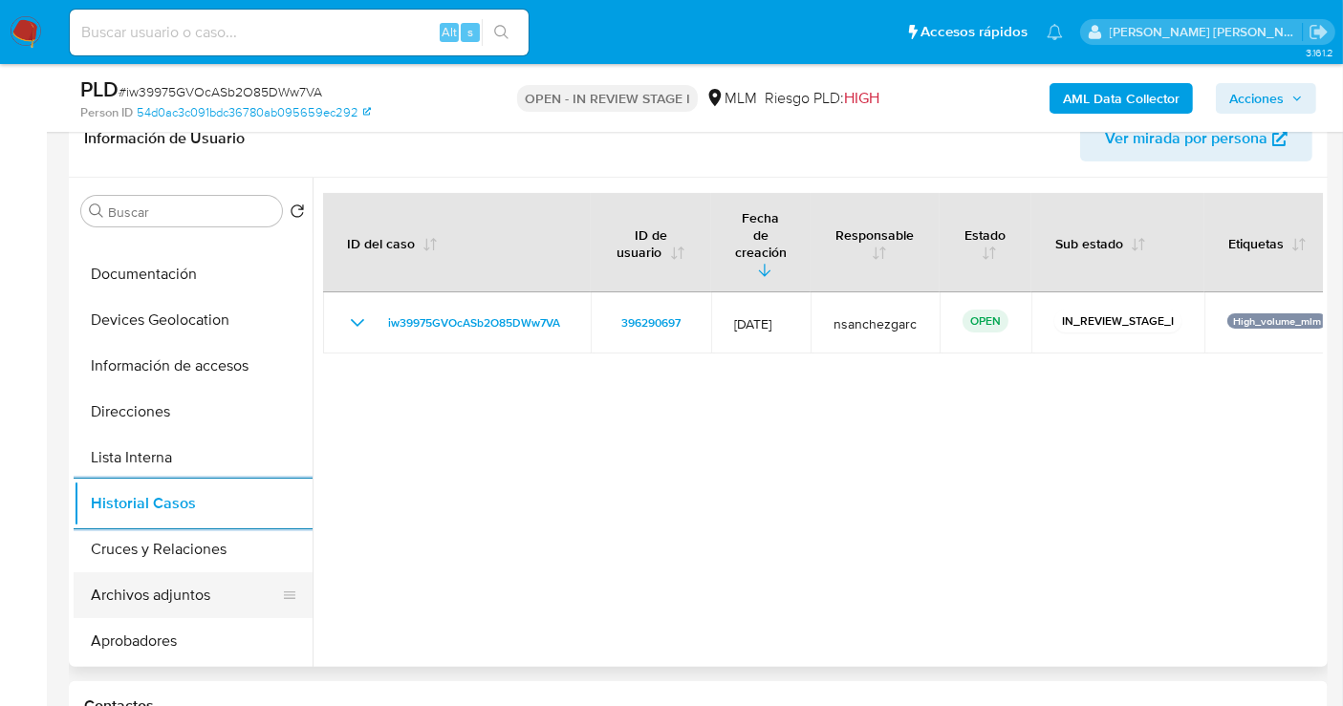
scroll to position [106, 0]
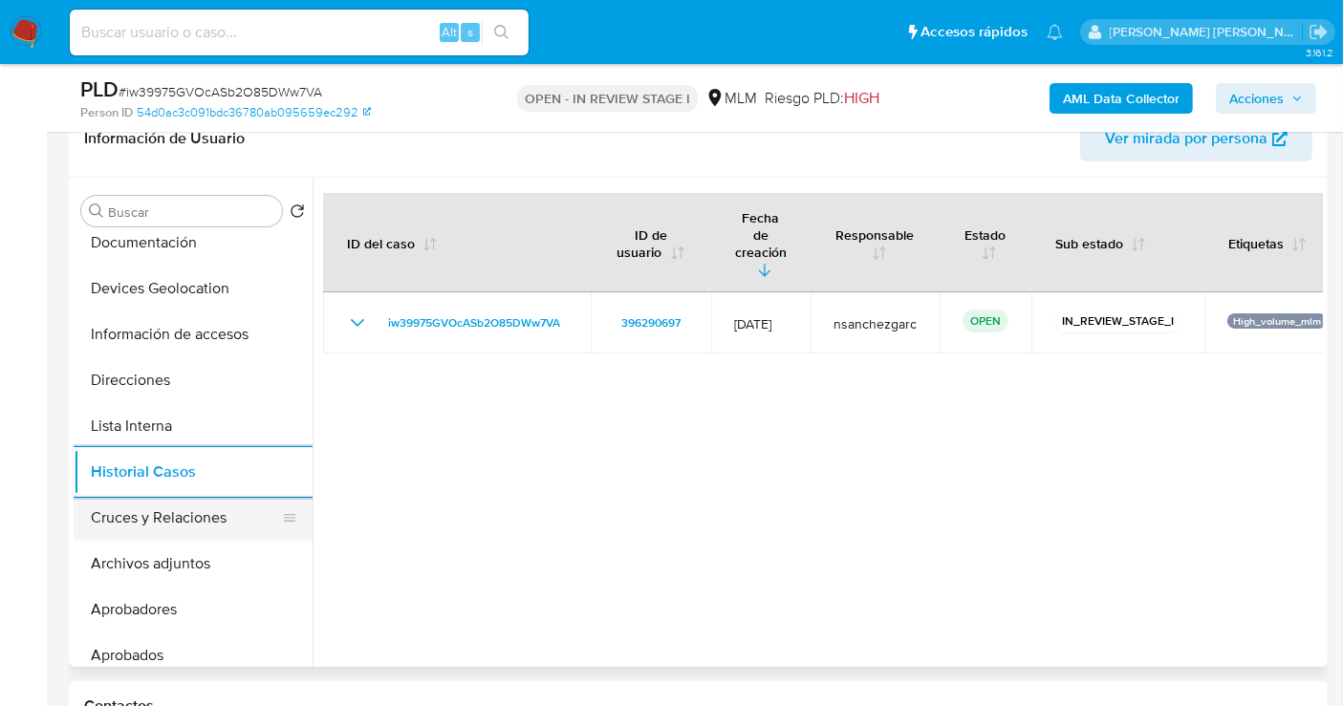
click at [163, 508] on button "Cruces y Relaciones" at bounding box center [186, 518] width 224 height 46
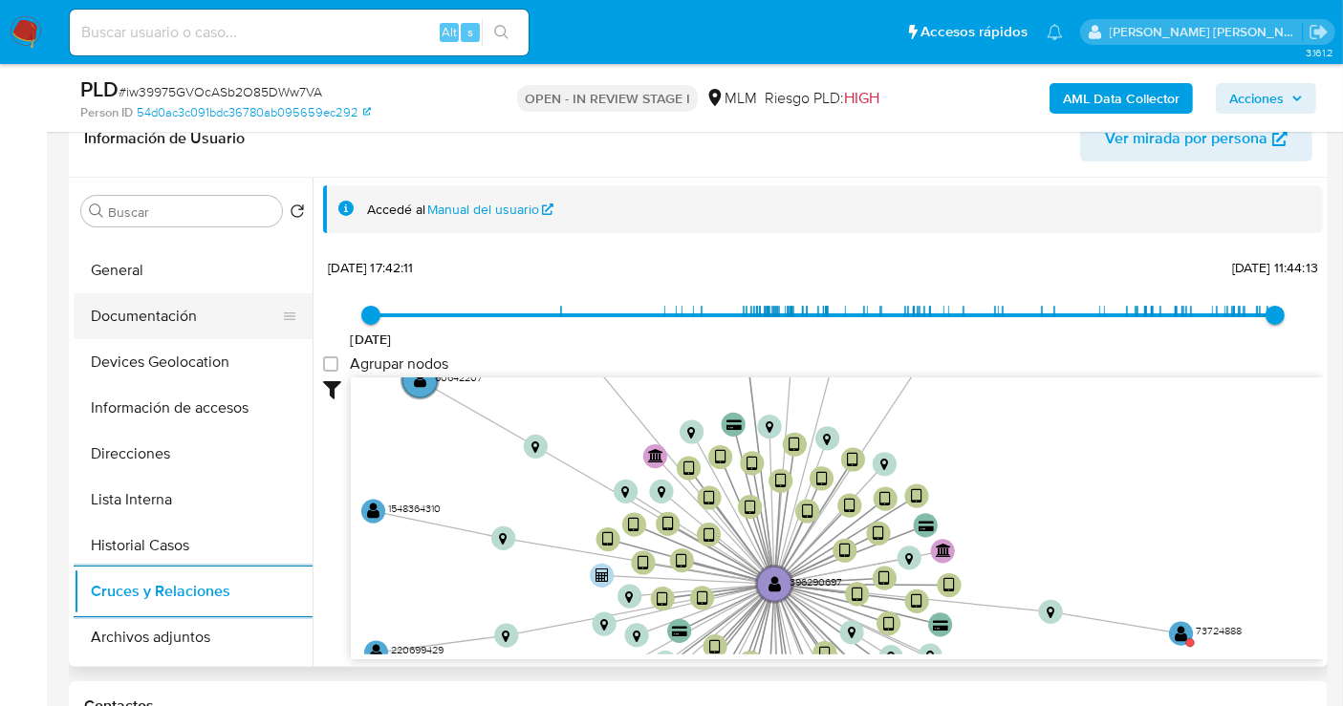
scroll to position [0, 0]
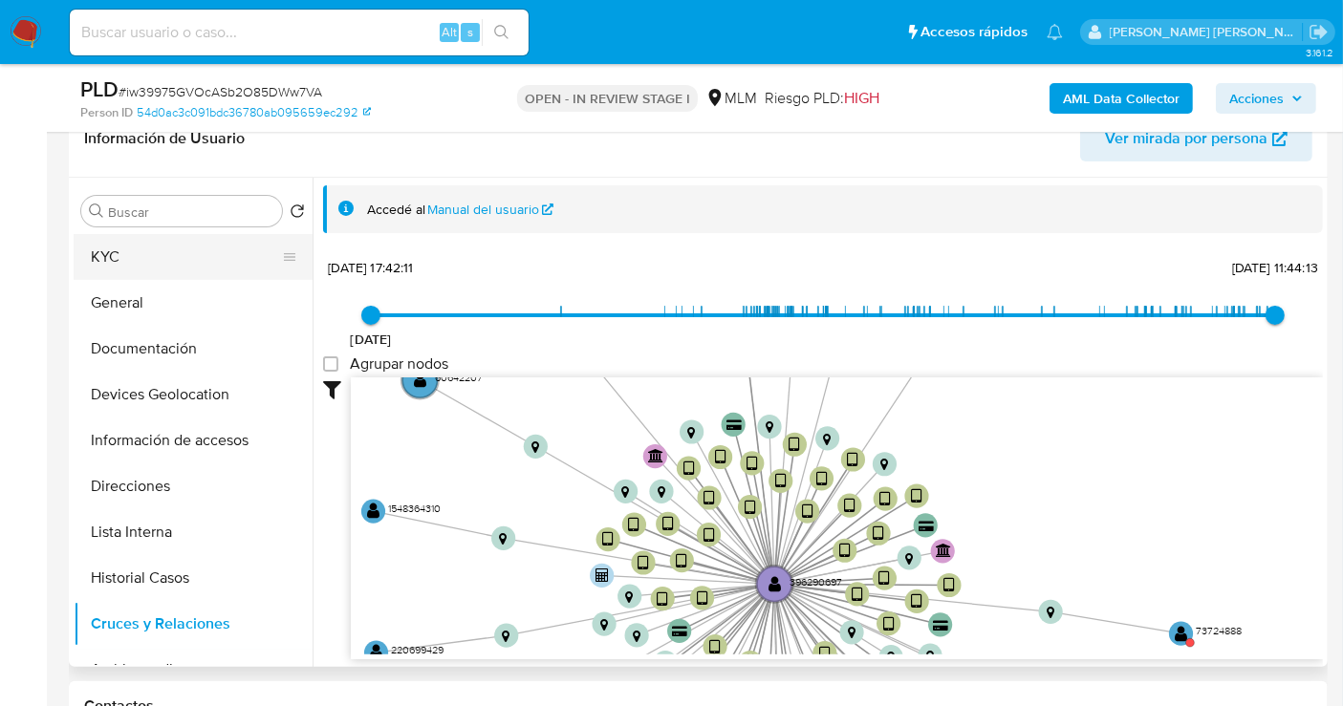
click at [130, 265] on button "KYC" at bounding box center [186, 257] width 224 height 46
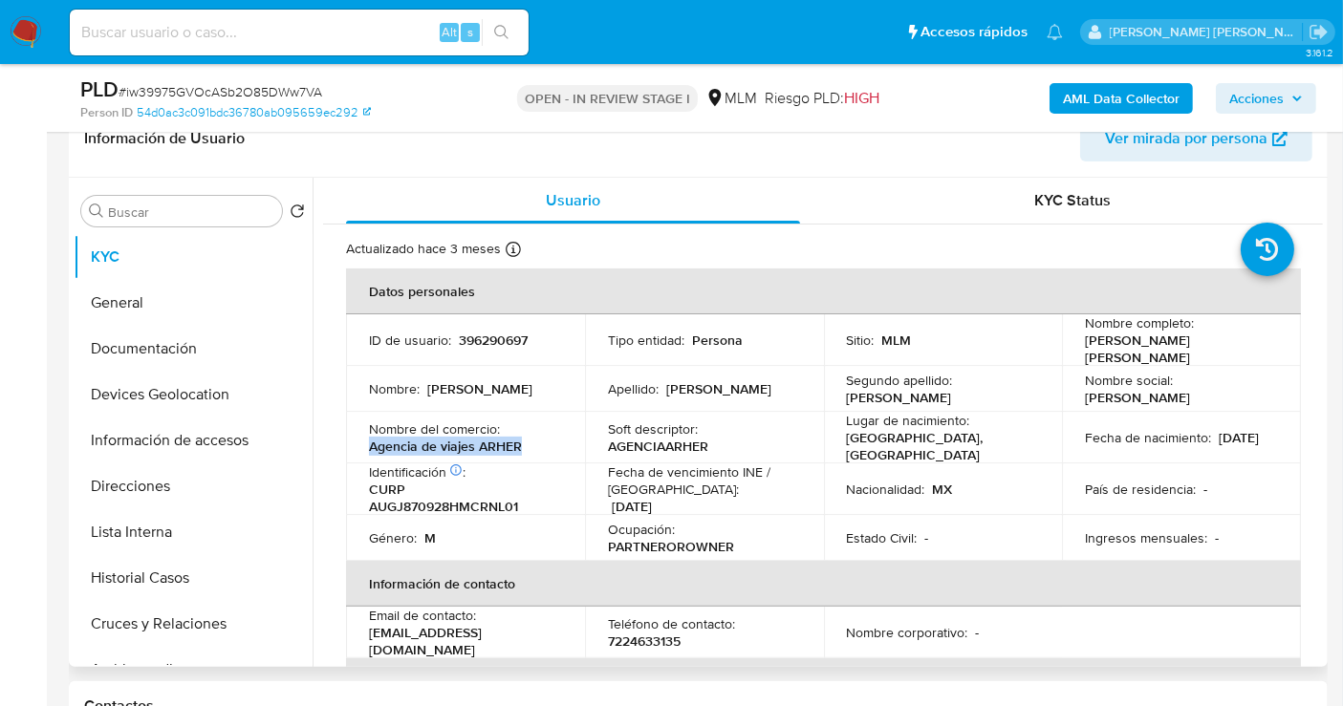
drag, startPoint x: 537, startPoint y: 443, endPoint x: 352, endPoint y: 445, distance: 185.4
click at [352, 445] on td "Nombre del comercio : Agencia de viajes ARHER" at bounding box center [465, 438] width 239 height 52
copy p "Agencia de viajes ARHER"
click at [1155, 150] on span "Ver mirada por persona" at bounding box center [1186, 139] width 162 height 46
click at [633, 633] on p "7224633135" at bounding box center [644, 641] width 73 height 17
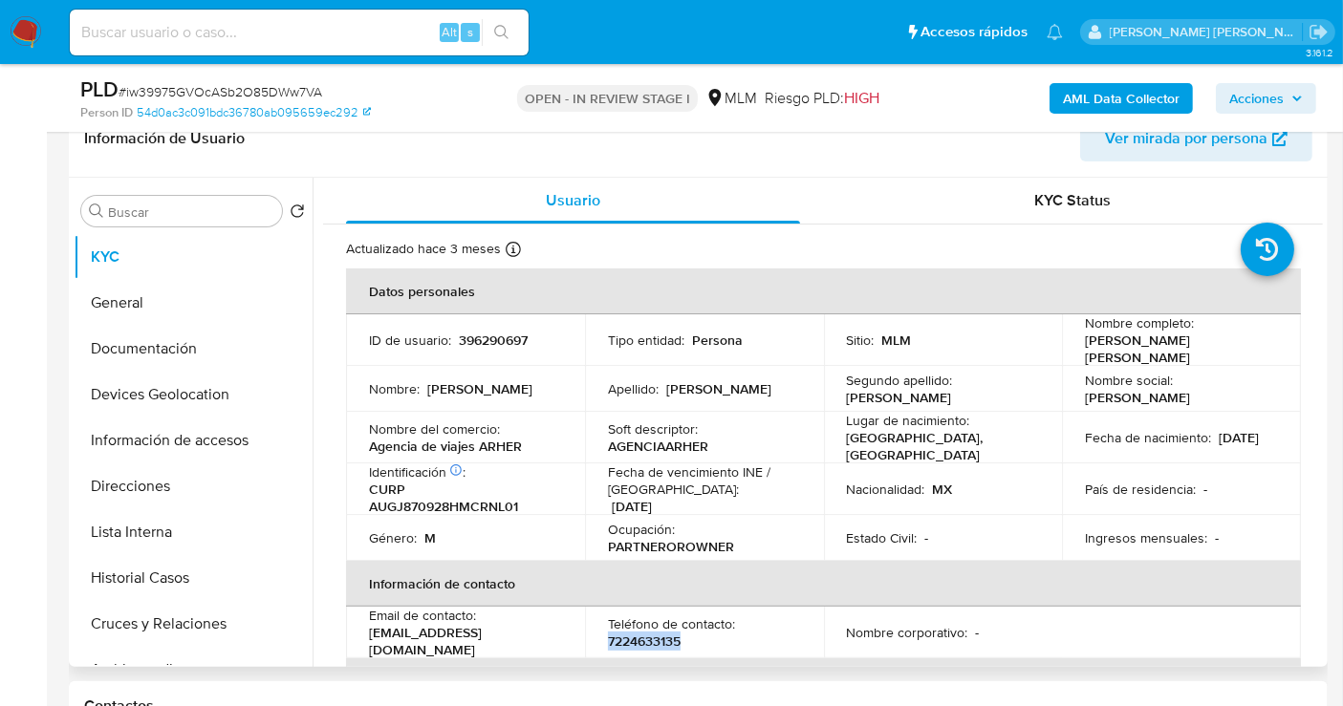
click at [633, 633] on p "7224633135" at bounding box center [644, 641] width 73 height 17
copy p "7224633135"
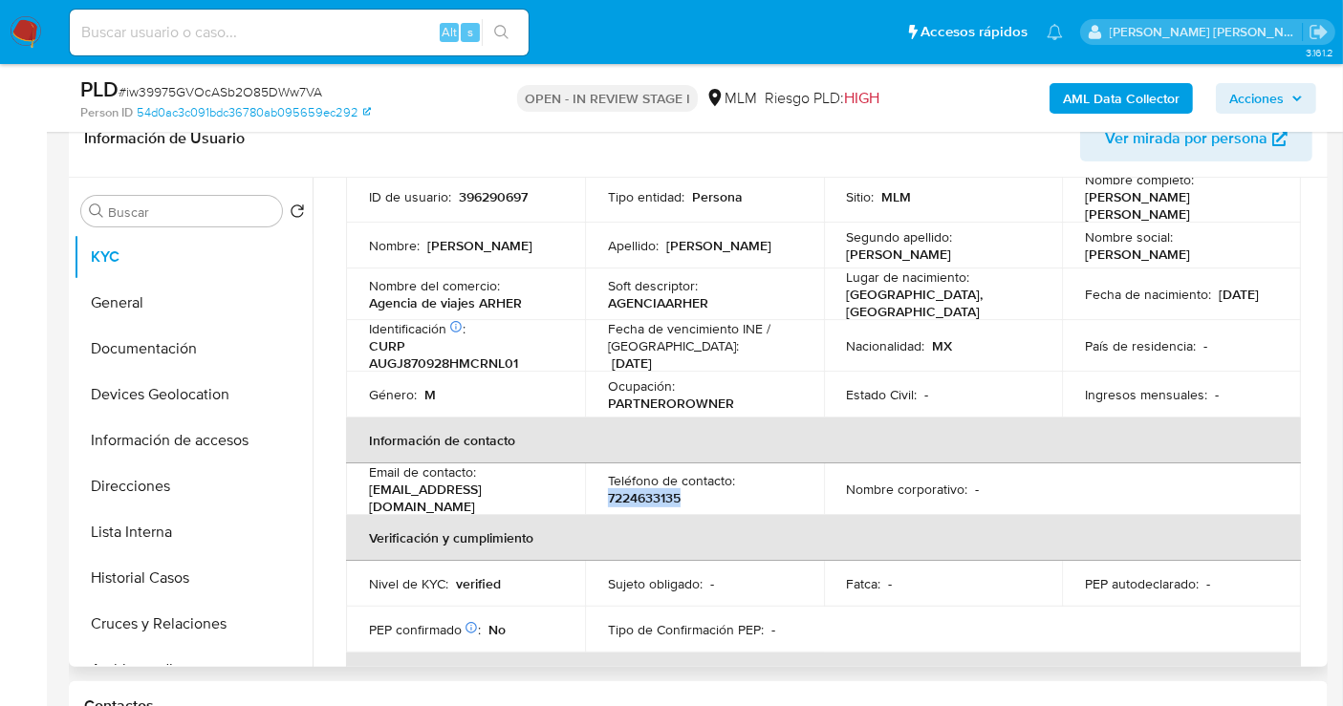
scroll to position [318, 0]
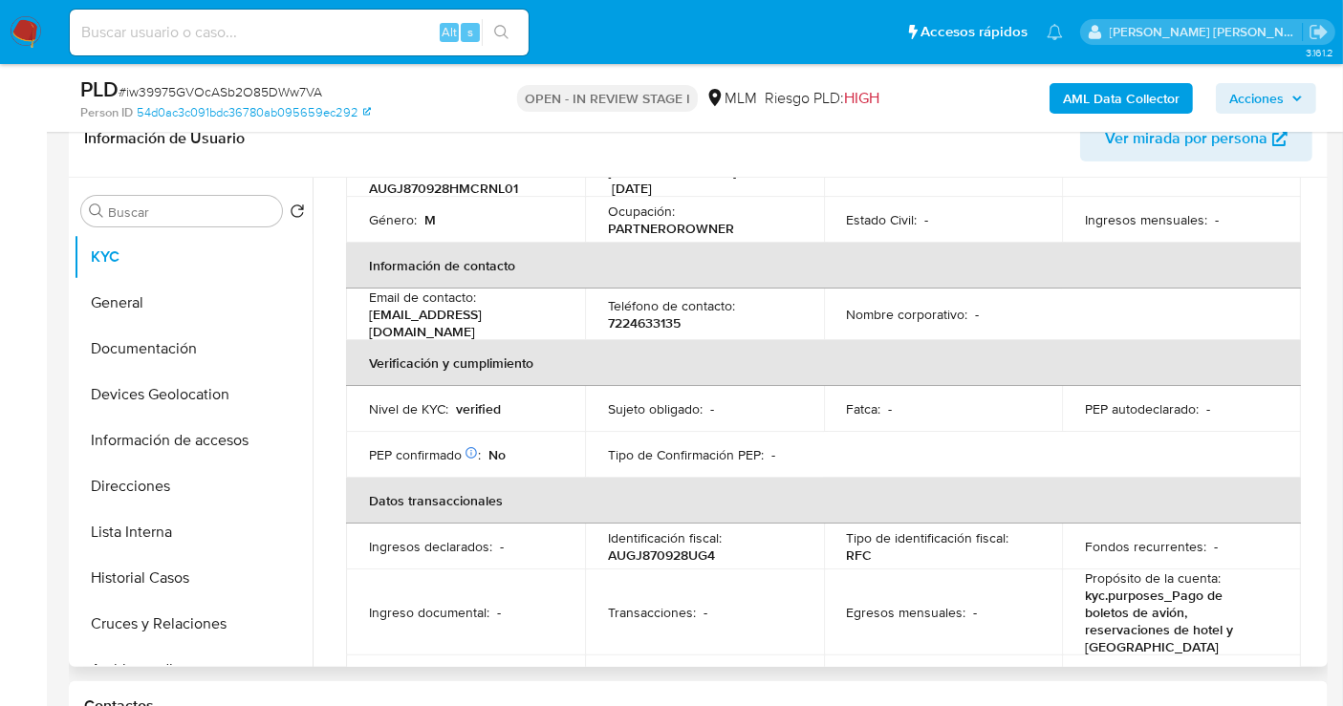
click at [889, 405] on p "-" at bounding box center [891, 408] width 4 height 17
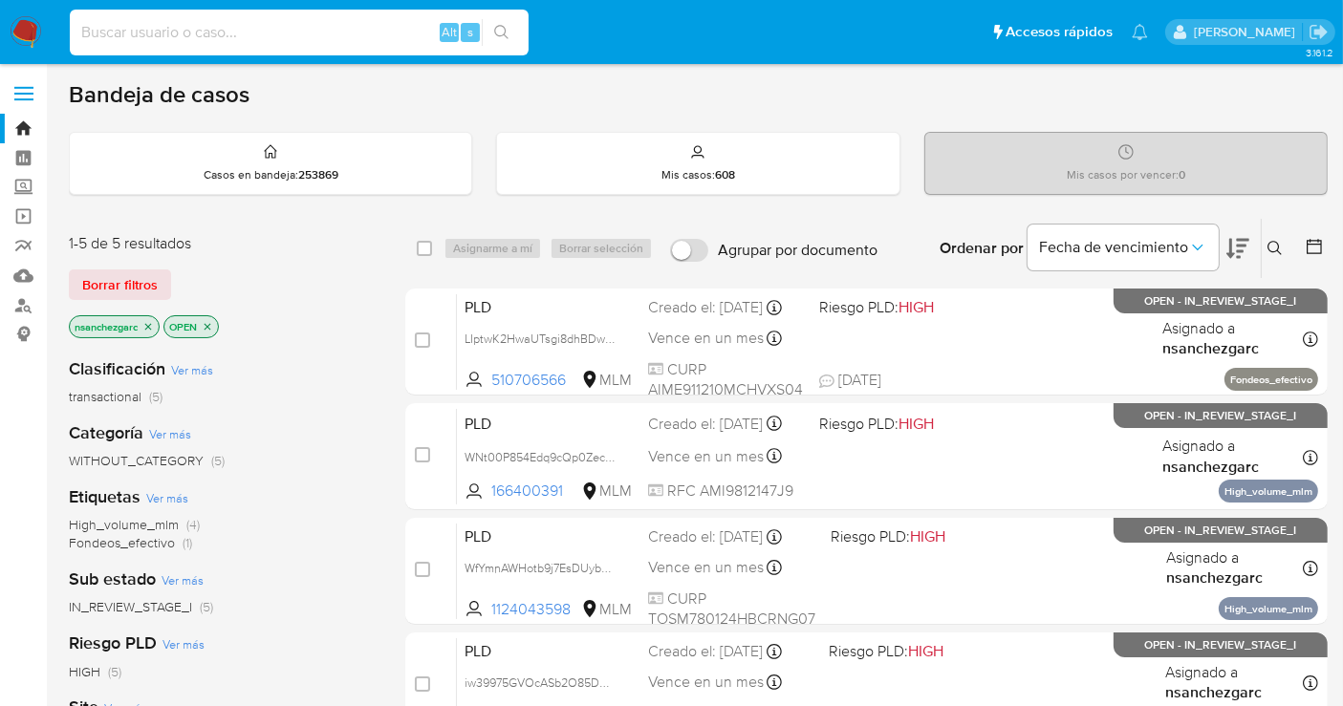
click at [144, 23] on input at bounding box center [299, 32] width 459 height 25
paste input "1061081953"
type input "1061081953"
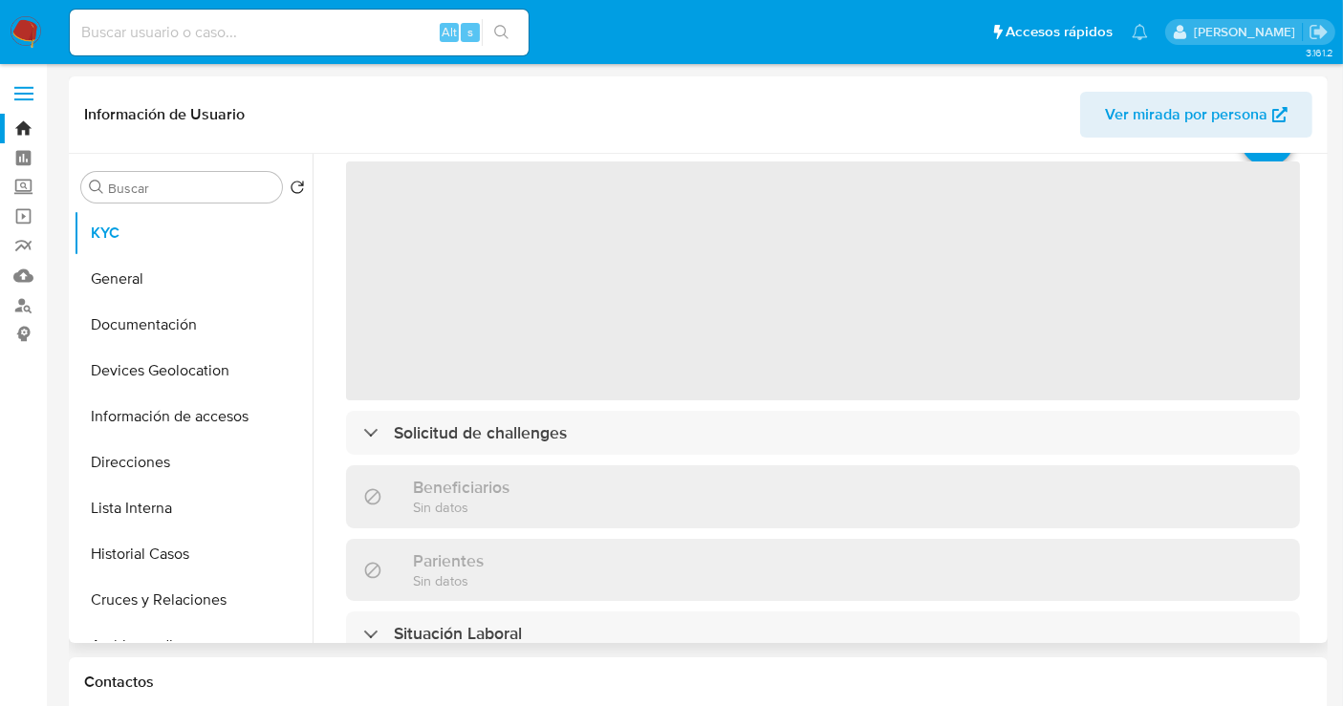
scroll to position [106, 0]
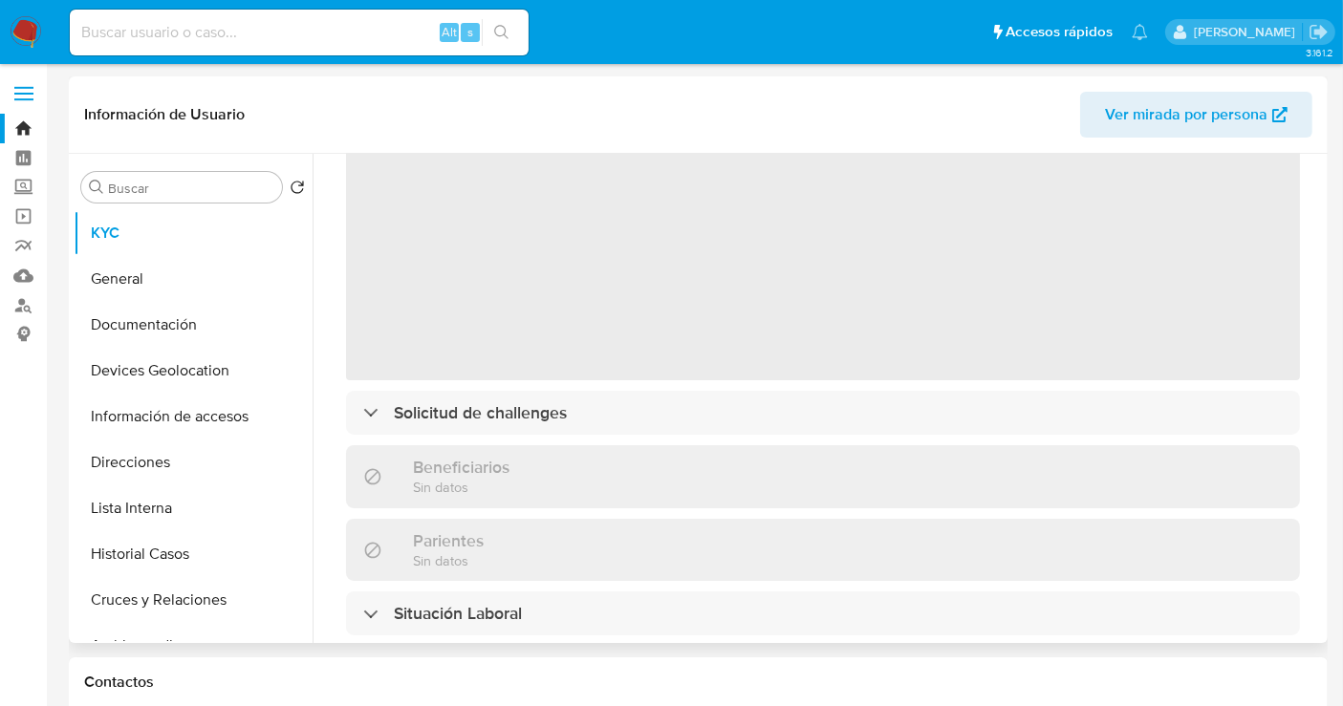
select select "10"
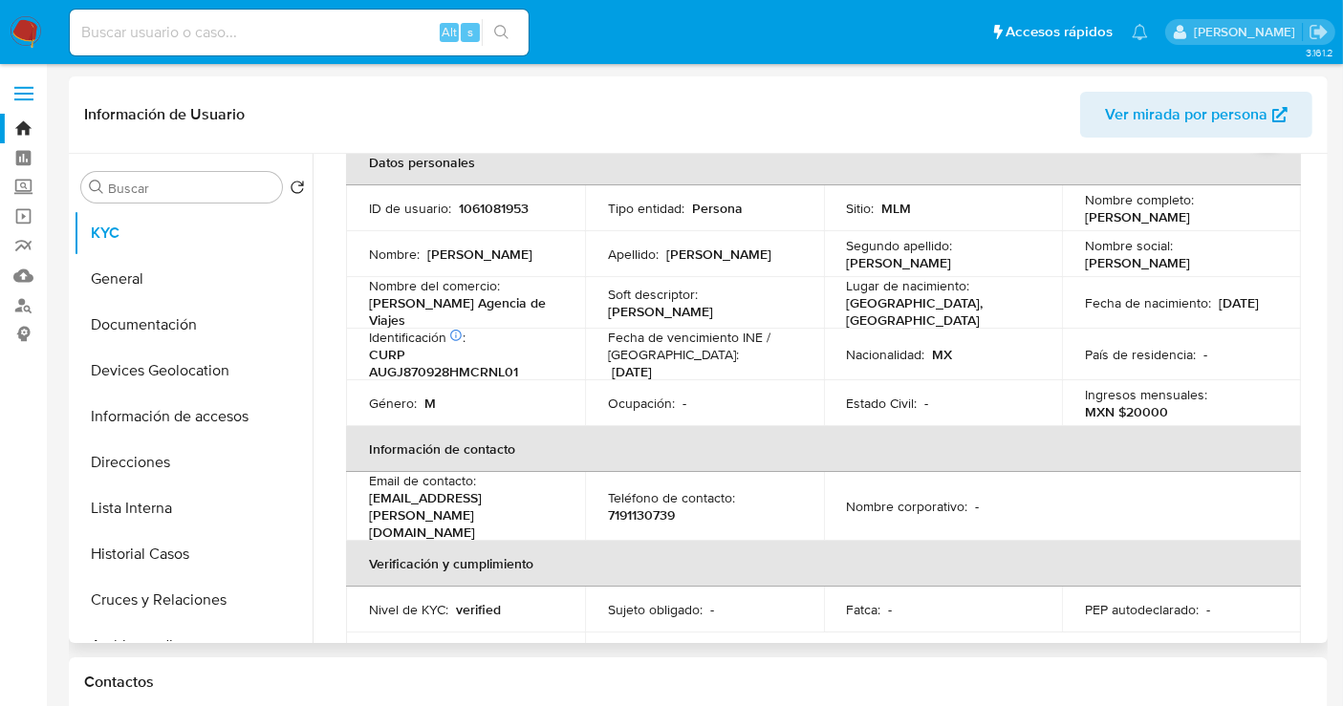
click at [379, 318] on p "[PERSON_NAME] Agencia de Viajes" at bounding box center [461, 311] width 185 height 34
copy p "[PERSON_NAME]"
